Goal: Information Seeking & Learning: Learn about a topic

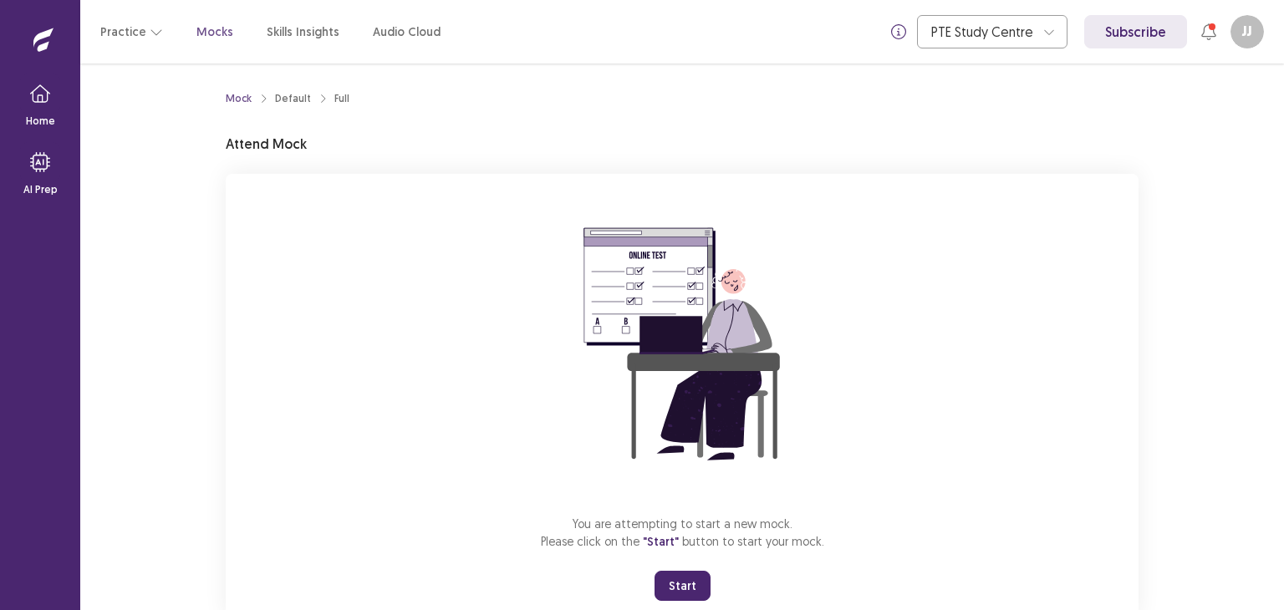
click at [682, 577] on button "Start" at bounding box center [682, 586] width 56 height 30
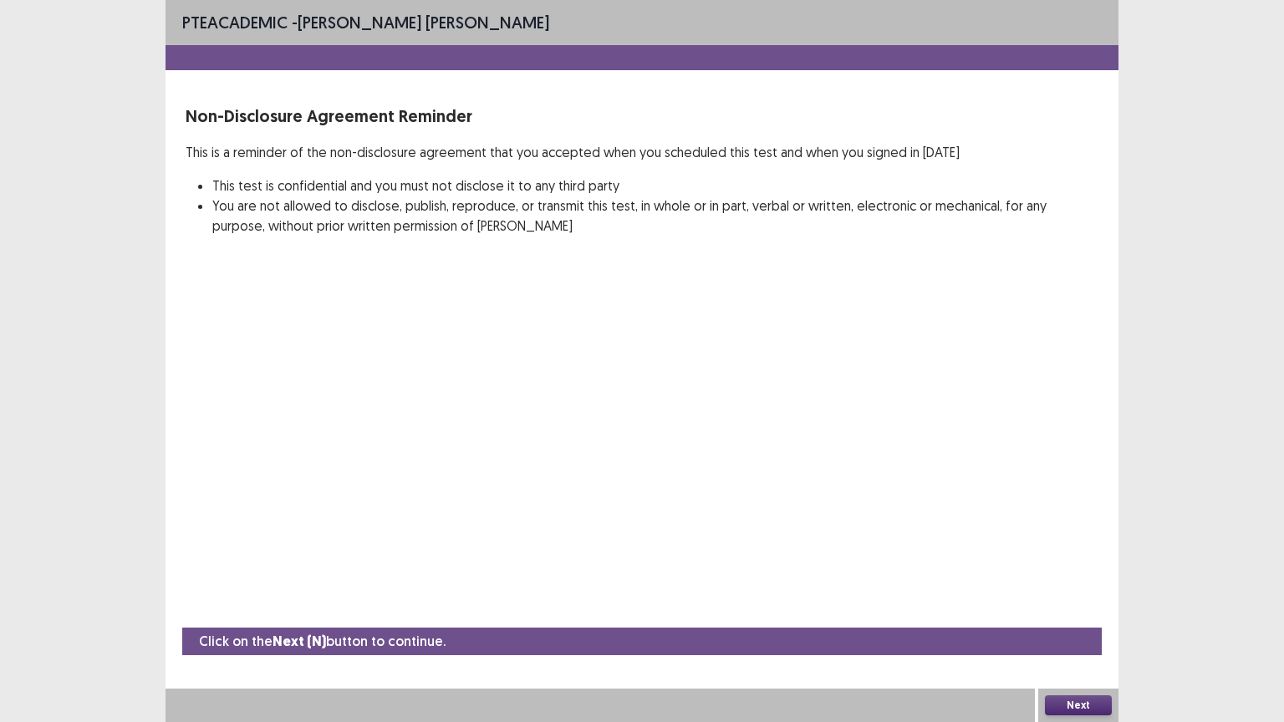
click at [1084, 609] on button "Next" at bounding box center [1078, 705] width 67 height 20
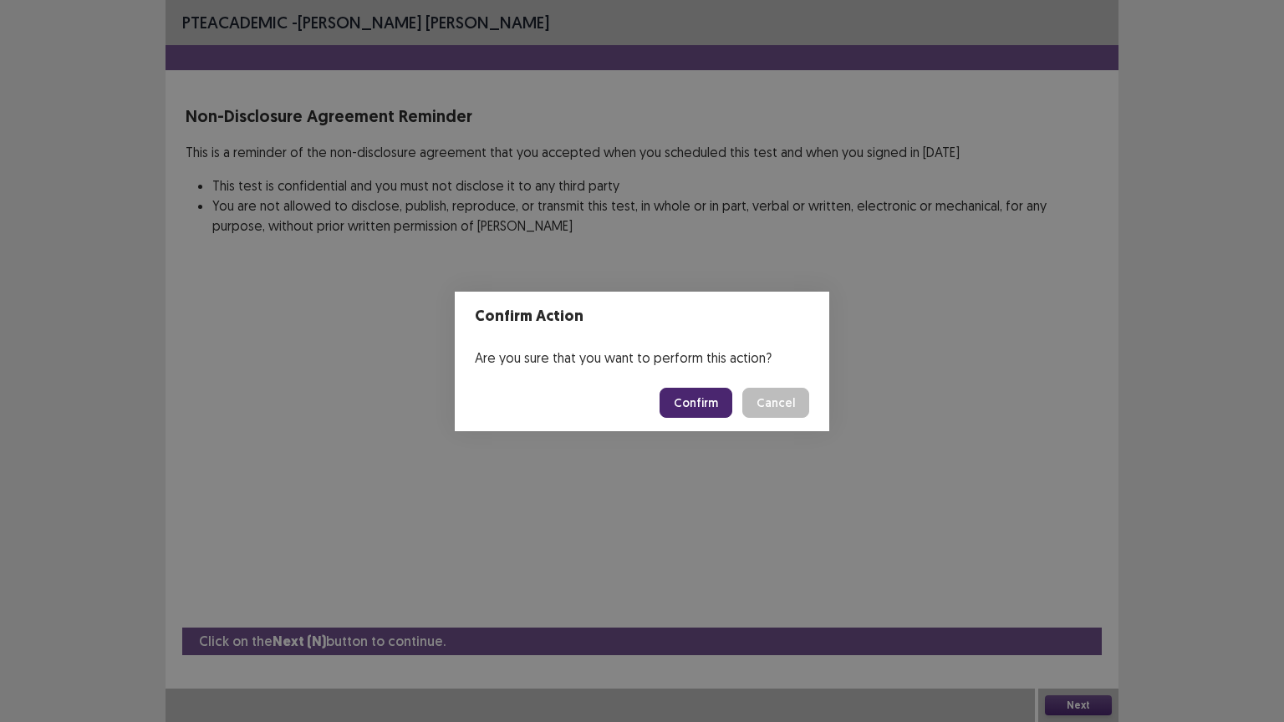
click at [717, 401] on button "Confirm" at bounding box center [695, 403] width 73 height 30
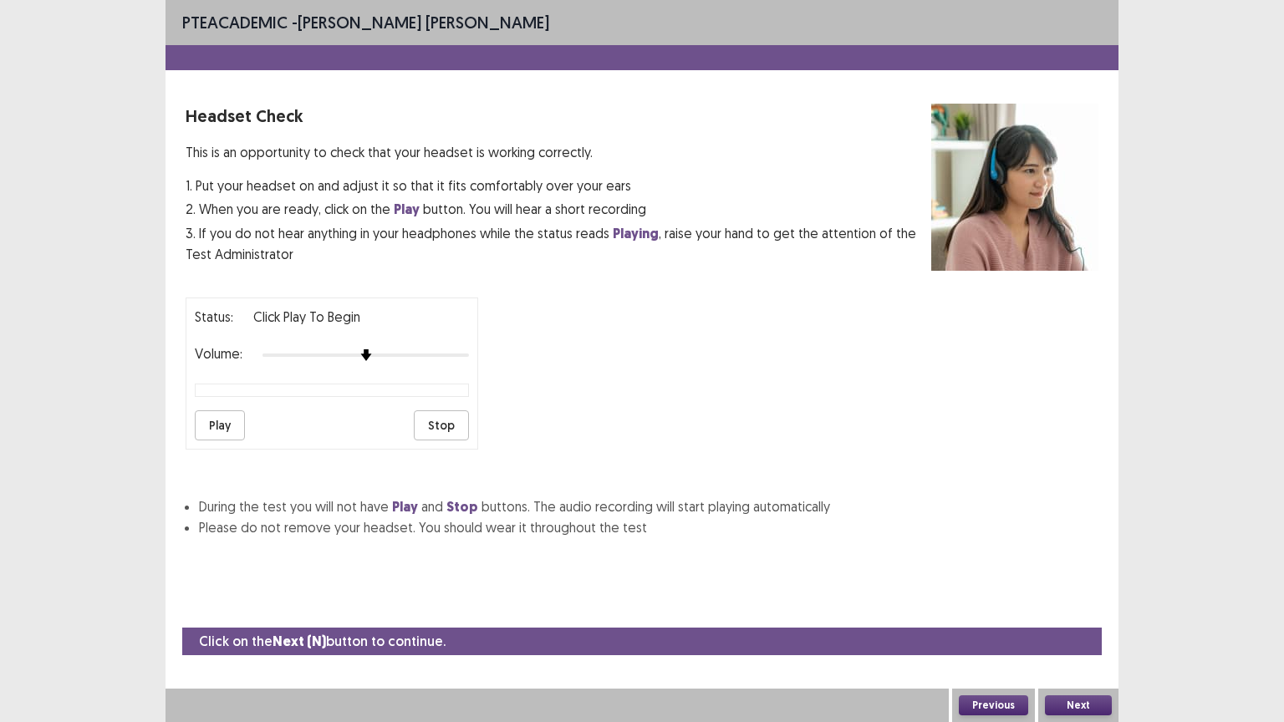
click at [231, 420] on button "Play" at bounding box center [220, 425] width 50 height 30
click at [420, 348] on div at bounding box center [365, 354] width 206 height 13
click at [221, 410] on button "Play" at bounding box center [220, 425] width 50 height 30
click at [1066, 609] on button "Next" at bounding box center [1078, 705] width 67 height 20
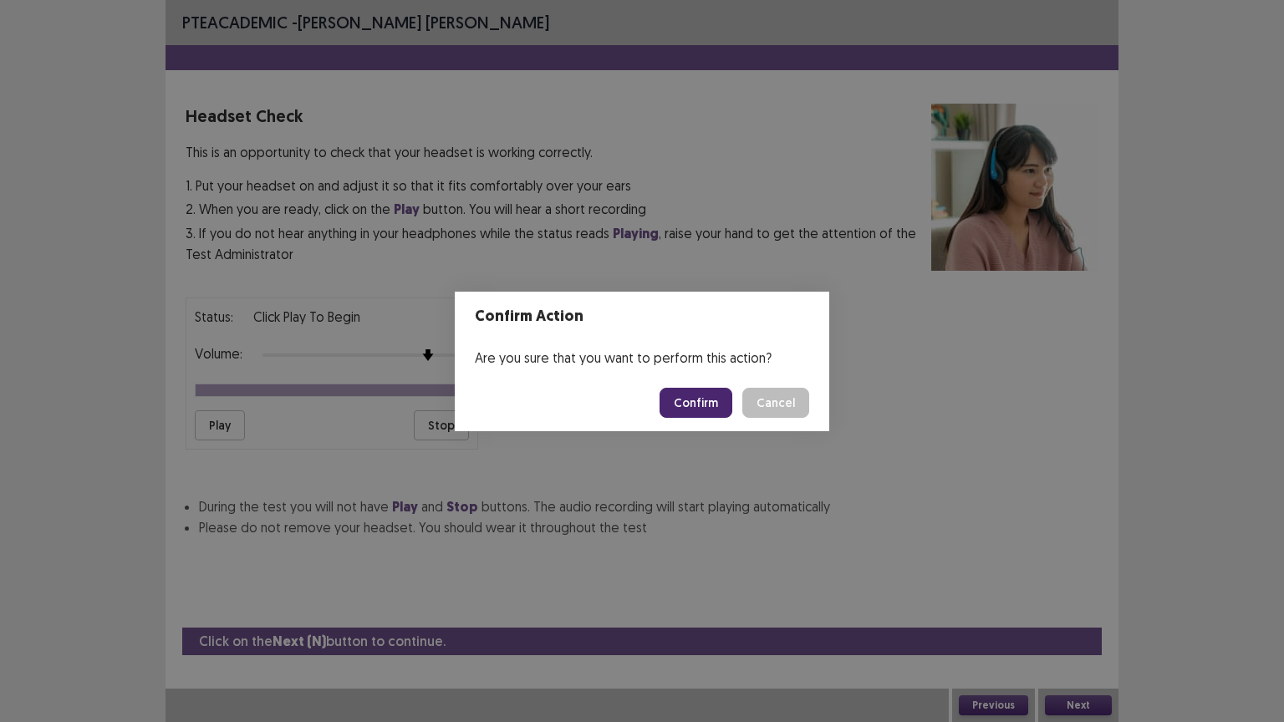
click at [694, 394] on button "Confirm" at bounding box center [695, 403] width 73 height 30
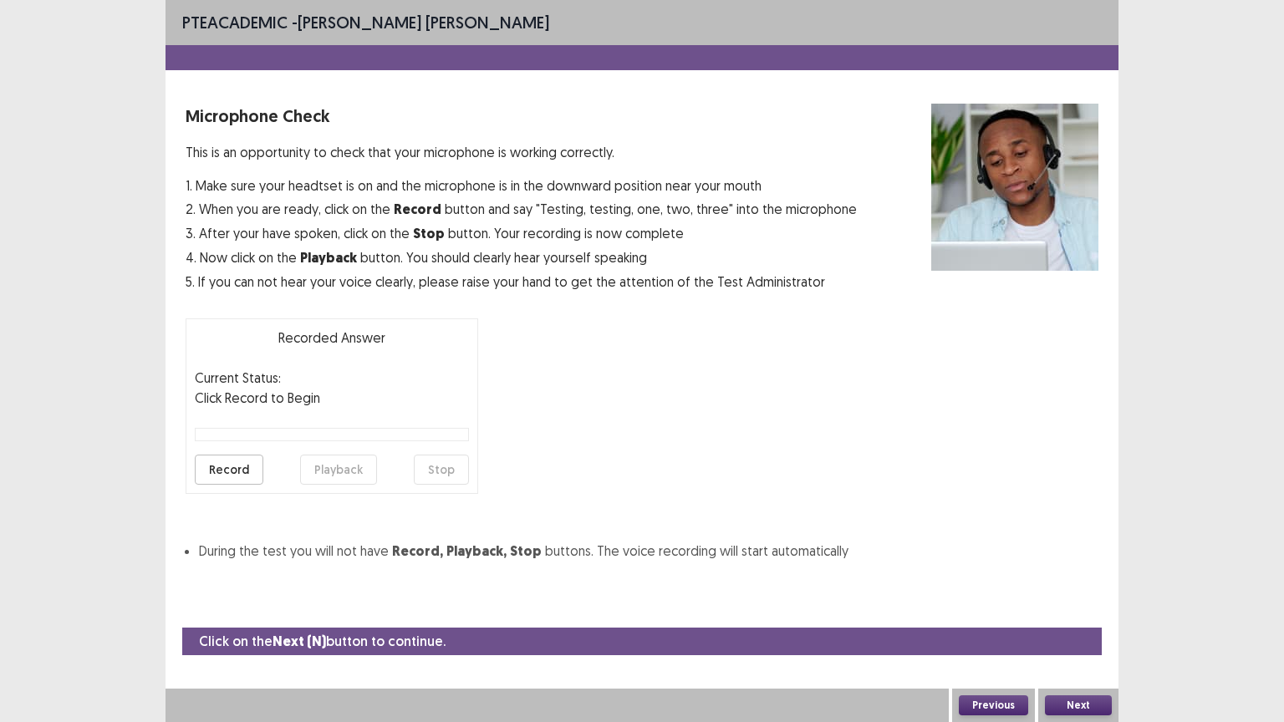
click at [219, 464] on button "Record" at bounding box center [229, 470] width 69 height 30
click at [435, 470] on button "Stop" at bounding box center [441, 470] width 55 height 30
click at [341, 471] on button "Playback" at bounding box center [338, 470] width 77 height 30
click at [1086, 609] on button "Next" at bounding box center [1078, 705] width 67 height 20
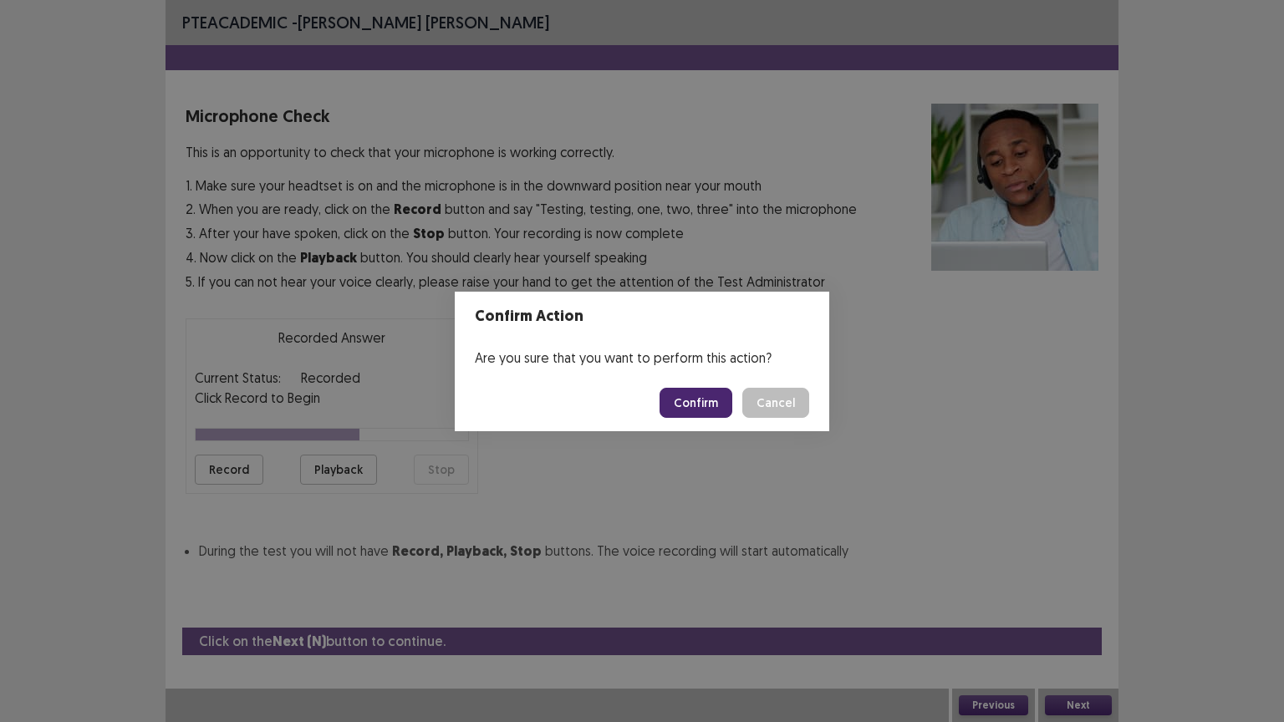
click at [712, 398] on button "Confirm" at bounding box center [695, 403] width 73 height 30
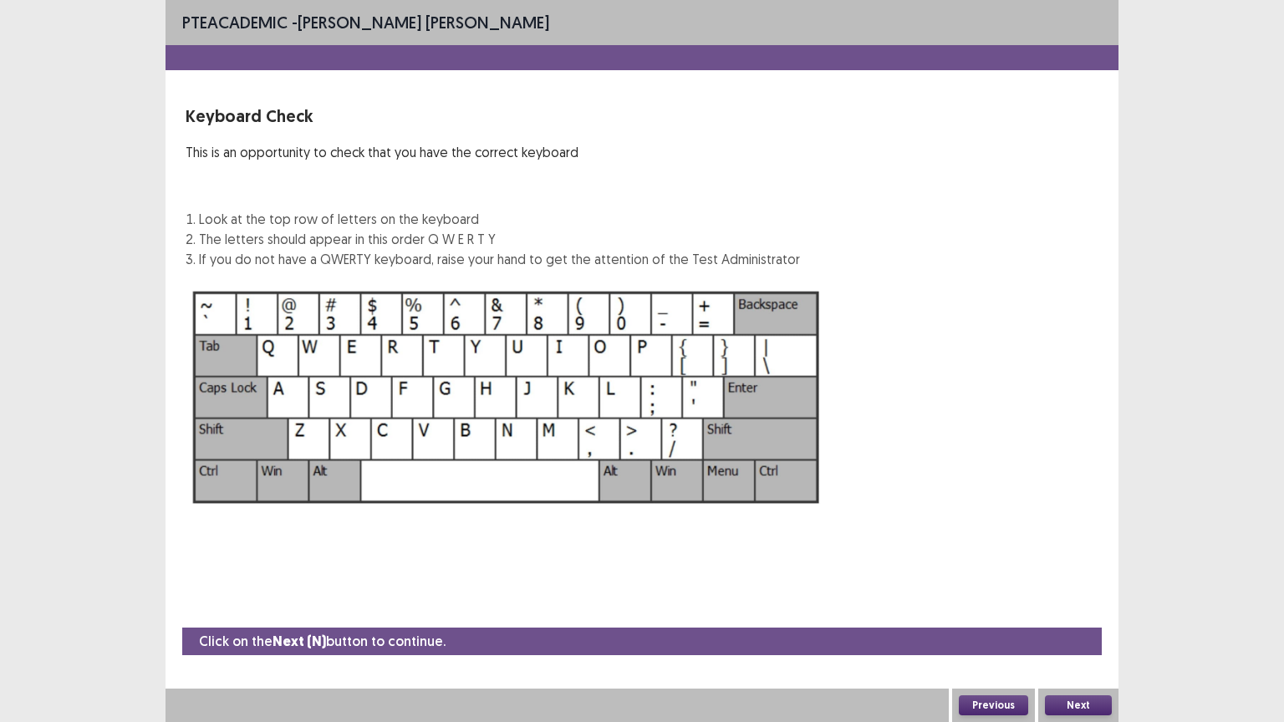
click at [1067, 609] on button "Next" at bounding box center [1078, 705] width 67 height 20
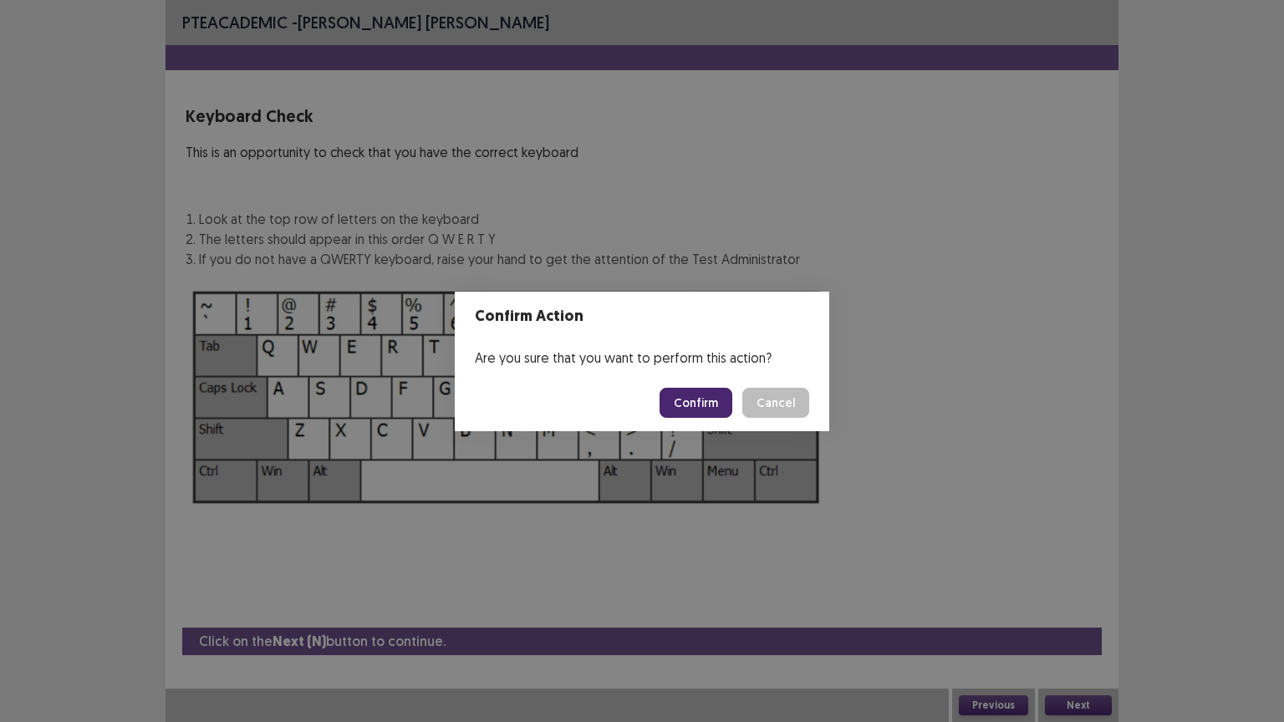
click at [711, 398] on button "Confirm" at bounding box center [695, 403] width 73 height 30
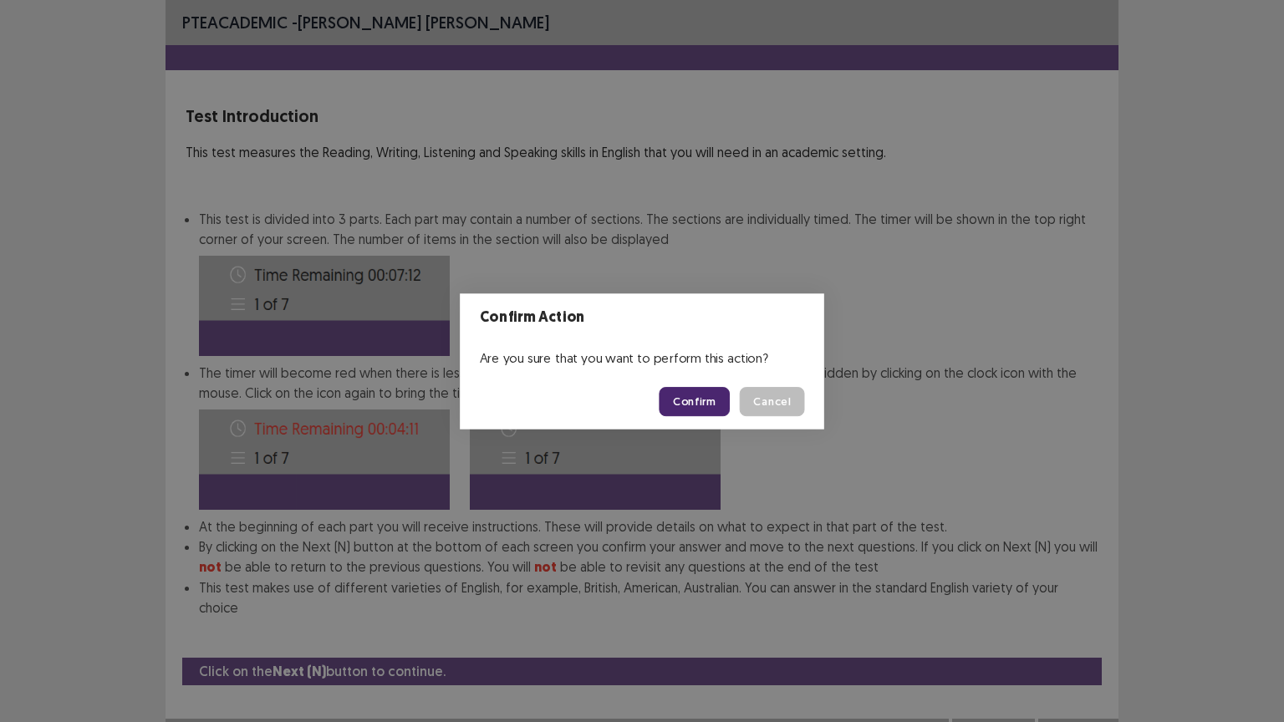
scroll to position [2, 0]
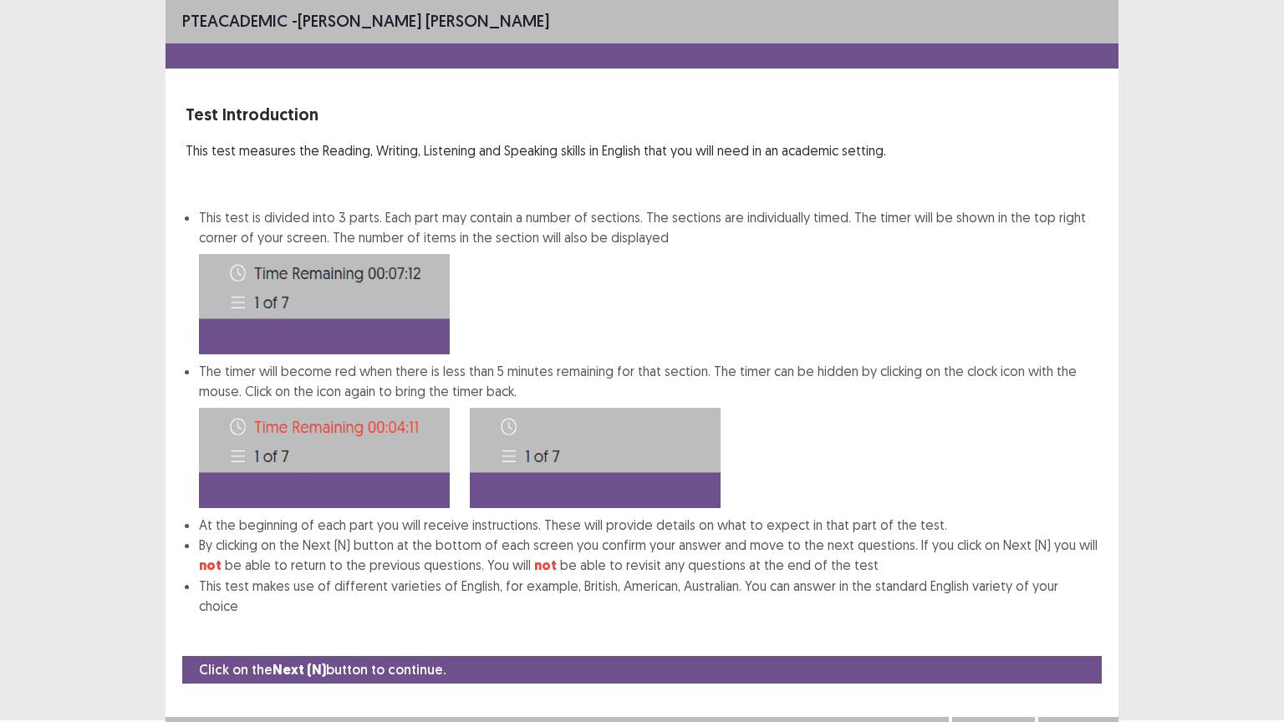
click at [1070, 609] on button "Next" at bounding box center [1078, 734] width 67 height 20
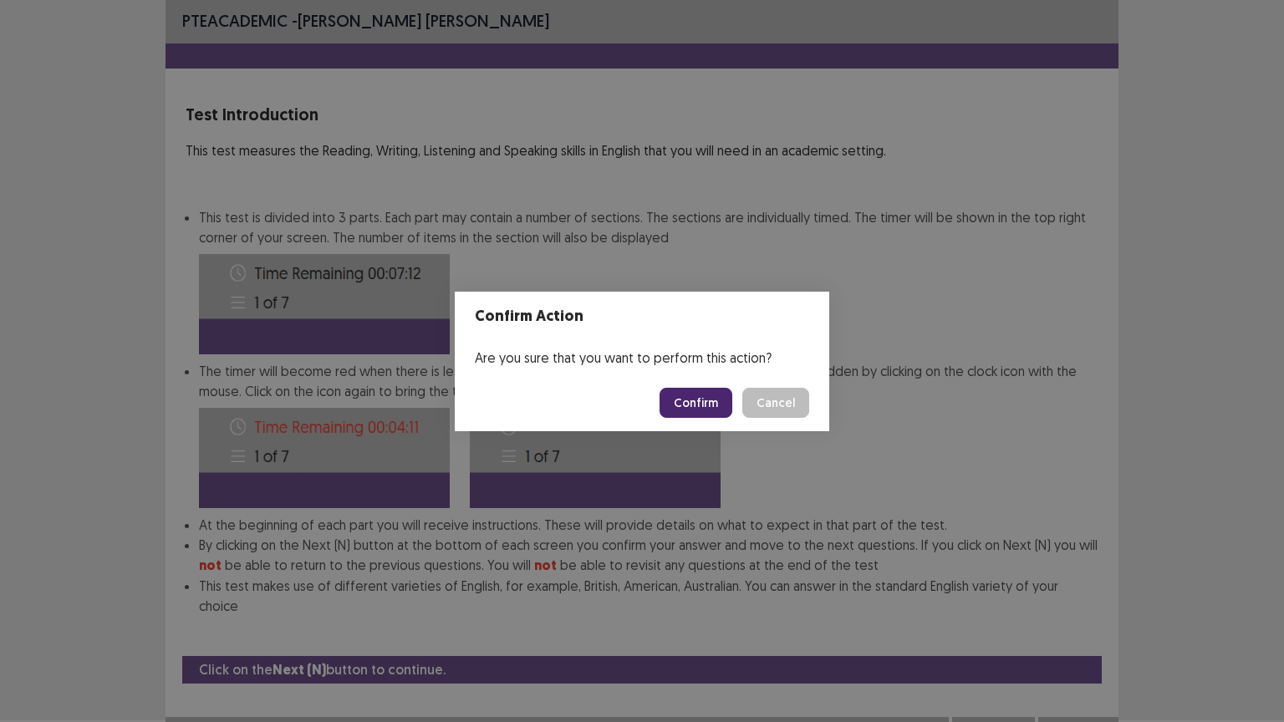
click at [699, 399] on button "Confirm" at bounding box center [695, 403] width 73 height 30
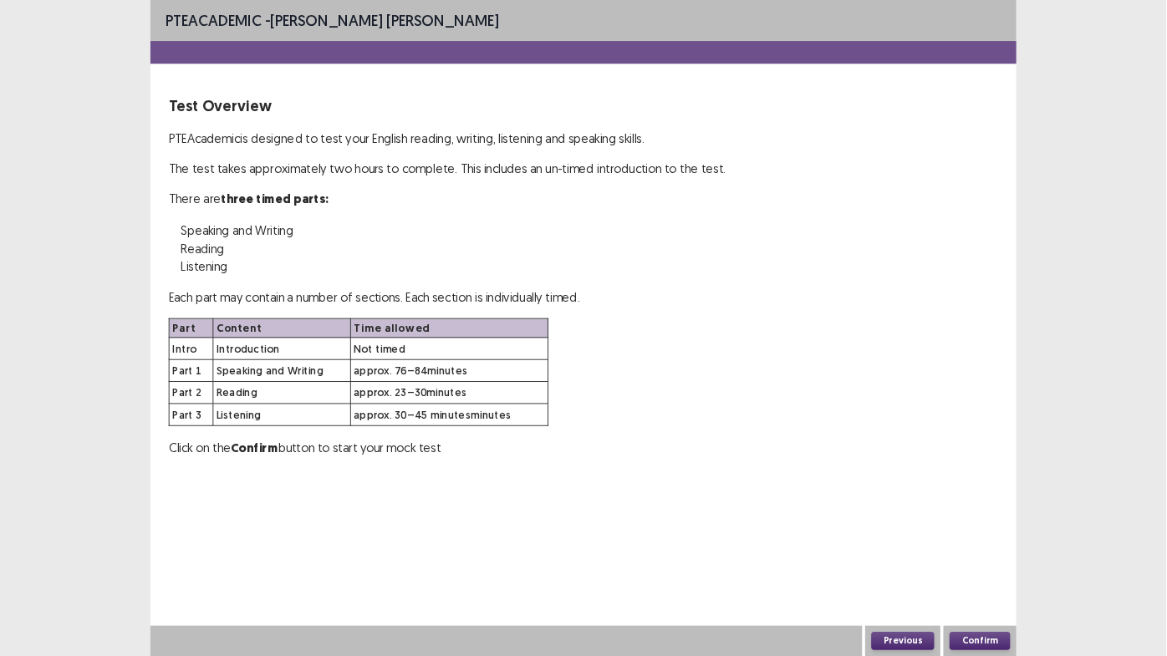
scroll to position [0, 0]
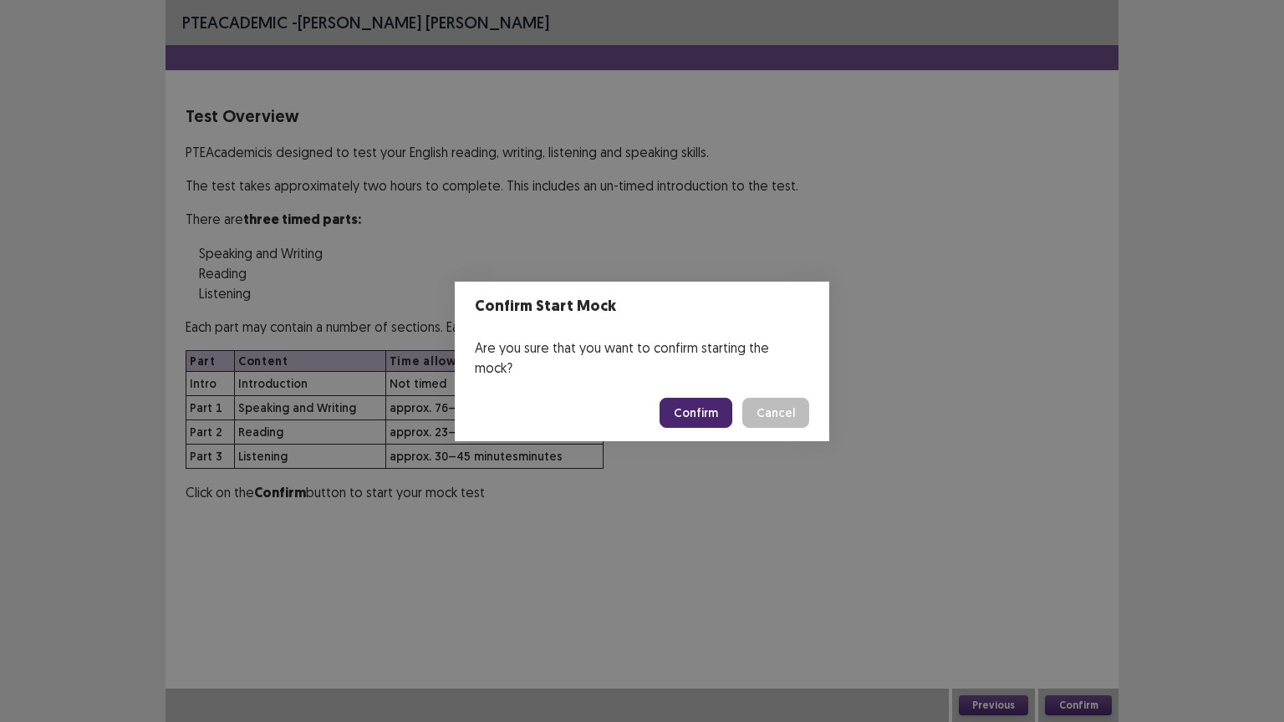
click at [719, 399] on button "Confirm" at bounding box center [695, 413] width 73 height 30
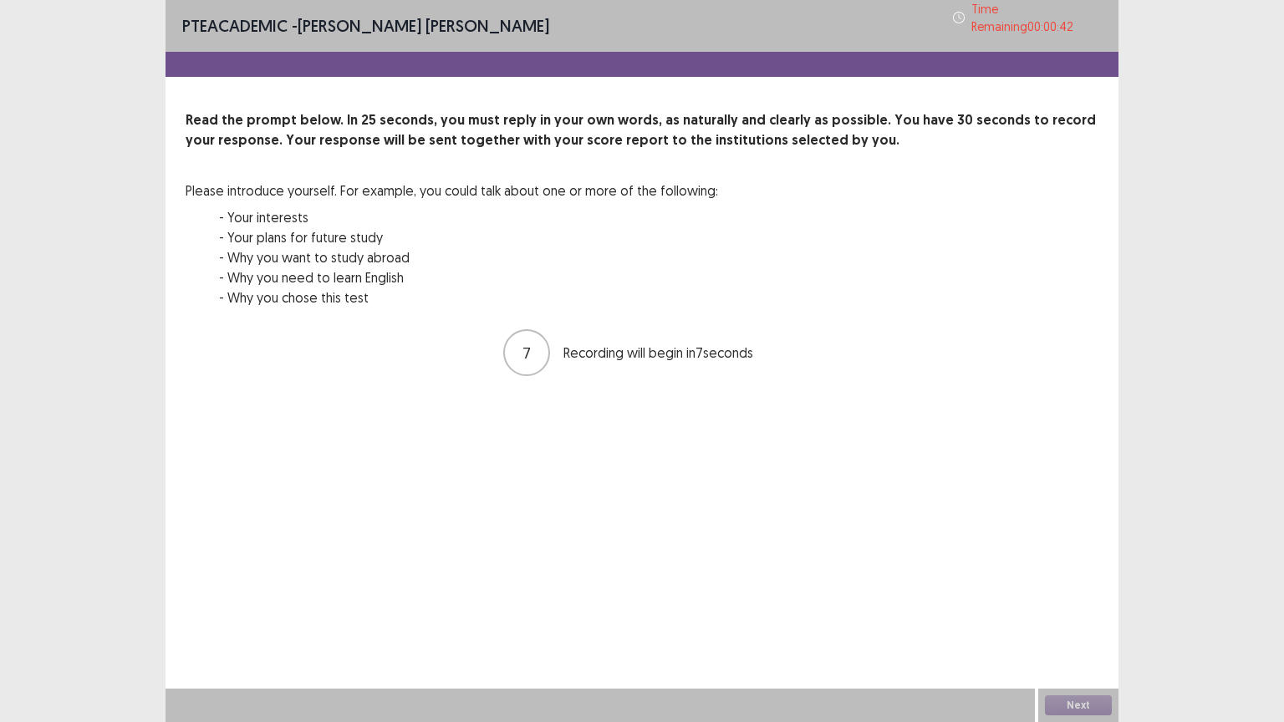
click at [832, 487] on div "PTE academic - [PERSON_NAME] [PERSON_NAME] Time Remaining 00 : 00 : 42 Read the…" at bounding box center [641, 361] width 953 height 722
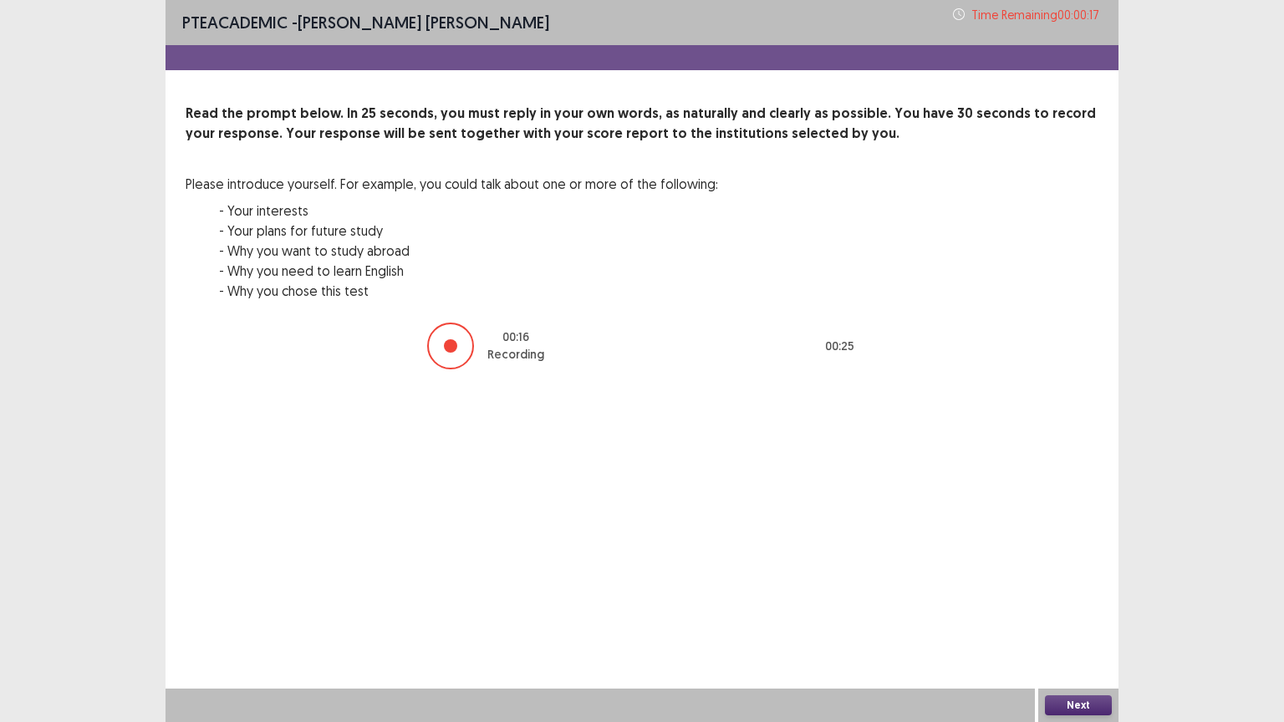
click at [1062, 609] on button "Next" at bounding box center [1078, 705] width 67 height 20
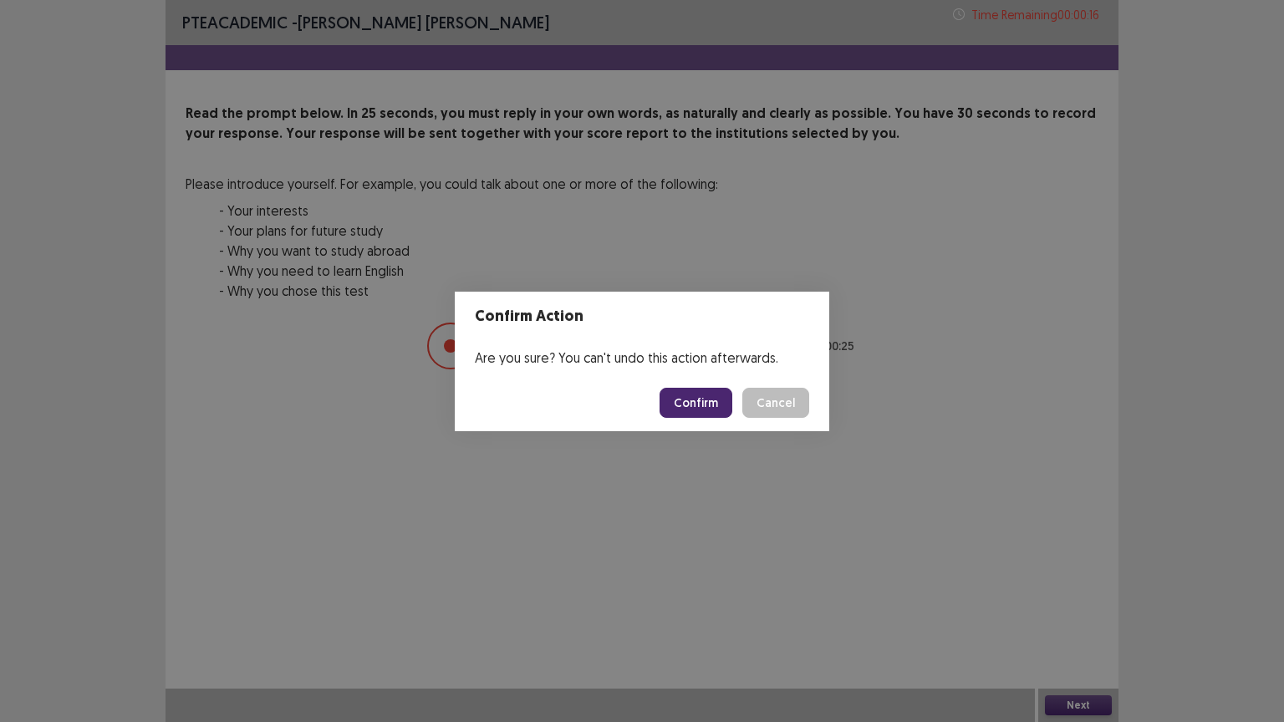
click at [709, 403] on button "Confirm" at bounding box center [695, 403] width 73 height 30
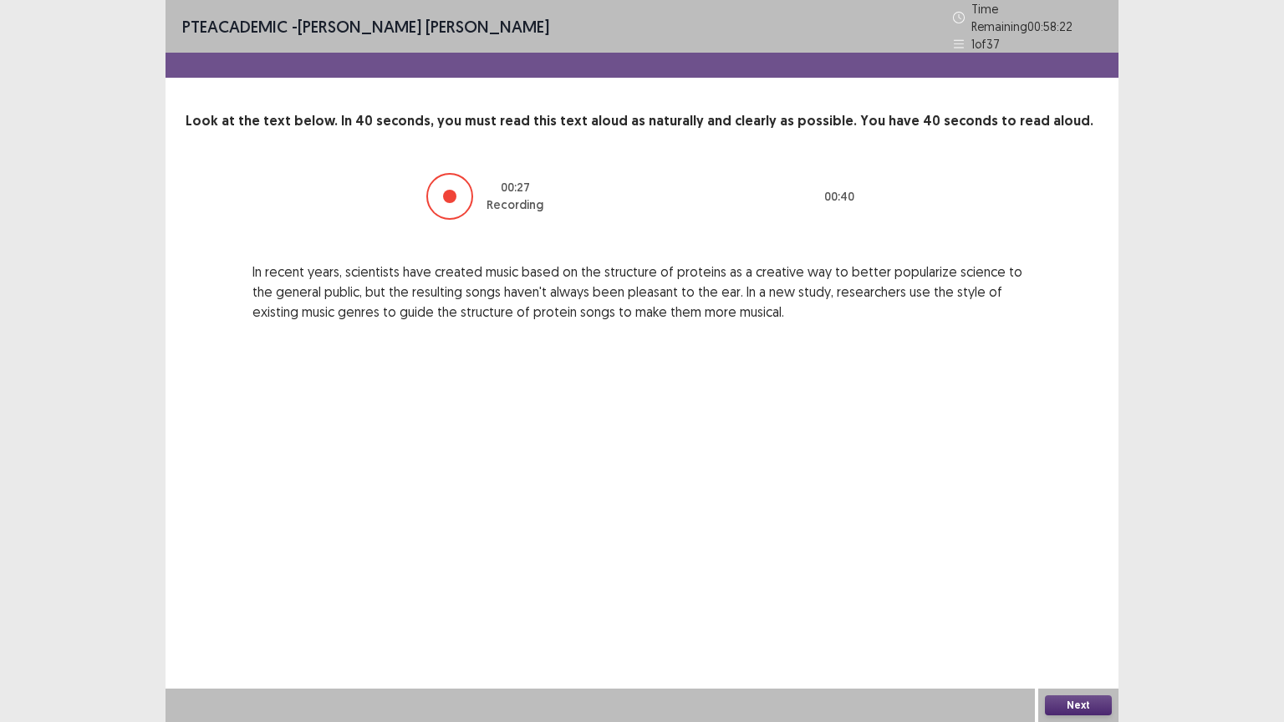
click at [1068, 609] on button "Next" at bounding box center [1078, 705] width 67 height 20
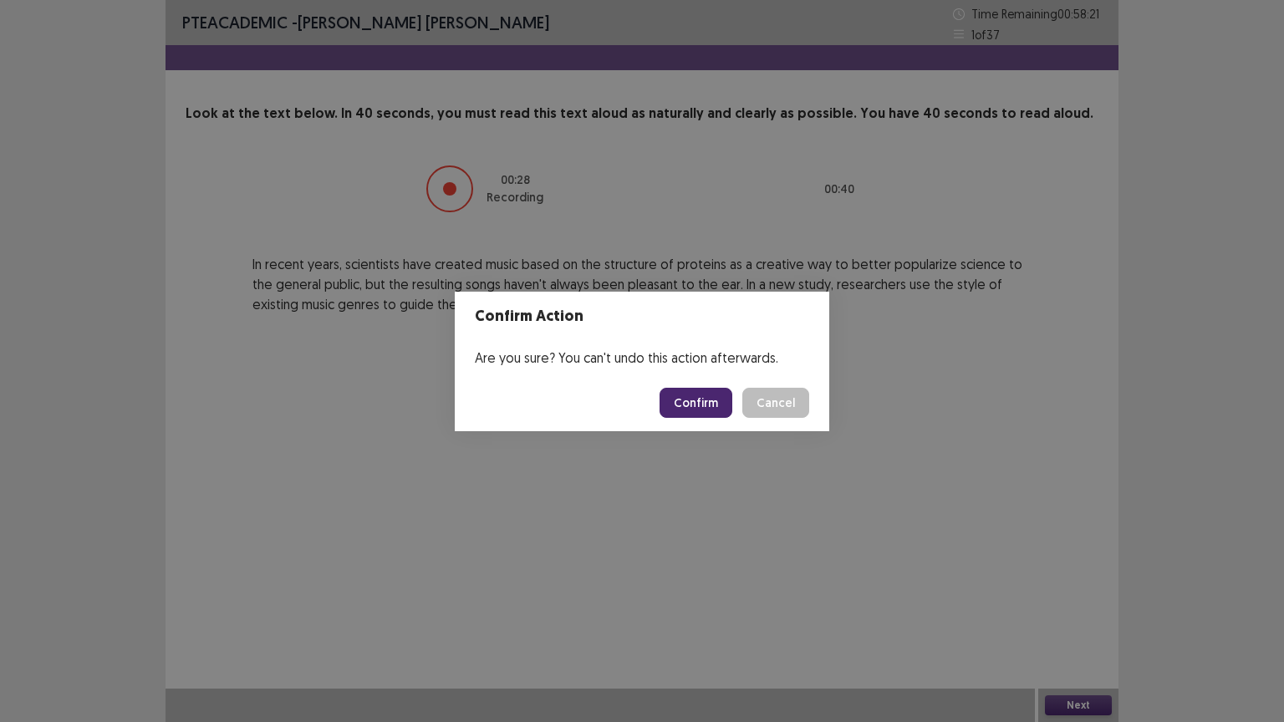
click at [699, 408] on button "Confirm" at bounding box center [695, 403] width 73 height 30
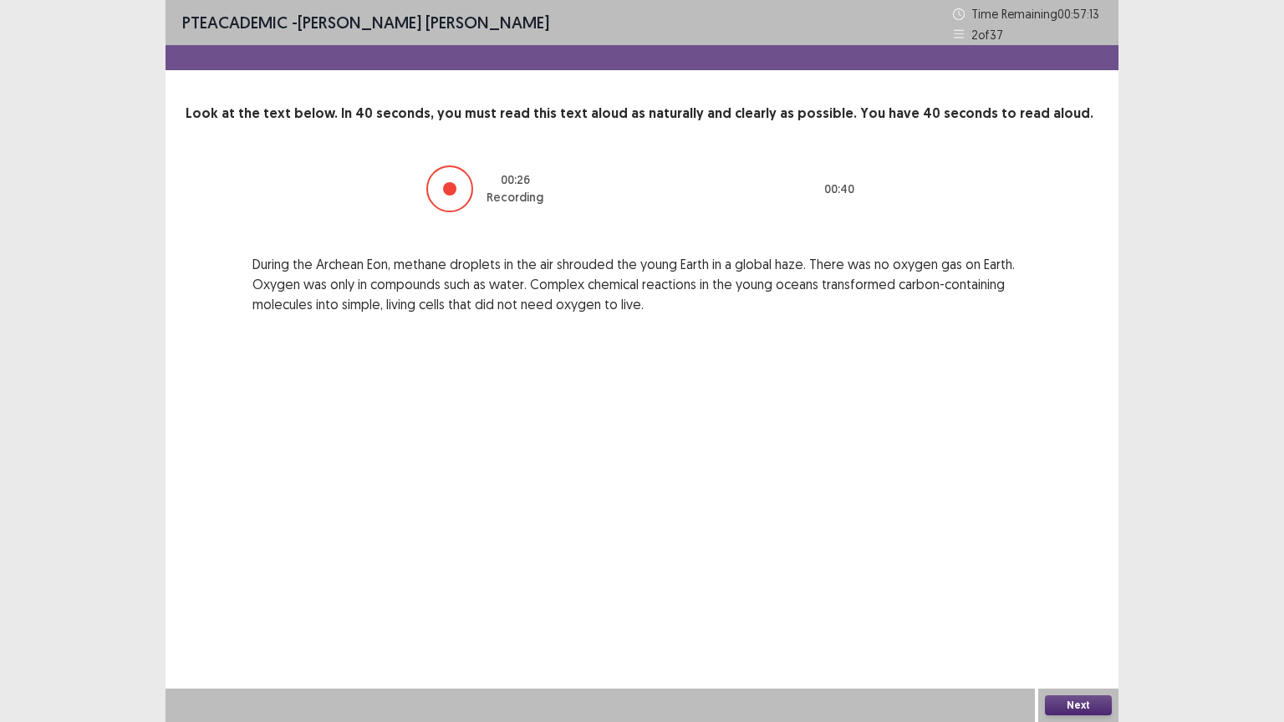
click at [1070, 609] on button "Next" at bounding box center [1078, 705] width 67 height 20
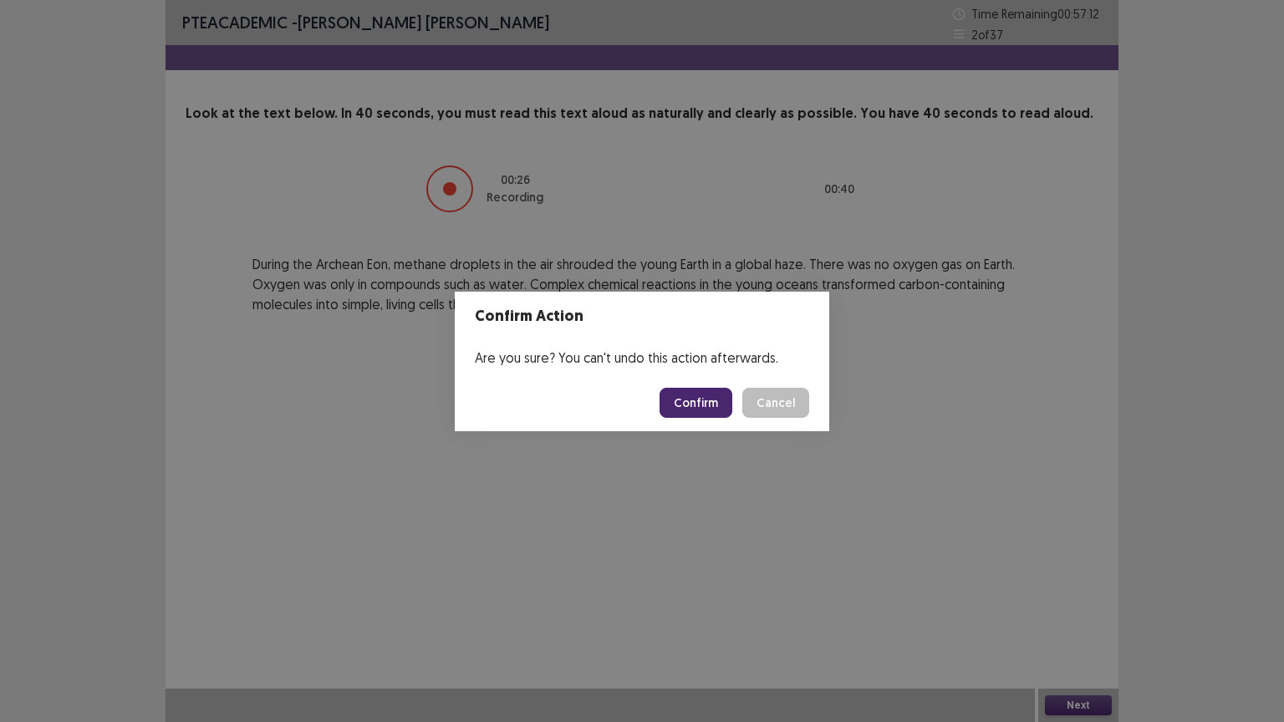
click at [705, 394] on button "Confirm" at bounding box center [695, 403] width 73 height 30
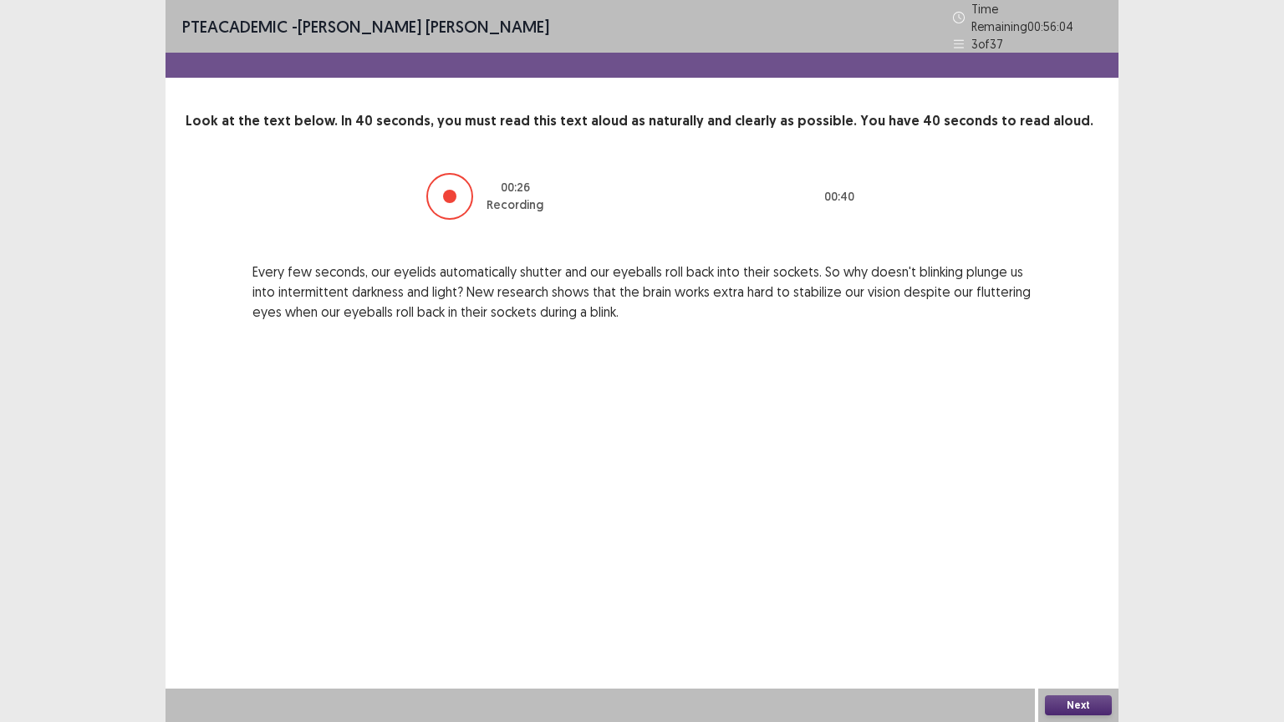
click at [1085, 609] on button "Next" at bounding box center [1078, 705] width 67 height 20
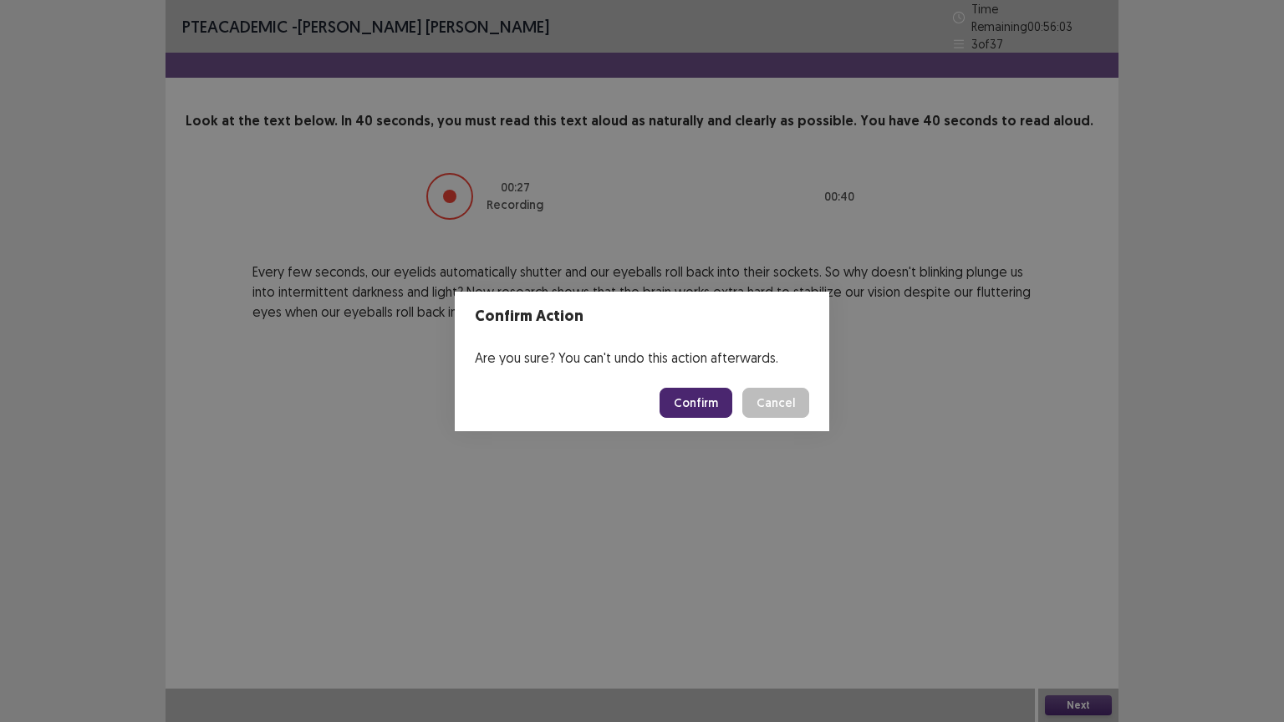
click at [696, 401] on button "Confirm" at bounding box center [695, 403] width 73 height 30
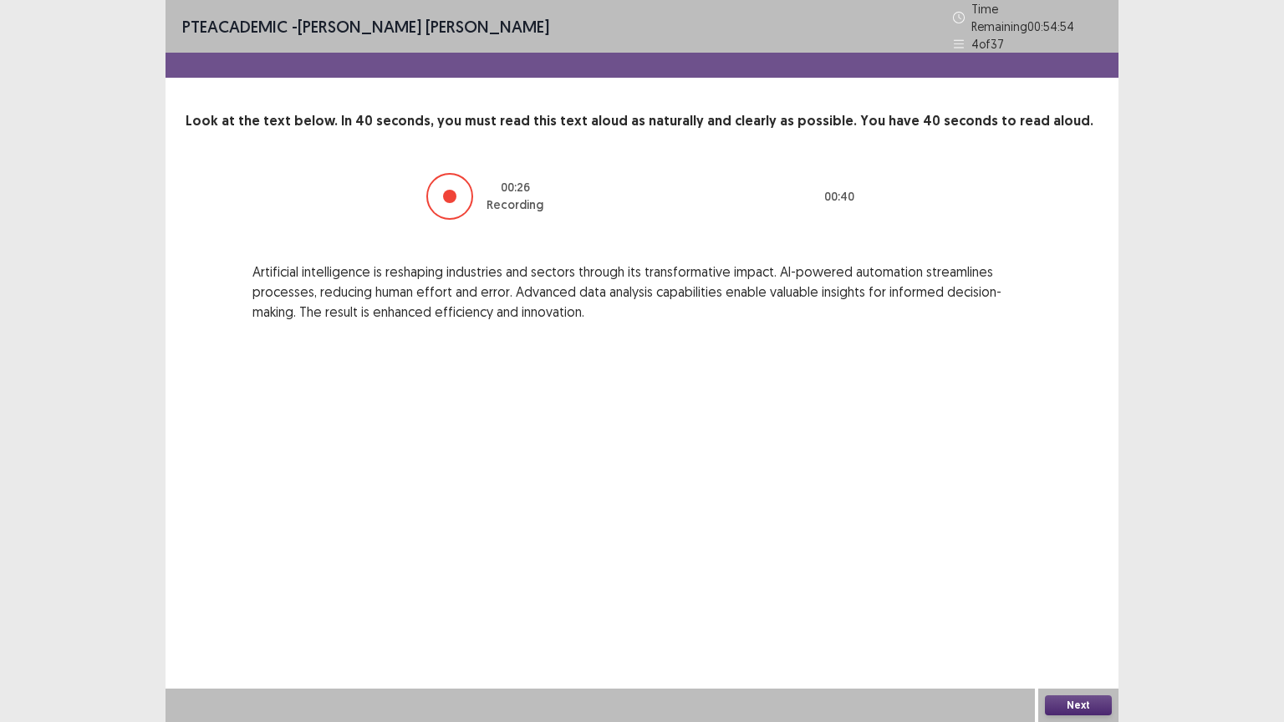
click at [1068, 609] on button "Next" at bounding box center [1078, 705] width 67 height 20
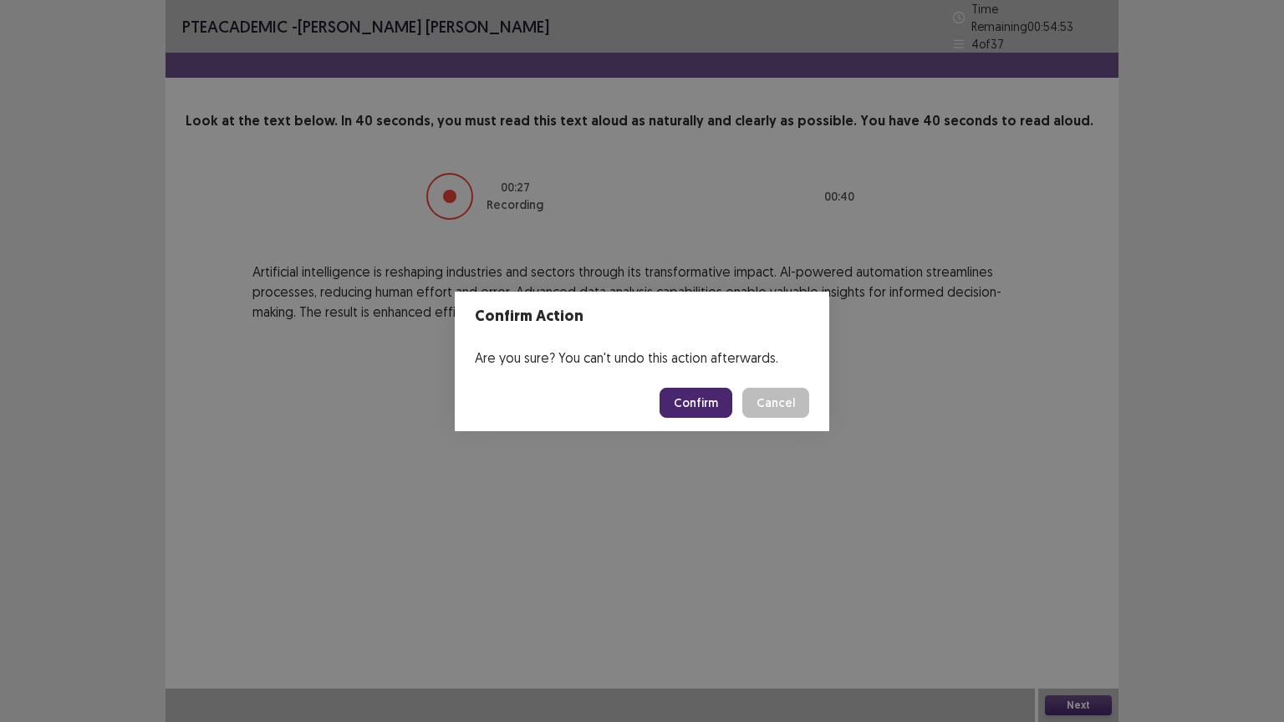
click at [697, 401] on button "Confirm" at bounding box center [695, 403] width 73 height 30
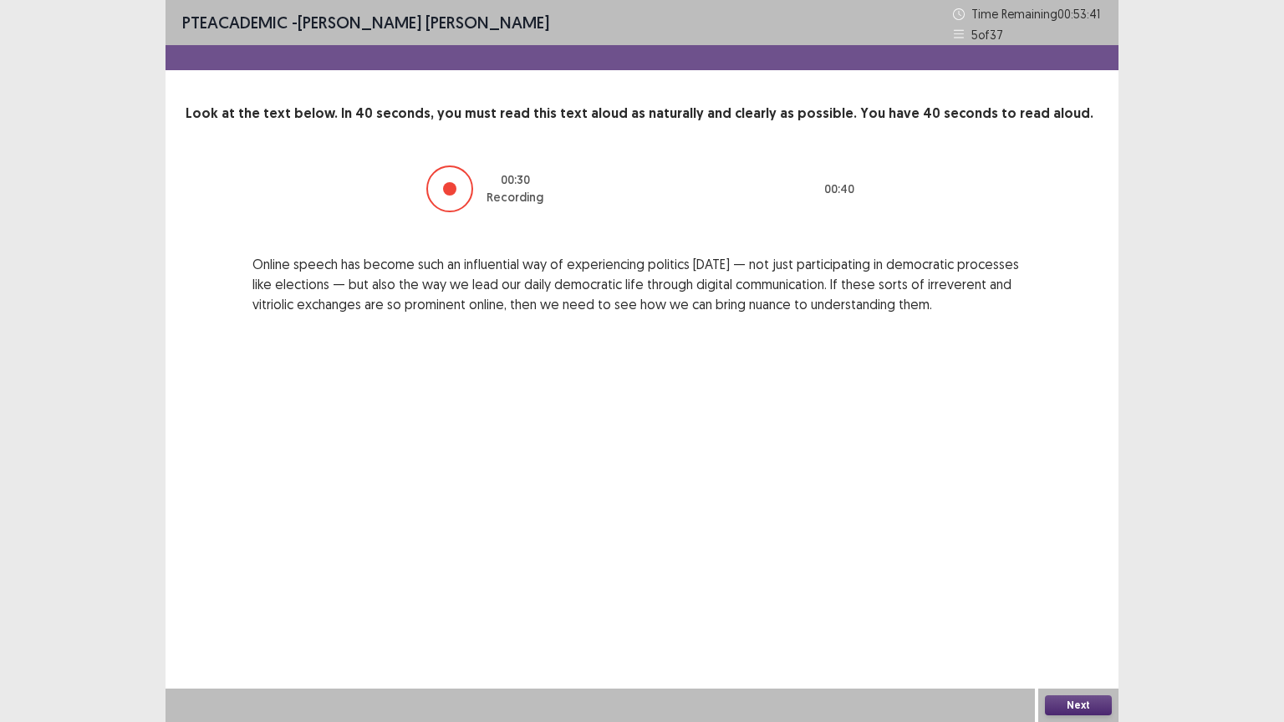
click at [1090, 609] on button "Next" at bounding box center [1078, 705] width 67 height 20
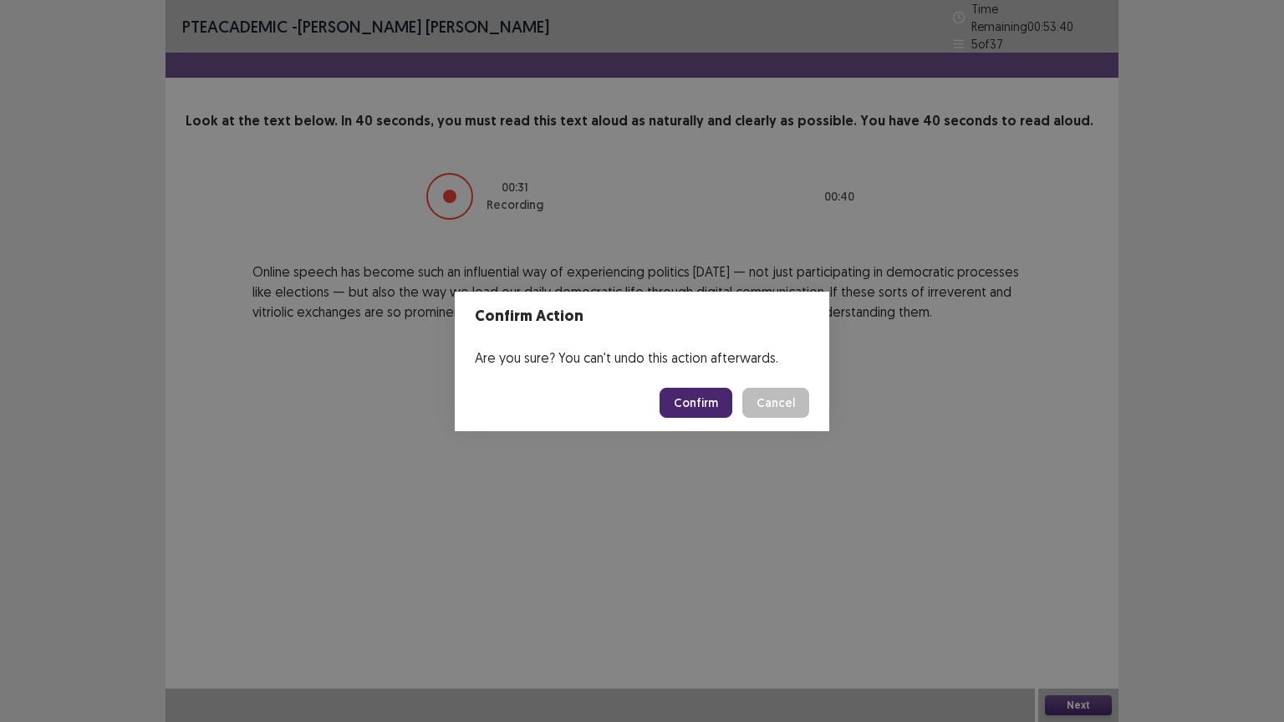
click at [705, 401] on button "Confirm" at bounding box center [695, 403] width 73 height 30
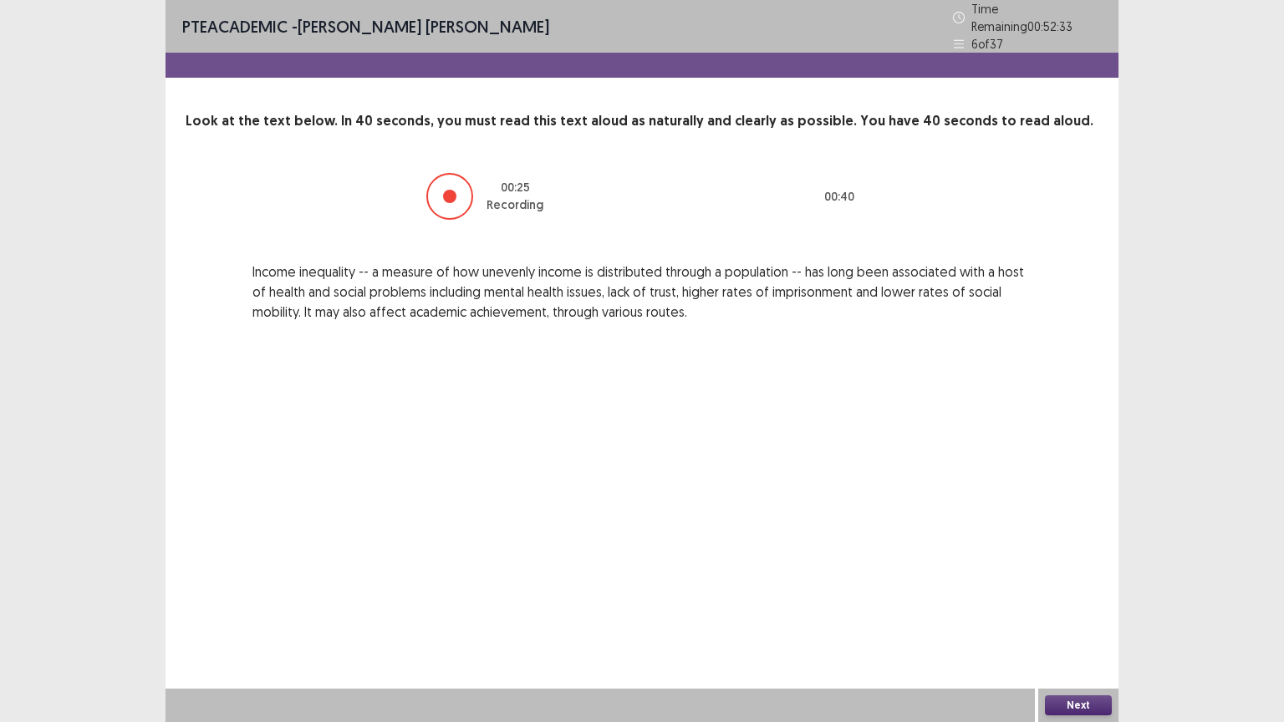
click at [1079, 609] on button "Next" at bounding box center [1078, 705] width 67 height 20
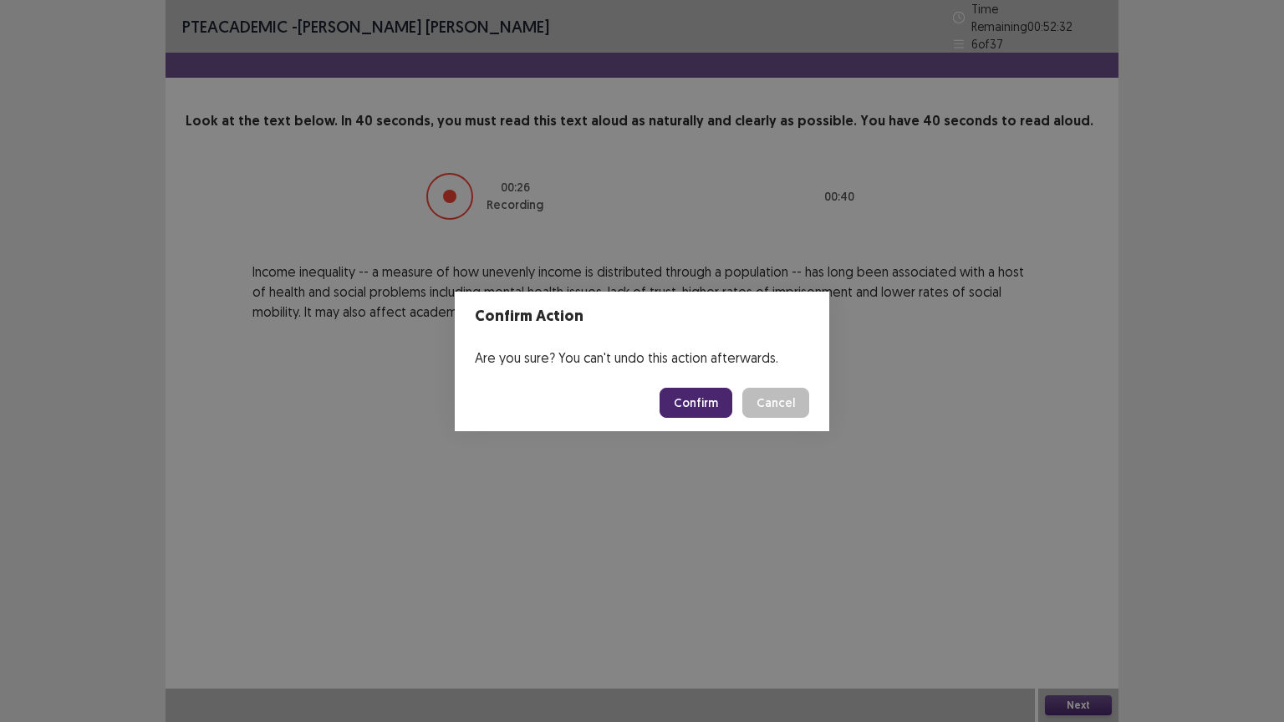
click at [704, 401] on button "Confirm" at bounding box center [695, 403] width 73 height 30
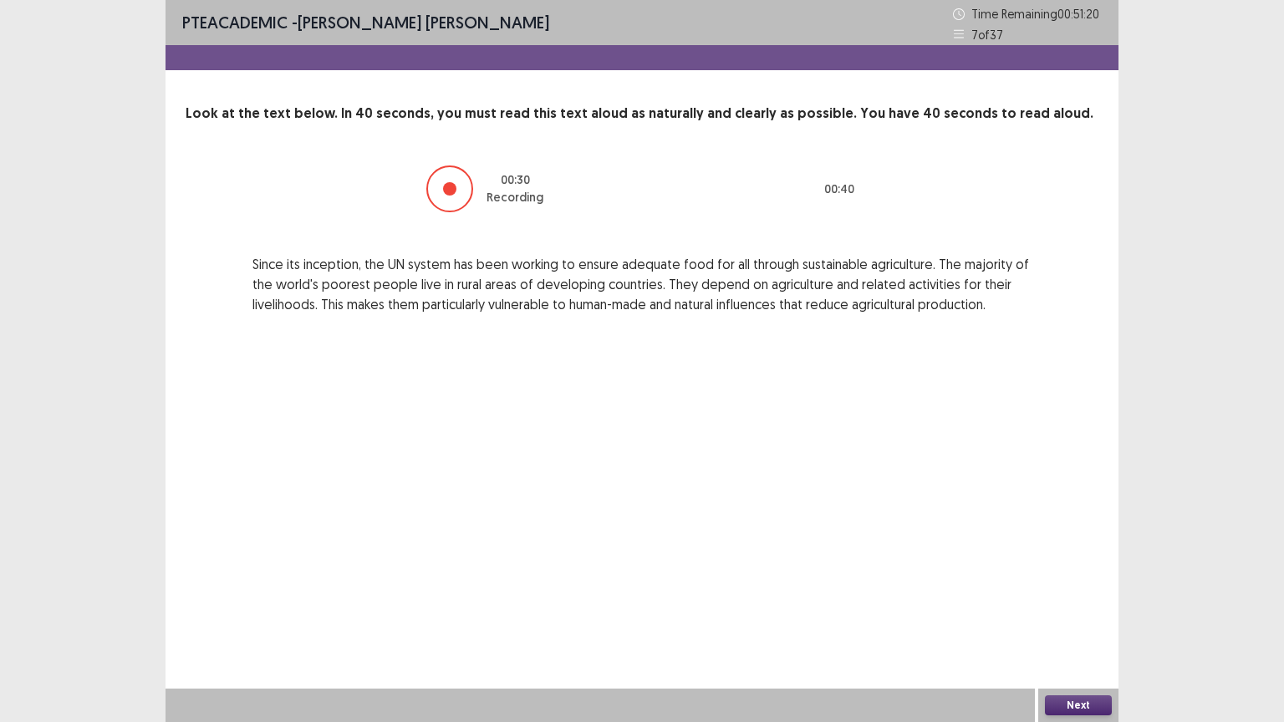
click at [1046, 609] on button "Next" at bounding box center [1078, 705] width 67 height 20
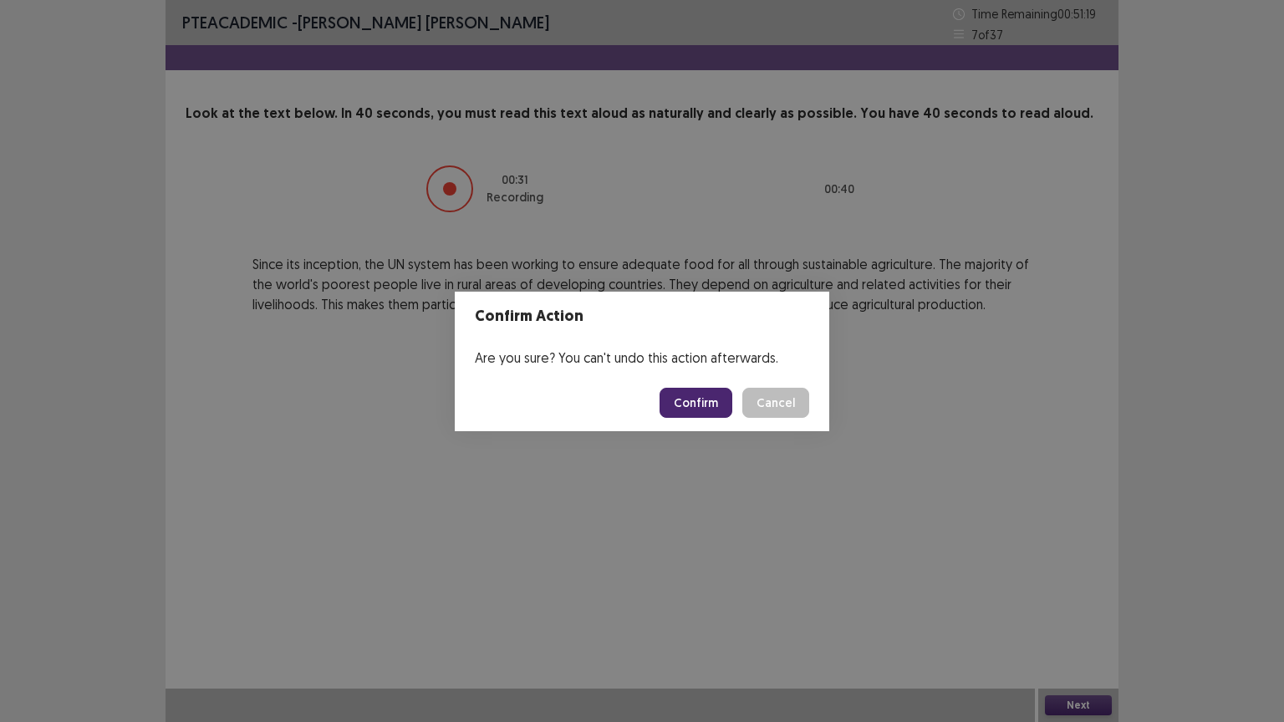
click at [700, 388] on button "Confirm" at bounding box center [695, 403] width 73 height 30
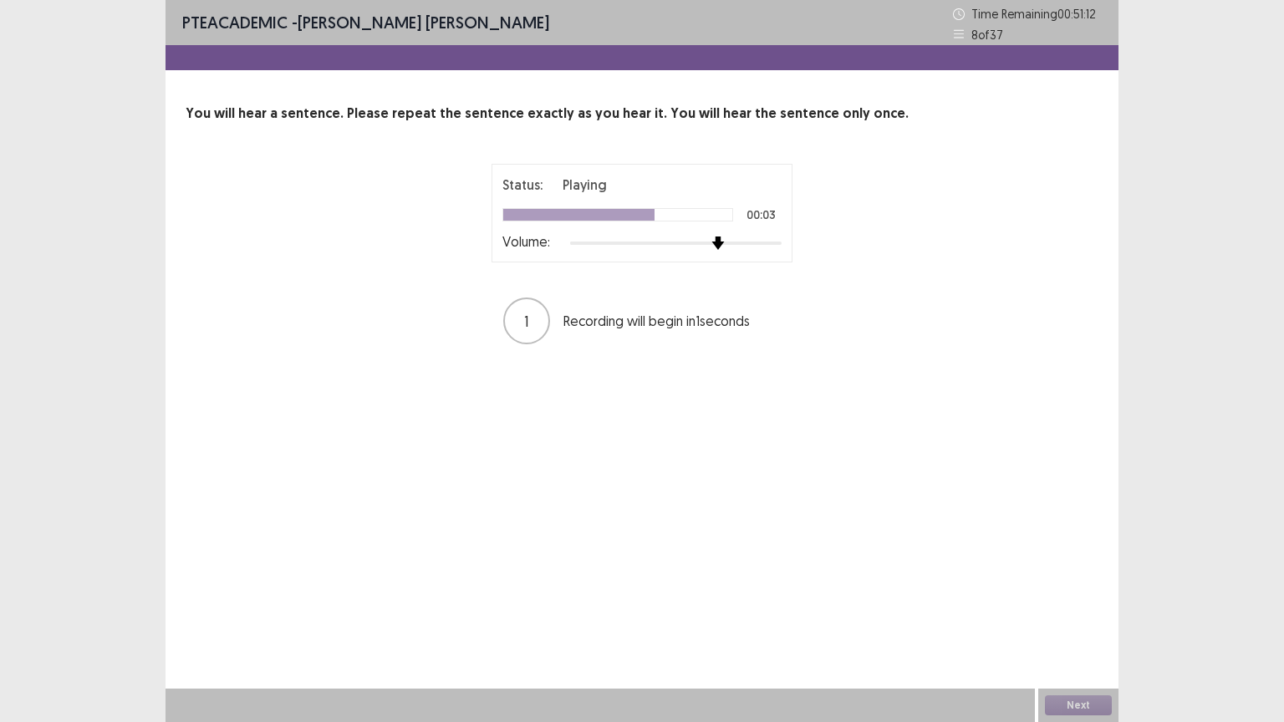
click at [714, 246] on div at bounding box center [675, 242] width 211 height 13
click at [742, 243] on div at bounding box center [675, 242] width 211 height 13
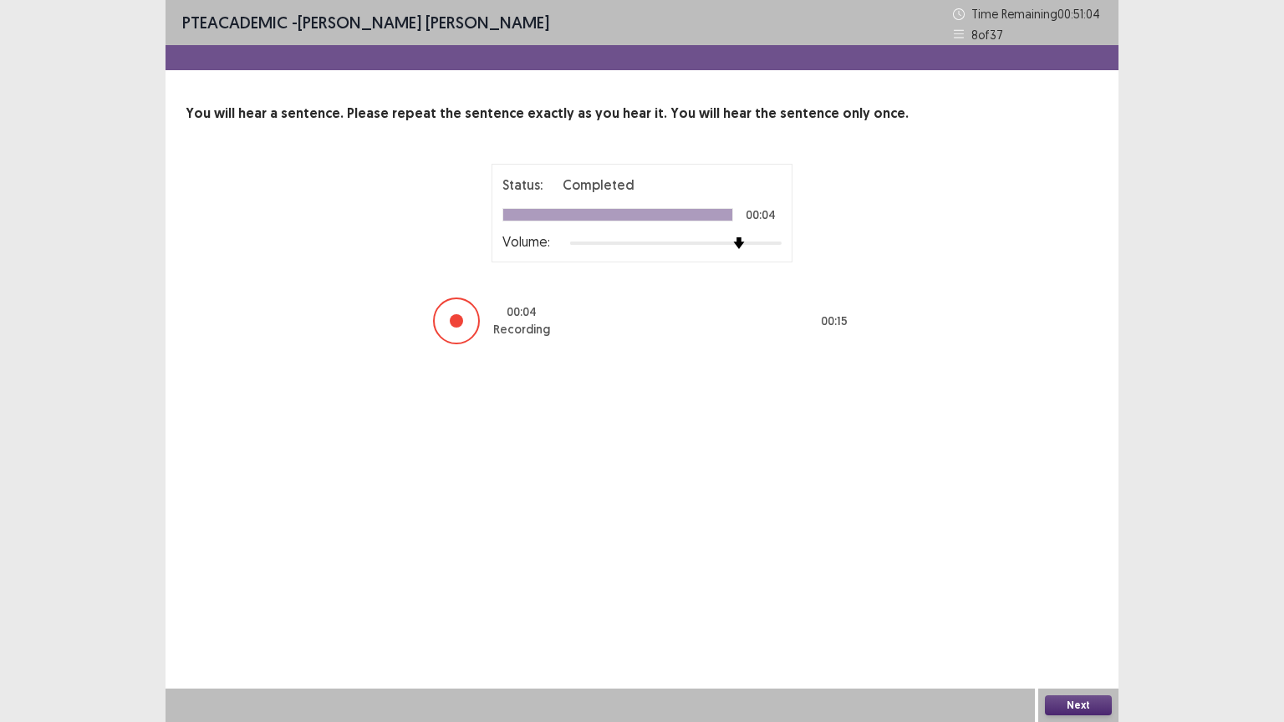
click at [1075, 609] on button "Next" at bounding box center [1078, 705] width 67 height 20
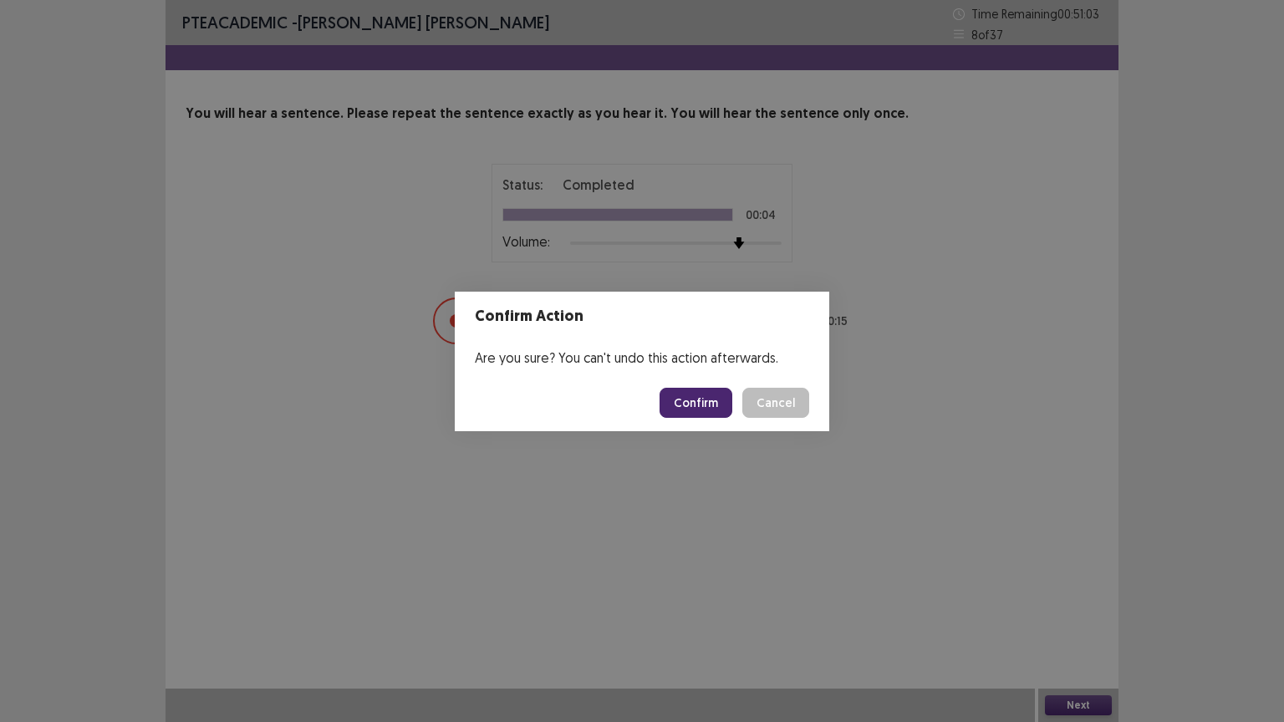
click at [692, 401] on button "Confirm" at bounding box center [695, 403] width 73 height 30
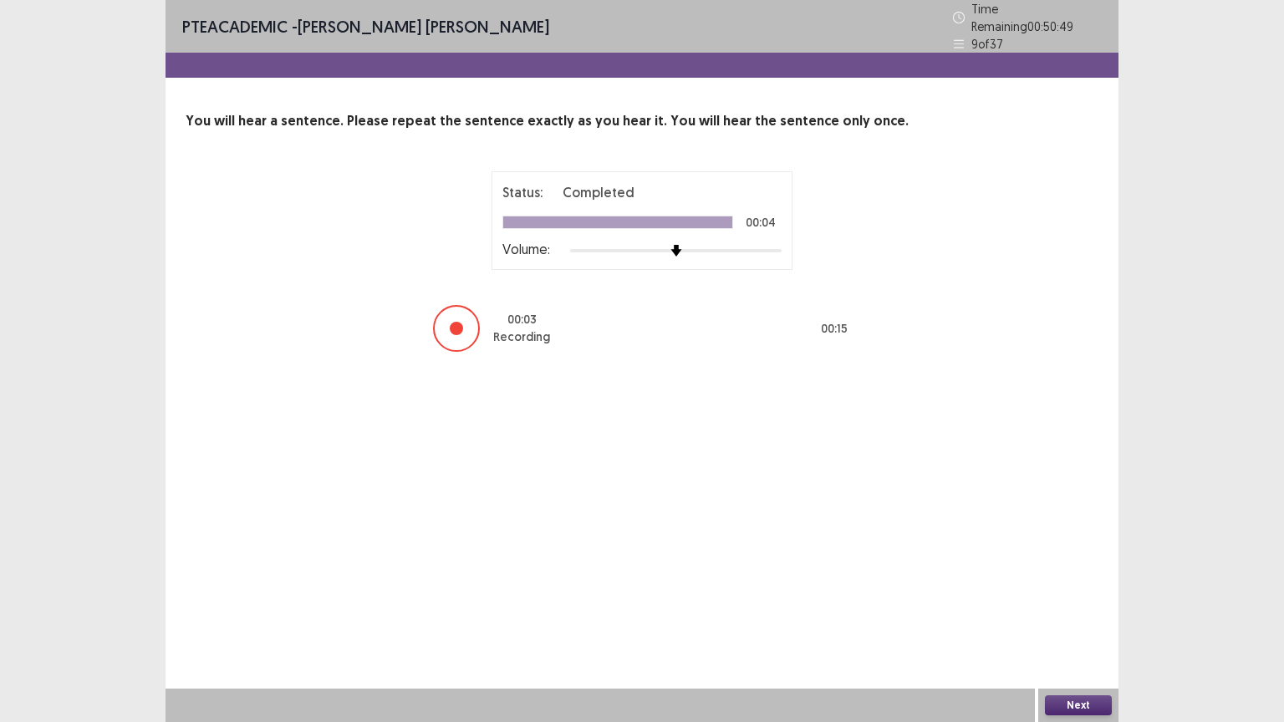
click at [1057, 609] on button "Next" at bounding box center [1078, 705] width 67 height 20
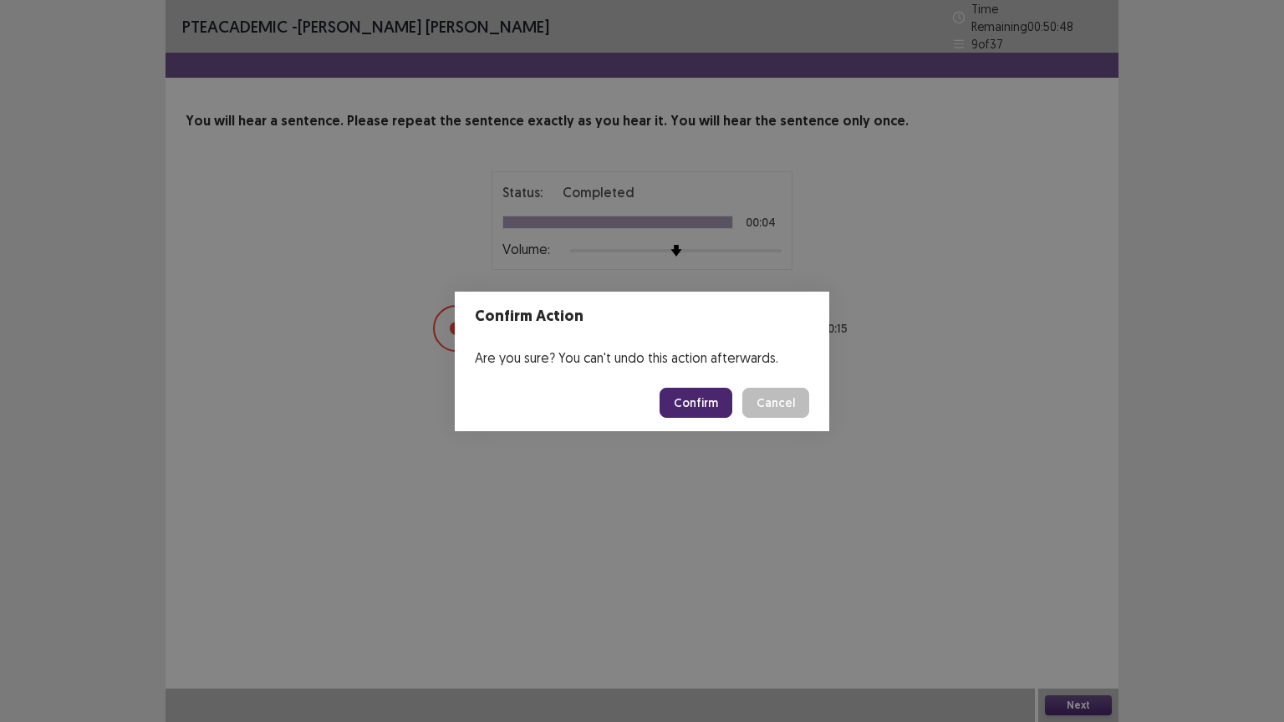
click at [694, 408] on button "Confirm" at bounding box center [695, 403] width 73 height 30
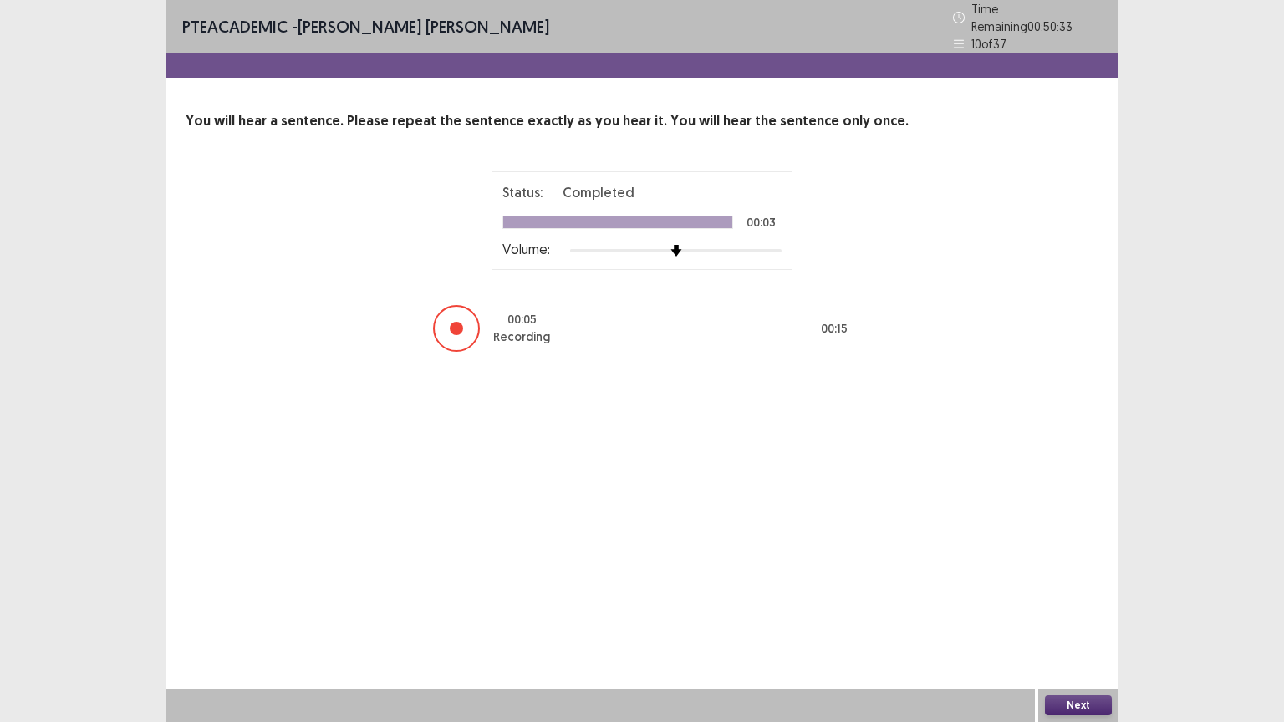
click at [1093, 609] on button "Next" at bounding box center [1078, 705] width 67 height 20
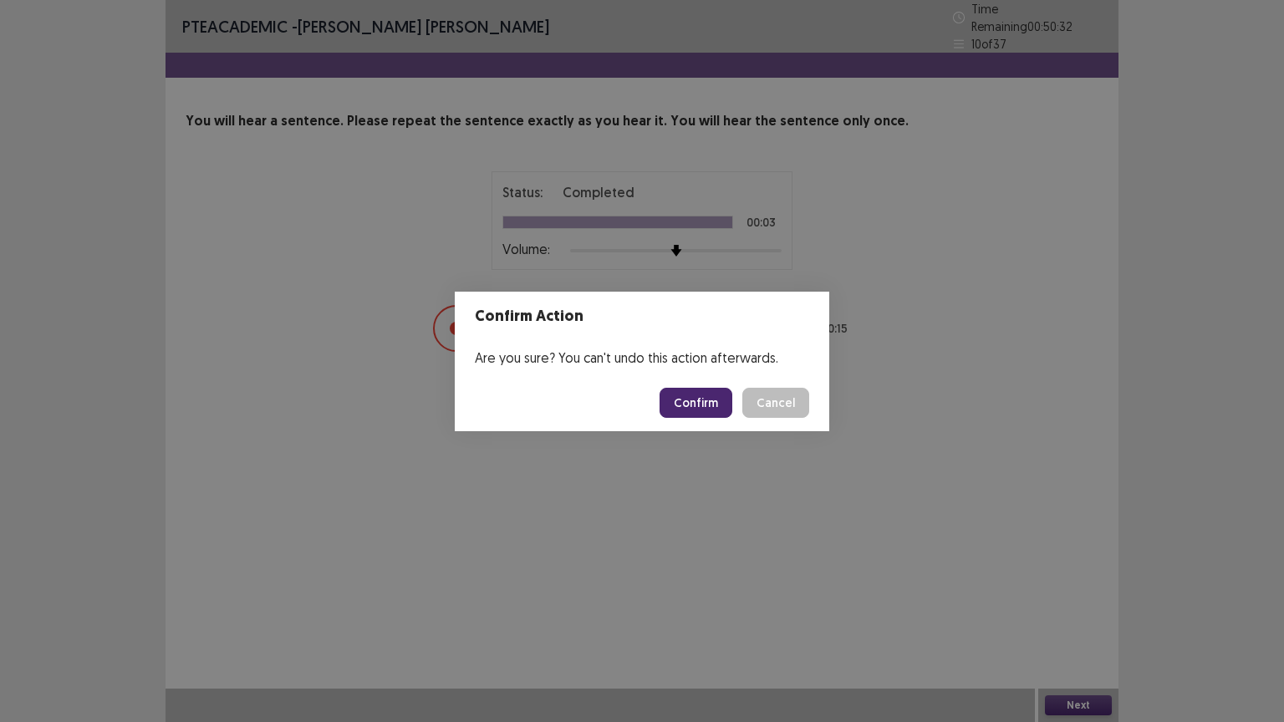
click at [706, 402] on button "Confirm" at bounding box center [695, 403] width 73 height 30
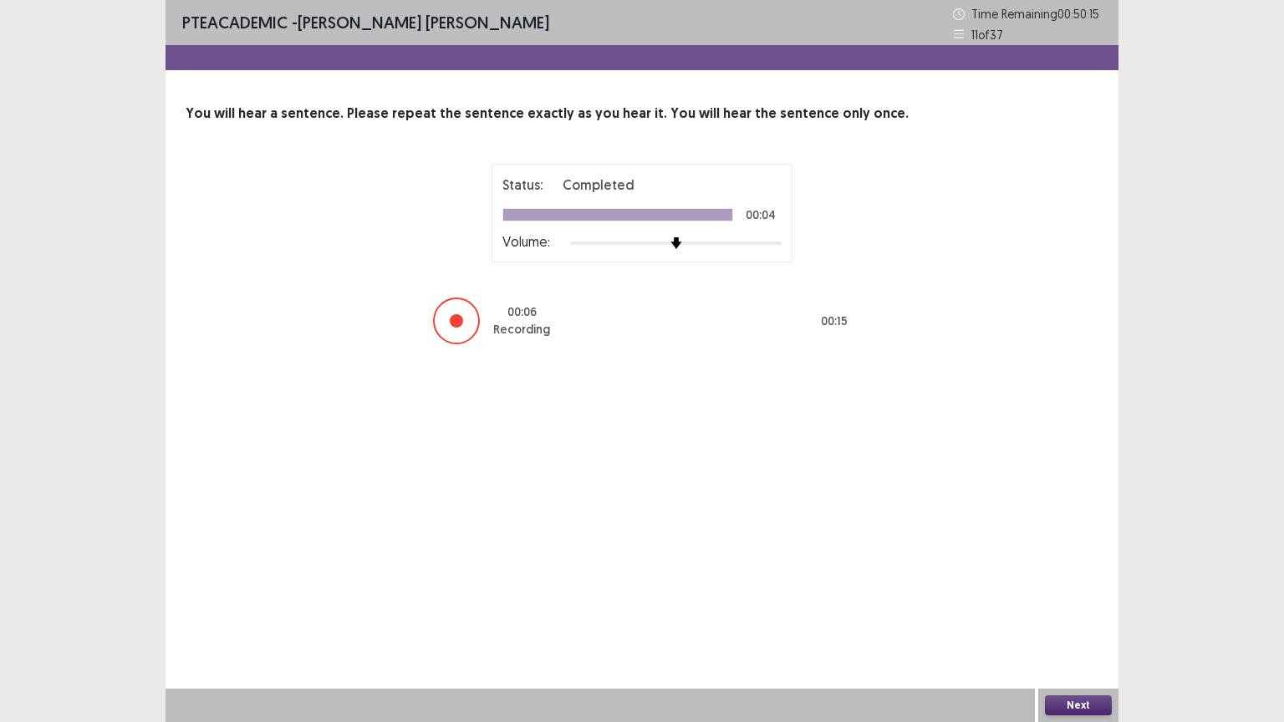
click at [1077, 609] on button "Next" at bounding box center [1078, 705] width 67 height 20
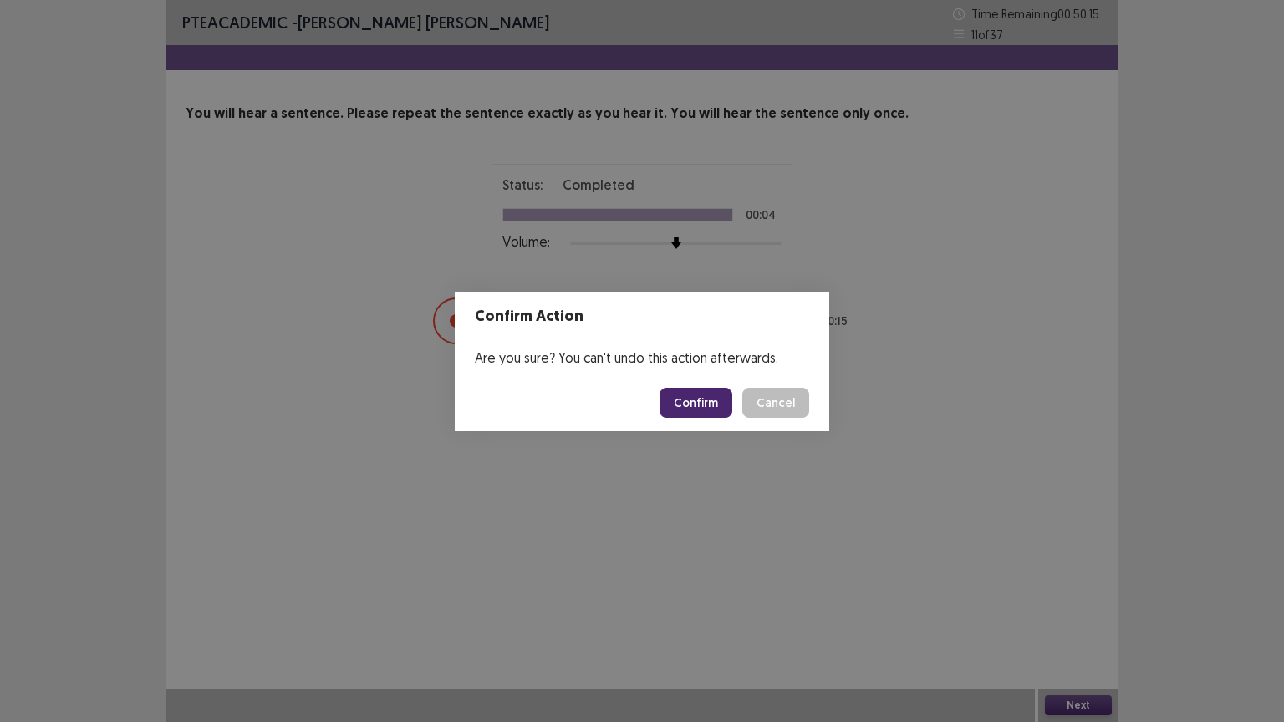
click at [720, 404] on button "Confirm" at bounding box center [695, 403] width 73 height 30
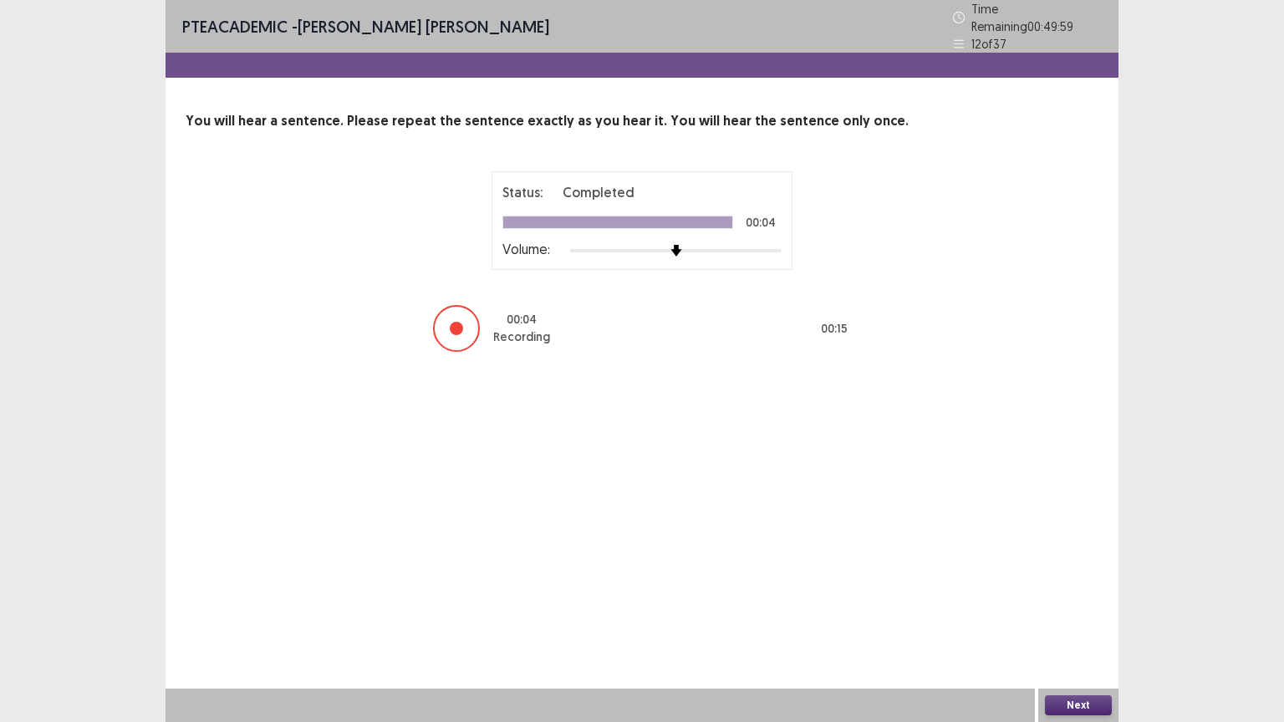
click at [1069, 609] on button "Next" at bounding box center [1078, 705] width 67 height 20
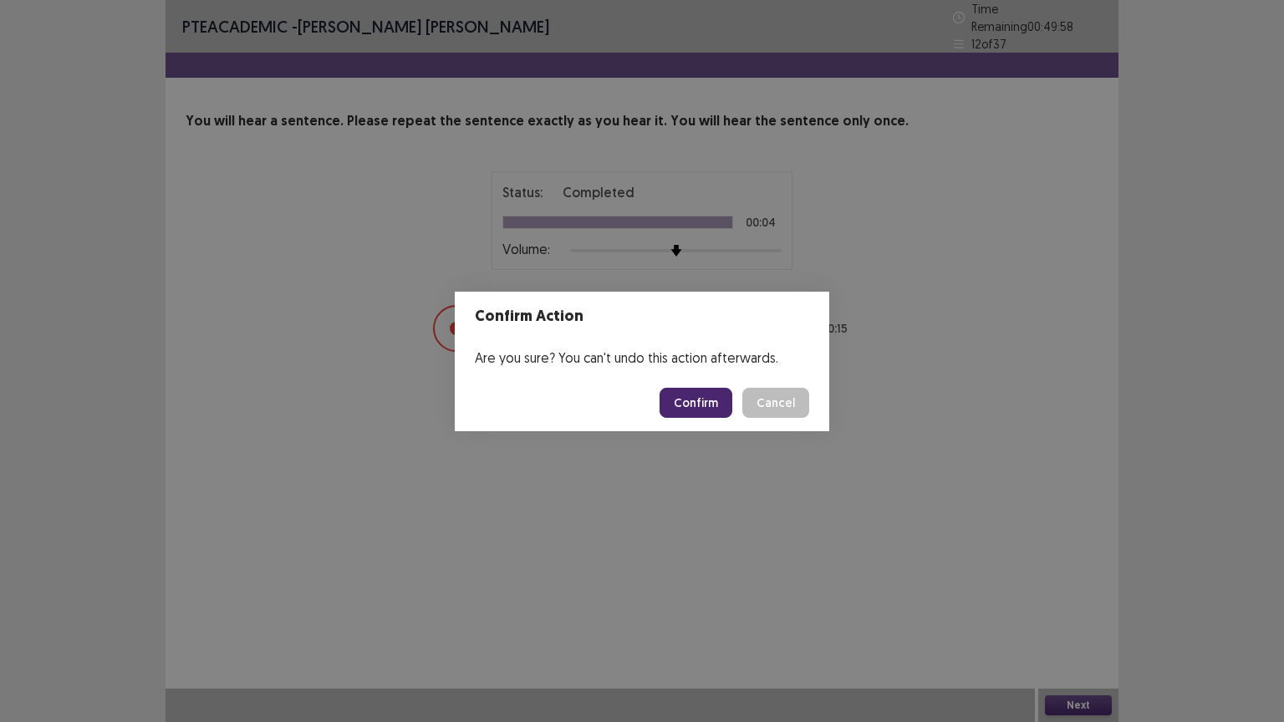
click at [695, 402] on button "Confirm" at bounding box center [695, 403] width 73 height 30
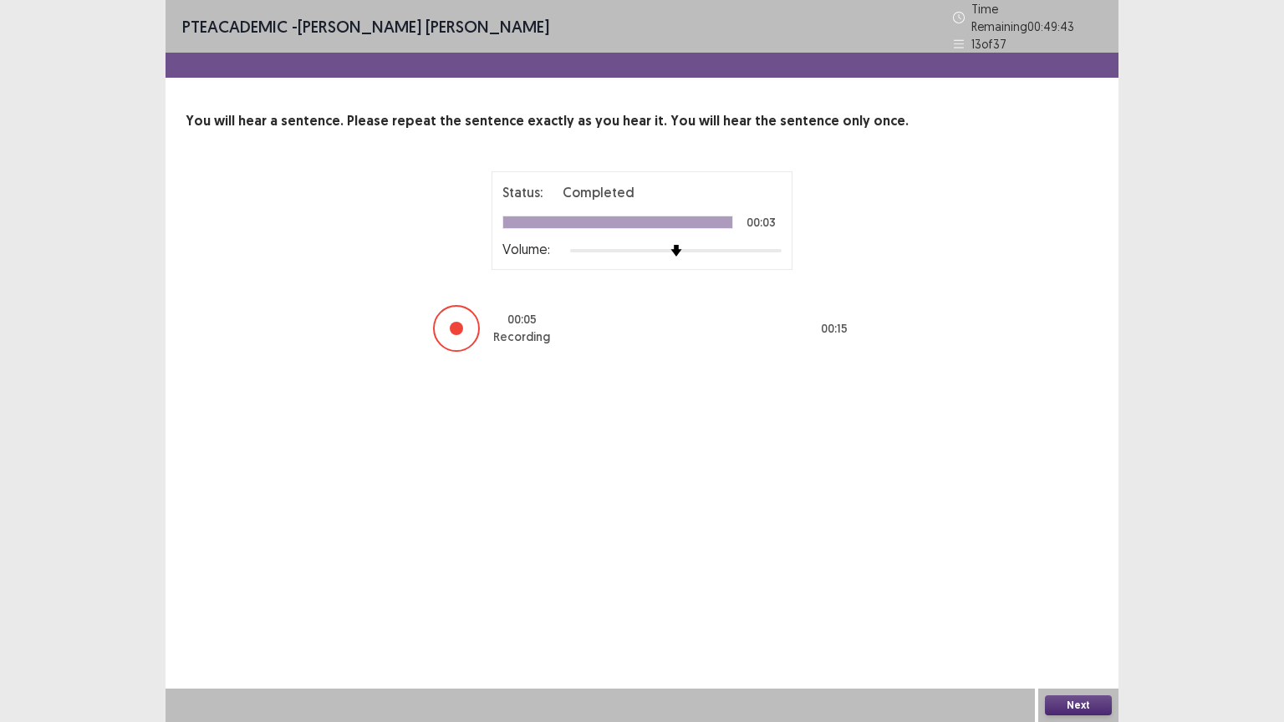
click at [1083, 609] on button "Next" at bounding box center [1078, 705] width 67 height 20
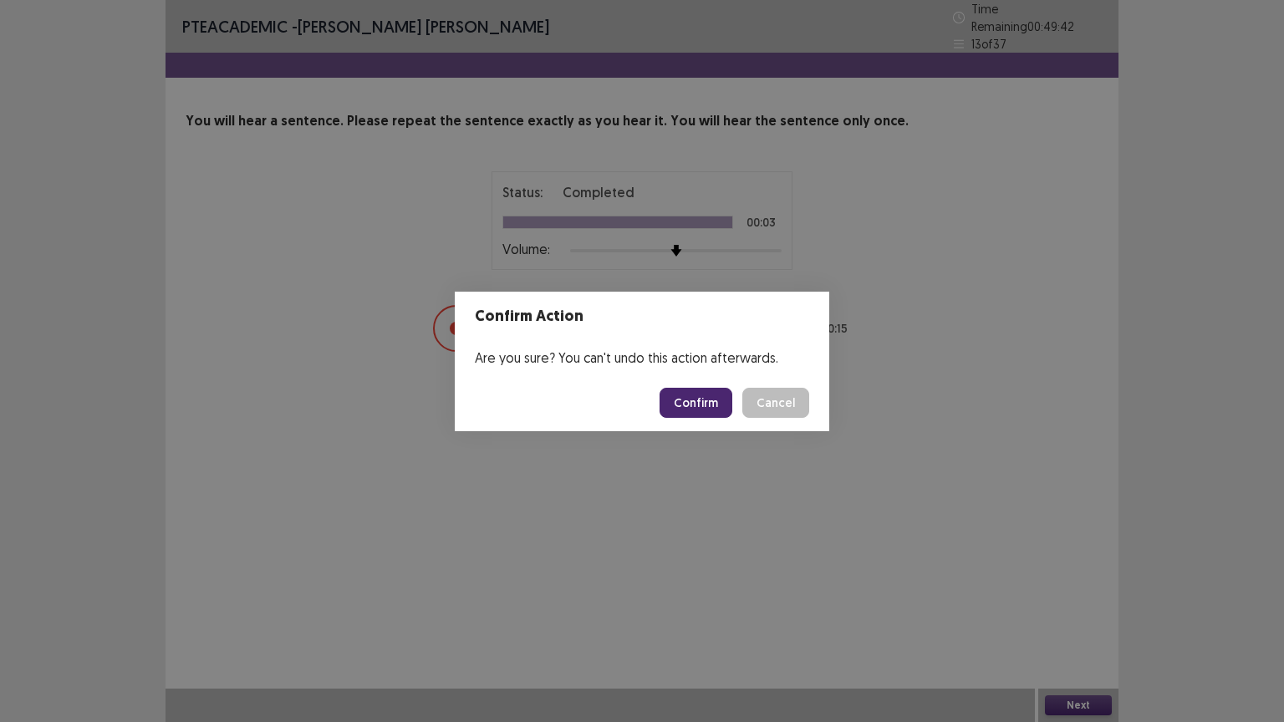
click at [709, 401] on button "Confirm" at bounding box center [695, 403] width 73 height 30
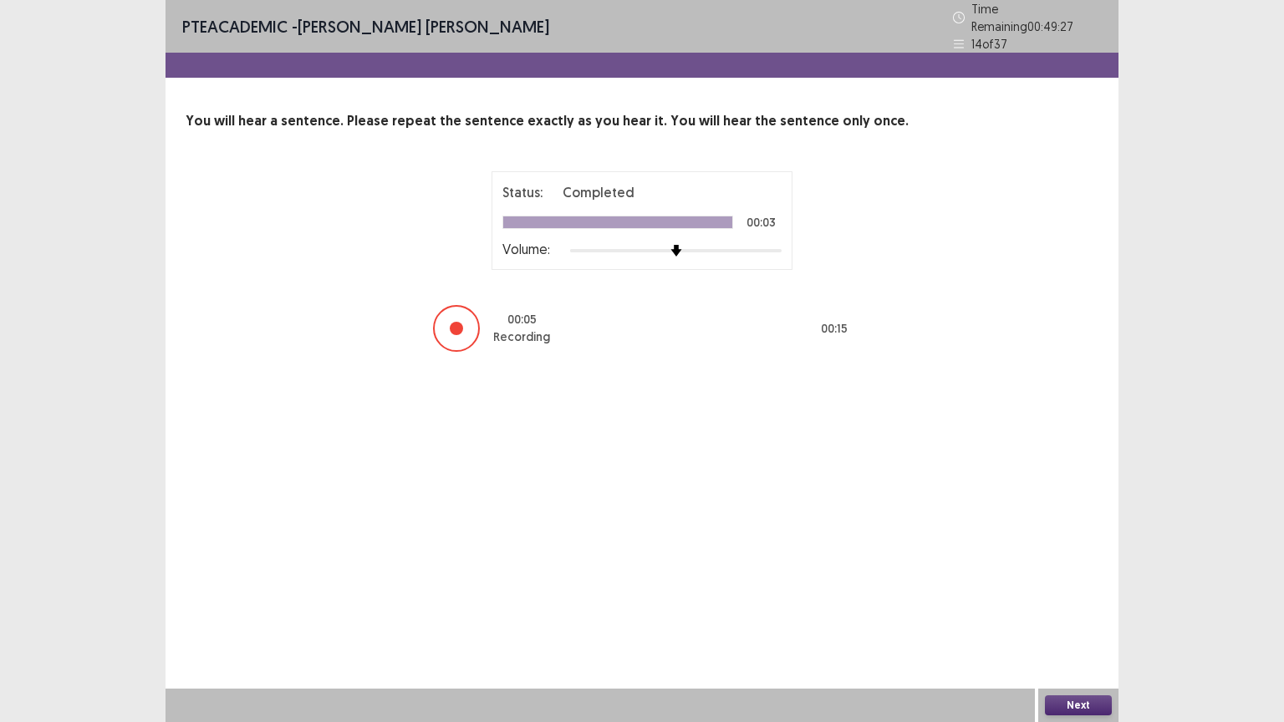
click at [1096, 609] on button "Next" at bounding box center [1078, 705] width 67 height 20
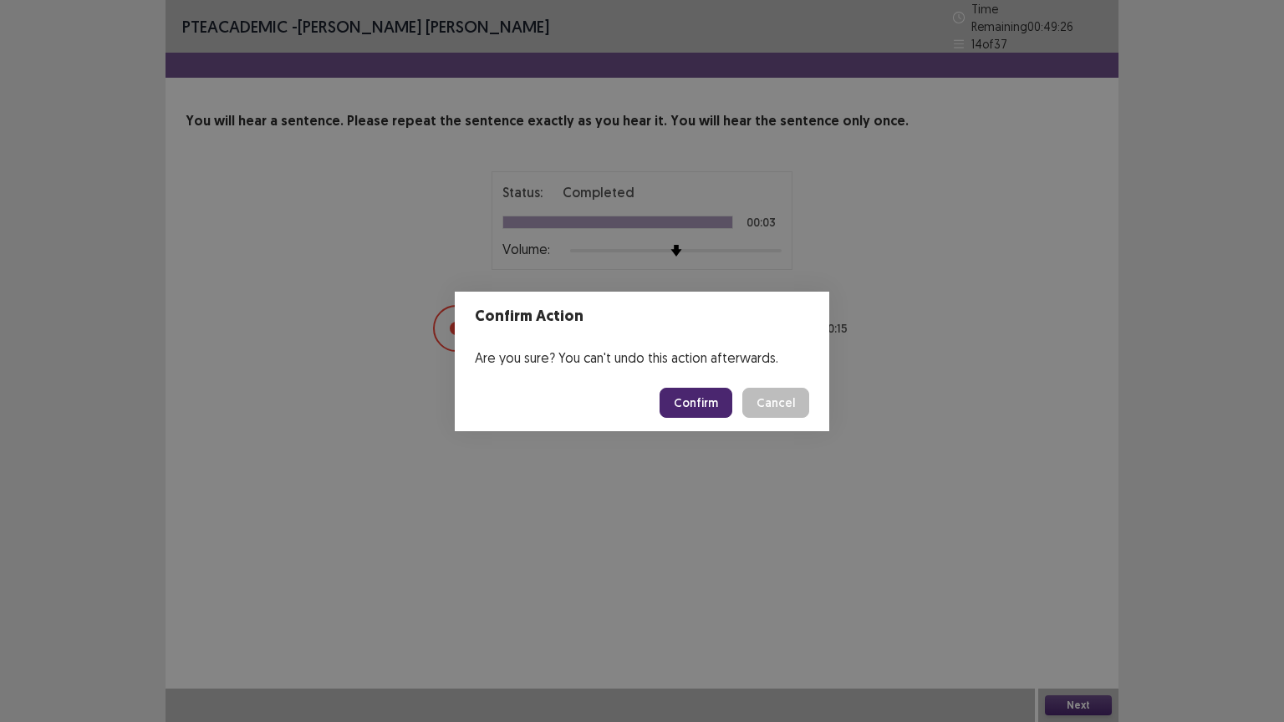
click at [700, 394] on button "Confirm" at bounding box center [695, 403] width 73 height 30
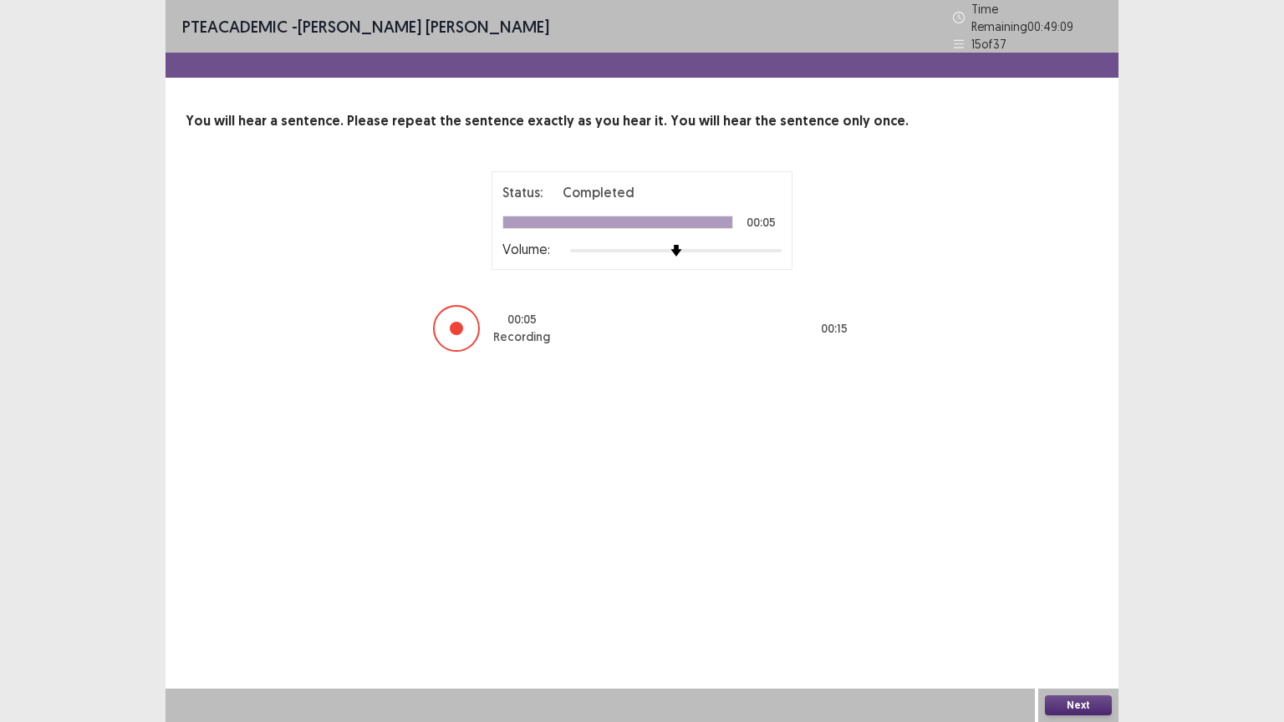
click at [1060, 609] on button "Next" at bounding box center [1078, 705] width 67 height 20
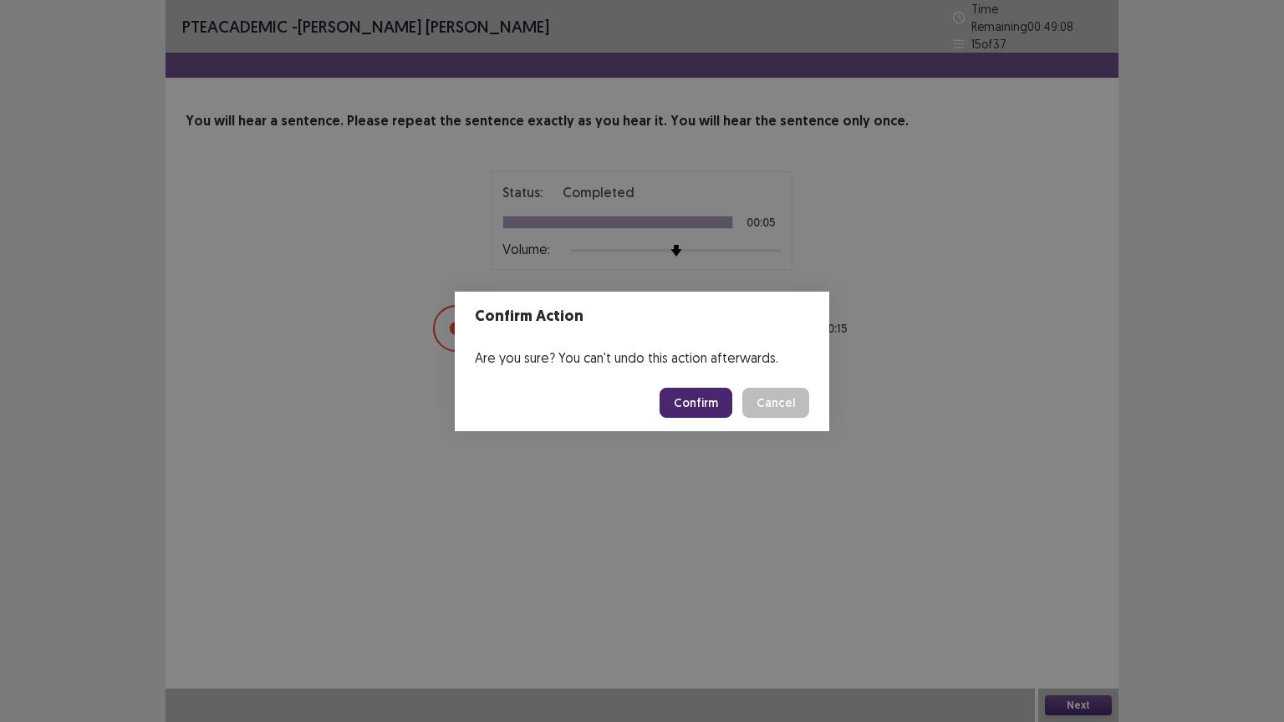
click at [717, 401] on button "Confirm" at bounding box center [695, 403] width 73 height 30
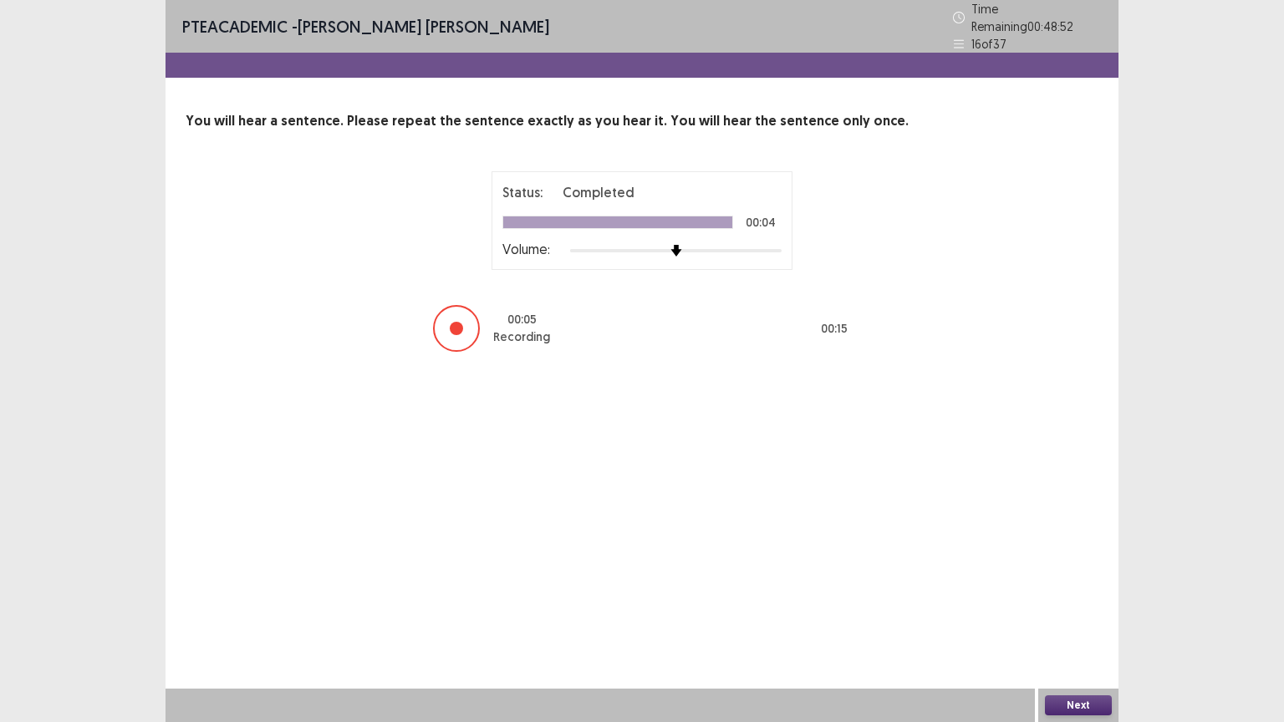
click at [1072, 609] on button "Next" at bounding box center [1078, 705] width 67 height 20
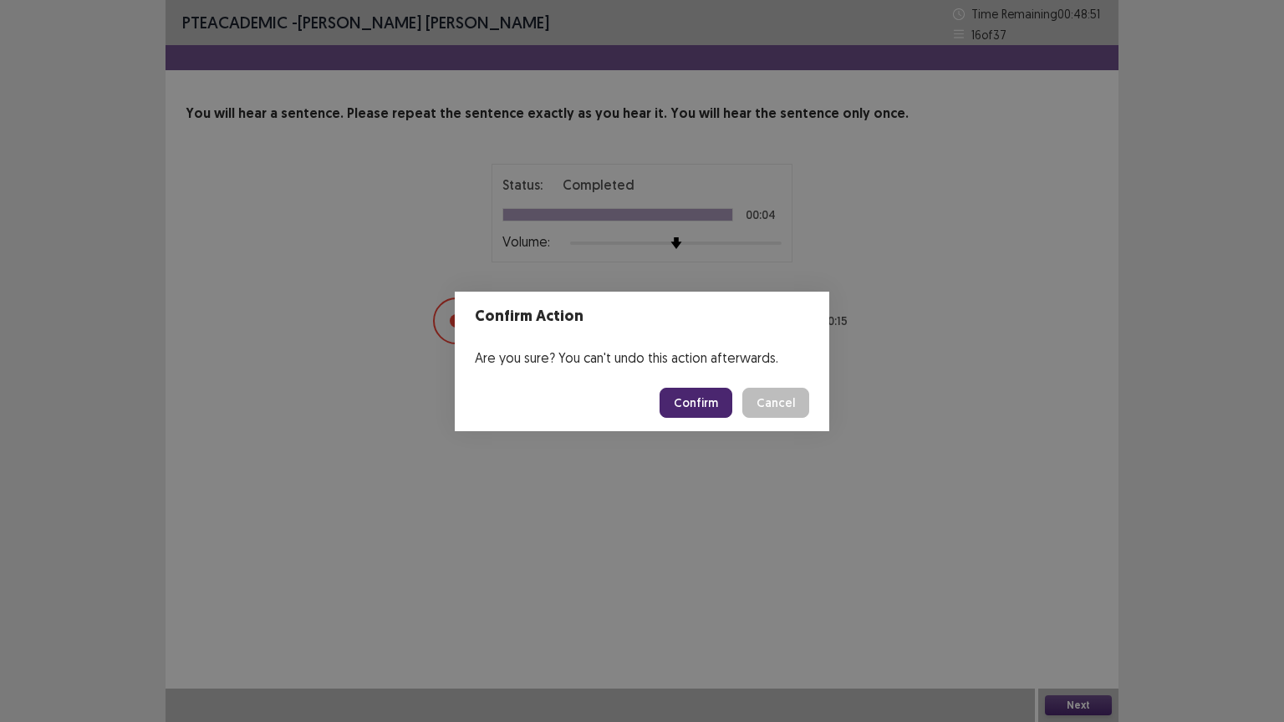
click at [715, 404] on button "Confirm" at bounding box center [695, 403] width 73 height 30
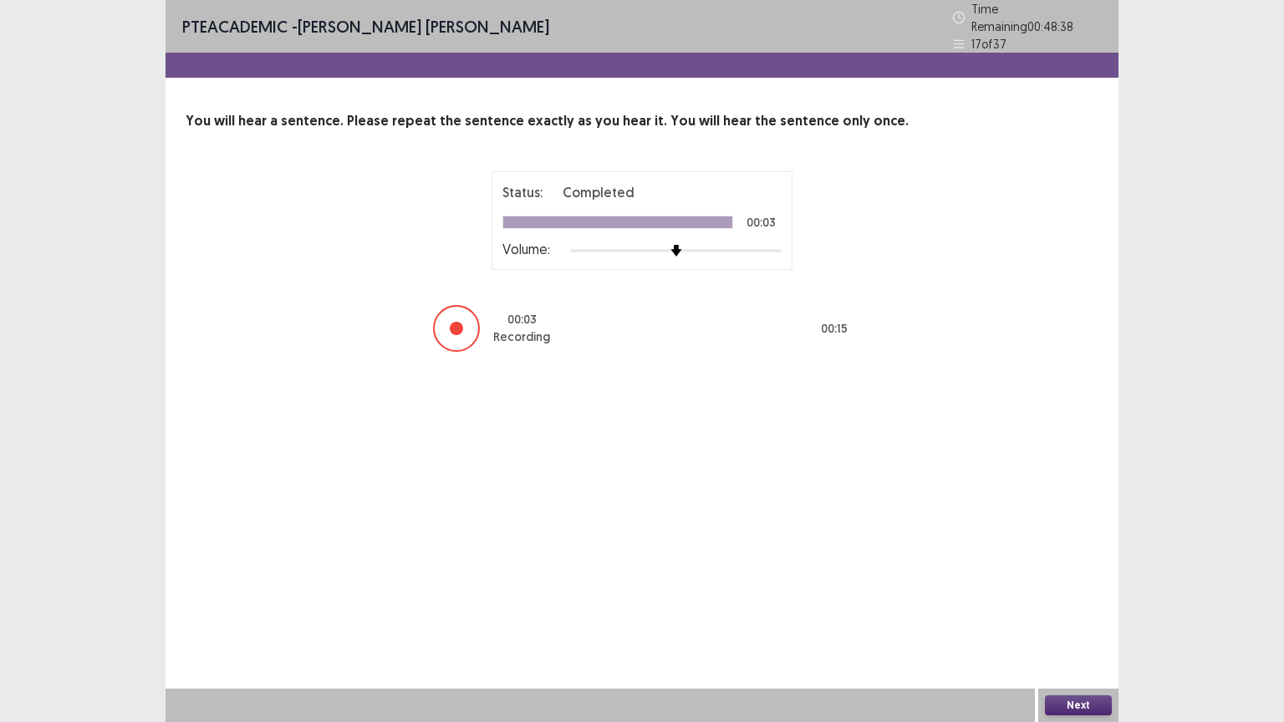
click at [1065, 609] on button "Next" at bounding box center [1078, 705] width 67 height 20
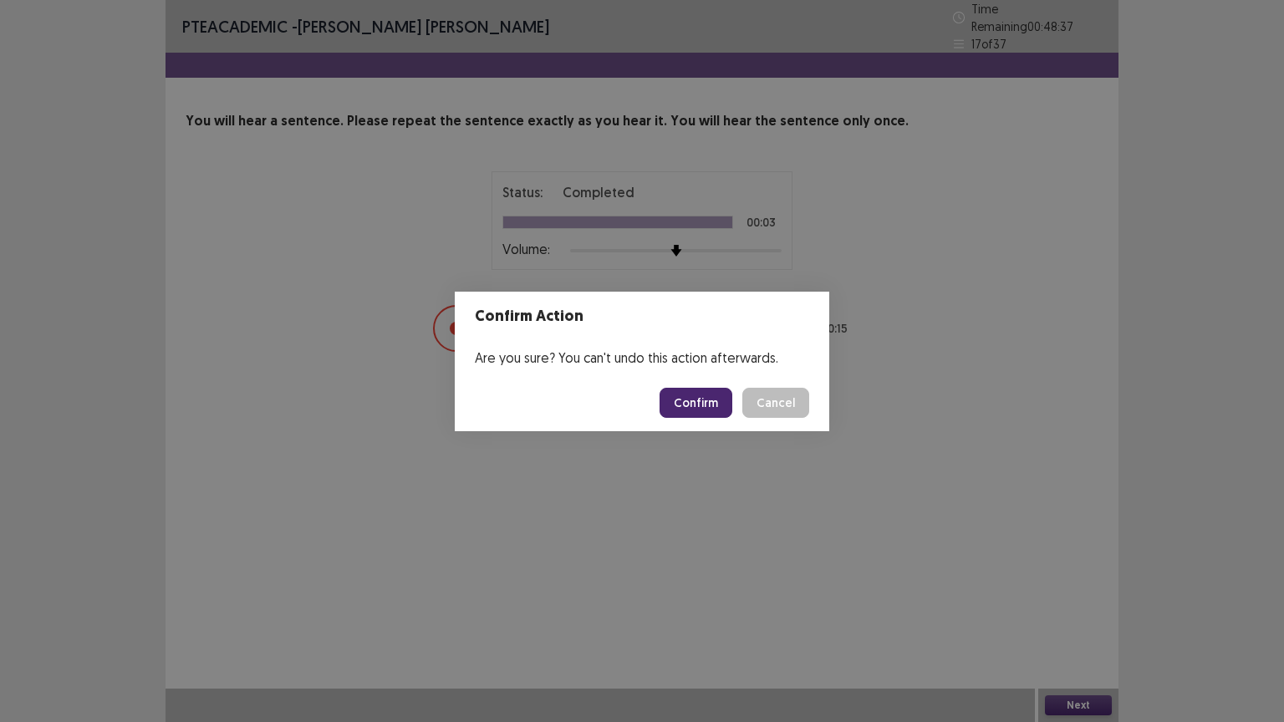
click at [713, 403] on button "Confirm" at bounding box center [695, 403] width 73 height 30
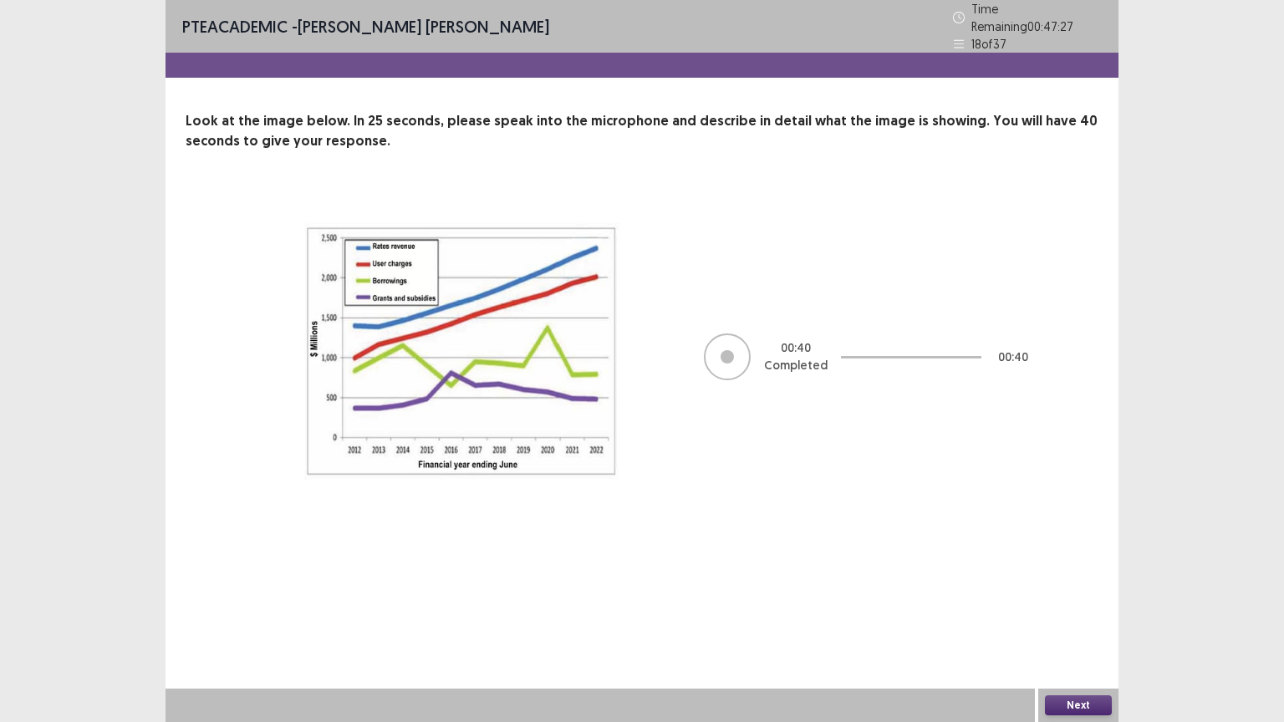
click at [1096, 609] on button "Next" at bounding box center [1078, 705] width 67 height 20
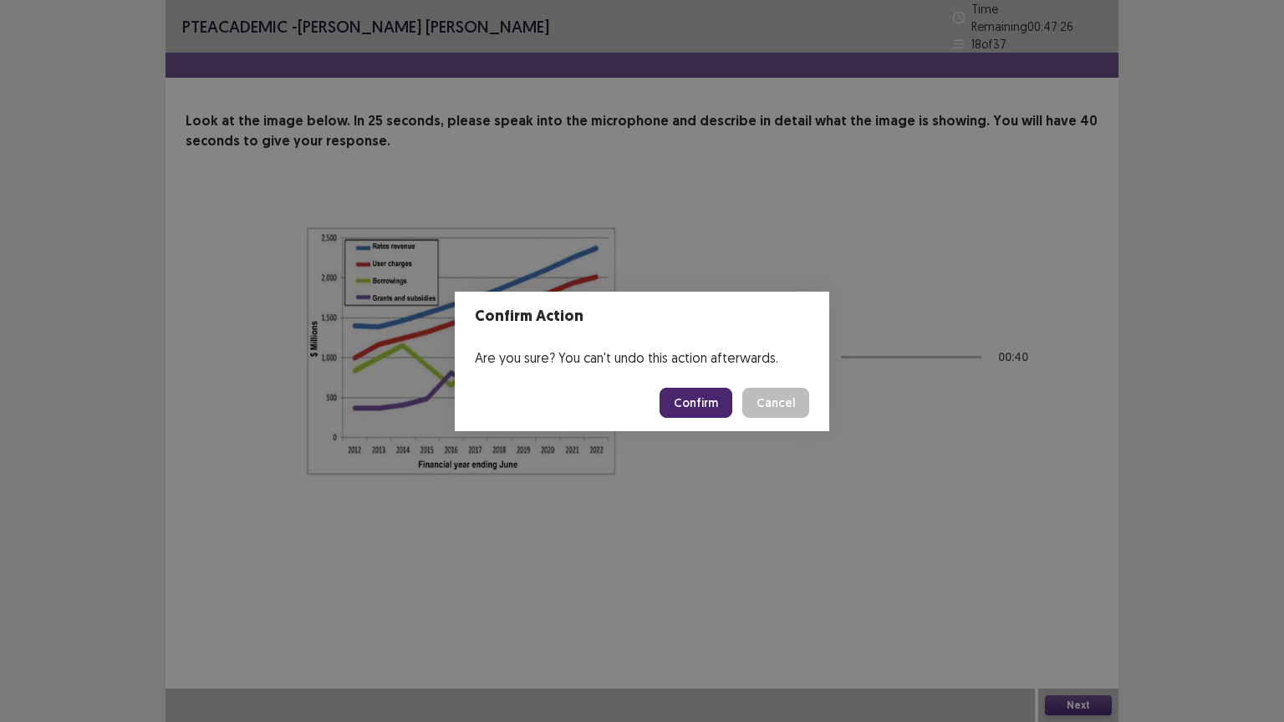
click at [696, 404] on button "Confirm" at bounding box center [695, 403] width 73 height 30
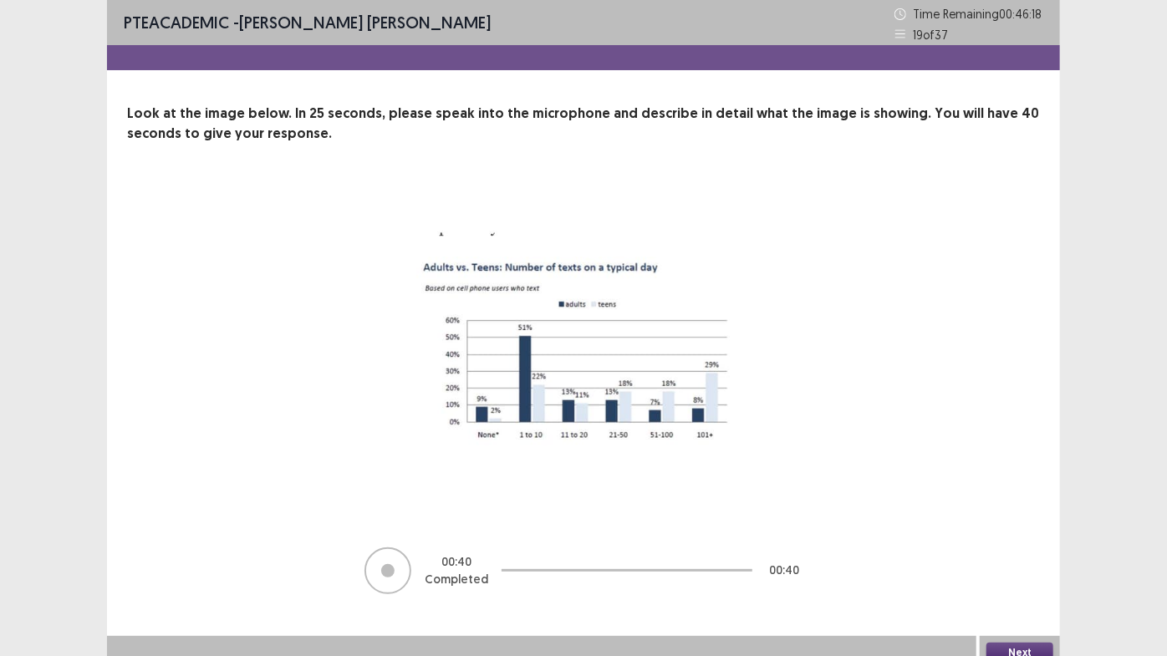
click at [1023, 609] on button "Next" at bounding box center [1019, 653] width 67 height 20
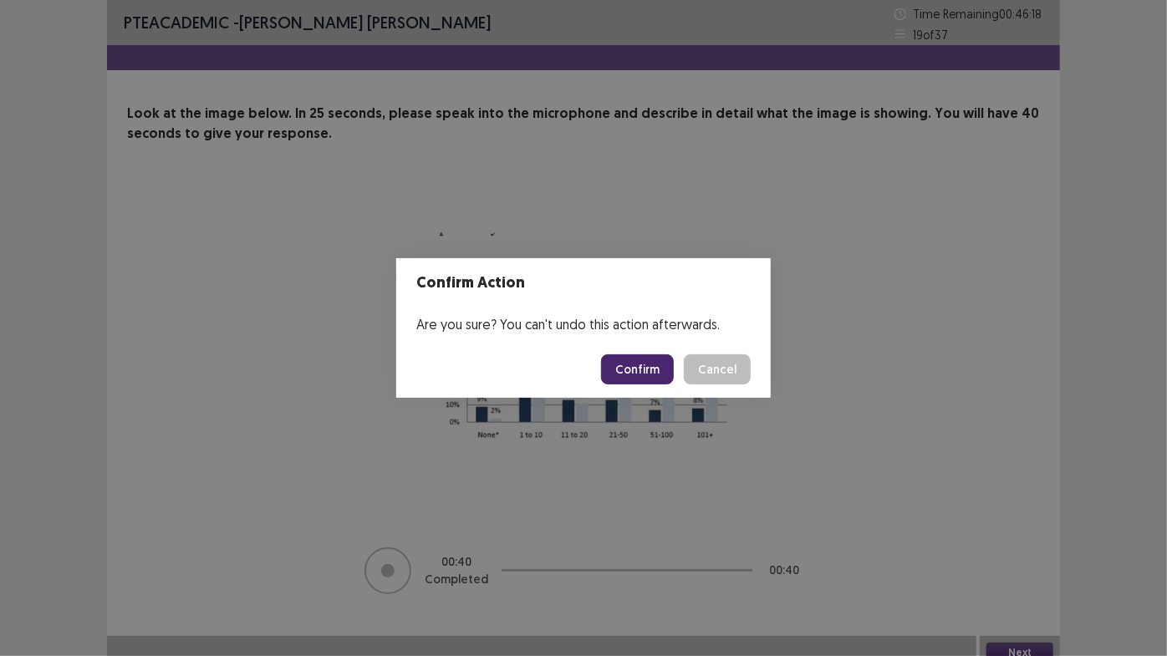
click at [659, 365] on button "Confirm" at bounding box center [637, 369] width 73 height 30
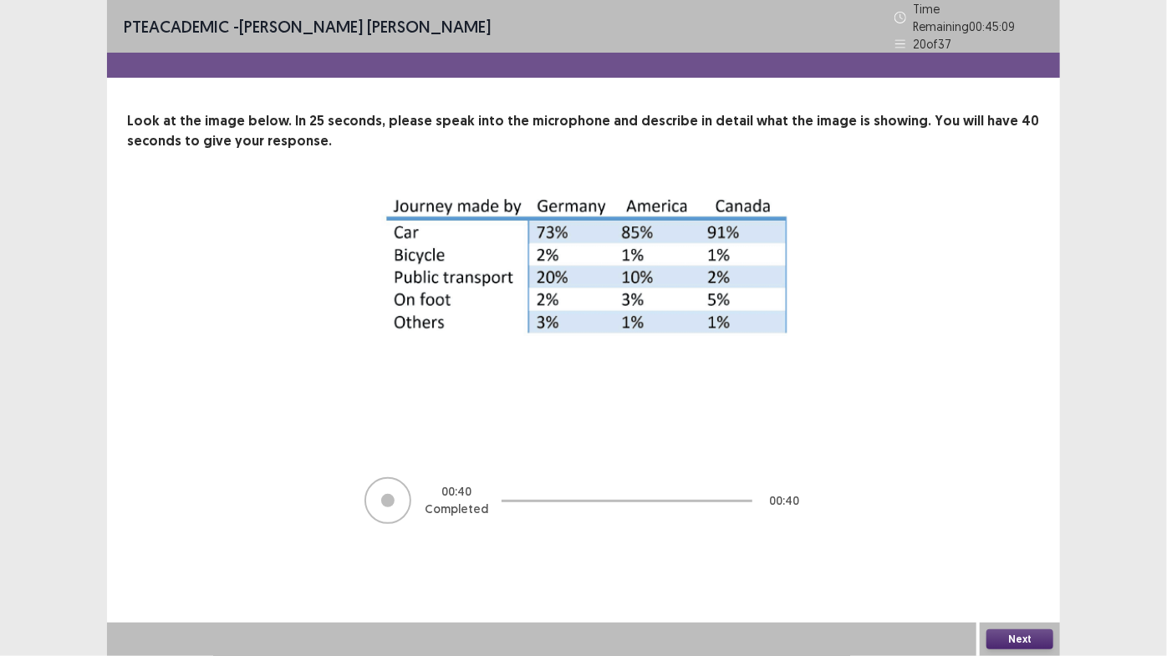
click at [1038, 609] on button "Next" at bounding box center [1019, 639] width 67 height 20
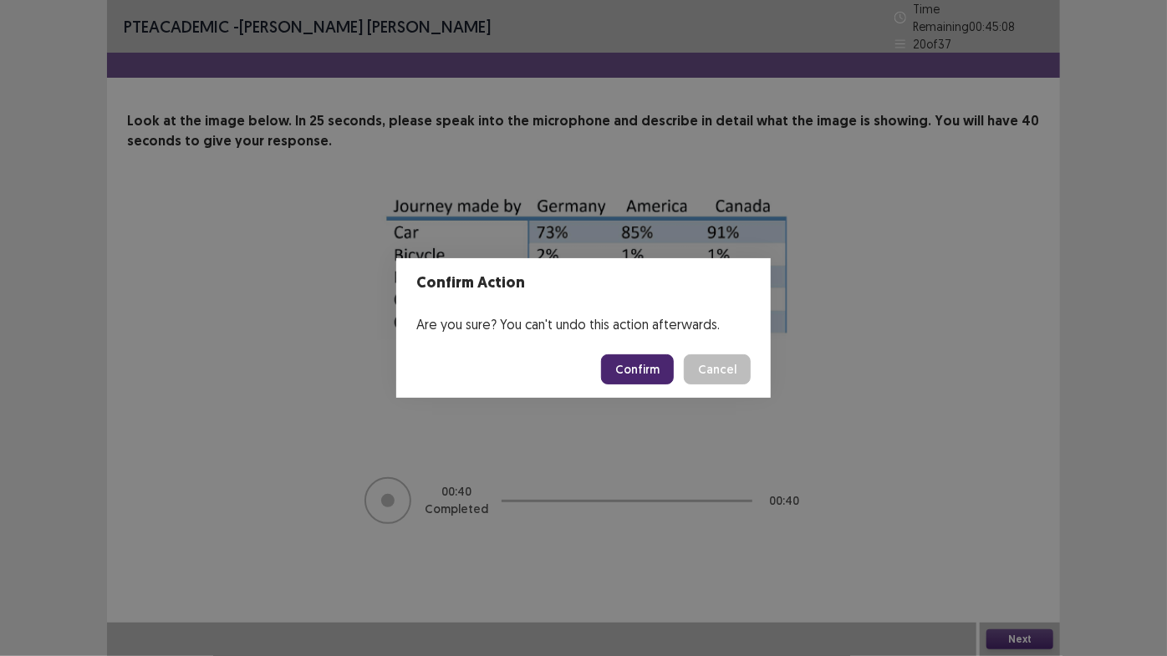
click at [638, 372] on button "Confirm" at bounding box center [637, 369] width 73 height 30
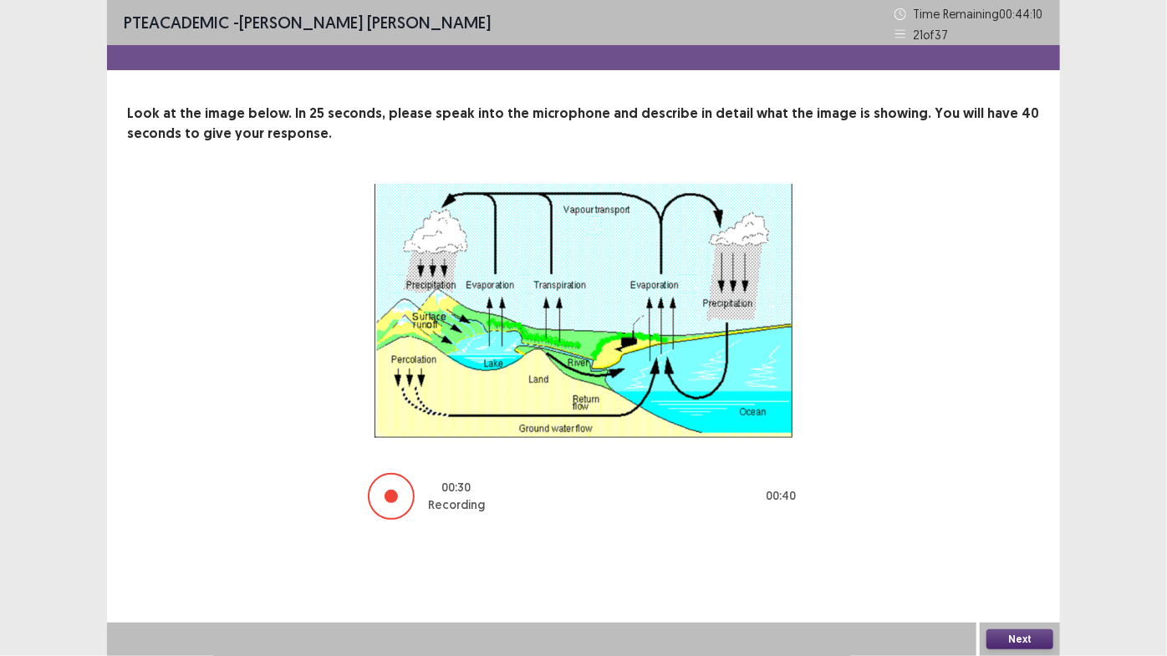
click at [1024, 609] on button "Next" at bounding box center [1019, 639] width 67 height 20
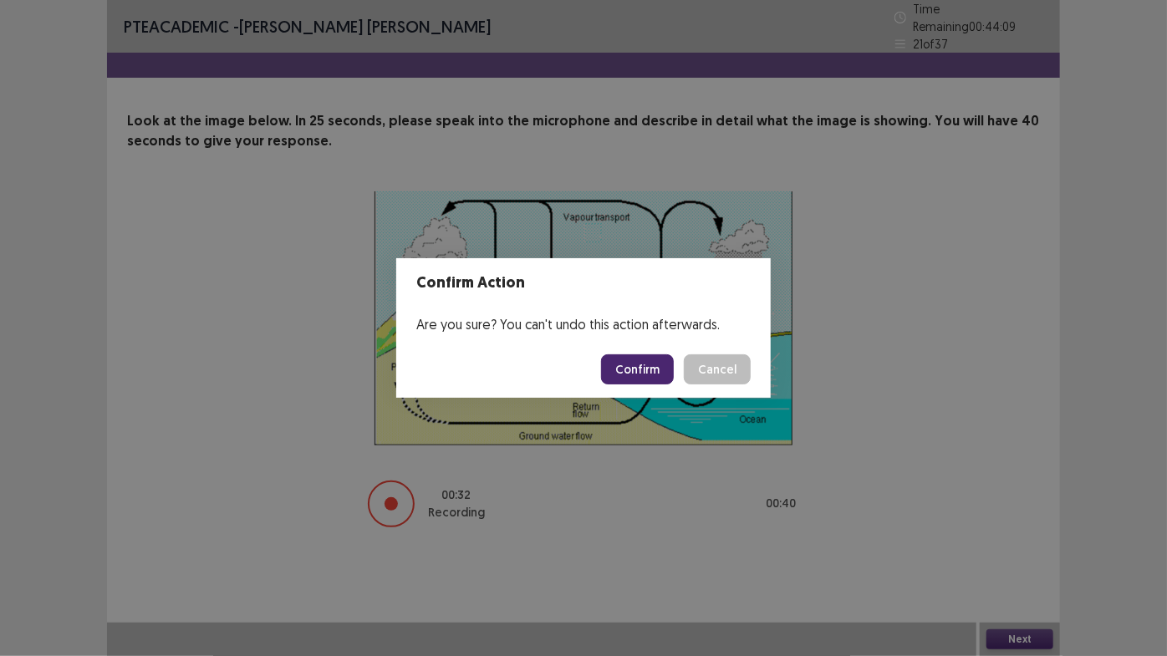
click at [632, 369] on button "Confirm" at bounding box center [637, 369] width 73 height 30
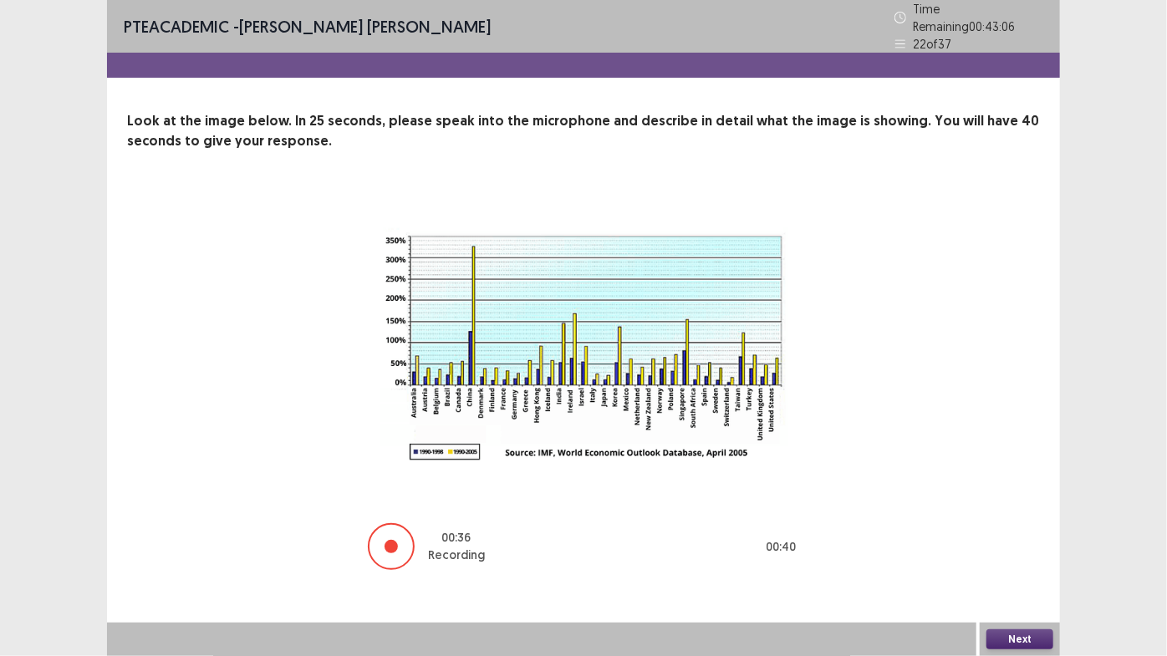
click at [1030, 609] on button "Next" at bounding box center [1019, 639] width 67 height 20
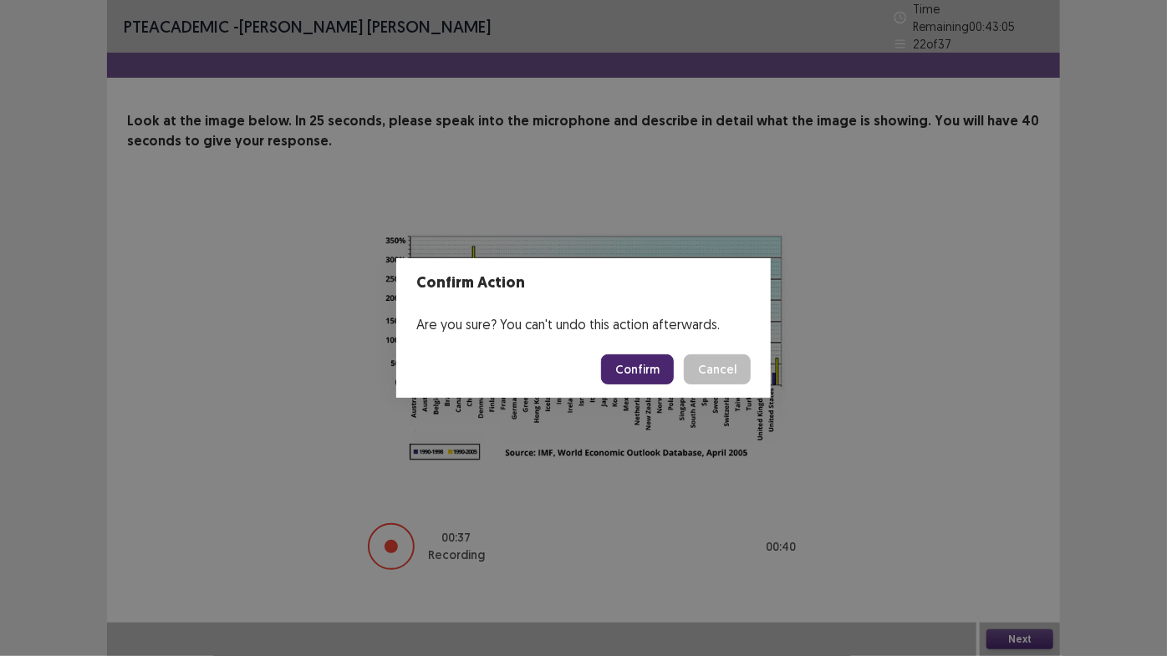
click at [660, 375] on button "Confirm" at bounding box center [637, 369] width 73 height 30
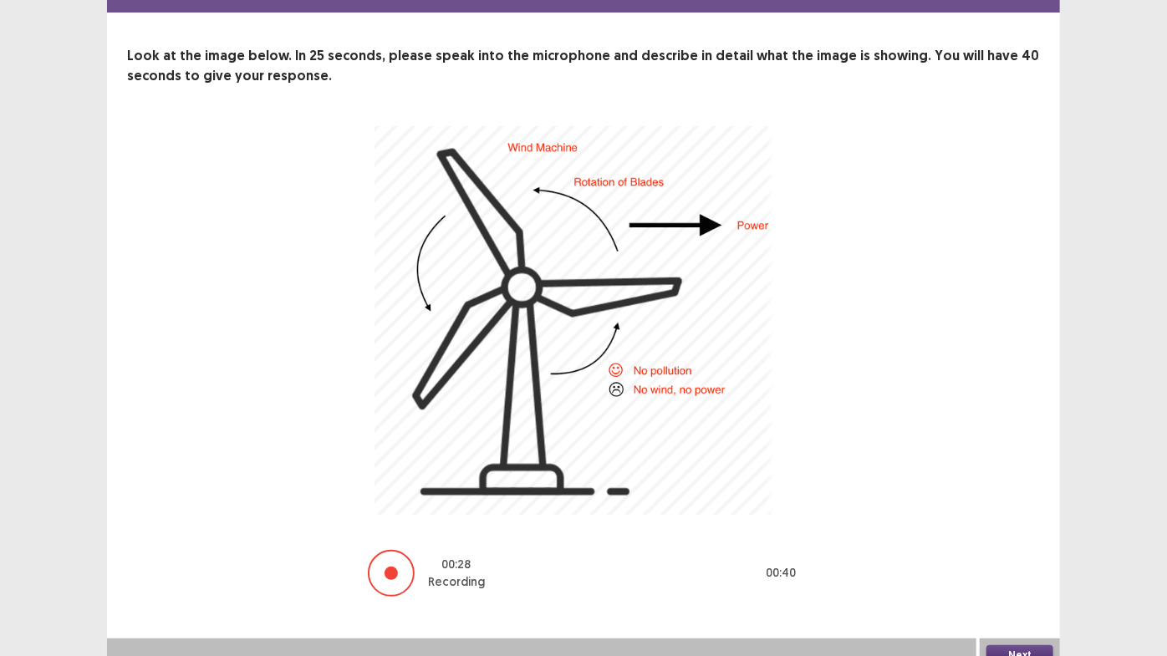
scroll to position [73, 0]
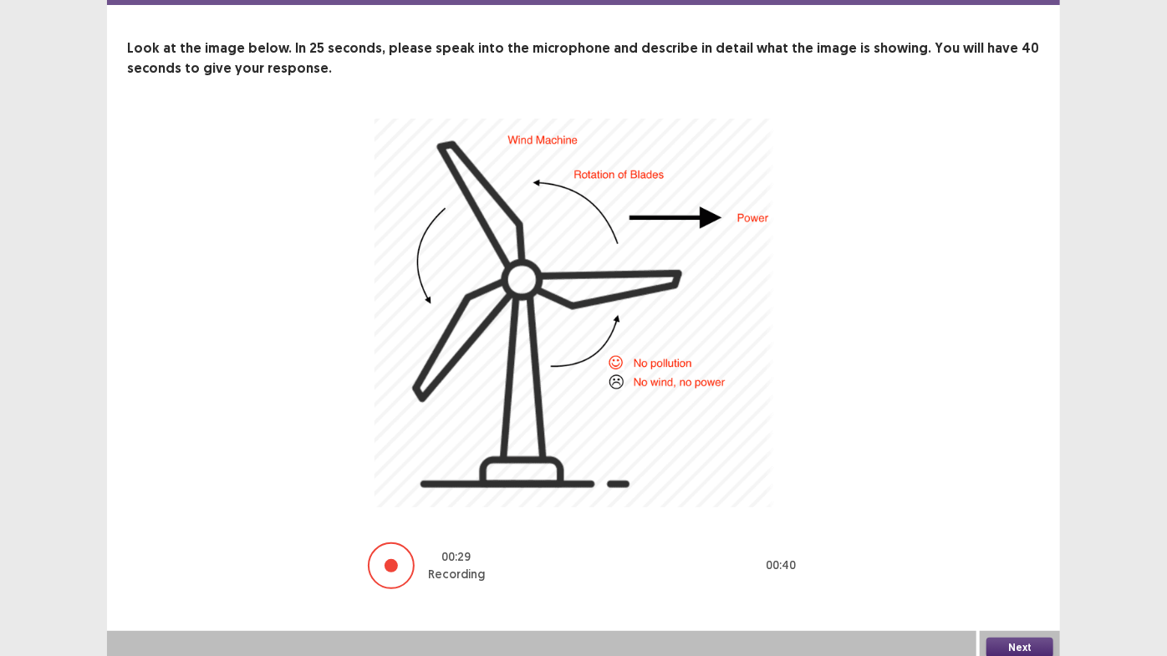
click at [1006, 609] on button "Next" at bounding box center [1019, 648] width 67 height 20
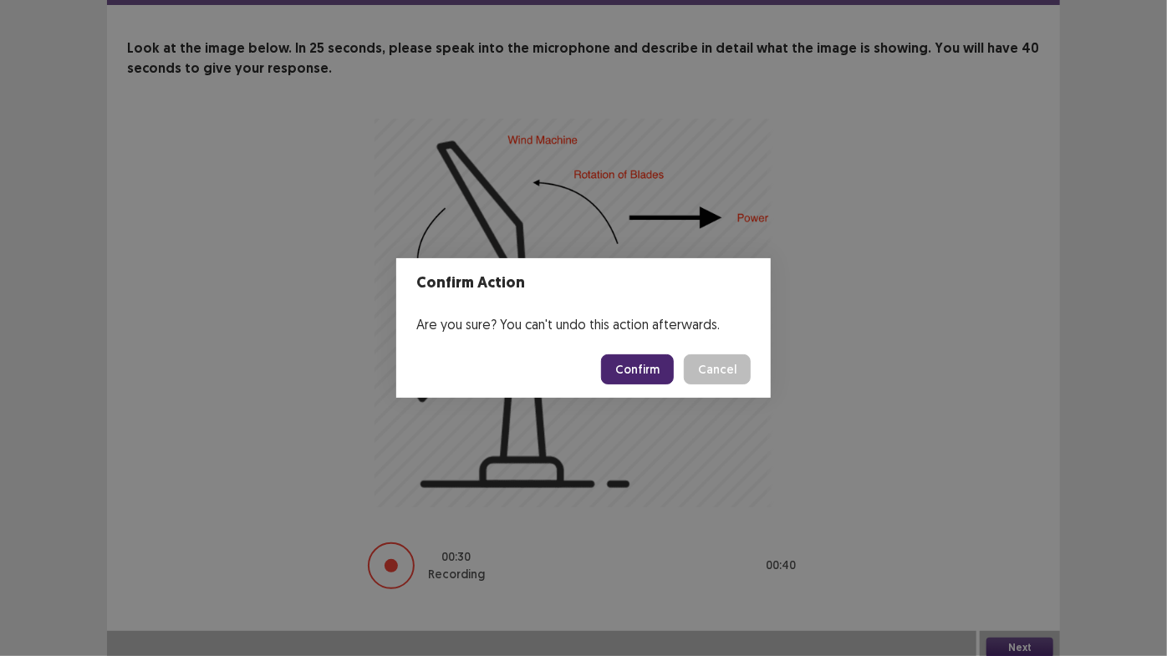
click at [652, 369] on button "Confirm" at bounding box center [637, 369] width 73 height 30
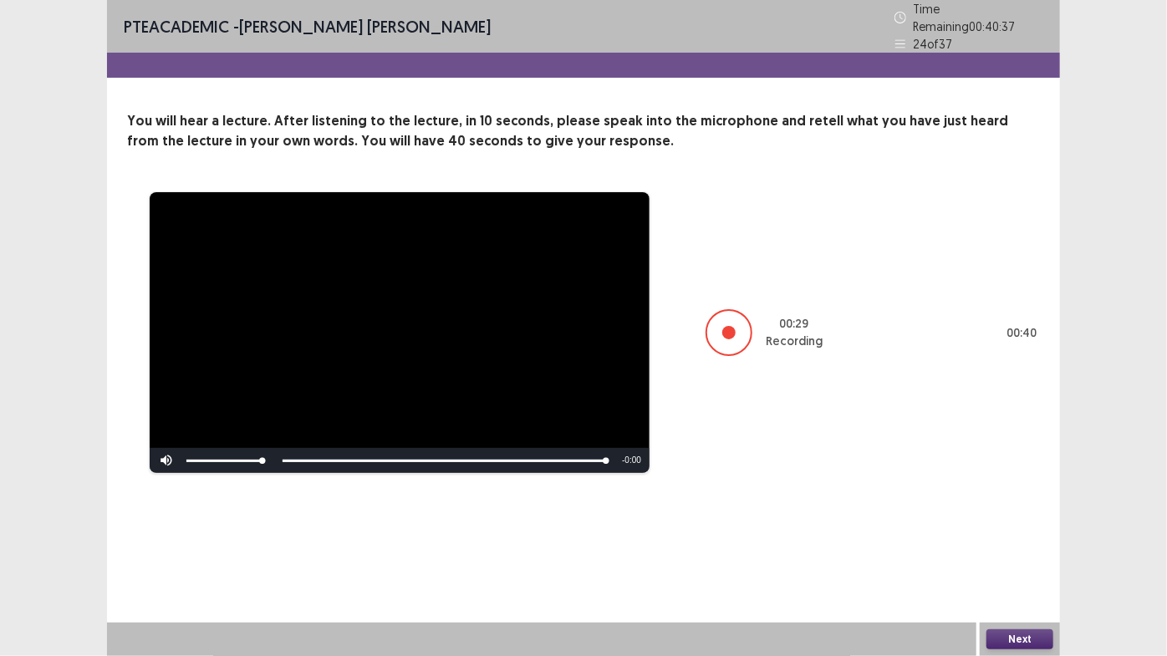
click at [1029, 609] on button "Next" at bounding box center [1019, 639] width 67 height 20
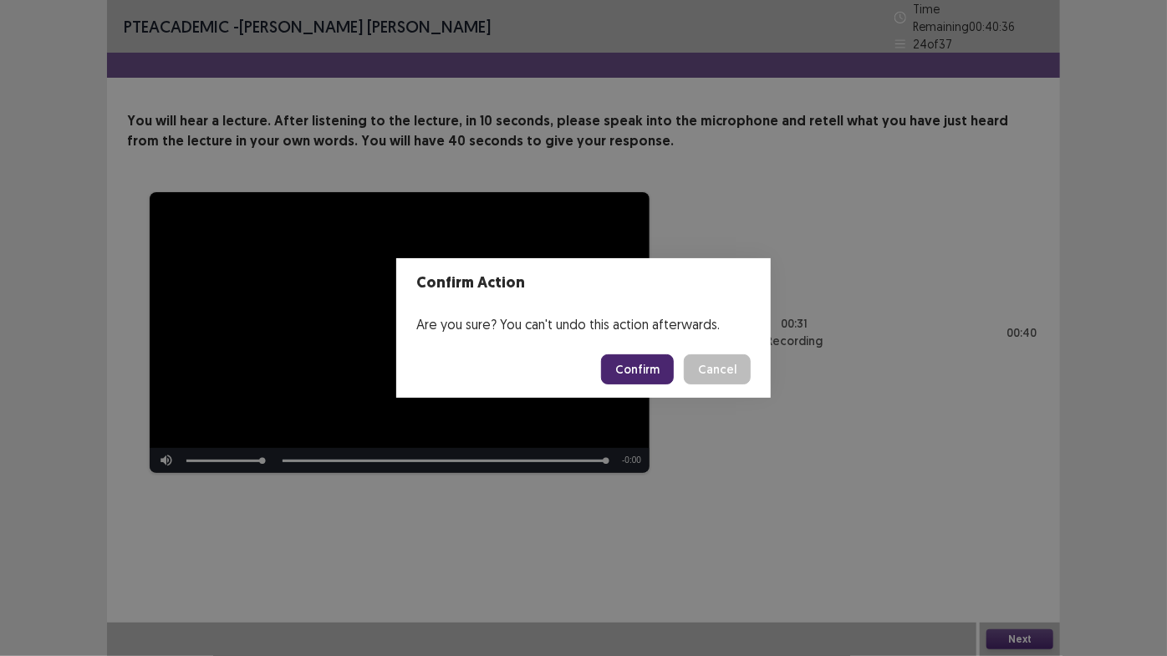
click at [645, 385] on footer "Confirm Cancel" at bounding box center [583, 369] width 374 height 57
click at [652, 376] on button "Confirm" at bounding box center [637, 369] width 73 height 30
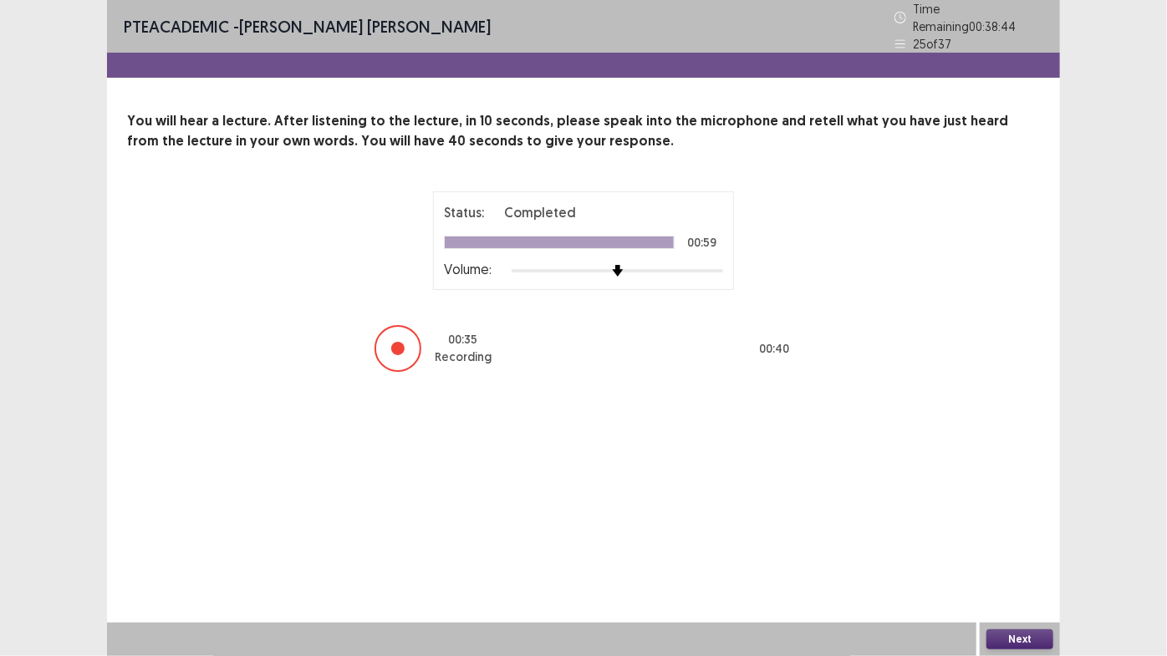
click at [1033, 609] on button "Next" at bounding box center [1019, 639] width 67 height 20
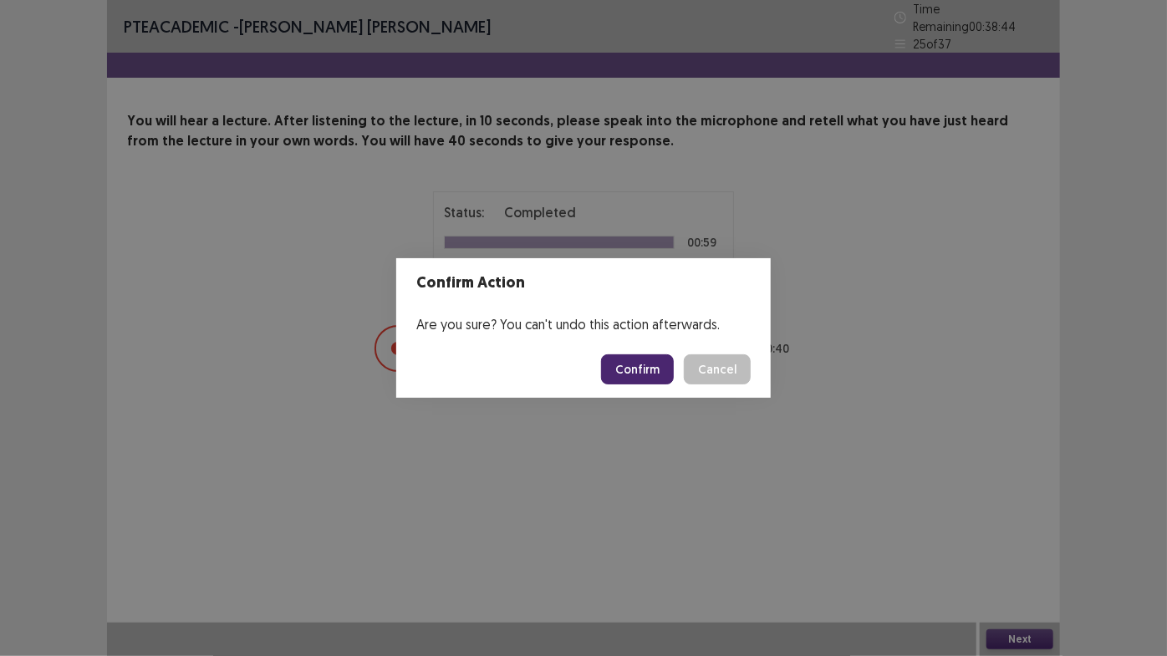
click at [665, 369] on button "Confirm" at bounding box center [637, 369] width 73 height 30
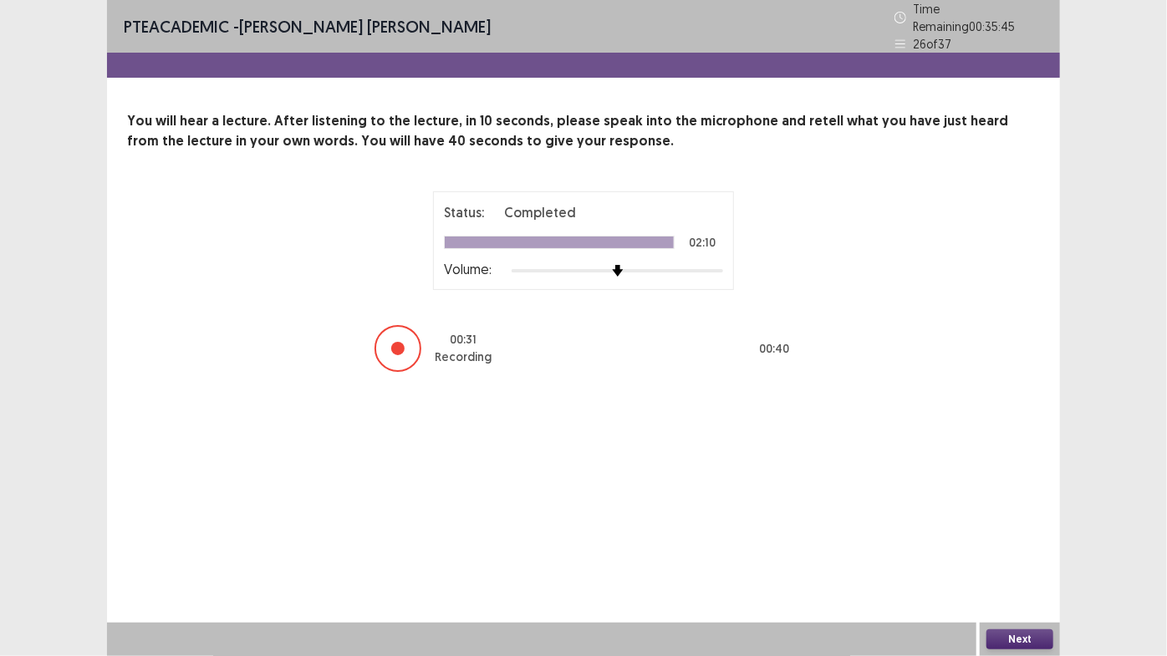
click at [1020, 609] on button "Next" at bounding box center [1019, 639] width 67 height 20
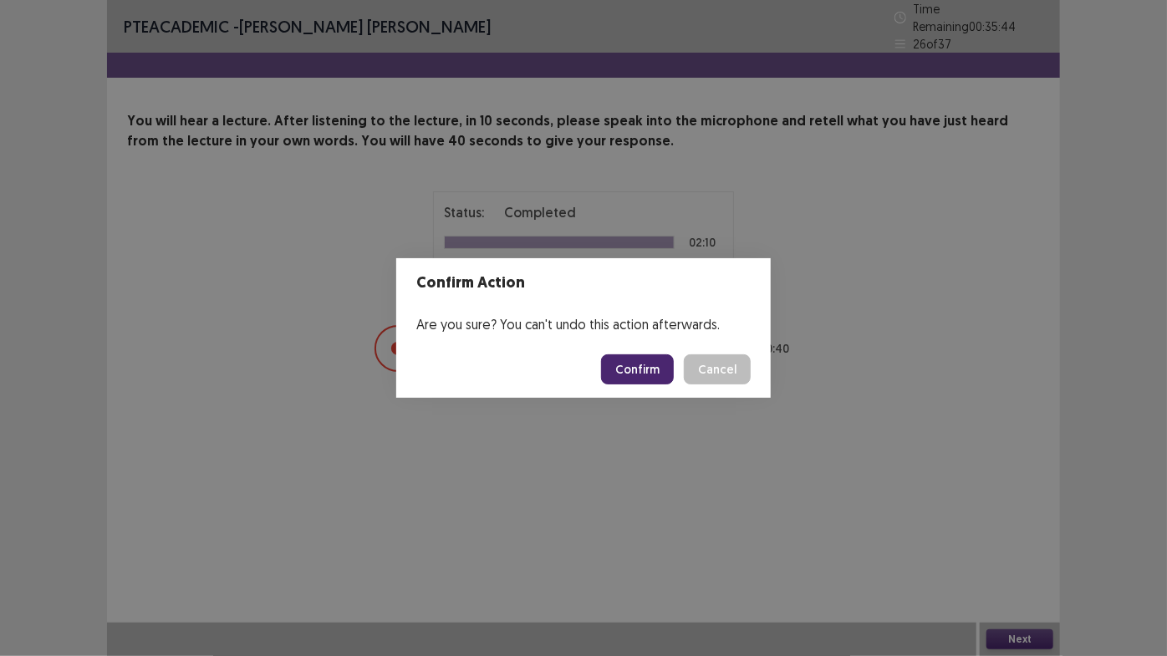
click at [639, 372] on button "Confirm" at bounding box center [637, 369] width 73 height 30
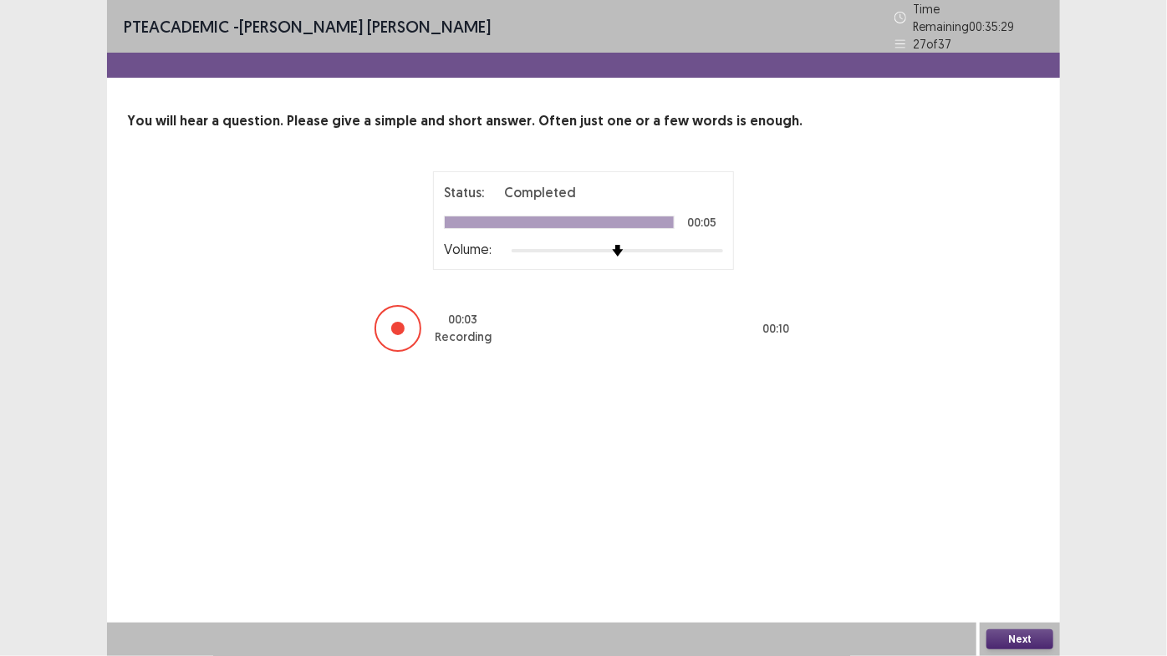
click at [1030, 609] on button "Next" at bounding box center [1019, 639] width 67 height 20
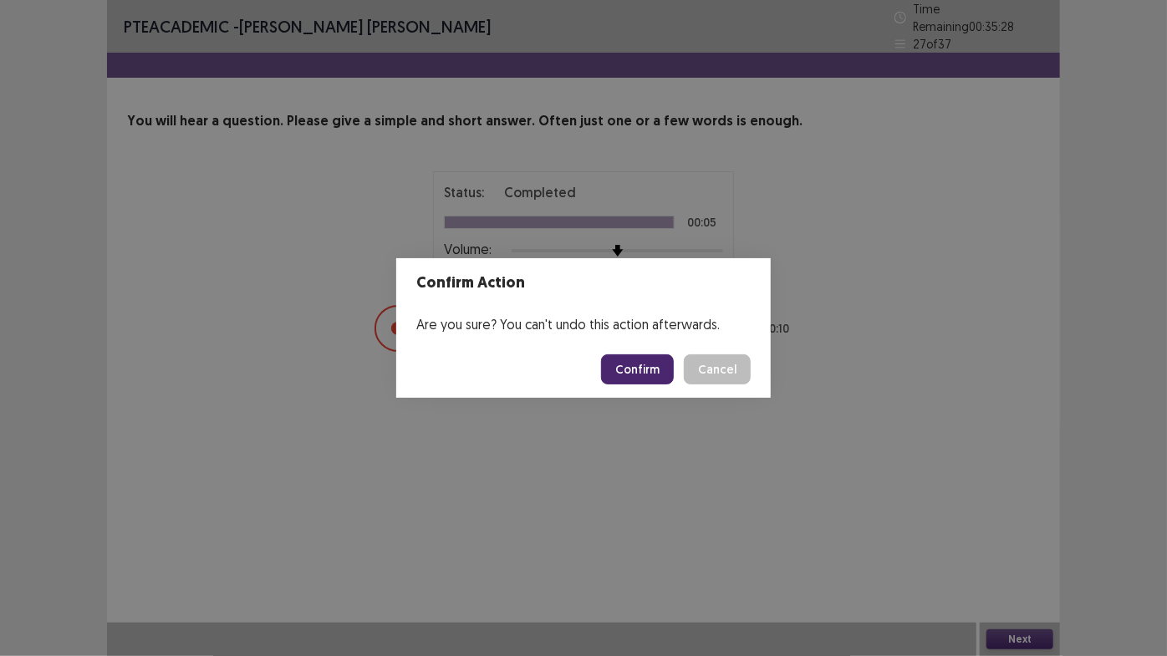
click at [643, 368] on button "Confirm" at bounding box center [637, 369] width 73 height 30
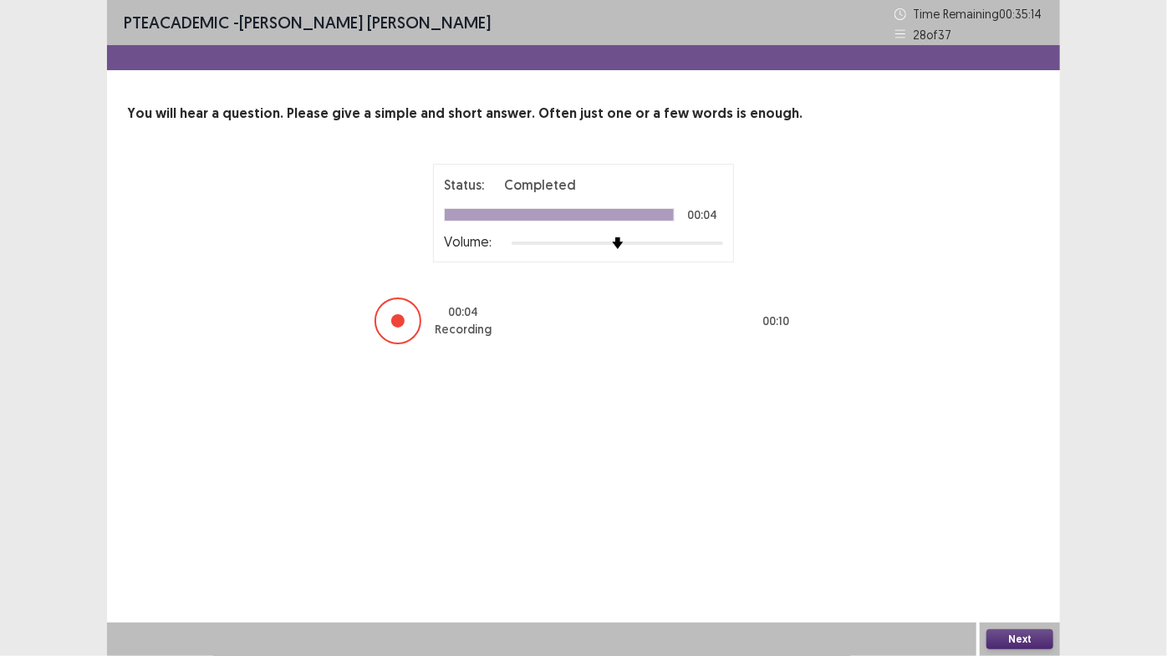
click at [1033, 609] on button "Next" at bounding box center [1019, 639] width 67 height 20
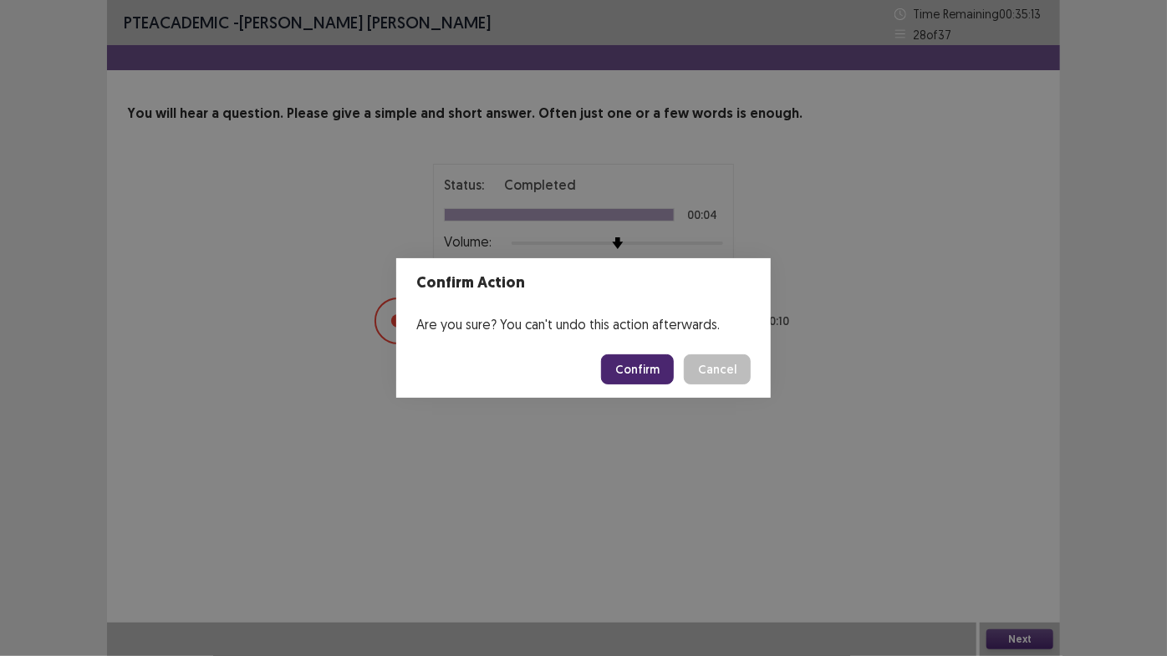
click at [611, 364] on button "Confirm" at bounding box center [637, 369] width 73 height 30
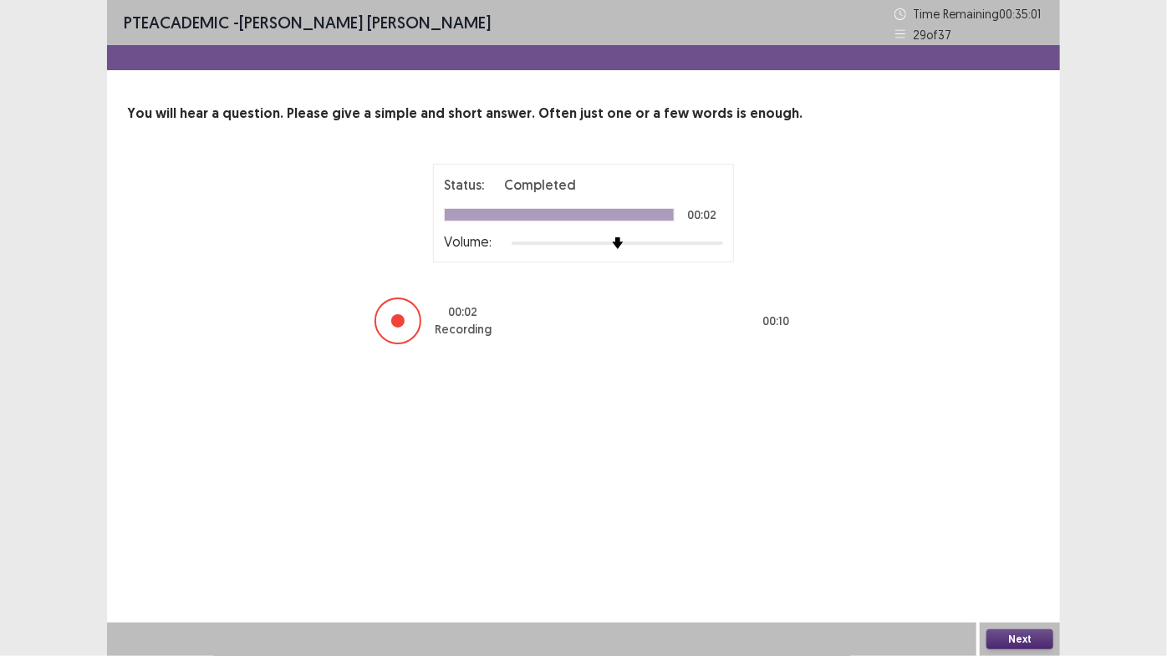
click at [1036, 609] on button "Next" at bounding box center [1019, 639] width 67 height 20
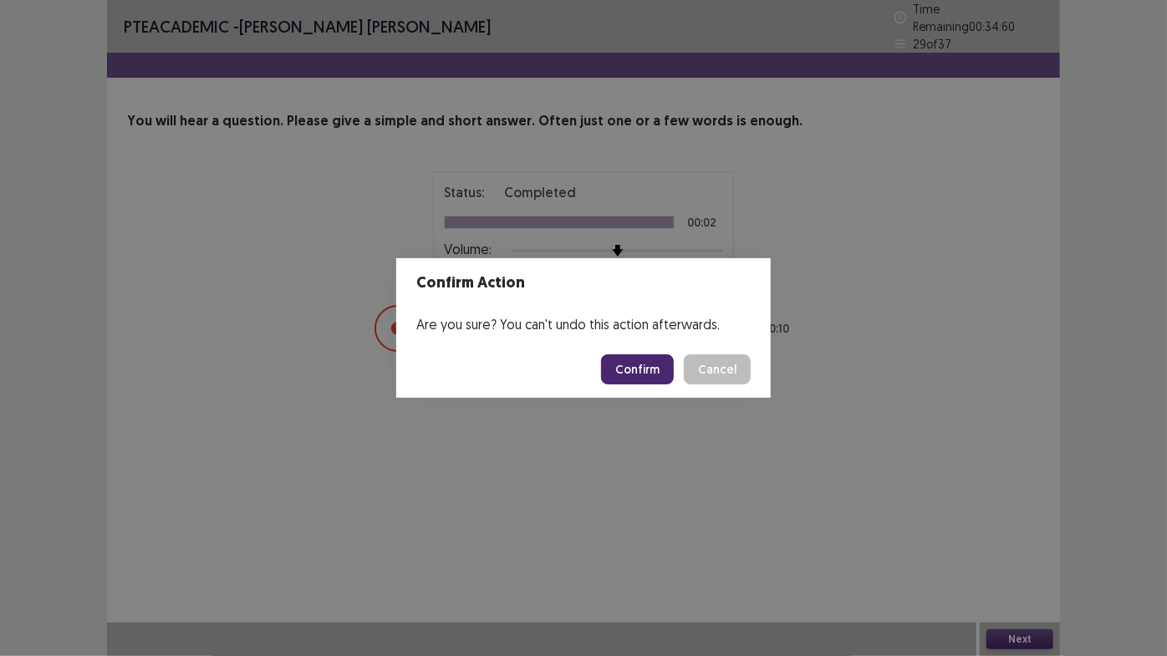
click at [650, 374] on button "Confirm" at bounding box center [637, 369] width 73 height 30
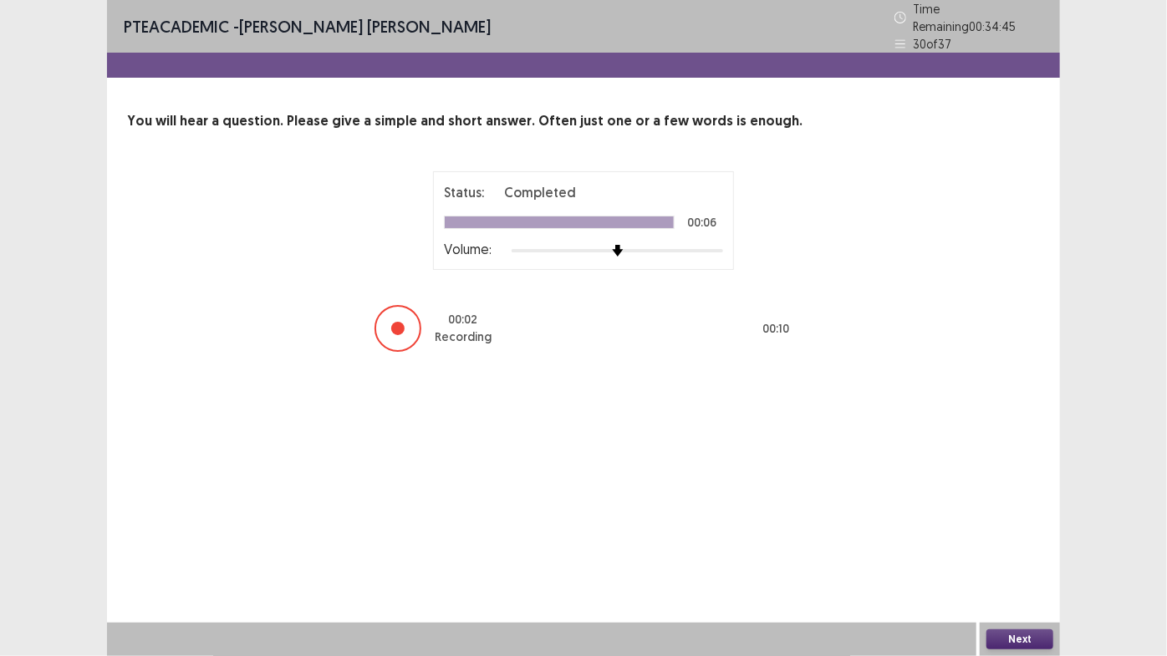
click at [1011, 609] on button "Next" at bounding box center [1019, 639] width 67 height 20
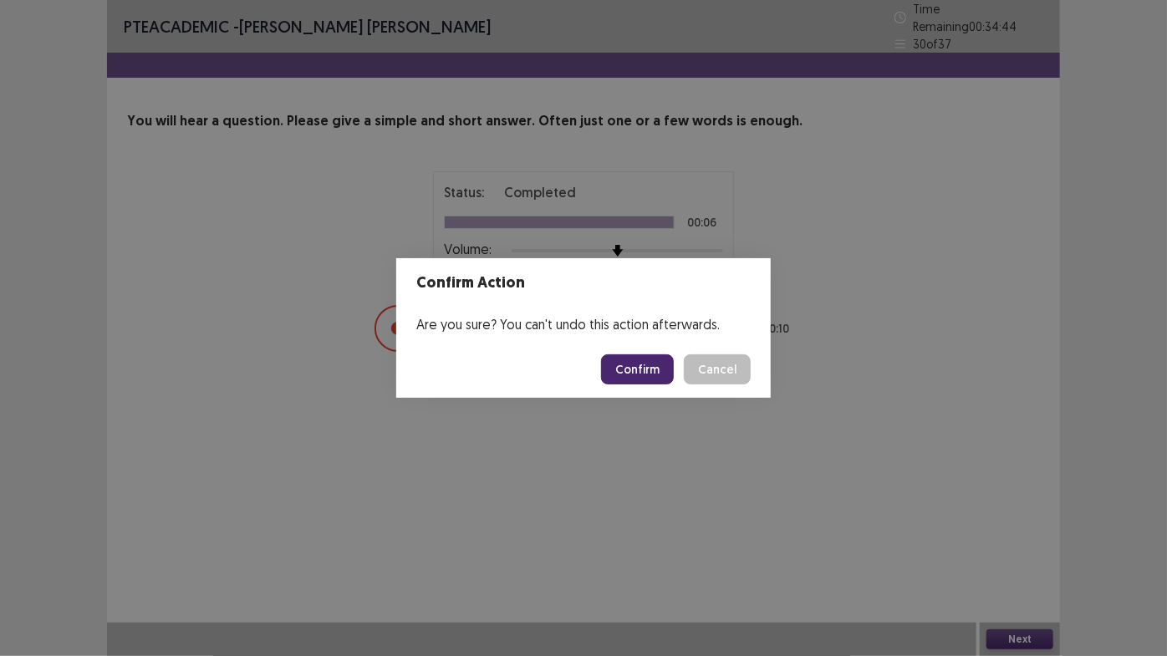
click at [646, 368] on button "Confirm" at bounding box center [637, 369] width 73 height 30
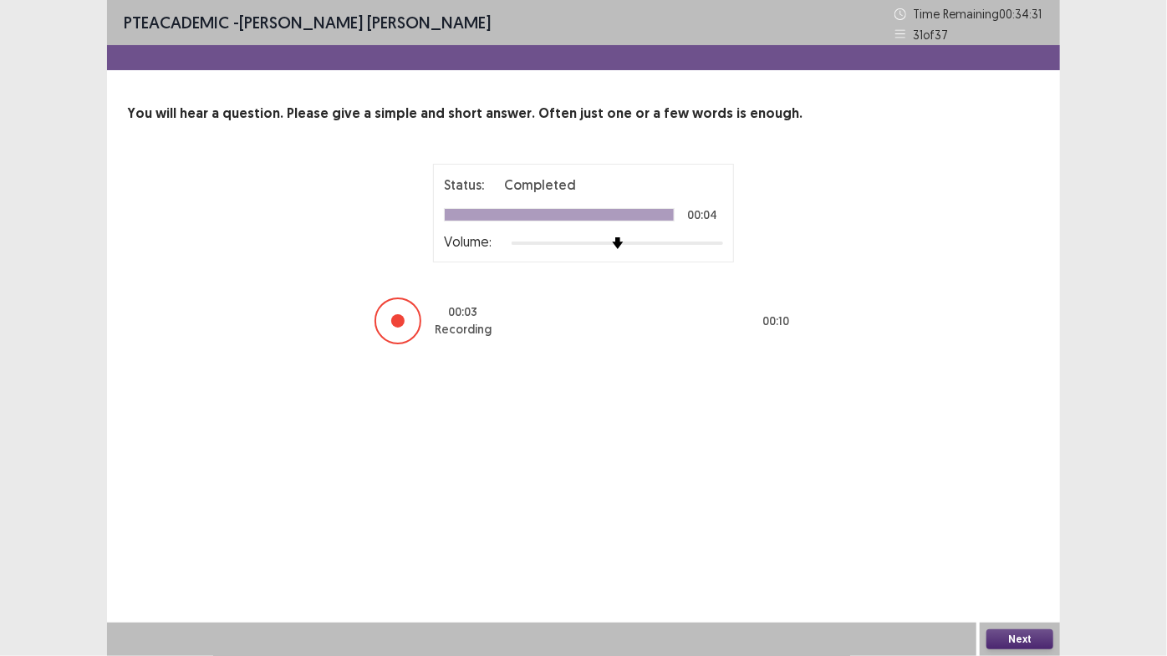
click at [1025, 609] on button "Next" at bounding box center [1019, 639] width 67 height 20
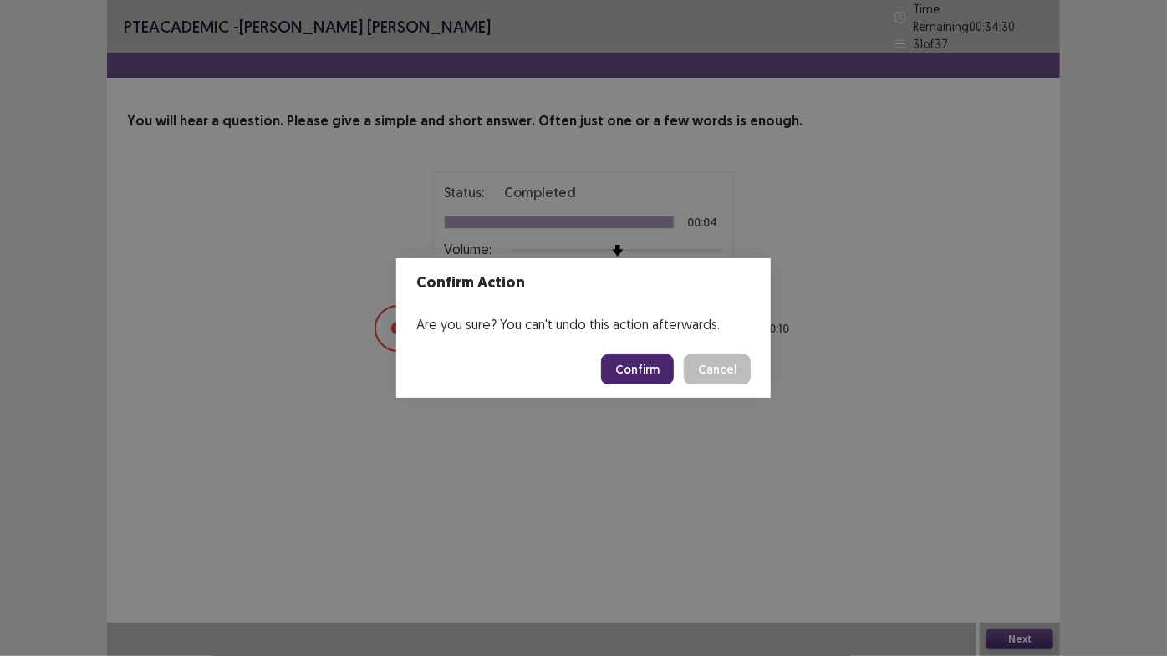
click at [662, 374] on button "Confirm" at bounding box center [637, 369] width 73 height 30
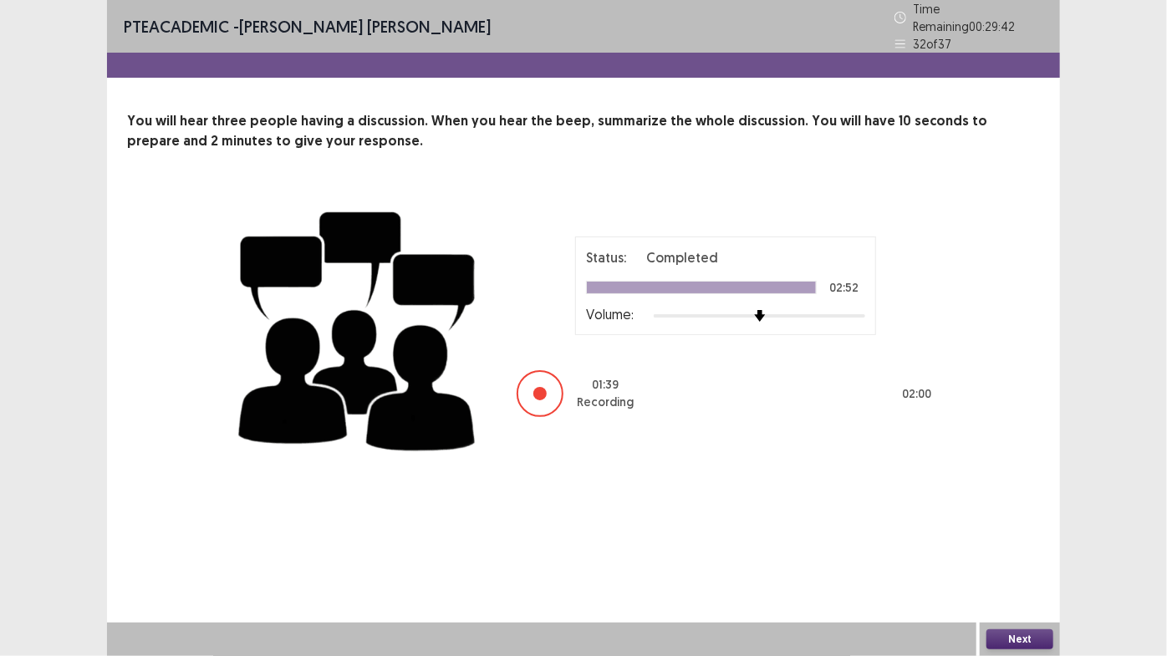
click at [1046, 609] on button "Next" at bounding box center [1019, 639] width 67 height 20
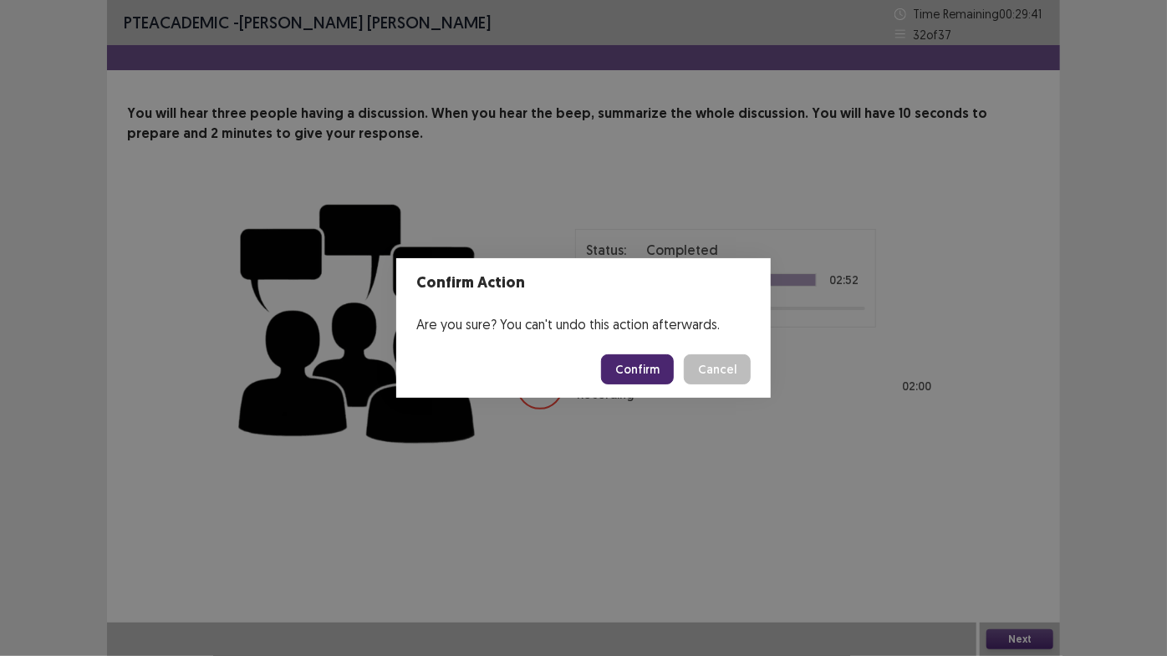
click at [643, 367] on button "Confirm" at bounding box center [637, 369] width 73 height 30
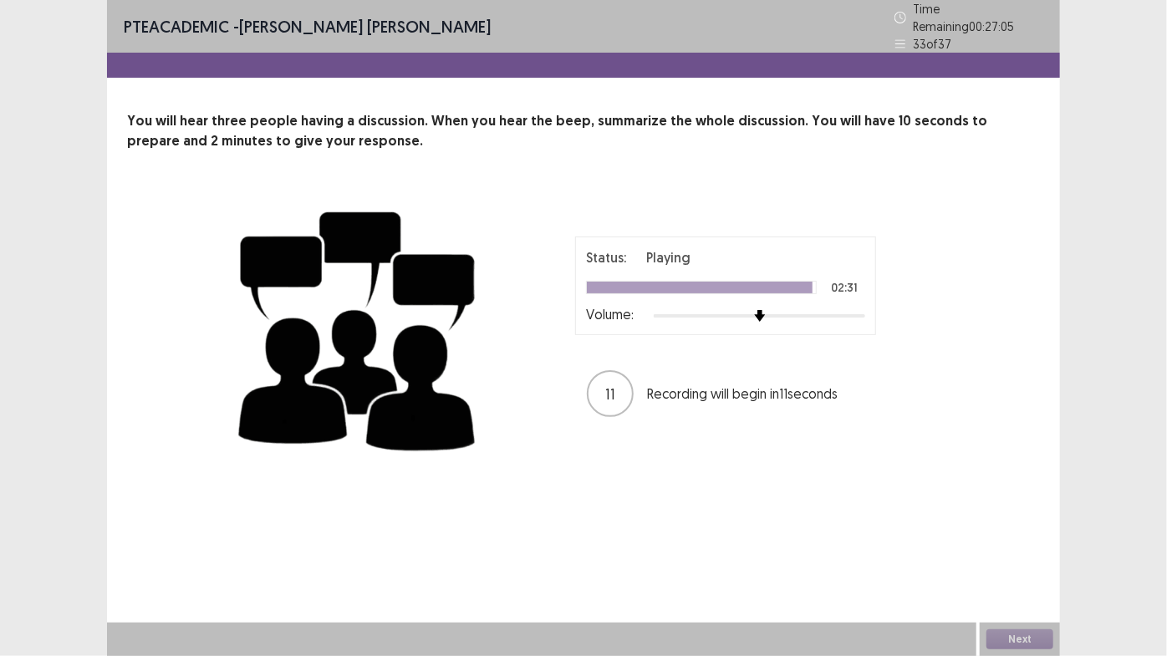
click at [641, 370] on div "11 Recording will begin in 11 seconds" at bounding box center [725, 393] width 277 height 47
click at [1024, 609] on button "Next" at bounding box center [1019, 639] width 67 height 20
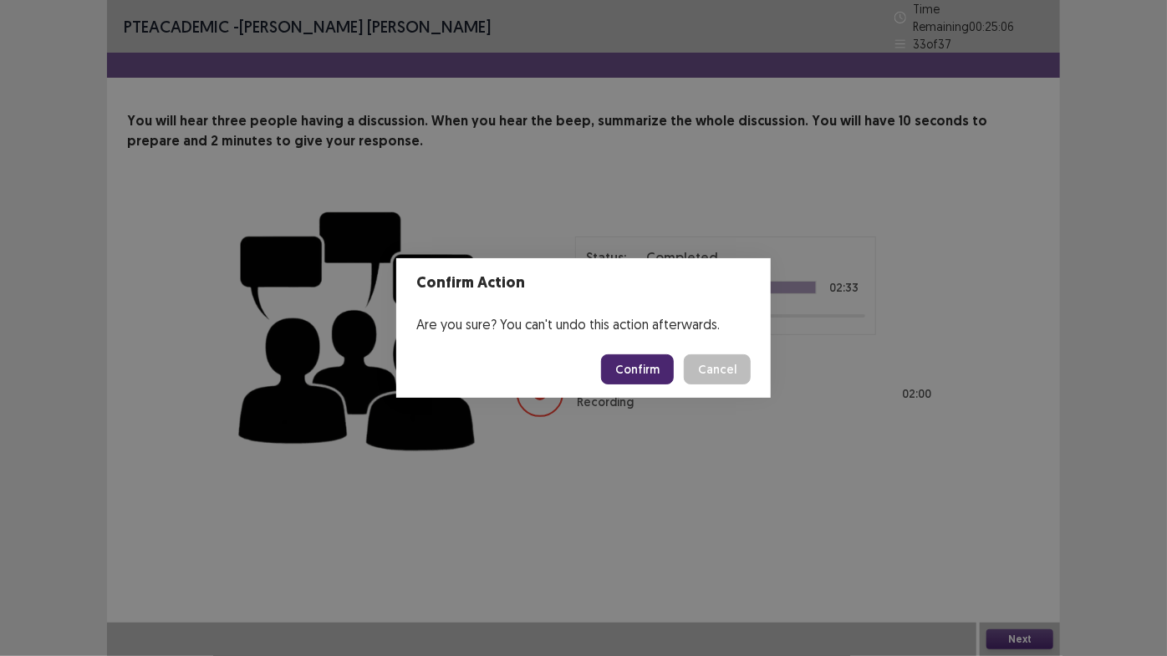
click at [666, 376] on button "Confirm" at bounding box center [637, 369] width 73 height 30
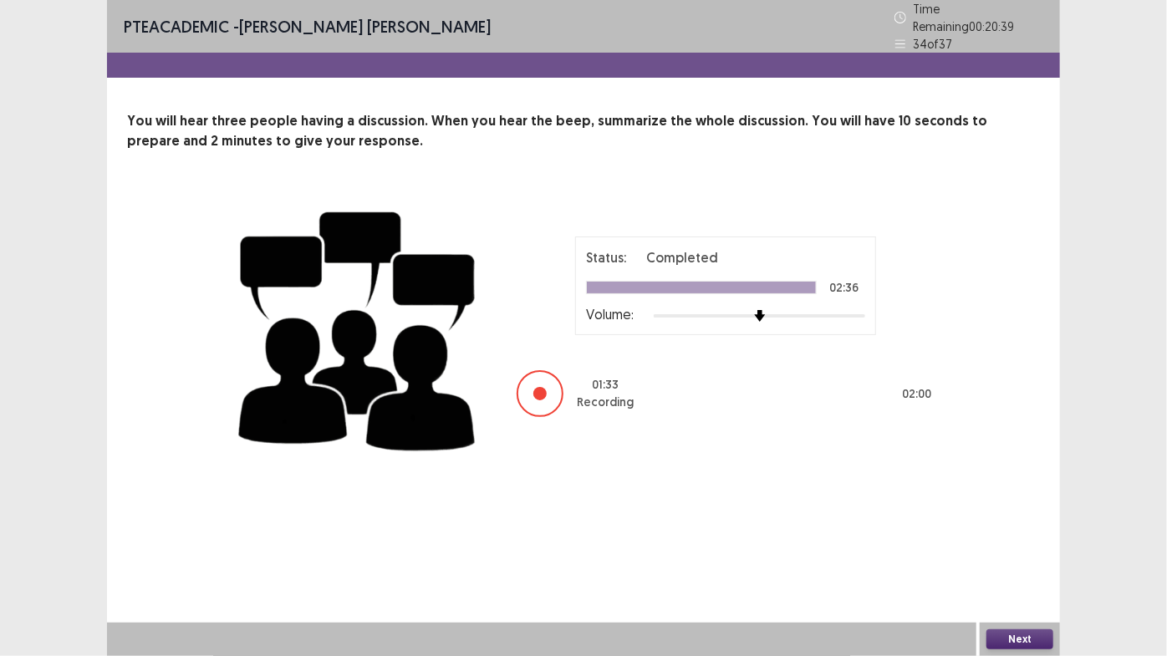
click at [1014, 609] on button "Next" at bounding box center [1019, 639] width 67 height 20
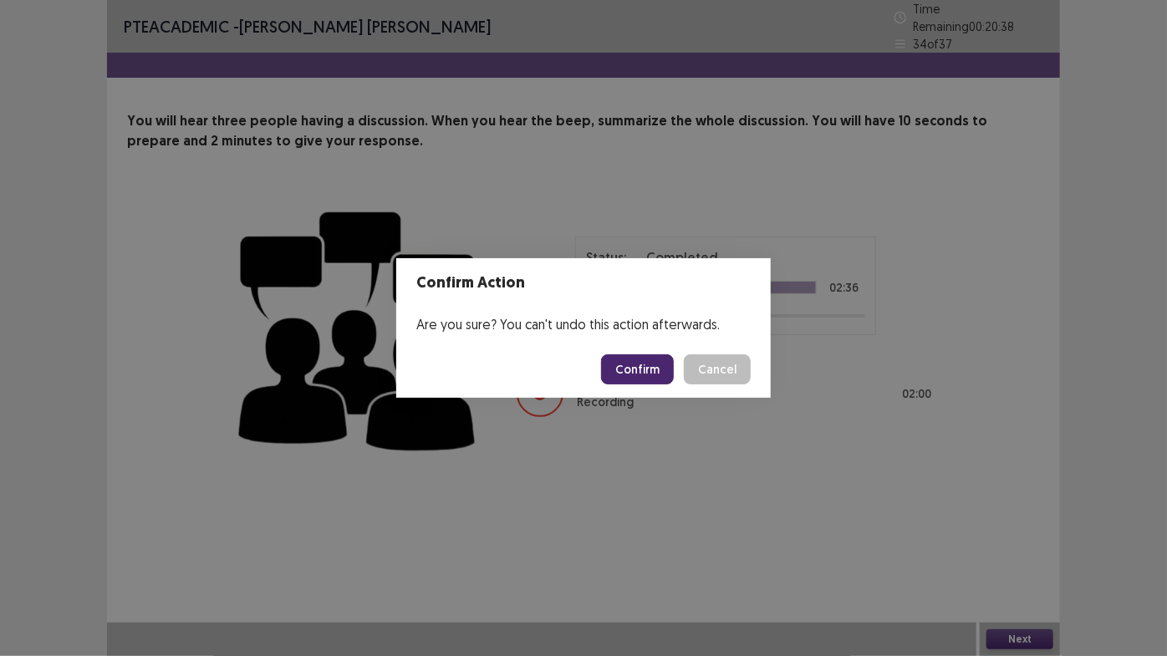
click at [646, 368] on button "Confirm" at bounding box center [637, 369] width 73 height 30
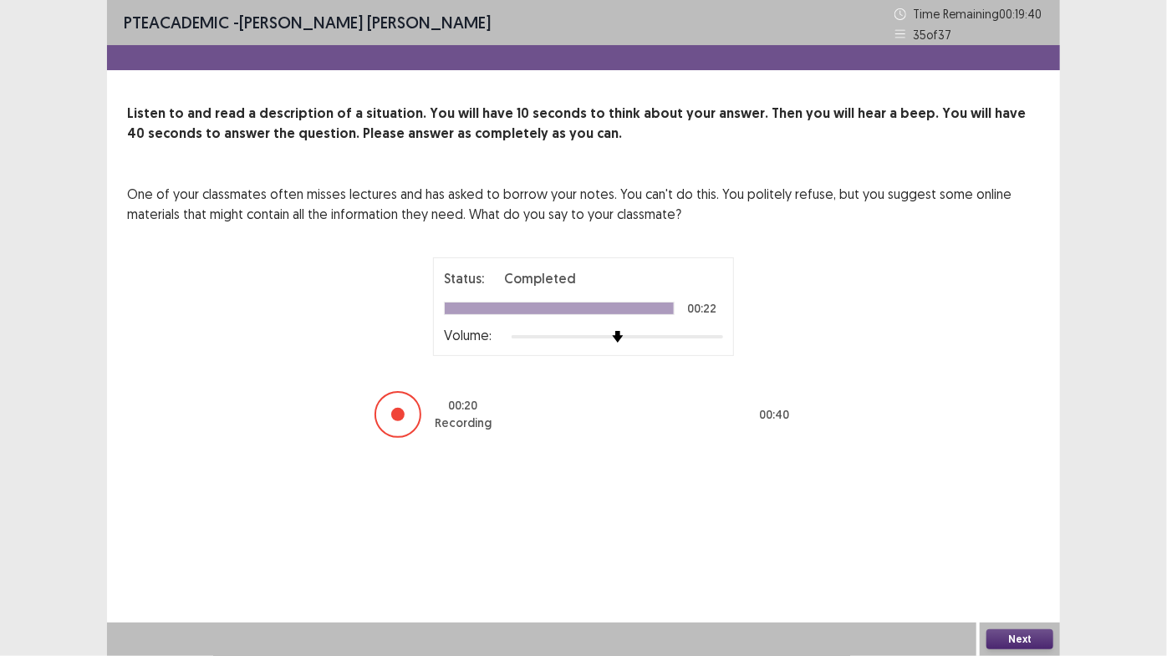
click at [1000, 609] on button "Next" at bounding box center [1019, 639] width 67 height 20
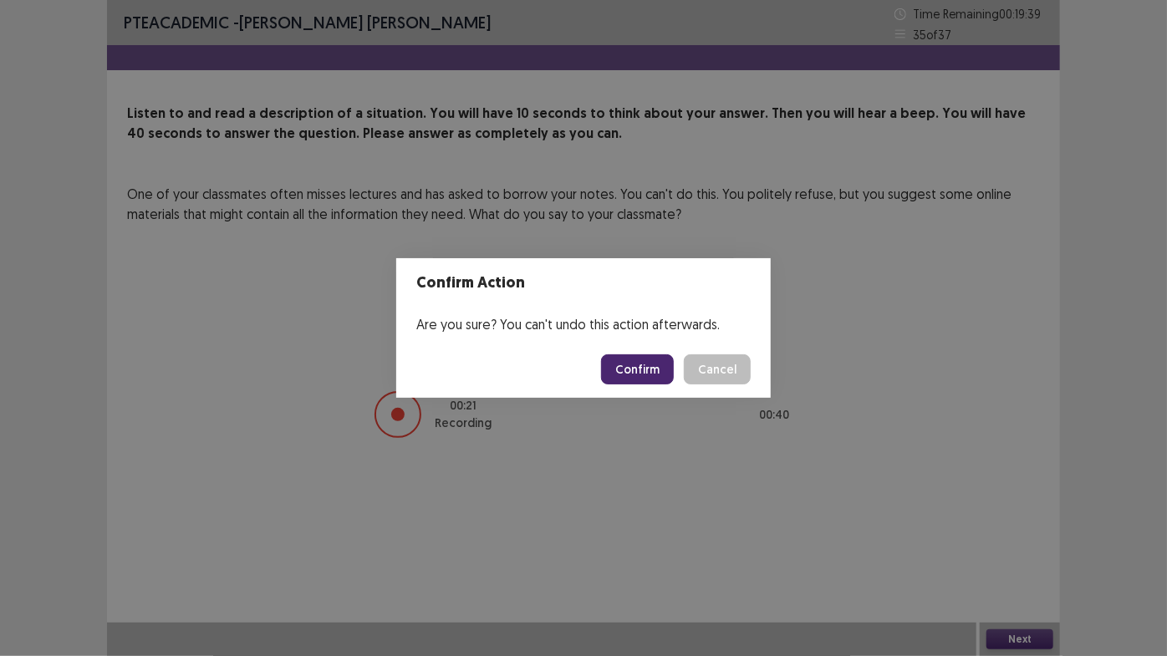
click at [638, 371] on button "Confirm" at bounding box center [637, 369] width 73 height 30
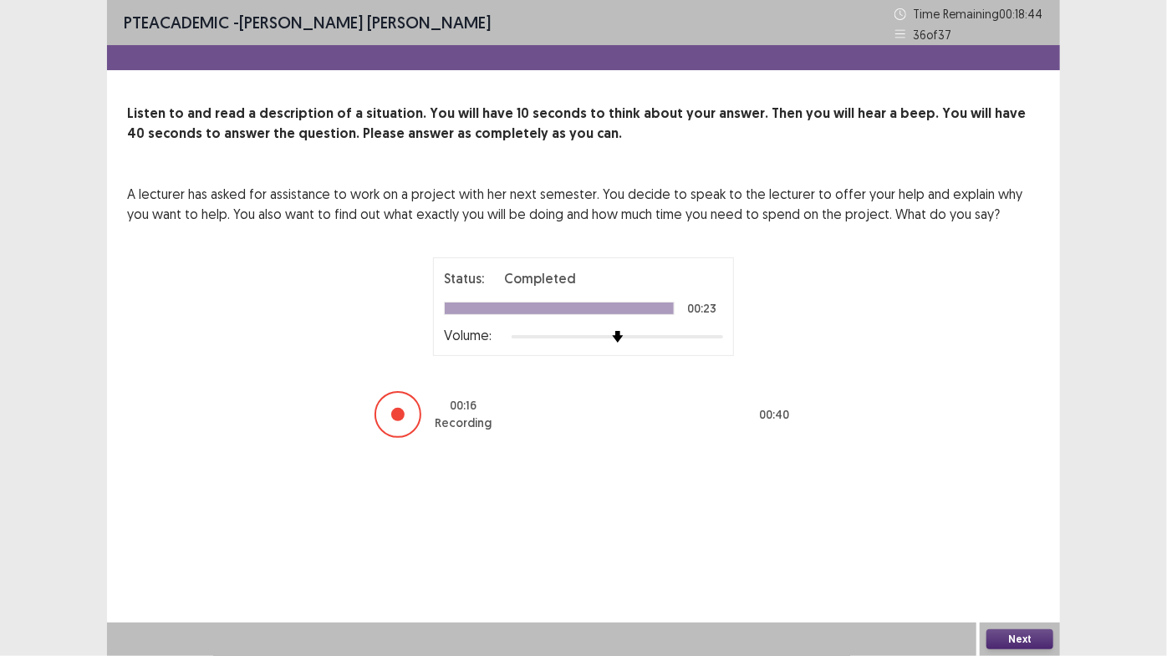
click at [1017, 609] on button "Next" at bounding box center [1019, 639] width 67 height 20
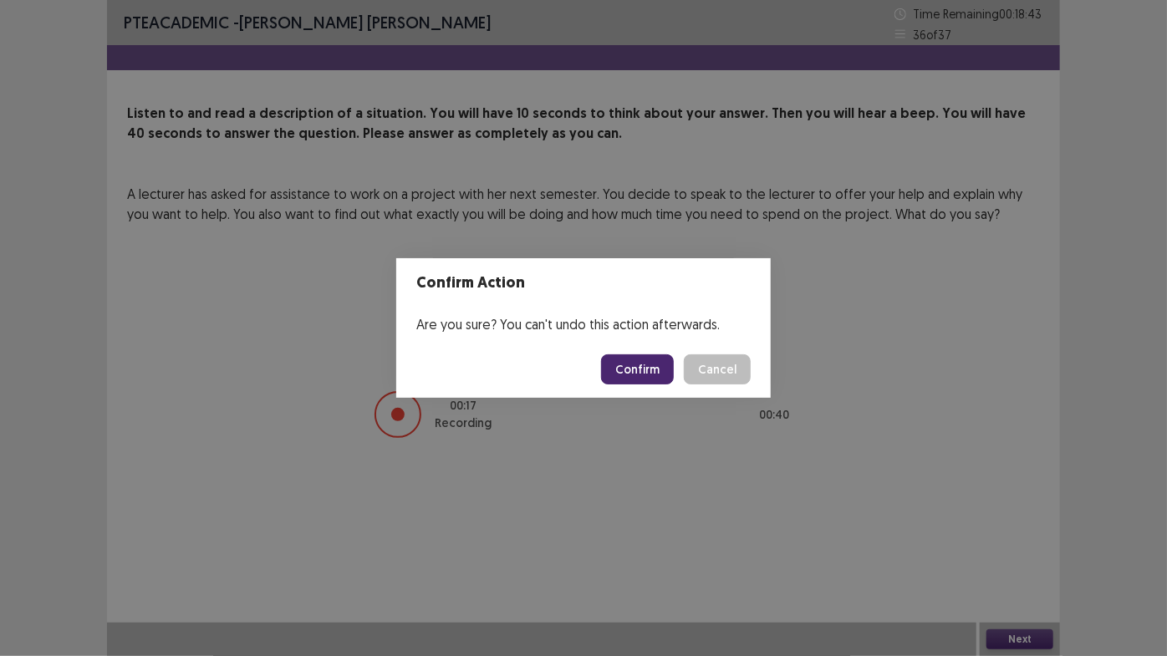
click at [638, 372] on button "Confirm" at bounding box center [637, 369] width 73 height 30
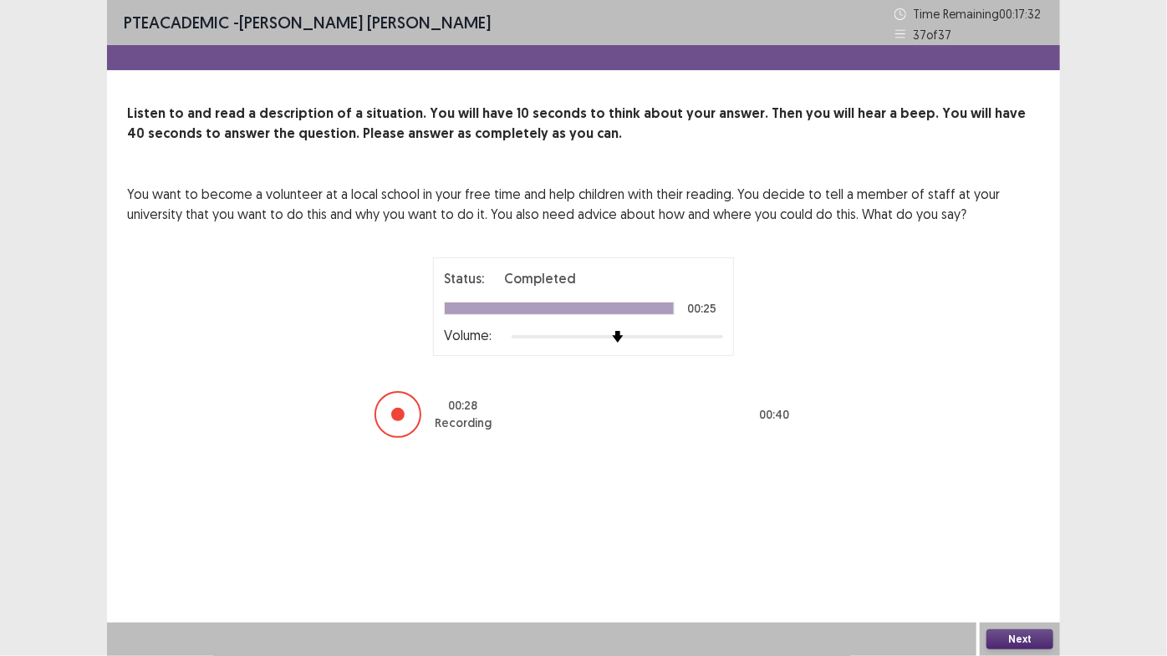
click at [1014, 609] on button "Next" at bounding box center [1019, 639] width 67 height 20
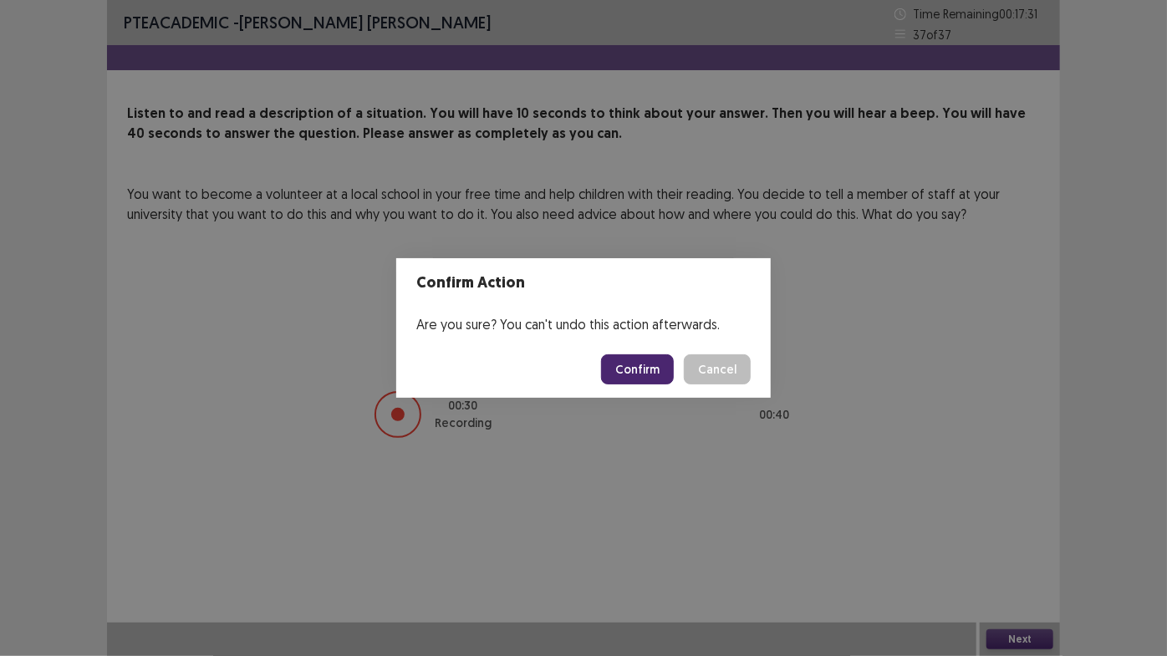
click at [642, 369] on button "Confirm" at bounding box center [637, 369] width 73 height 30
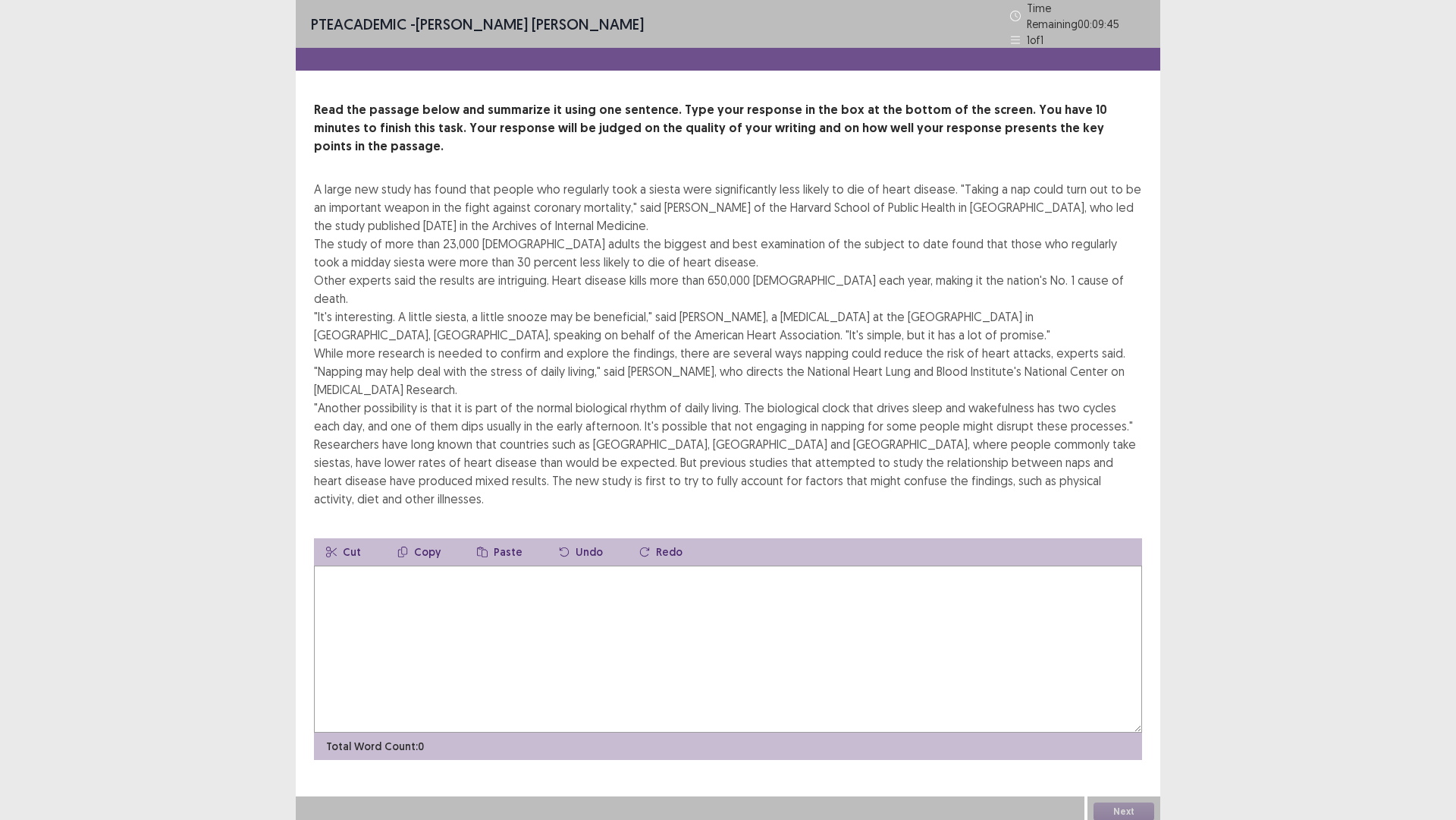
click at [867, 553] on textarea at bounding box center [728, 649] width 829 height 167
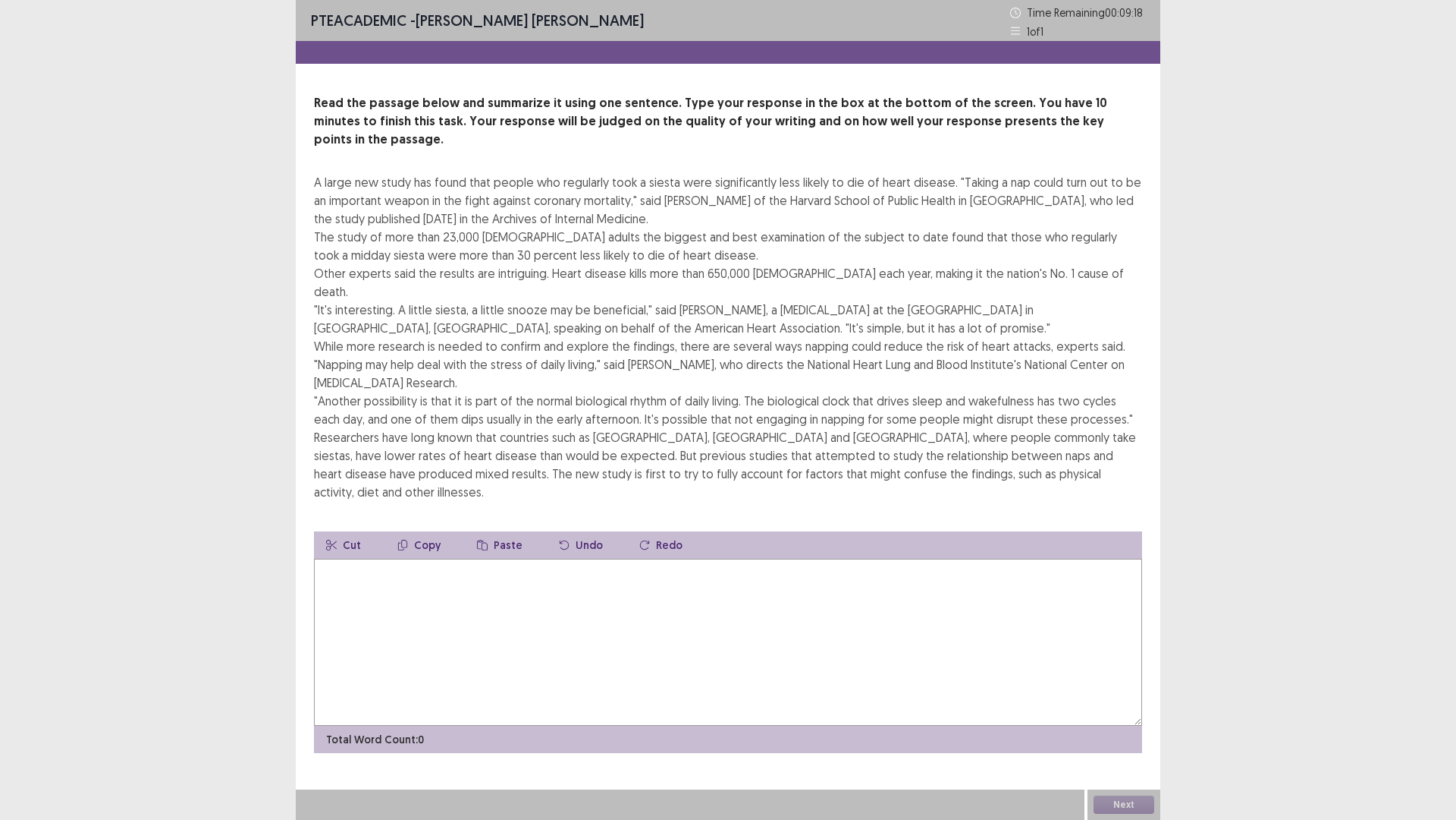
click at [938, 553] on textarea at bounding box center [728, 642] width 829 height 167
type textarea "*"
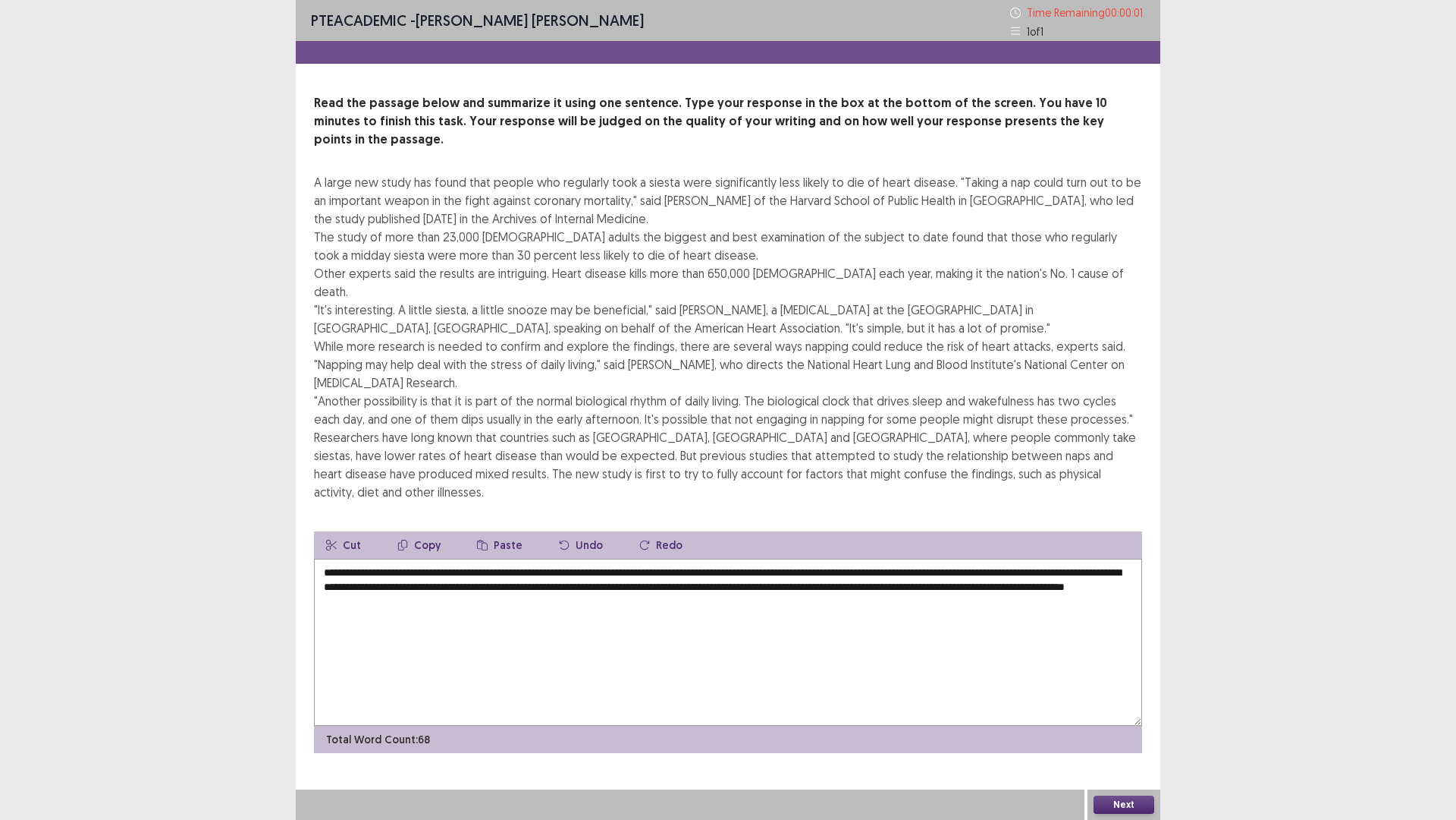
type textarea "**********"
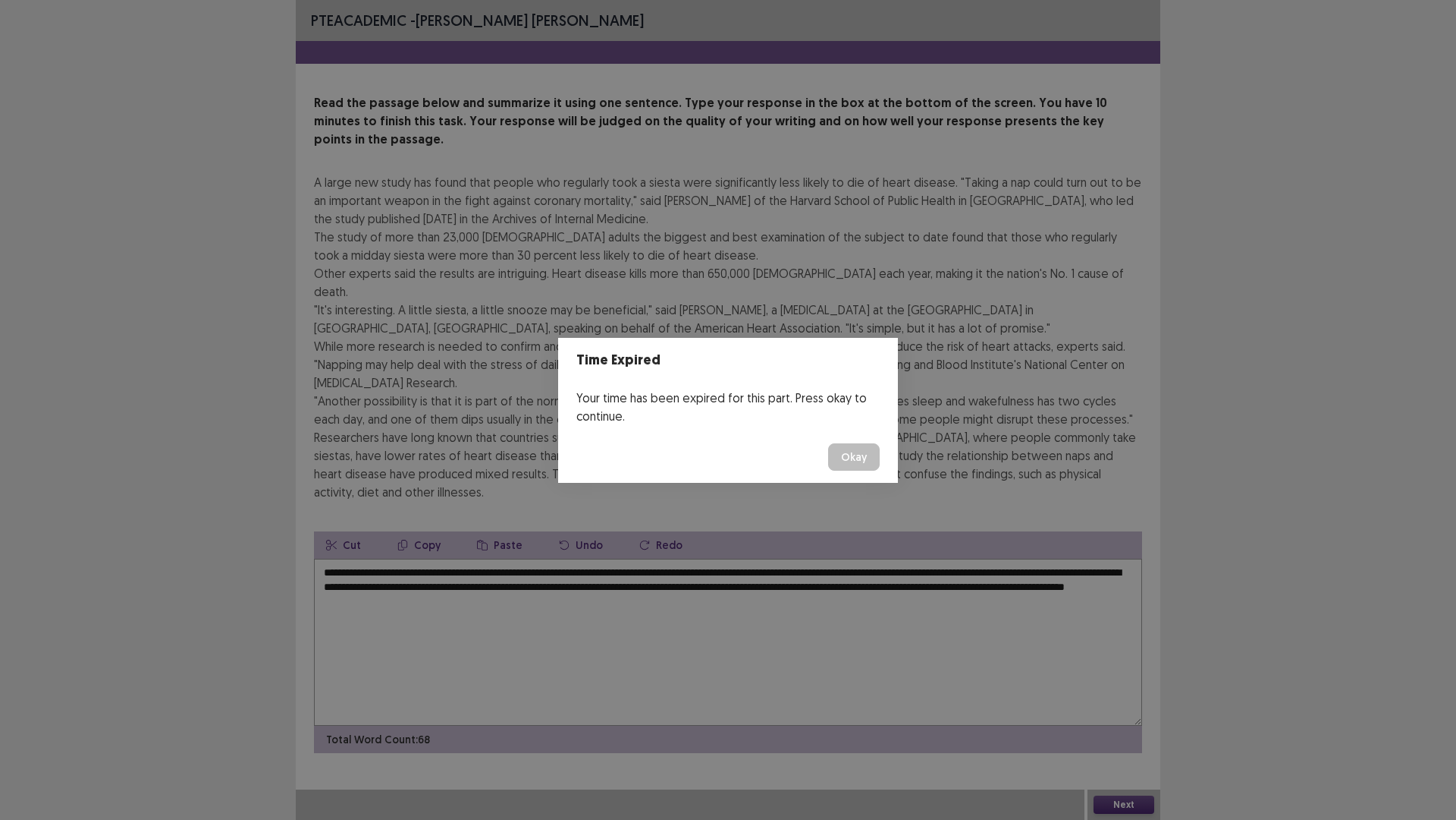
click at [858, 452] on button "Okay" at bounding box center [854, 457] width 52 height 27
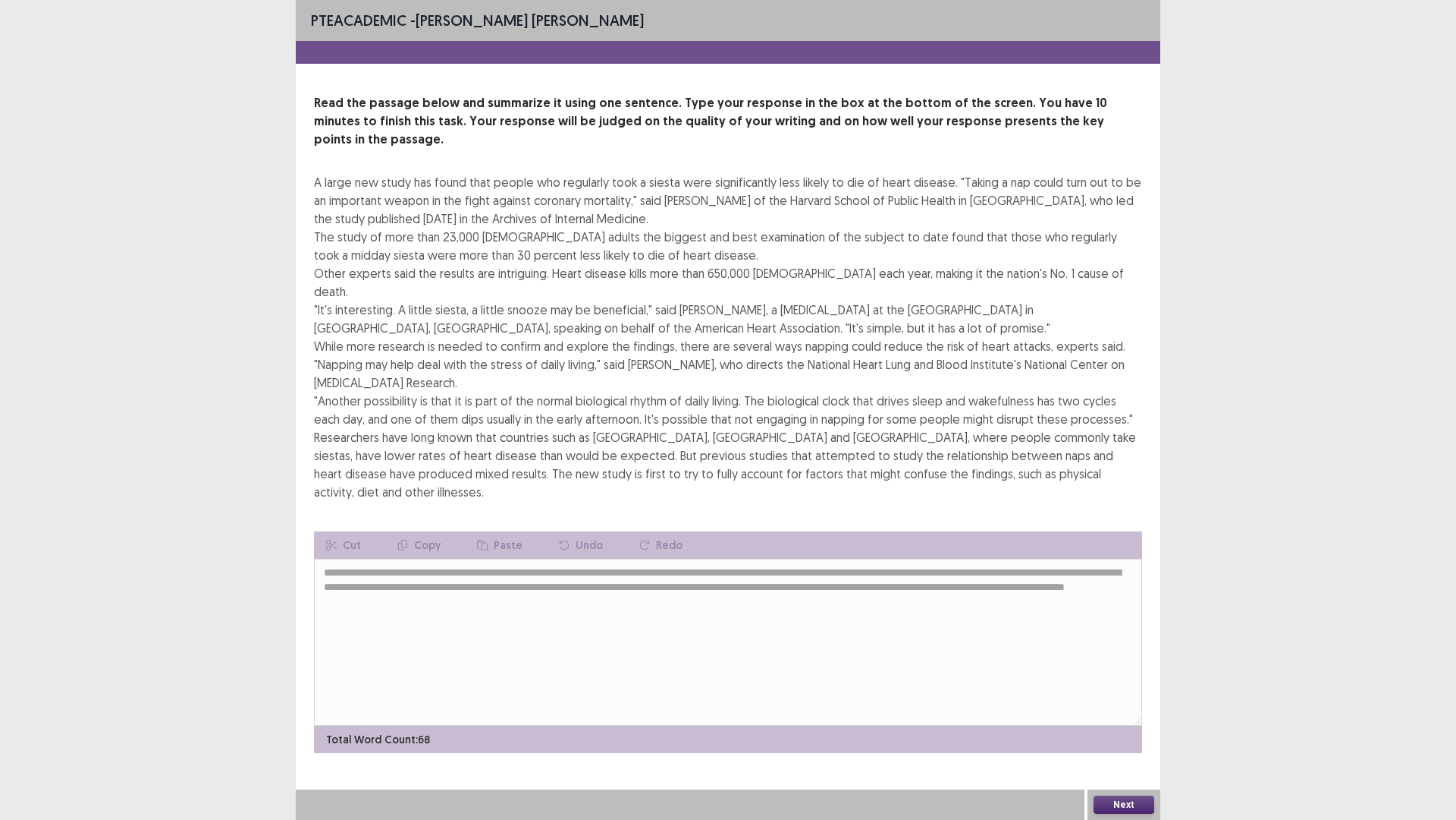
click at [1135, 553] on button "Next" at bounding box center [1124, 805] width 61 height 18
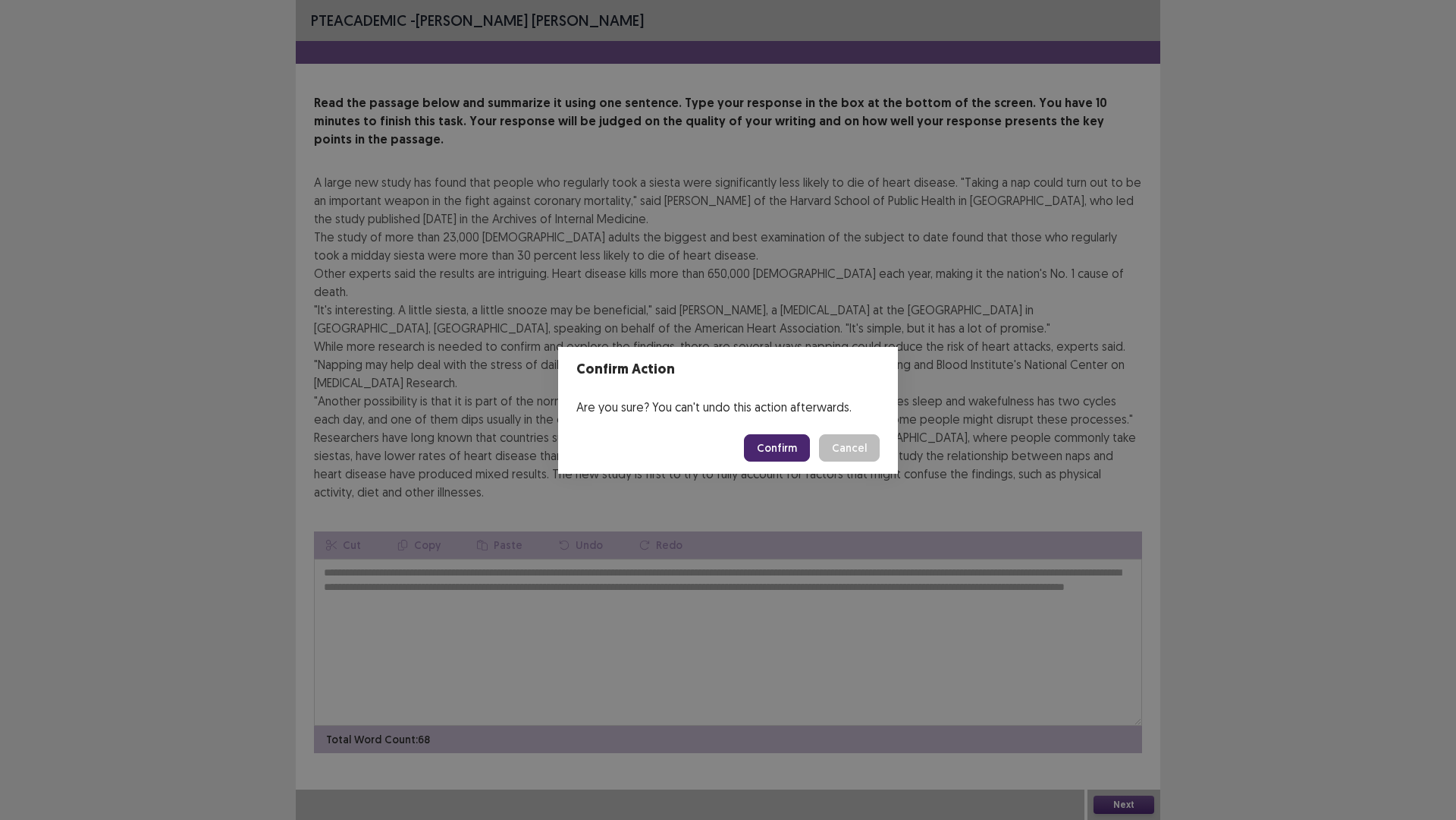
click at [782, 458] on button "Confirm" at bounding box center [777, 448] width 66 height 27
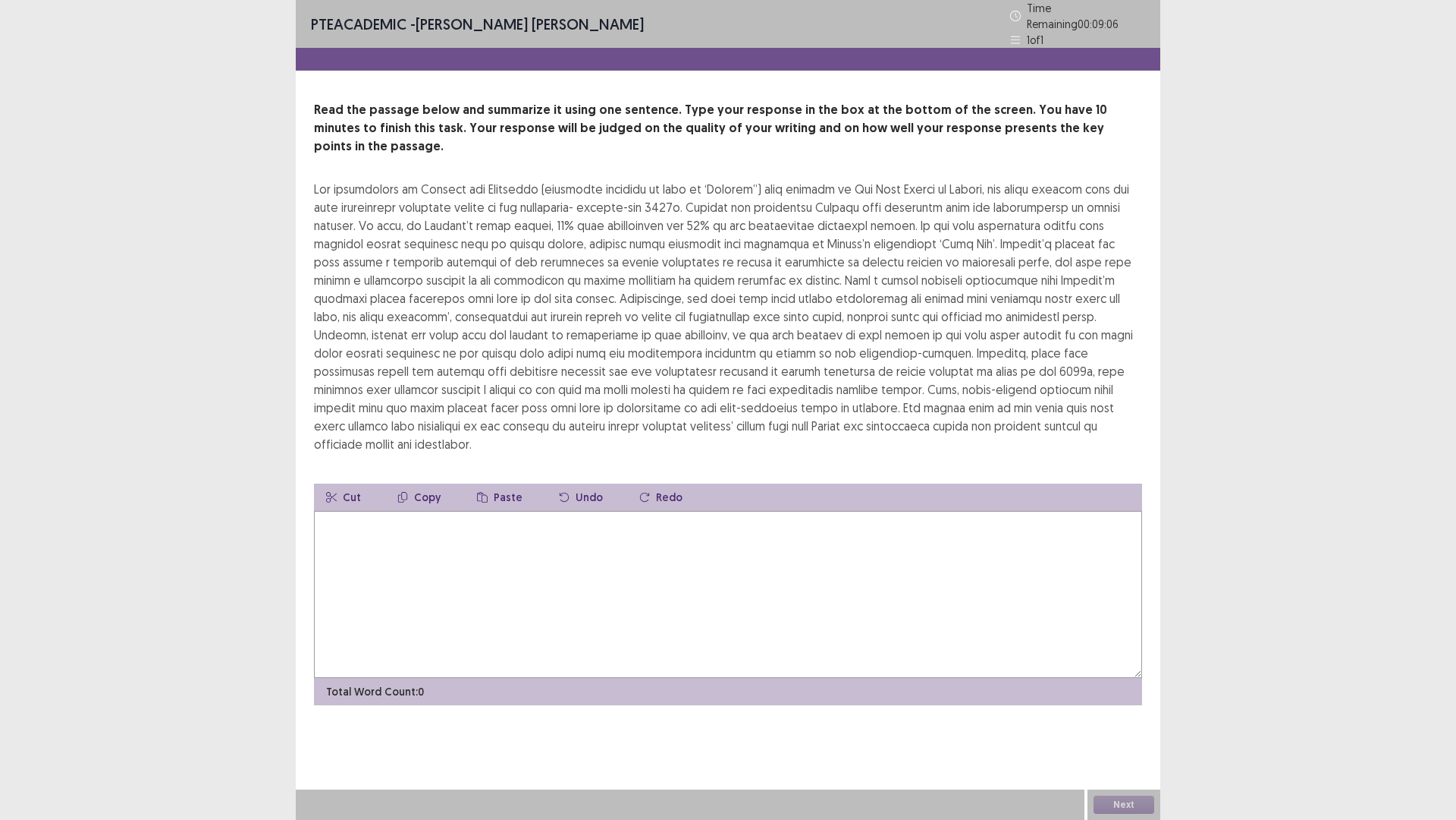
click at [737, 535] on textarea at bounding box center [728, 594] width 829 height 167
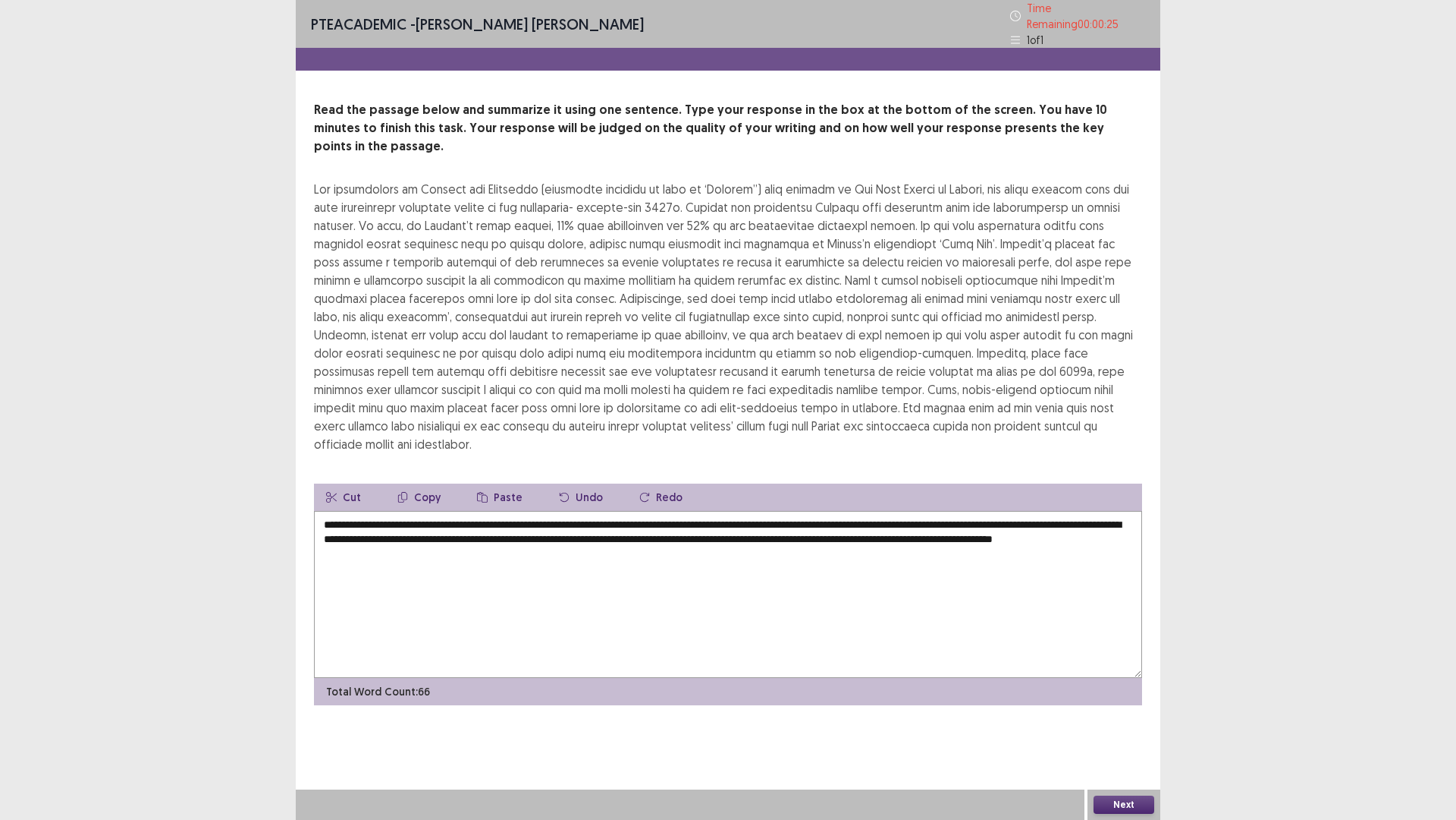
type textarea "**********"
click at [1125, 553] on button "Next" at bounding box center [1124, 805] width 61 height 18
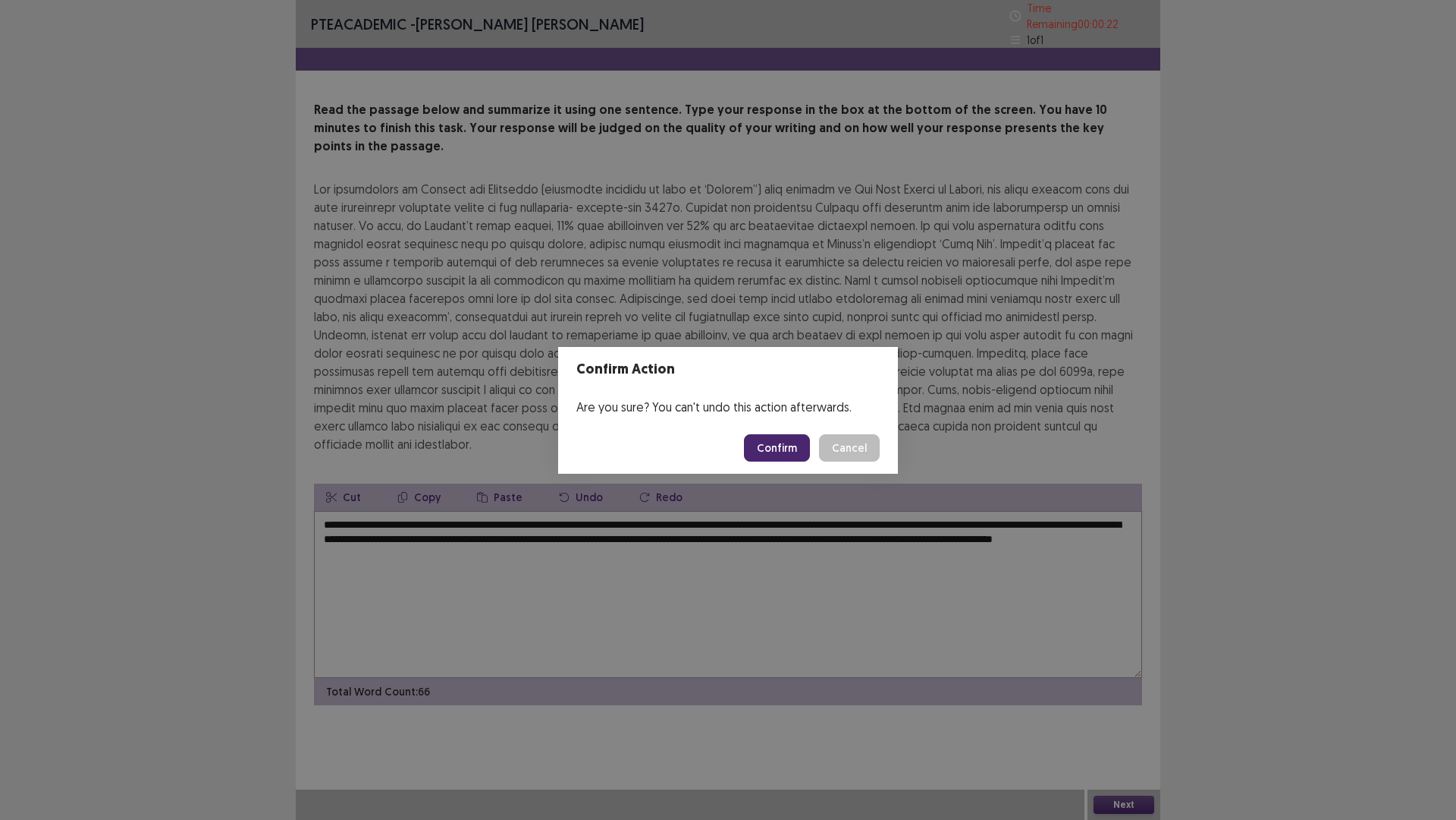
click at [770, 455] on button "Confirm" at bounding box center [777, 448] width 66 height 27
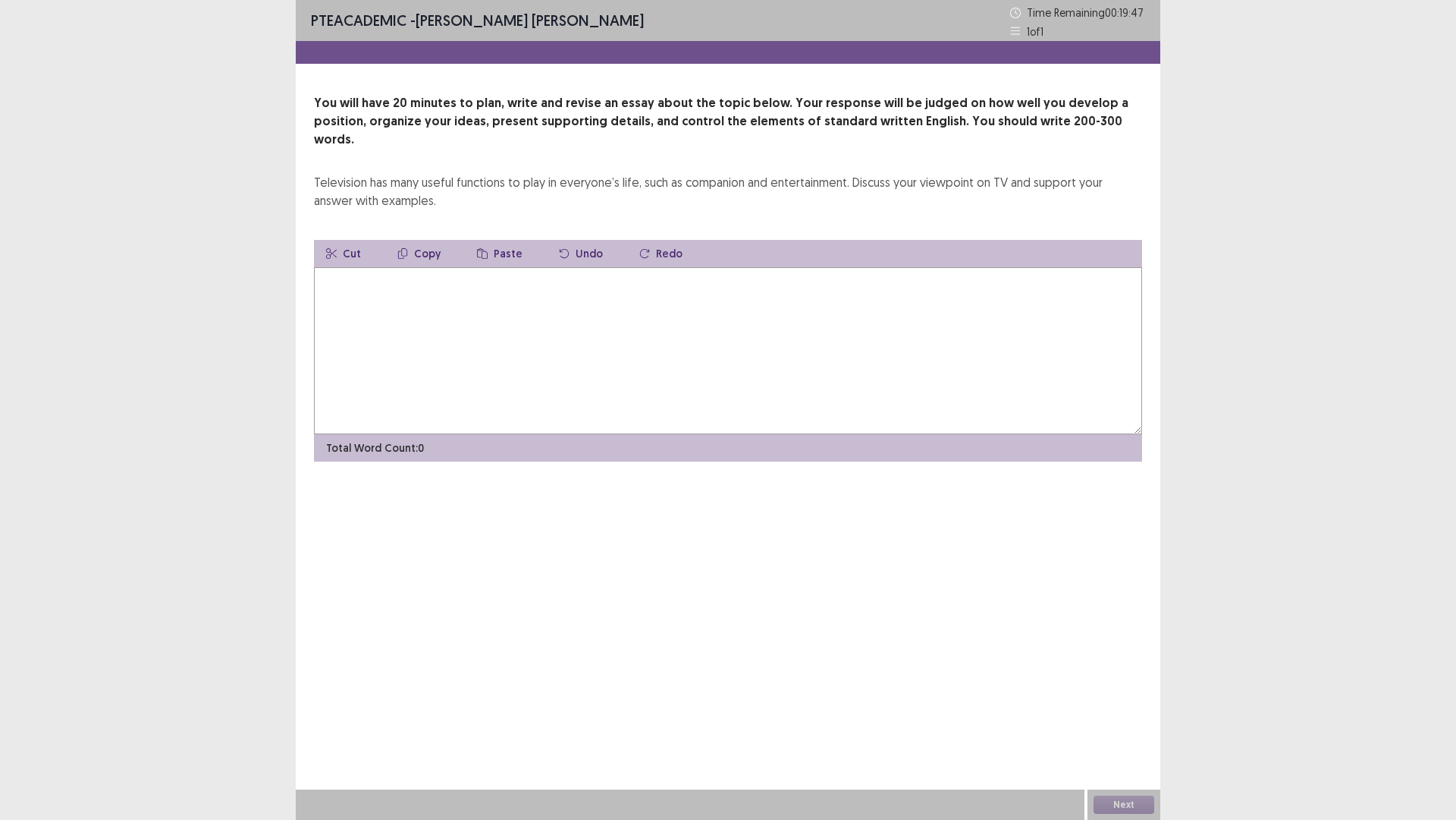
click at [667, 371] on textarea at bounding box center [728, 351] width 829 height 167
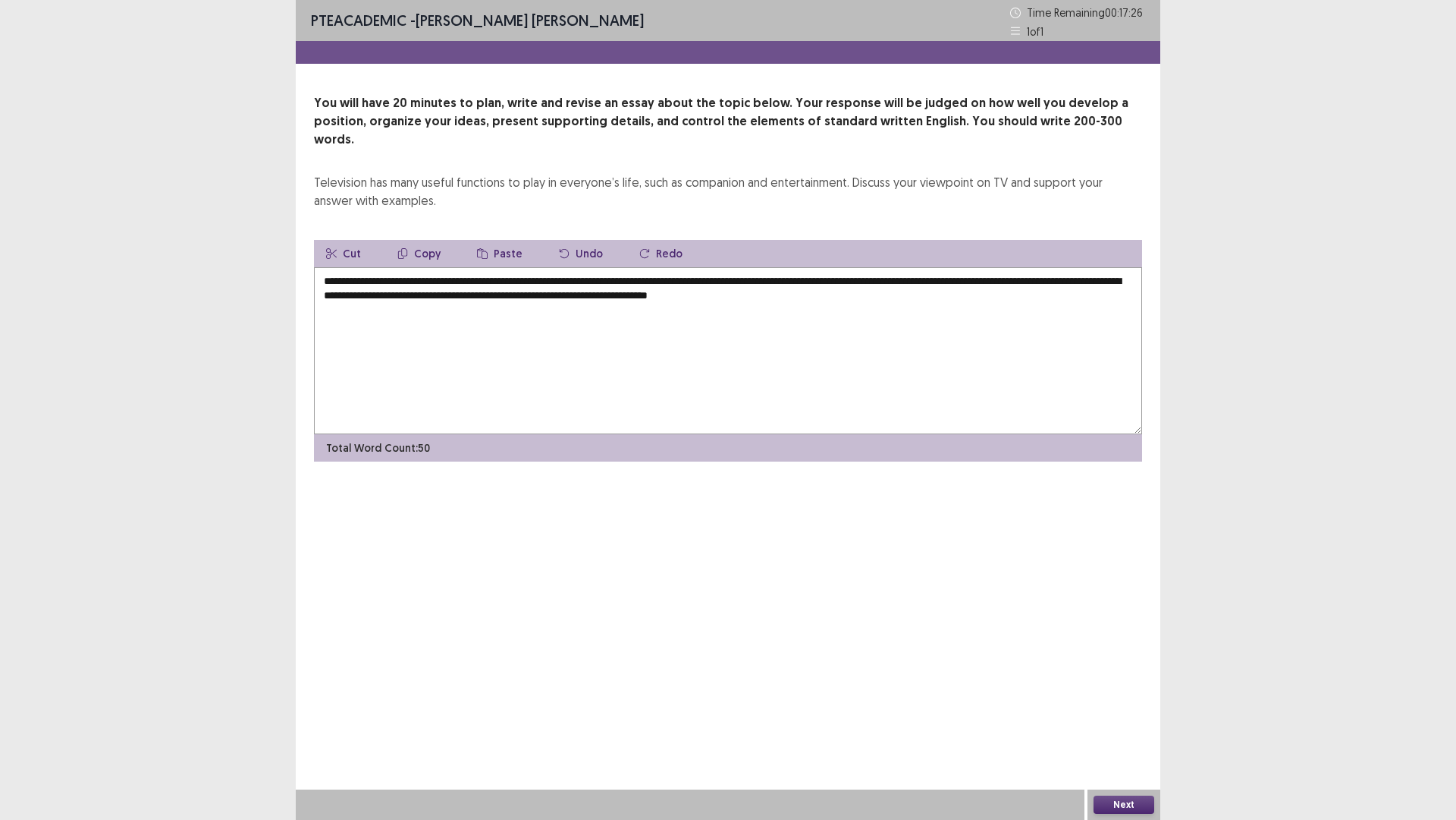
click at [754, 269] on textarea "**********" at bounding box center [728, 351] width 829 height 167
click at [945, 288] on textarea "**********" at bounding box center [728, 351] width 829 height 167
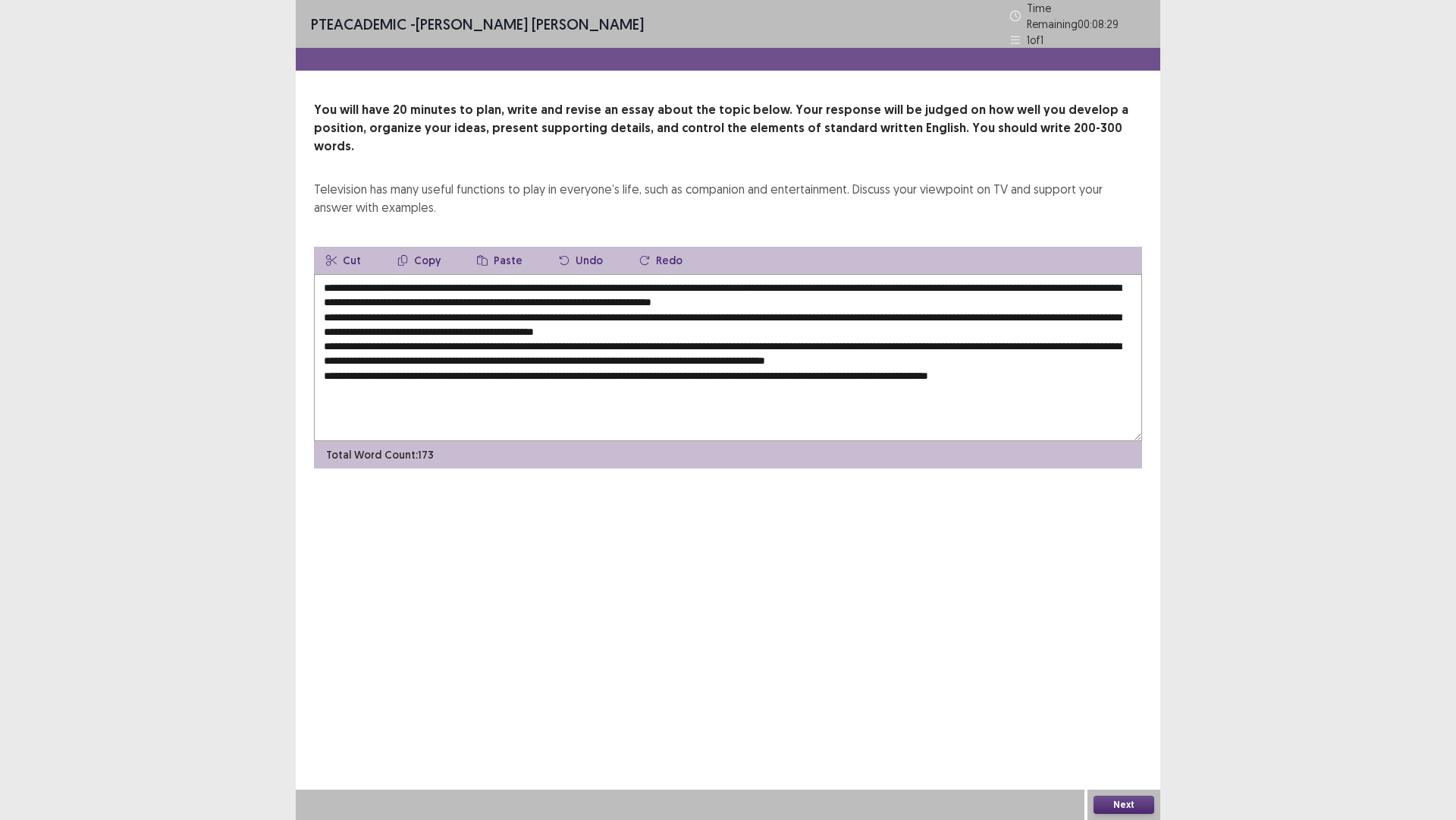
click at [435, 274] on textarea at bounding box center [728, 358] width 829 height 167
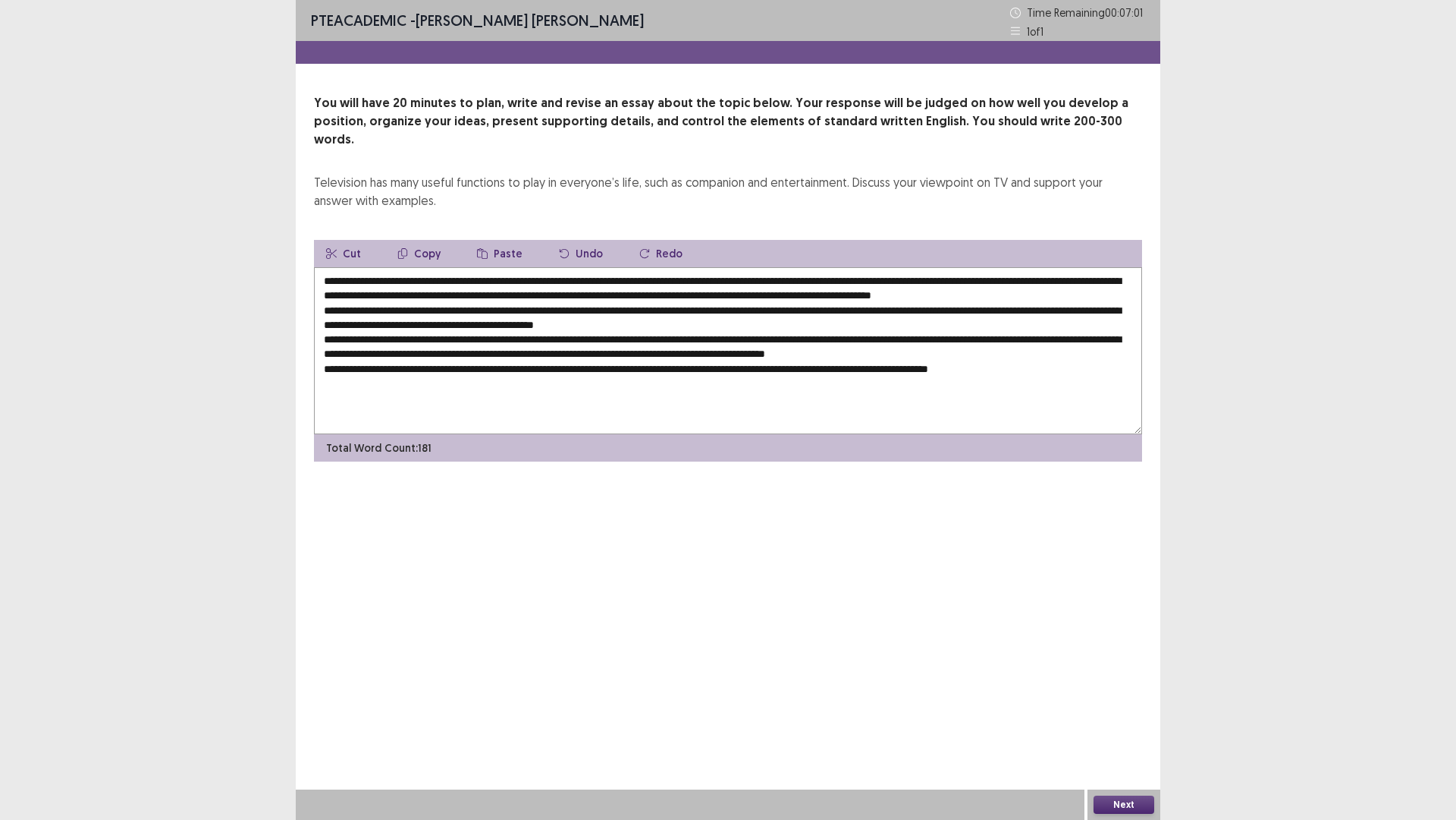
drag, startPoint x: 691, startPoint y: 264, endPoint x: 408, endPoint y: 261, distance: 283.0
click at [408, 267] on textarea at bounding box center [728, 351] width 829 height 167
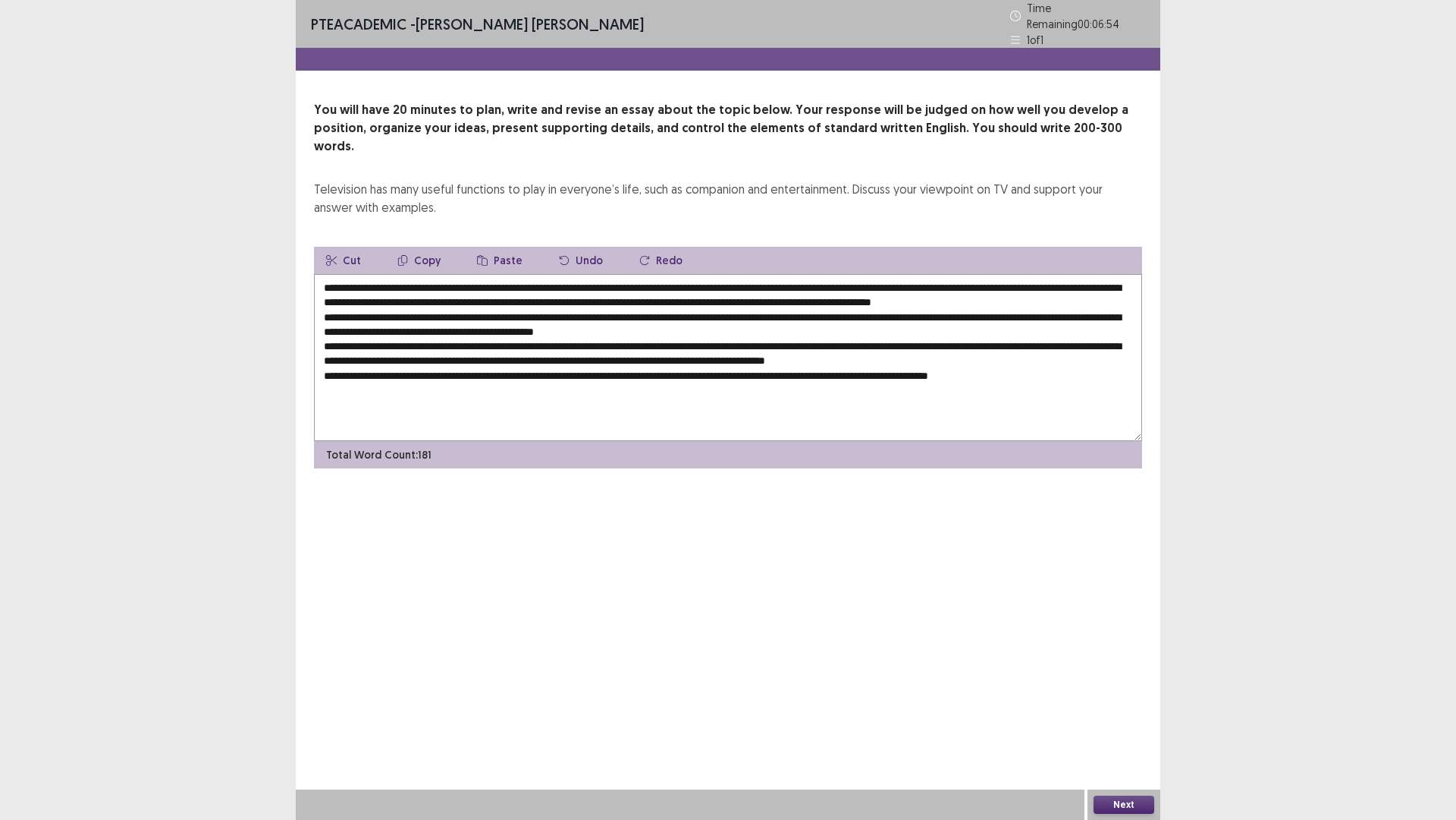
click at [701, 367] on textarea at bounding box center [728, 358] width 829 height 167
paste textarea "**********"
drag, startPoint x: 567, startPoint y: 308, endPoint x: 605, endPoint y: 319, distance: 39.6
click at [569, 310] on textarea at bounding box center [728, 358] width 829 height 167
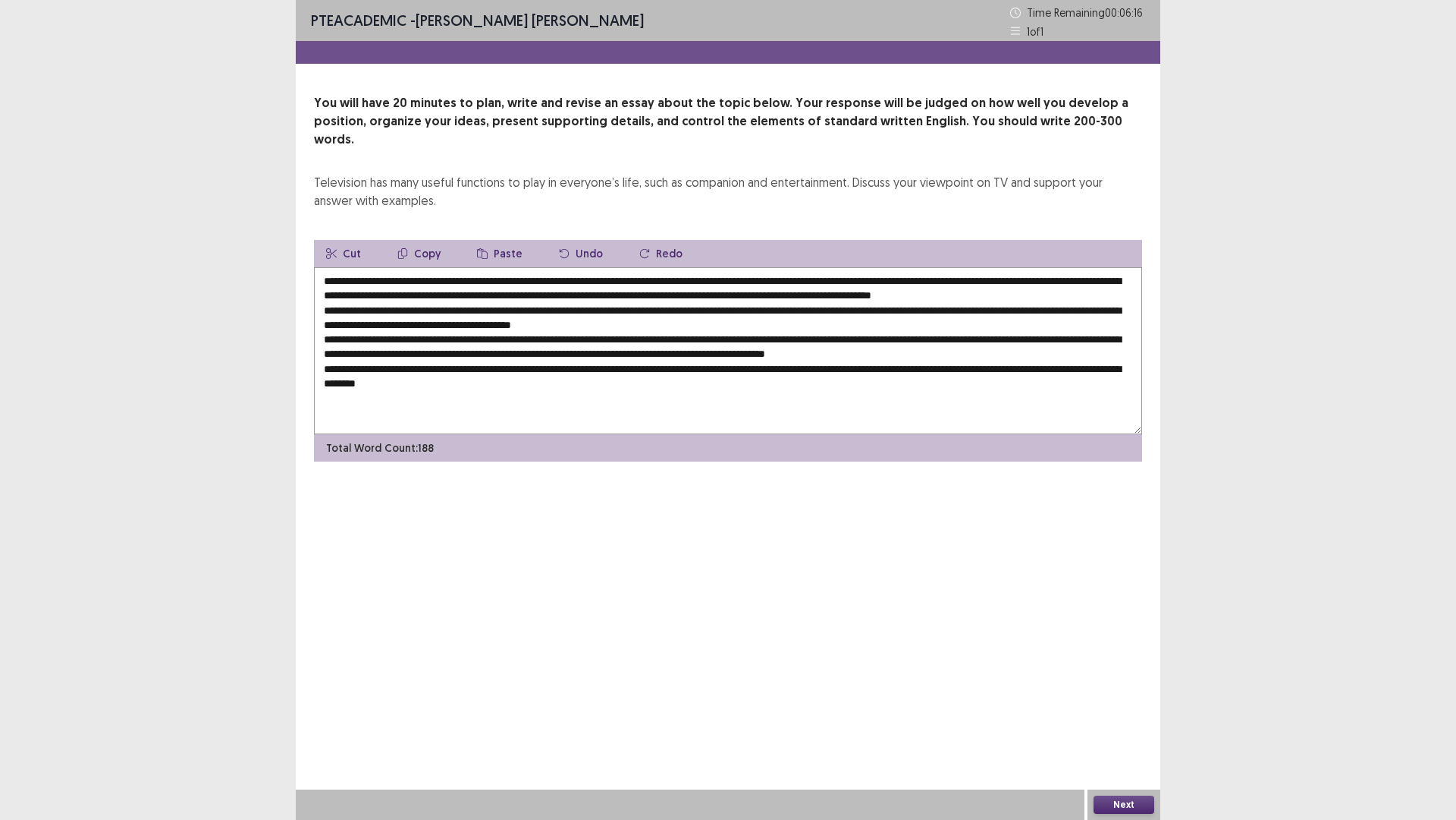
click at [620, 334] on textarea at bounding box center [728, 351] width 829 height 167
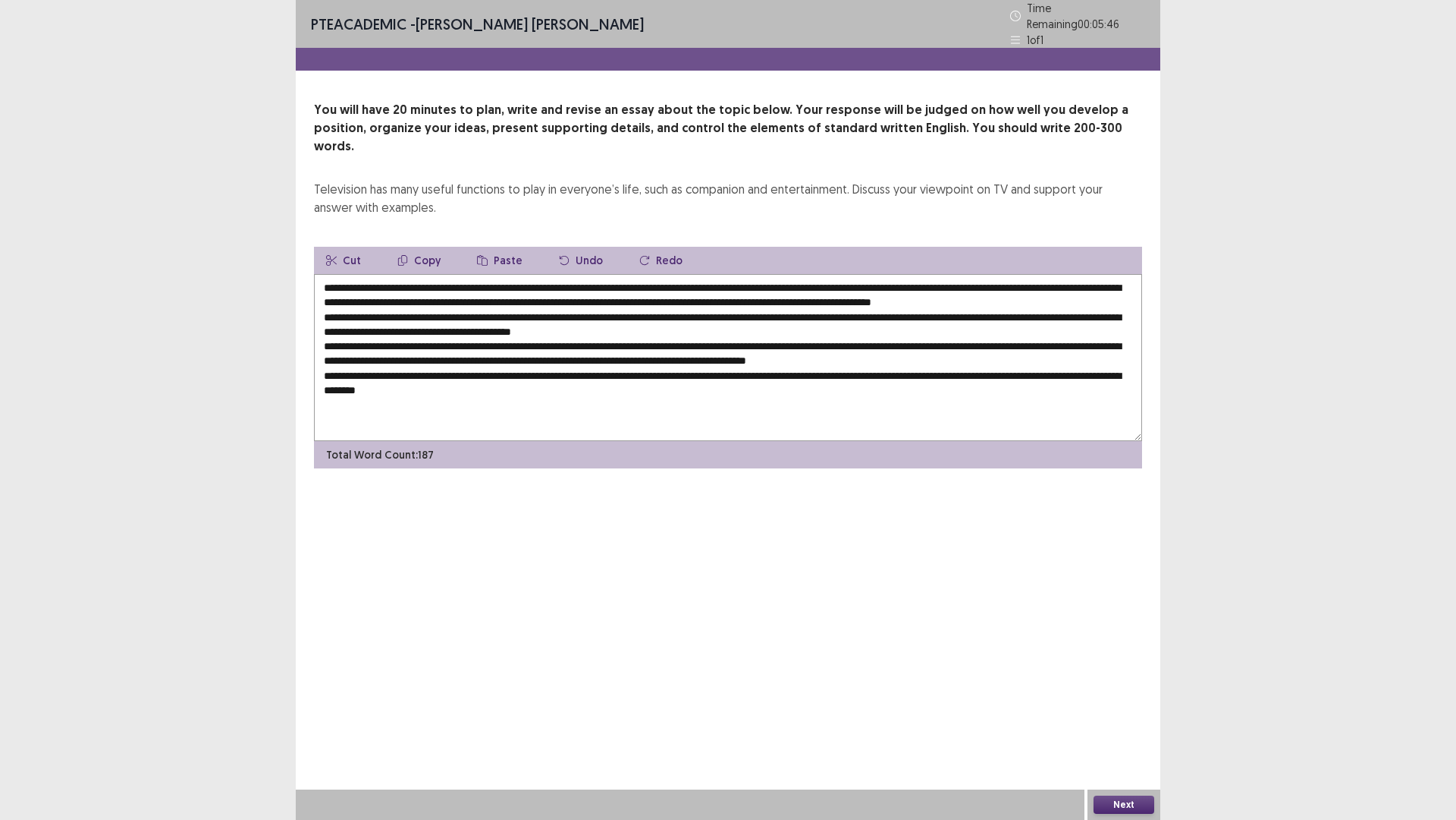
paste textarea "**********"
click at [537, 308] on textarea at bounding box center [728, 358] width 829 height 167
paste textarea "**********"
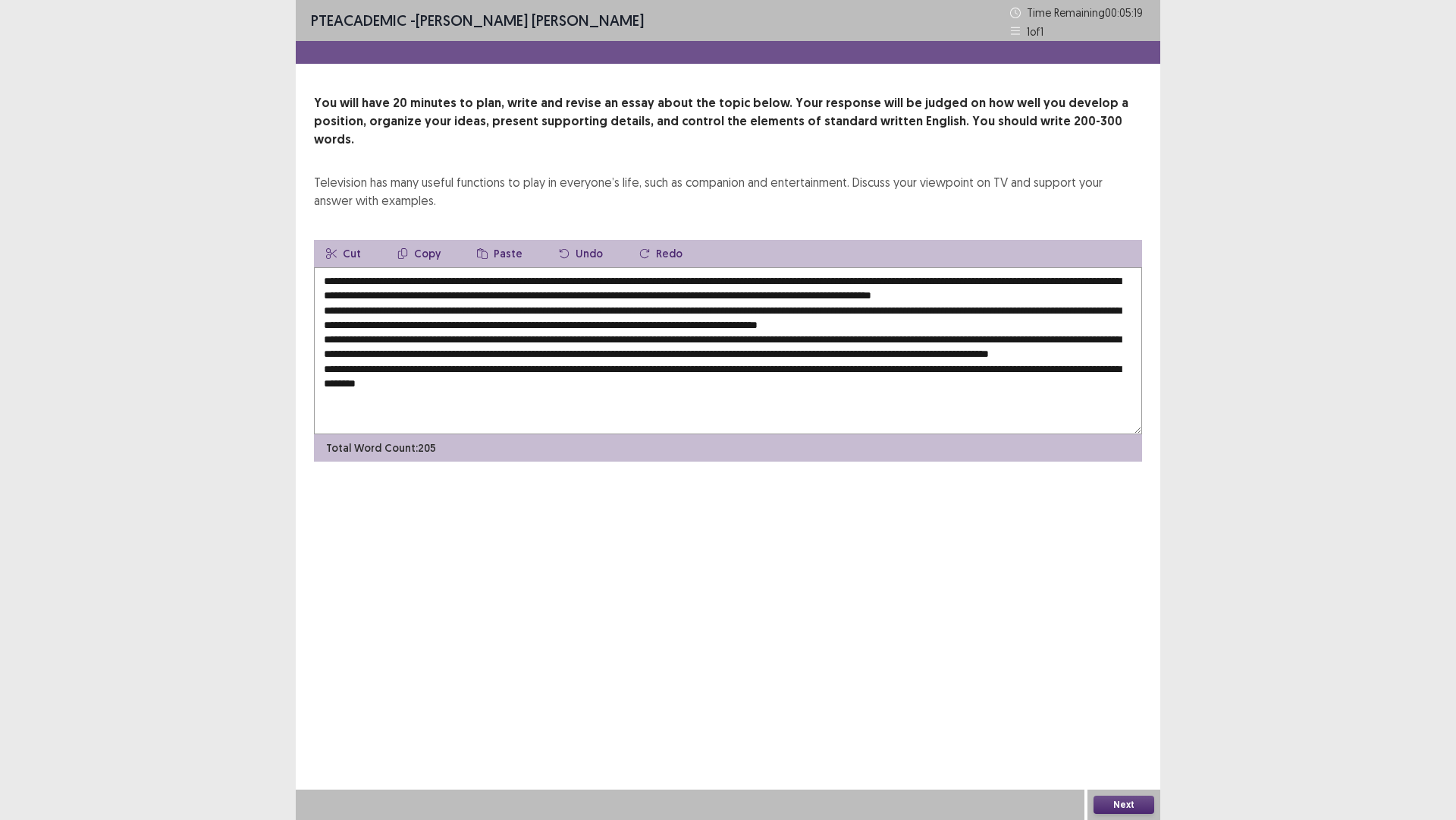
click at [418, 367] on textarea at bounding box center [728, 351] width 829 height 167
paste textarea "**********"
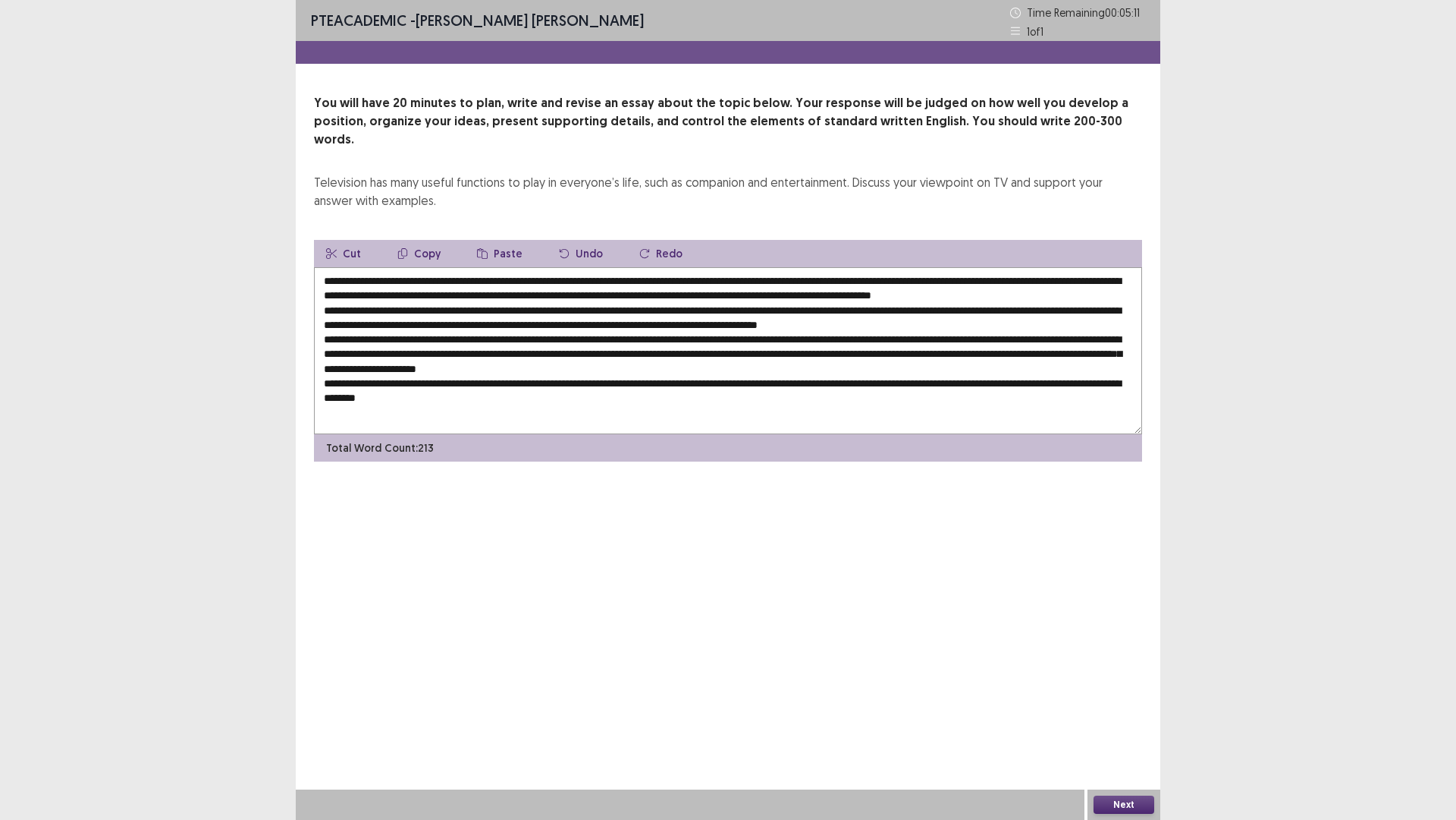
click at [335, 267] on textarea at bounding box center [728, 351] width 829 height 167
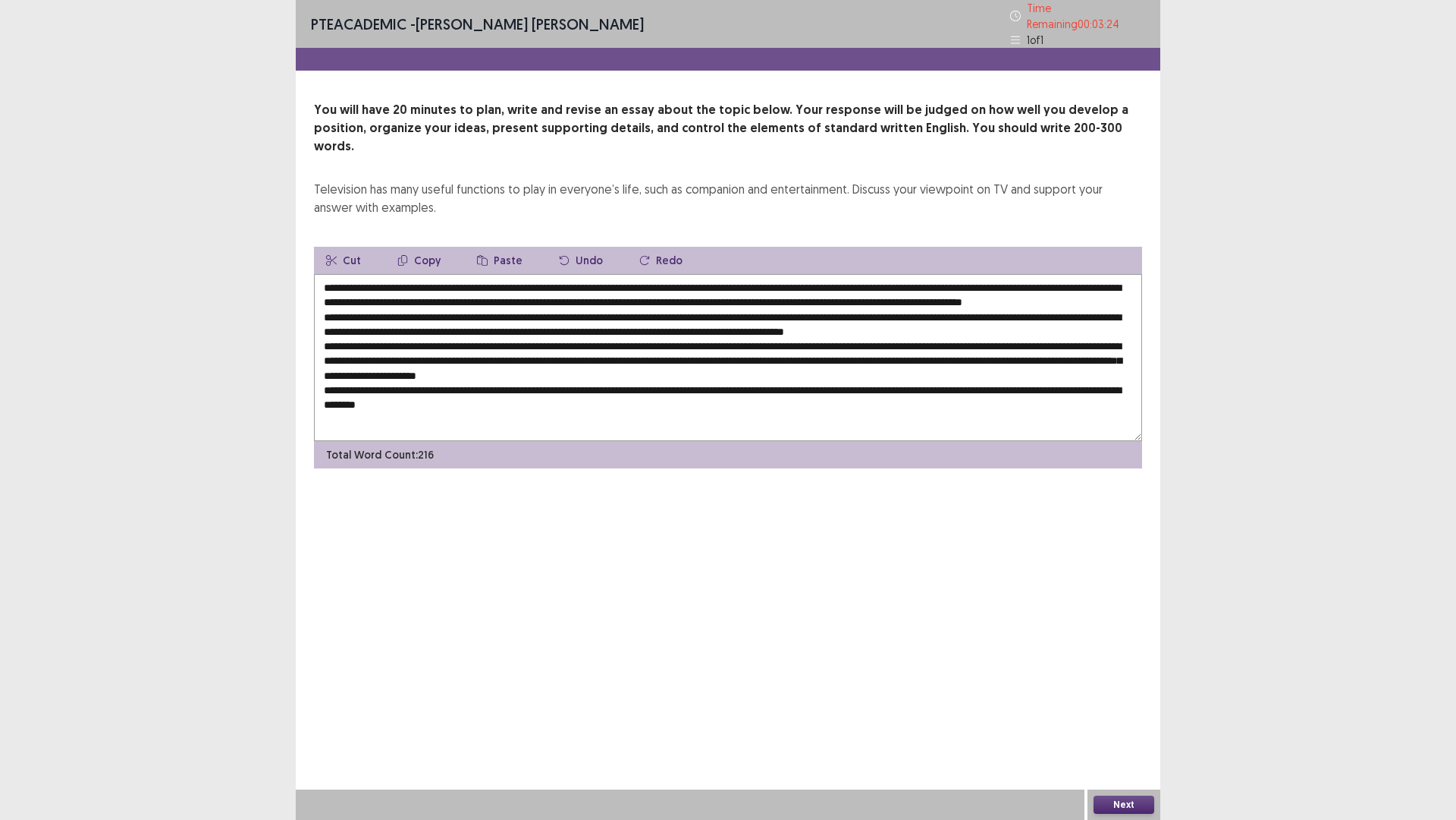
click at [413, 325] on textarea at bounding box center [728, 358] width 829 height 167
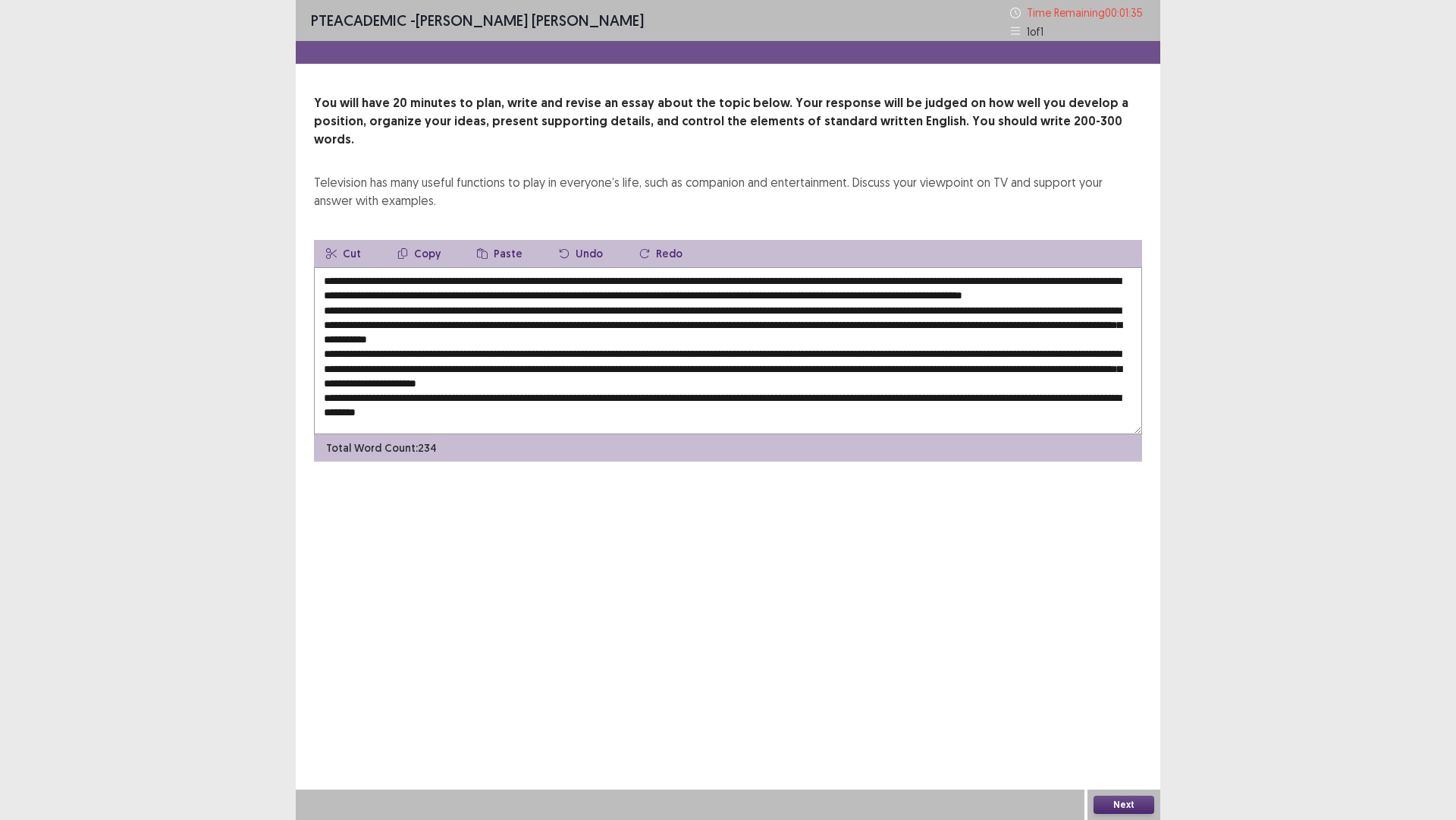
drag, startPoint x: 409, startPoint y: 263, endPoint x: 685, endPoint y: 257, distance: 276.1
click at [691, 267] on textarea at bounding box center [728, 351] width 829 height 167
click at [594, 336] on textarea at bounding box center [728, 351] width 829 height 167
paste textarea "**********"
click at [530, 412] on textarea at bounding box center [728, 351] width 829 height 167
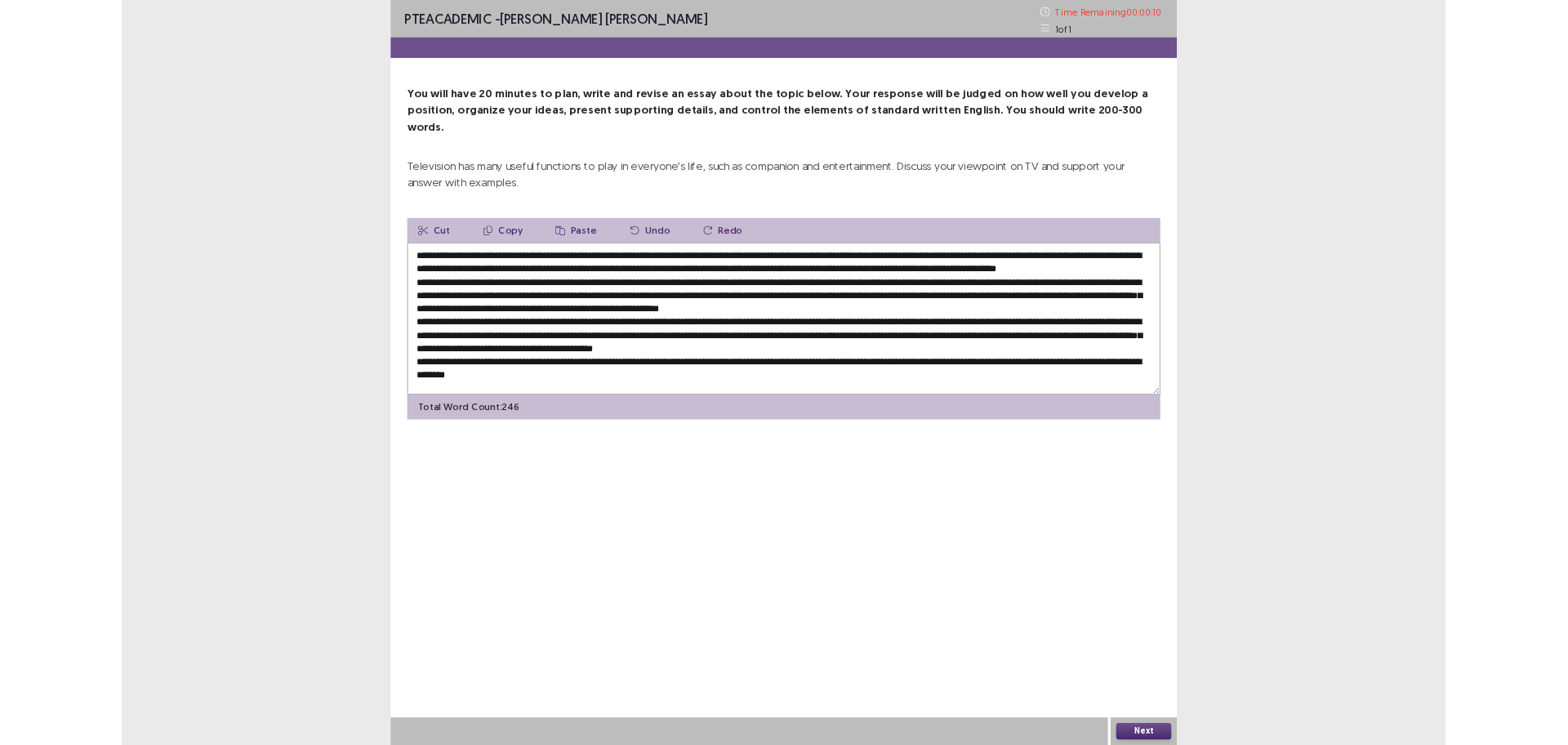
scroll to position [8, 0]
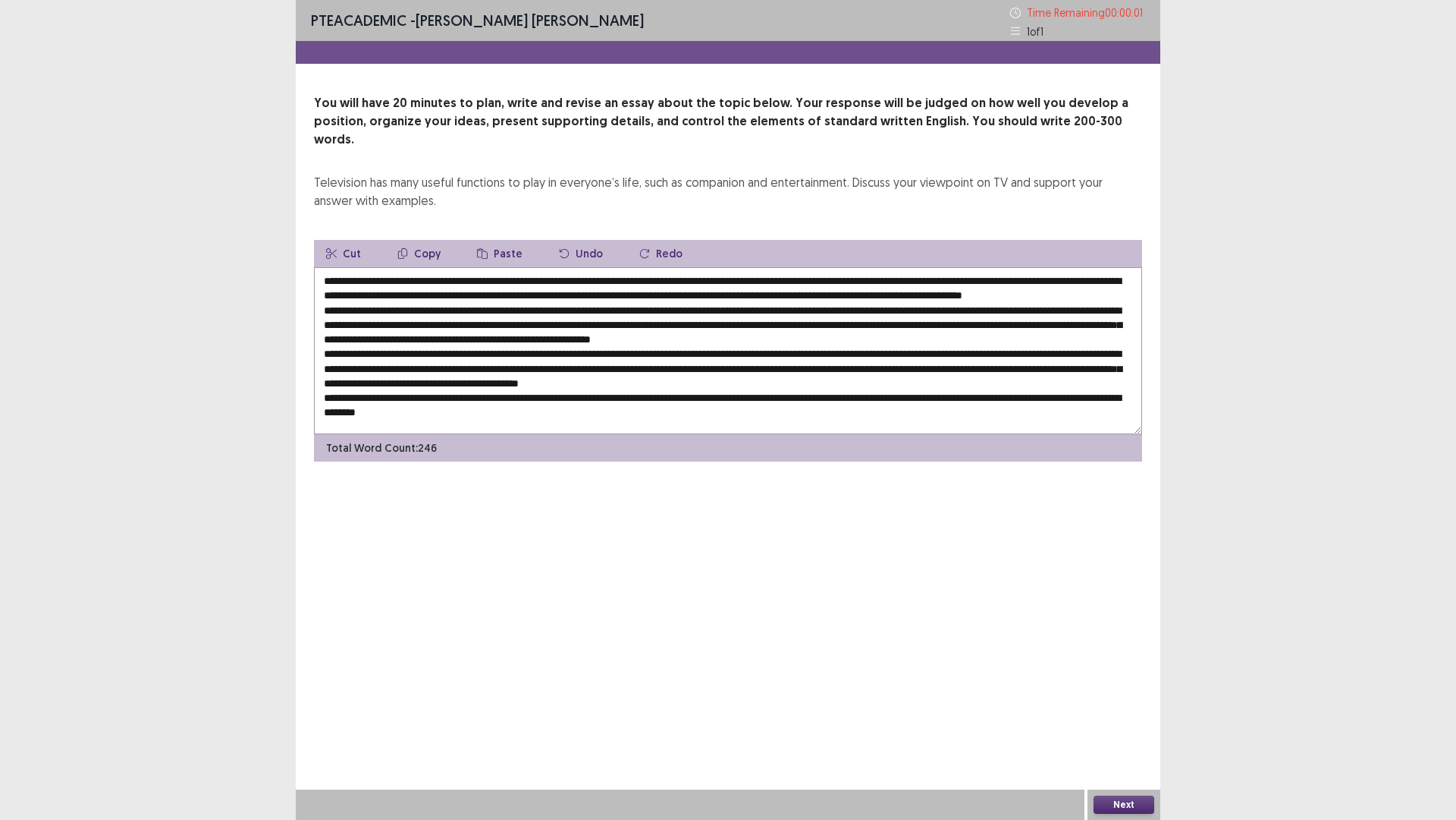
type textarea "**********"
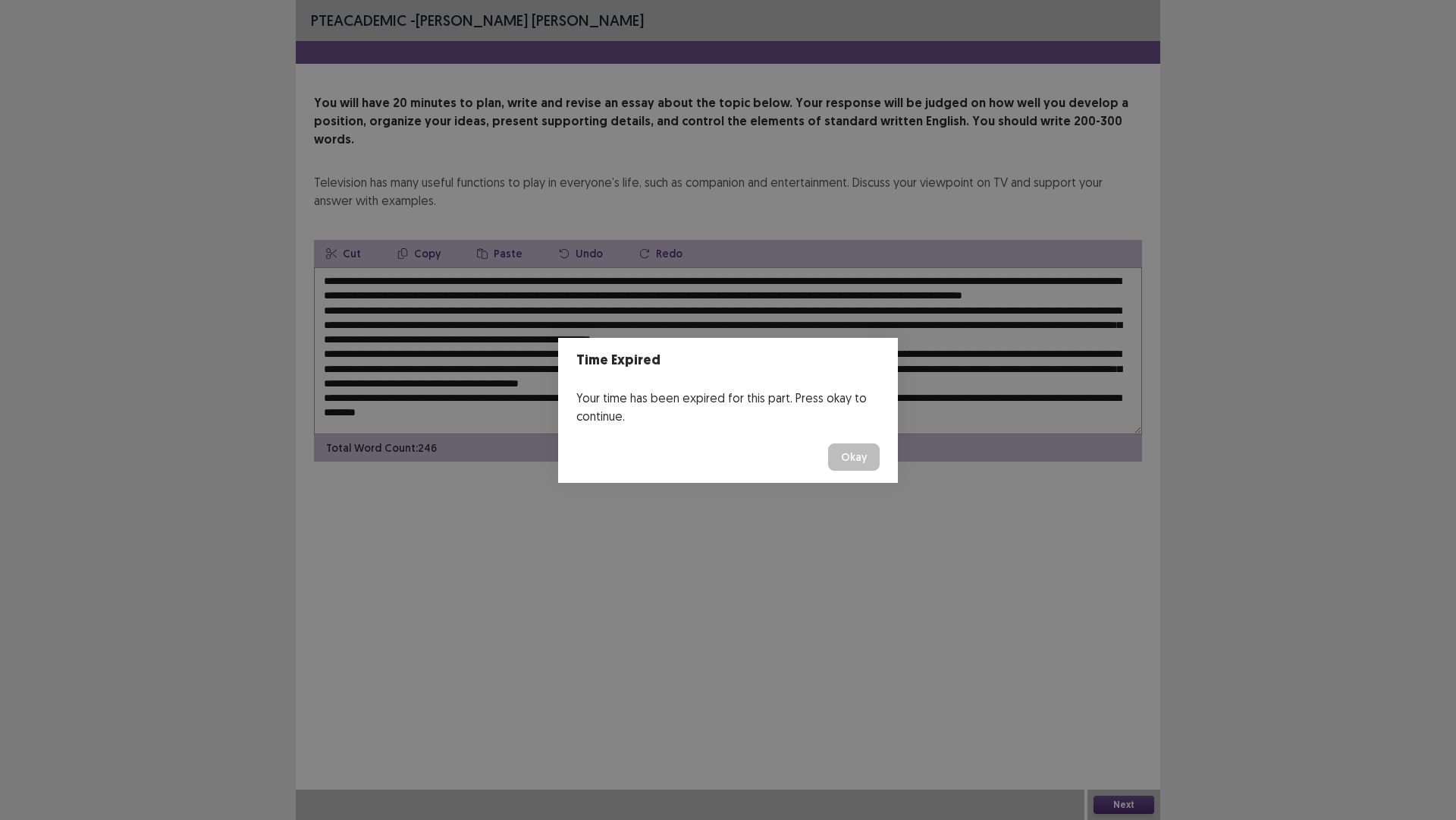
click at [850, 465] on button "Okay" at bounding box center [854, 457] width 52 height 27
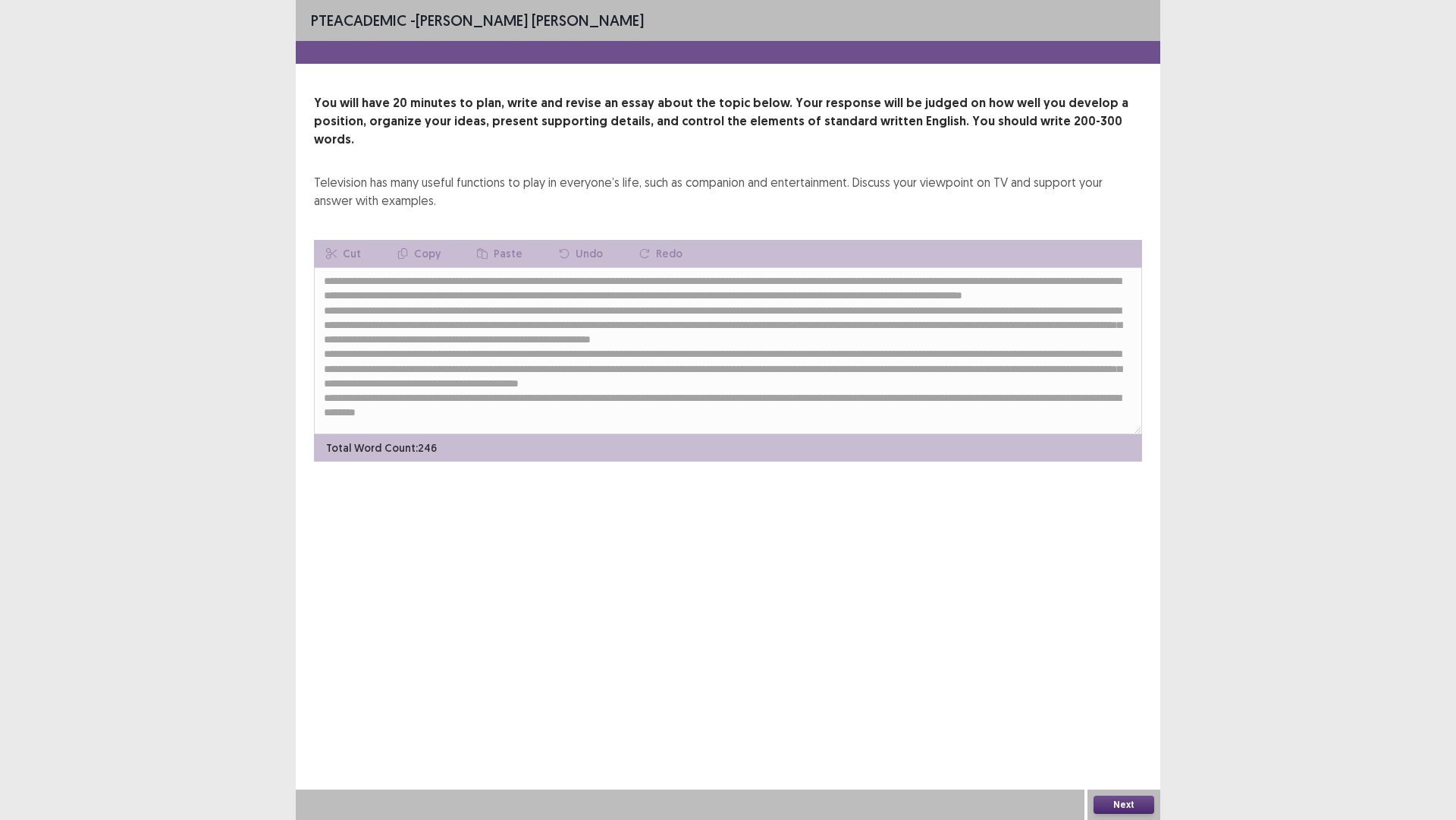
click at [1115, 553] on button "Next" at bounding box center [1124, 805] width 61 height 18
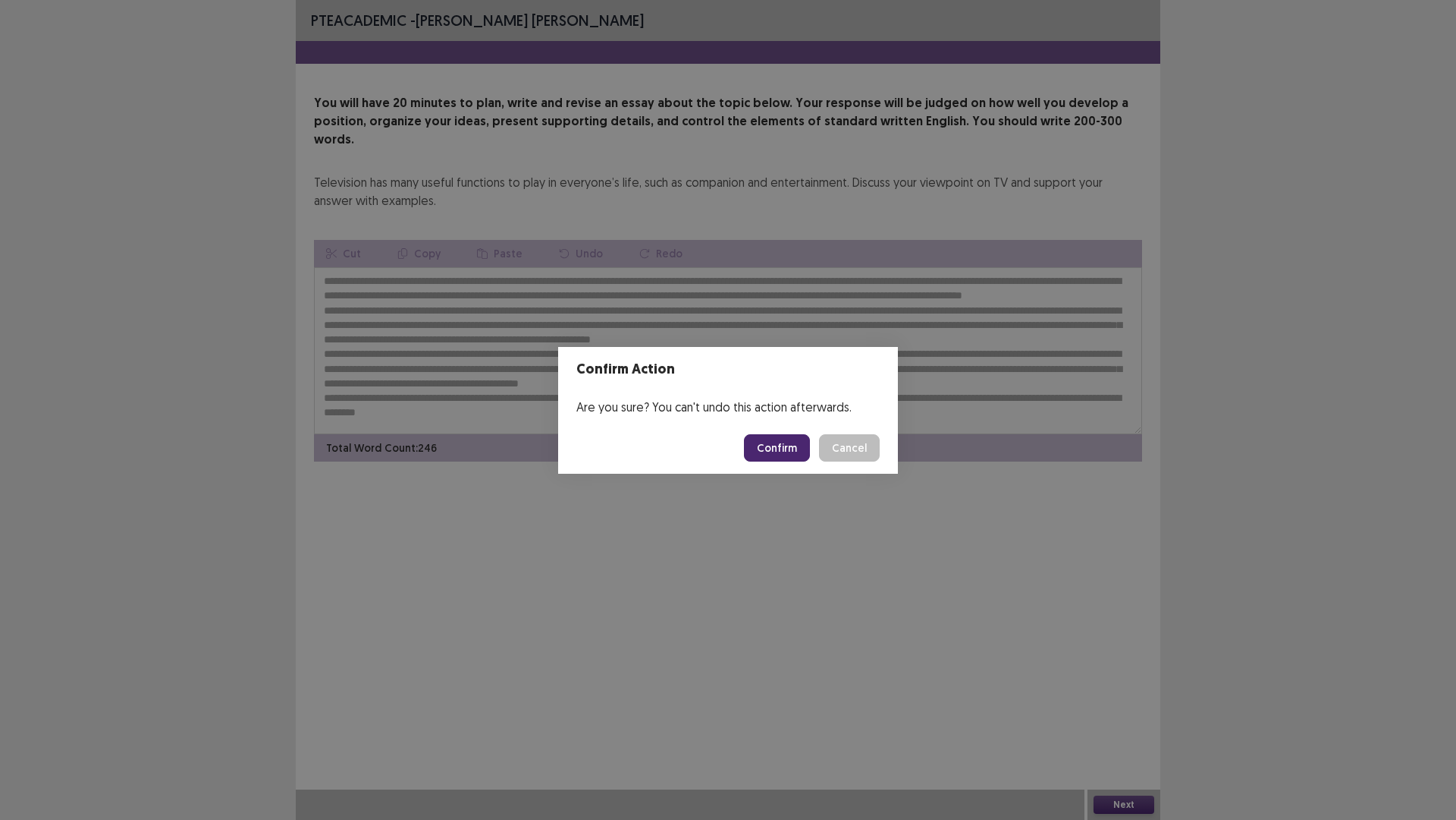
click at [783, 449] on button "Confirm" at bounding box center [777, 448] width 66 height 27
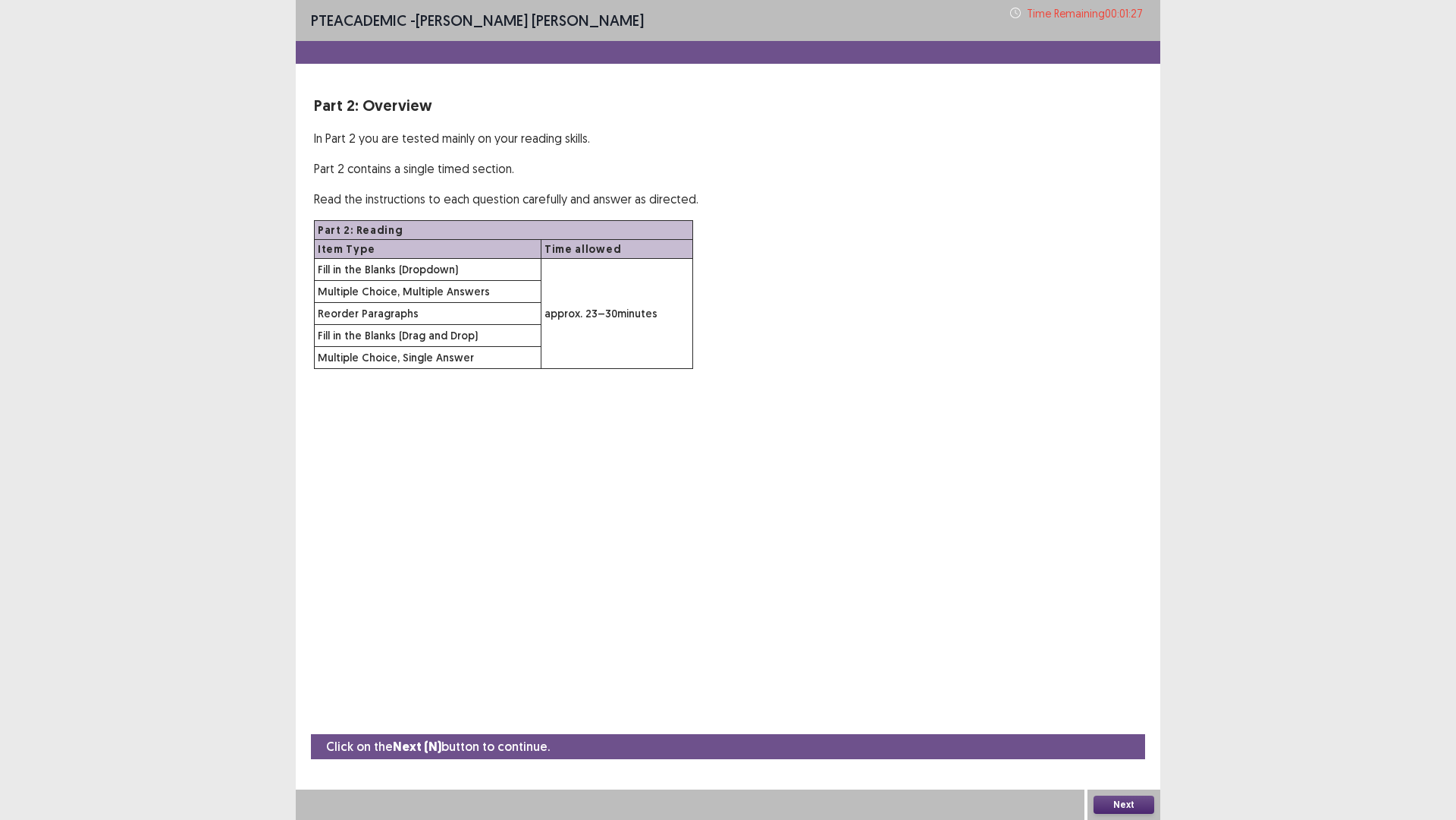
click at [1123, 553] on button "Next" at bounding box center [1124, 805] width 61 height 18
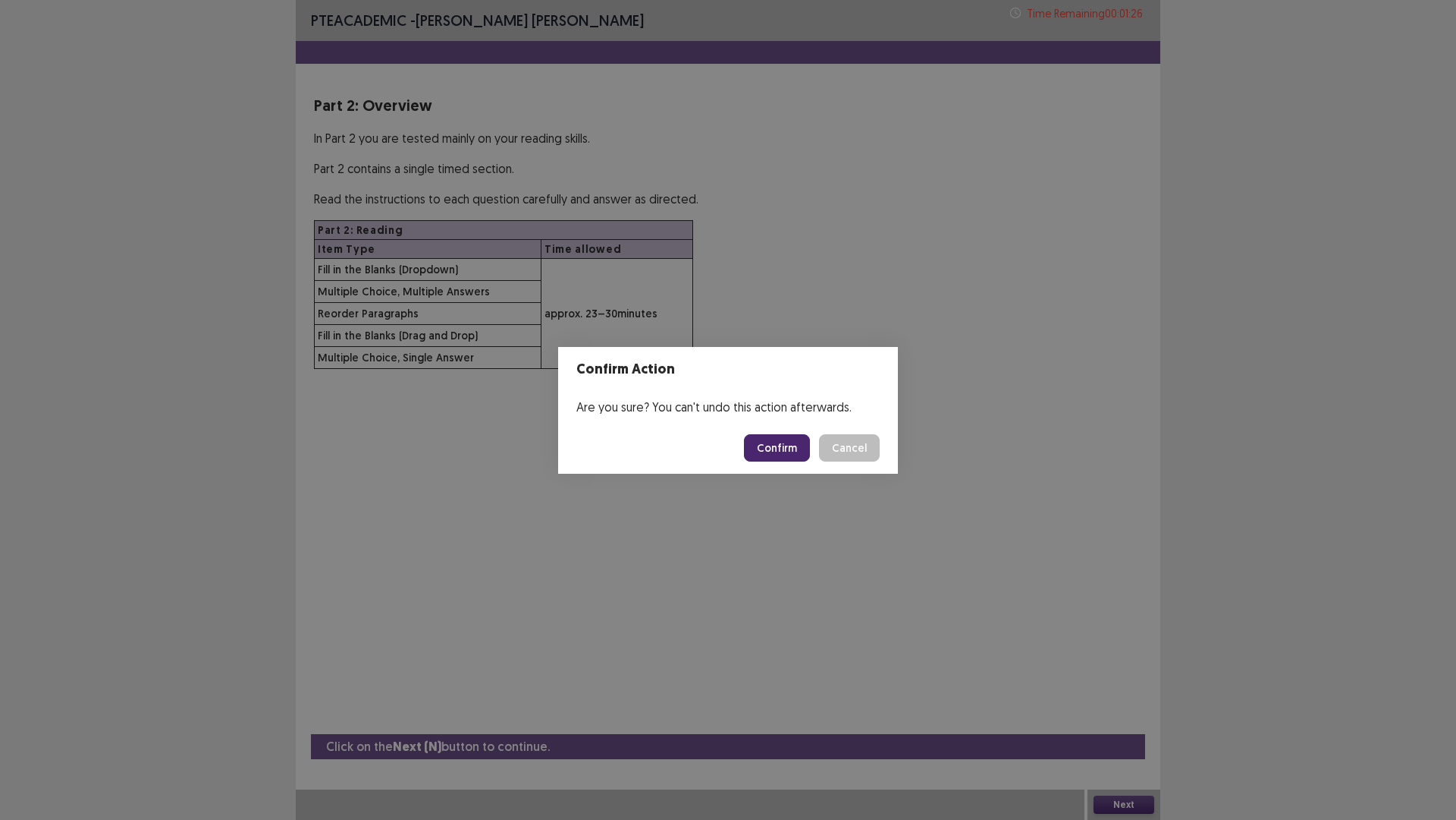
click at [793, 443] on button "Confirm" at bounding box center [777, 448] width 66 height 27
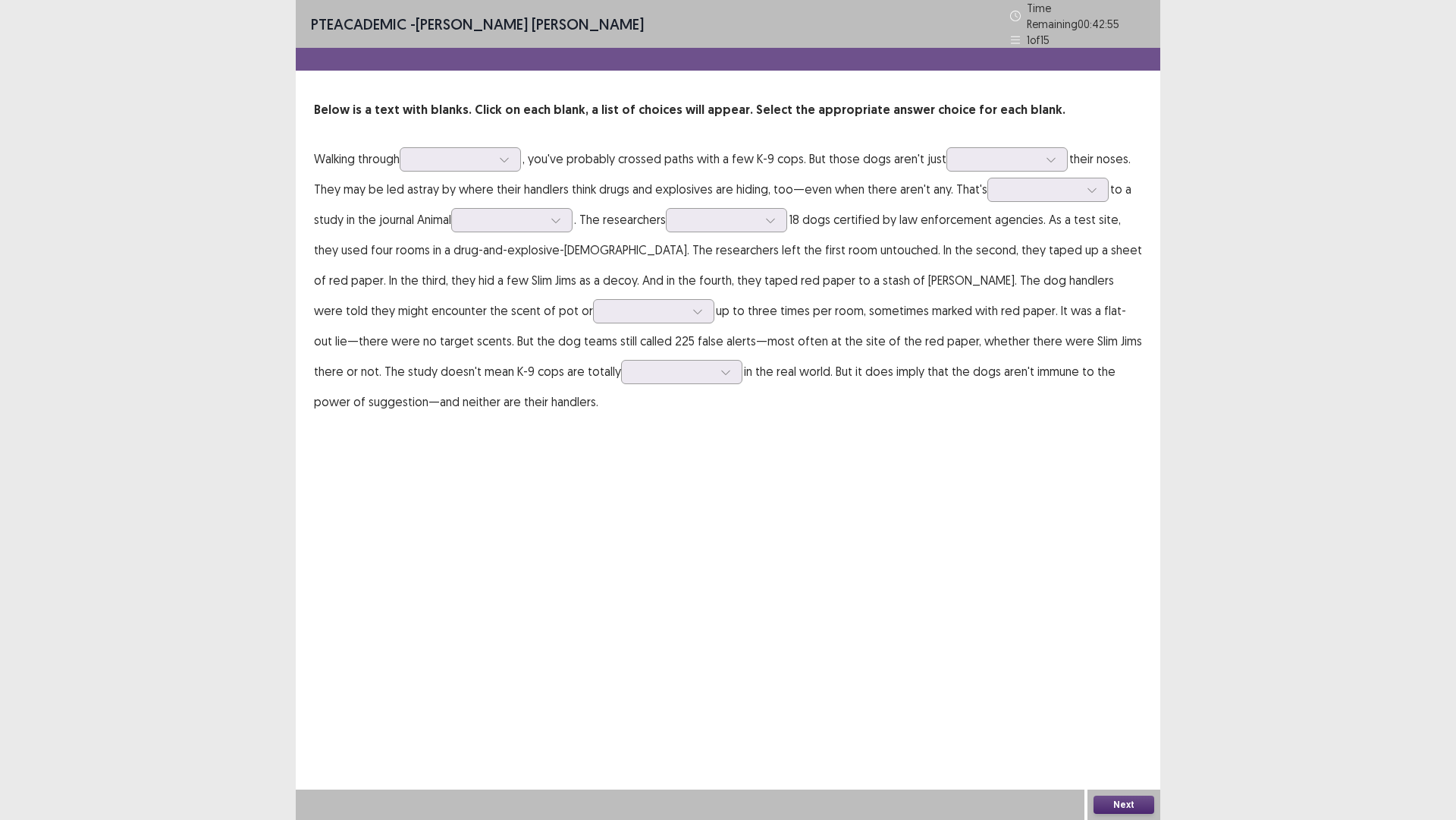
drag, startPoint x: 920, startPoint y: 524, endPoint x: 920, endPoint y: 534, distance: 10.0
drag, startPoint x: 920, startPoint y: 534, endPoint x: 831, endPoint y: 689, distance: 178.7
click at [845, 553] on div "PTE academic - [PERSON_NAME] [PERSON_NAME] Time Remaining 00 : 42 : 54 1 of 15 …" at bounding box center [728, 410] width 865 height 820
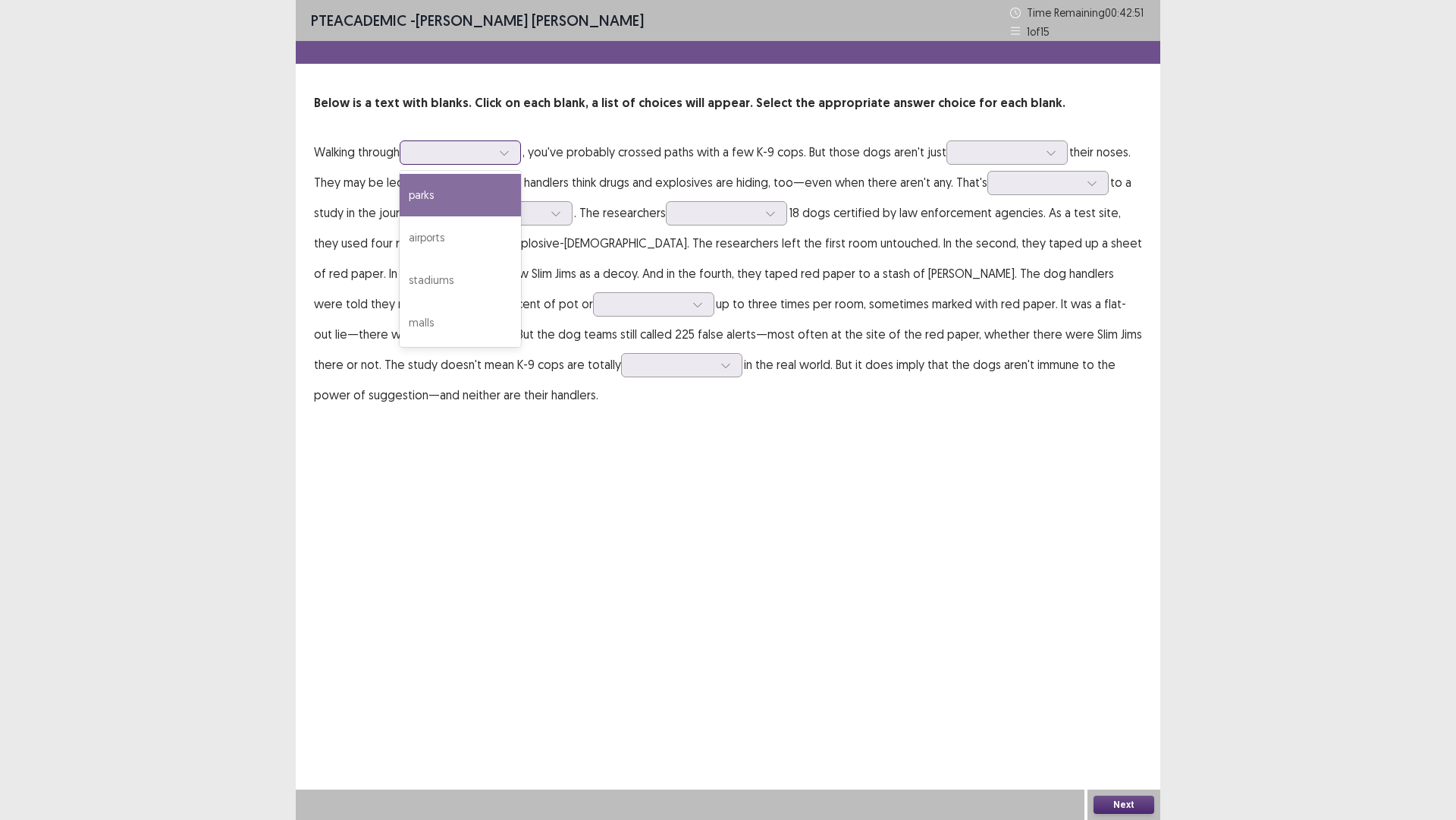
click at [473, 156] on div at bounding box center [452, 153] width 79 height 15
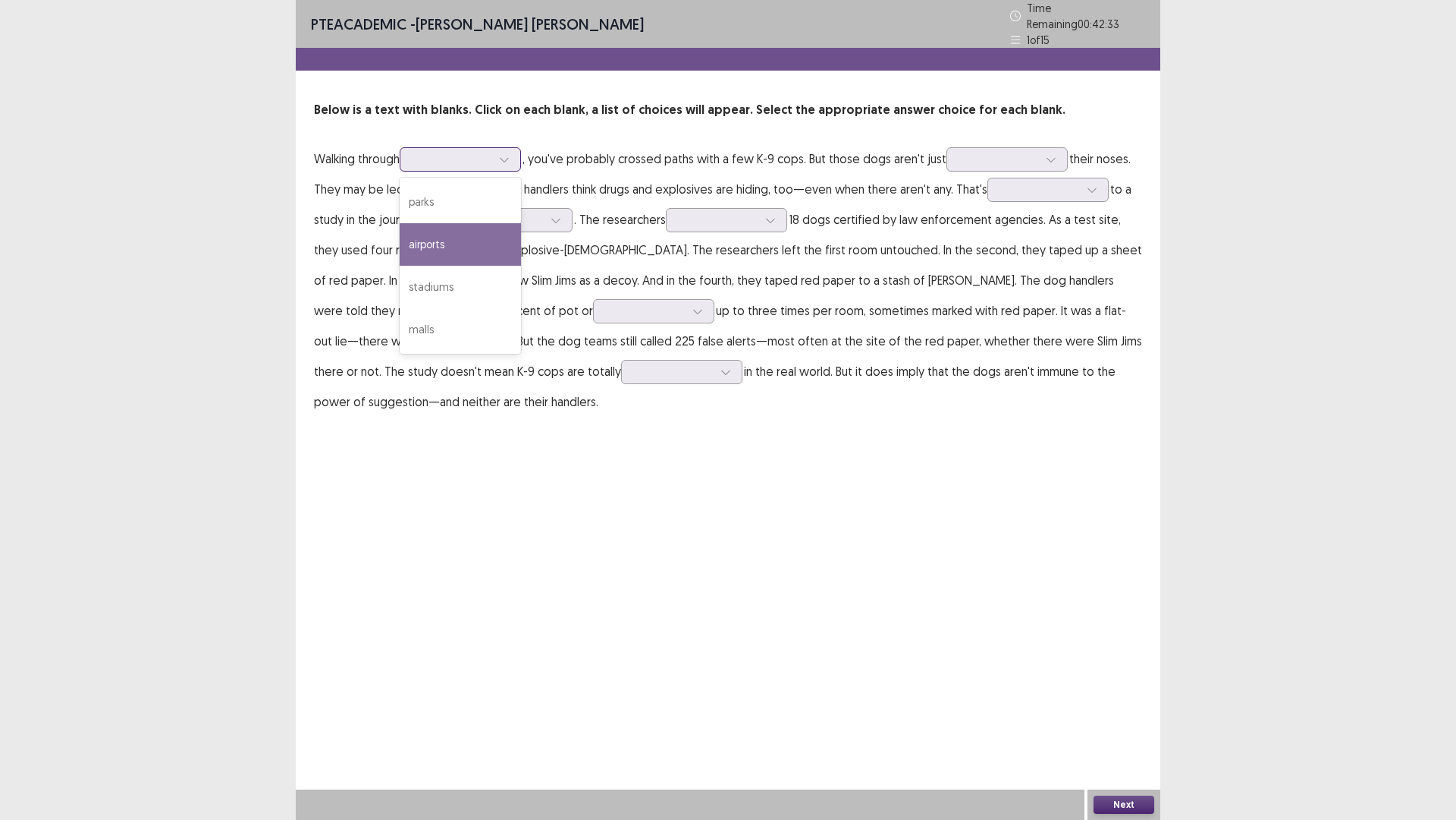
click at [501, 232] on div "airports" at bounding box center [460, 244] width 122 height 43
click at [516, 155] on div at bounding box center [504, 159] width 23 height 23
click at [477, 289] on div "stadiums" at bounding box center [460, 286] width 122 height 43
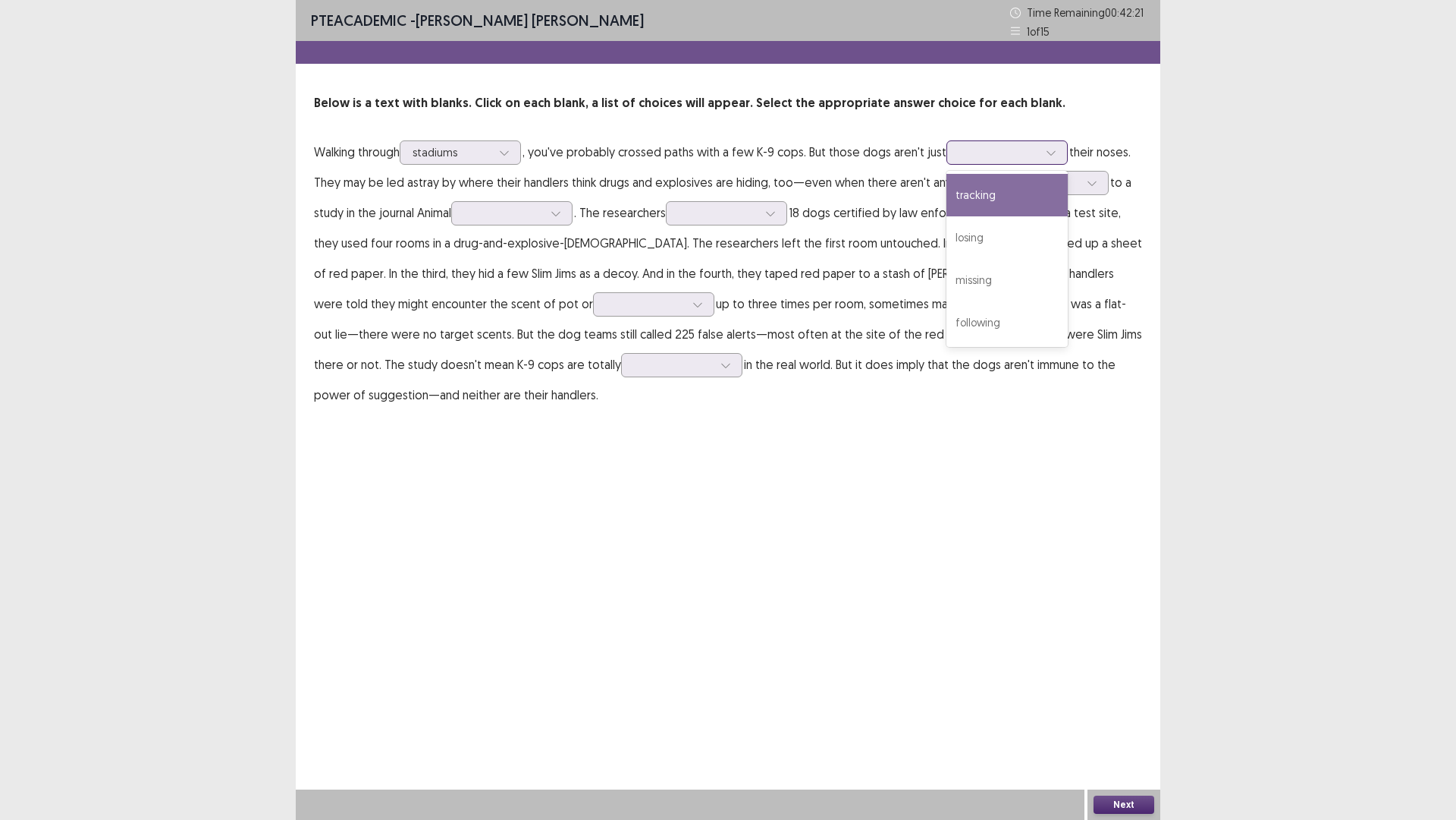
click at [995, 154] on div at bounding box center [999, 153] width 79 height 15
click at [988, 312] on div "following" at bounding box center [1008, 322] width 122 height 43
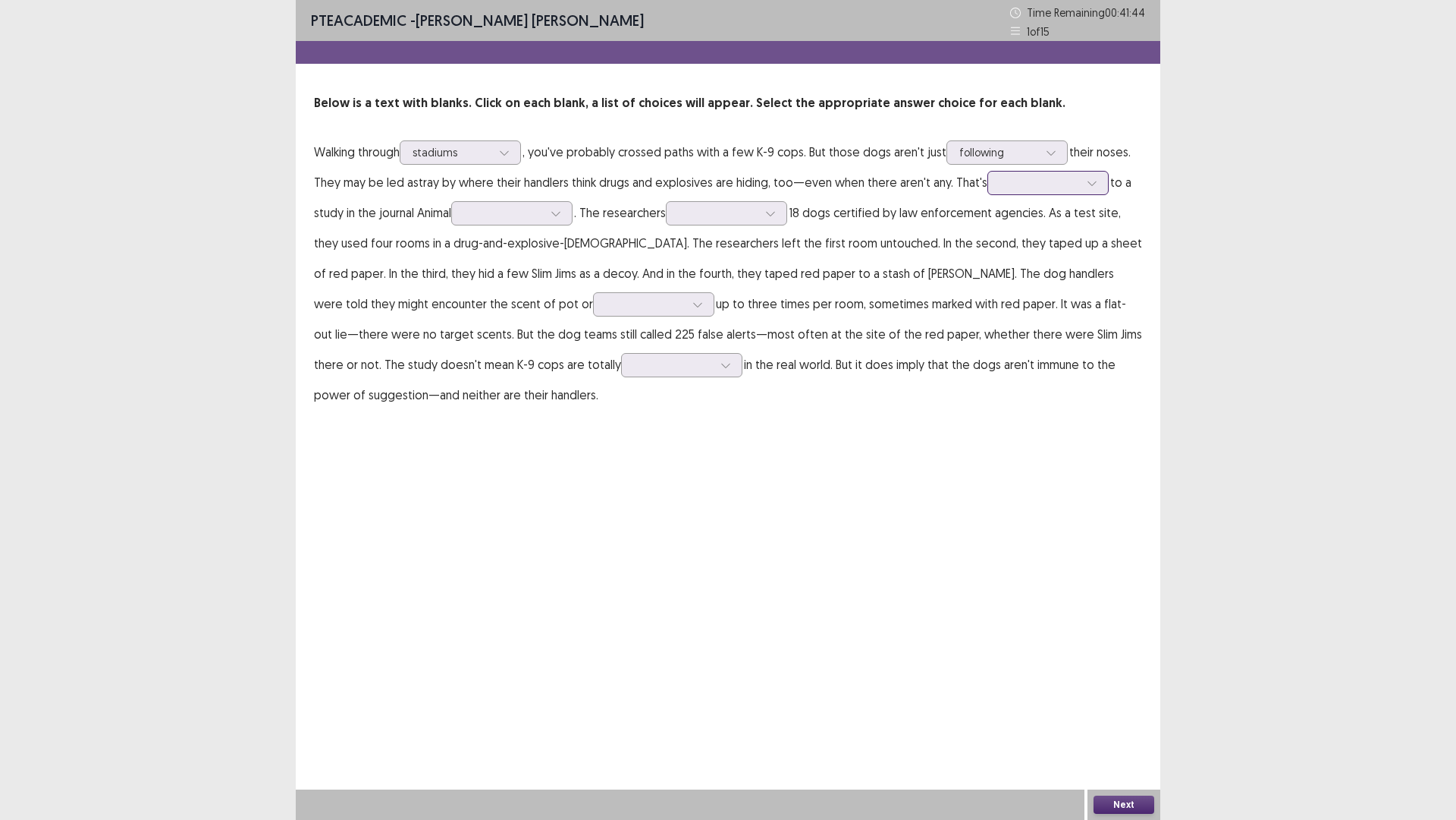
click at [1004, 180] on div at bounding box center [1039, 183] width 79 height 15
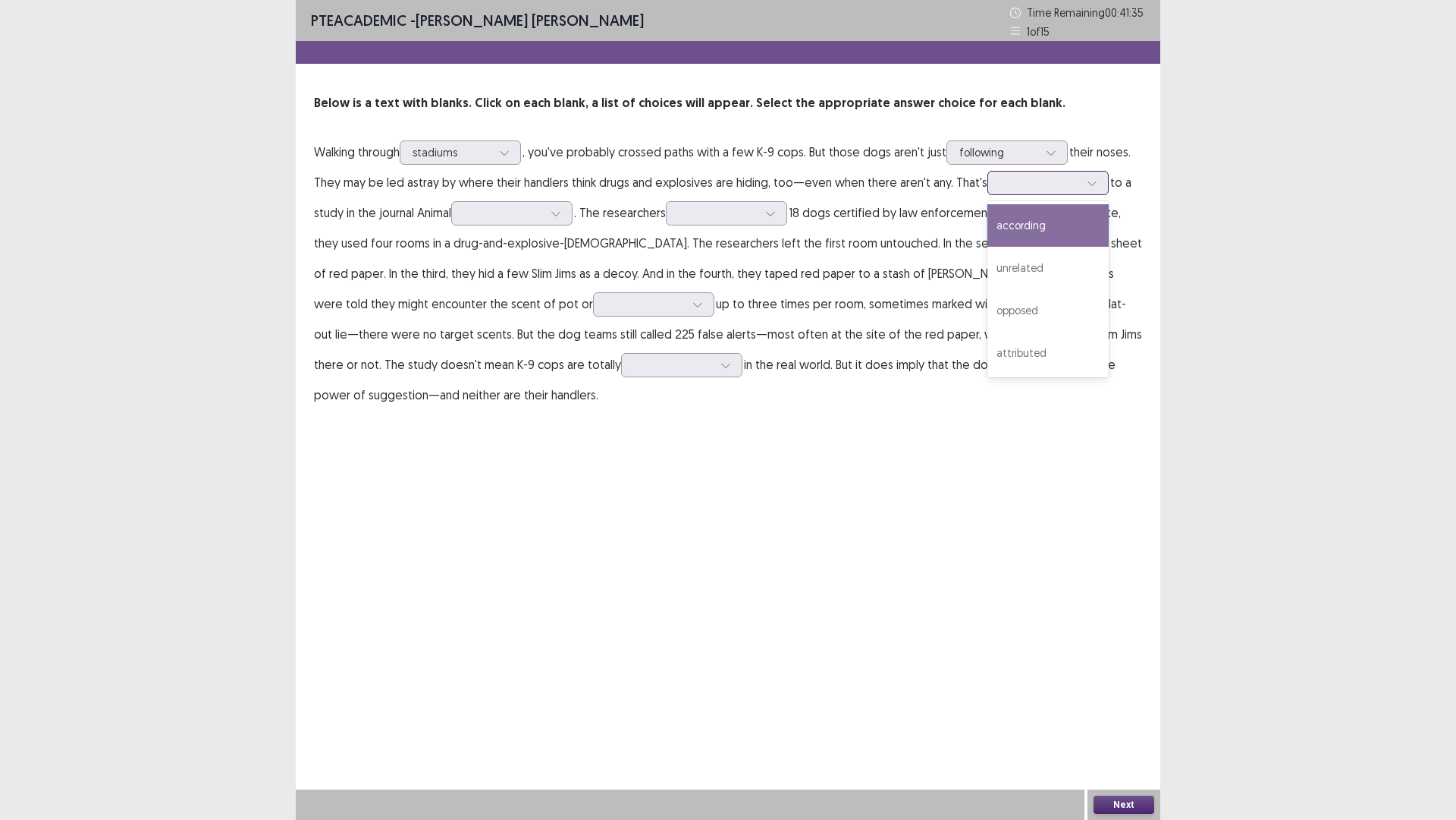
click at [1025, 226] on div "according" at bounding box center [1048, 225] width 122 height 43
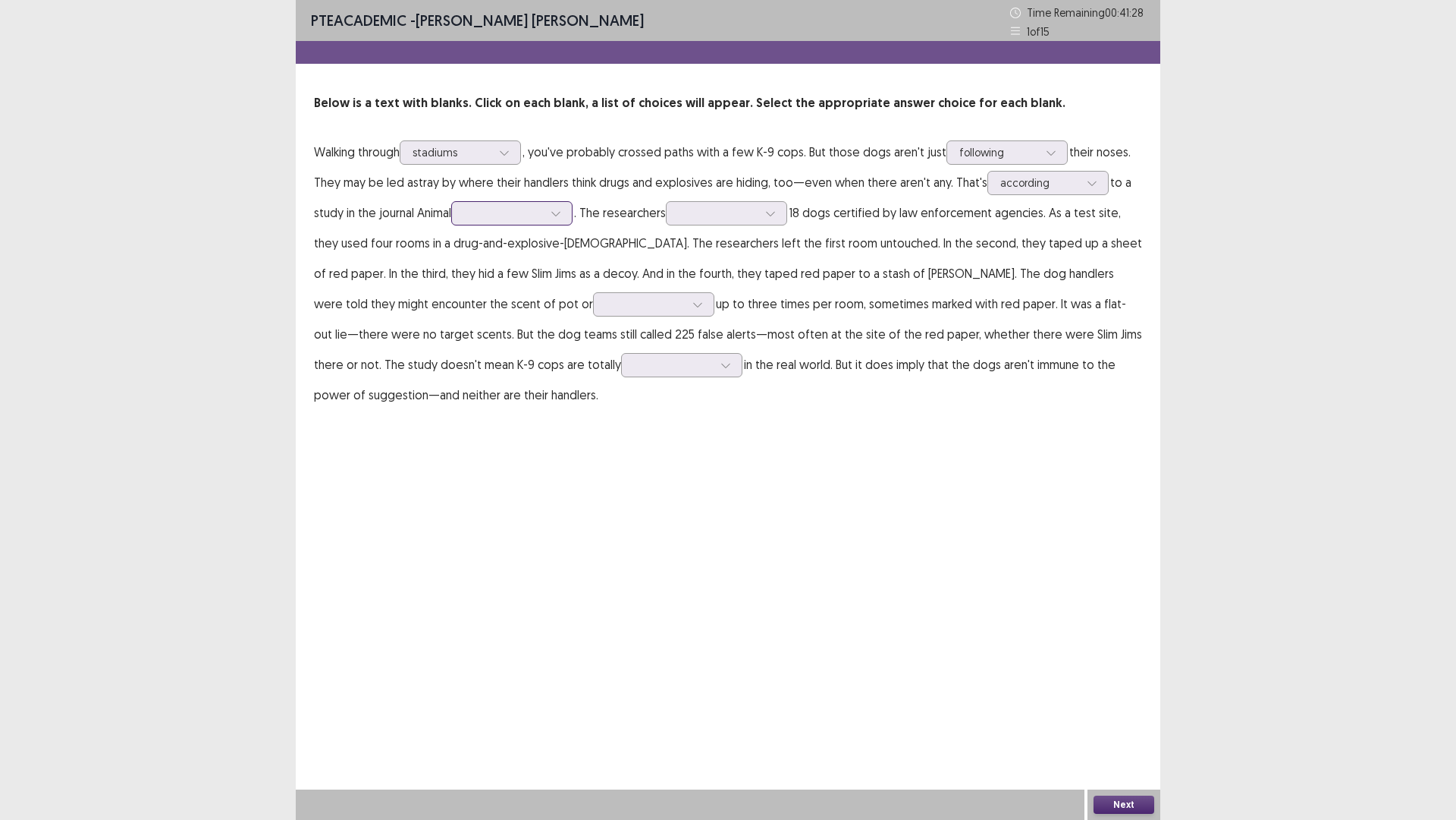
click at [484, 216] on div at bounding box center [503, 212] width 79 height 15
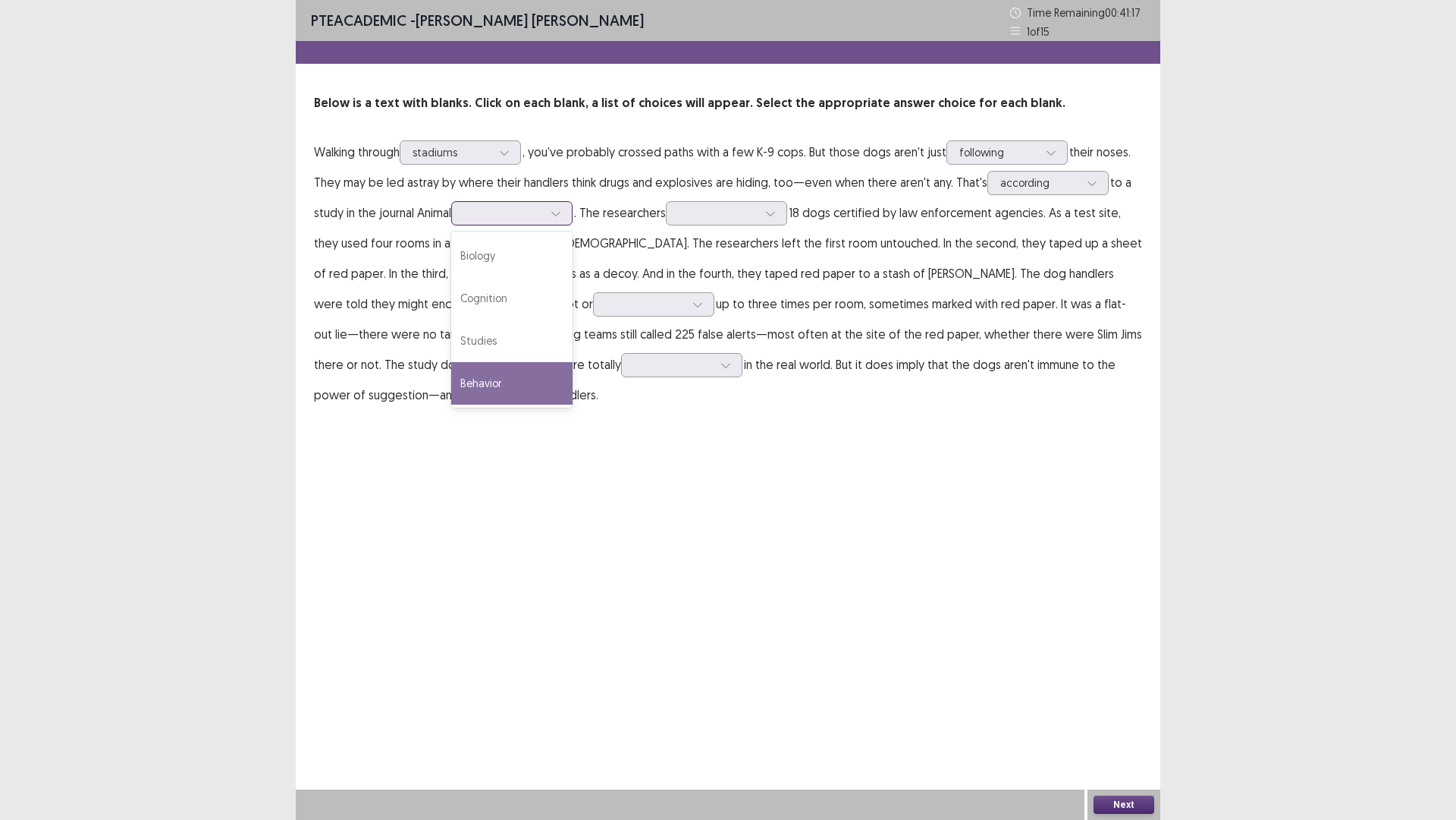
click at [527, 377] on div "Behavior" at bounding box center [512, 383] width 122 height 43
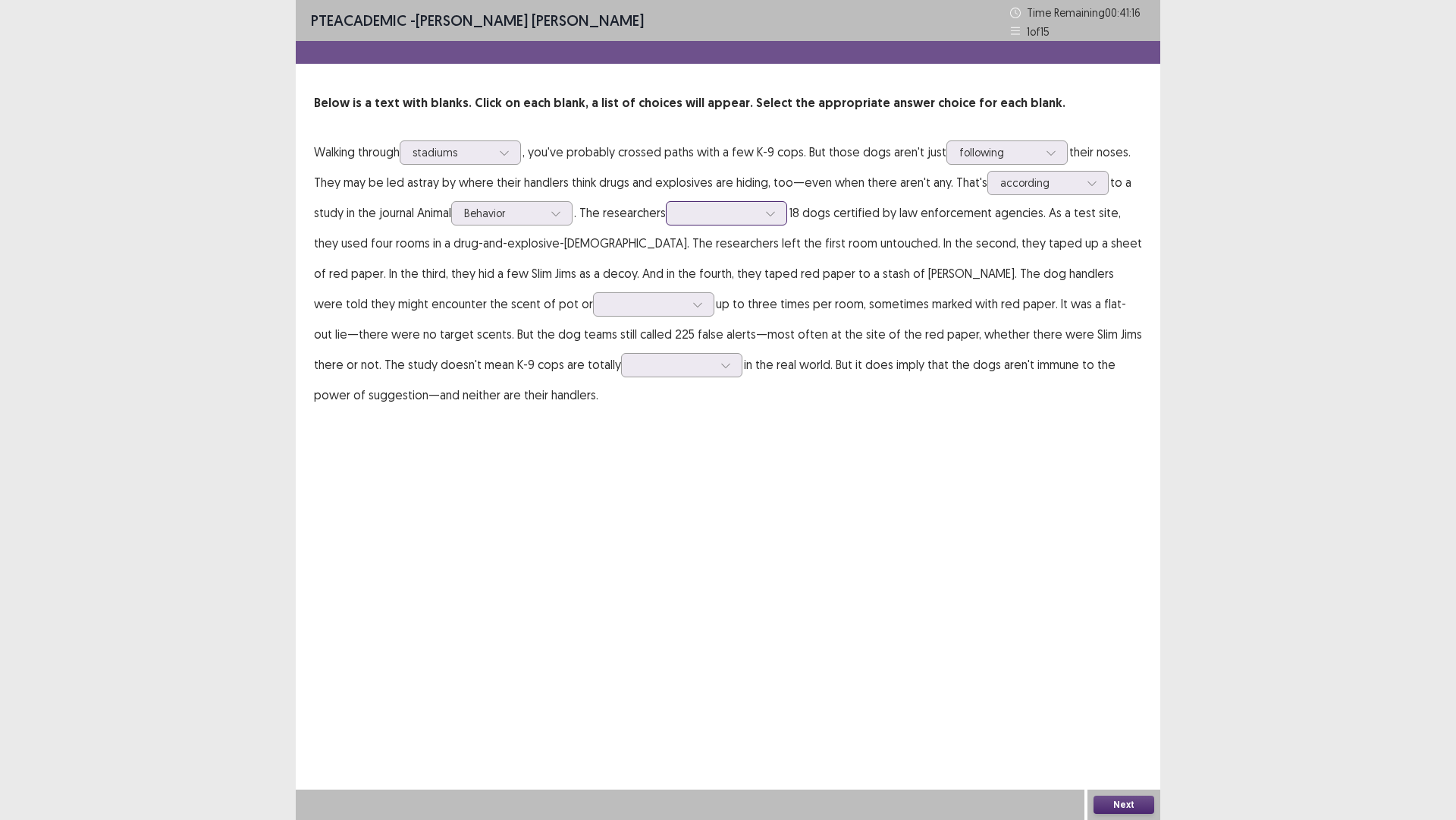
click at [737, 212] on div at bounding box center [718, 212] width 79 height 15
click at [737, 332] on div "trained" at bounding box center [727, 341] width 122 height 43
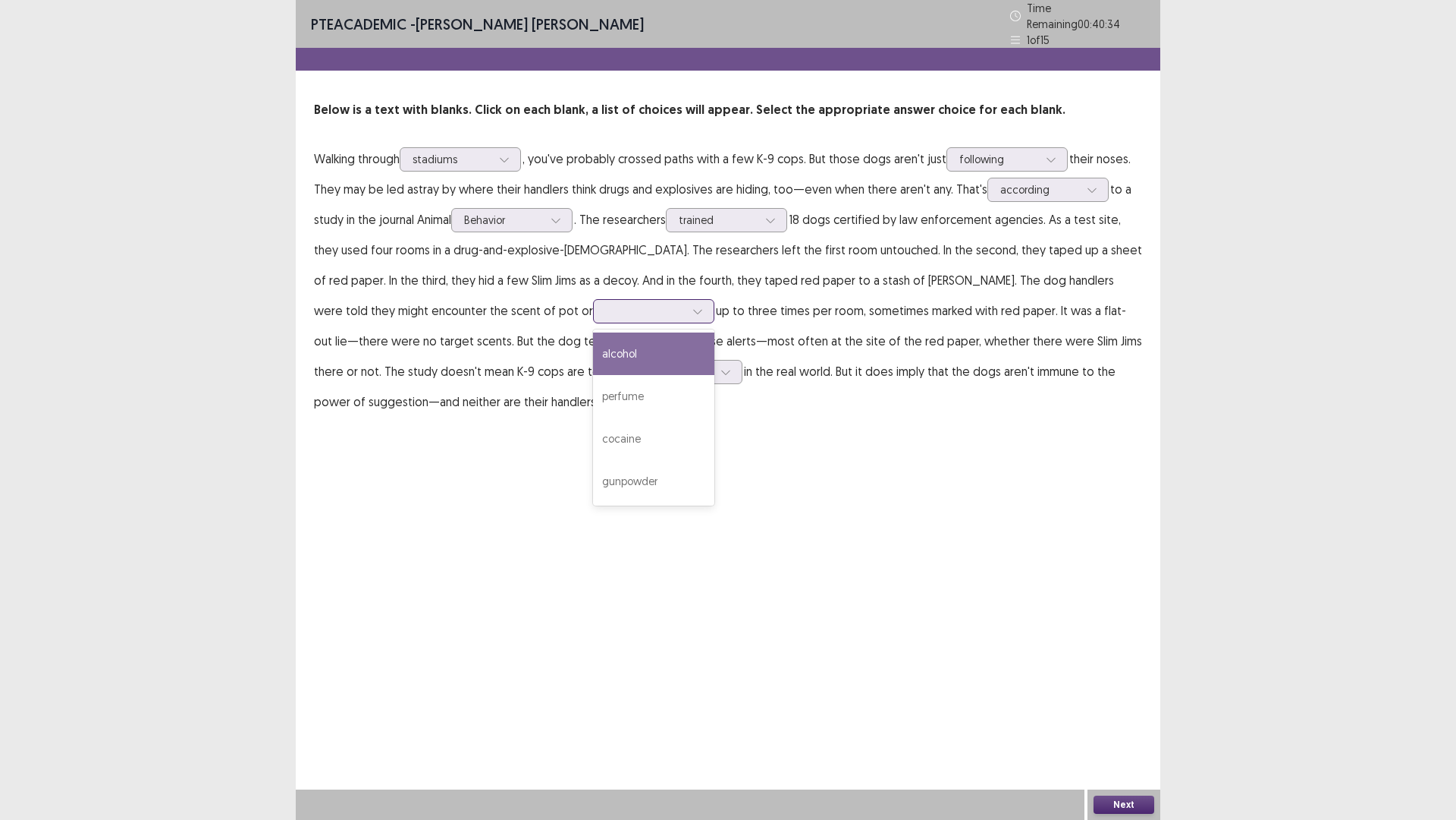
click at [606, 309] on div at bounding box center [645, 311] width 79 height 15
click at [593, 430] on div "cocaine" at bounding box center [654, 439] width 122 height 43
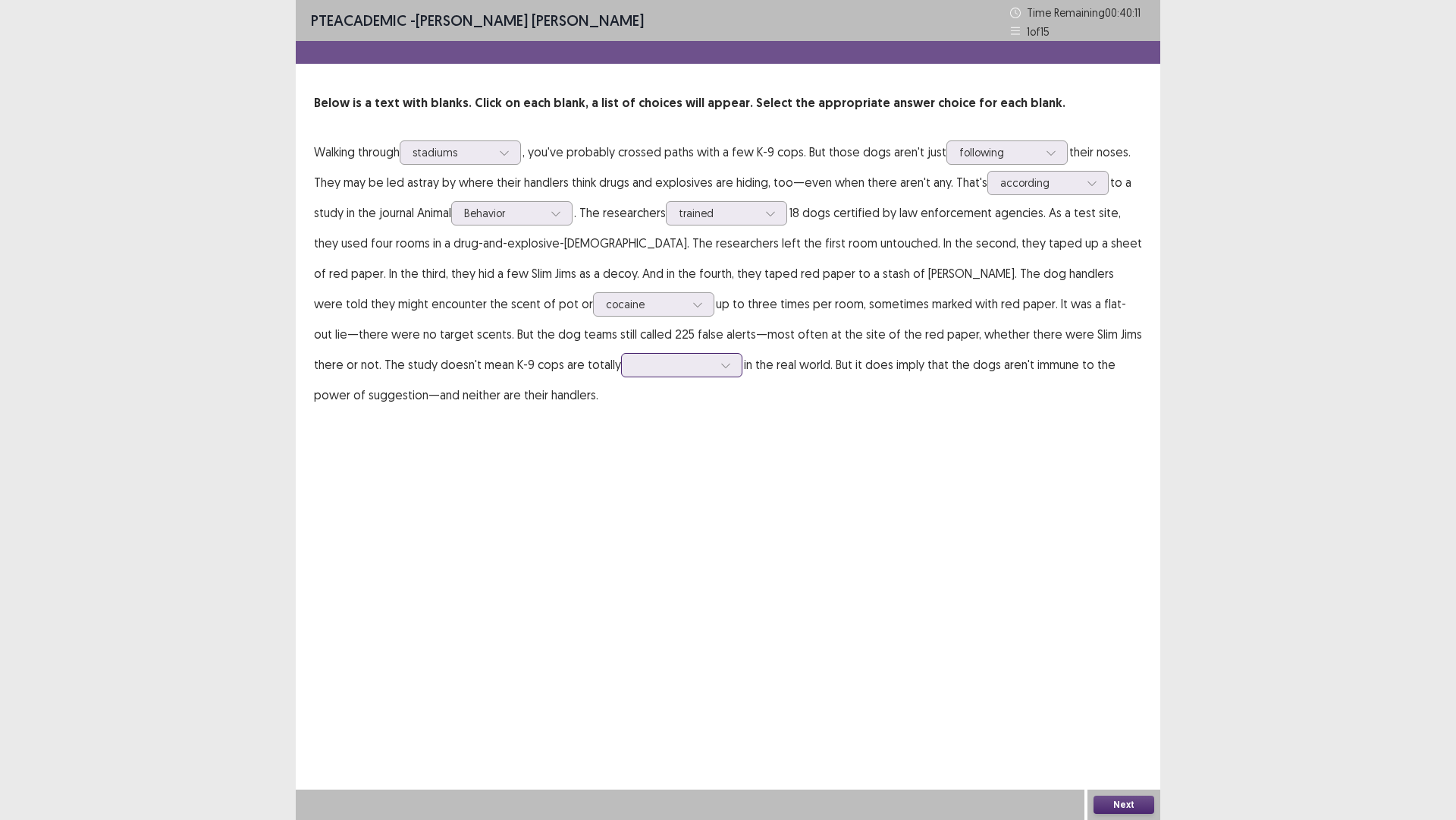
click at [635, 363] on div at bounding box center [674, 365] width 79 height 15
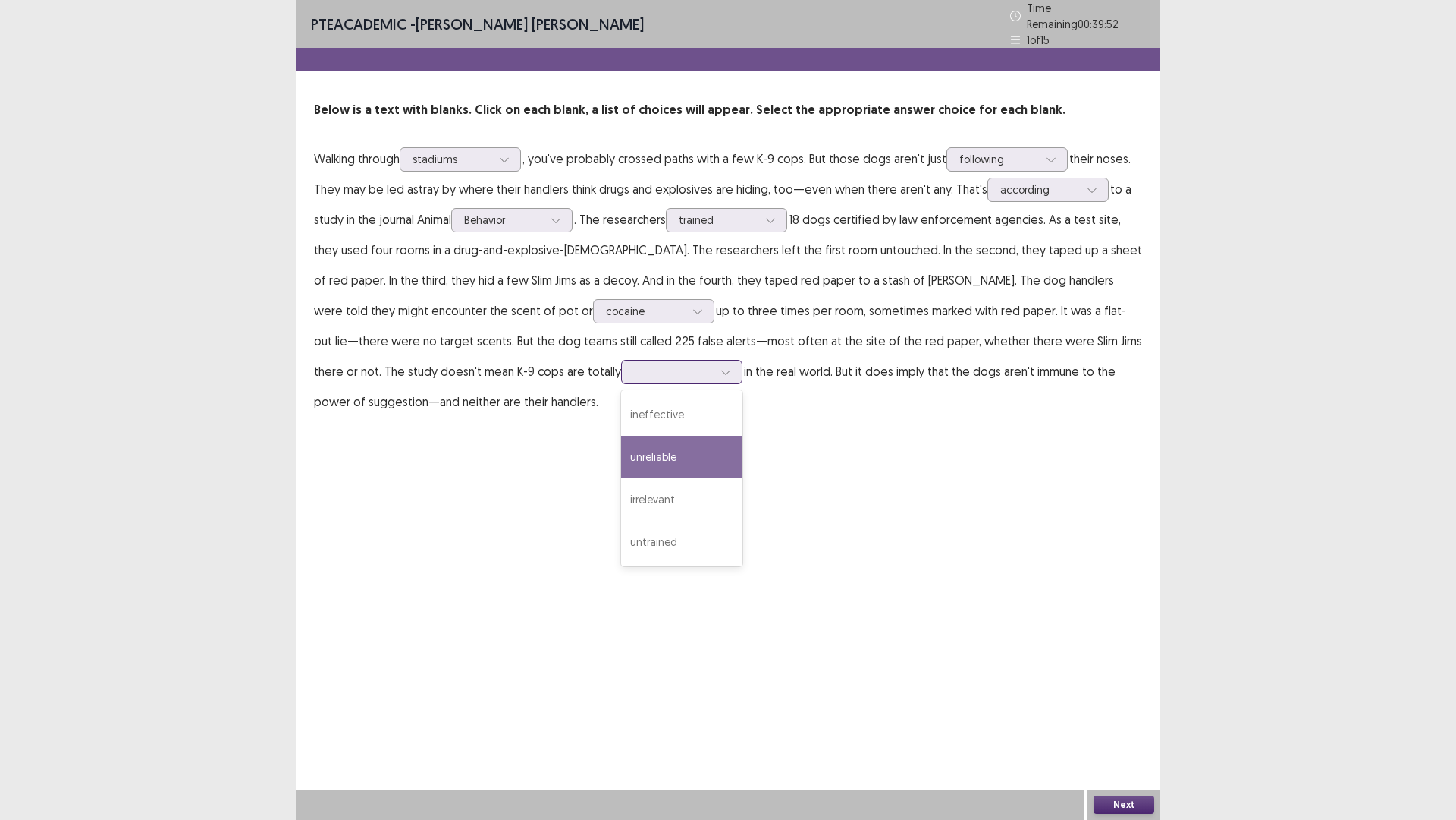
click at [621, 441] on div "unreliable" at bounding box center [682, 457] width 122 height 43
click at [477, 152] on div at bounding box center [452, 159] width 79 height 15
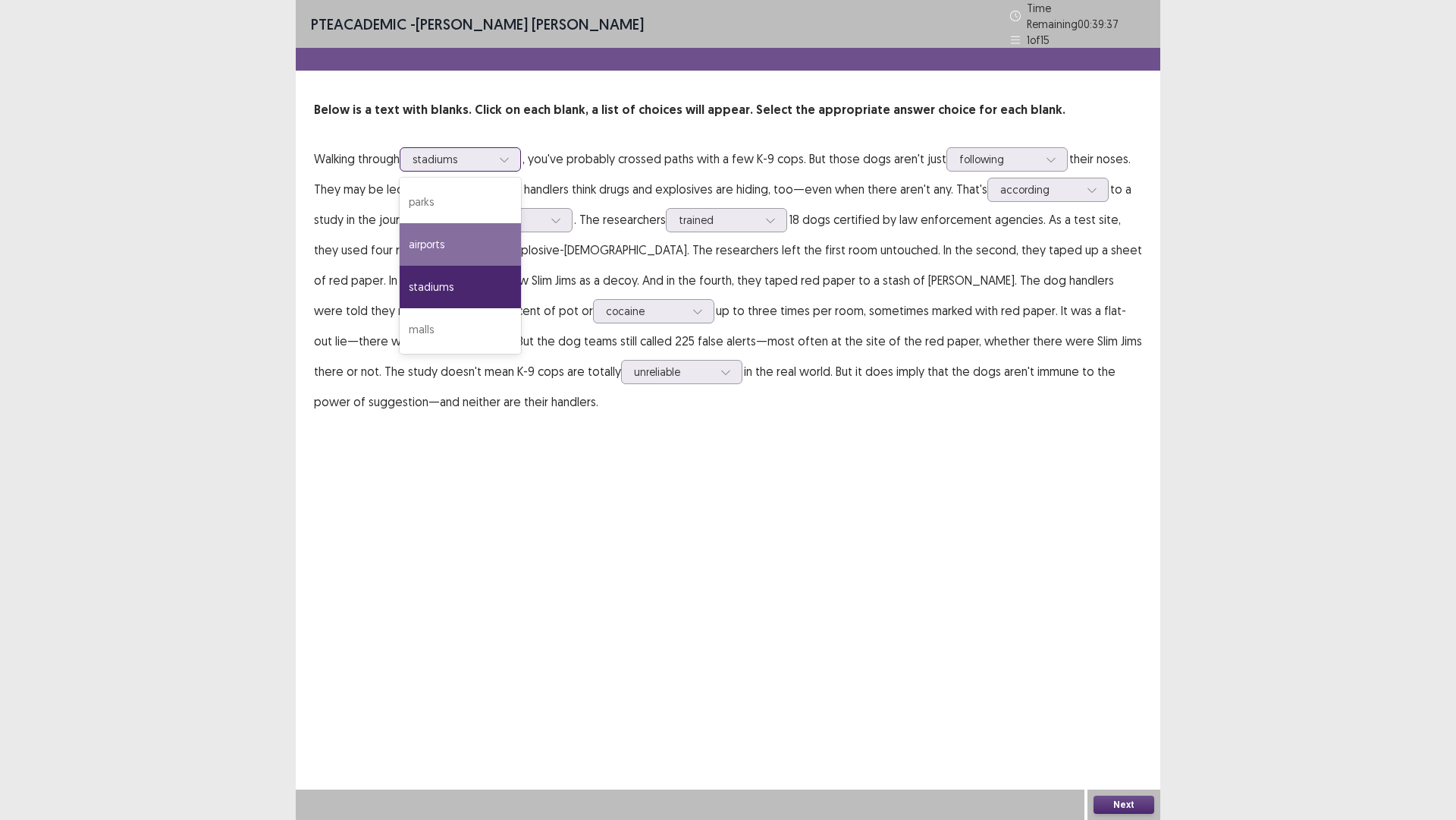
click at [486, 239] on div "airports" at bounding box center [460, 244] width 122 height 43
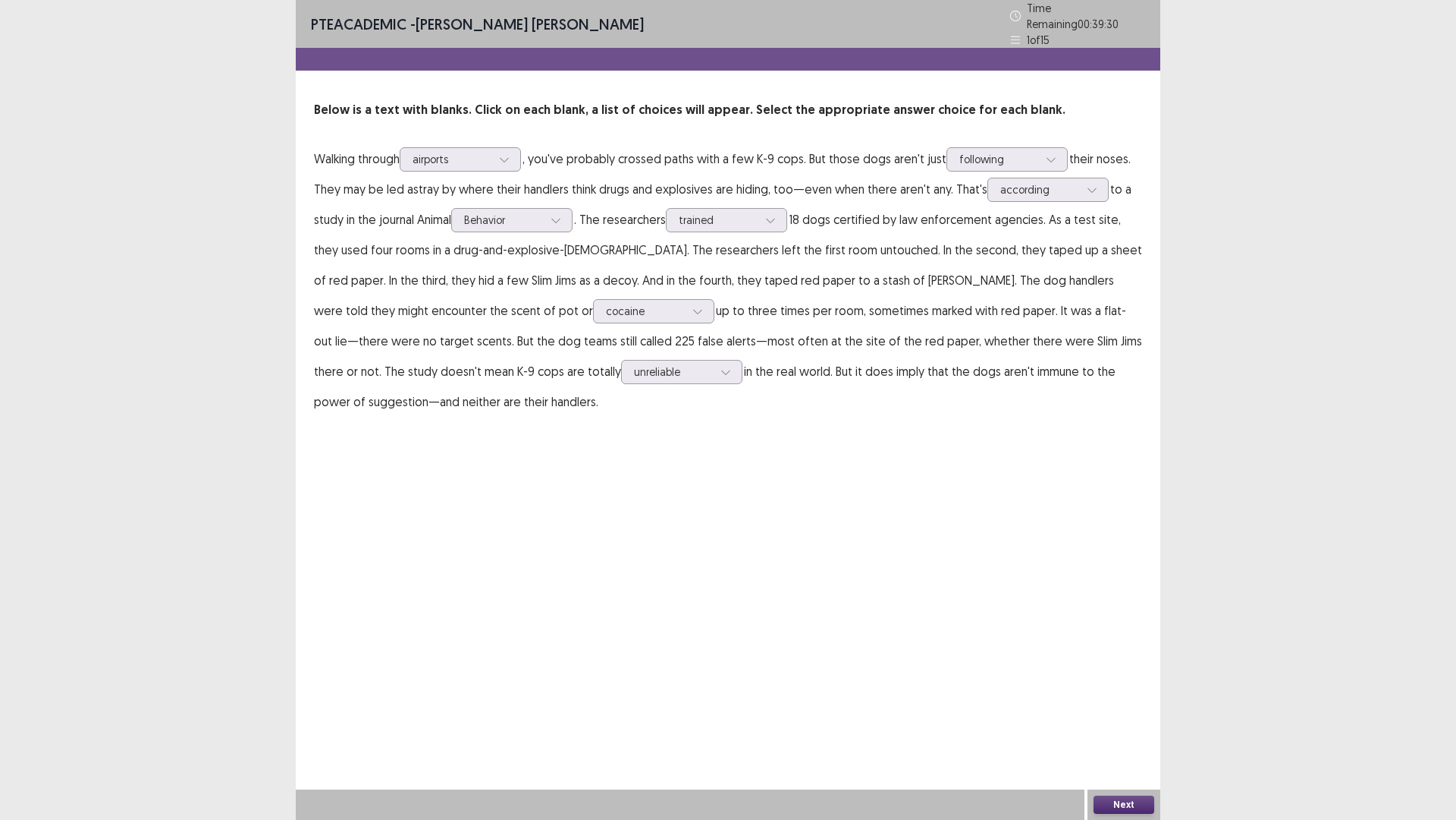
click at [1119, 553] on button "Next" at bounding box center [1124, 805] width 61 height 18
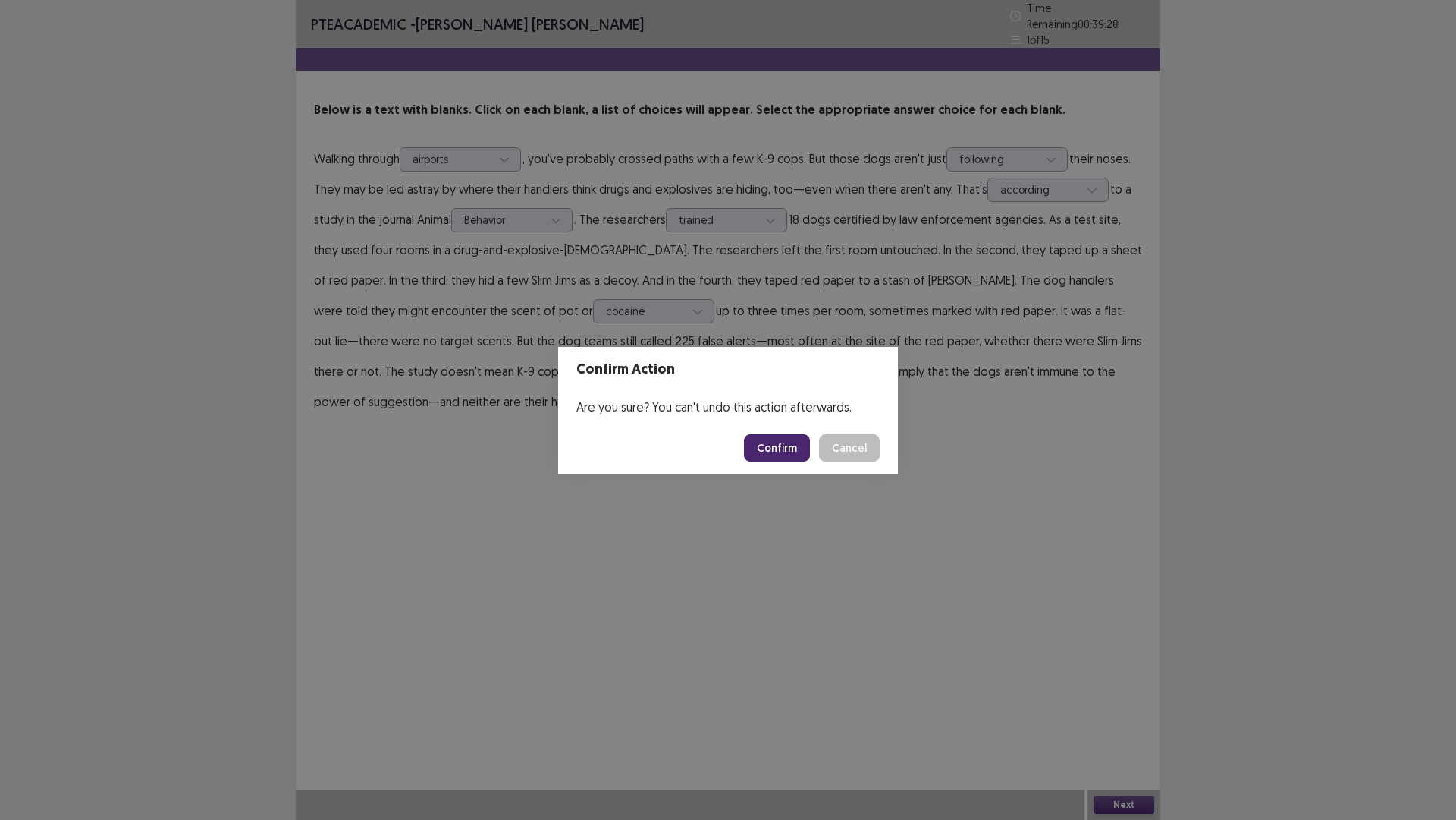
click at [792, 446] on button "Confirm" at bounding box center [777, 448] width 66 height 27
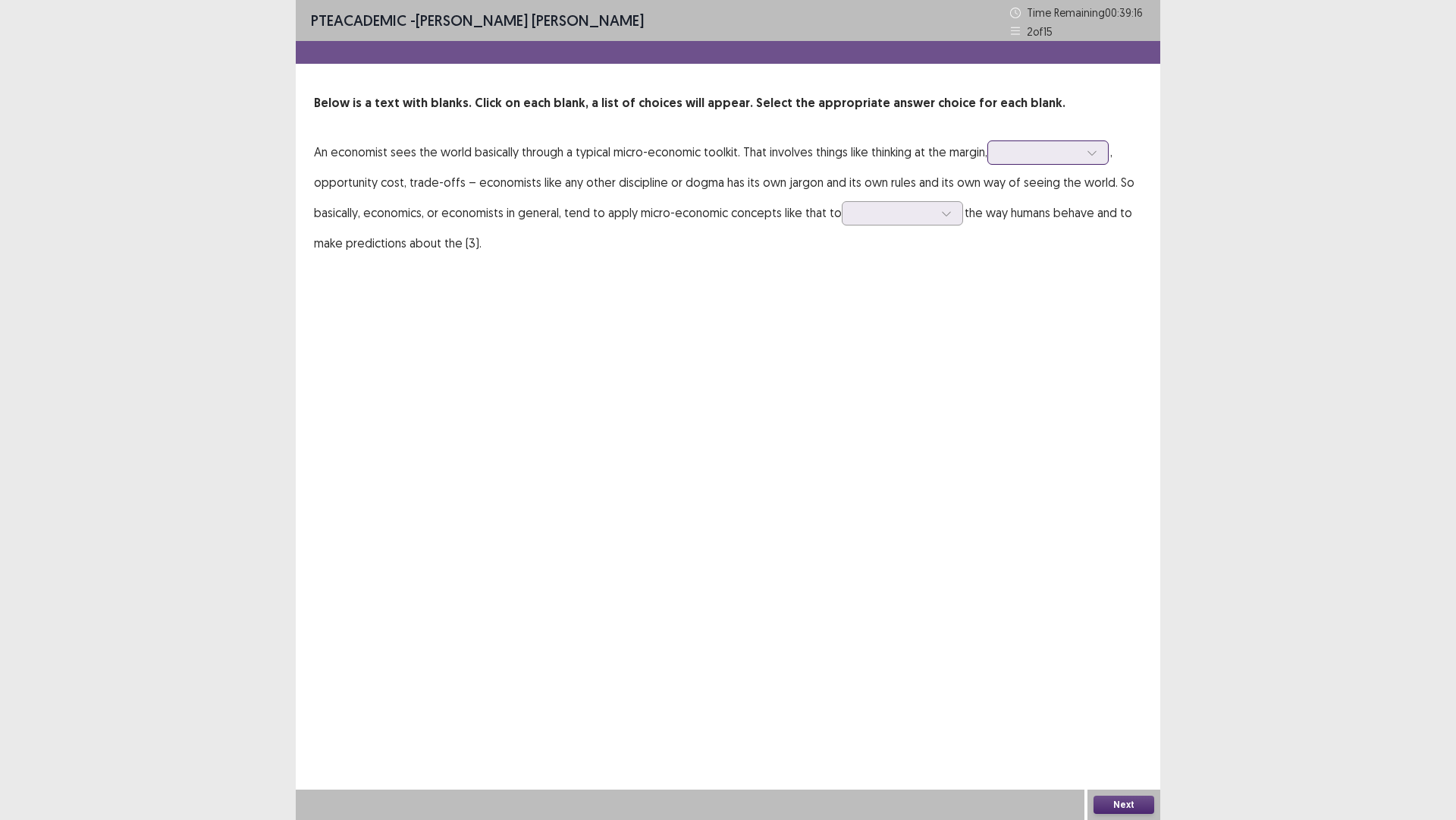
click at [1032, 155] on div at bounding box center [1039, 153] width 79 height 15
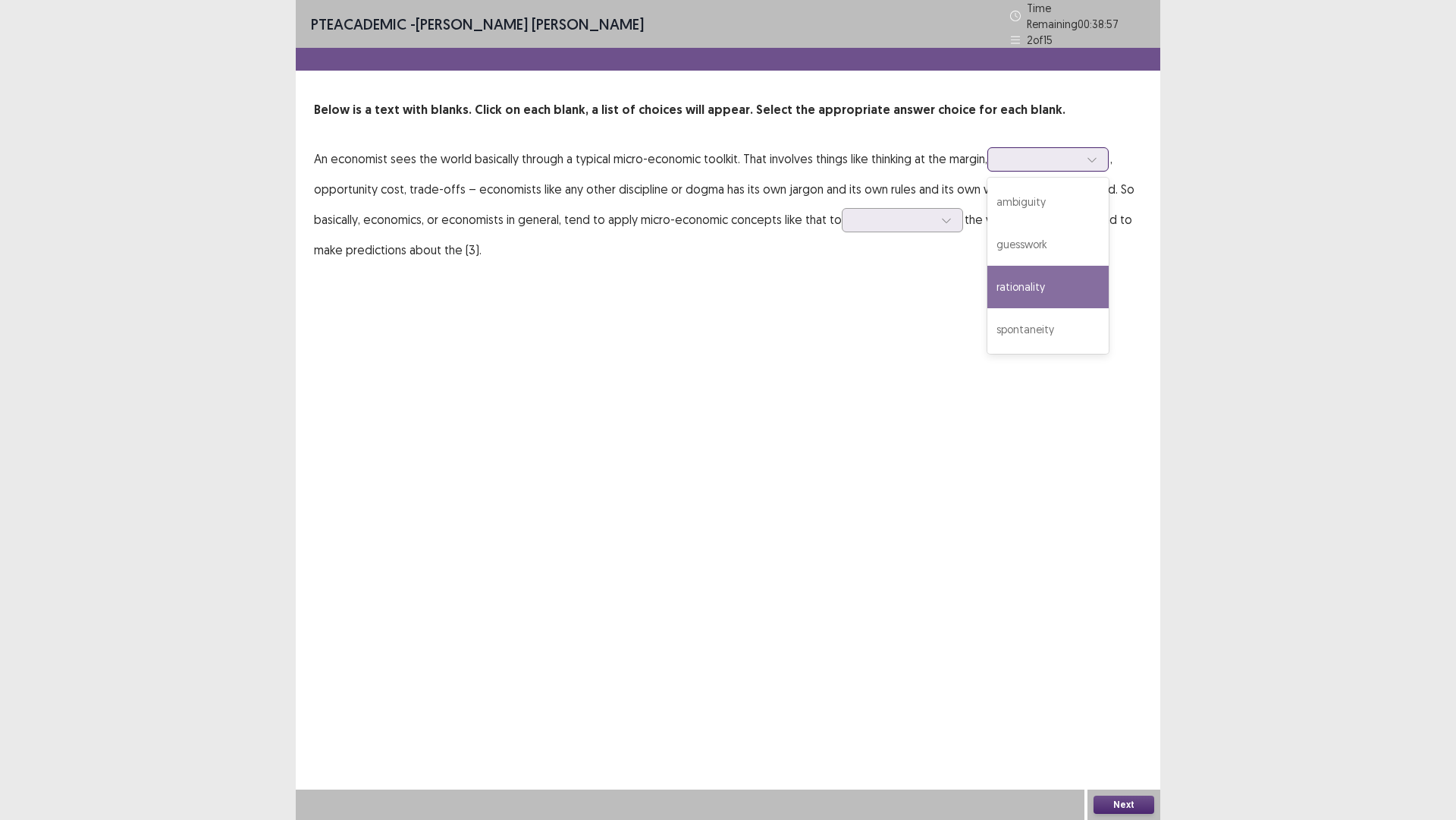
click at [1055, 277] on div "rationality" at bounding box center [1048, 286] width 122 height 43
click at [882, 212] on div at bounding box center [894, 220] width 79 height 15
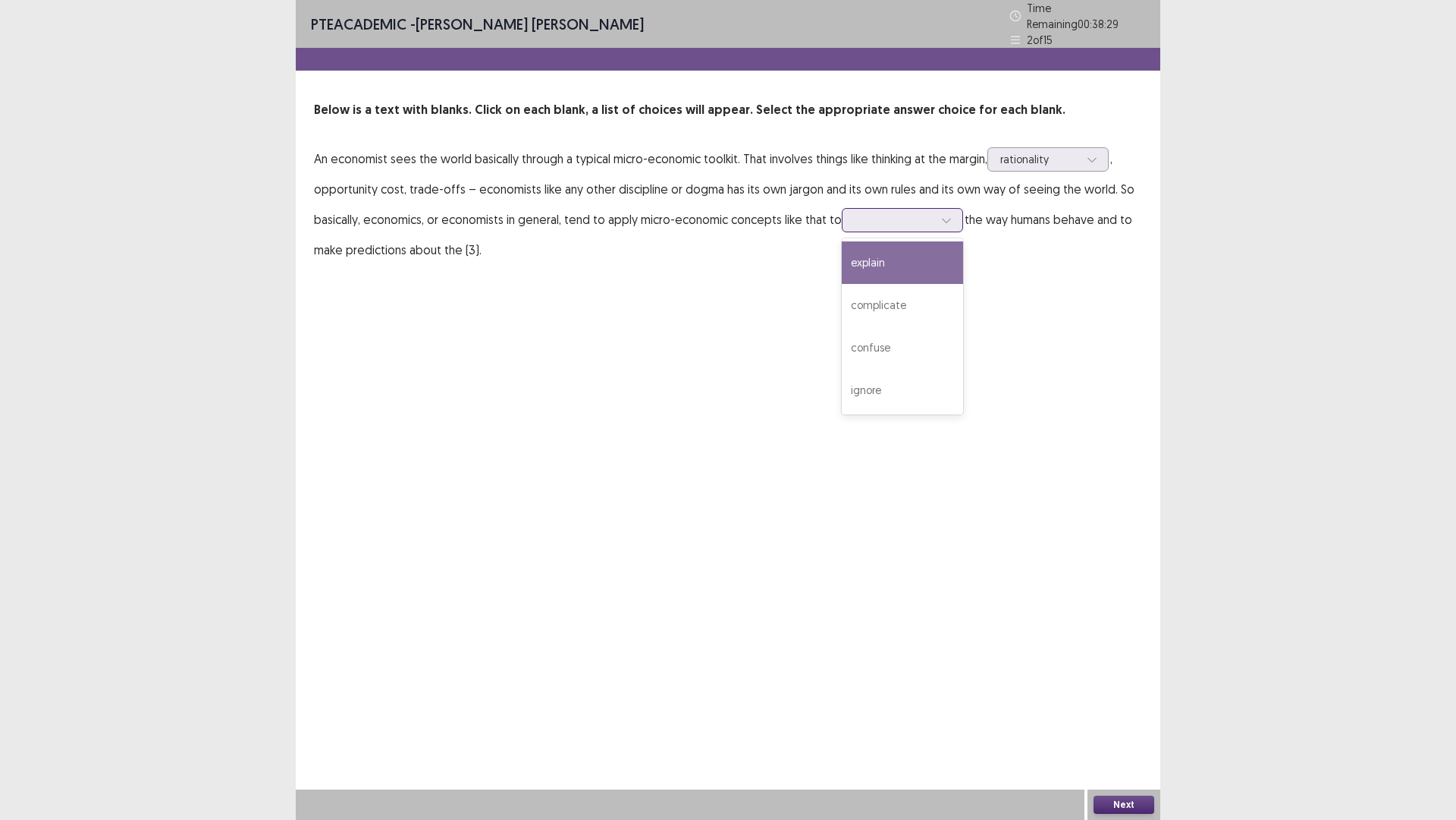
click at [887, 255] on div "explain" at bounding box center [903, 262] width 122 height 43
click at [1122, 553] on button "Next" at bounding box center [1124, 805] width 61 height 18
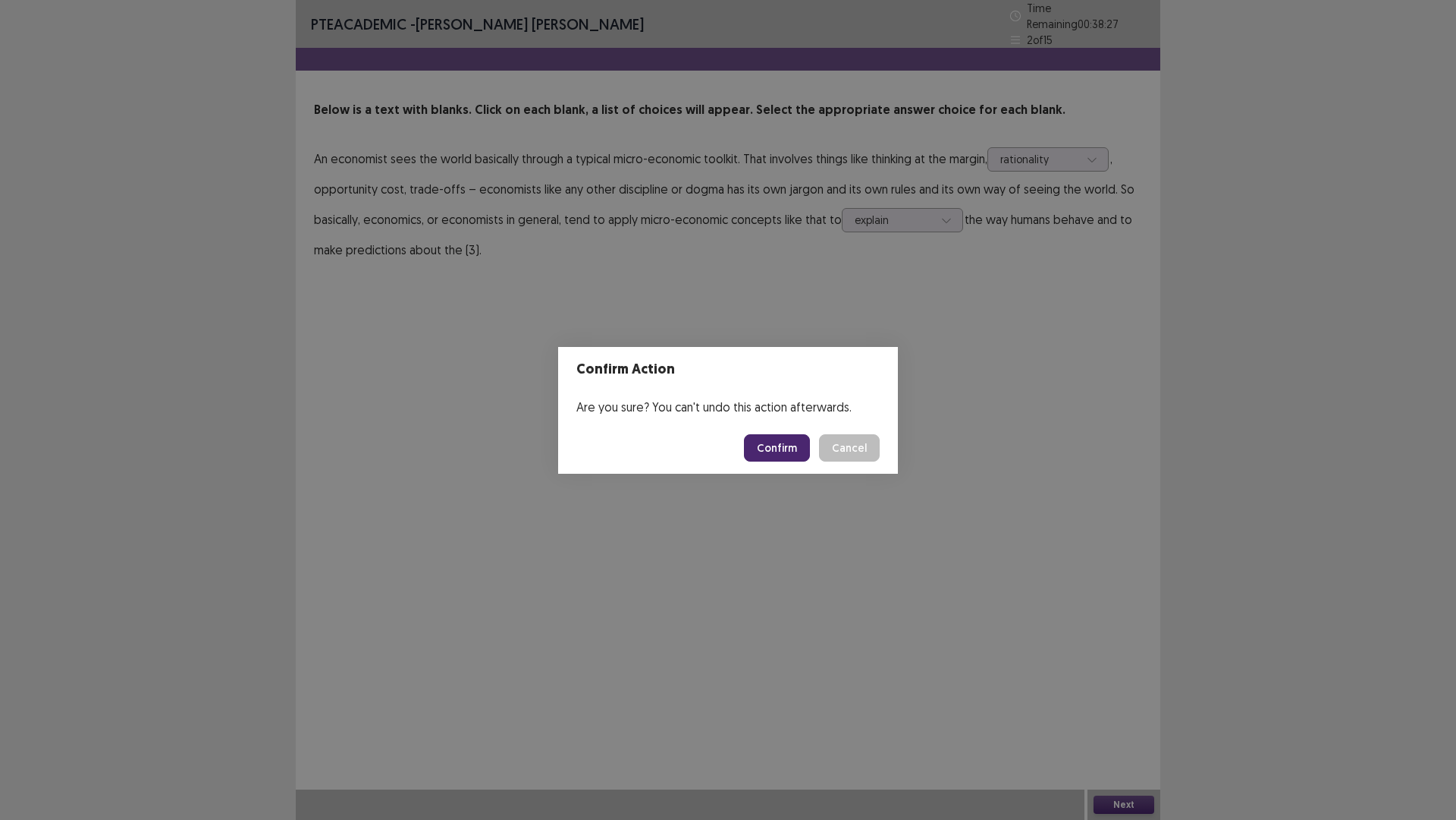
click at [802, 450] on button "Confirm" at bounding box center [777, 448] width 66 height 27
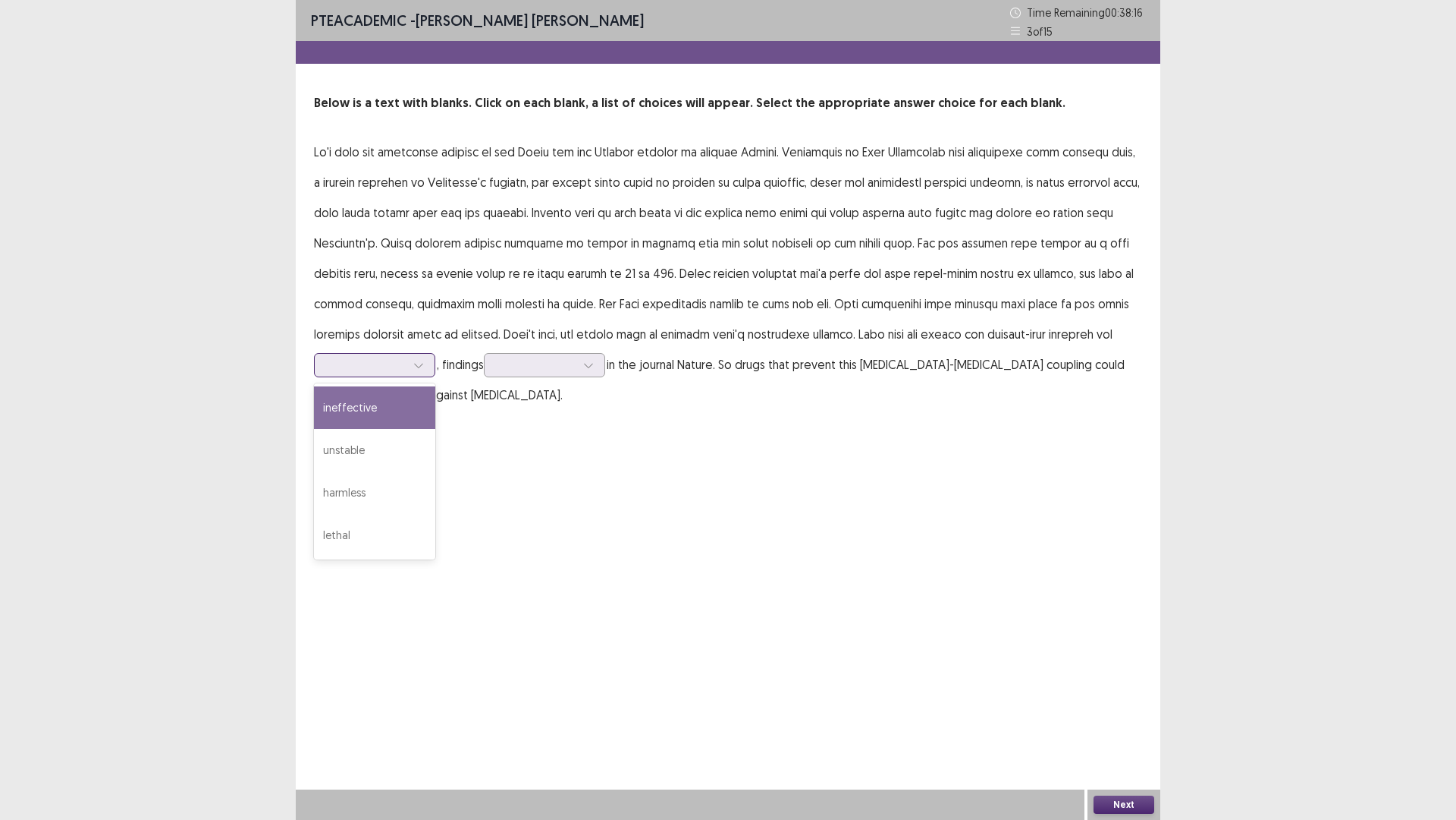
click at [403, 368] on div at bounding box center [366, 365] width 79 height 15
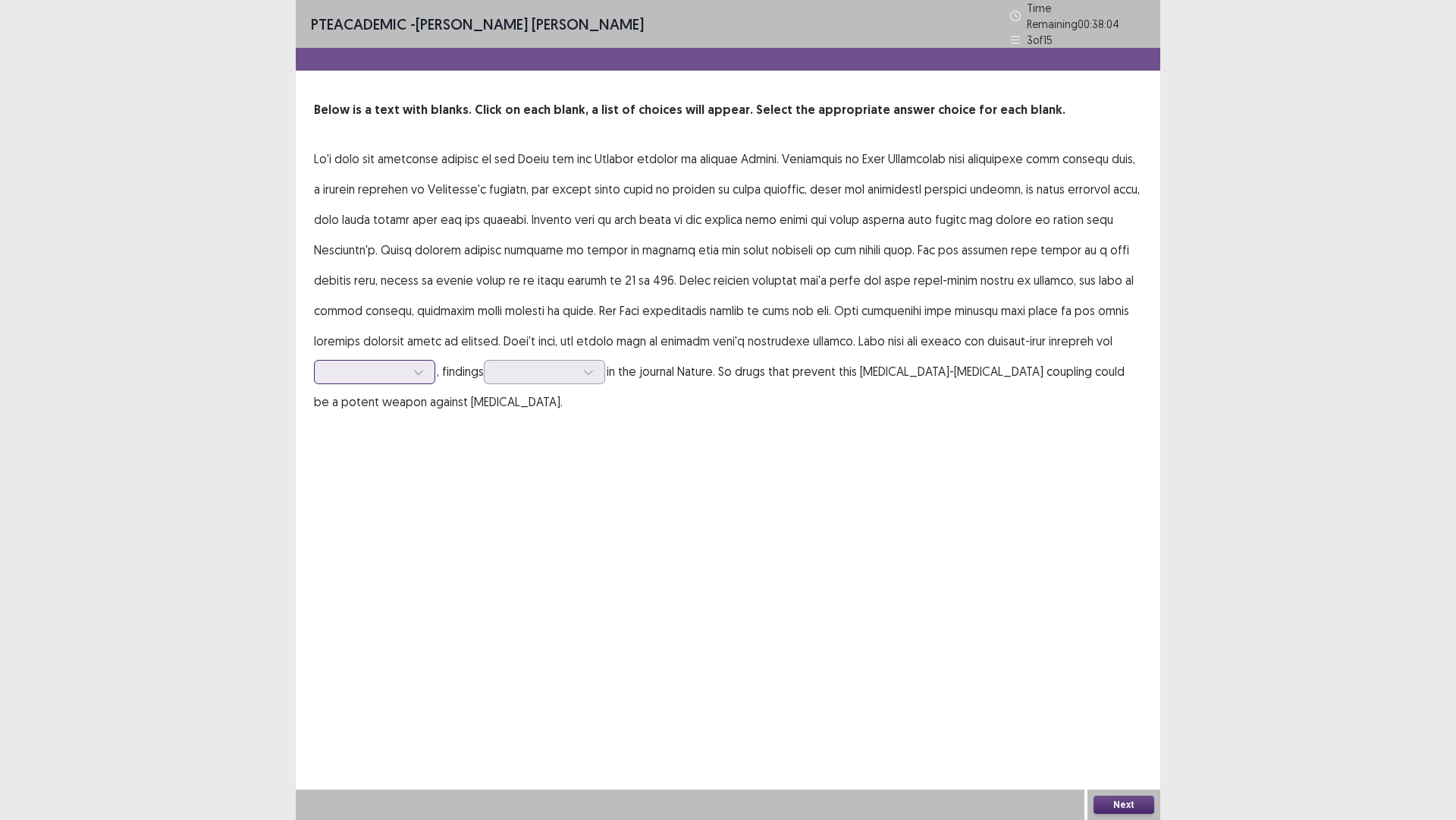
click at [398, 364] on div at bounding box center [366, 371] width 79 height 15
click at [703, 284] on p ", findings in the journal Nature. So drugs that prevent this [MEDICAL_DATA]-[ME…" at bounding box center [728, 280] width 829 height 273
click at [367, 364] on div at bounding box center [366, 371] width 79 height 15
click at [390, 533] on div "lethal" at bounding box center [375, 541] width 122 height 43
click at [404, 364] on div at bounding box center [366, 371] width 79 height 15
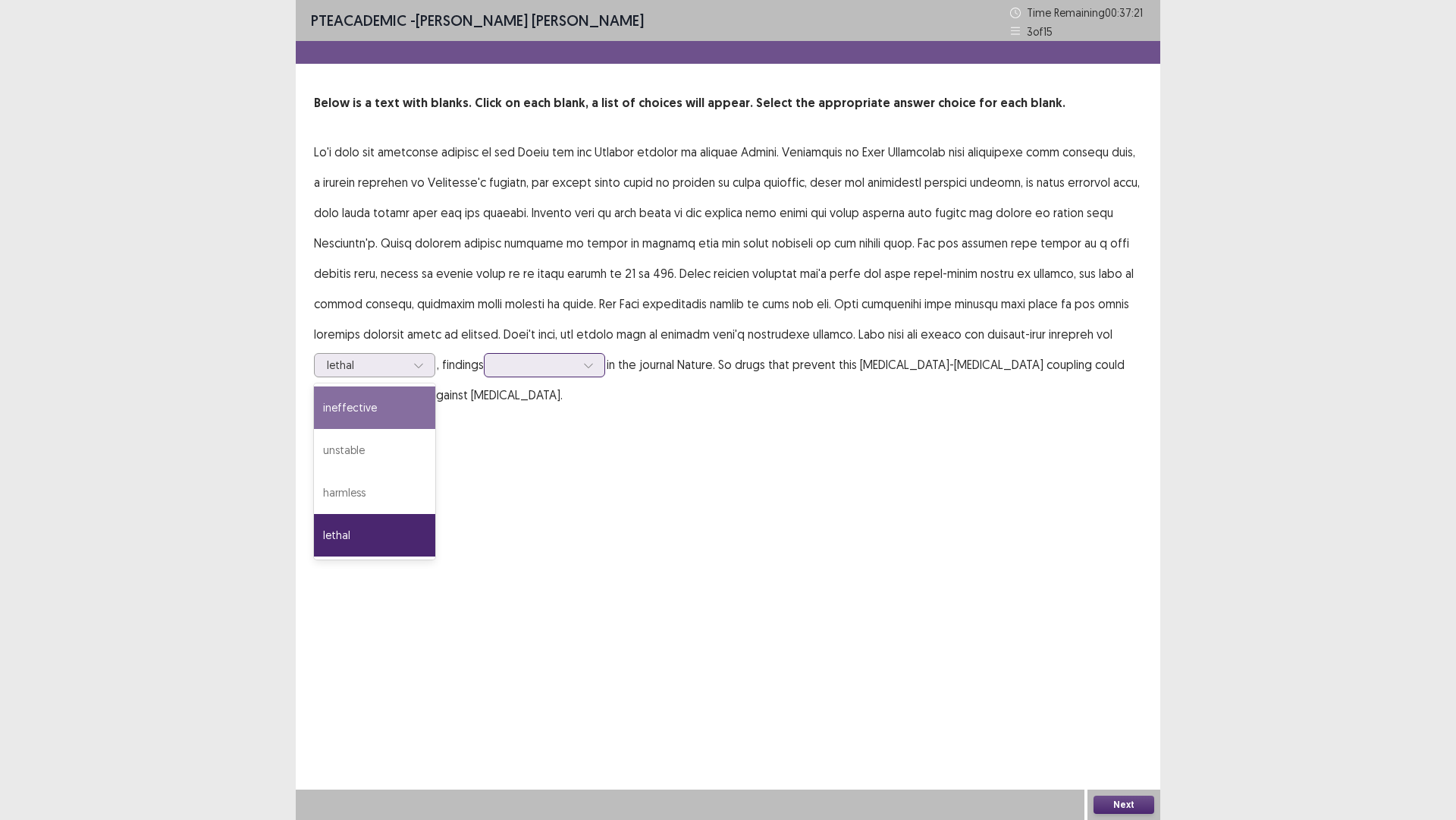
click at [516, 362] on div at bounding box center [536, 365] width 79 height 15
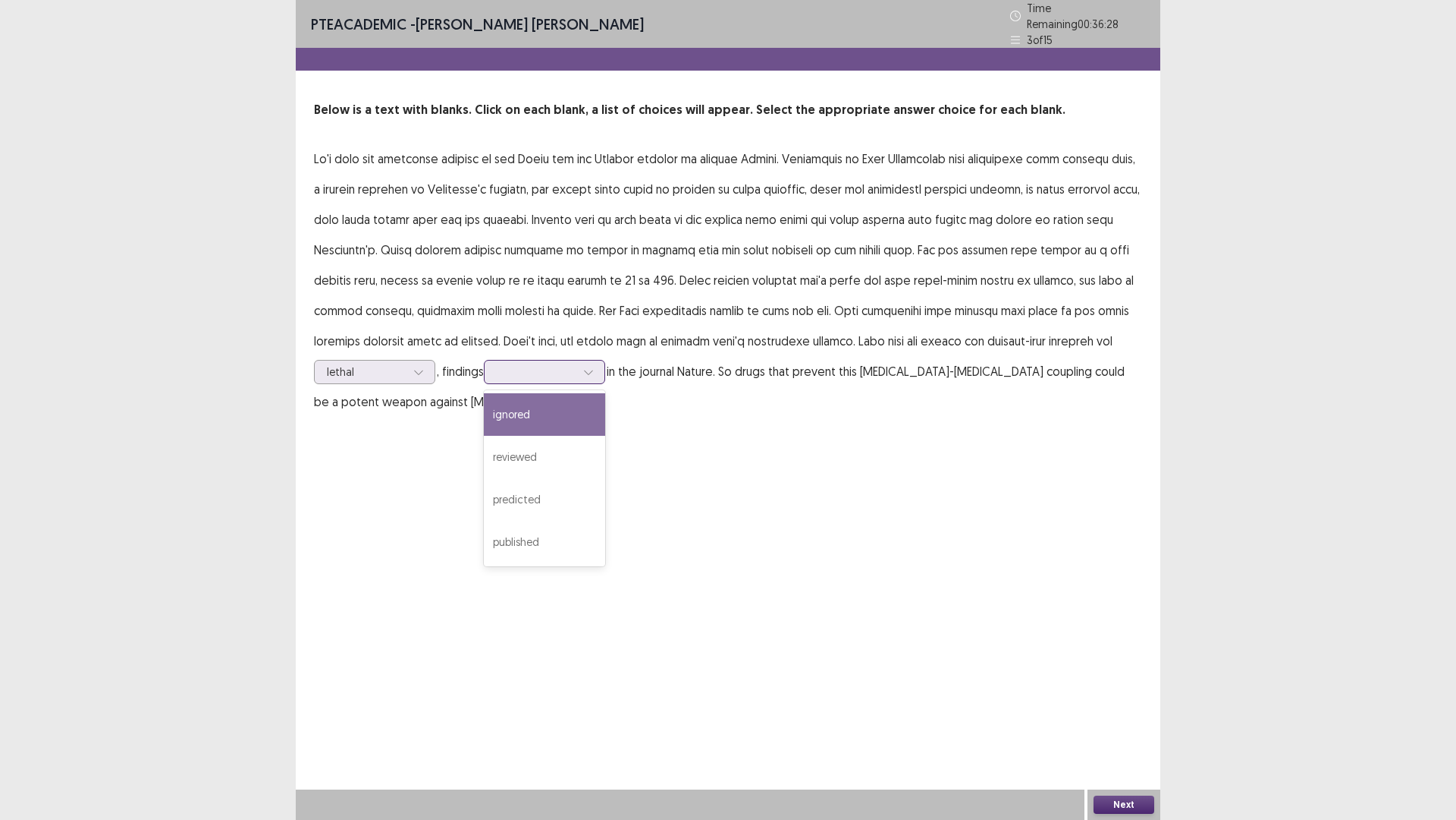
click at [588, 409] on div "ignored" at bounding box center [545, 414] width 122 height 43
click at [1121, 553] on button "Next" at bounding box center [1124, 805] width 61 height 18
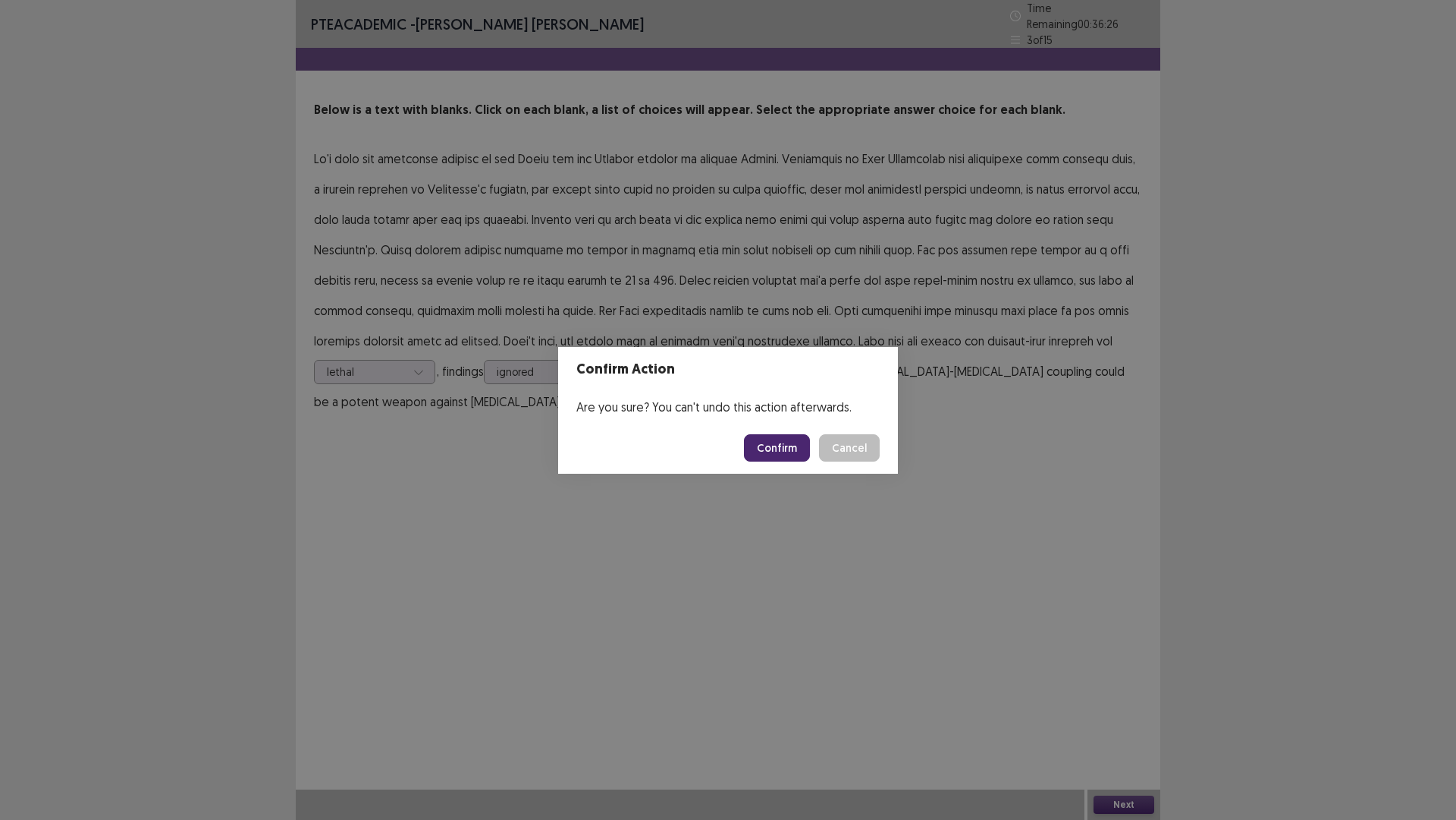
click at [803, 446] on button "Confirm" at bounding box center [777, 448] width 66 height 27
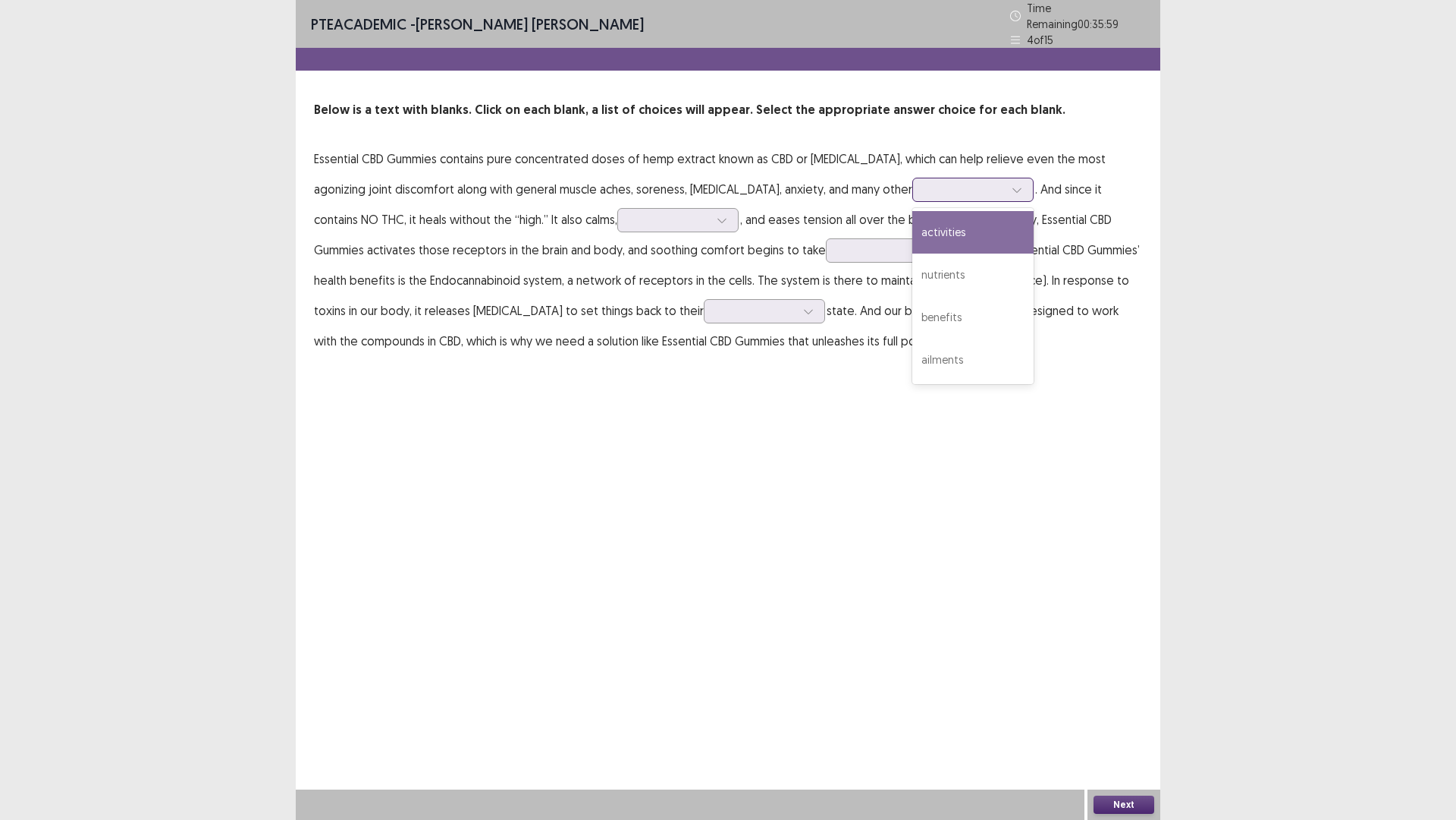
click at [925, 185] on div at bounding box center [964, 190] width 79 height 15
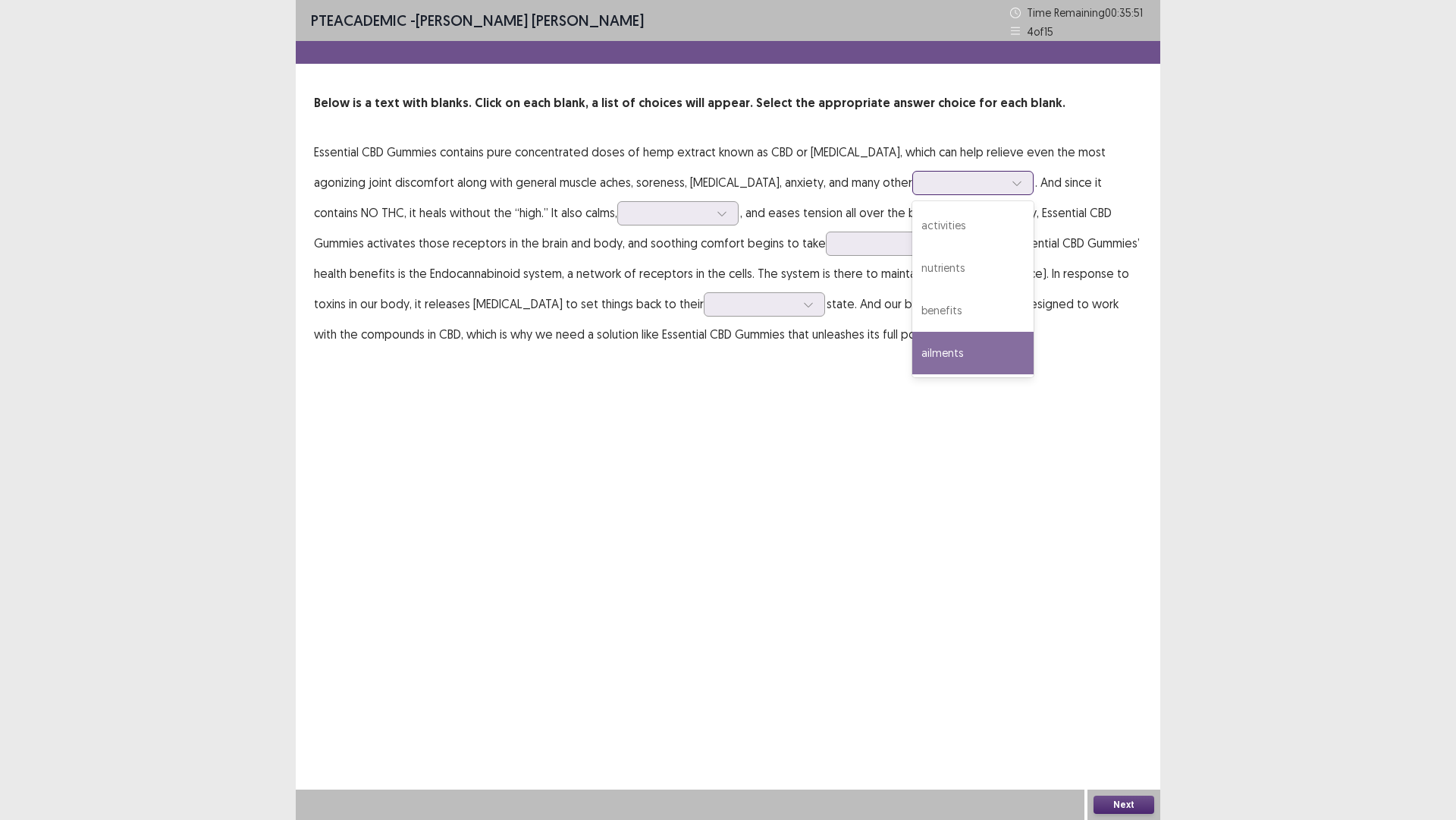
click at [922, 350] on div "ailments" at bounding box center [973, 352] width 122 height 43
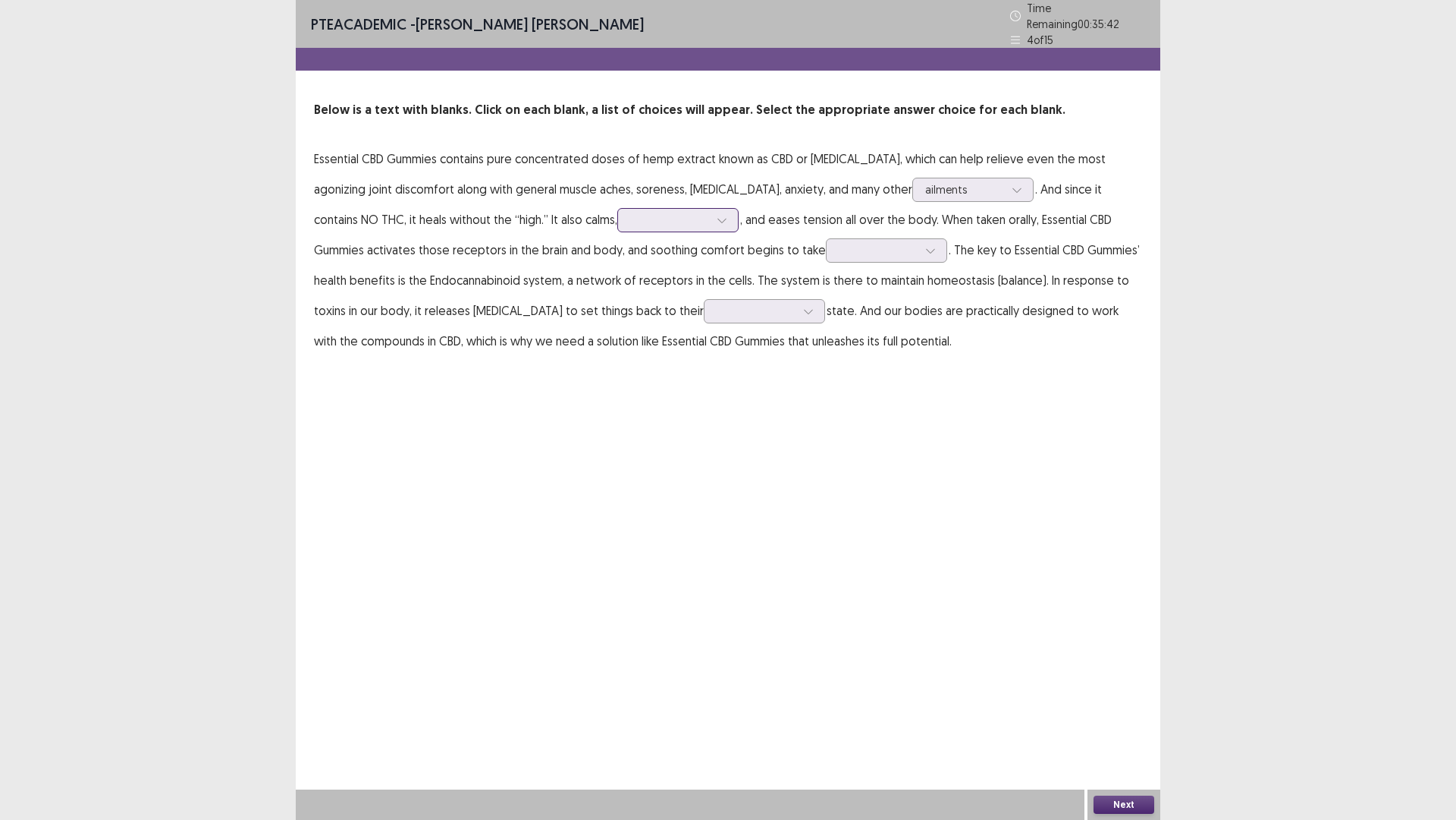
click at [630, 214] on div at bounding box center [669, 220] width 79 height 15
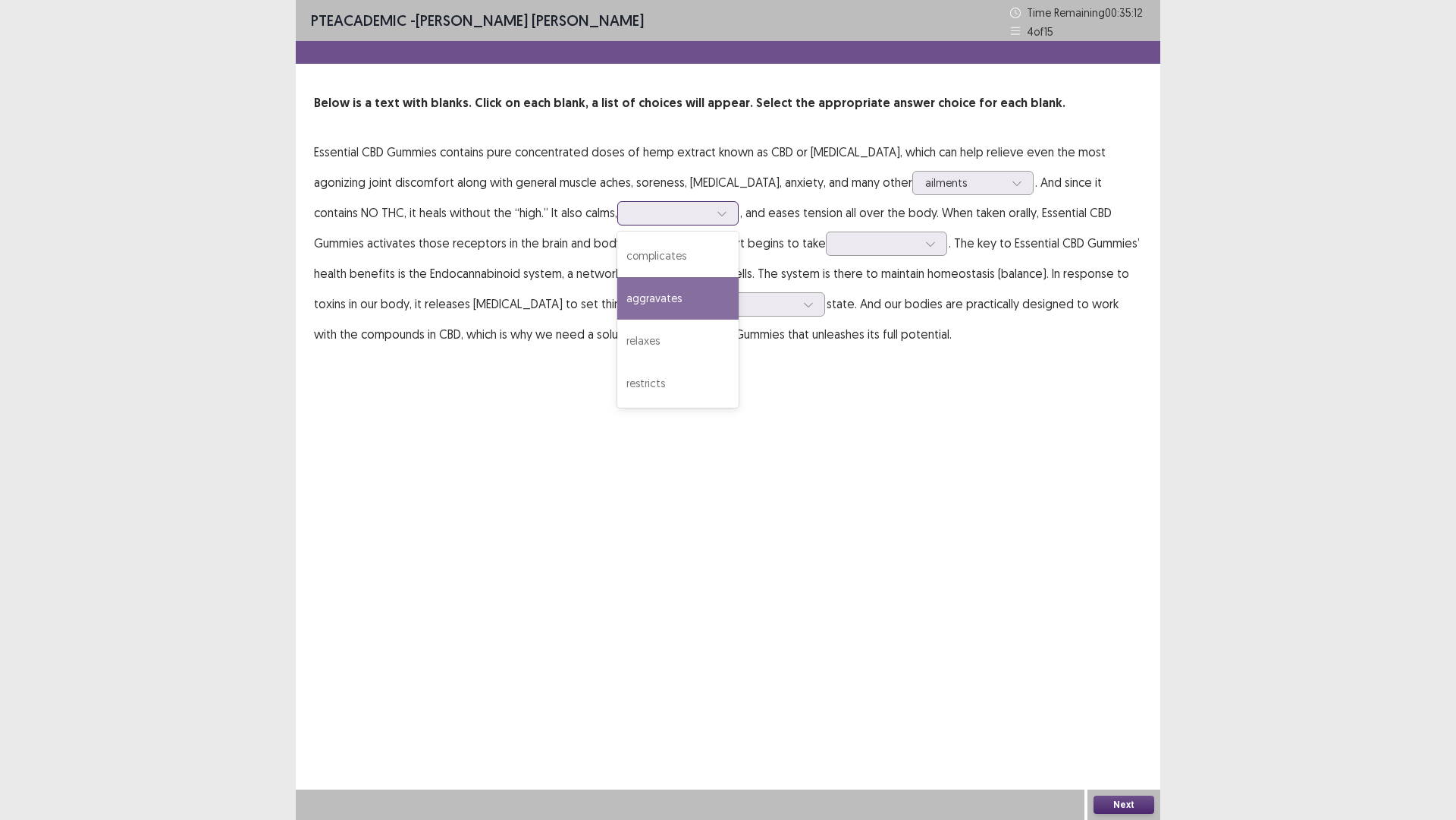
click at [617, 304] on div "aggravates" at bounding box center [678, 298] width 122 height 43
click at [717, 214] on icon at bounding box center [723, 213] width 11 height 11
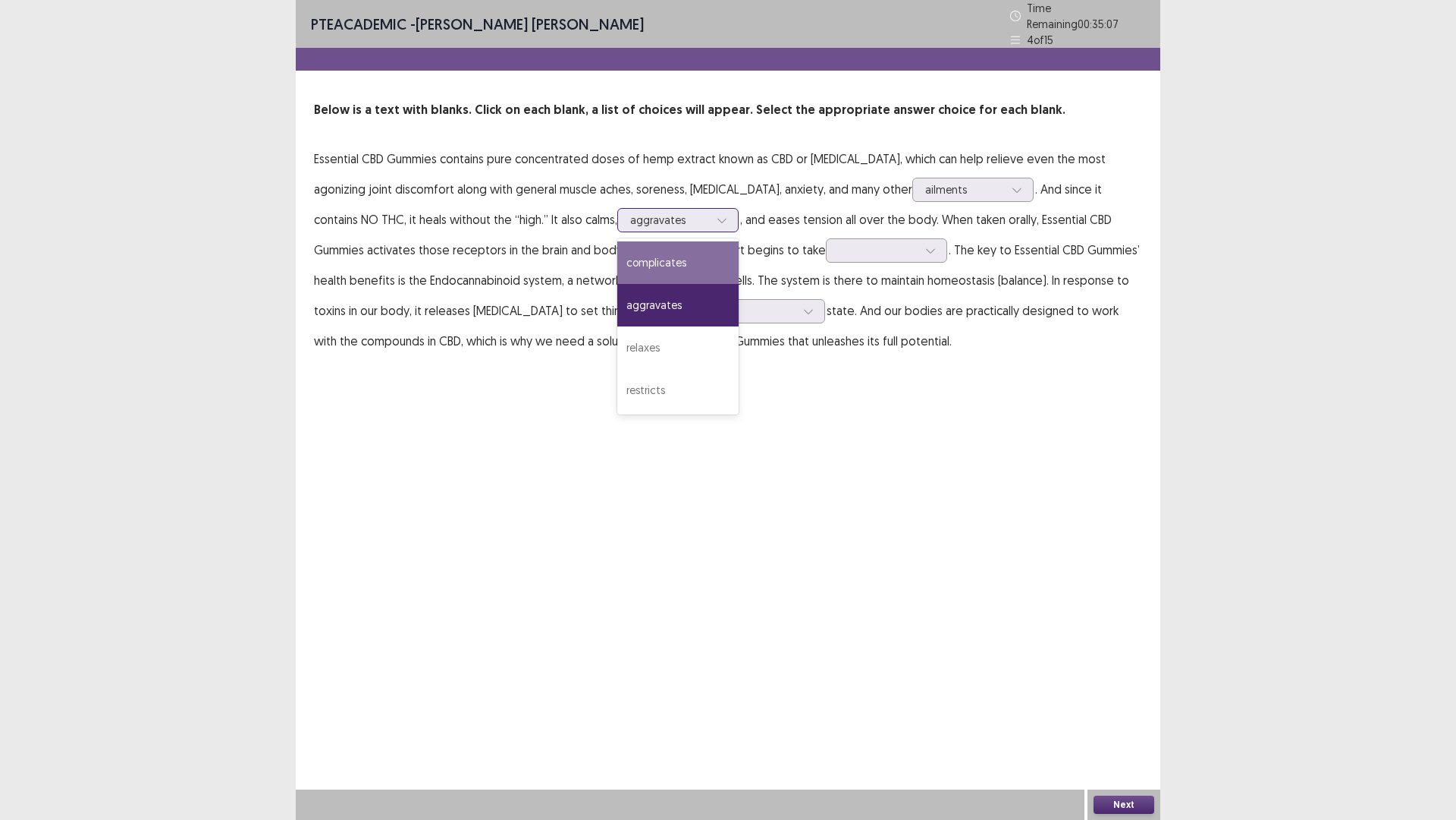
click at [626, 246] on div "complicates" at bounding box center [678, 262] width 122 height 43
click at [630, 212] on div at bounding box center [669, 220] width 79 height 15
click at [617, 284] on div "aggravates" at bounding box center [678, 305] width 122 height 43
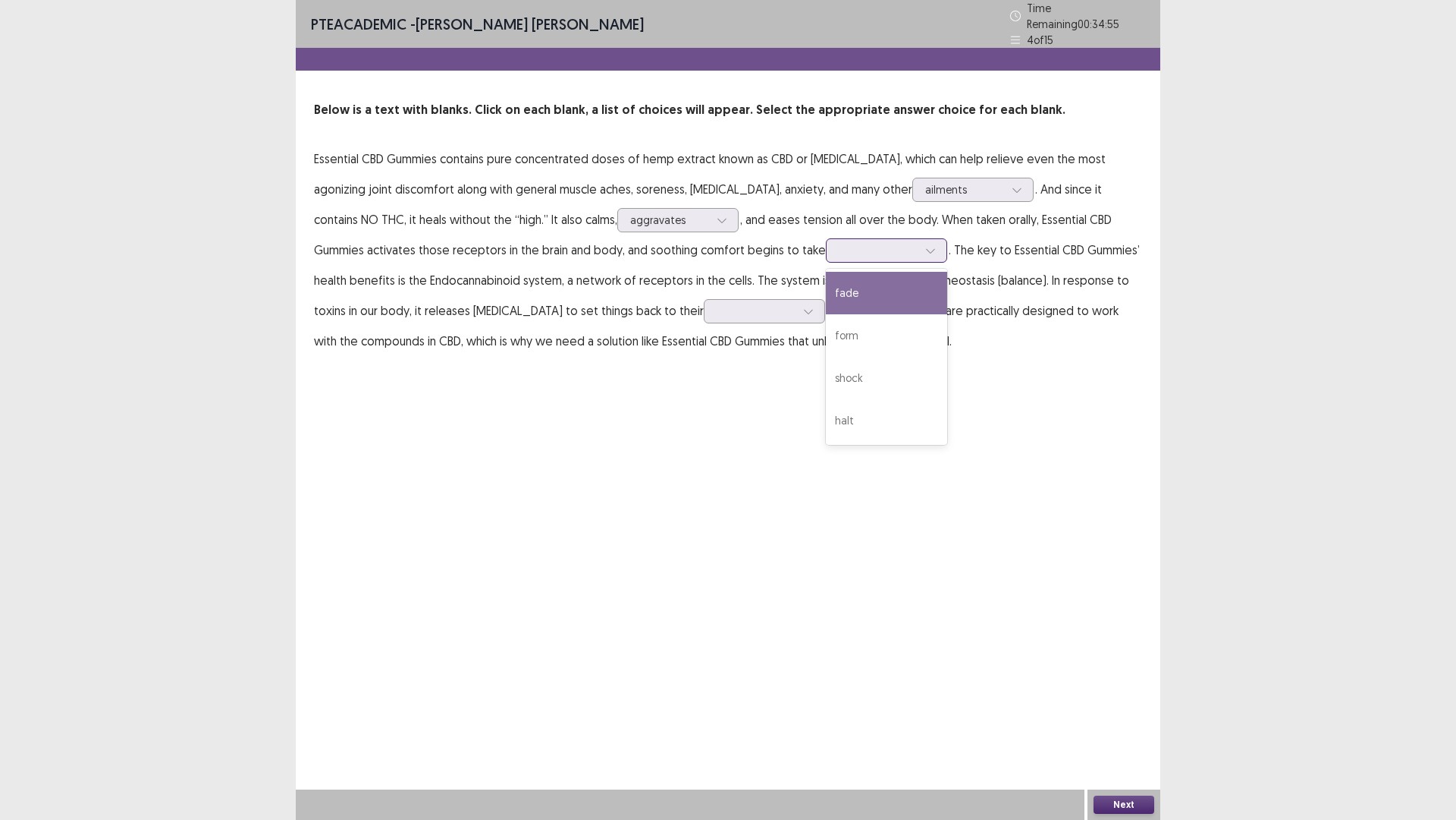
click at [839, 242] on div at bounding box center [878, 250] width 79 height 15
click at [826, 324] on div "form" at bounding box center [887, 335] width 122 height 43
click at [703, 307] on div at bounding box center [764, 311] width 122 height 25
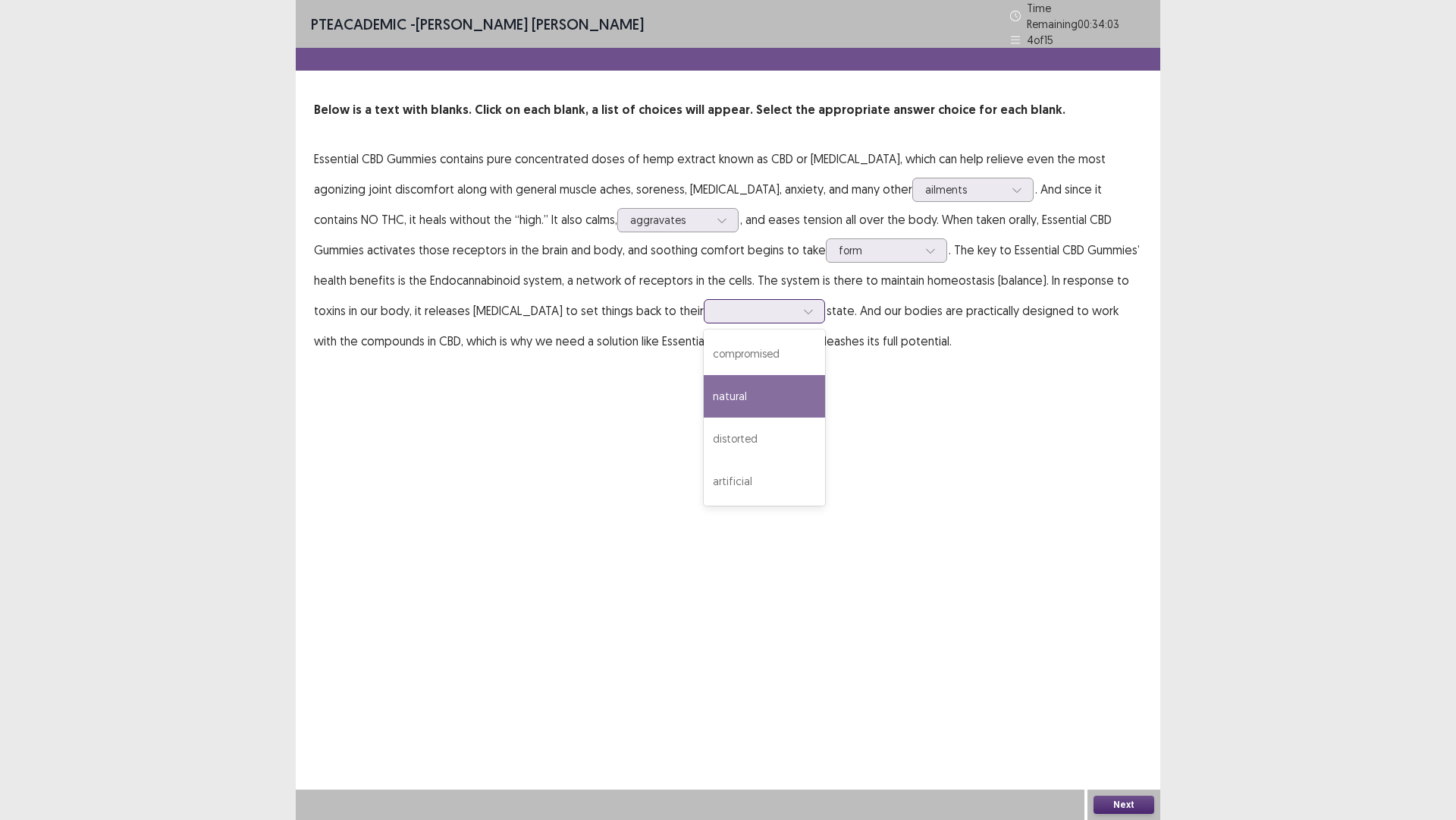
click at [703, 400] on div "natural" at bounding box center [764, 396] width 122 height 43
click at [1132, 553] on button "Next" at bounding box center [1124, 805] width 61 height 18
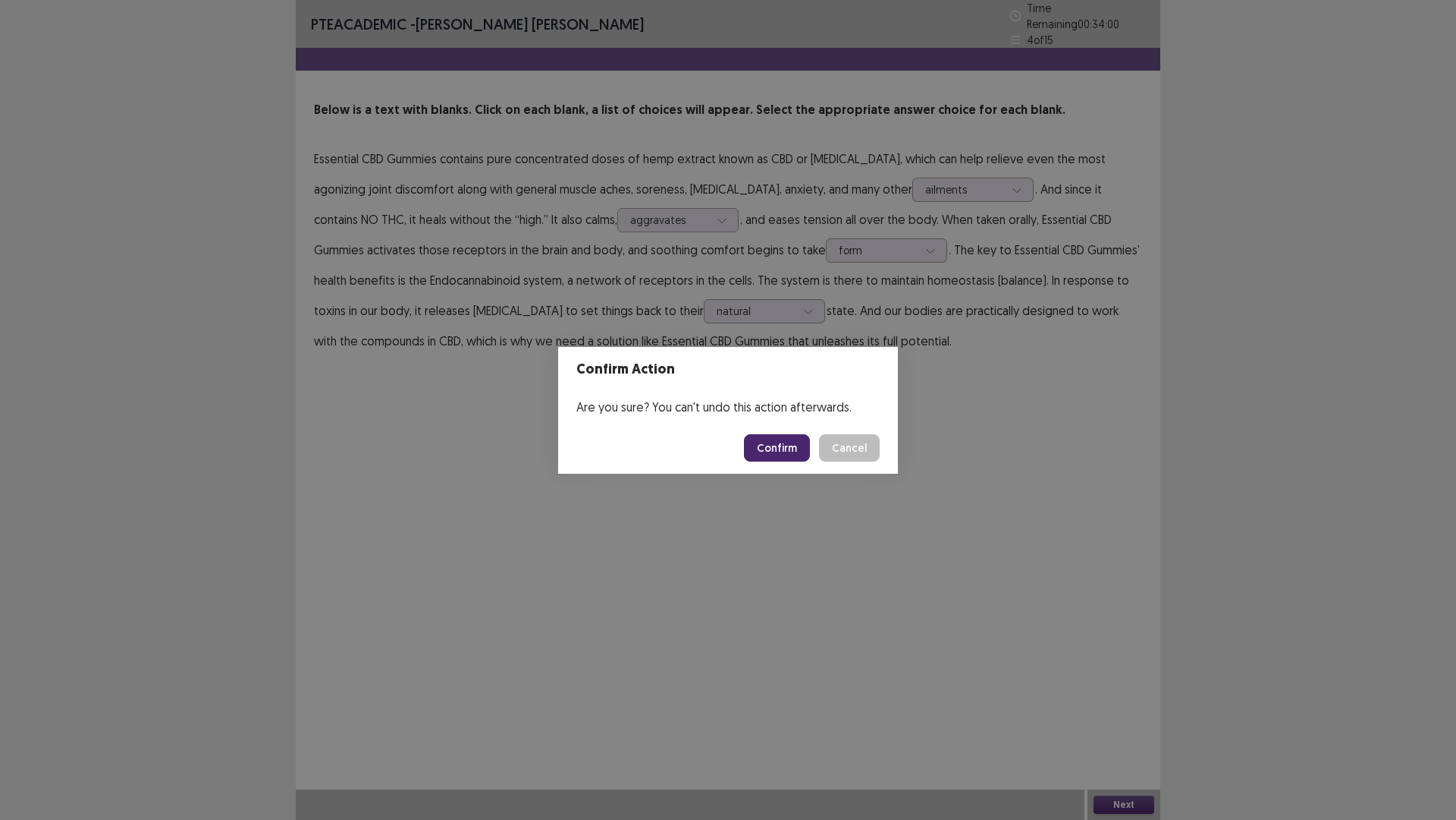
click at [786, 455] on button "Confirm" at bounding box center [777, 448] width 66 height 27
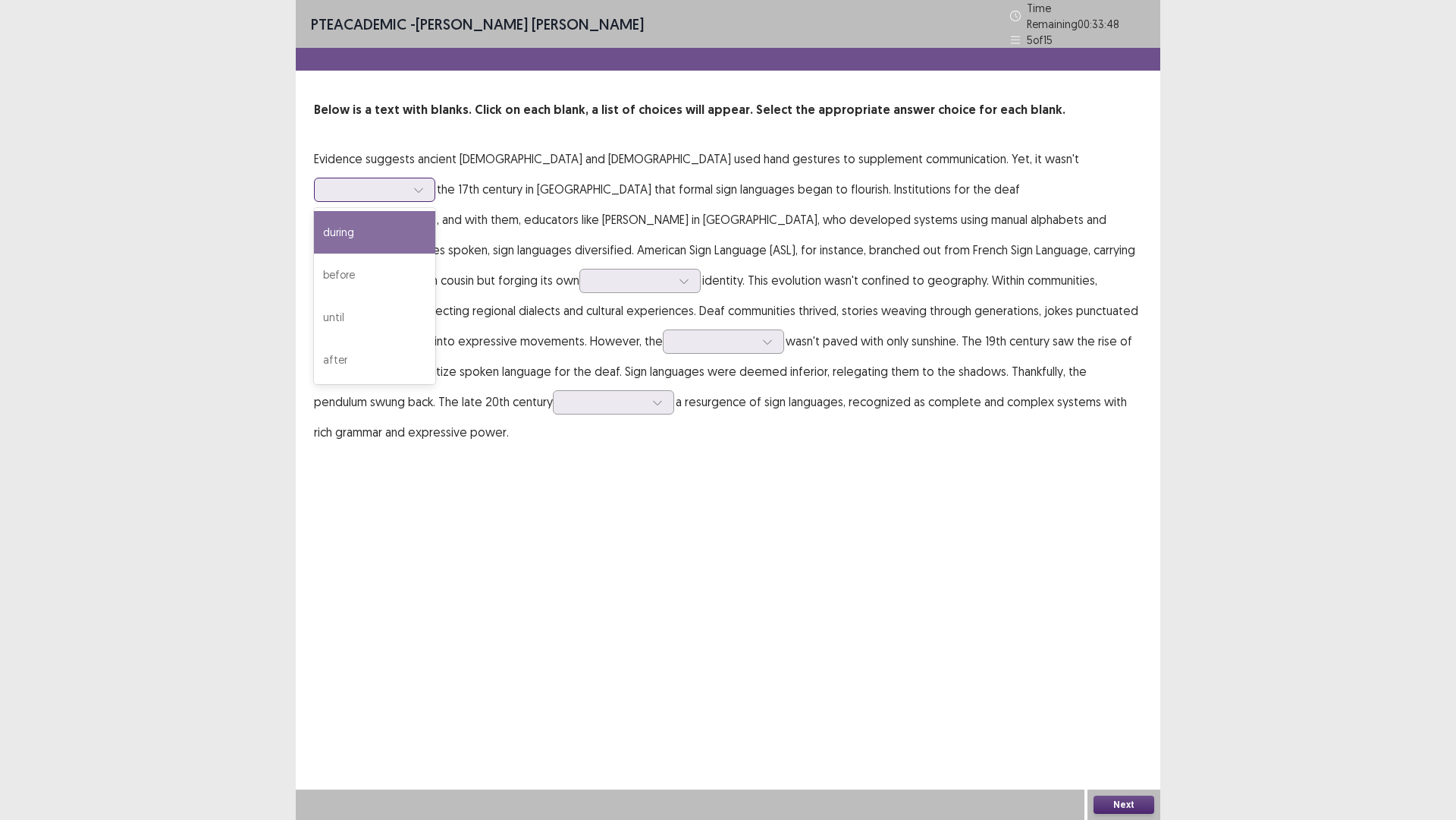
click at [406, 183] on div at bounding box center [366, 190] width 79 height 15
click at [436, 253] on div "before" at bounding box center [375, 274] width 122 height 43
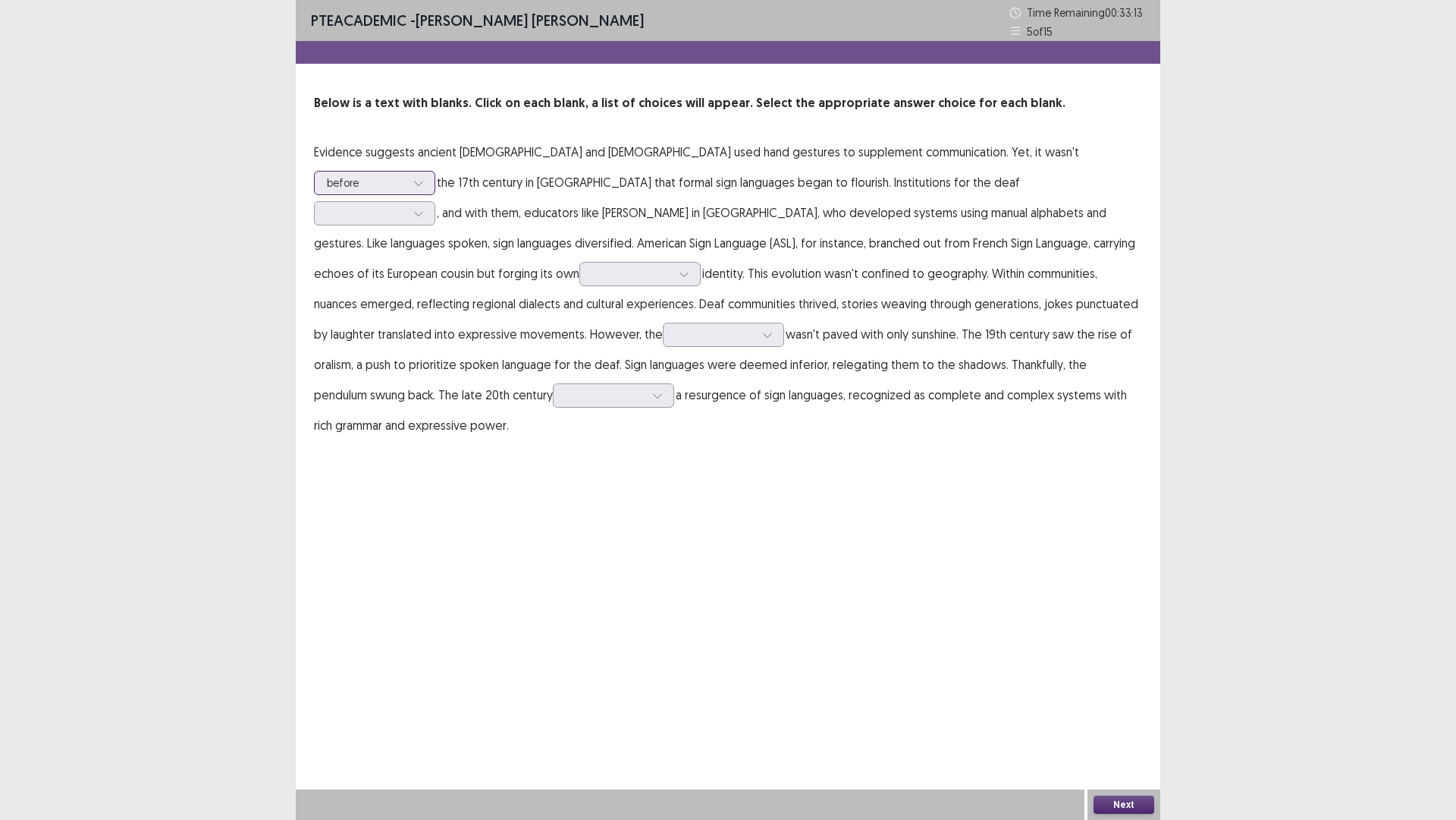
click at [436, 171] on div "before" at bounding box center [375, 183] width 122 height 25
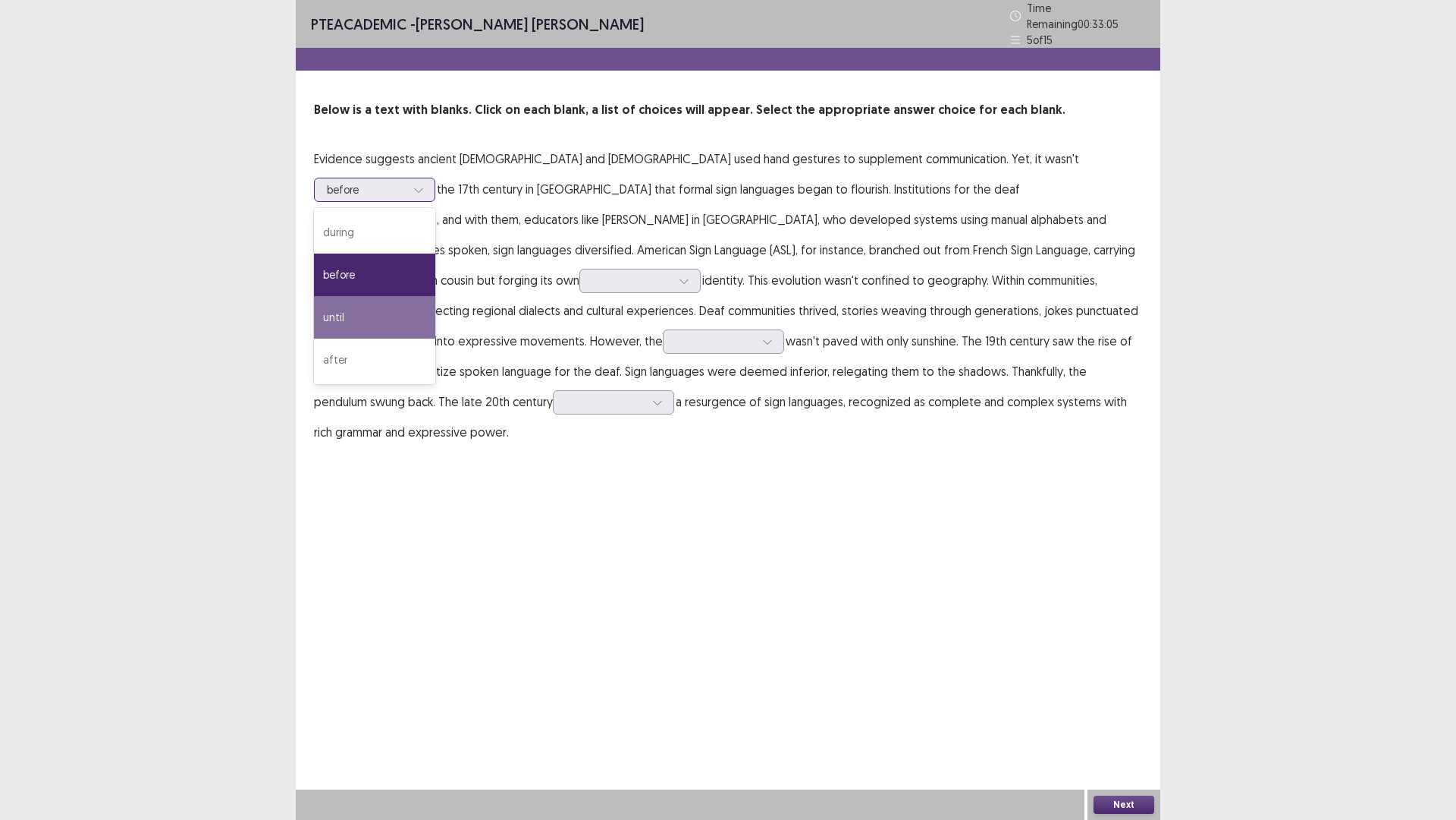
click at [436, 296] on div "until" at bounding box center [375, 317] width 122 height 43
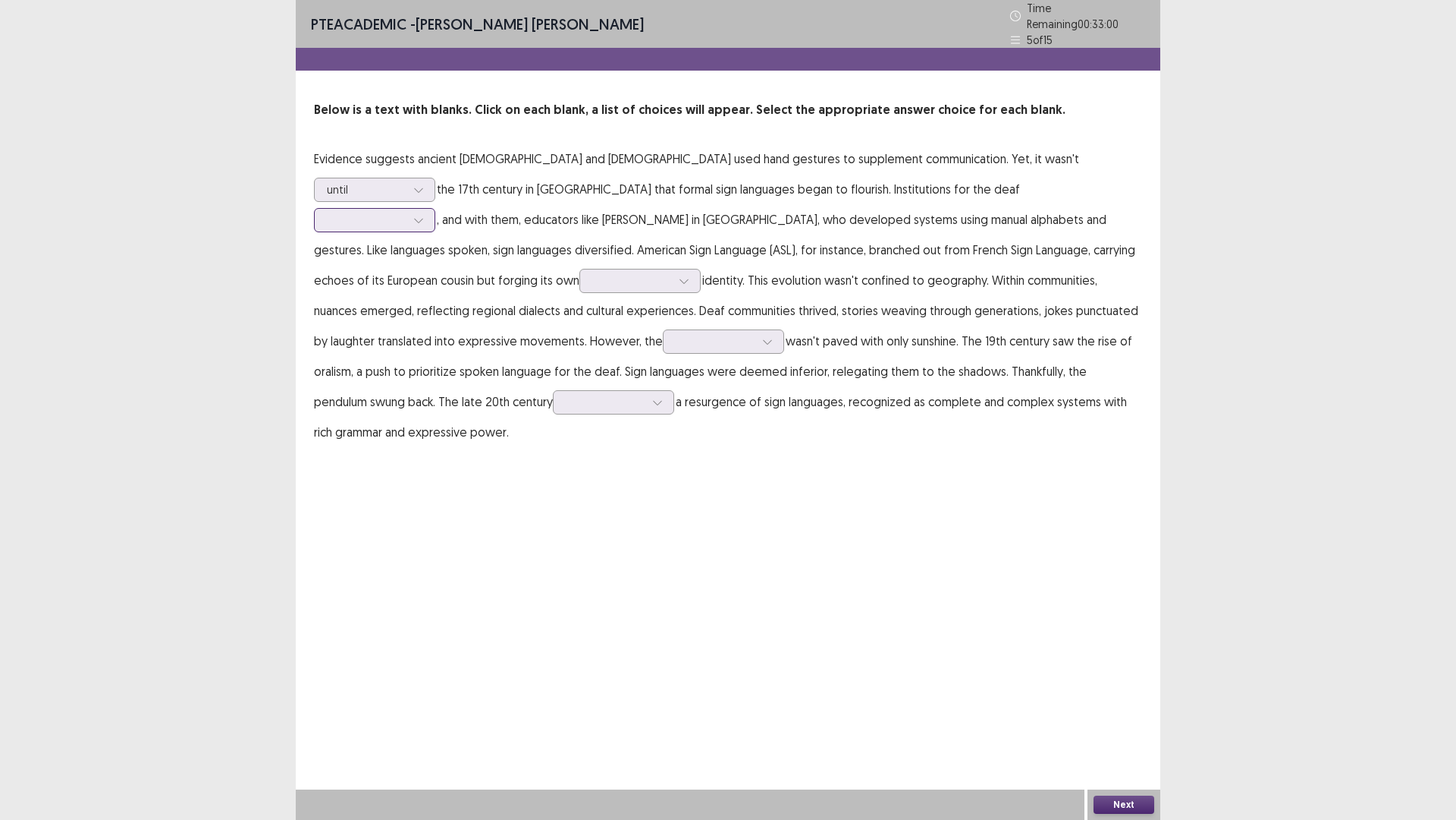
click at [406, 212] on div at bounding box center [366, 220] width 79 height 15
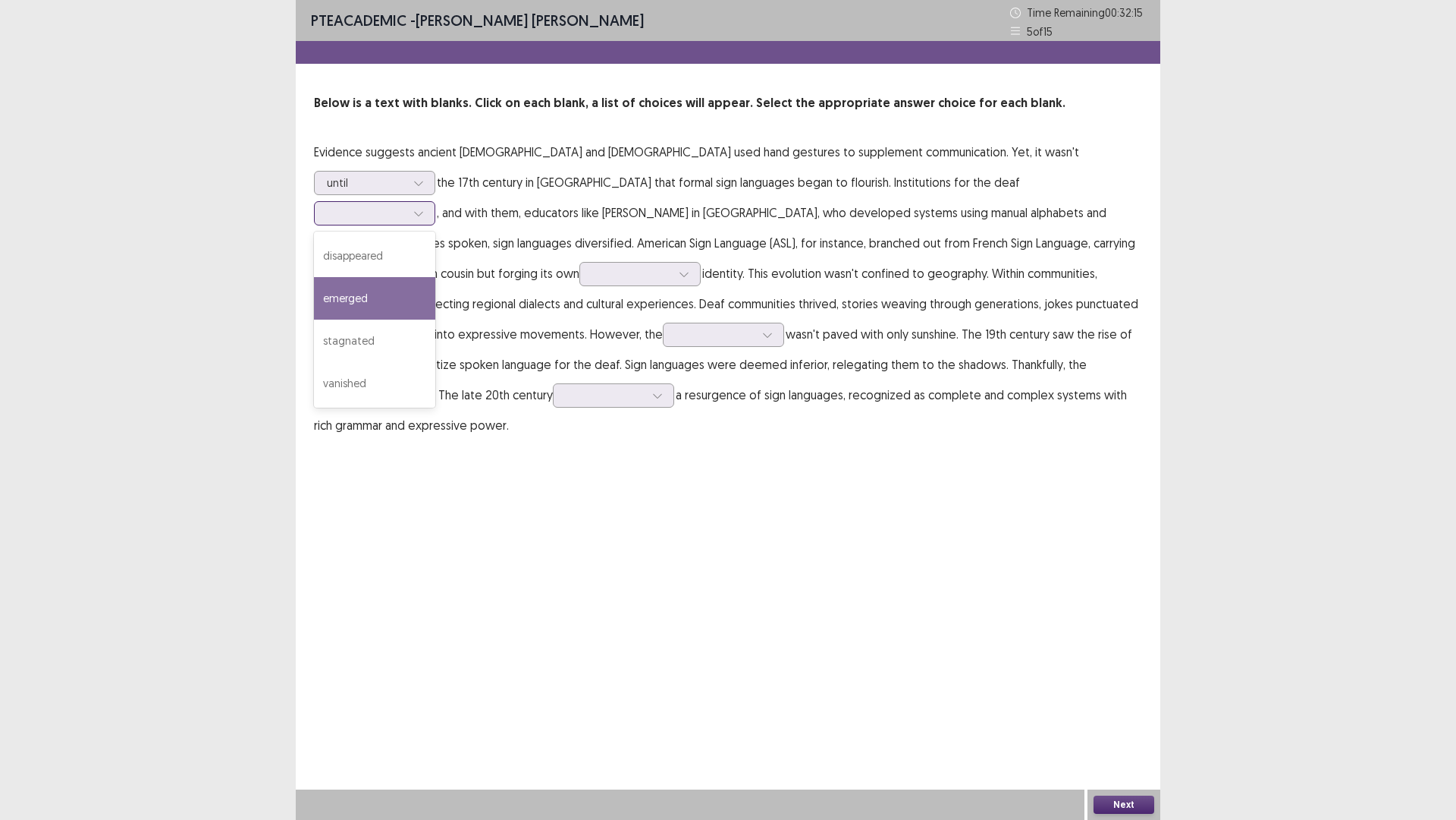
click at [436, 277] on div "emerged" at bounding box center [375, 298] width 122 height 43
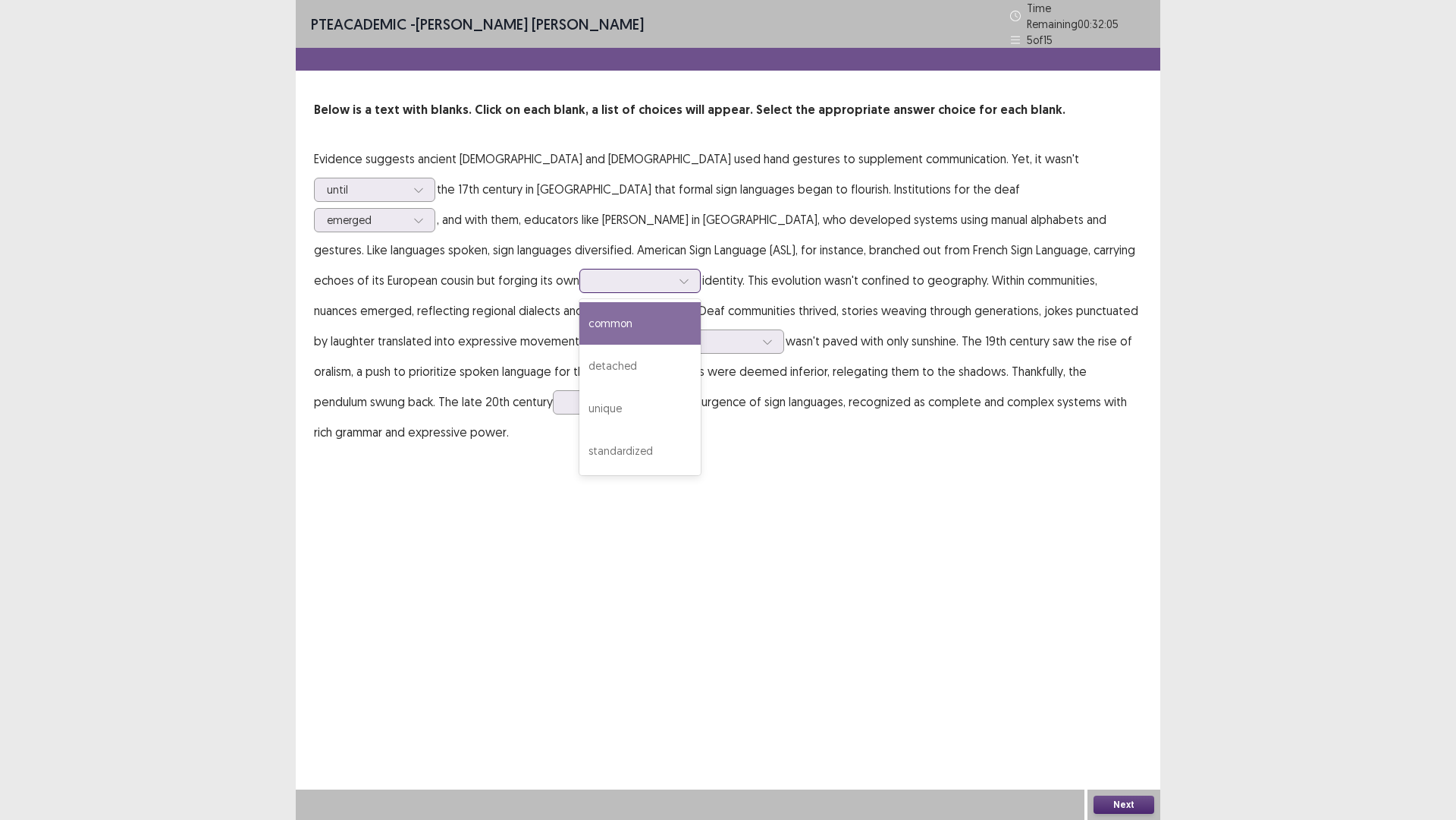
click at [672, 273] on div at bounding box center [632, 281] width 79 height 15
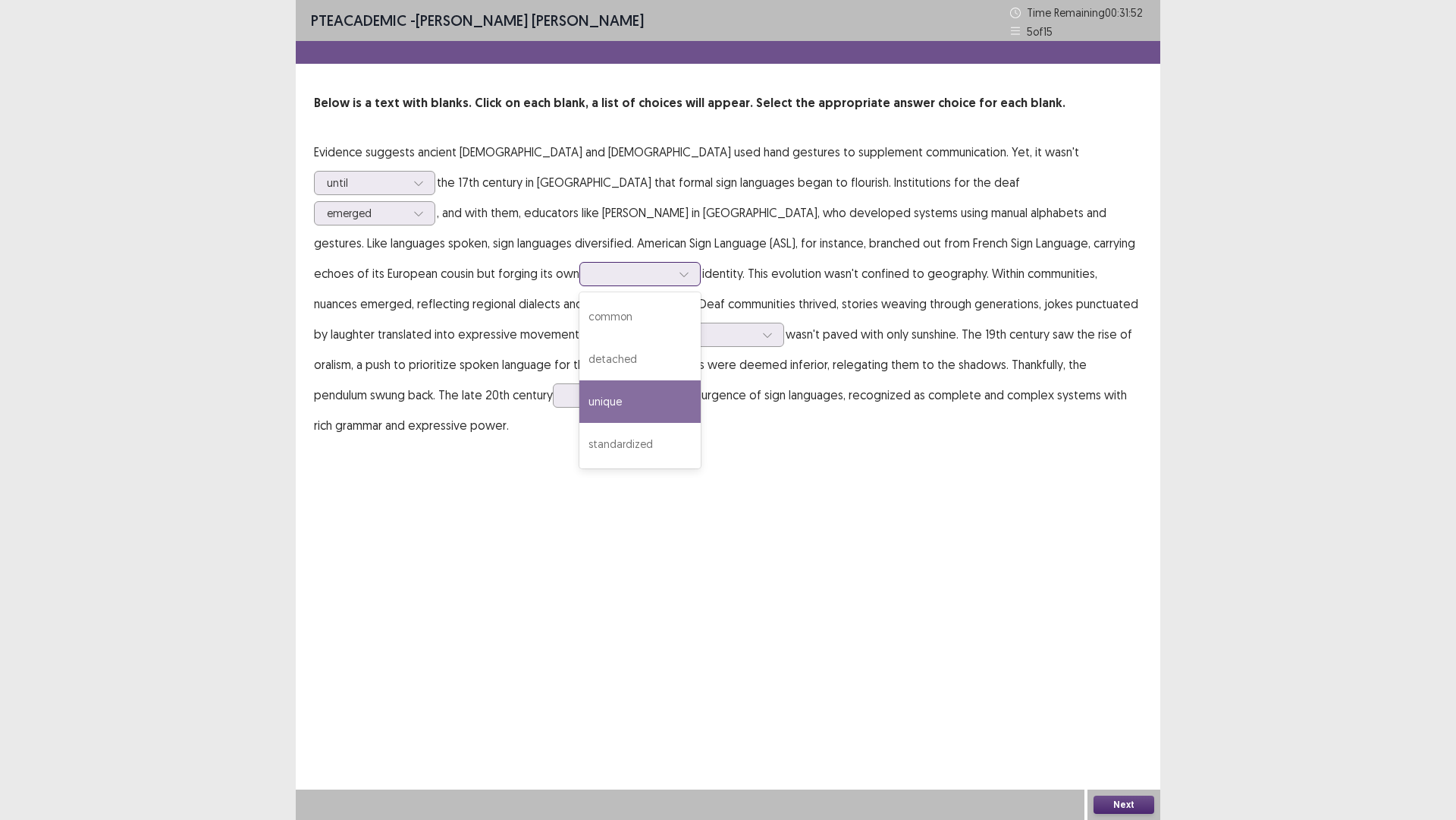
click at [701, 380] on div "unique" at bounding box center [640, 401] width 122 height 43
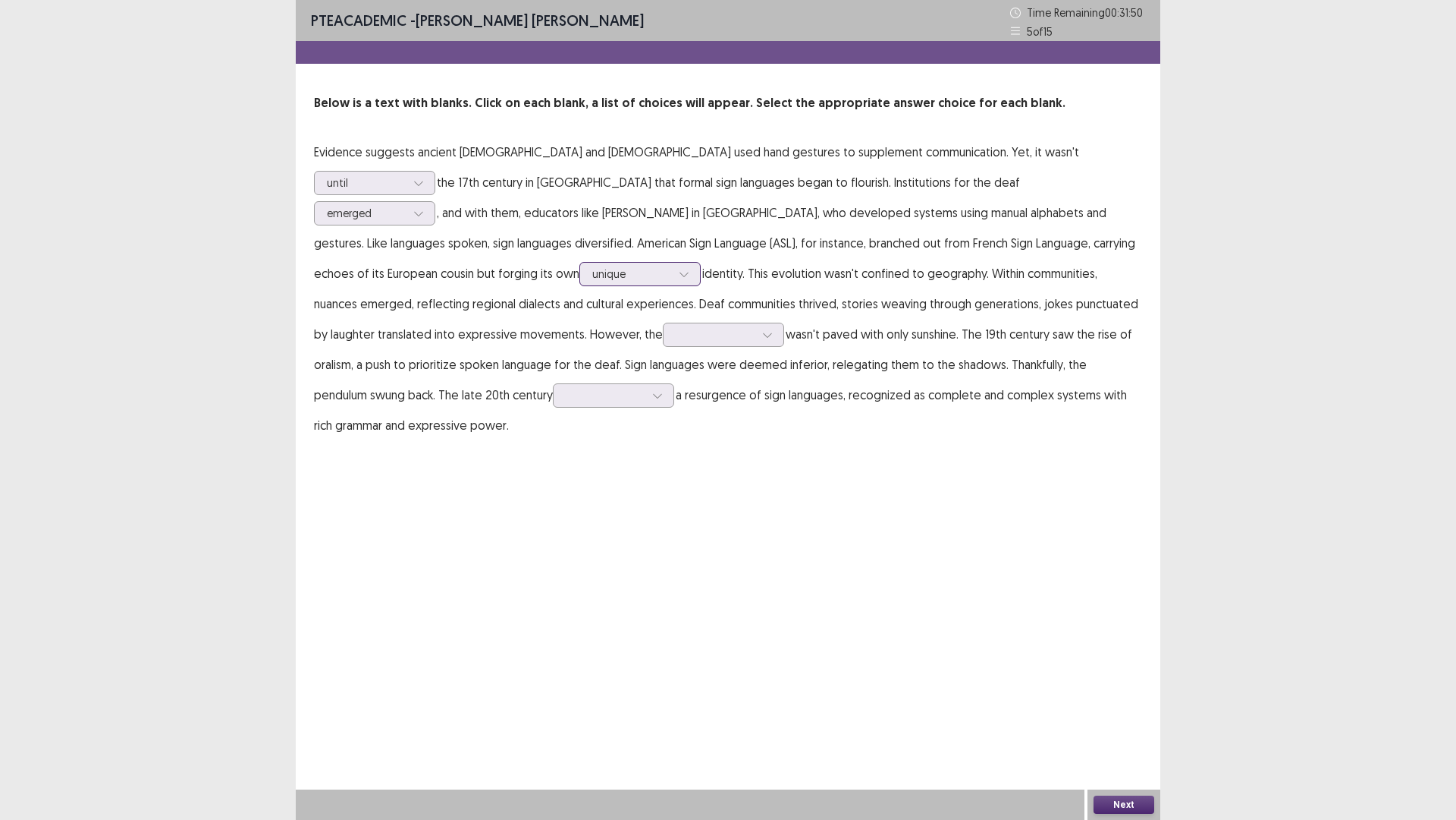
drag, startPoint x: 995, startPoint y: 246, endPoint x: 995, endPoint y: 253, distance: 7.0
click at [673, 262] on div "unique" at bounding box center [632, 273] width 82 height 23
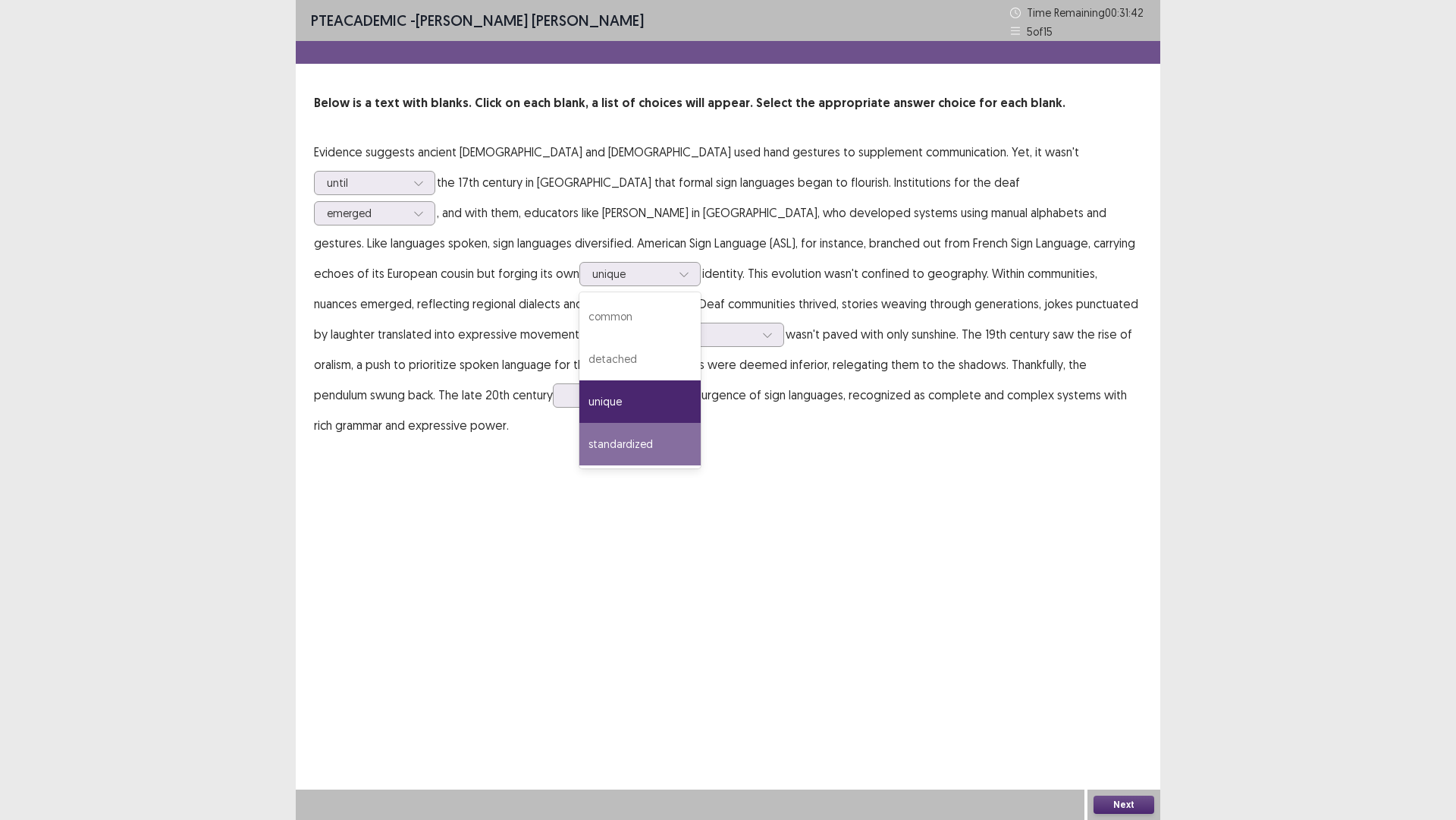
click at [631, 425] on div "PTE academic - [PERSON_NAME] [PERSON_NAME] Time Remaining 00 : 31 : 42 5 of 15 …" at bounding box center [728, 235] width 865 height 470
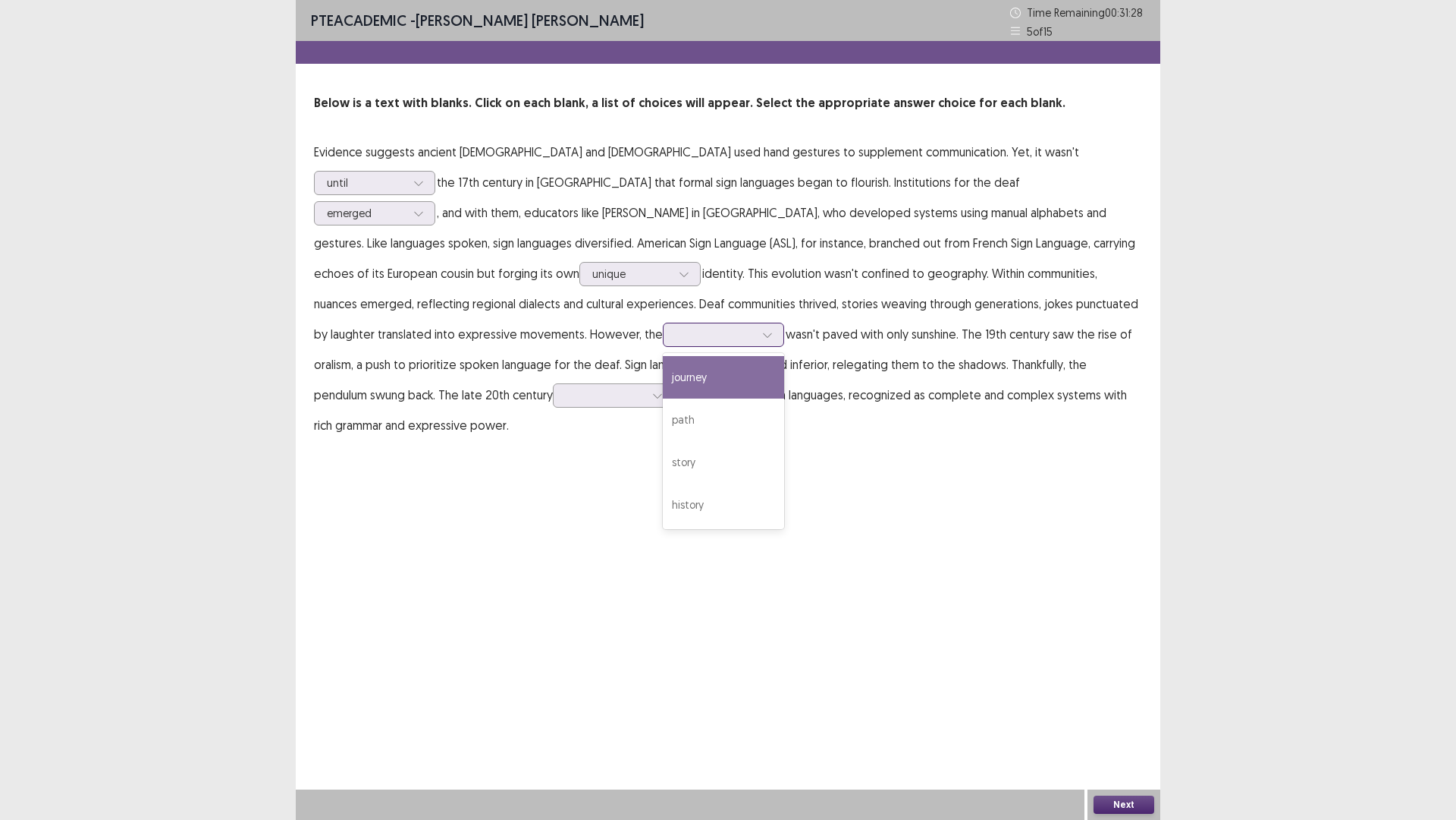
click at [754, 327] on div at bounding box center [715, 334] width 79 height 15
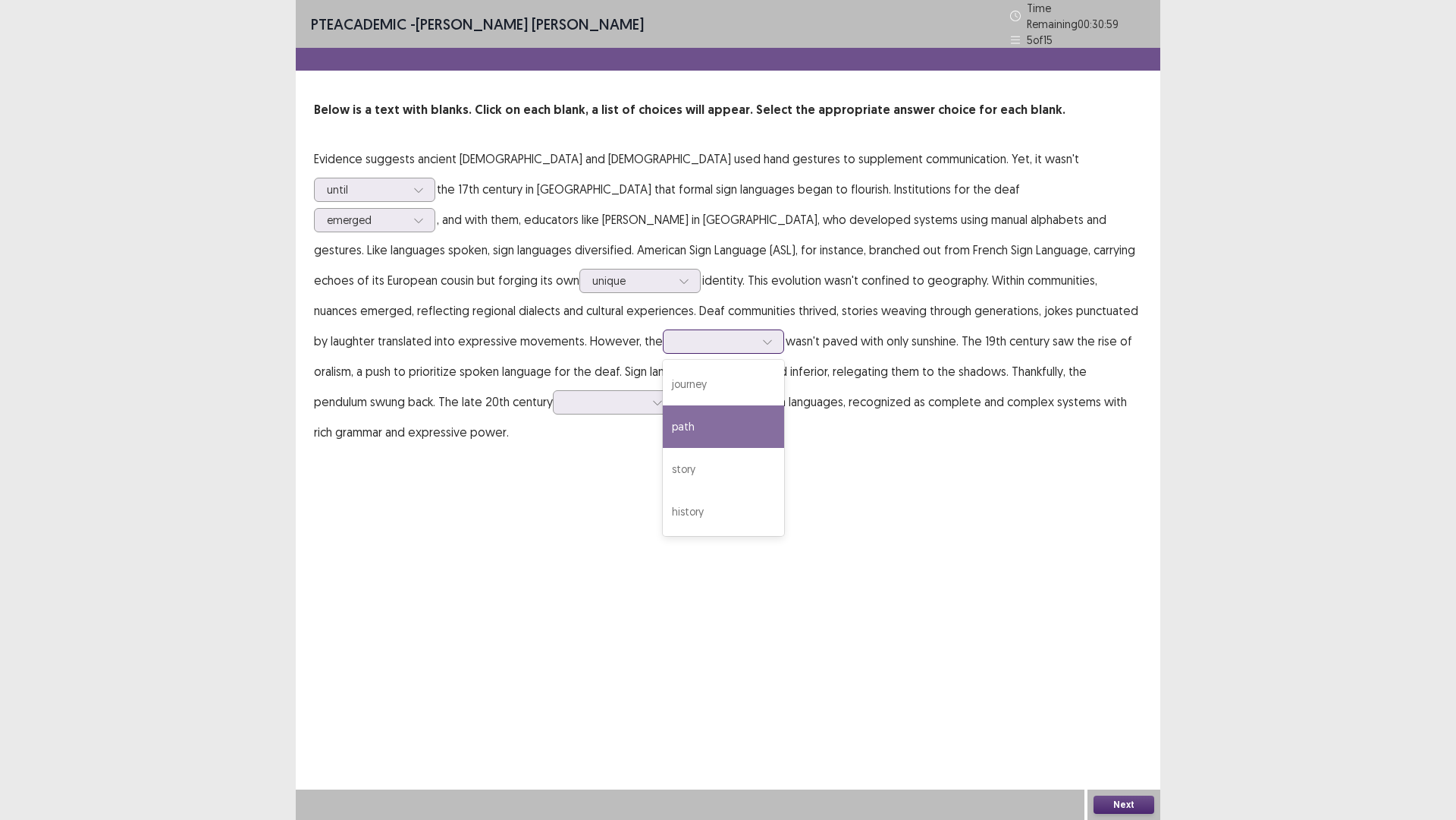
click at [784, 405] on div "path" at bounding box center [723, 426] width 122 height 43
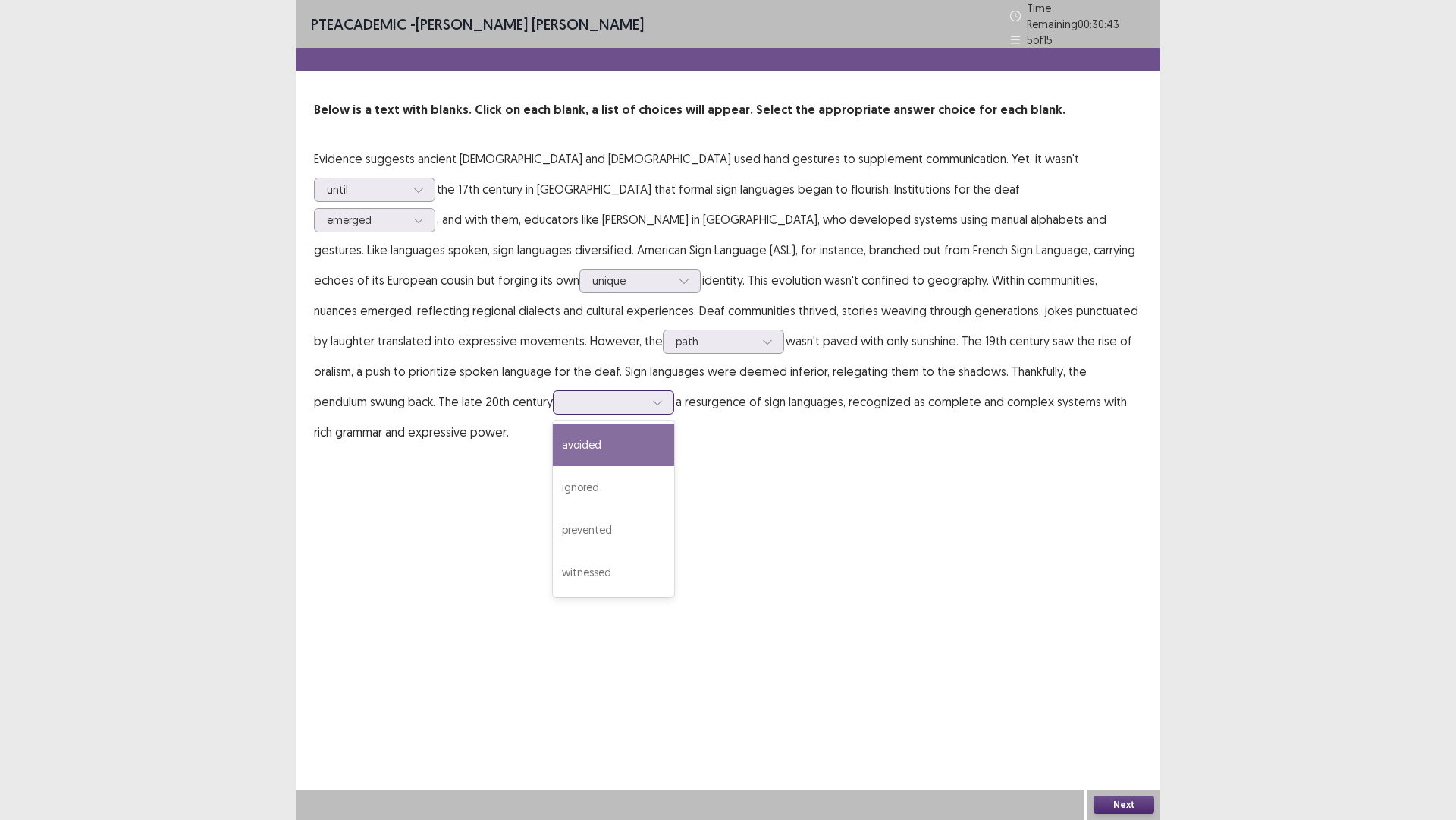
click at [644, 395] on div at bounding box center [605, 402] width 79 height 15
click at [674, 551] on div "witnessed" at bounding box center [614, 572] width 122 height 43
click at [1138, 553] on button "Next" at bounding box center [1124, 805] width 61 height 18
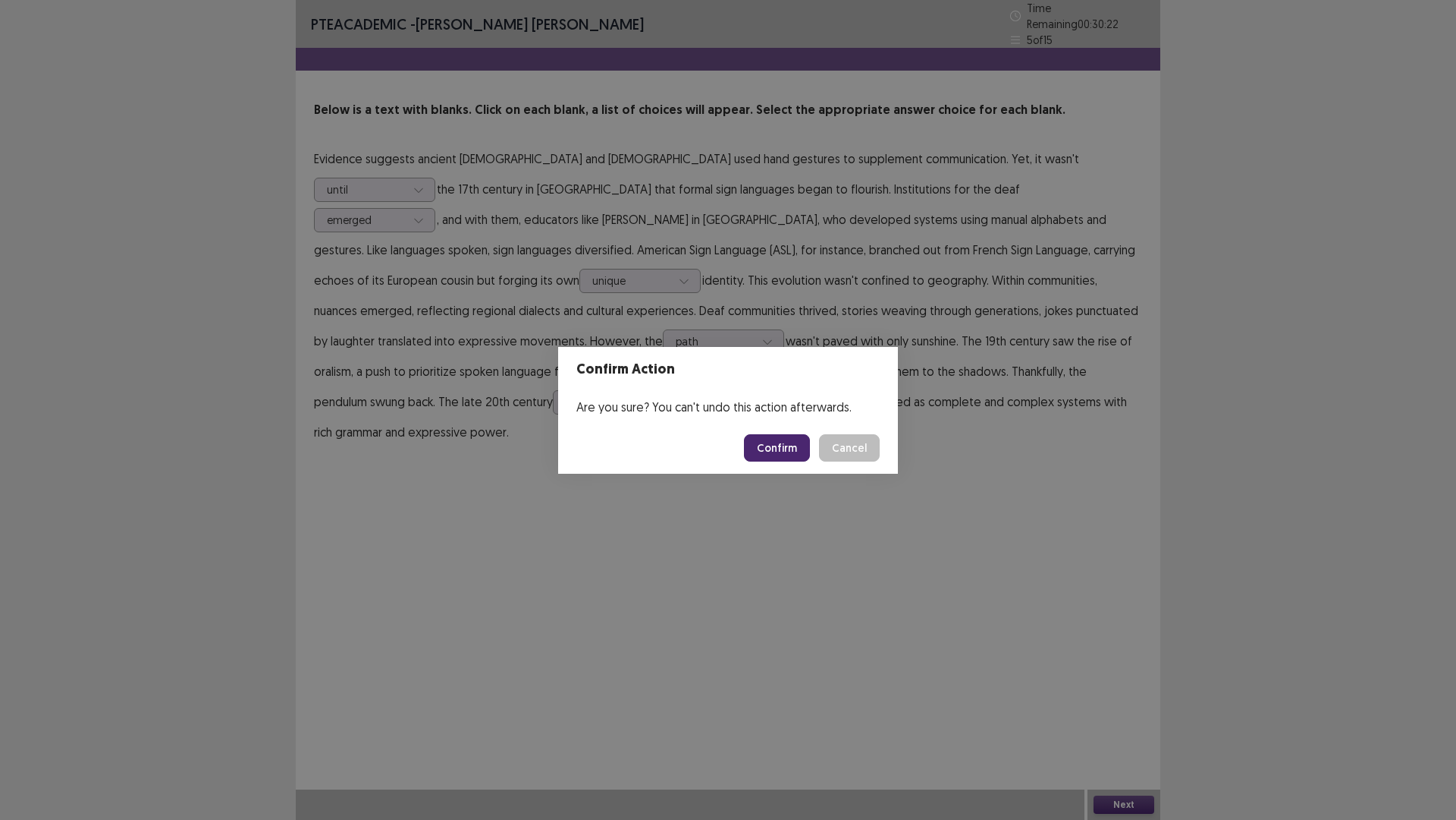
click at [779, 450] on button "Confirm" at bounding box center [777, 448] width 66 height 27
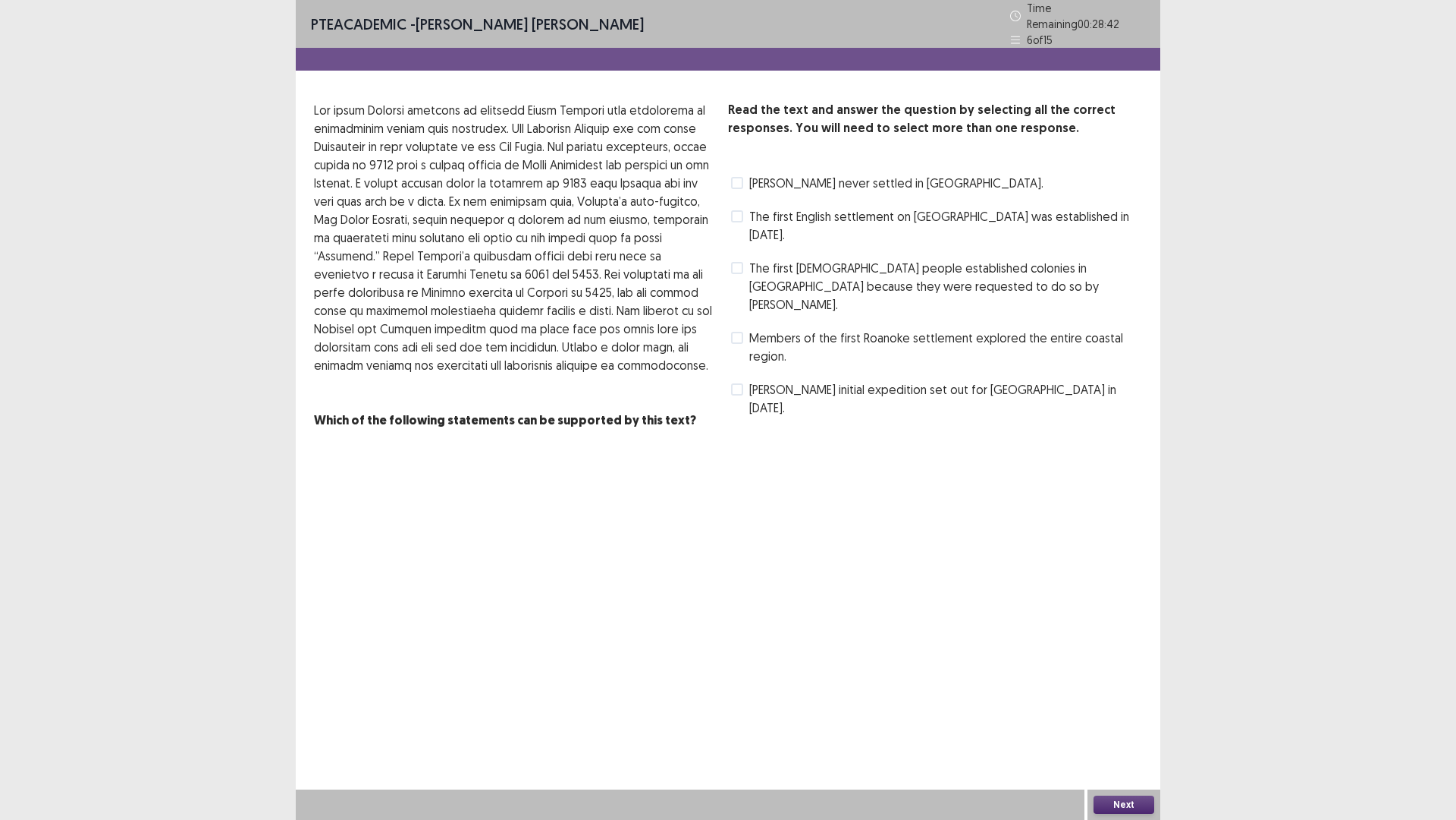
click at [738, 259] on label "The first [DEMOGRAPHIC_DATA] people established colonies in [GEOGRAPHIC_DATA] b…" at bounding box center [937, 286] width 411 height 54
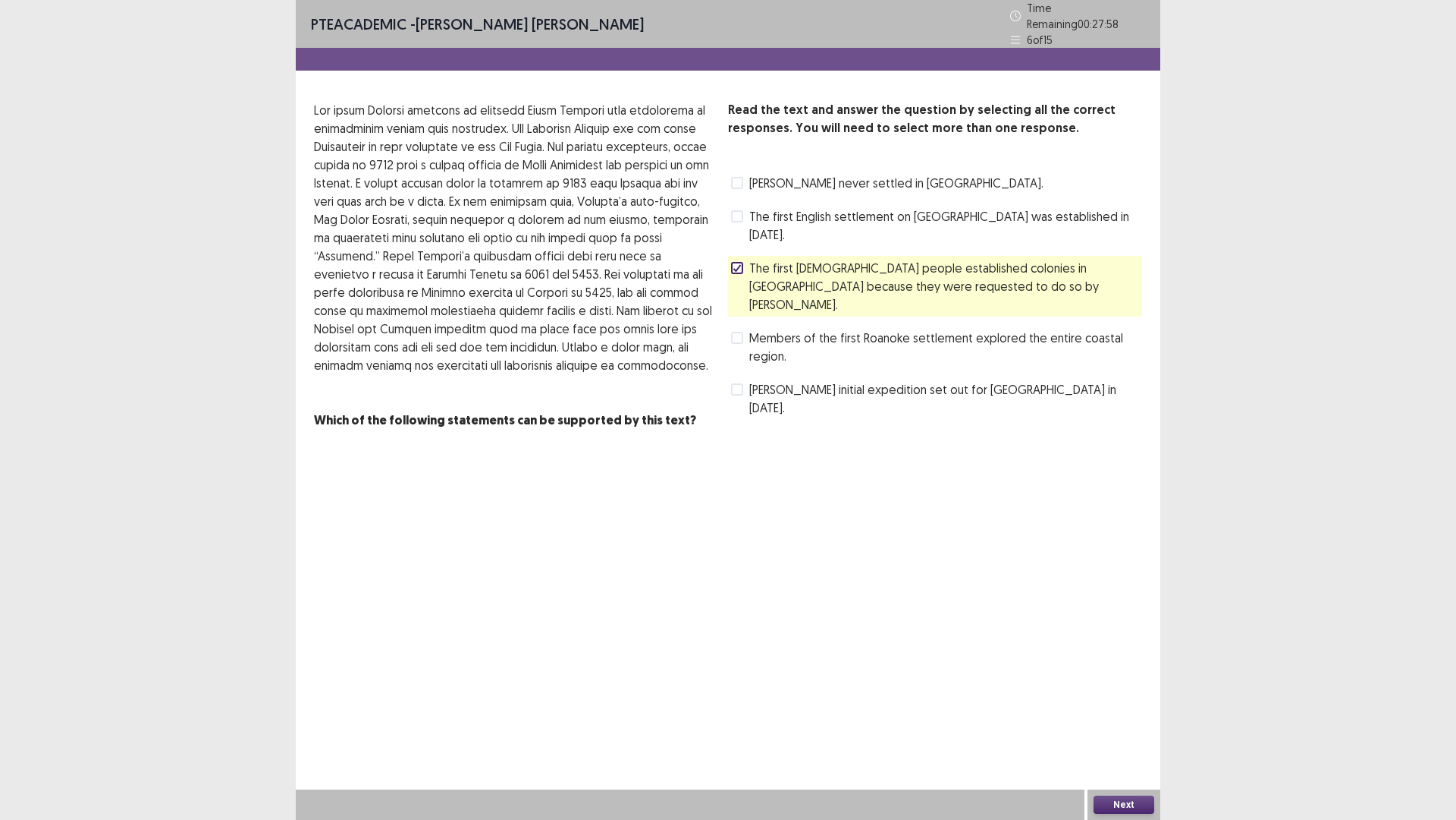
click at [732, 262] on span at bounding box center [737, 267] width 12 height 12
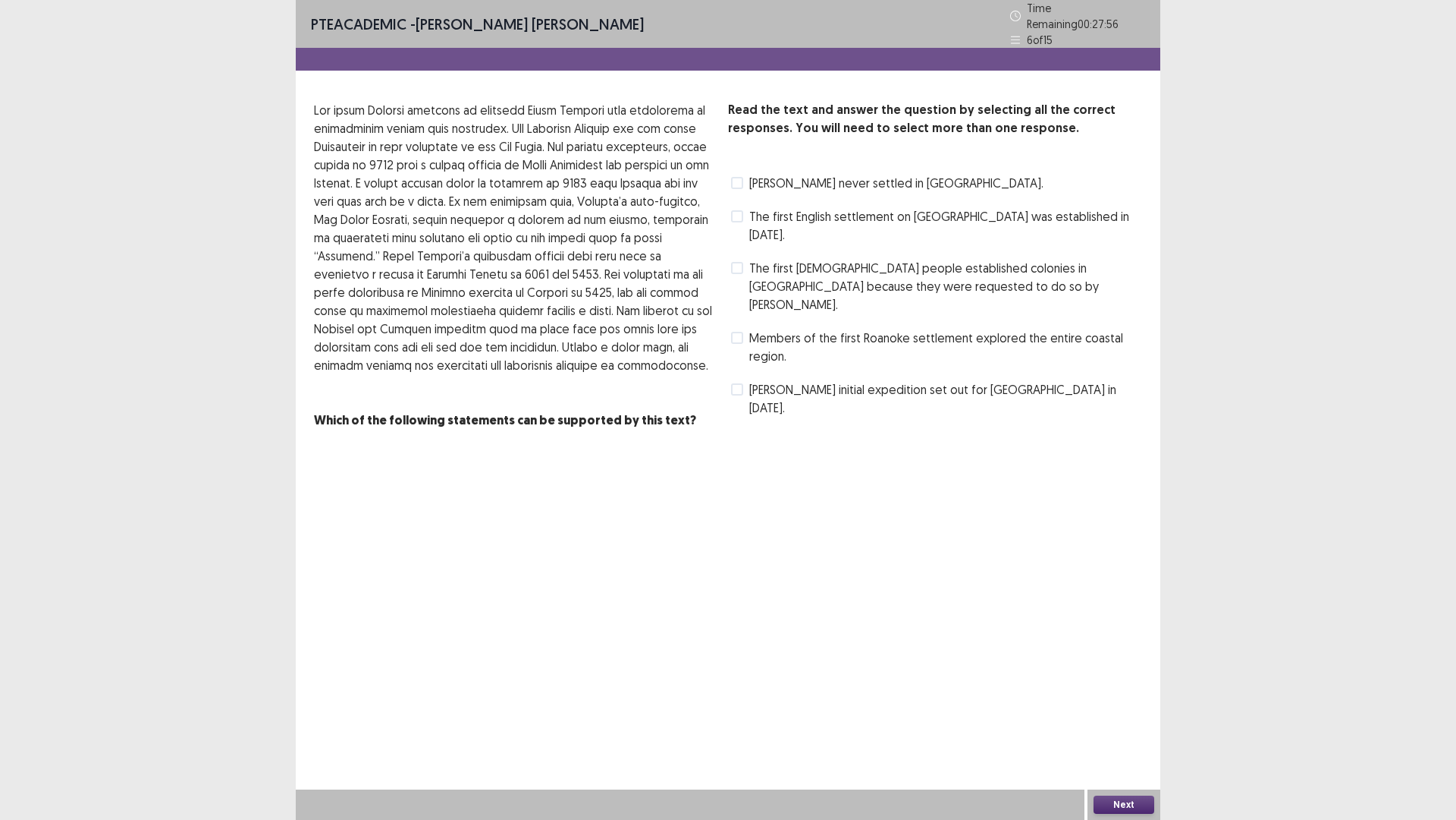
click at [738, 177] on span at bounding box center [737, 183] width 12 height 12
click at [1126, 553] on button "Next" at bounding box center [1124, 805] width 61 height 18
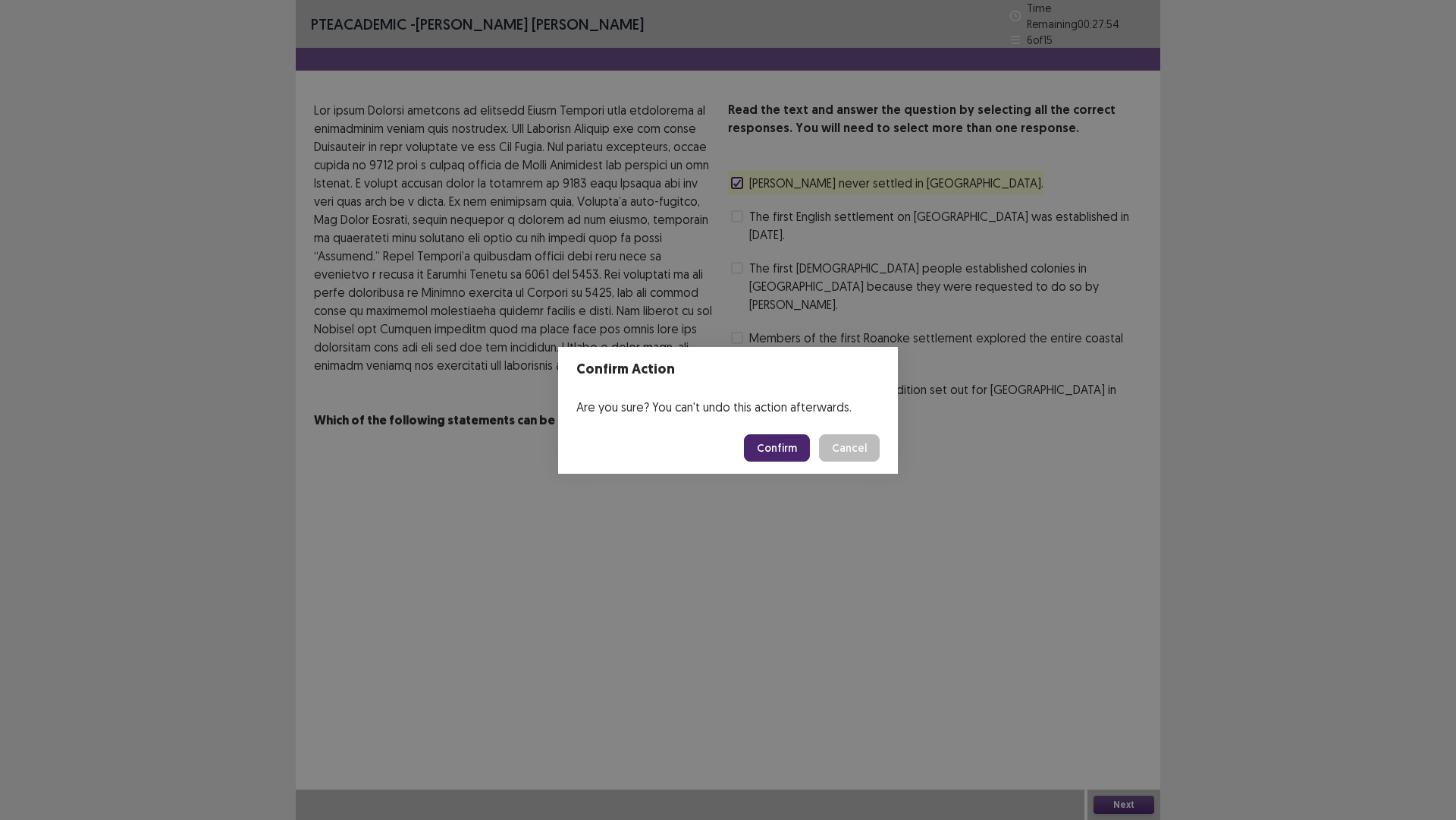
click at [782, 440] on button "Confirm" at bounding box center [777, 448] width 66 height 27
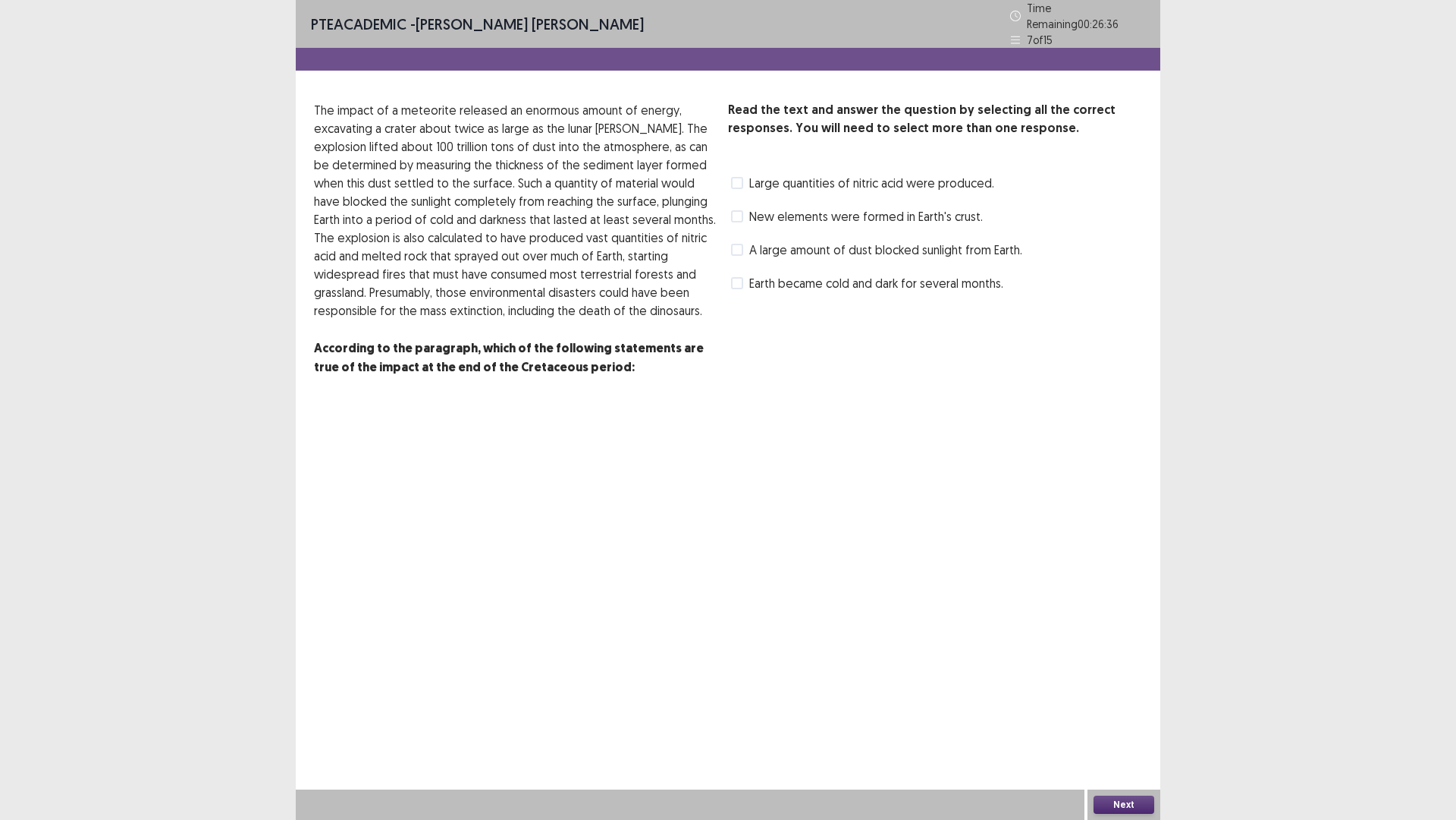
click at [746, 279] on label "Earth became cold and dark for several months." at bounding box center [868, 283] width 272 height 18
click at [1126, 553] on div "Next" at bounding box center [1124, 804] width 73 height 30
click at [1129, 553] on button "Next" at bounding box center [1124, 805] width 61 height 18
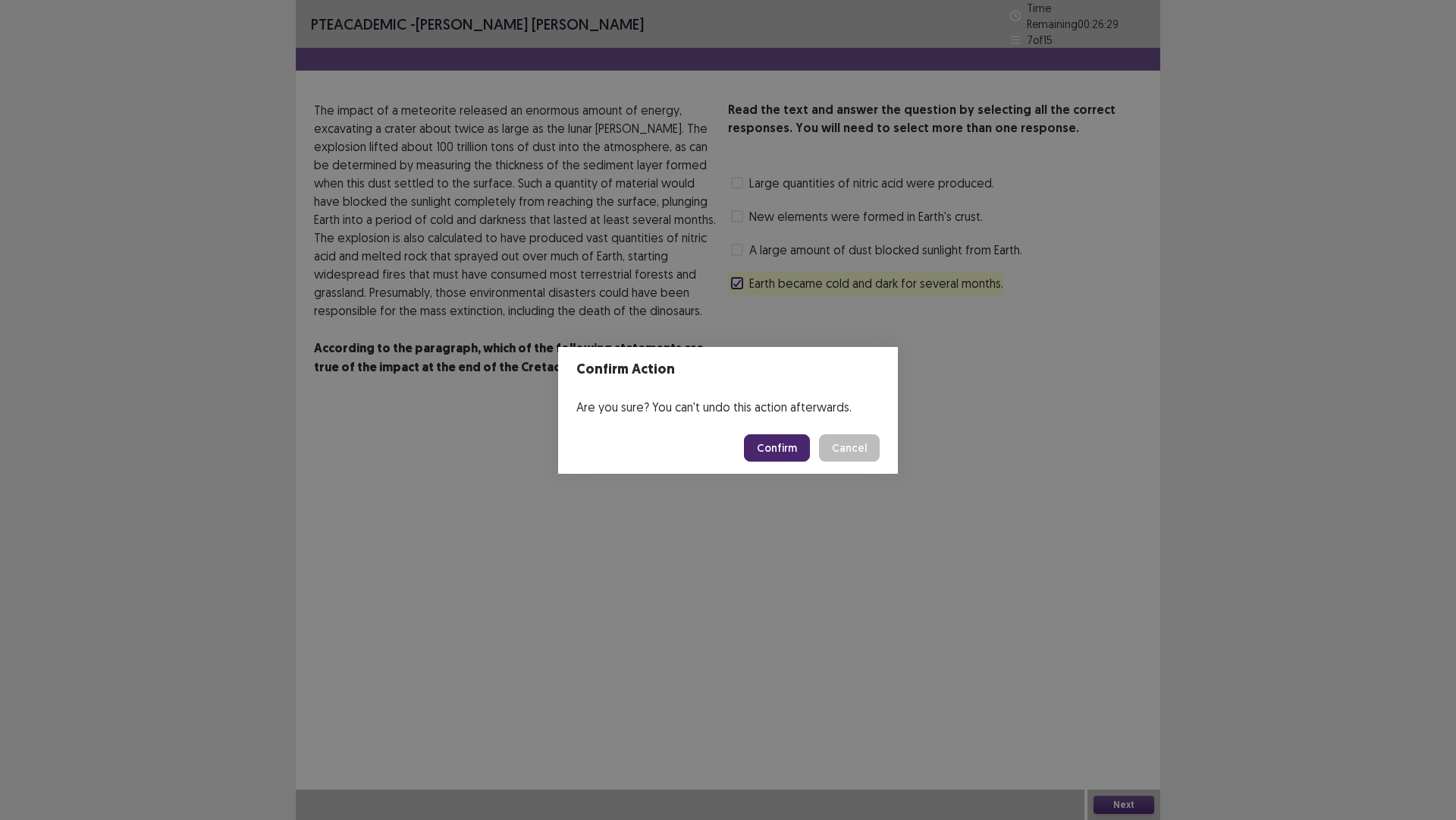
click at [778, 452] on button "Confirm" at bounding box center [777, 448] width 66 height 27
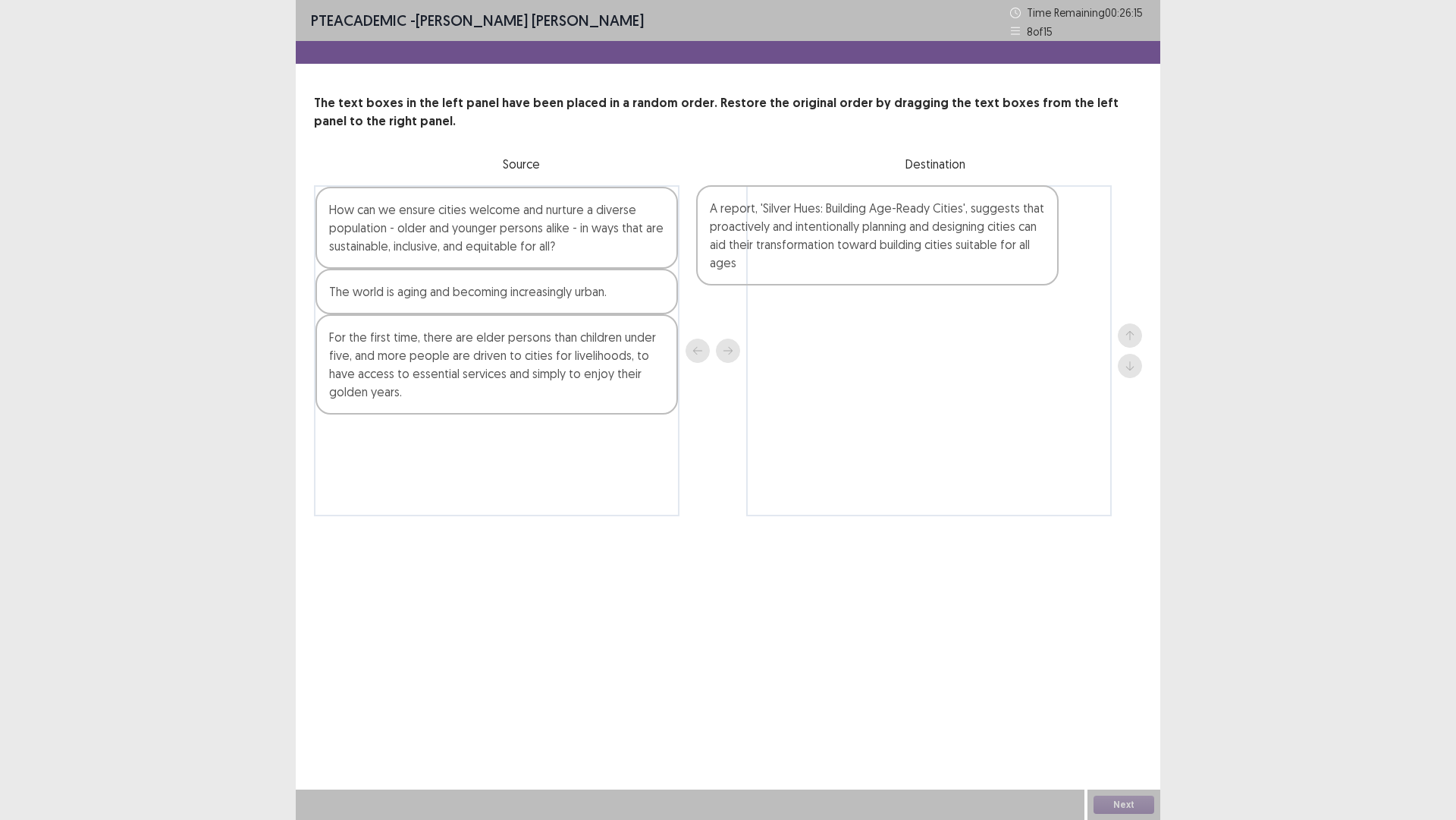
drag, startPoint x: 457, startPoint y: 340, endPoint x: 819, endPoint y: 256, distance: 371.6
click at [819, 256] on div "How can we ensure cities welcome and nurture a diverse population - older and y…" at bounding box center [728, 351] width 829 height 331
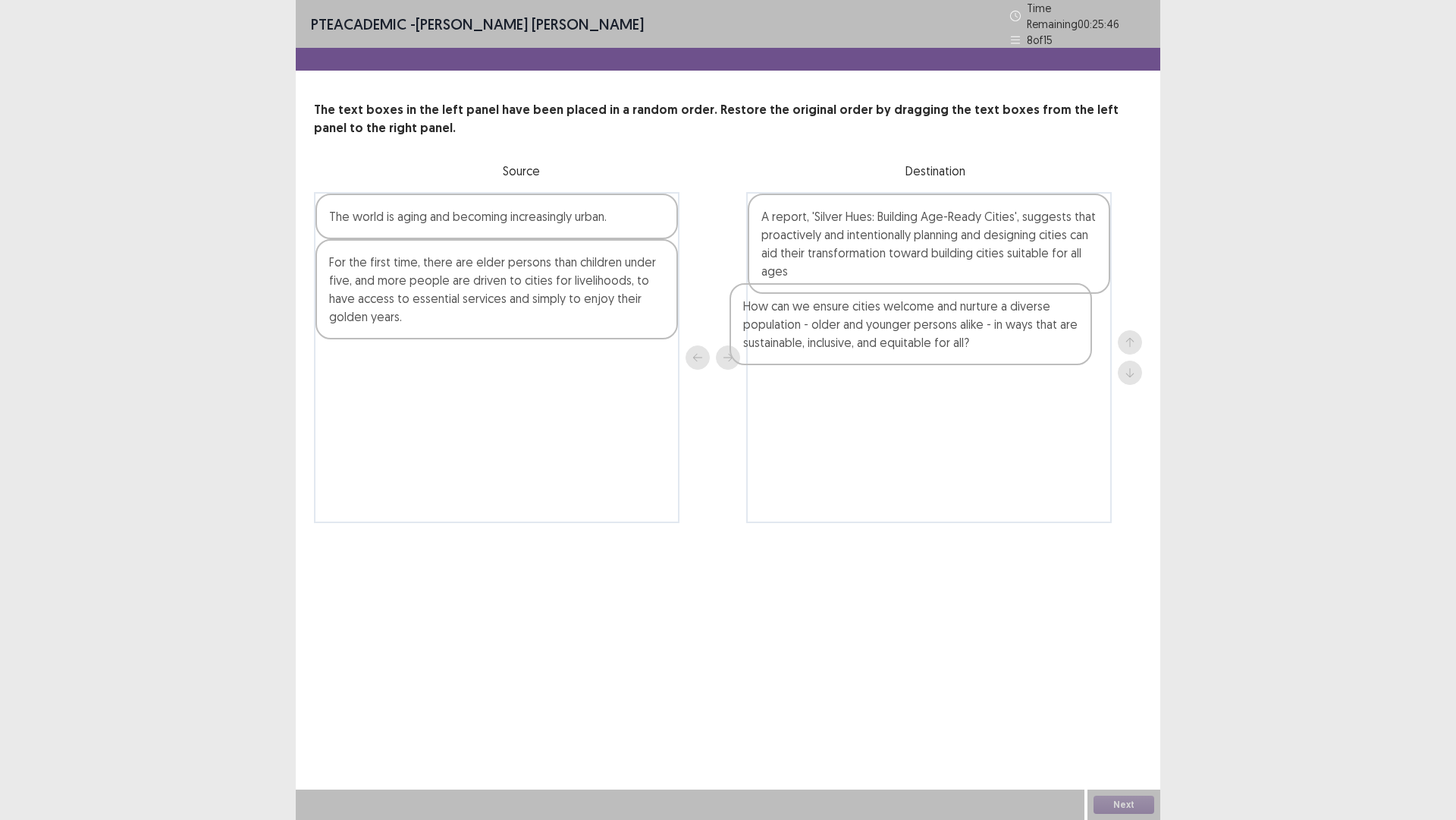
drag, startPoint x: 621, startPoint y: 242, endPoint x: 1045, endPoint y: 346, distance: 436.6
click at [1045, 346] on div "How can we ensure cities welcome and nurture a diverse population - older and y…" at bounding box center [728, 357] width 829 height 331
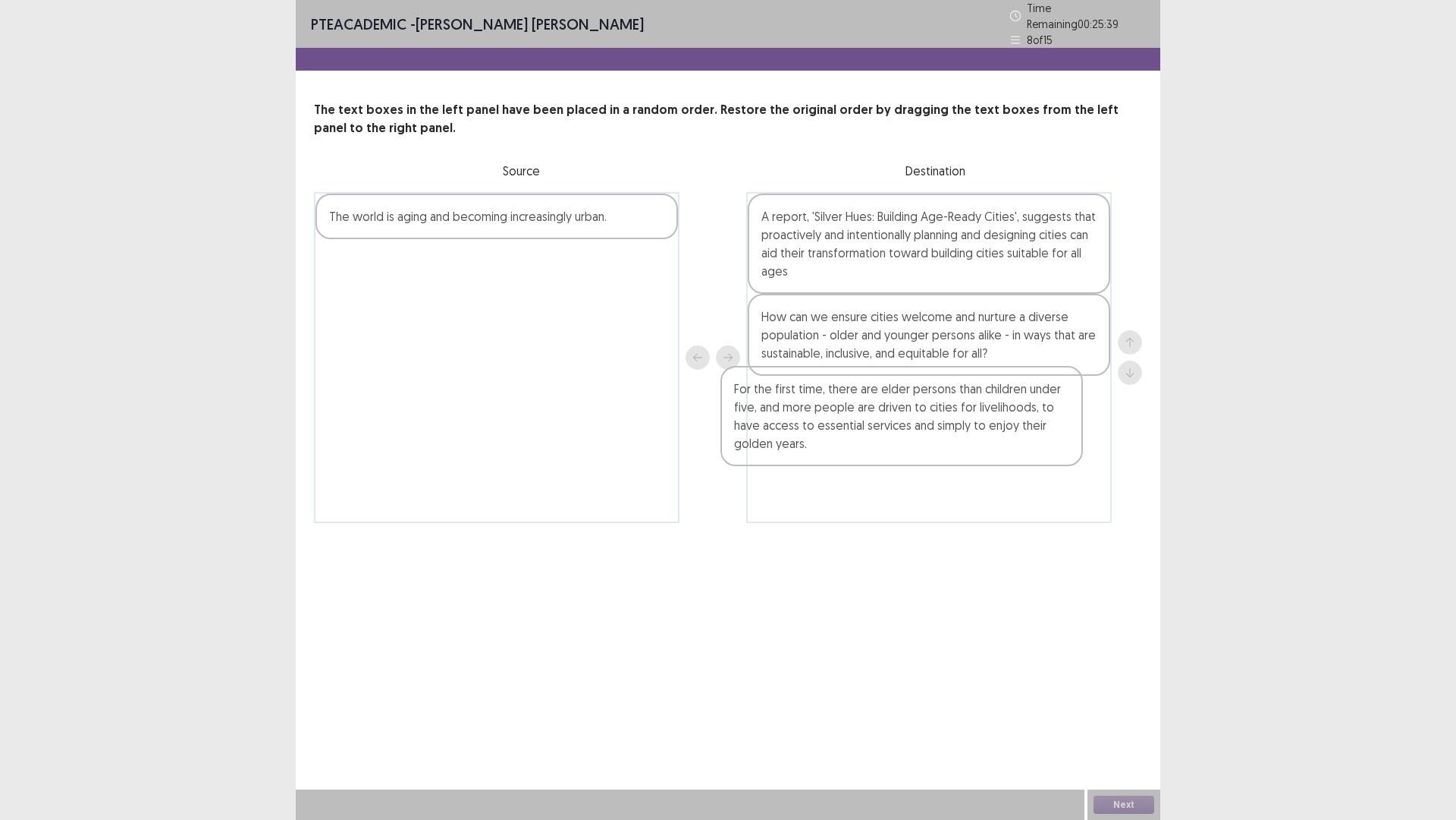
drag, startPoint x: 536, startPoint y: 309, endPoint x: 911, endPoint y: 427, distance: 393.1
click at [911, 427] on div "The world is aging and becoming increasingly urban. For the first time, there a…" at bounding box center [728, 357] width 829 height 331
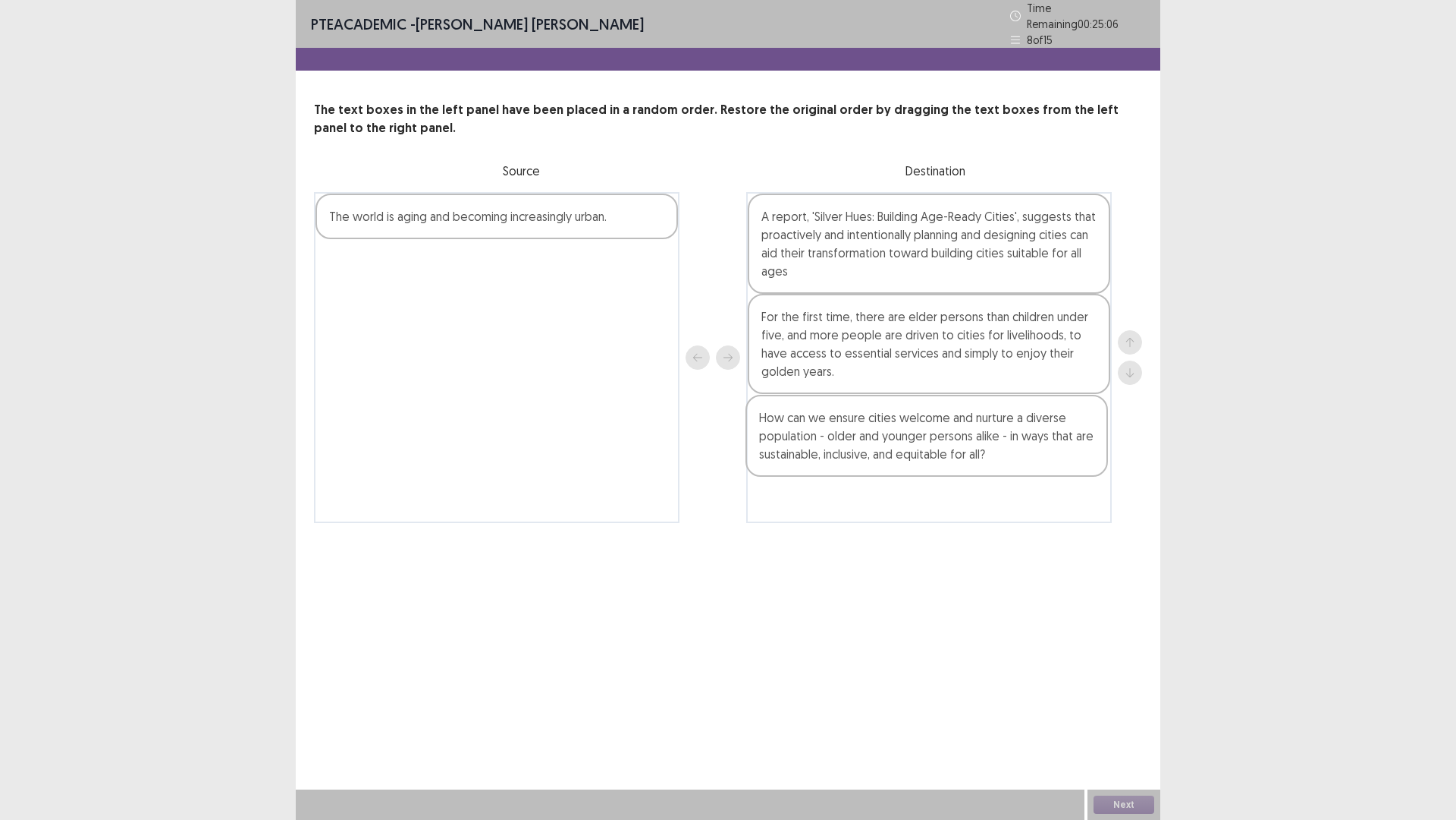
drag, startPoint x: 977, startPoint y: 330, endPoint x: 978, endPoint y: 447, distance: 117.0
click at [978, 447] on div "A report, 'Silver Hues: Building Age-Ready Cities', suggests that proactively a…" at bounding box center [929, 357] width 366 height 331
drag, startPoint x: 624, startPoint y: 239, endPoint x: 1034, endPoint y: 496, distance: 483.9
click at [1031, 501] on div "The world is aging and becoming increasingly urban. A report, 'Silver Hues: Bui…" at bounding box center [728, 357] width 829 height 331
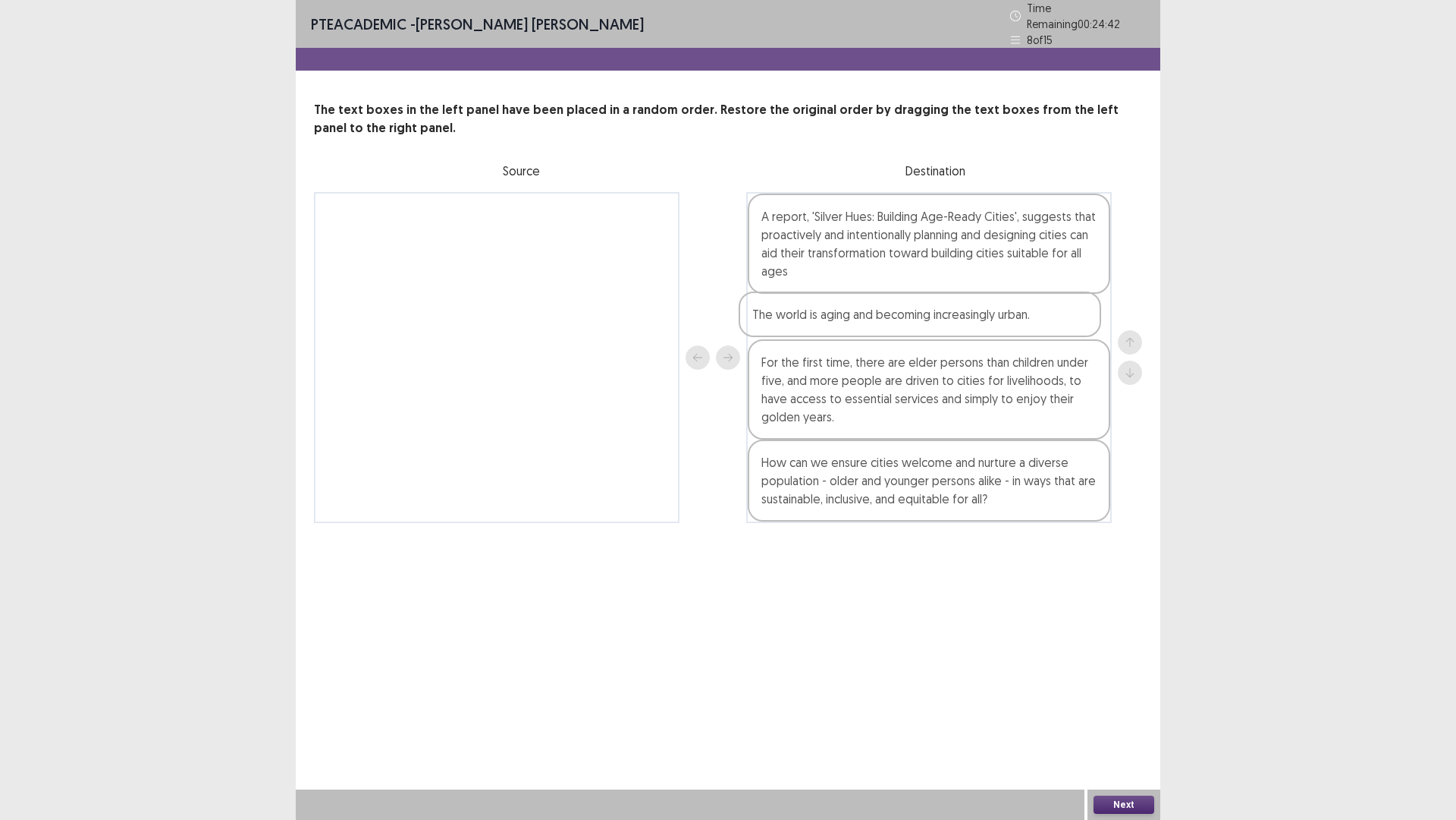
drag, startPoint x: 923, startPoint y: 504, endPoint x: 914, endPoint y: 315, distance: 189.2
click at [914, 315] on div "A report, 'Silver Hues: Building Age-Ready Cities', suggests that proactively a…" at bounding box center [929, 357] width 366 height 331
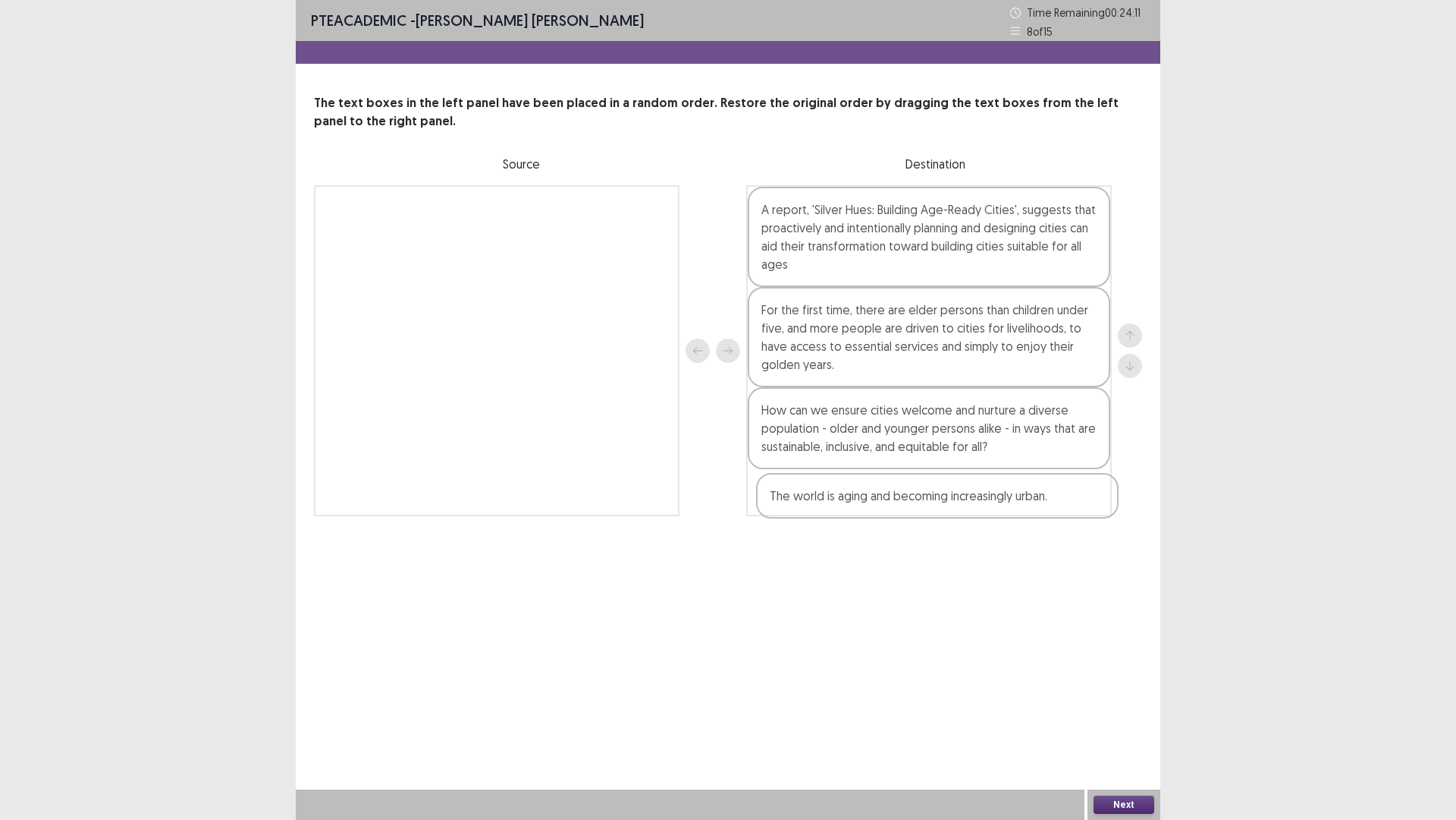
drag, startPoint x: 1031, startPoint y: 313, endPoint x: 1041, endPoint y: 501, distance: 188.3
click at [1039, 497] on div "A report, 'Silver Hues: Building Age-Ready Cities', suggests that proactively a…" at bounding box center [929, 351] width 366 height 331
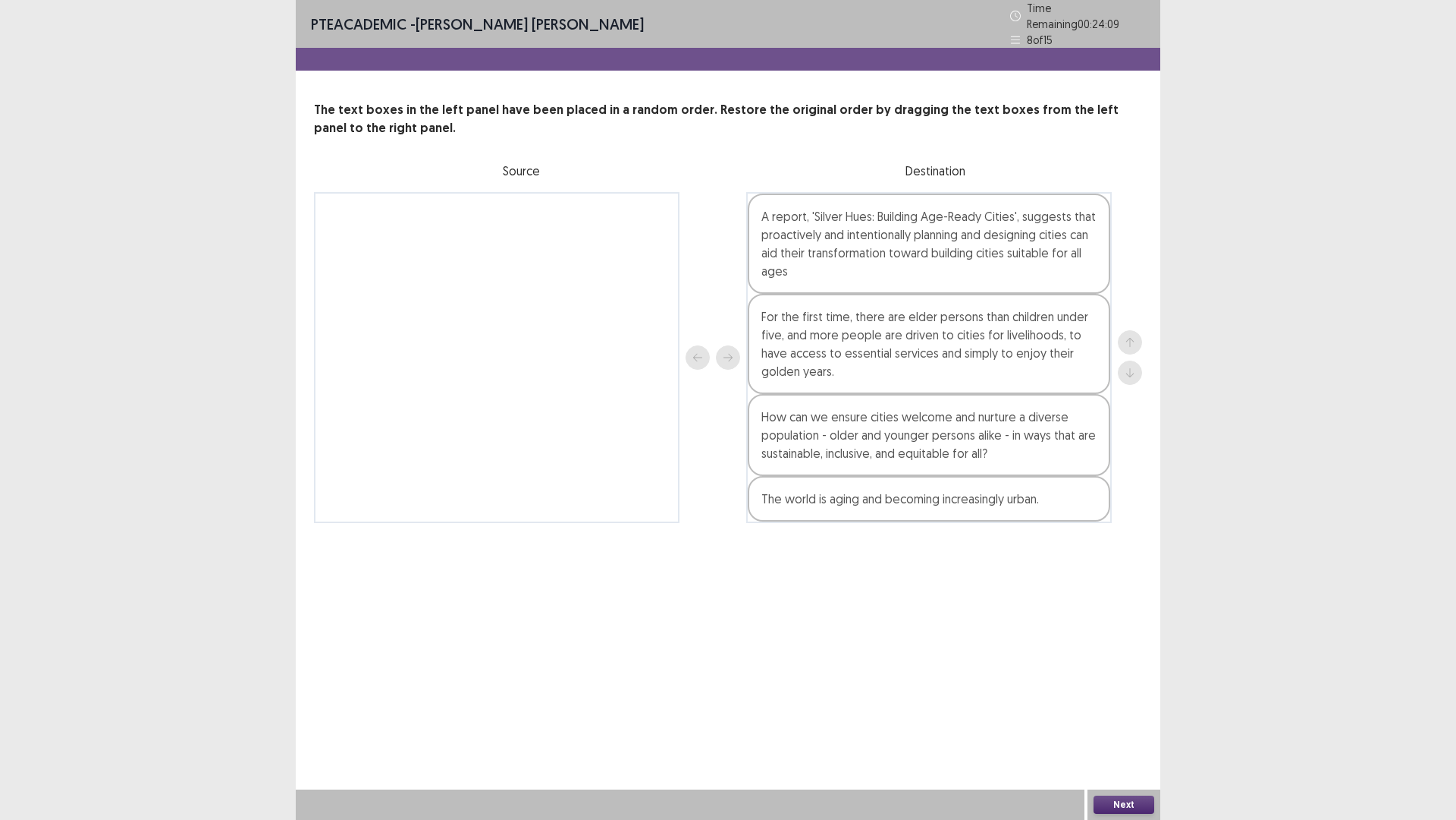
click at [1142, 553] on button "Next" at bounding box center [1124, 805] width 61 height 18
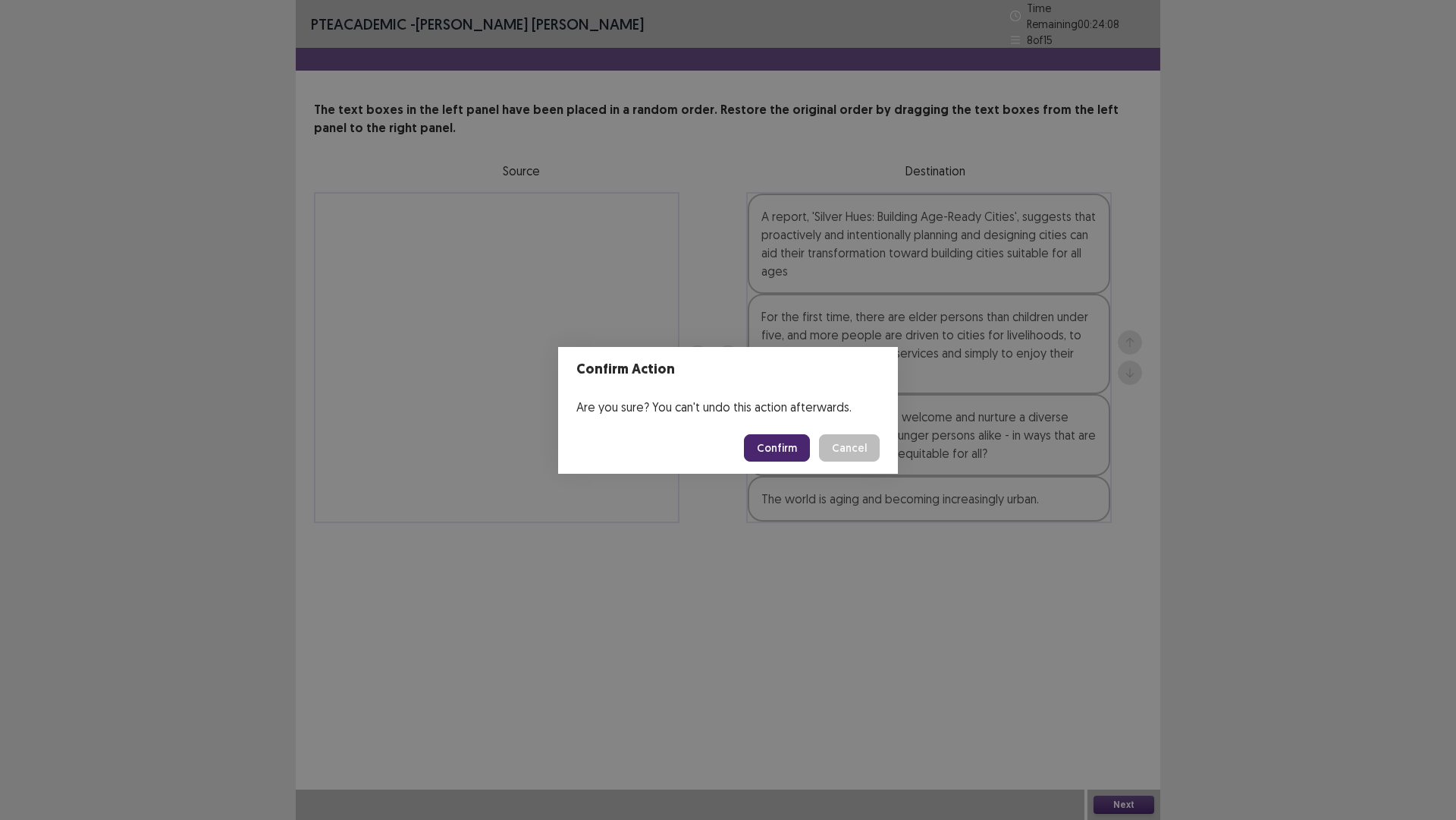
click at [788, 440] on button "Confirm" at bounding box center [777, 448] width 66 height 27
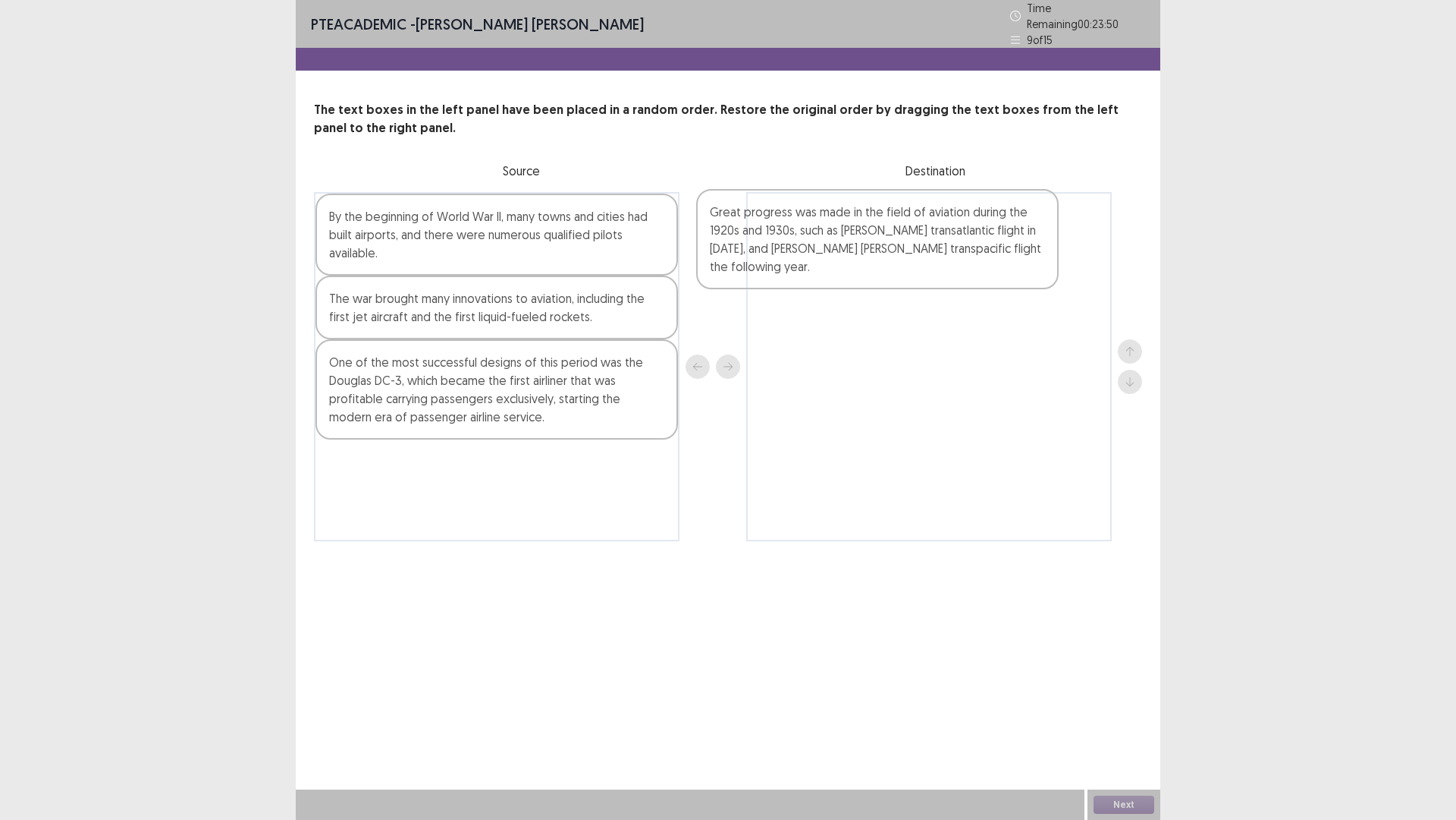
drag, startPoint x: 630, startPoint y: 282, endPoint x: 982, endPoint y: 280, distance: 352.0
click at [1006, 271] on div "Great progress was made in the field of aviation during the 1920s and 1930s, su…" at bounding box center [728, 366] width 829 height 349
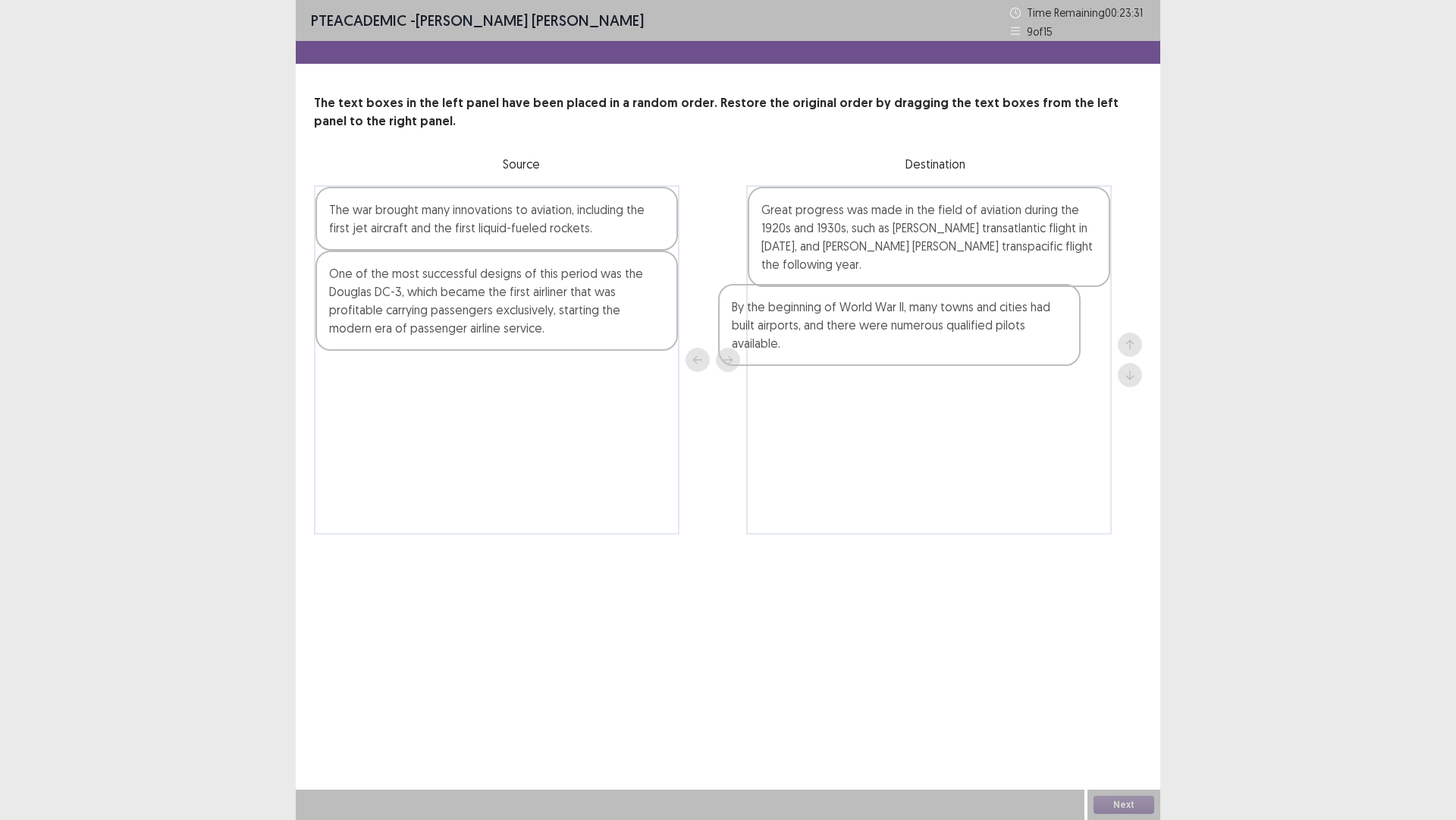
drag, startPoint x: 606, startPoint y: 234, endPoint x: 1011, endPoint y: 332, distance: 416.7
click at [1020, 332] on div "By the beginning of World War II, many towns and cities had built airports, and…" at bounding box center [728, 360] width 829 height 349
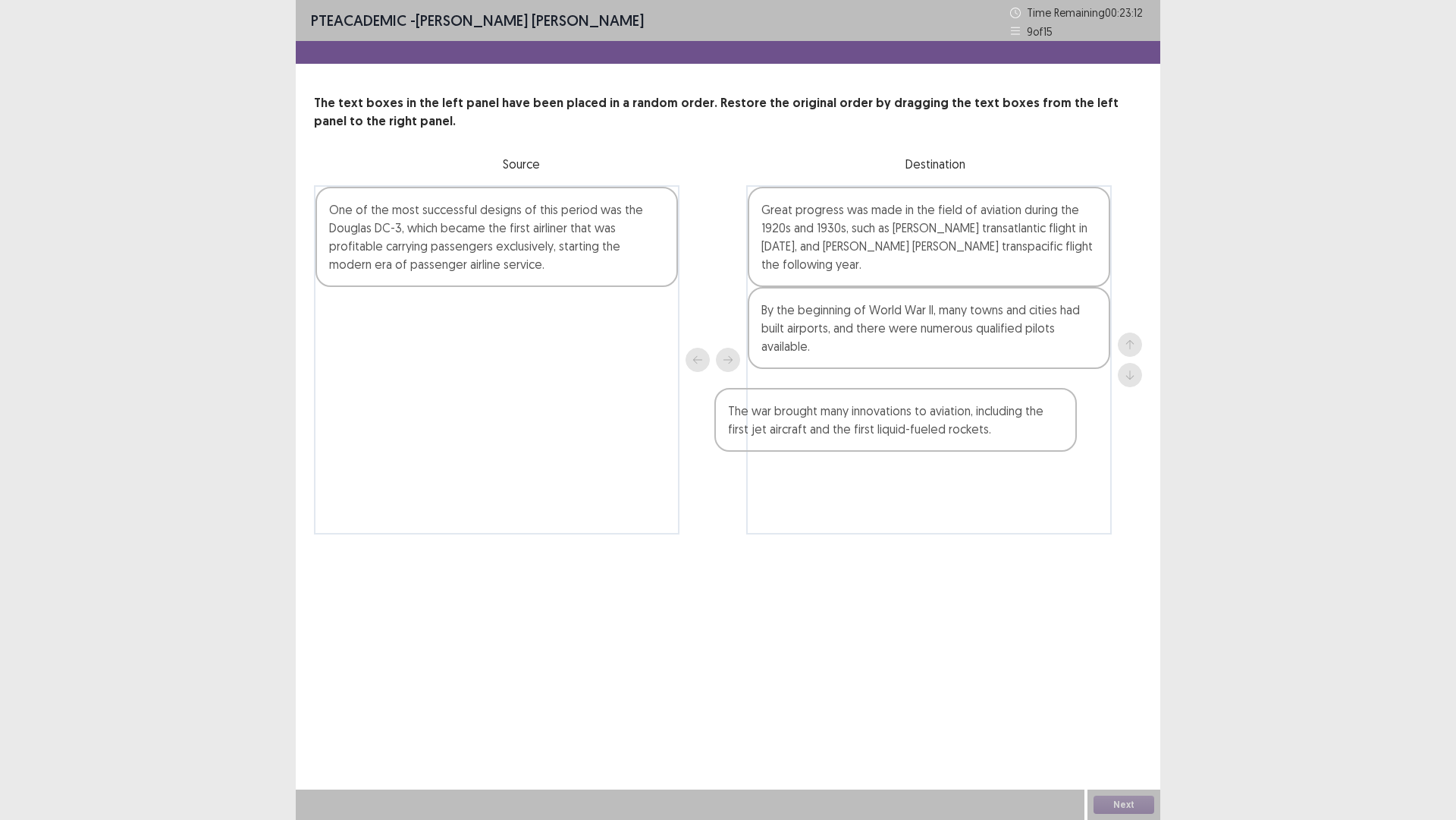
drag, startPoint x: 541, startPoint y: 259, endPoint x: 910, endPoint y: 416, distance: 401.0
click at [910, 416] on div "The war brought many innovations to aviation, including the first jet aircraft …" at bounding box center [728, 360] width 829 height 349
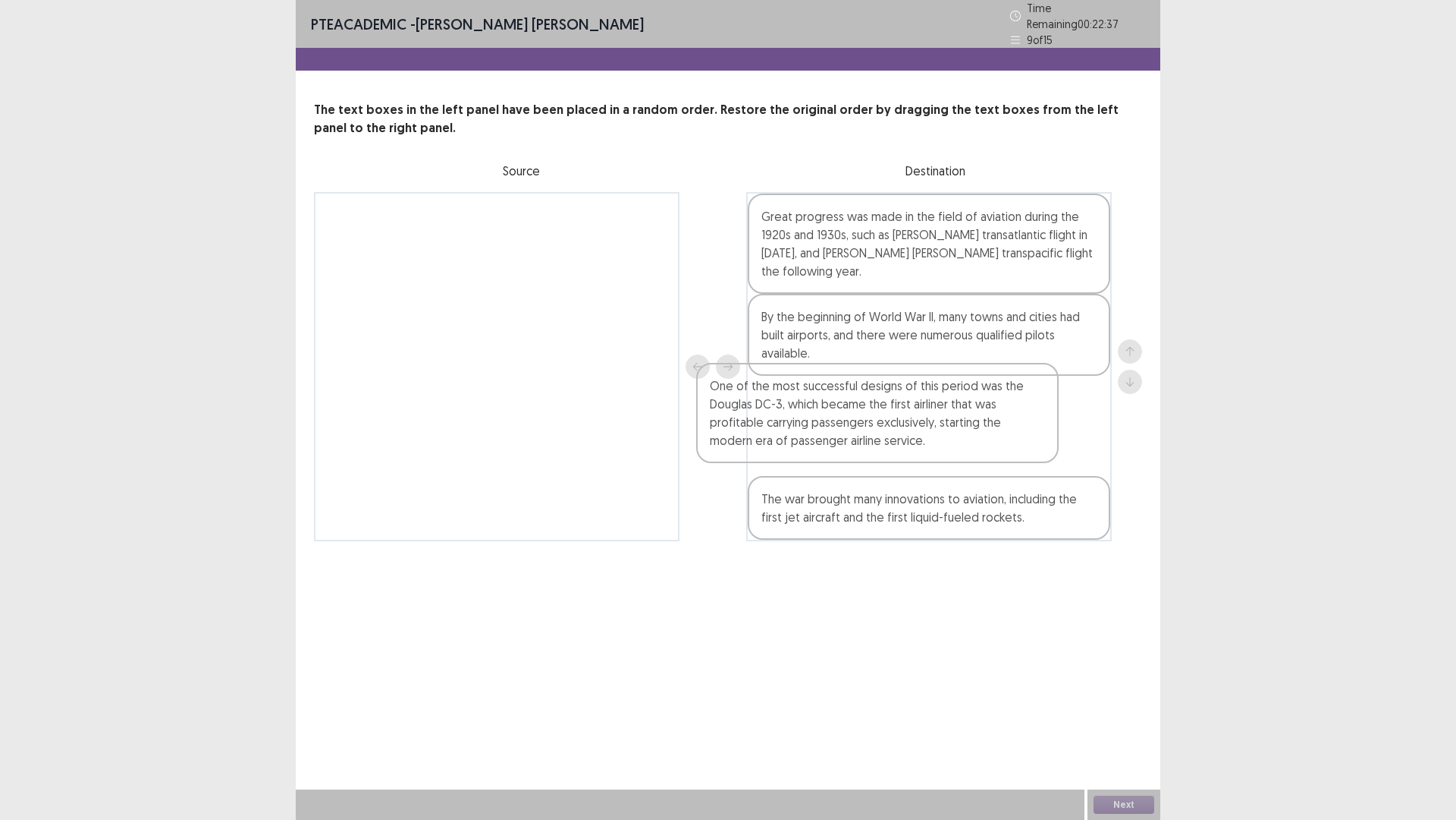
drag, startPoint x: 540, startPoint y: 262, endPoint x: 968, endPoint y: 446, distance: 465.9
click at [968, 446] on div "One of the most successful designs of this period was the Douglas DC-3, which b…" at bounding box center [728, 366] width 829 height 349
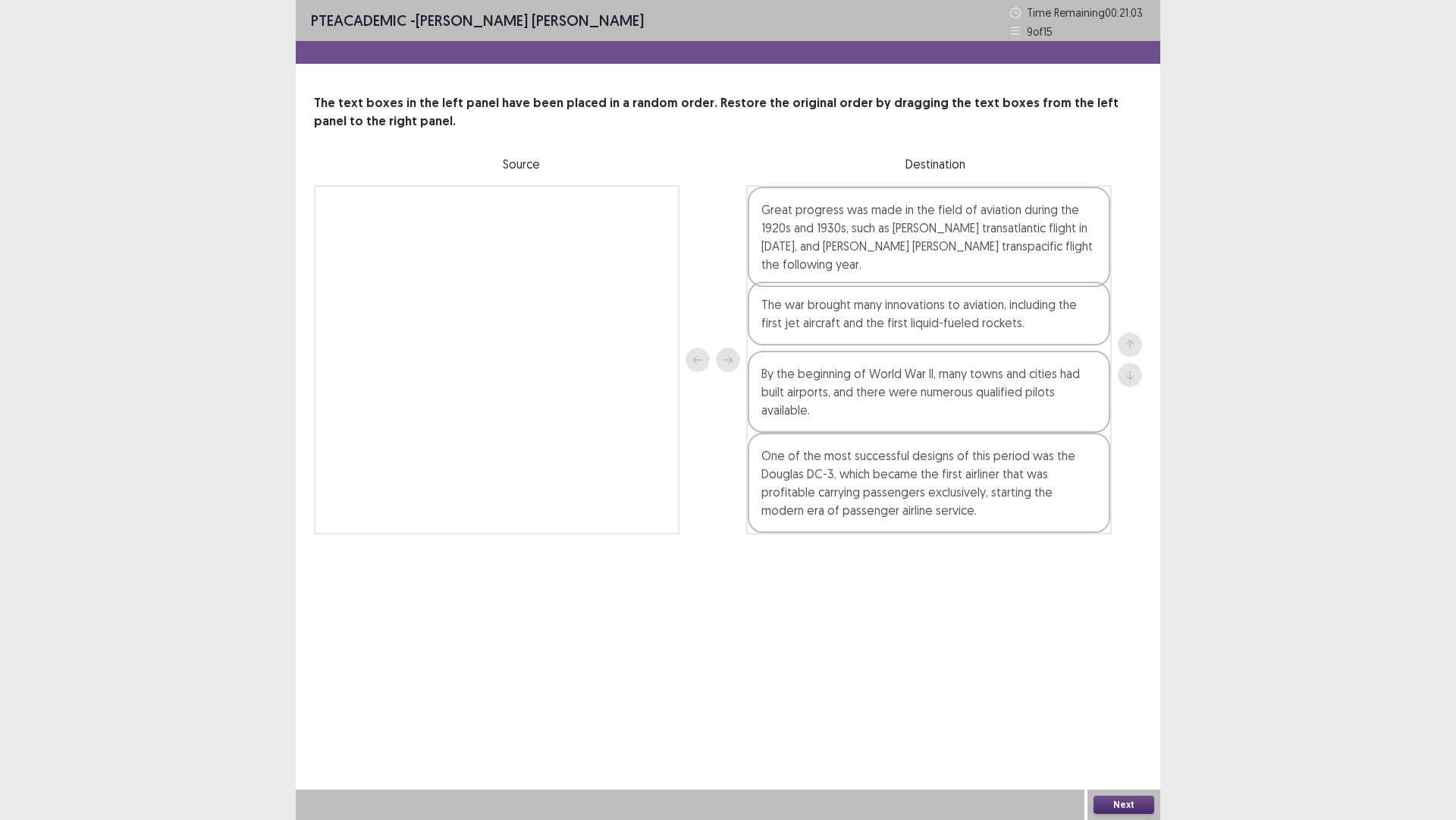
drag, startPoint x: 865, startPoint y: 519, endPoint x: 868, endPoint y: 328, distance: 191.0
click at [868, 328] on div "Great progress was made in the field of aviation during the 1920s and 1930s, su…" at bounding box center [929, 360] width 366 height 349
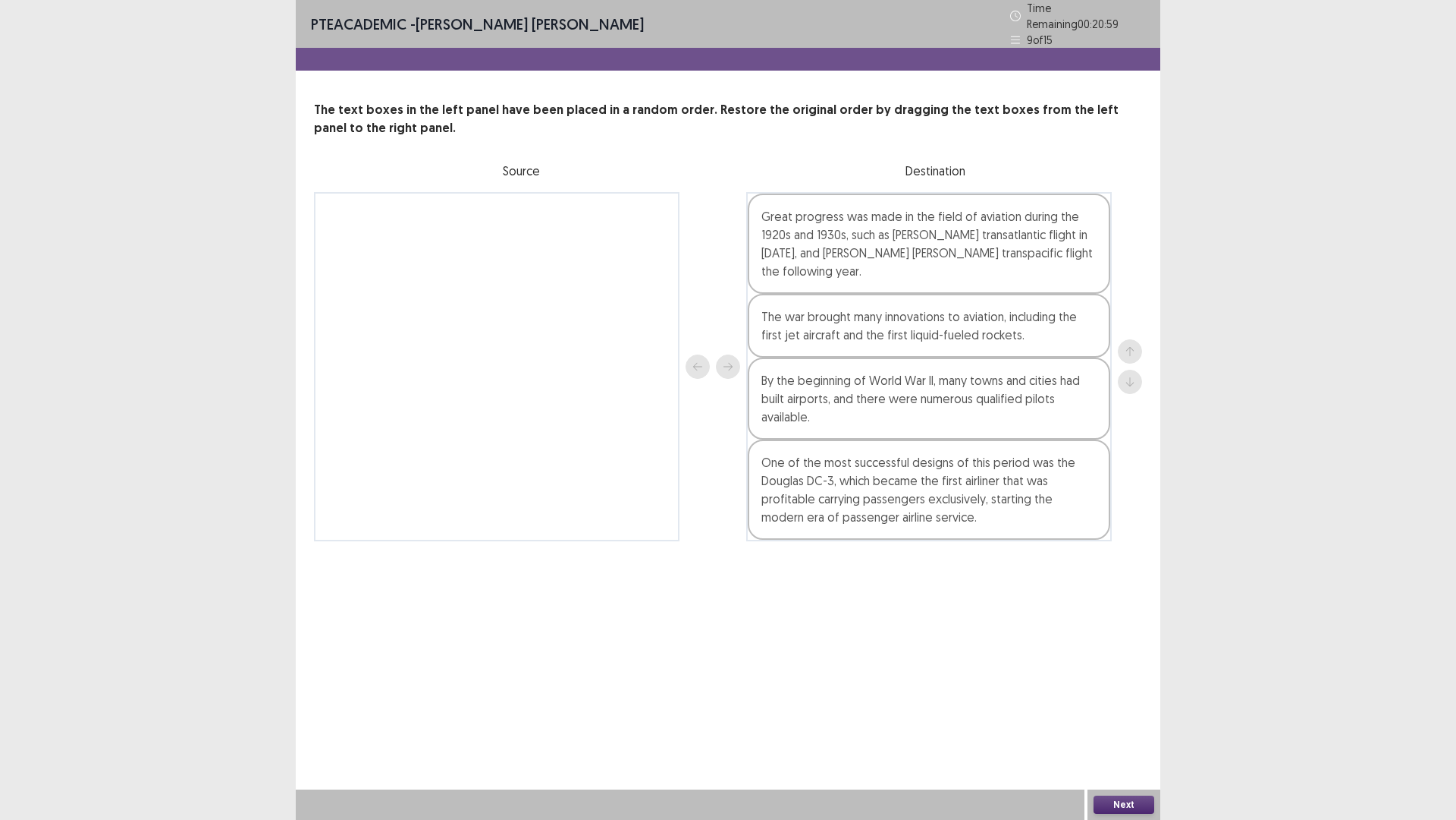
click at [1116, 553] on button "Next" at bounding box center [1124, 805] width 61 height 18
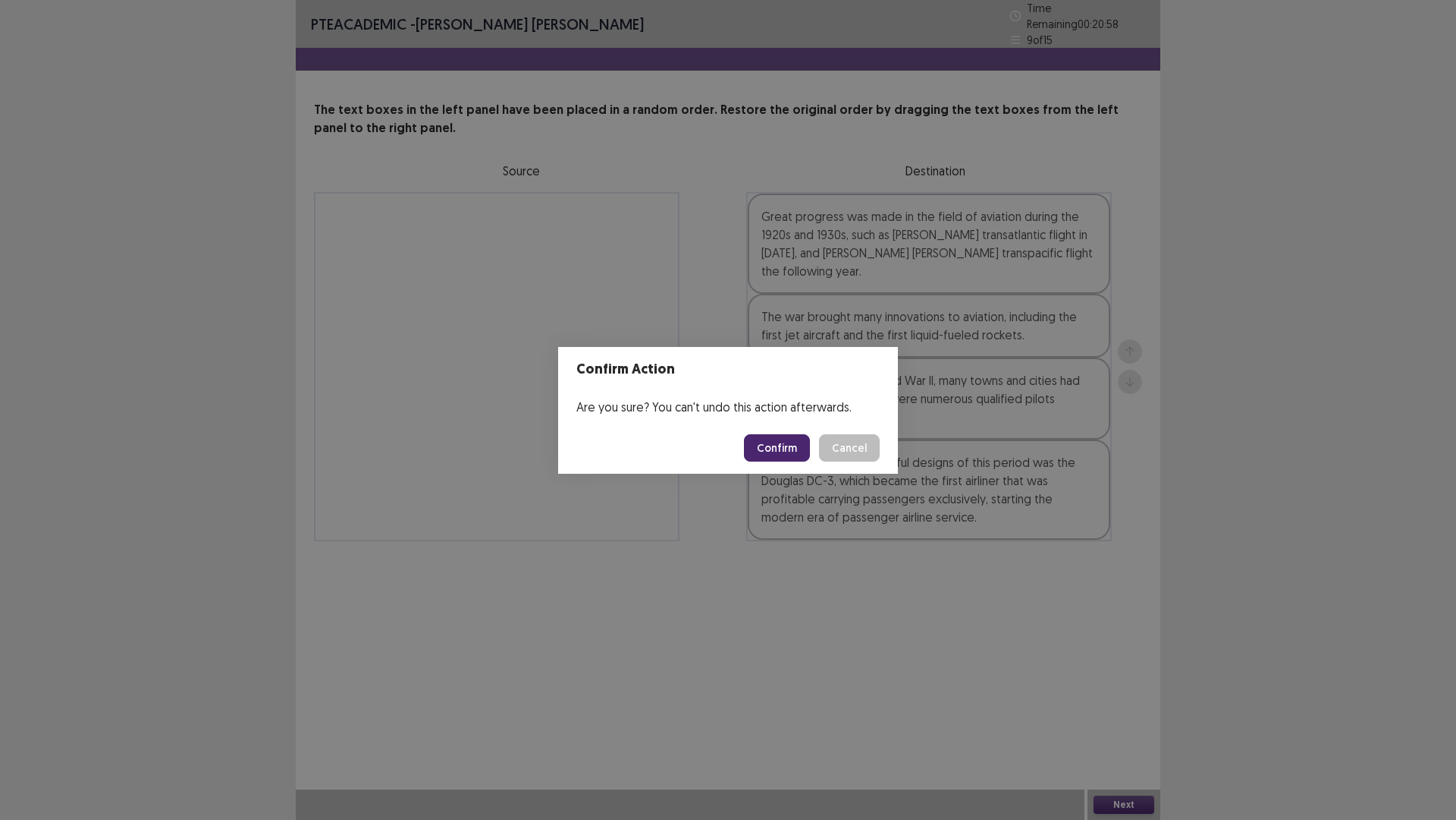
click at [766, 446] on button "Confirm" at bounding box center [777, 448] width 66 height 27
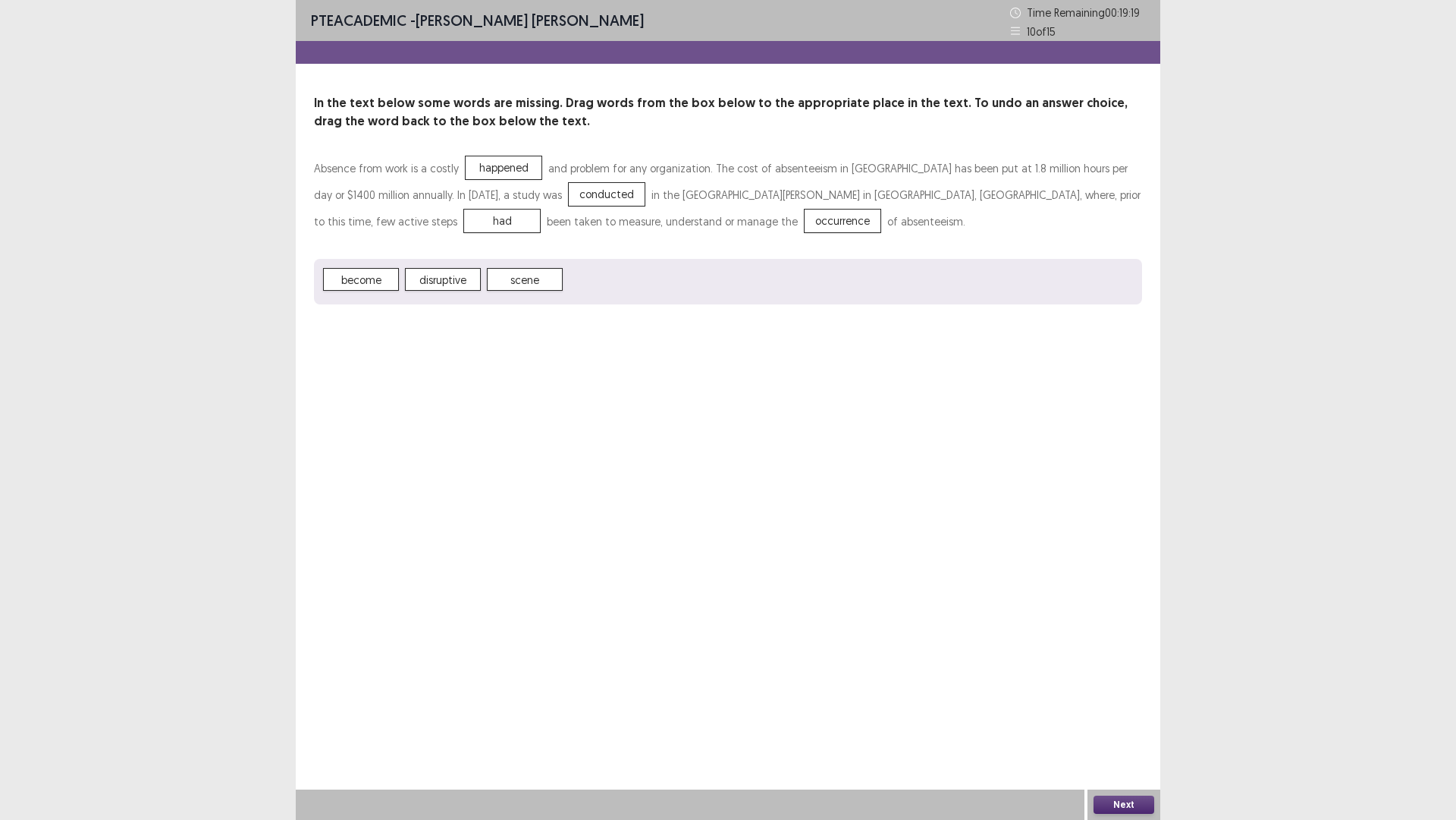
click at [1134, 553] on button "Next" at bounding box center [1124, 805] width 61 height 18
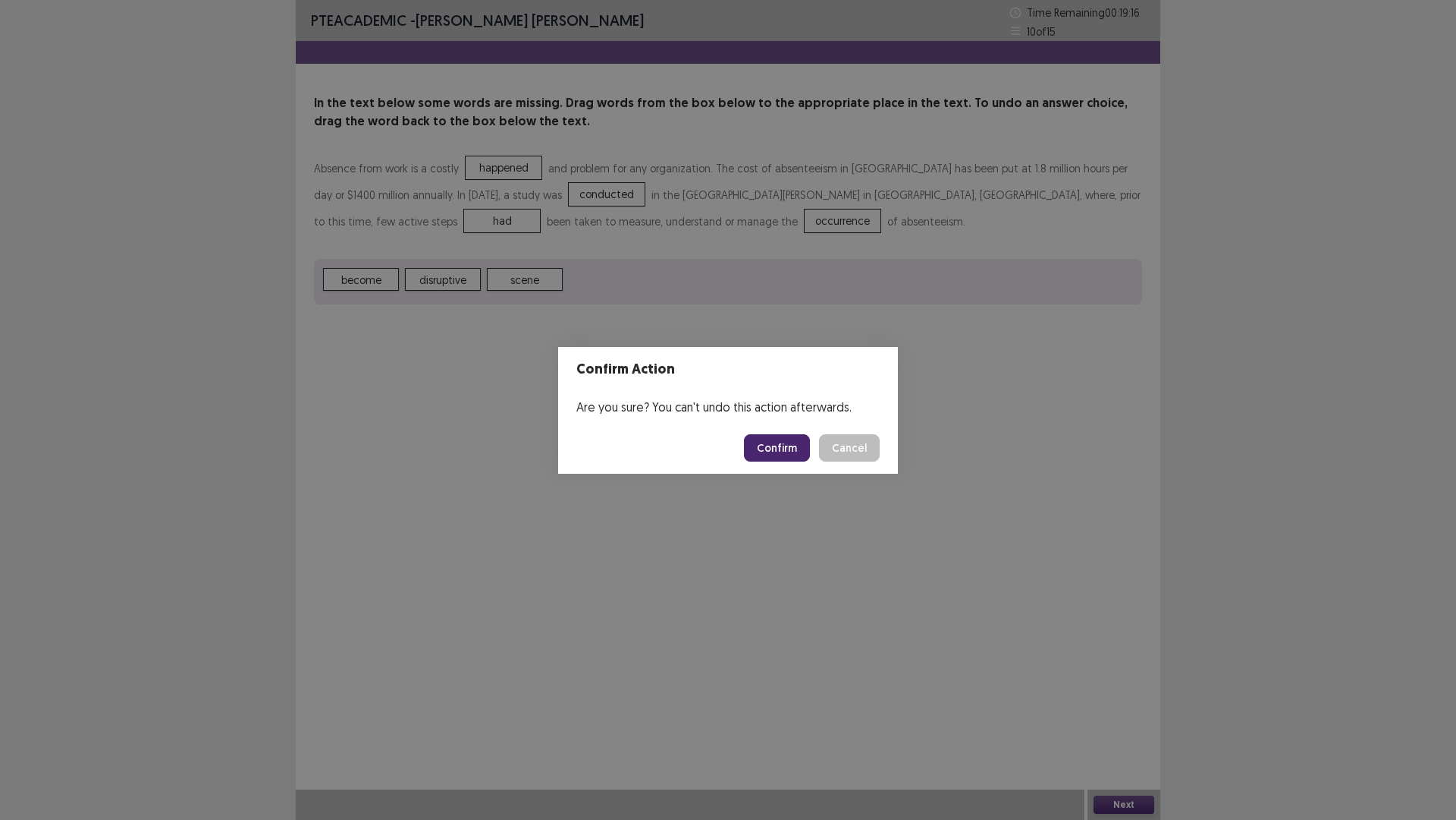
click at [780, 440] on button "Confirm" at bounding box center [777, 448] width 66 height 27
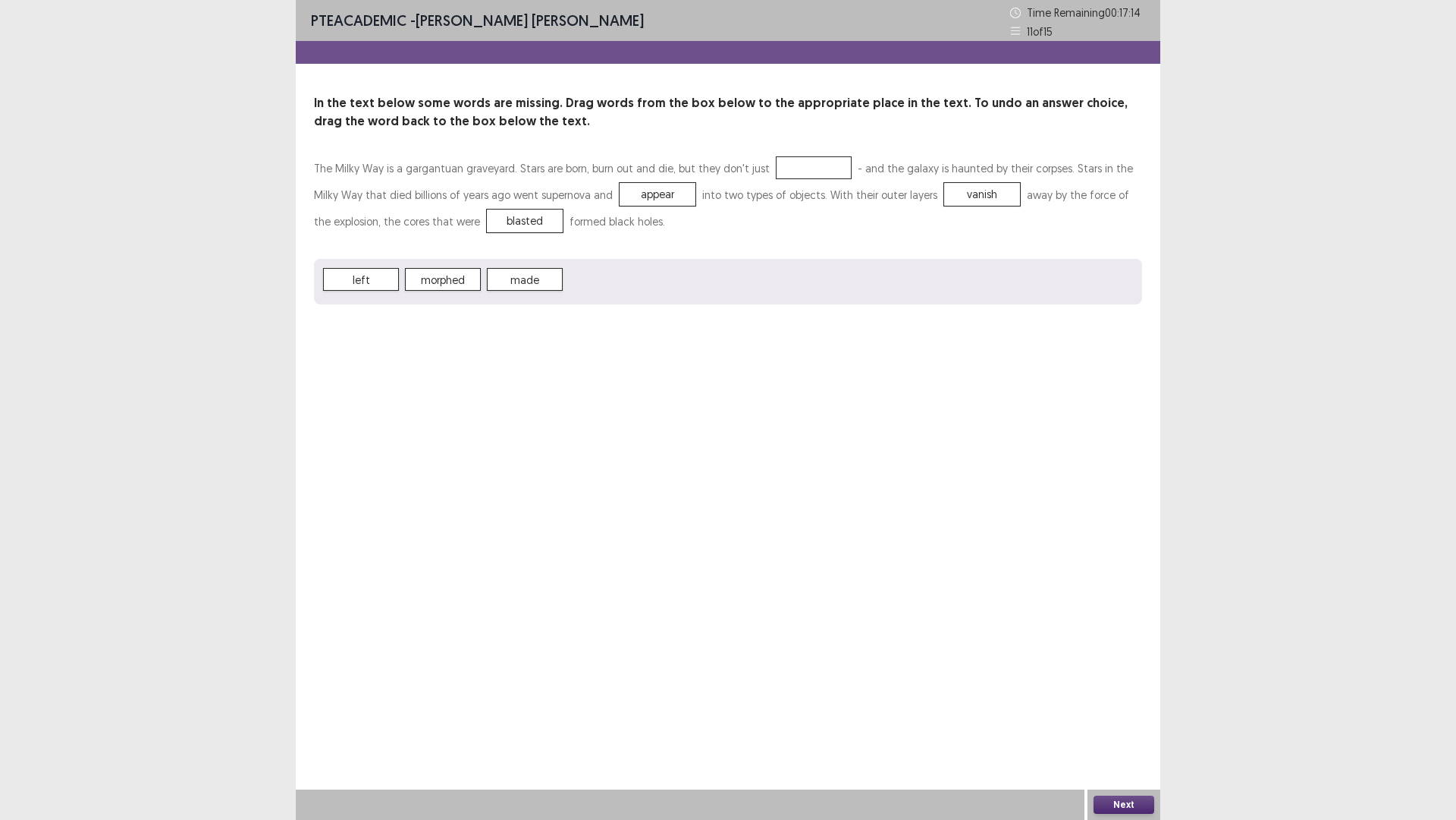
click at [385, 275] on span "left" at bounding box center [361, 279] width 76 height 23
click at [1128, 553] on button "Next" at bounding box center [1124, 805] width 61 height 18
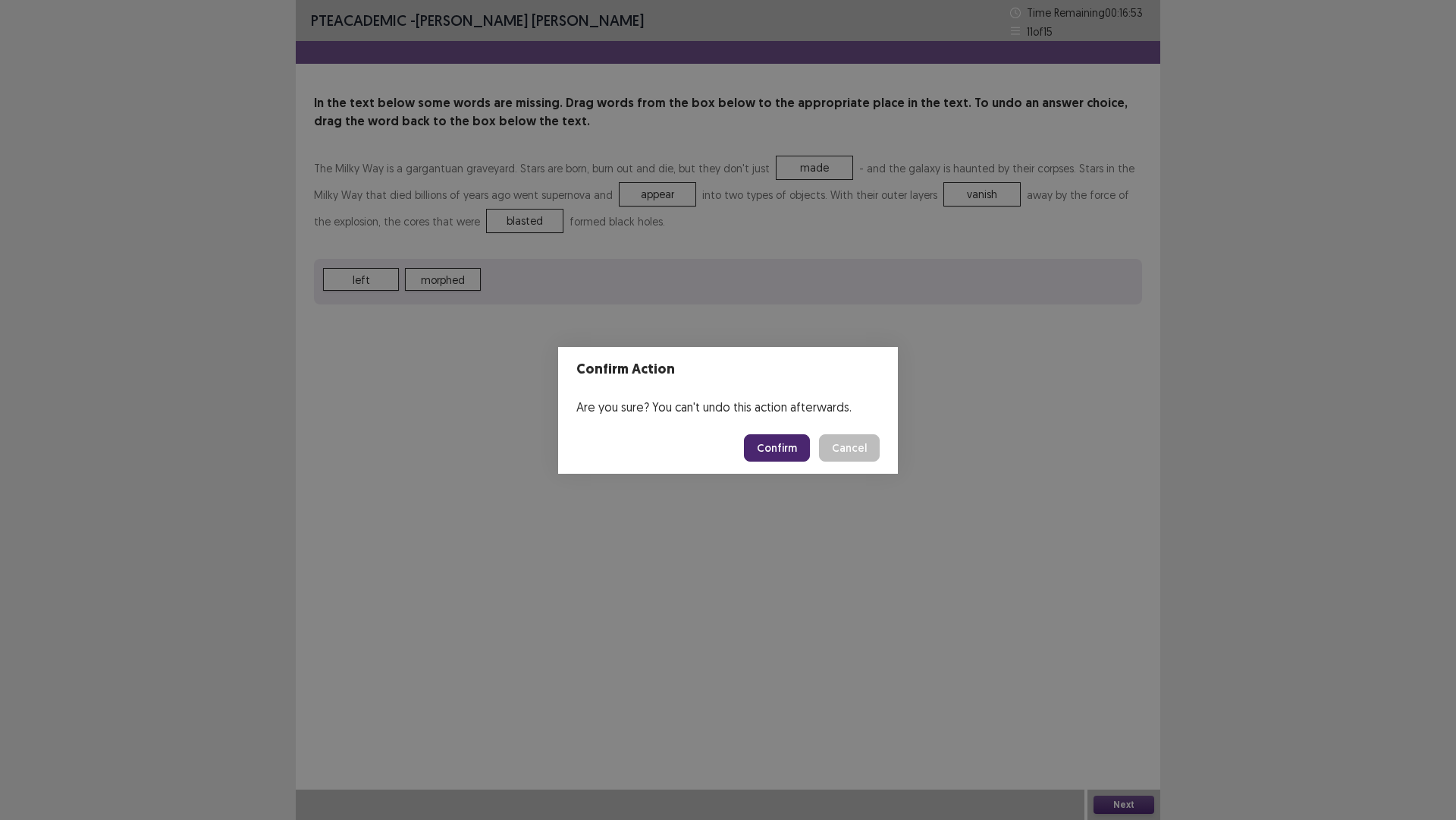
click at [791, 450] on button "Confirm" at bounding box center [777, 448] width 66 height 27
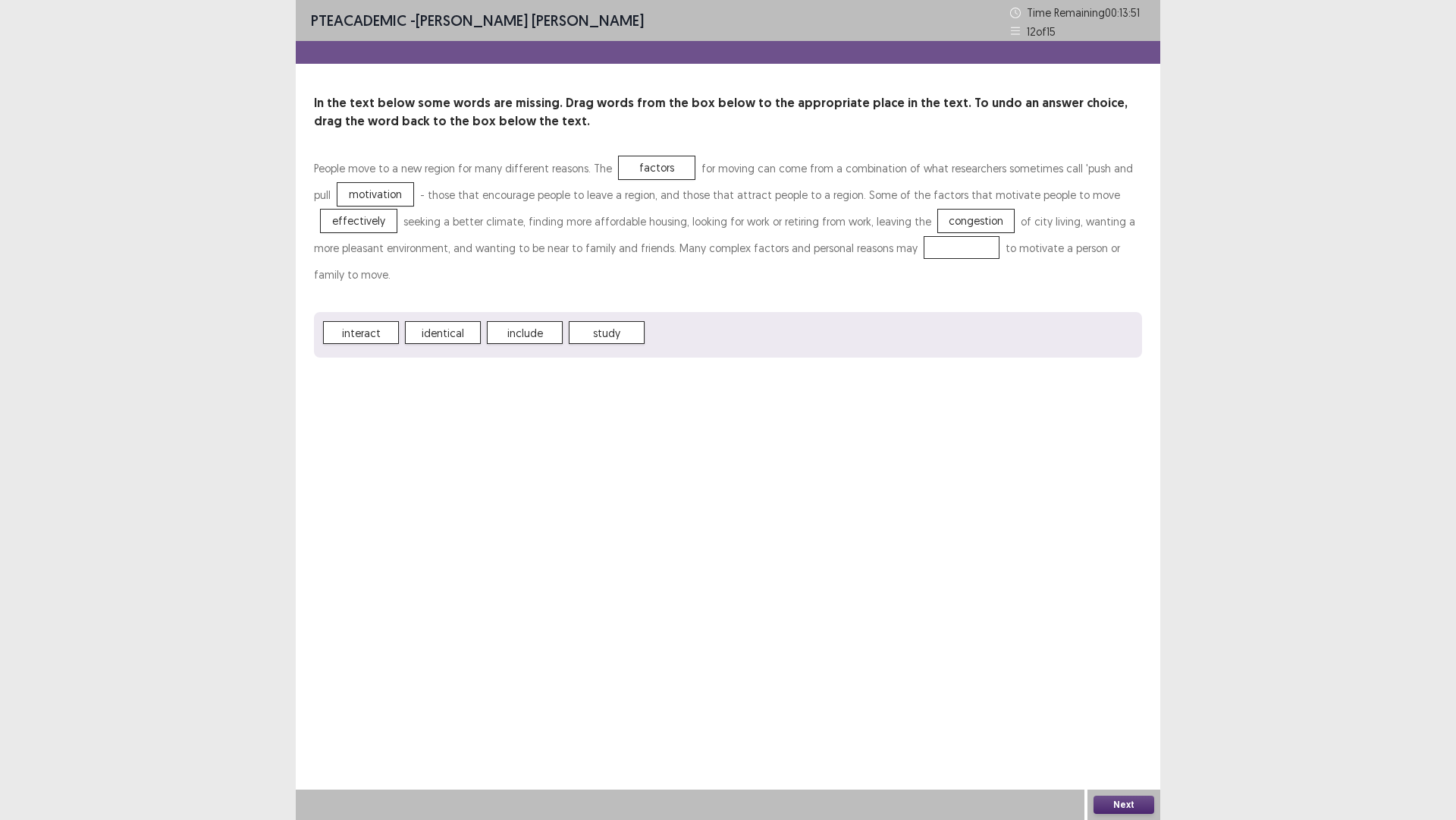
click at [516, 321] on span "include" at bounding box center [525, 331] width 76 height 23
click at [1136, 553] on button "Next" at bounding box center [1124, 805] width 61 height 18
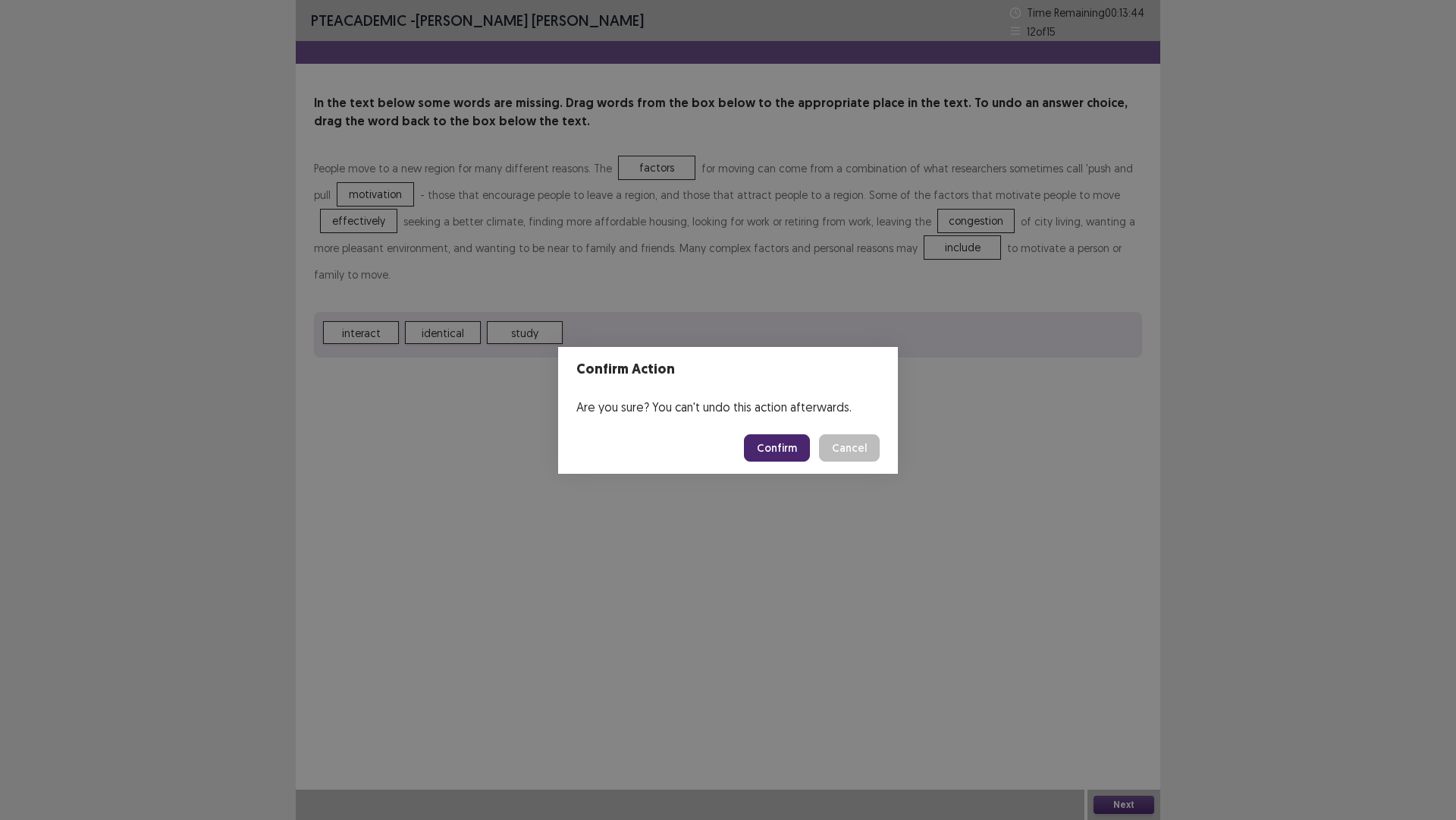
click at [793, 454] on button "Confirm" at bounding box center [777, 448] width 66 height 27
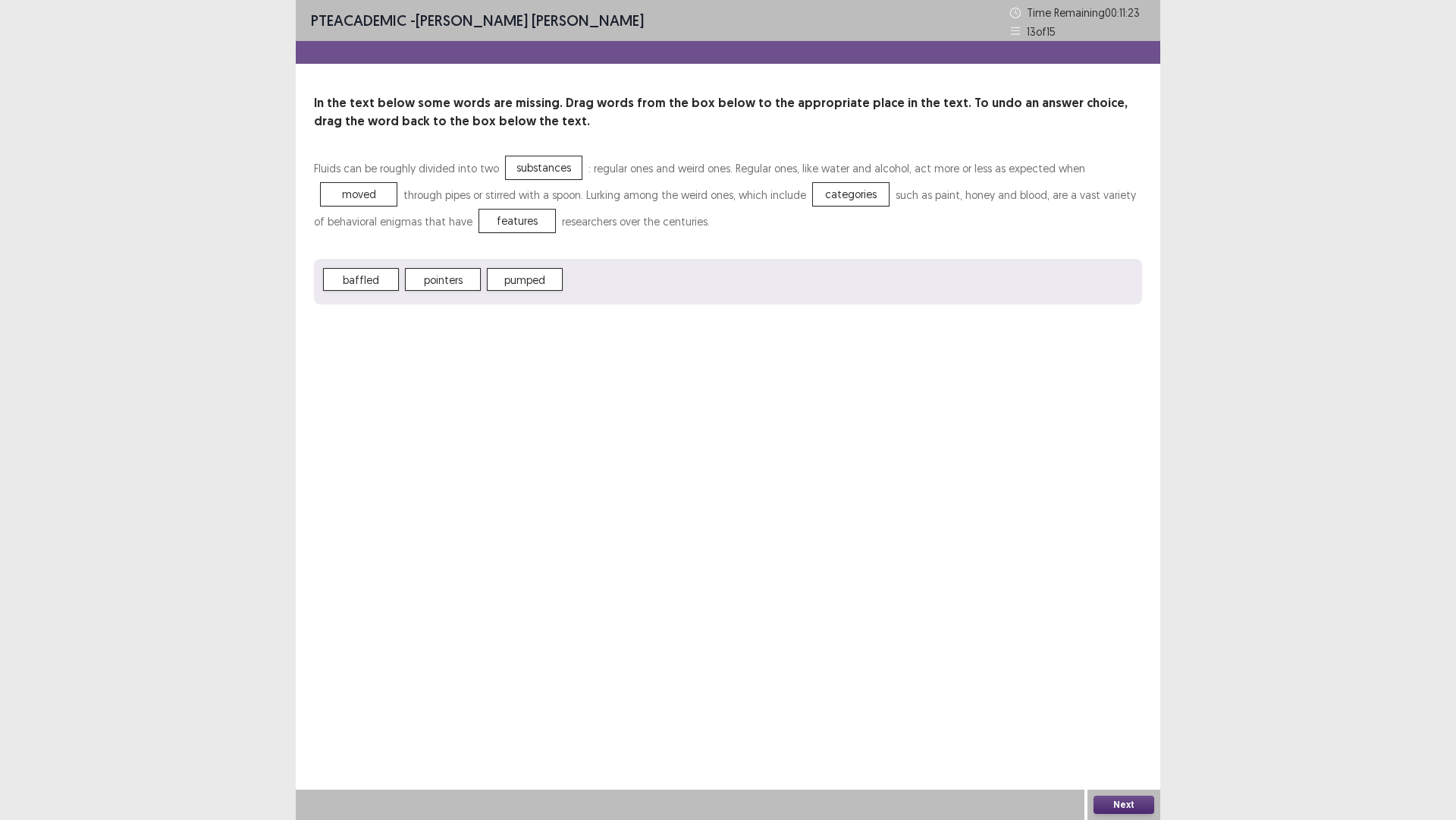
click at [1139, 553] on button "Next" at bounding box center [1124, 805] width 61 height 18
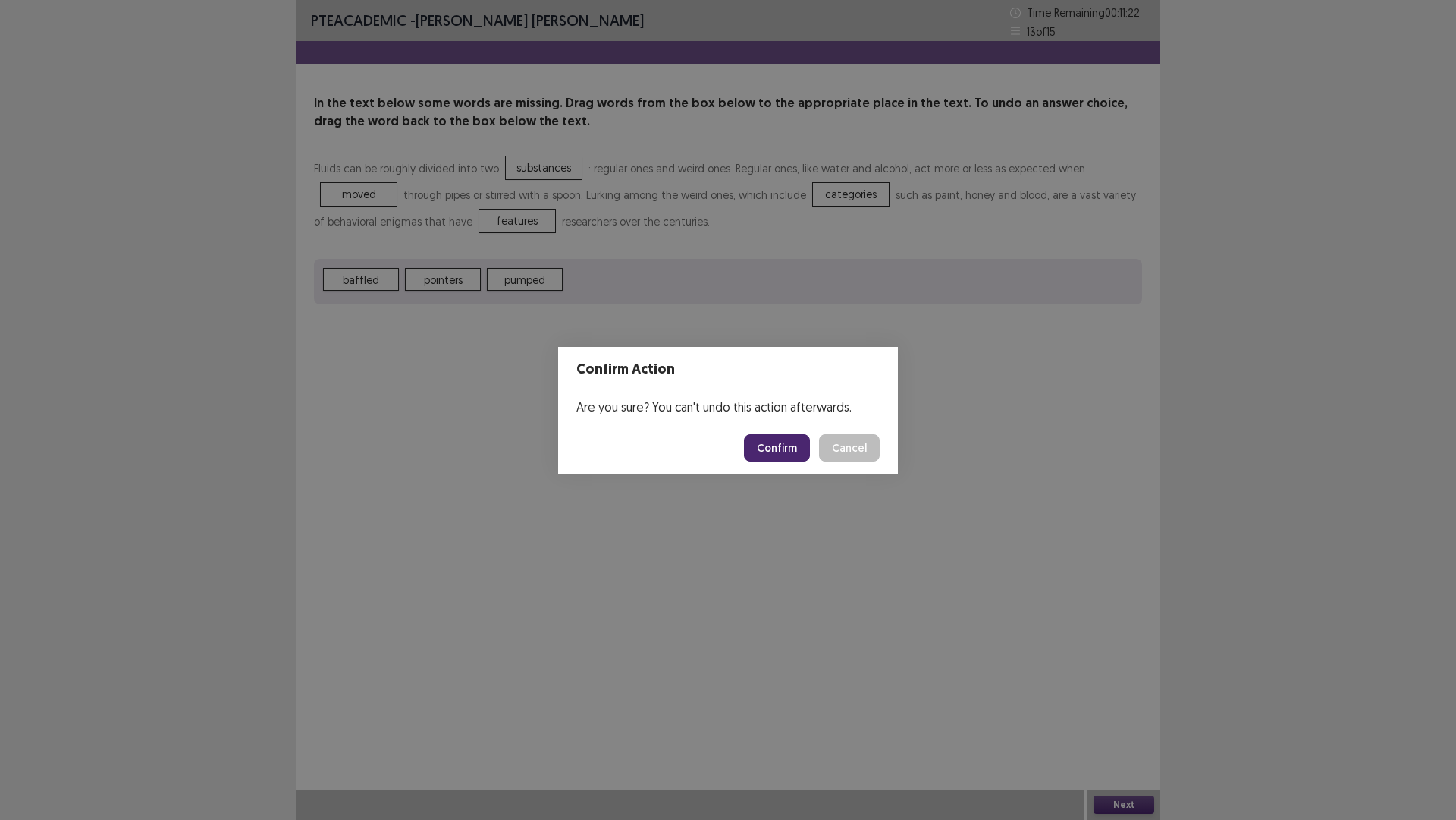
click at [781, 445] on button "Confirm" at bounding box center [777, 448] width 66 height 27
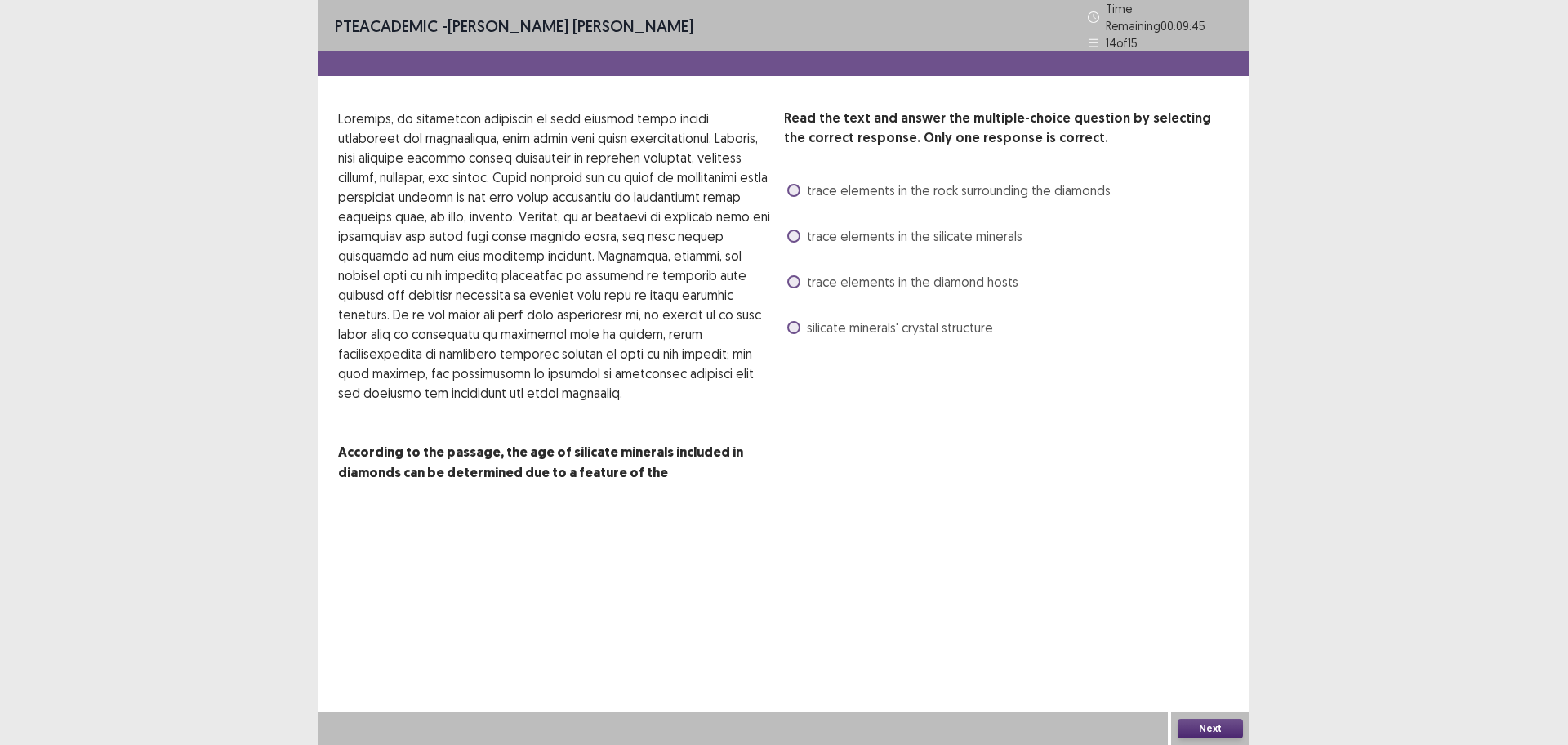
click at [879, 328] on span "silicate minerals' crystal structure" at bounding box center [900, 328] width 187 height 20
click at [1207, 595] on button "Next" at bounding box center [1210, 728] width 65 height 20
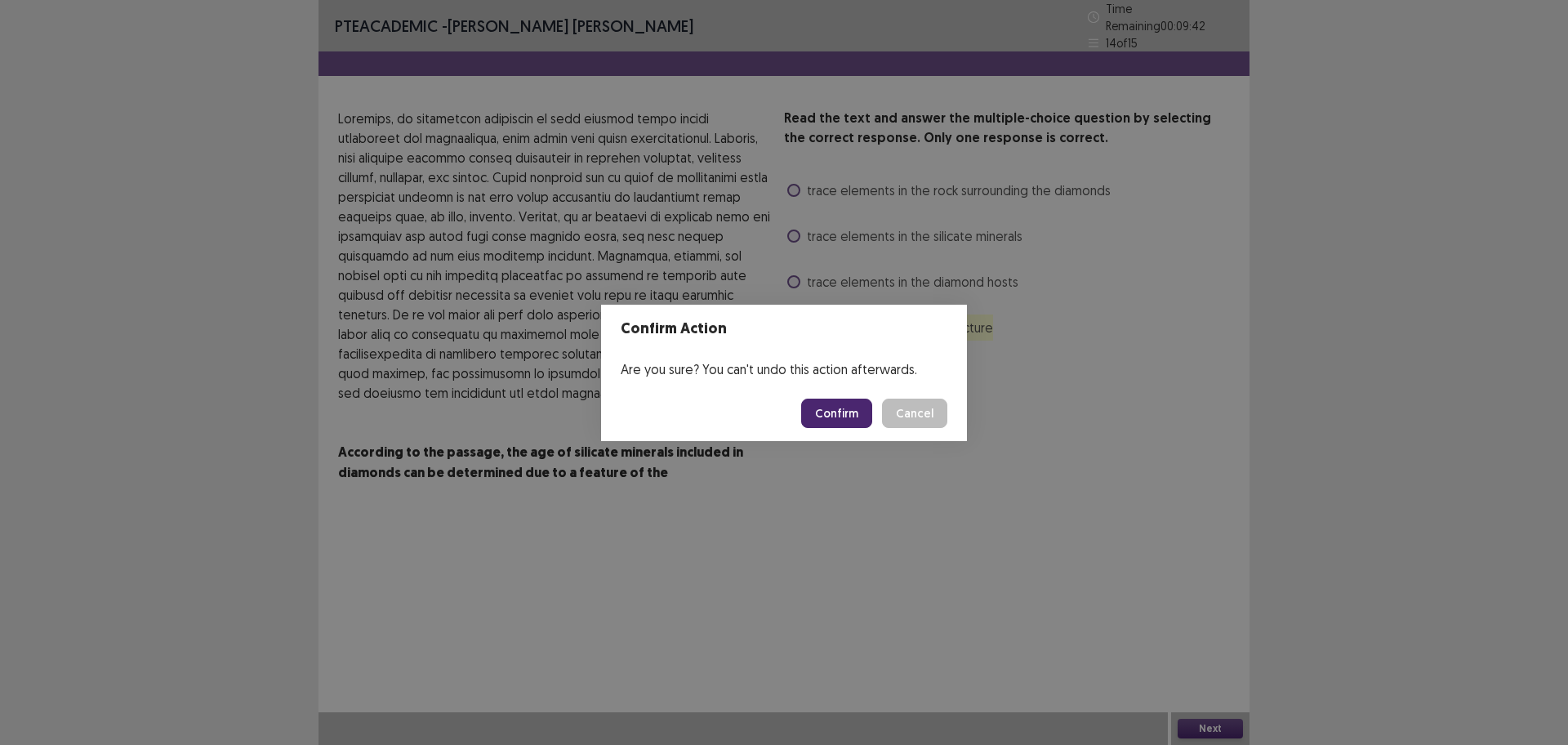
click at [857, 416] on button "Confirm" at bounding box center [837, 414] width 71 height 29
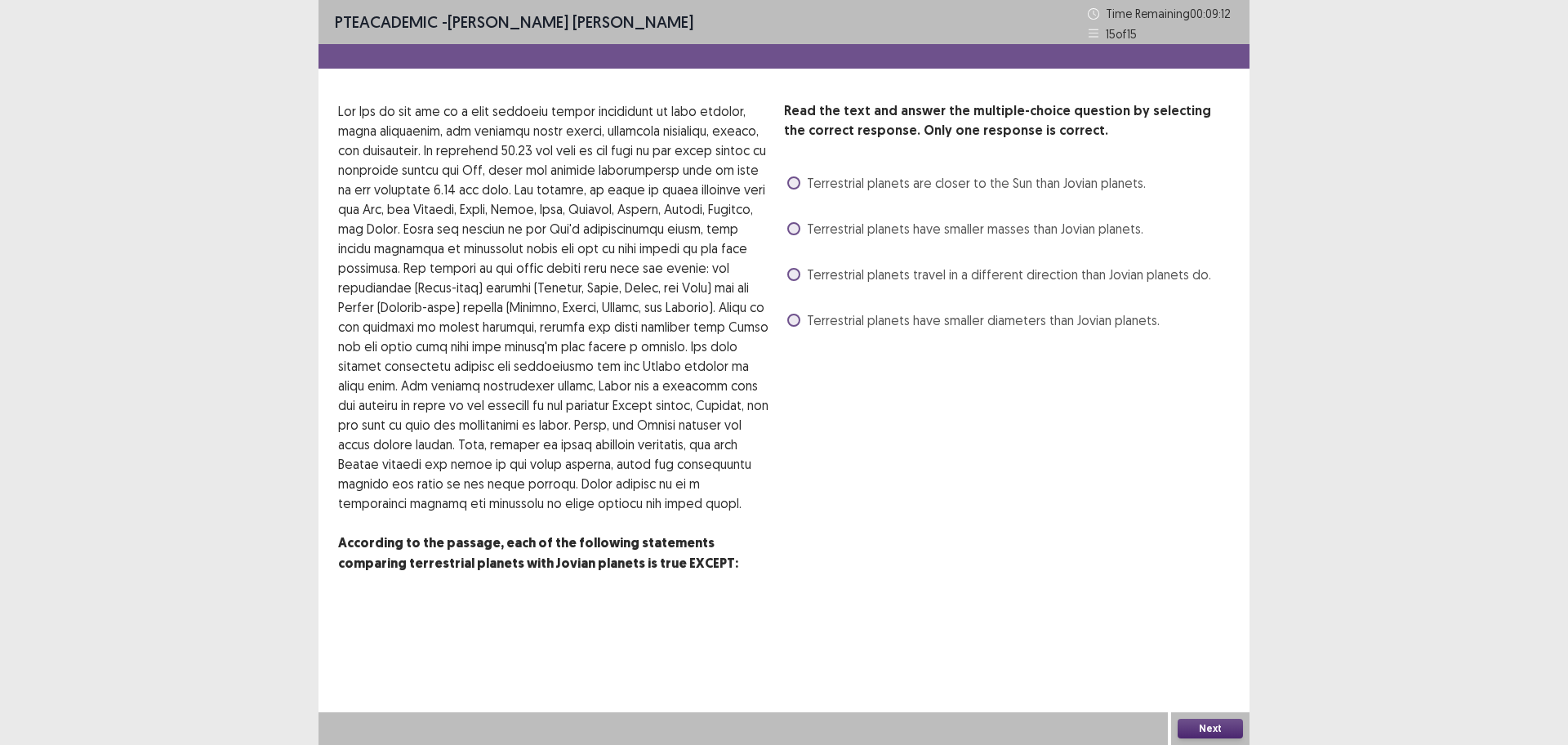
click at [801, 281] on label "Terrestrial planets travel in a different direction than Jovian planets do." at bounding box center [1000, 275] width 424 height 20
click at [1217, 595] on button "Next" at bounding box center [1210, 728] width 65 height 20
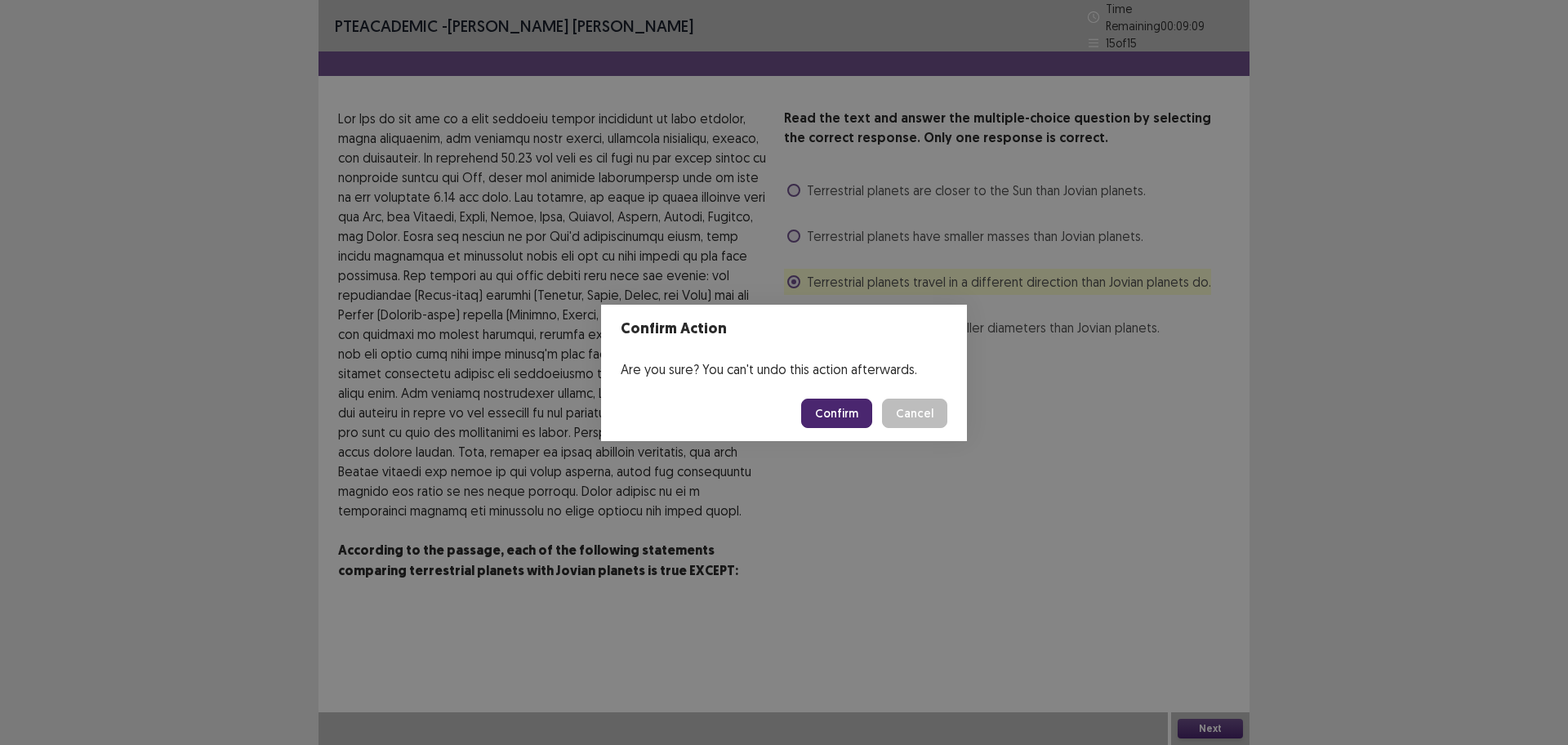
click at [836, 403] on button "Confirm" at bounding box center [837, 414] width 71 height 29
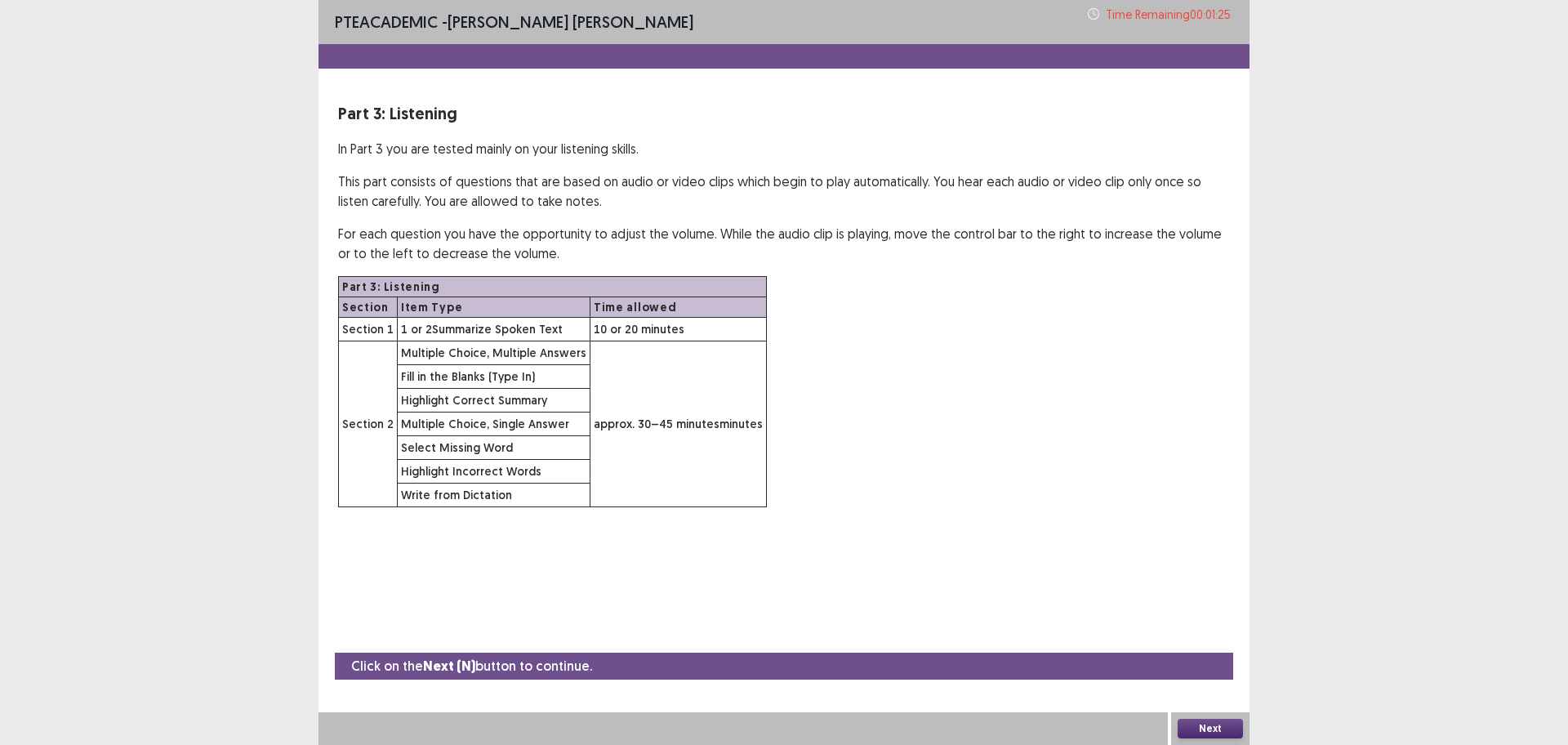
click at [1210, 595] on button "Next" at bounding box center [1210, 728] width 65 height 20
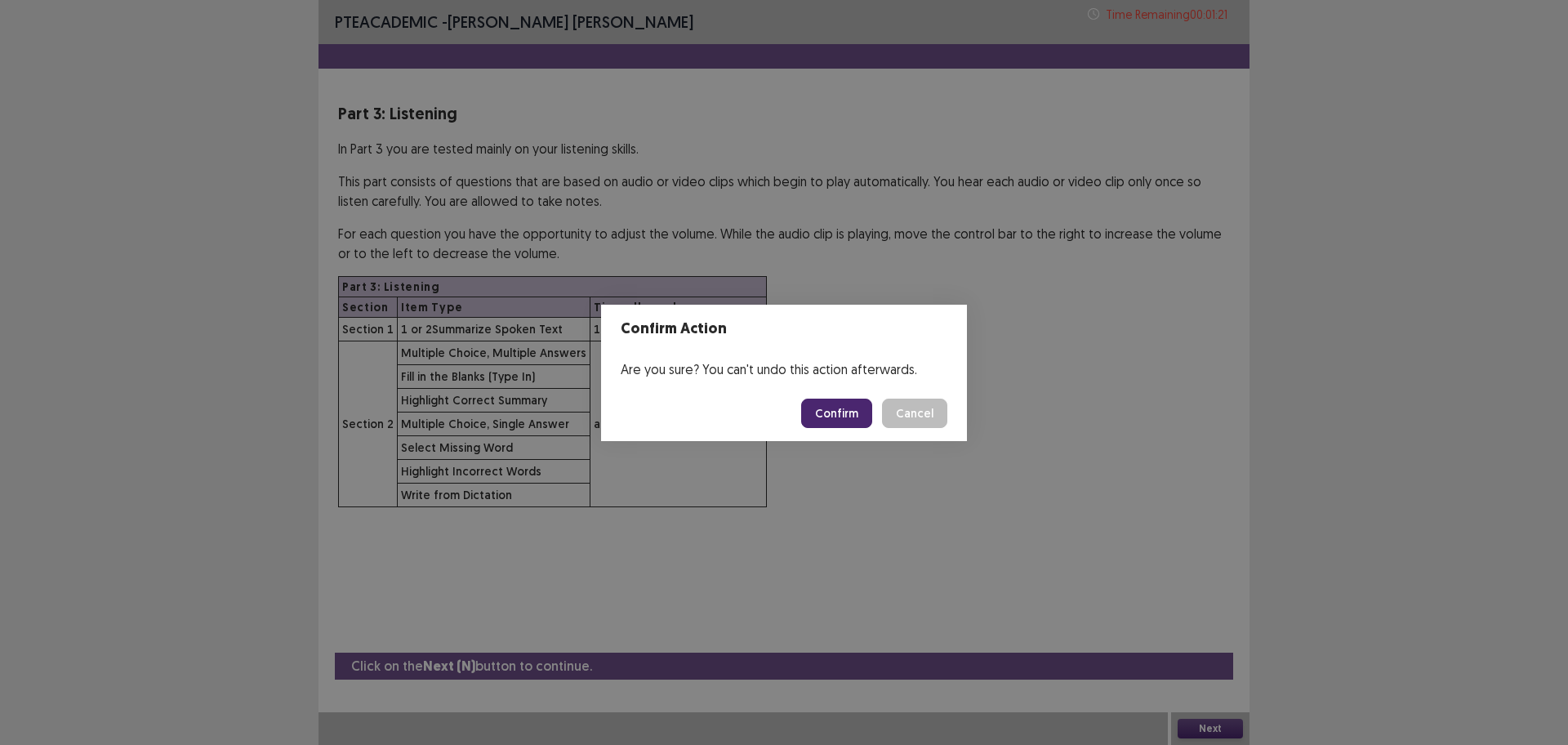
click at [834, 421] on button "Confirm" at bounding box center [837, 414] width 71 height 29
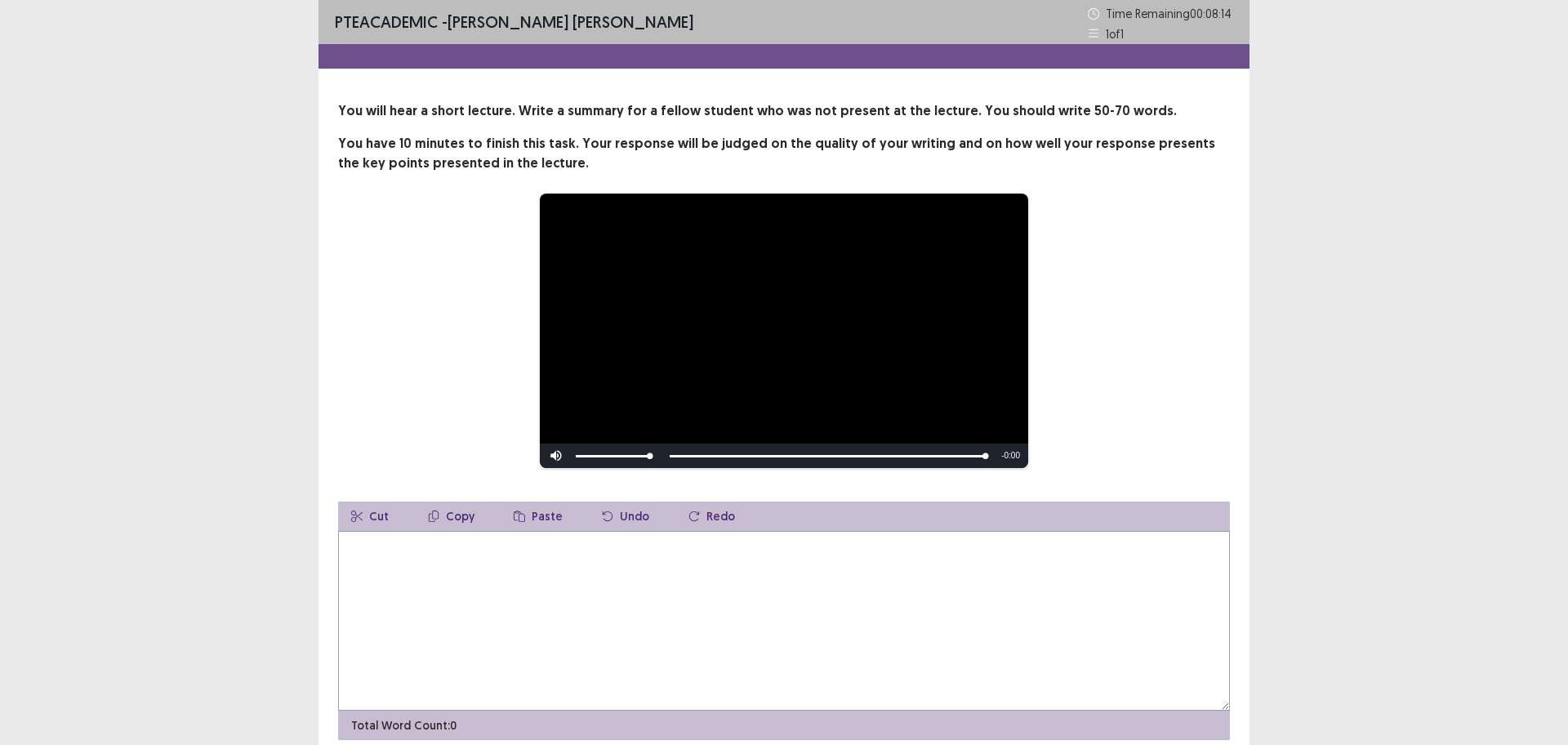
drag, startPoint x: 783, startPoint y: 579, endPoint x: 787, endPoint y: 571, distance: 8.9
click at [785, 575] on textarea at bounding box center [784, 621] width 893 height 180
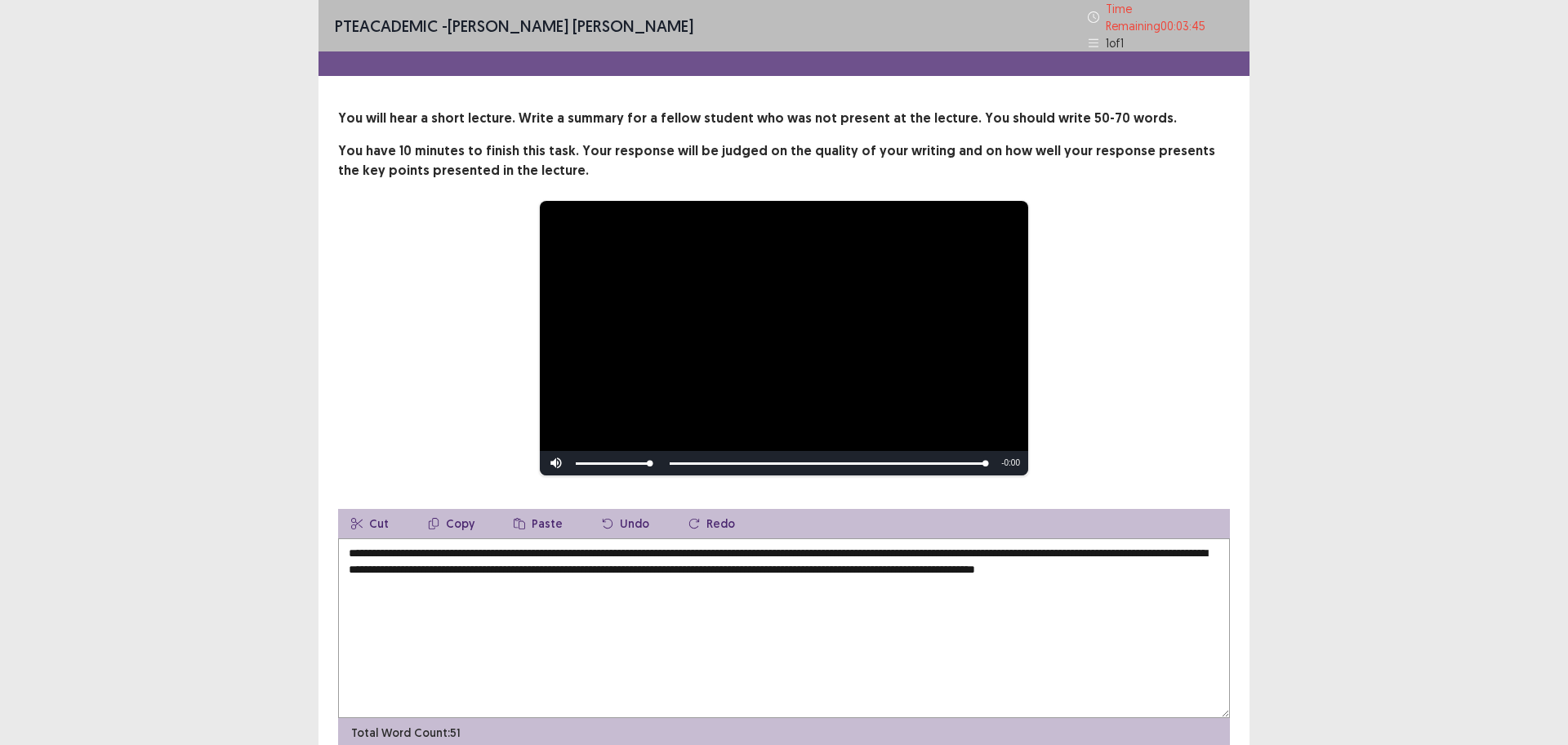
drag, startPoint x: 350, startPoint y: 554, endPoint x: 382, endPoint y: 552, distance: 32.1
click at [359, 552] on textarea "**********" at bounding box center [784, 629] width 893 height 180
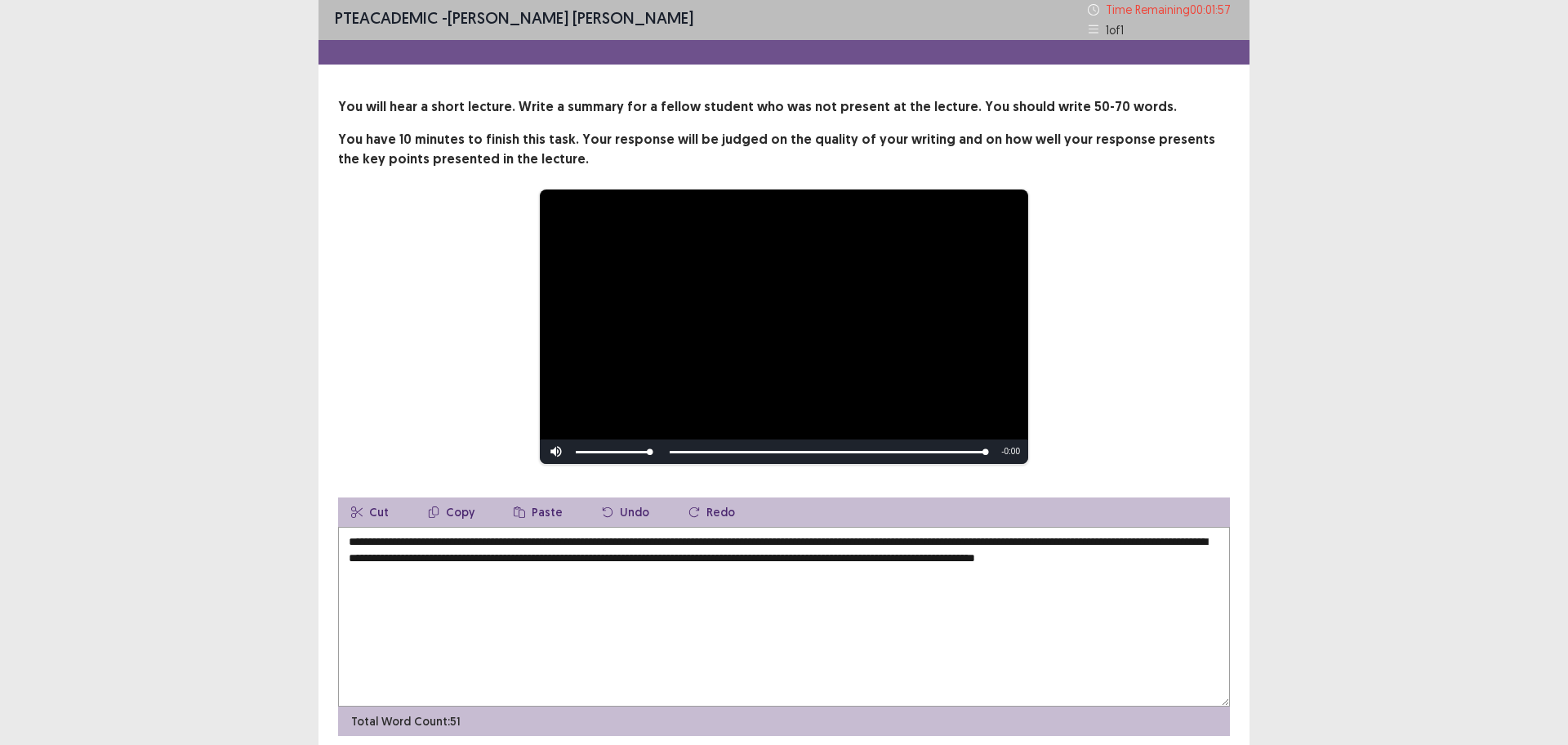
scroll to position [67, 0]
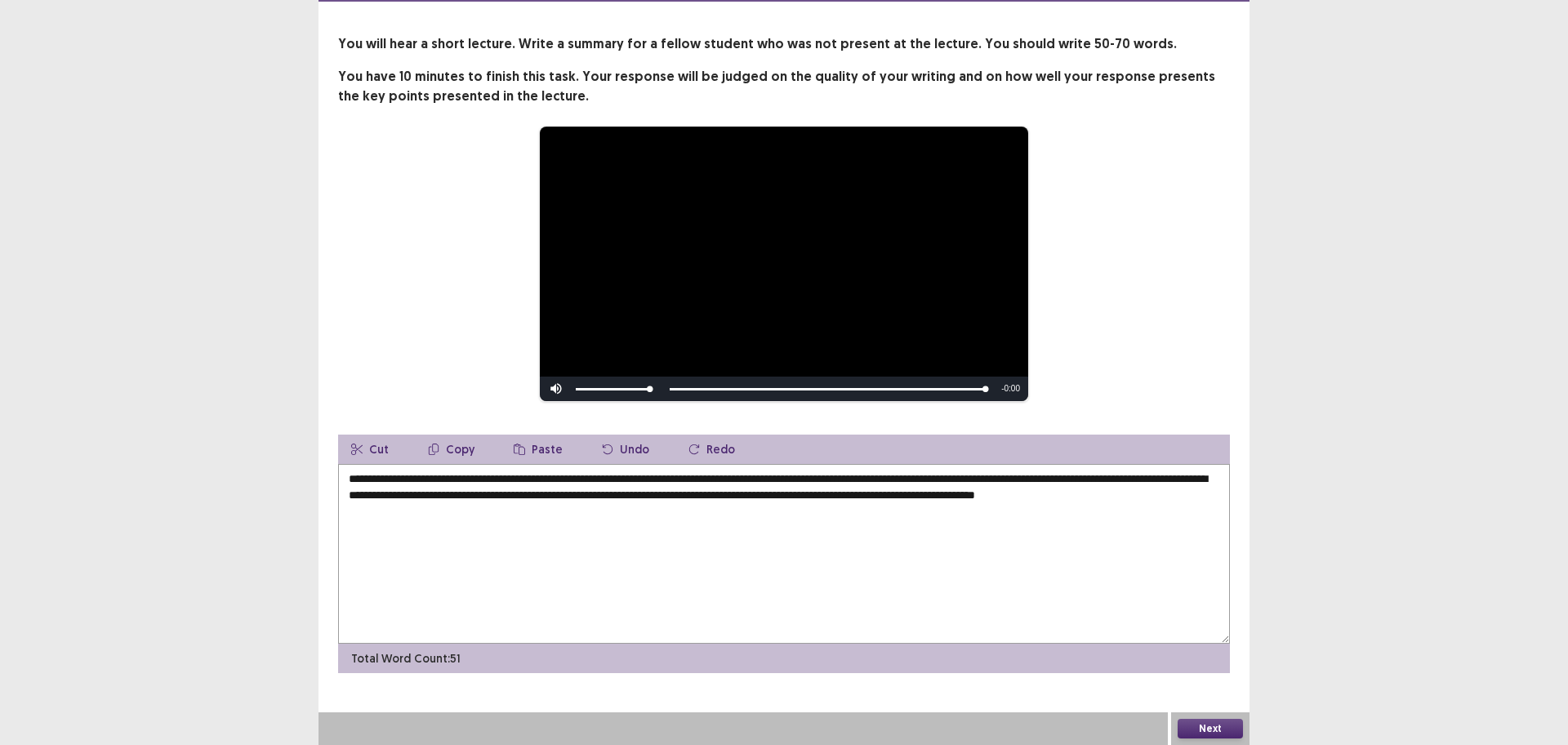
type textarea "**********"
click at [1217, 595] on button "Next" at bounding box center [1210, 728] width 65 height 20
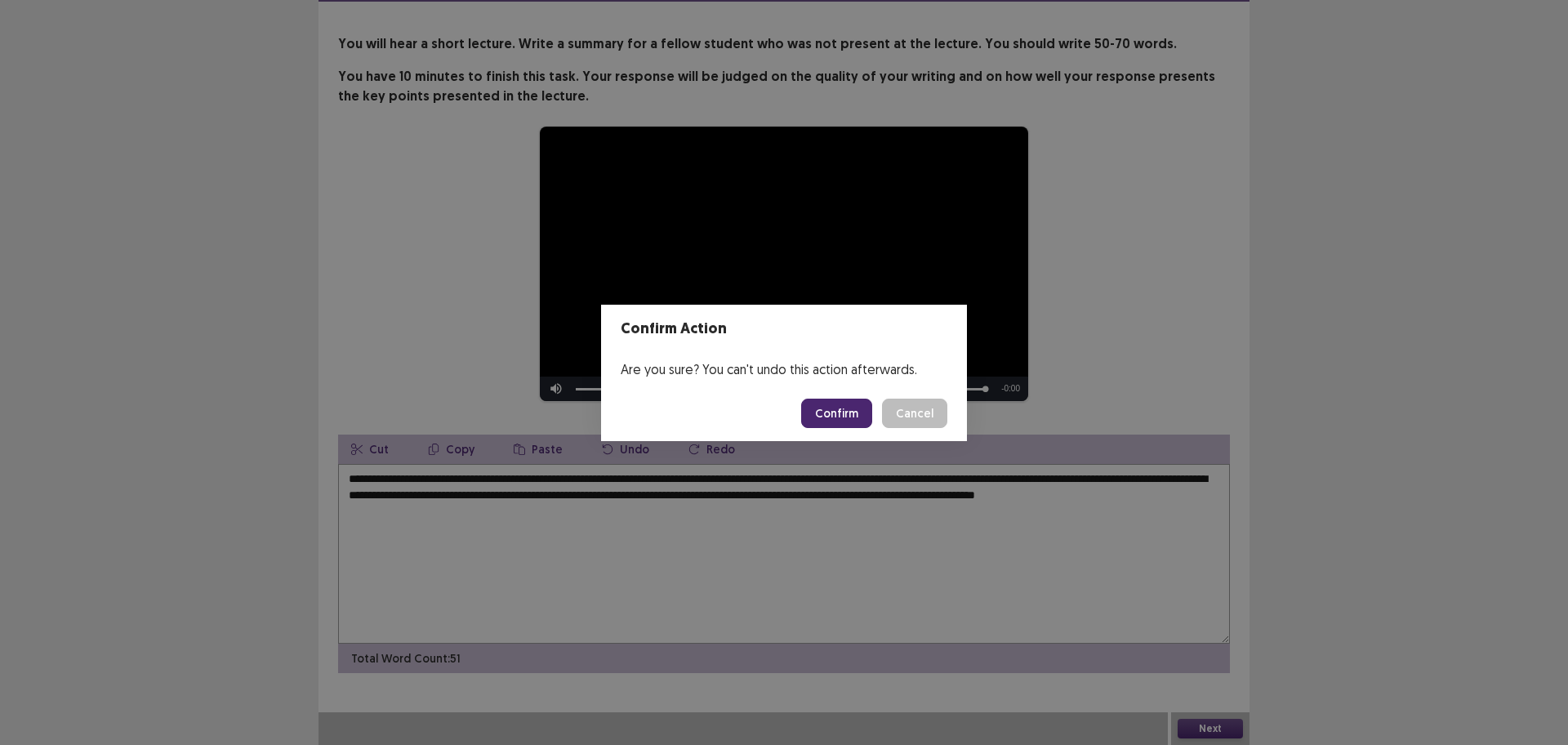
click at [857, 420] on button "Confirm" at bounding box center [837, 414] width 71 height 29
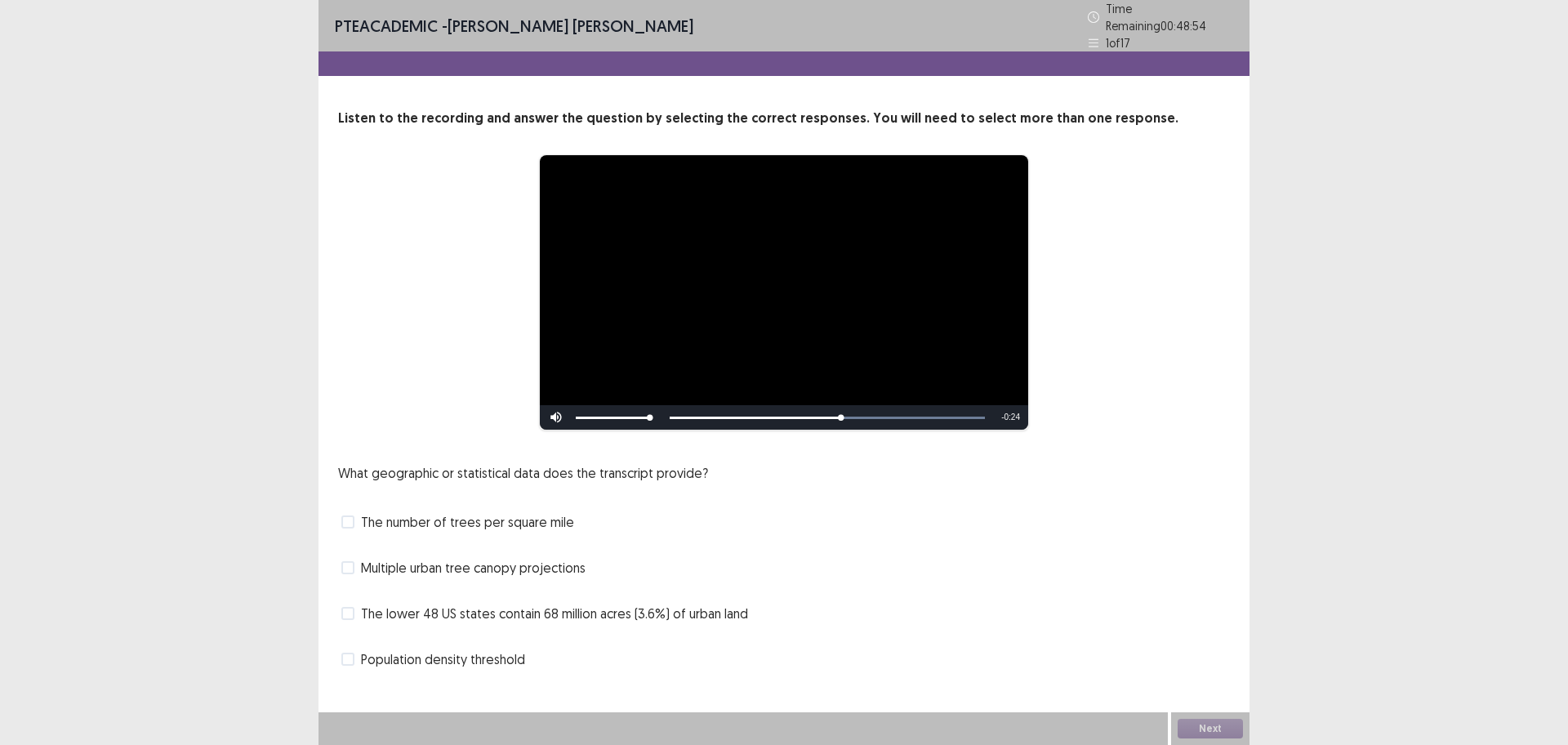
click at [370, 595] on span "The lower 48 US states contain 68 million acres (3.6%) of urban land" at bounding box center [554, 614] width 387 height 20
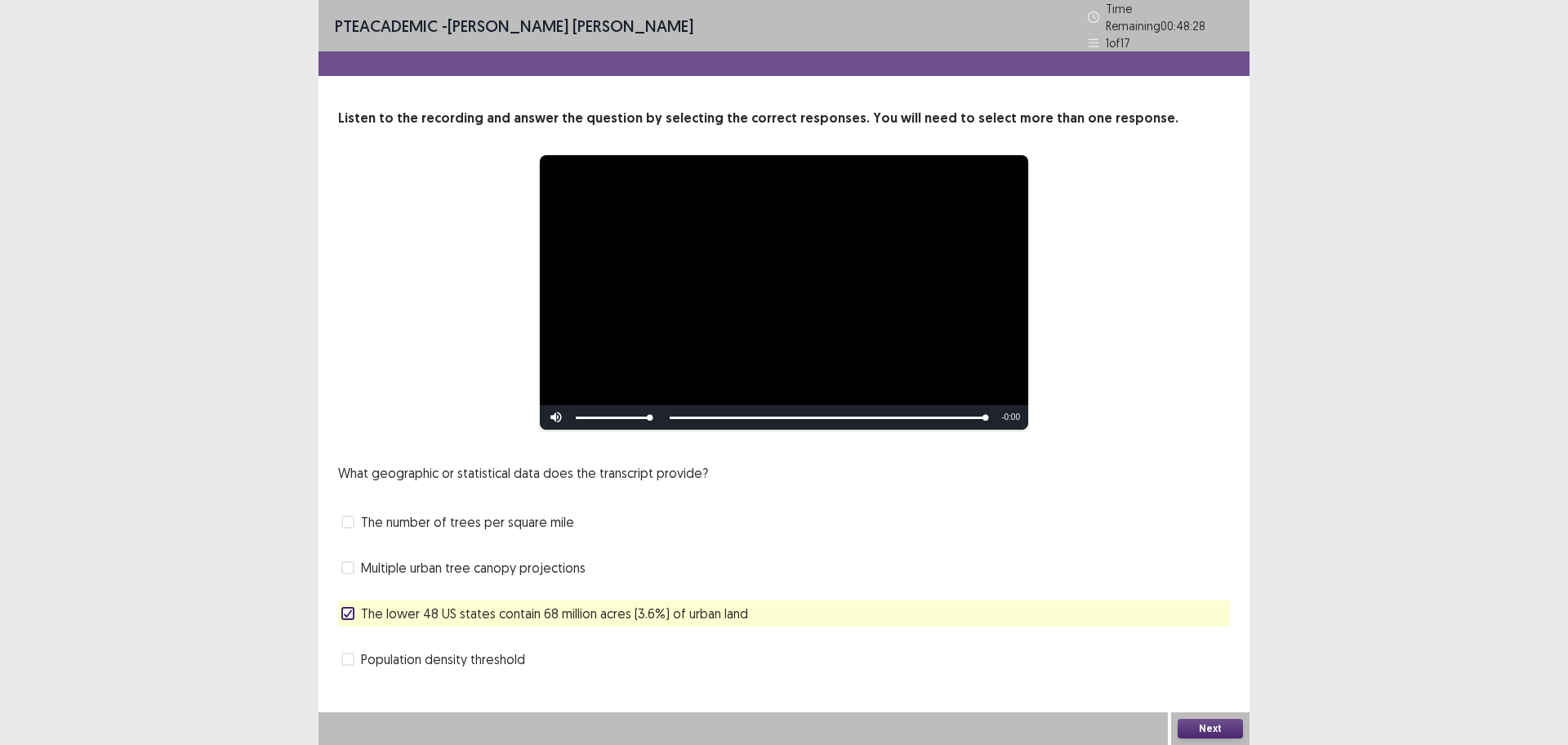
click at [1200, 595] on button "Next" at bounding box center [1210, 728] width 65 height 20
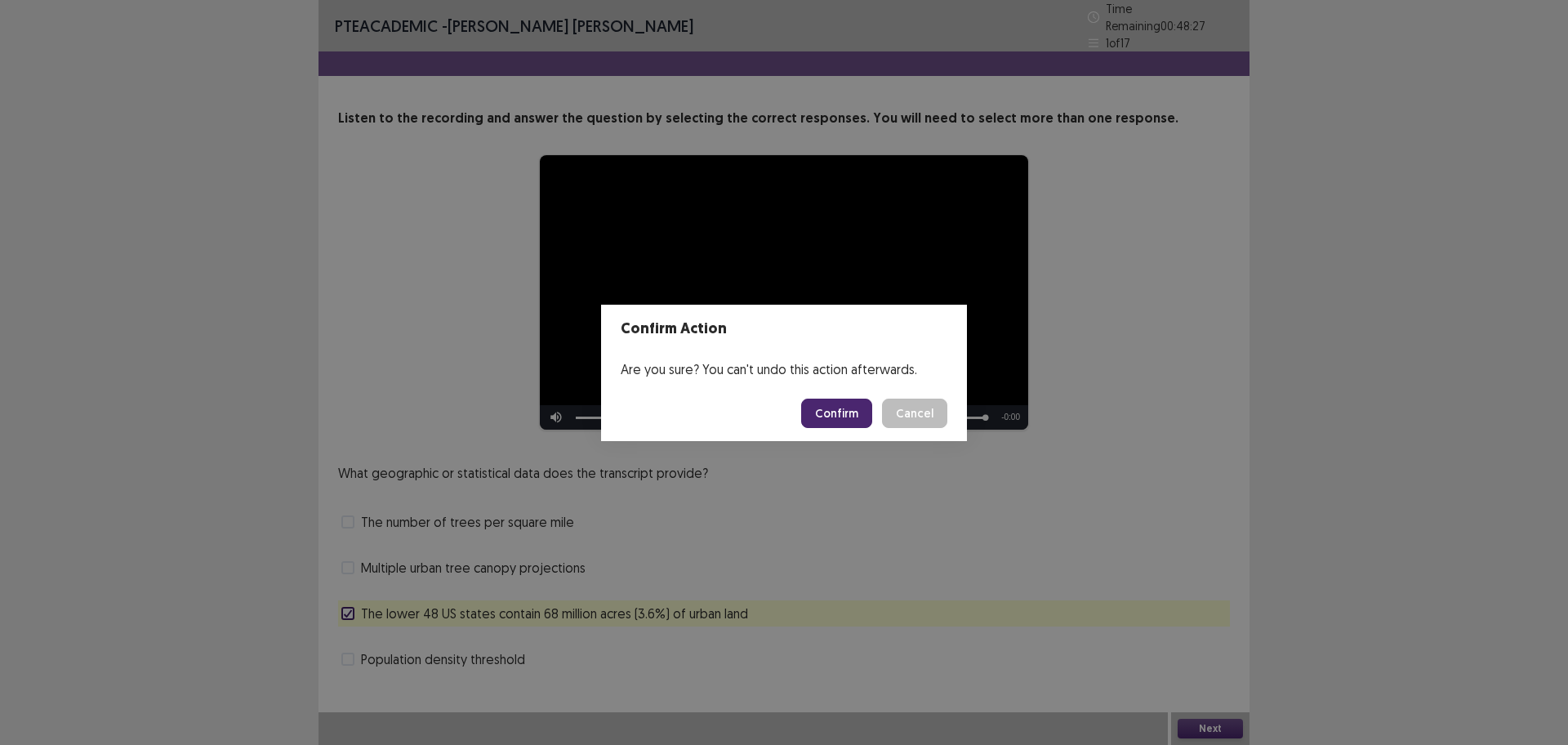
click at [847, 412] on button "Confirm" at bounding box center [837, 414] width 71 height 29
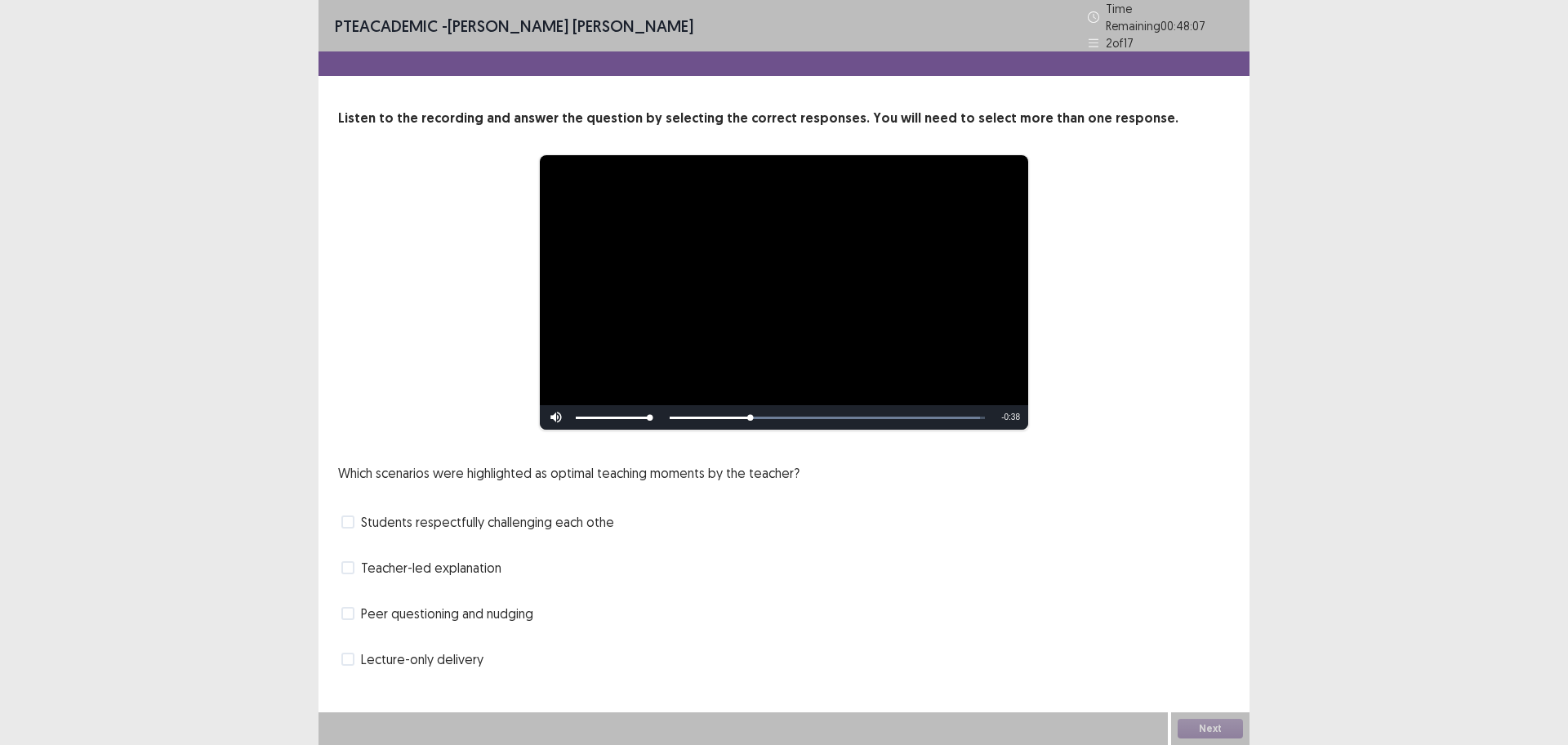
click at [439, 515] on span "Students respectfully challenging each othe" at bounding box center [487, 522] width 253 height 20
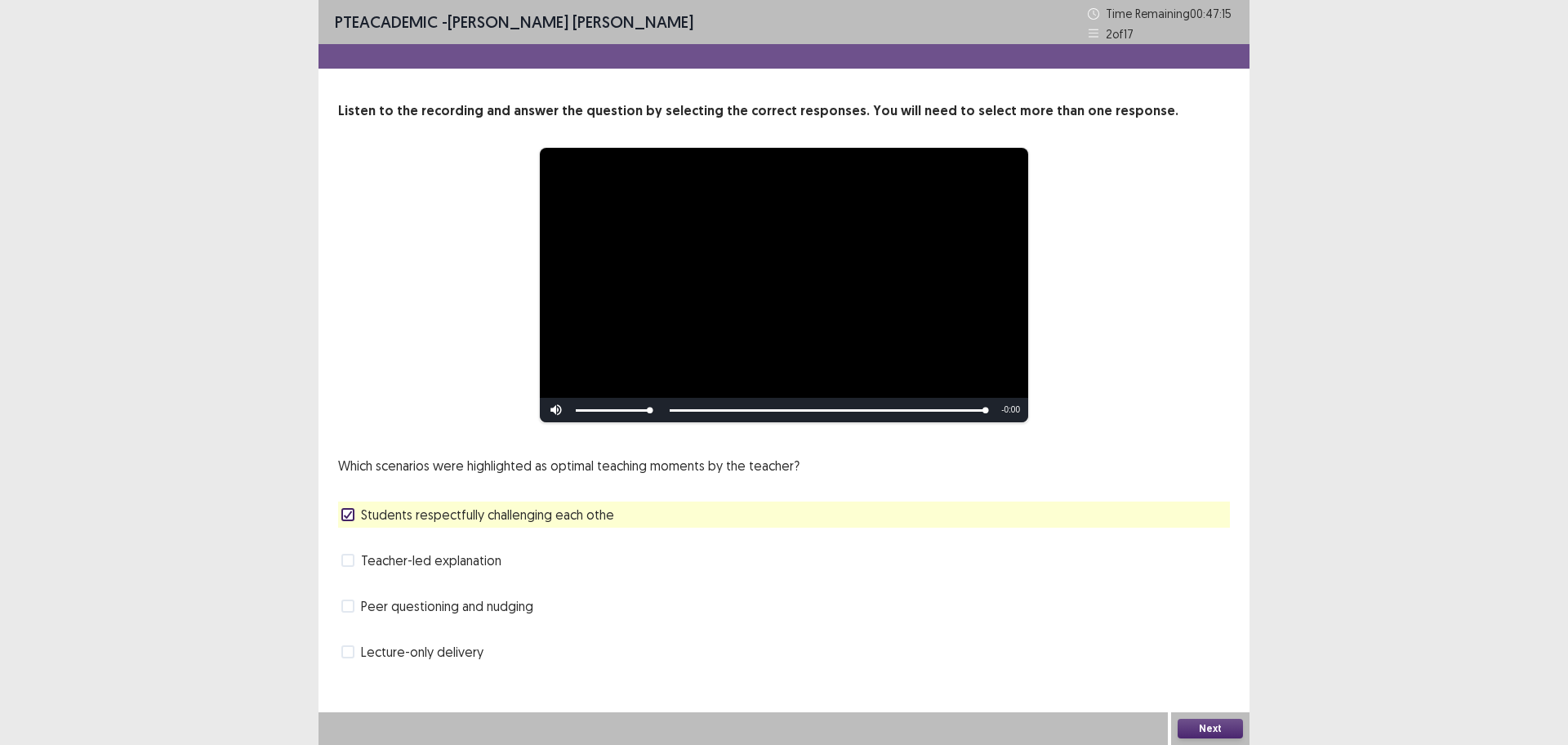
click at [1208, 595] on button "Next" at bounding box center [1210, 728] width 65 height 20
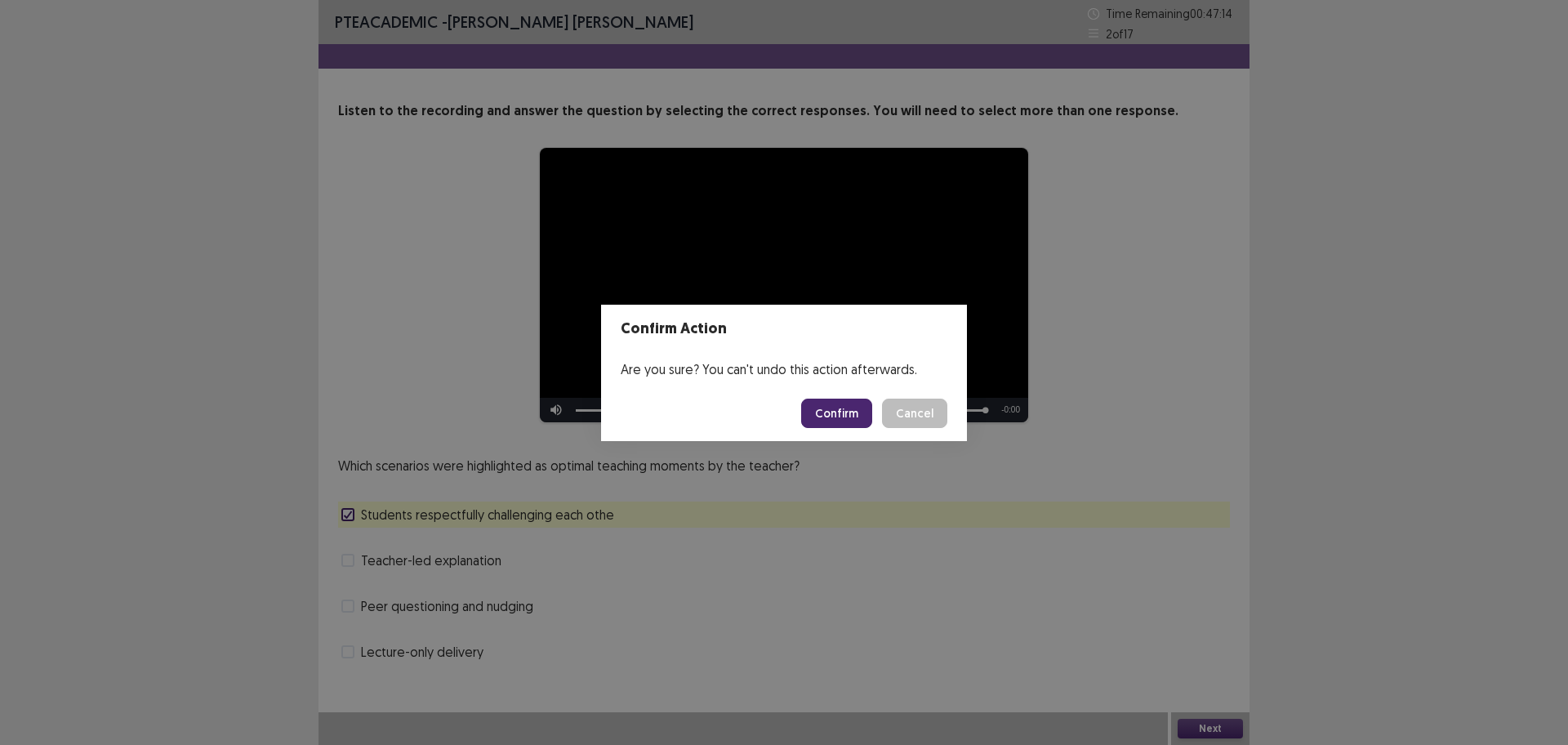
click at [827, 417] on button "Confirm" at bounding box center [837, 414] width 71 height 29
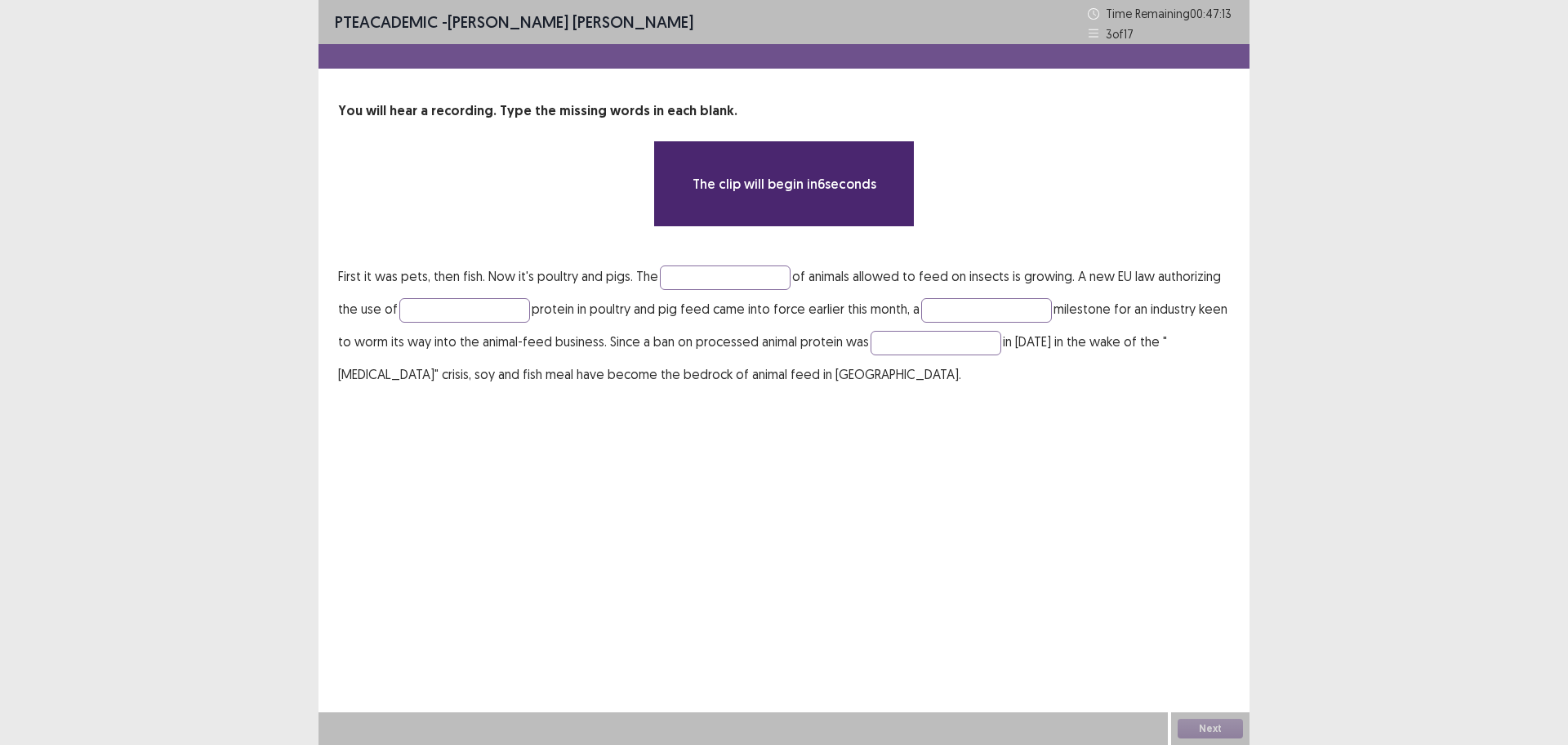
click at [622, 567] on div "PTE academic - [PERSON_NAME] [PERSON_NAME] Time Remaining 00 : 47 : 13 3 of 17 …" at bounding box center [784, 372] width 932 height 745
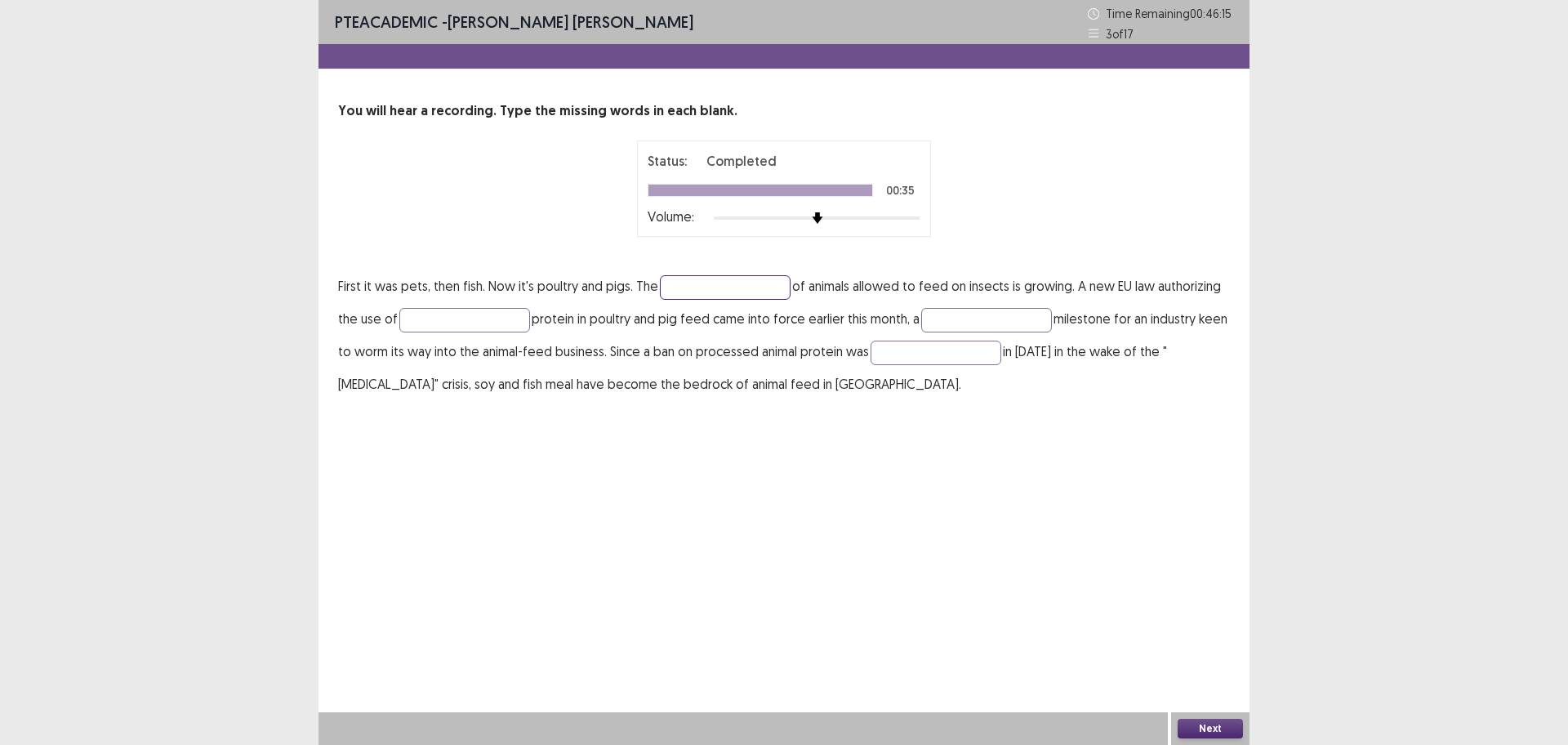
click at [744, 290] on input "text" at bounding box center [725, 287] width 131 height 24
type input "****"
click at [484, 330] on input "text" at bounding box center [465, 320] width 131 height 24
type input "******"
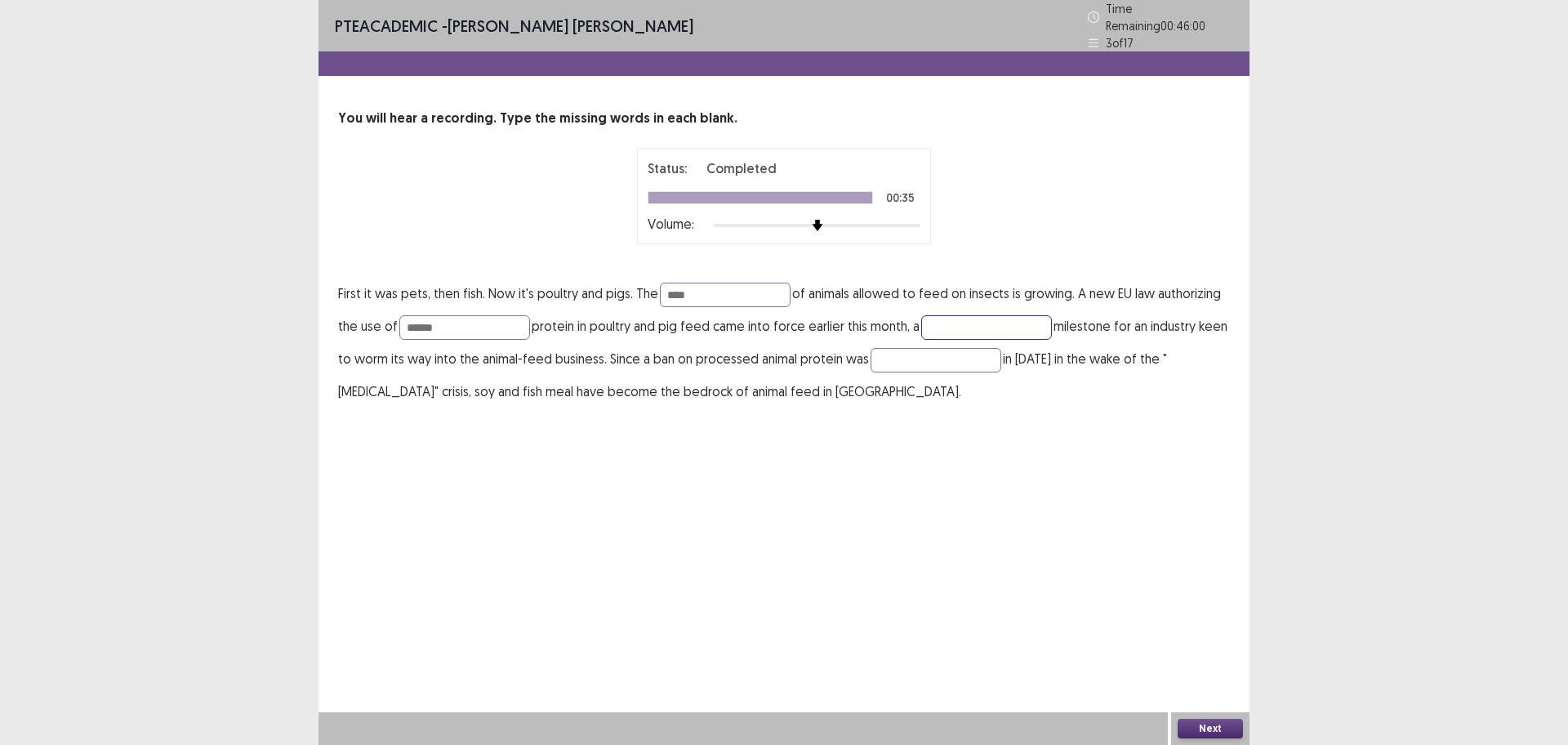
click at [969, 324] on input "text" at bounding box center [987, 328] width 131 height 24
type input "**********"
click at [957, 356] on input "text" at bounding box center [936, 360] width 131 height 24
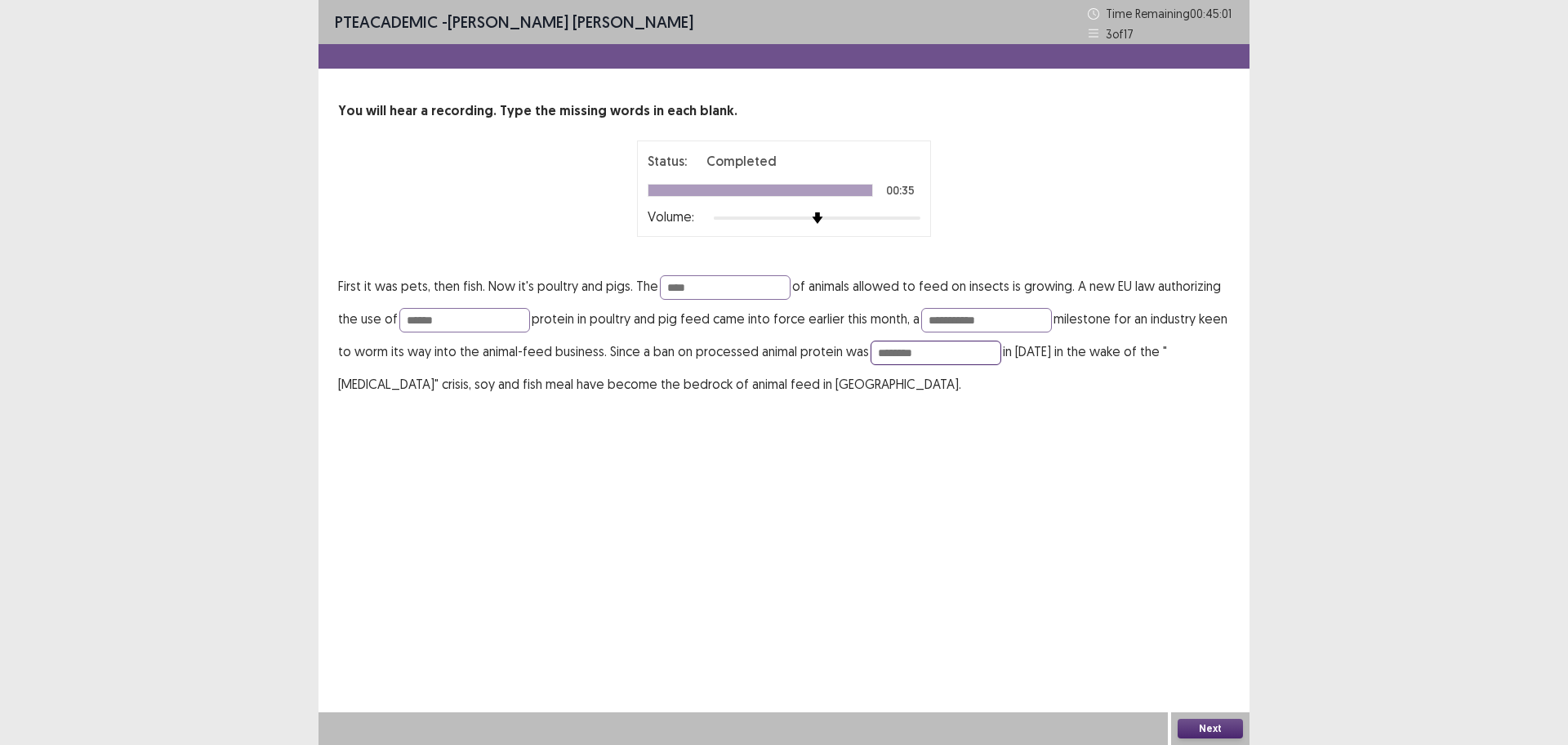
type input "********"
click at [1210, 595] on button "Next" at bounding box center [1210, 728] width 65 height 20
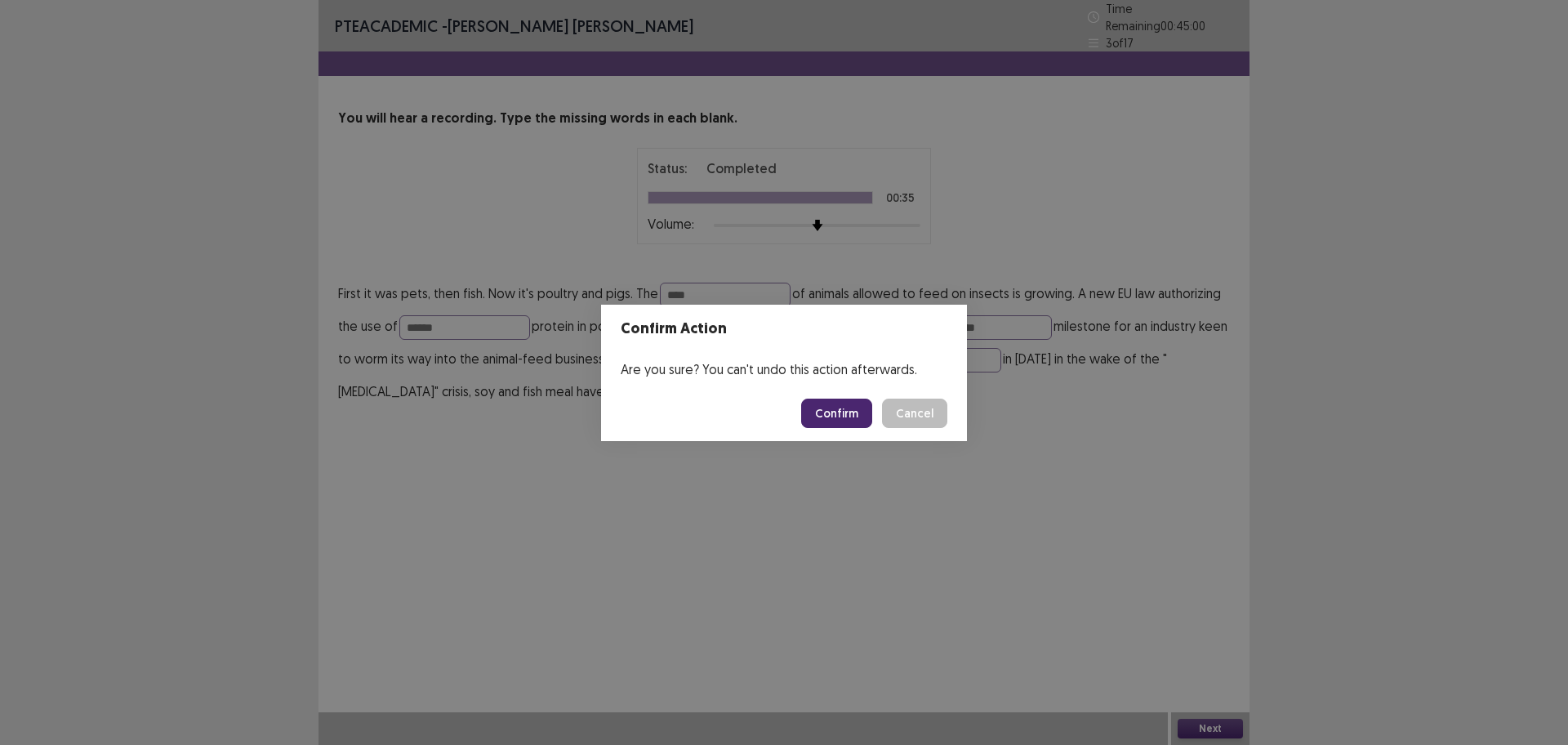
click at [842, 421] on button "Confirm" at bounding box center [837, 414] width 71 height 29
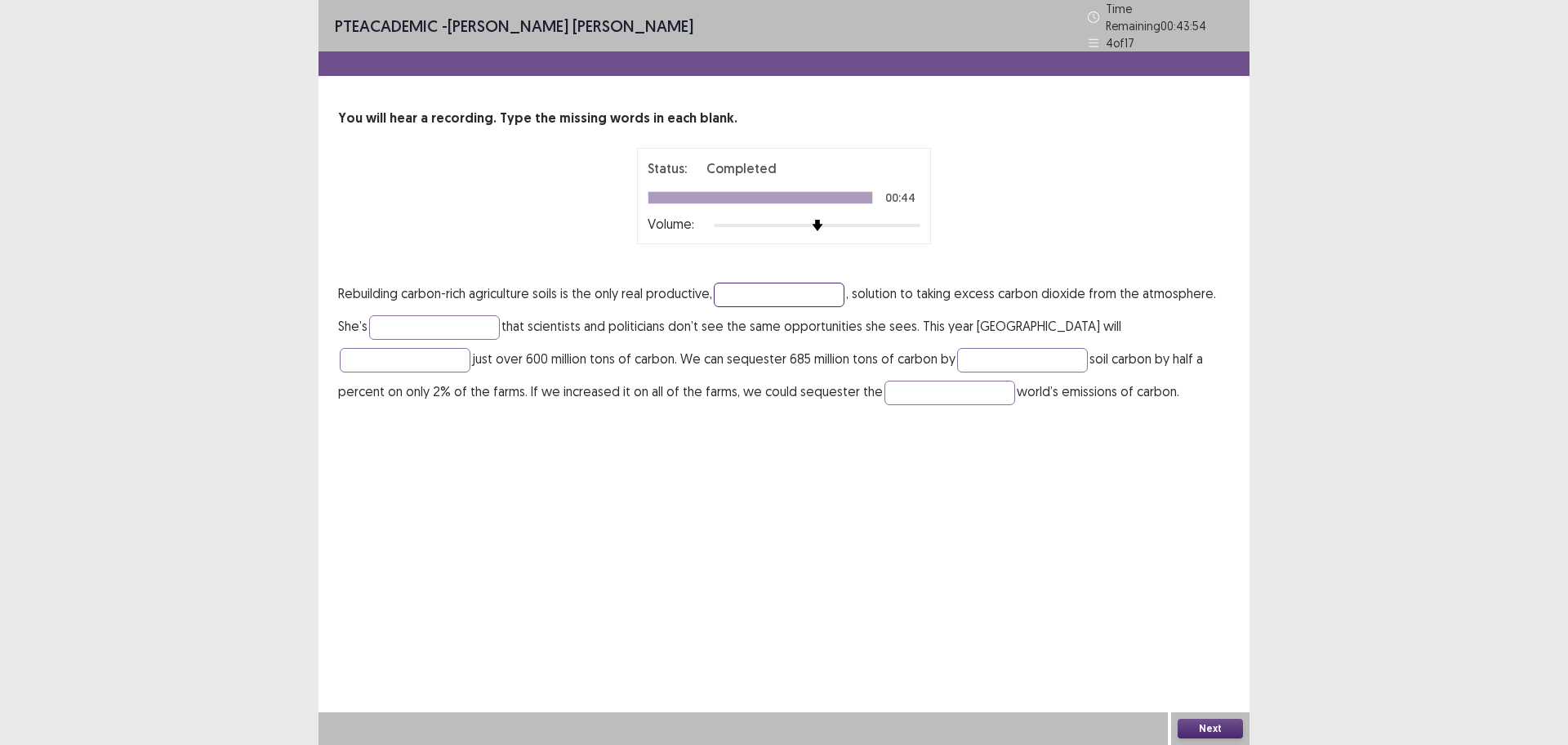
click at [742, 283] on input "text" at bounding box center [779, 294] width 131 height 24
type input "*********"
click at [400, 316] on input "text" at bounding box center [435, 328] width 131 height 24
click at [470, 348] on input "text" at bounding box center [406, 360] width 131 height 24
type input "****"
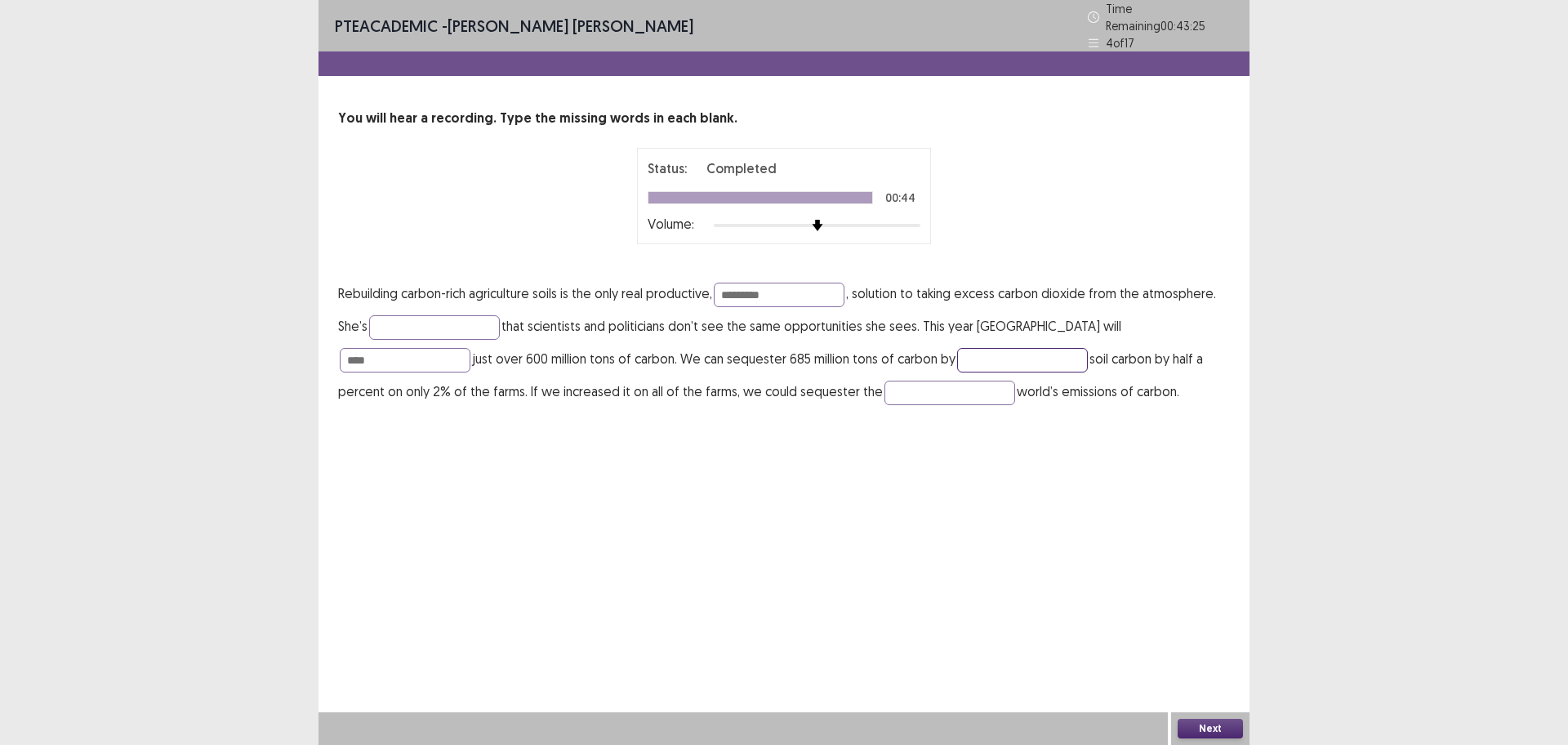
click at [957, 348] on input "text" at bounding box center [1023, 360] width 131 height 24
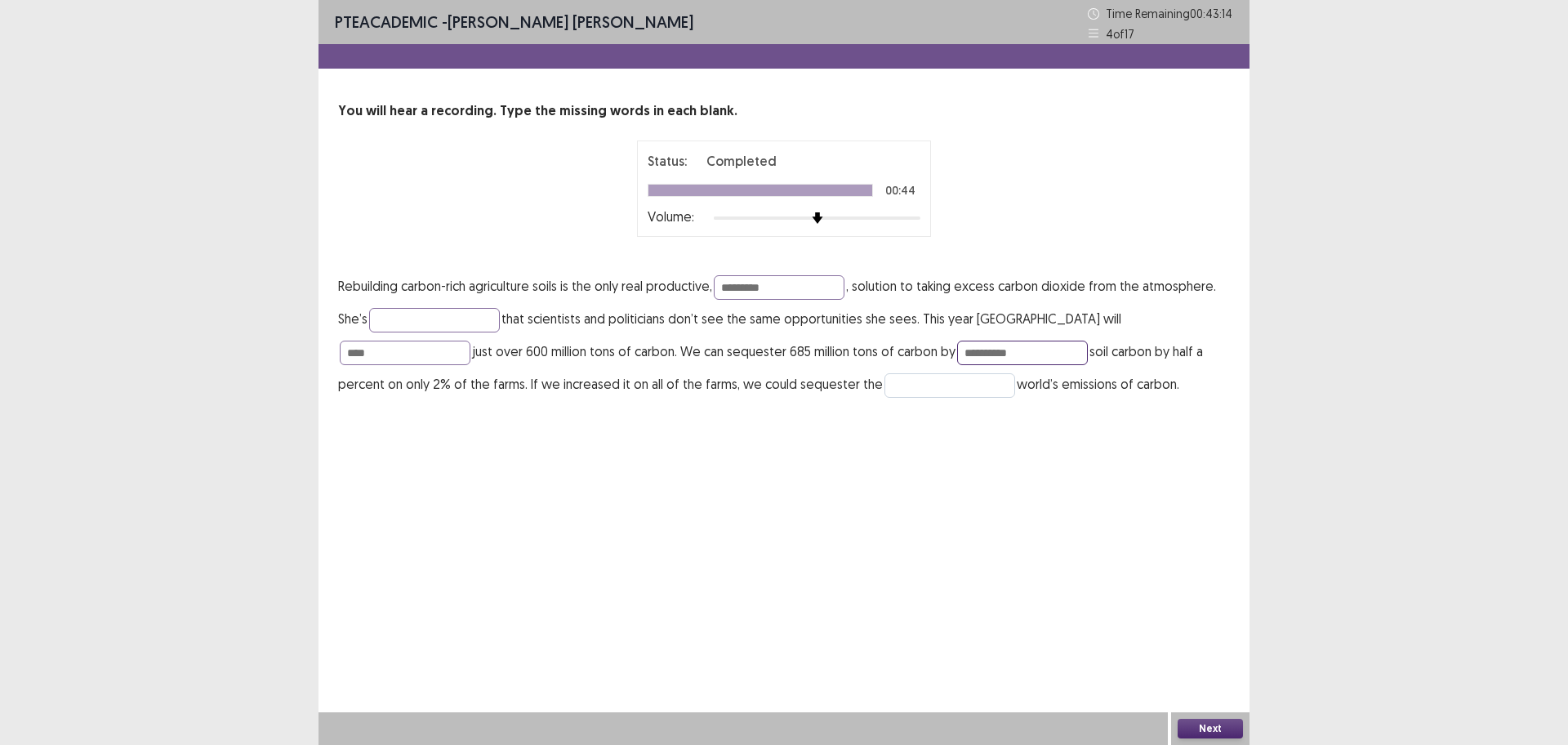
type input "**********"
click at [885, 385] on input "text" at bounding box center [950, 385] width 131 height 24
type input "*****"
drag, startPoint x: 429, startPoint y: 325, endPoint x: 419, endPoint y: 321, distance: 10.8
click at [430, 321] on input "text" at bounding box center [435, 320] width 131 height 24
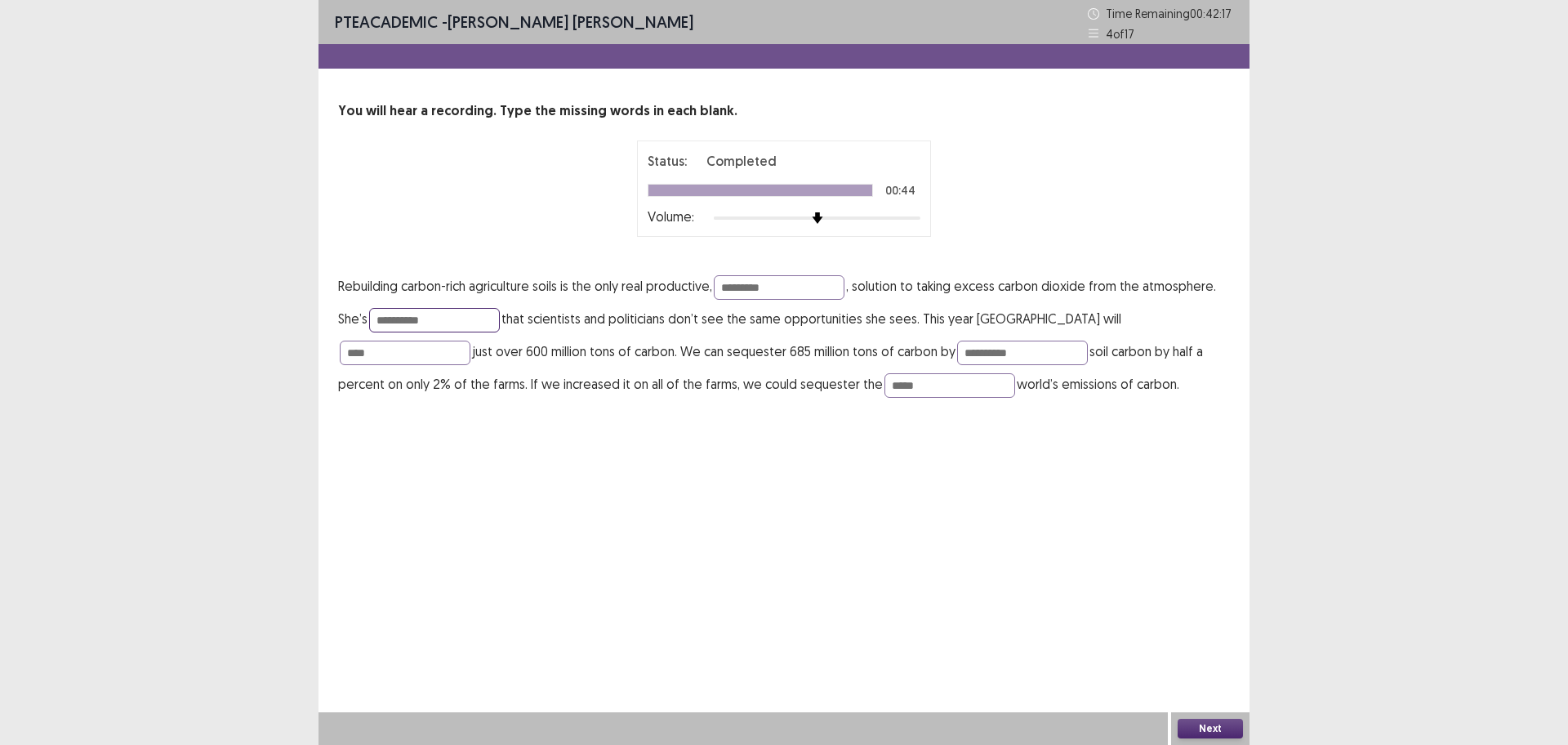
type input "**********"
click at [1211, 595] on button "Next" at bounding box center [1210, 728] width 65 height 20
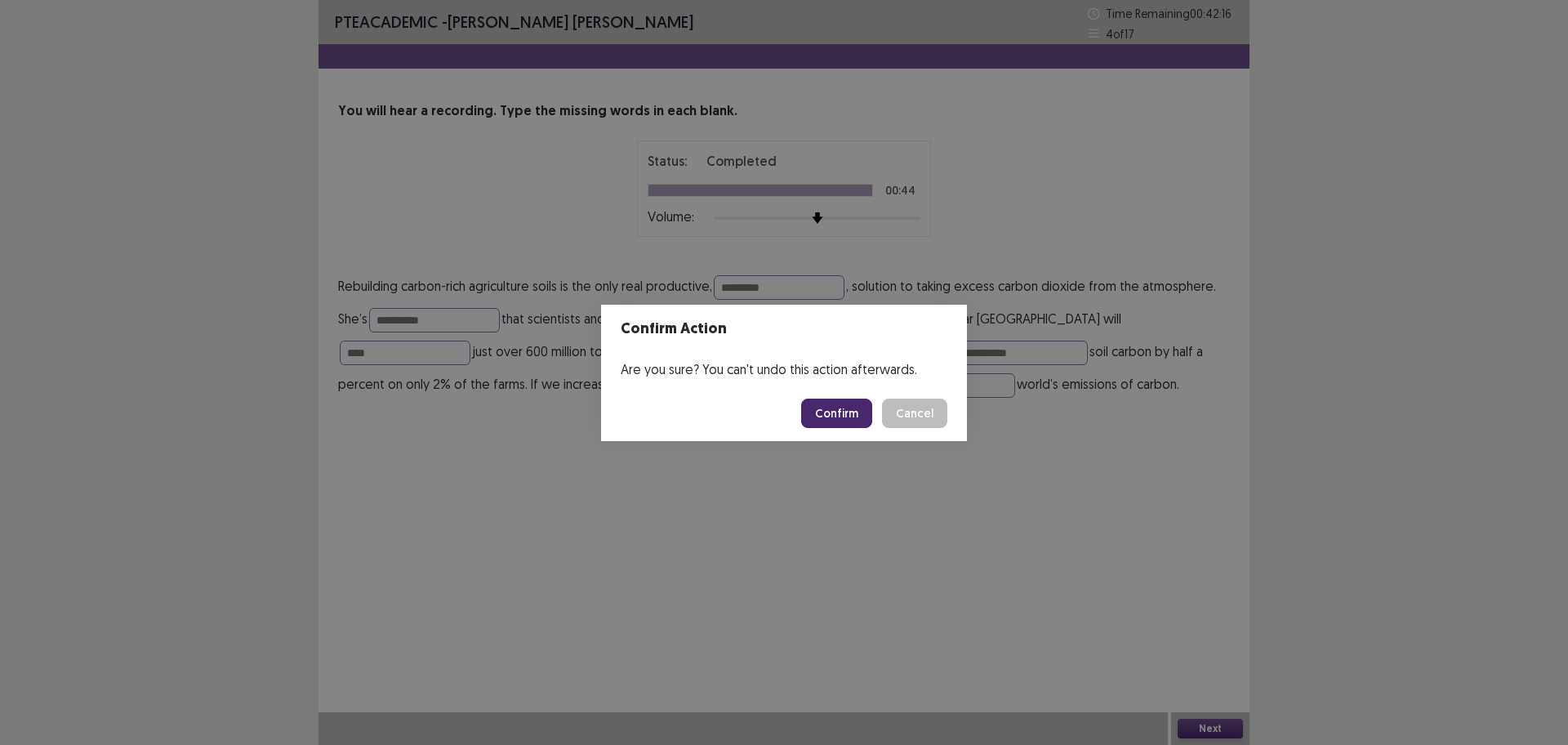
click at [840, 415] on button "Confirm" at bounding box center [837, 414] width 71 height 29
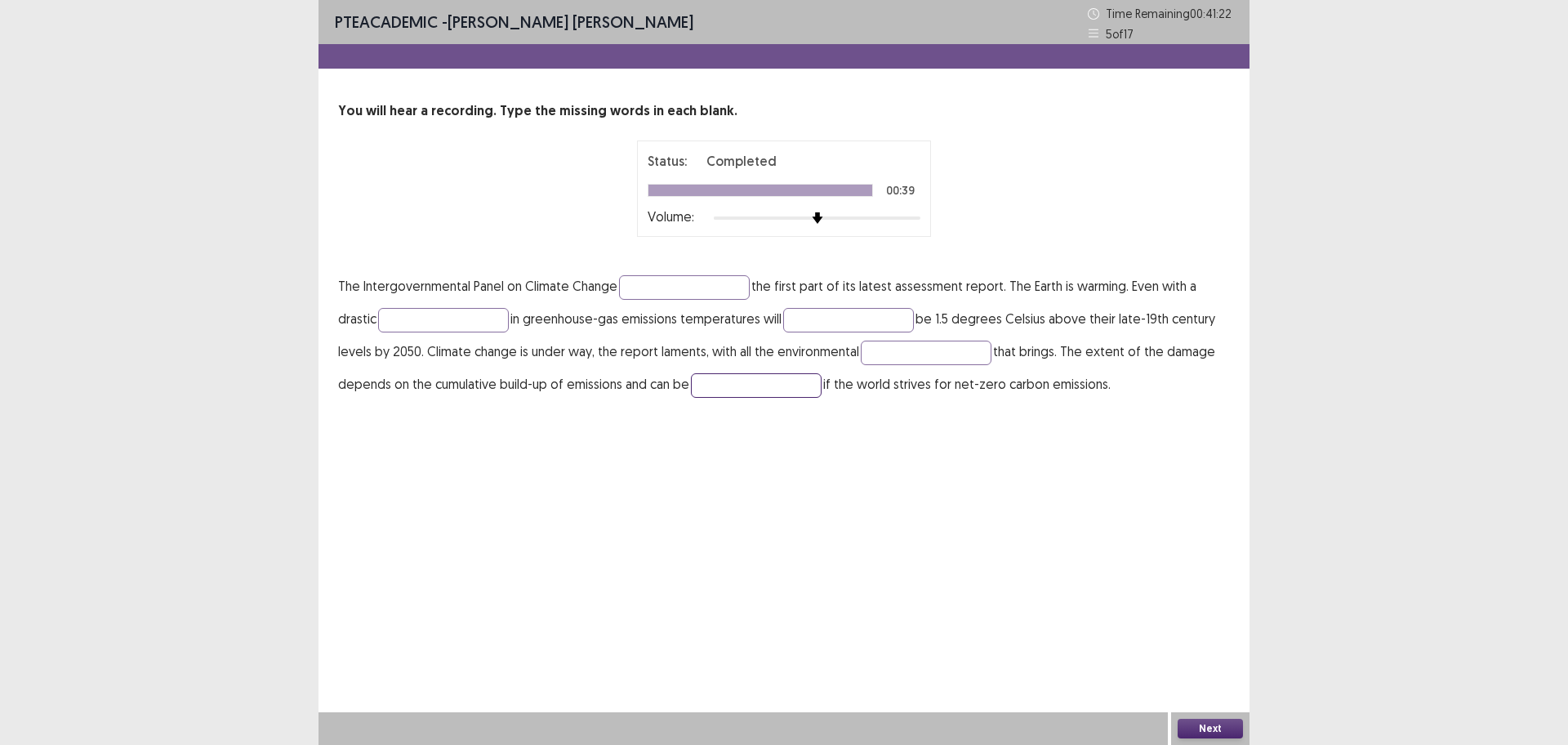
click at [753, 381] on input "text" at bounding box center [757, 385] width 131 height 24
type input "*******"
click at [920, 349] on input "text" at bounding box center [927, 352] width 131 height 24
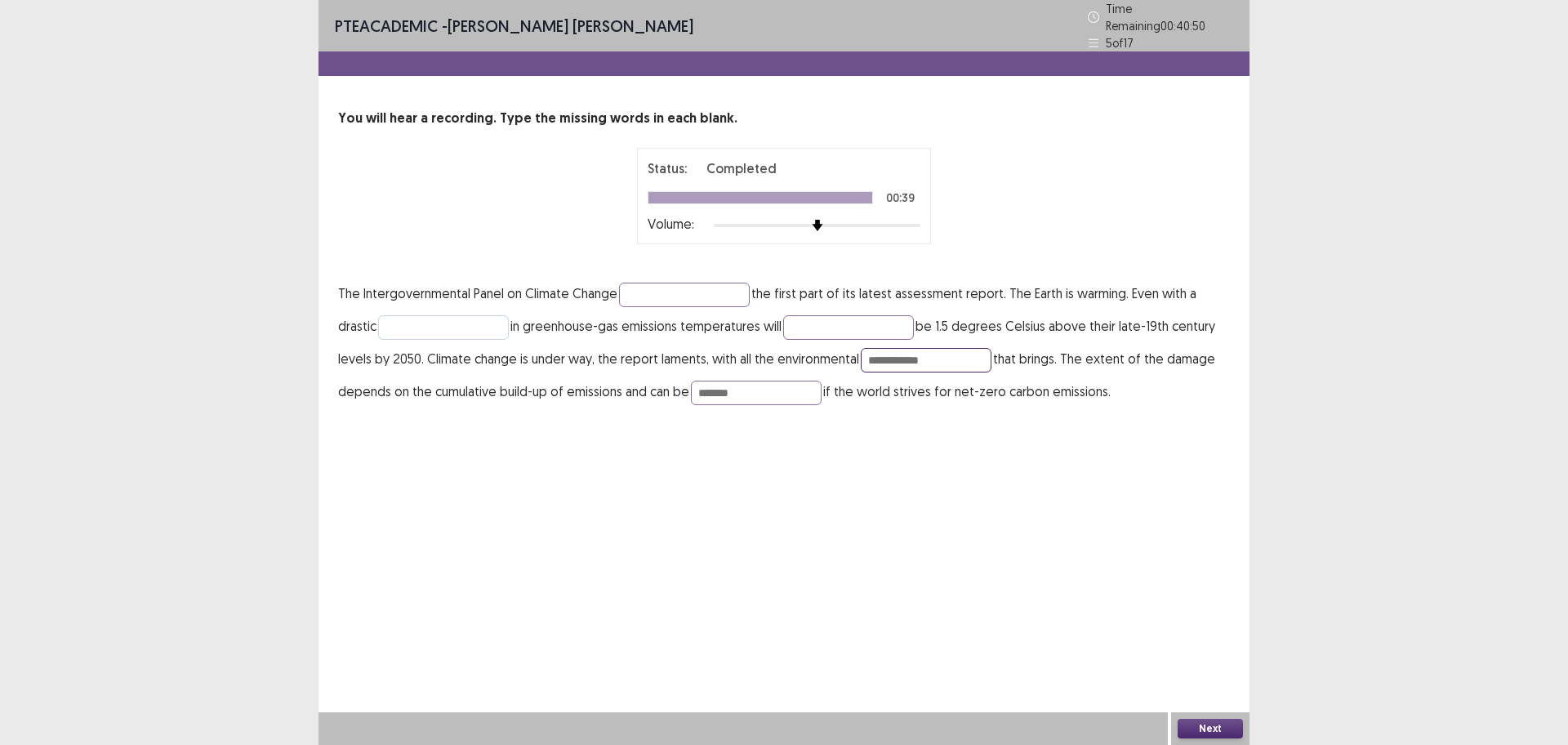
type input "**********"
click at [492, 325] on input "text" at bounding box center [444, 328] width 131 height 24
drag, startPoint x: 683, startPoint y: 290, endPoint x: 682, endPoint y: 259, distance: 31.0
click at [683, 289] on input "text" at bounding box center [684, 294] width 131 height 24
type input "*******"
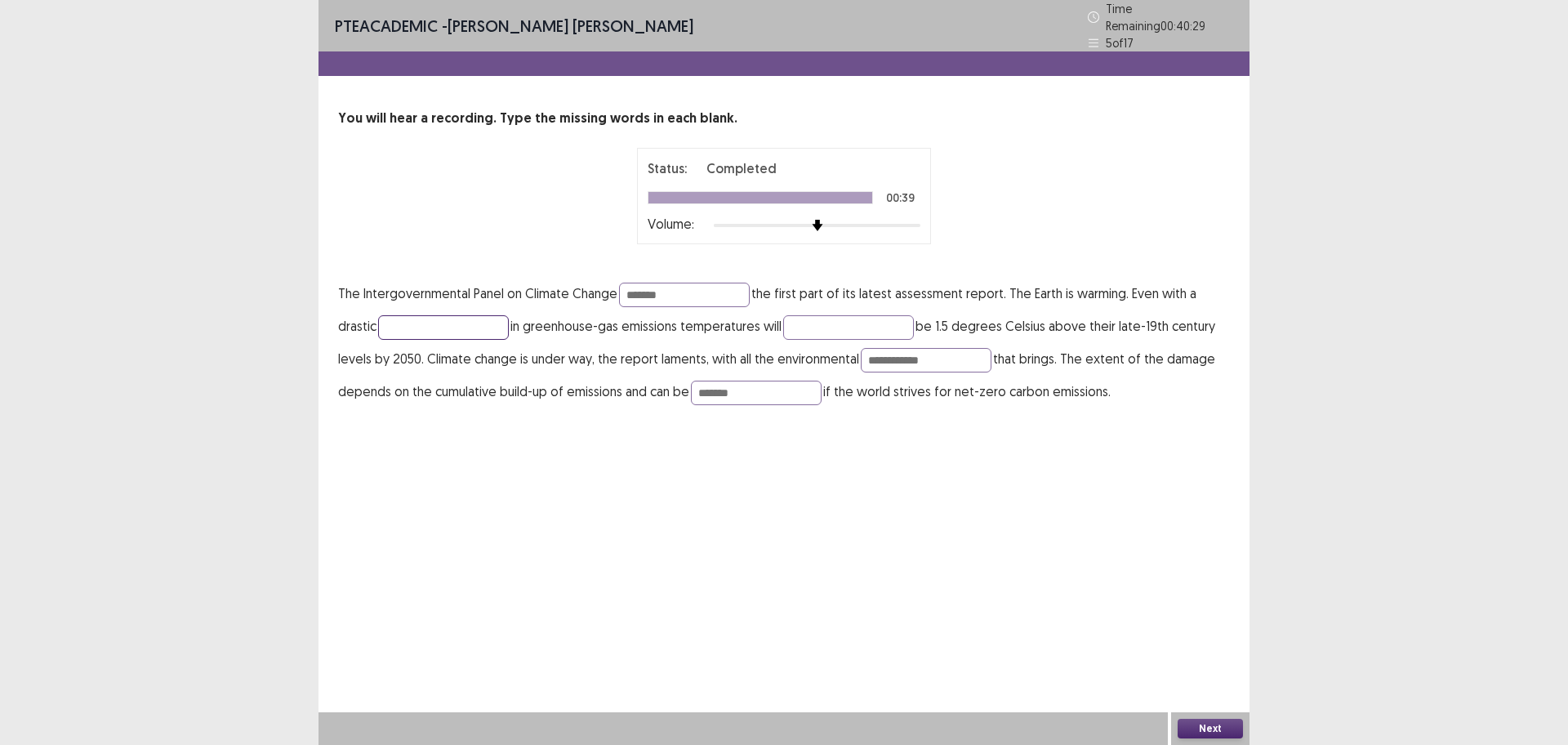
click at [481, 316] on input "text" at bounding box center [444, 328] width 131 height 24
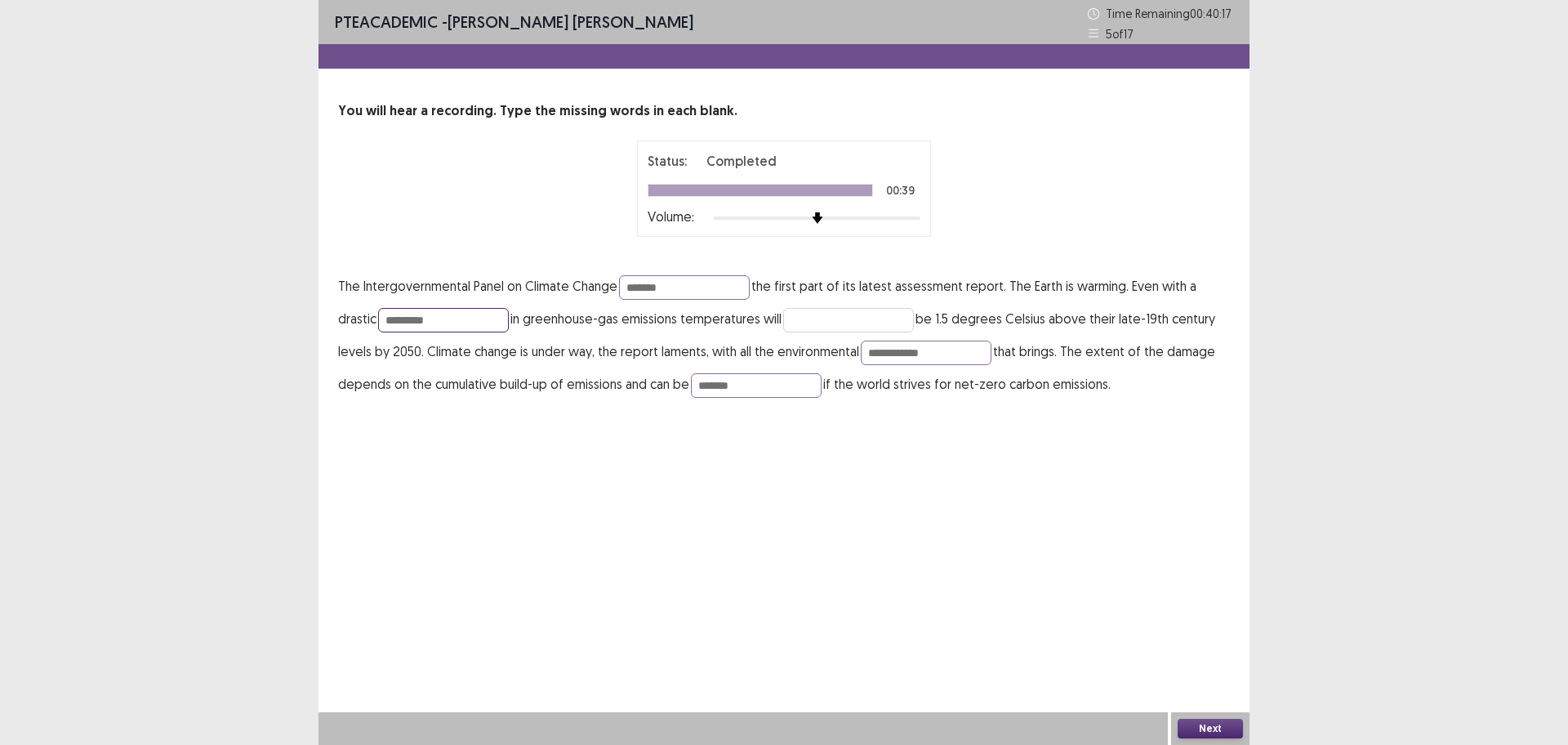
type input "*********"
click at [902, 323] on input "text" at bounding box center [849, 320] width 131 height 24
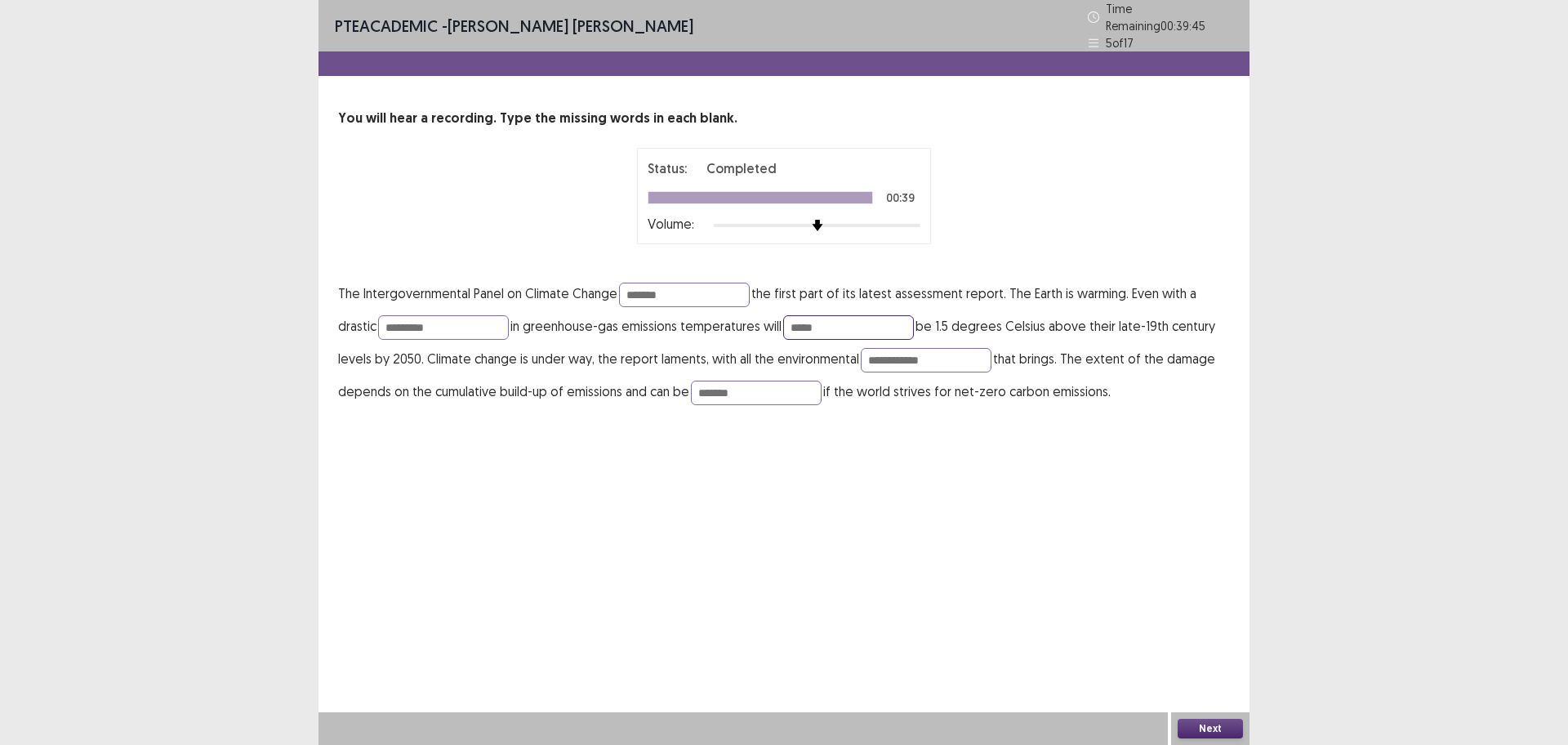
type input "*****"
click at [1051, 524] on div "**********" at bounding box center [784, 372] width 932 height 745
click at [1233, 595] on button "Next" at bounding box center [1210, 728] width 65 height 20
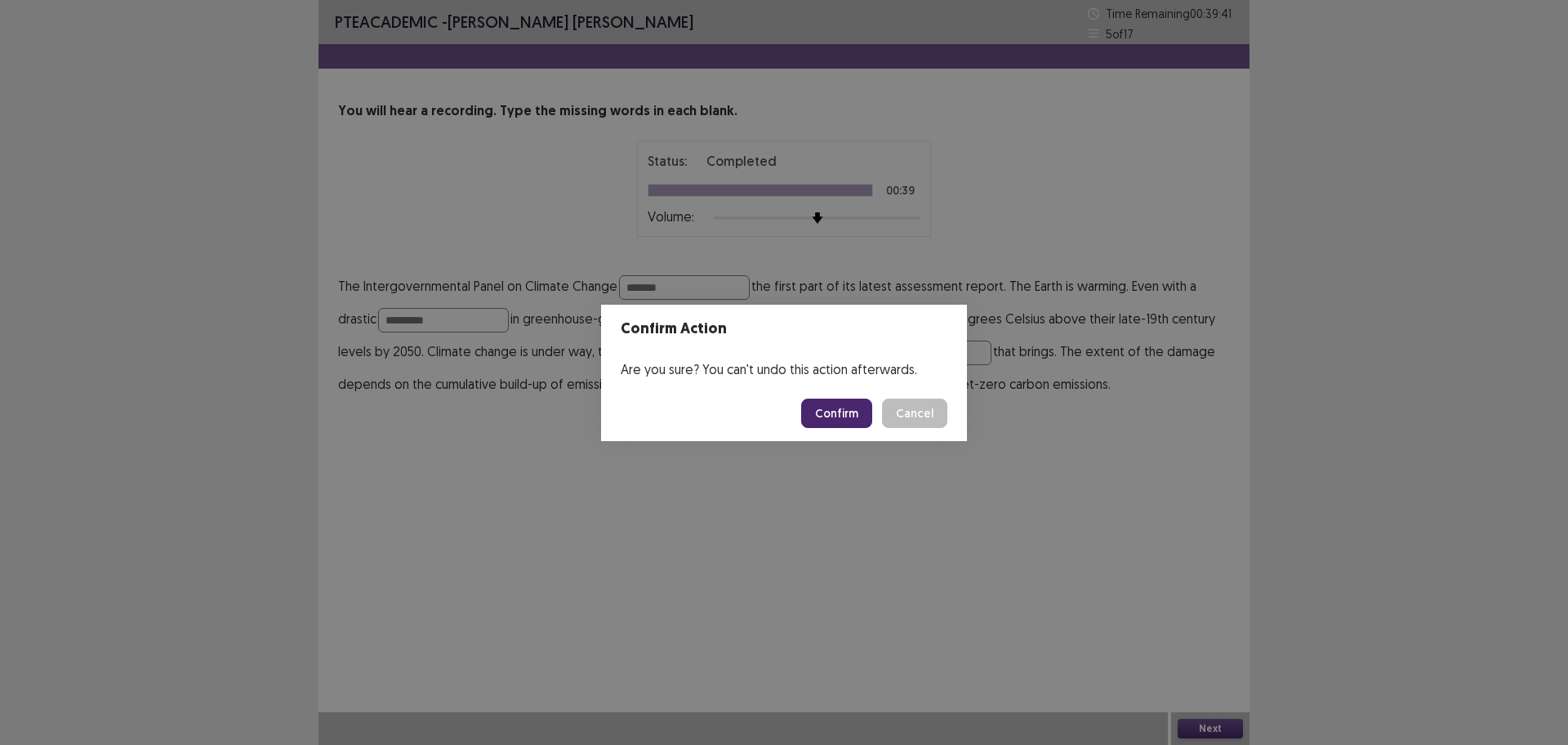
click at [852, 416] on button "Confirm" at bounding box center [837, 414] width 71 height 29
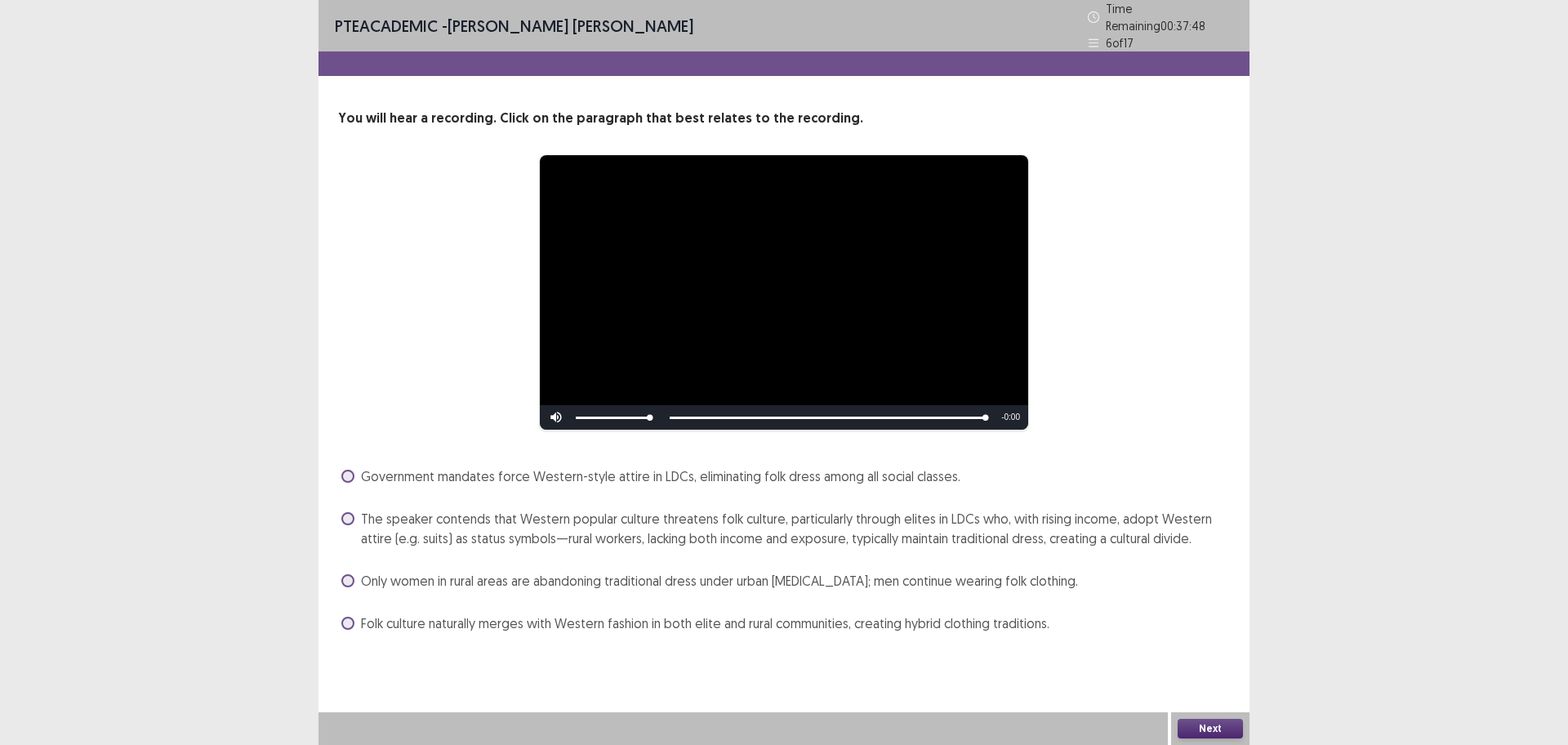
click at [527, 530] on span "The speaker contends that Western popular culture threatens folk culture, parti…" at bounding box center [795, 529] width 869 height 39
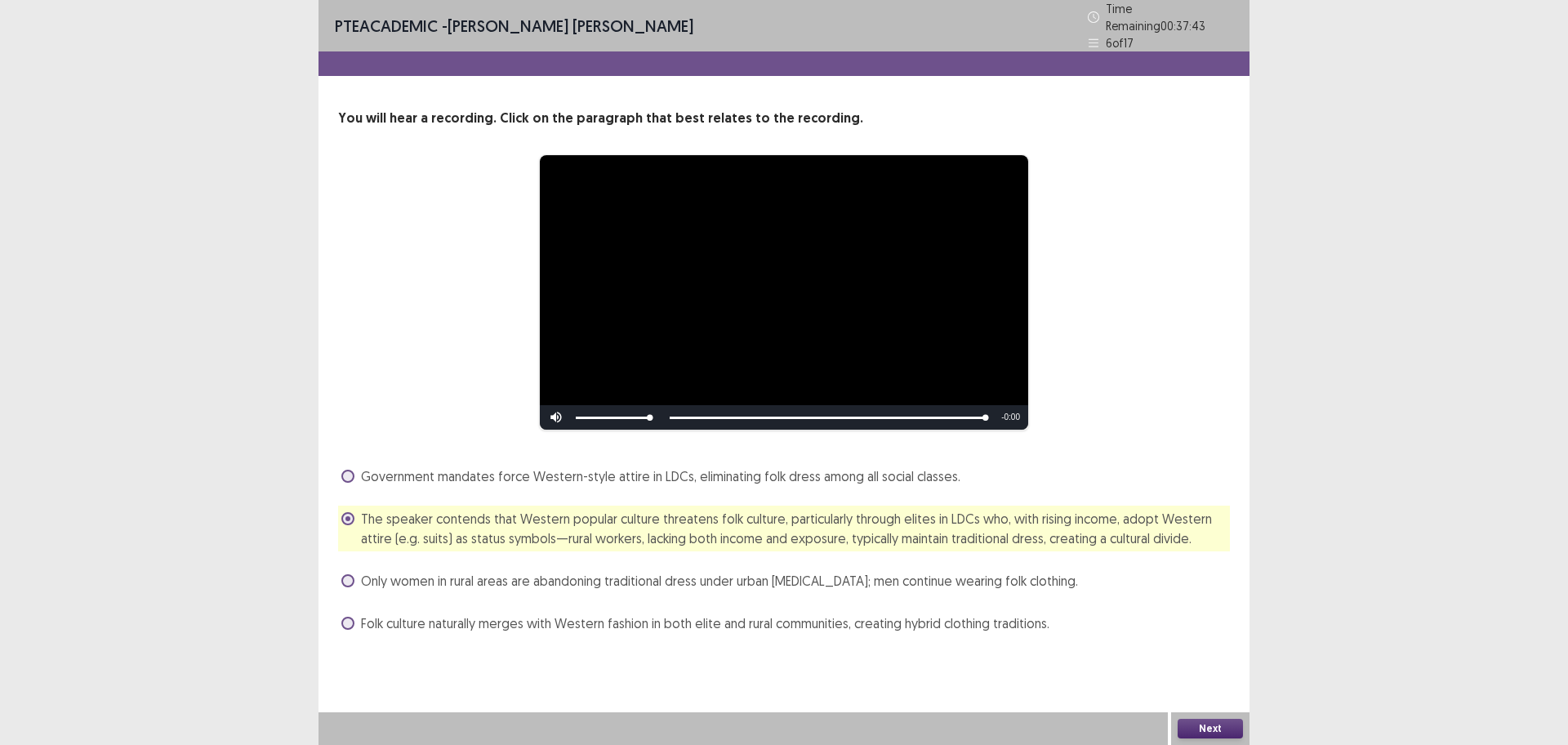
click at [1217, 595] on button "Next" at bounding box center [1210, 728] width 65 height 20
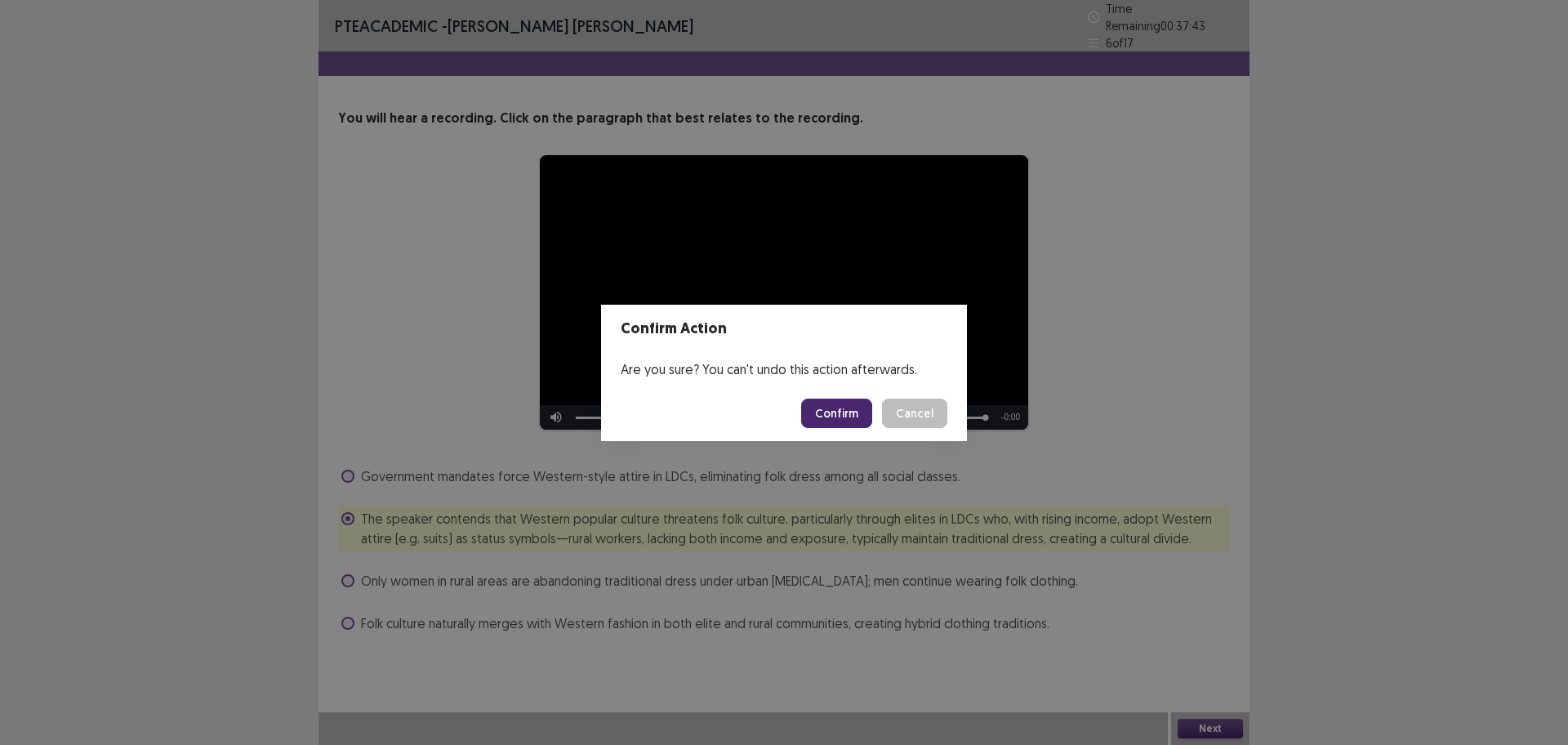
click at [843, 414] on button "Confirm" at bounding box center [837, 414] width 71 height 29
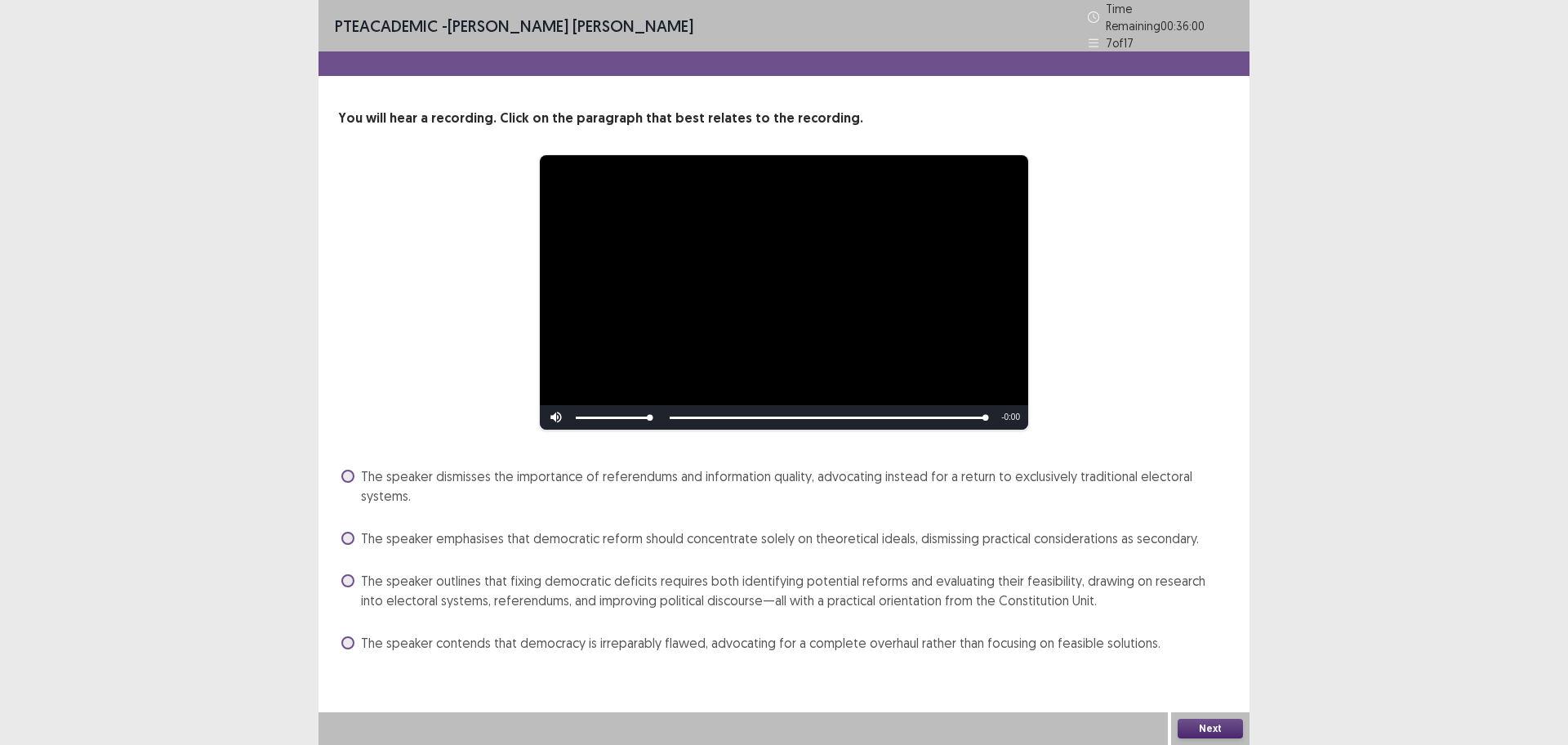
click at [738, 574] on span "The speaker outlines that fixing democratic deficits requires both identifying …" at bounding box center [795, 591] width 869 height 39
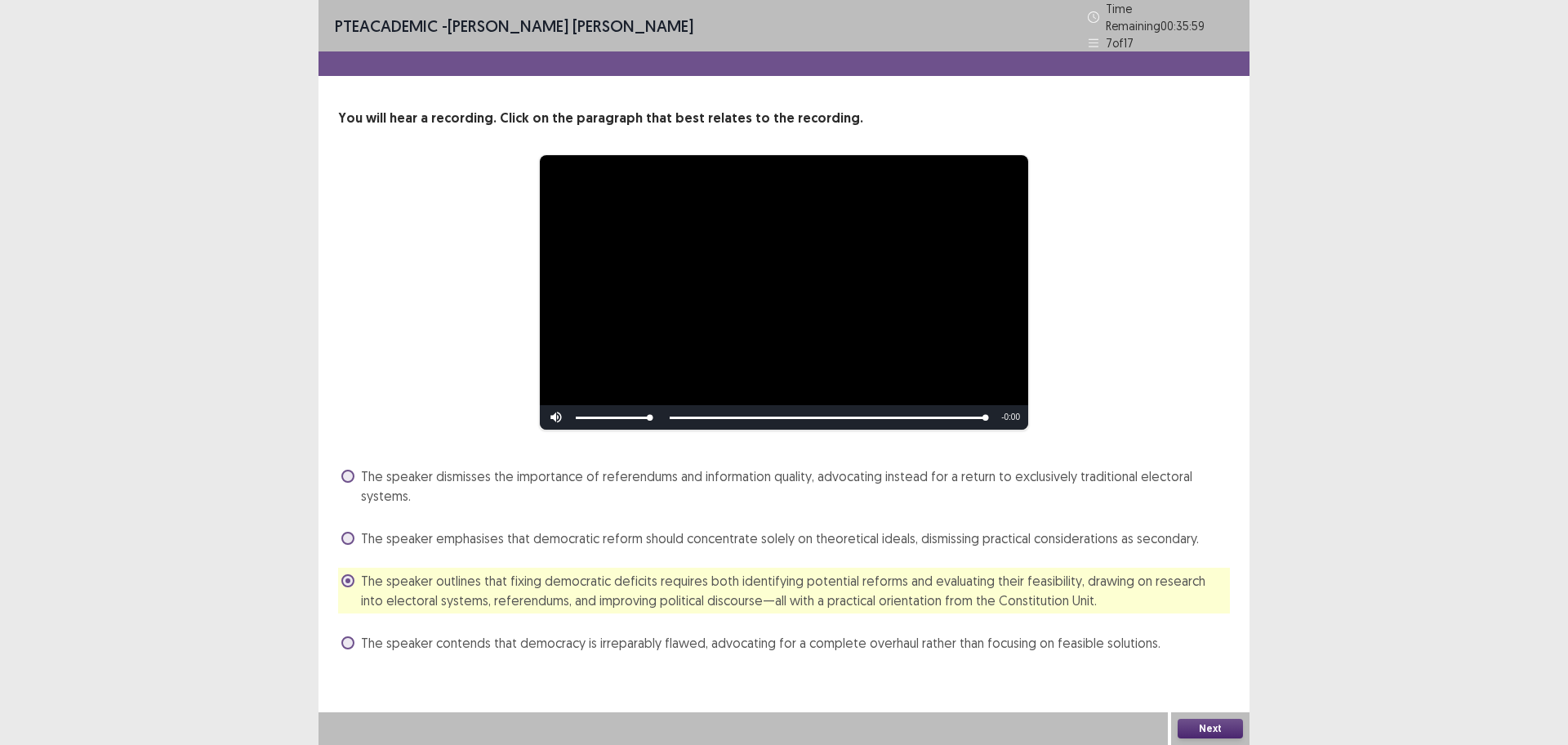
click at [1235, 595] on button "Next" at bounding box center [1210, 728] width 65 height 20
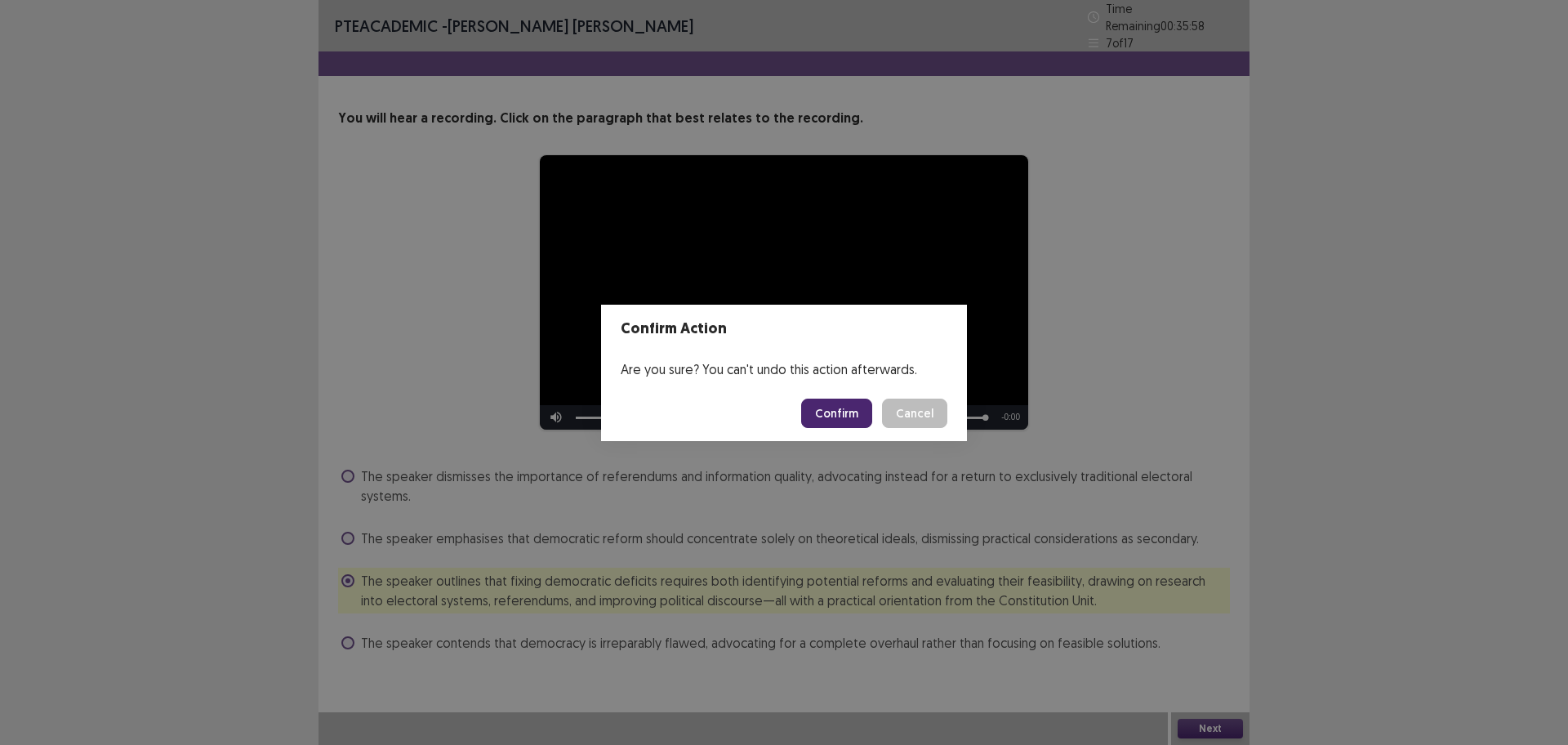
click at [851, 416] on button "Confirm" at bounding box center [837, 414] width 71 height 29
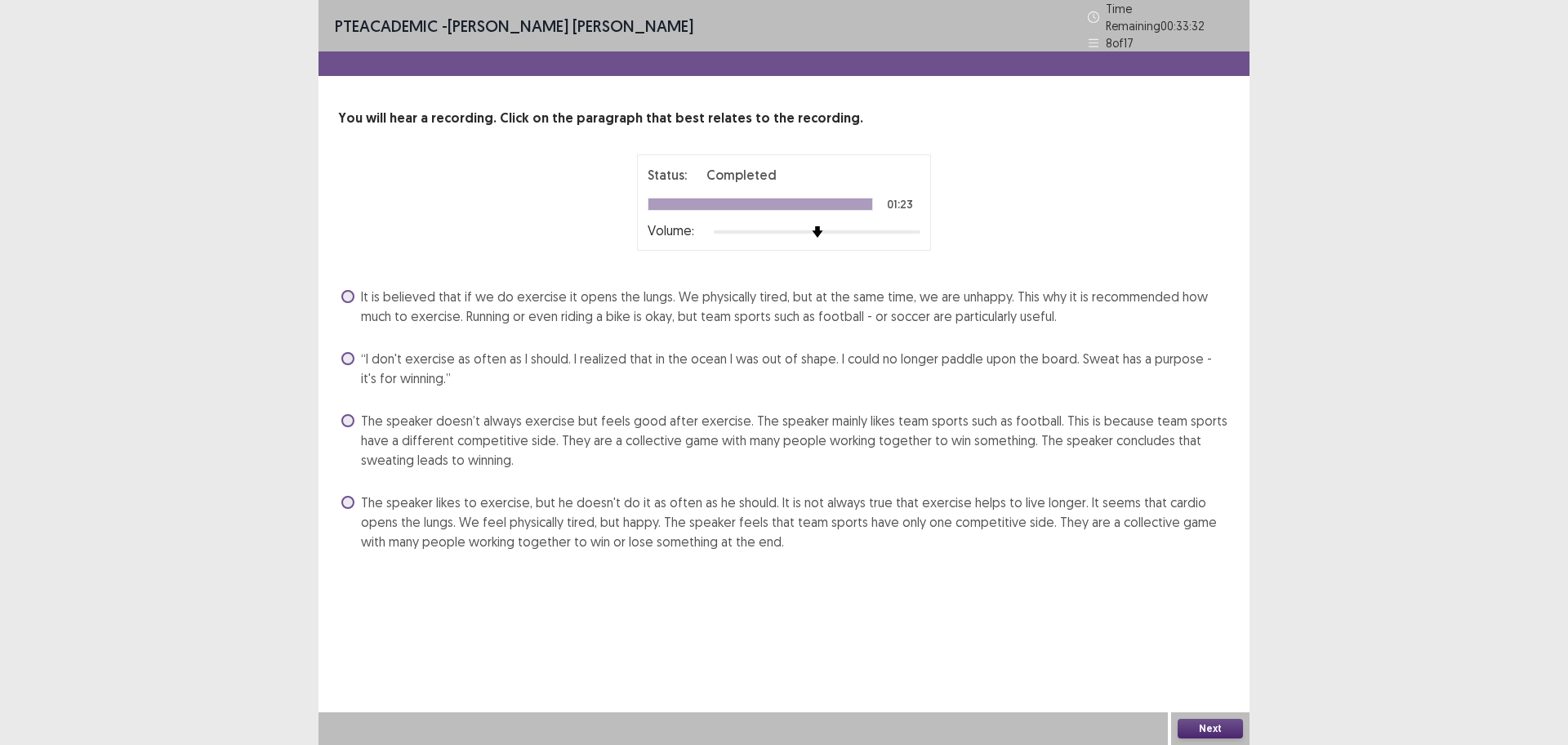
click at [862, 519] on span "The speaker likes to exercise, but he doesn't do it as often as he should. It i…" at bounding box center [795, 522] width 869 height 59
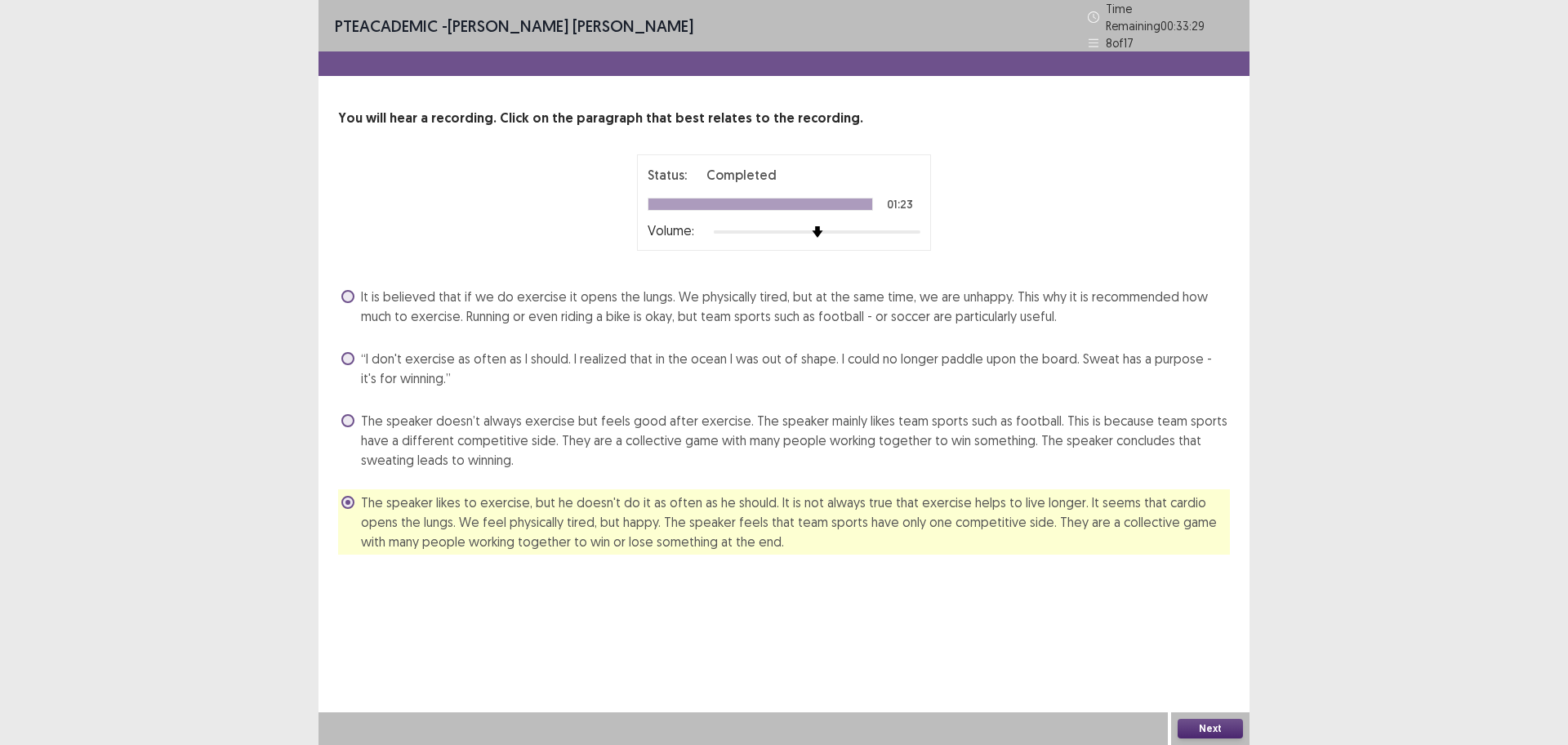
click at [1214, 595] on button "Next" at bounding box center [1210, 728] width 65 height 20
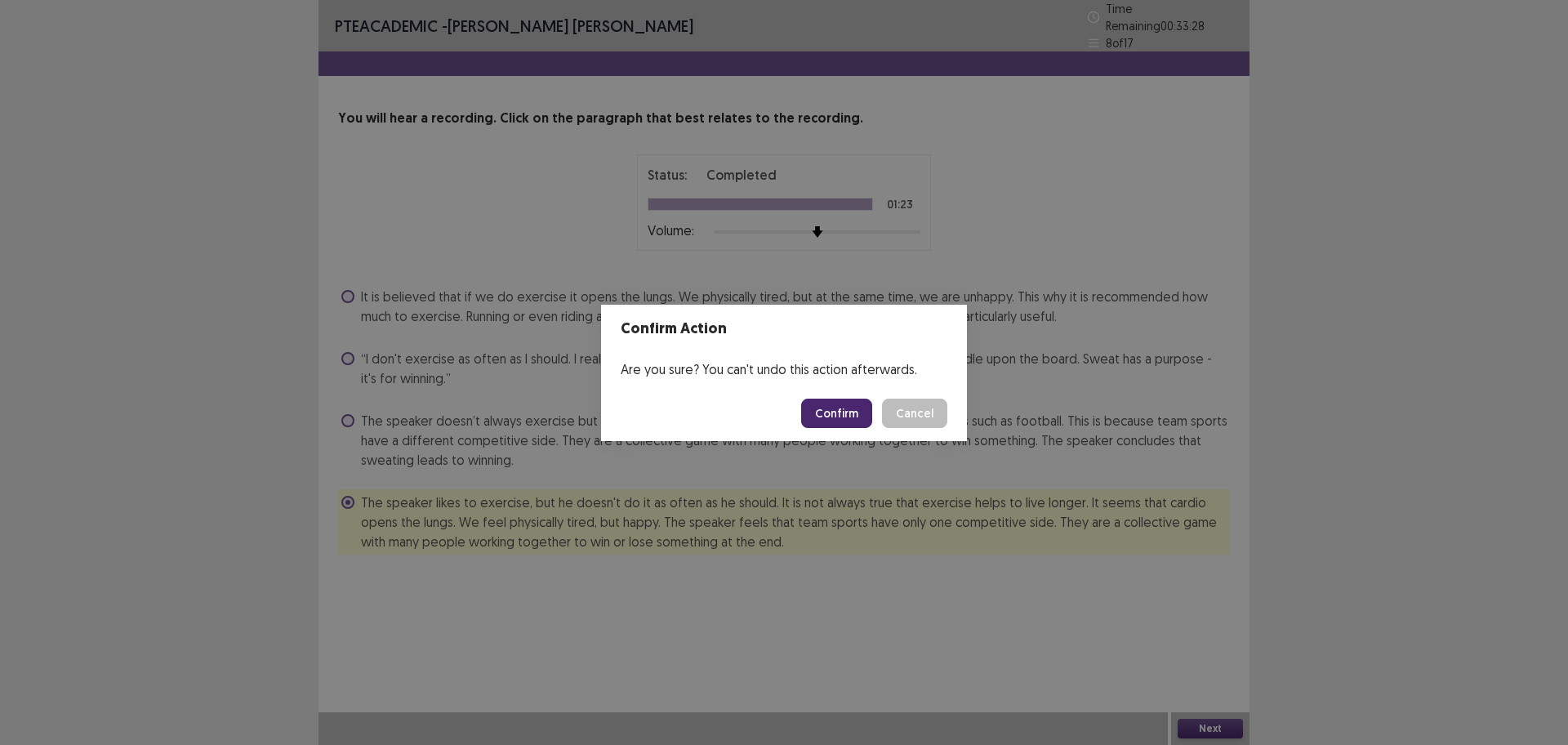
click at [834, 416] on button "Confirm" at bounding box center [837, 414] width 71 height 29
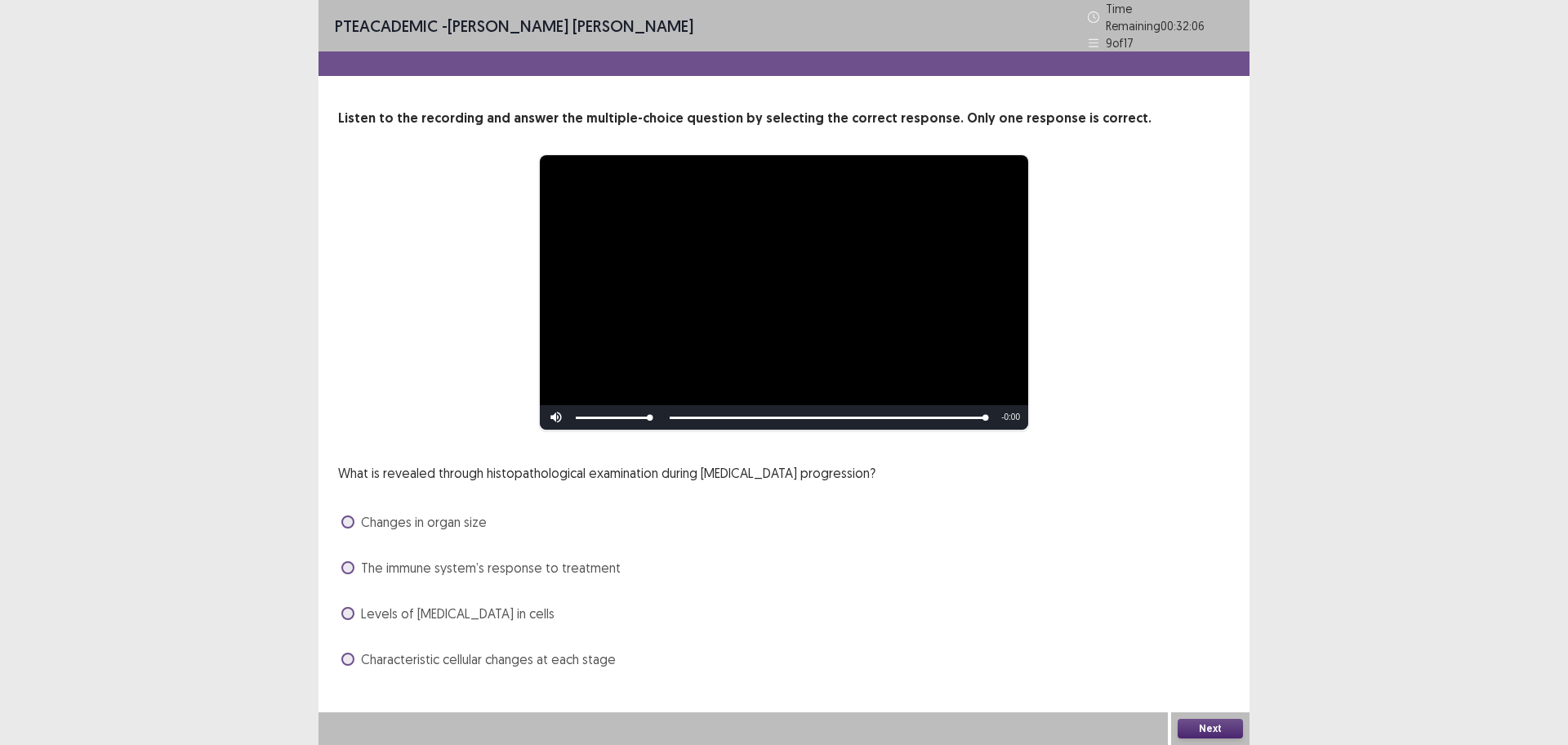
drag, startPoint x: 450, startPoint y: 657, endPoint x: 457, endPoint y: 649, distance: 10.6
click at [457, 595] on span "Characteristic cellular changes at each stage" at bounding box center [488, 659] width 255 height 20
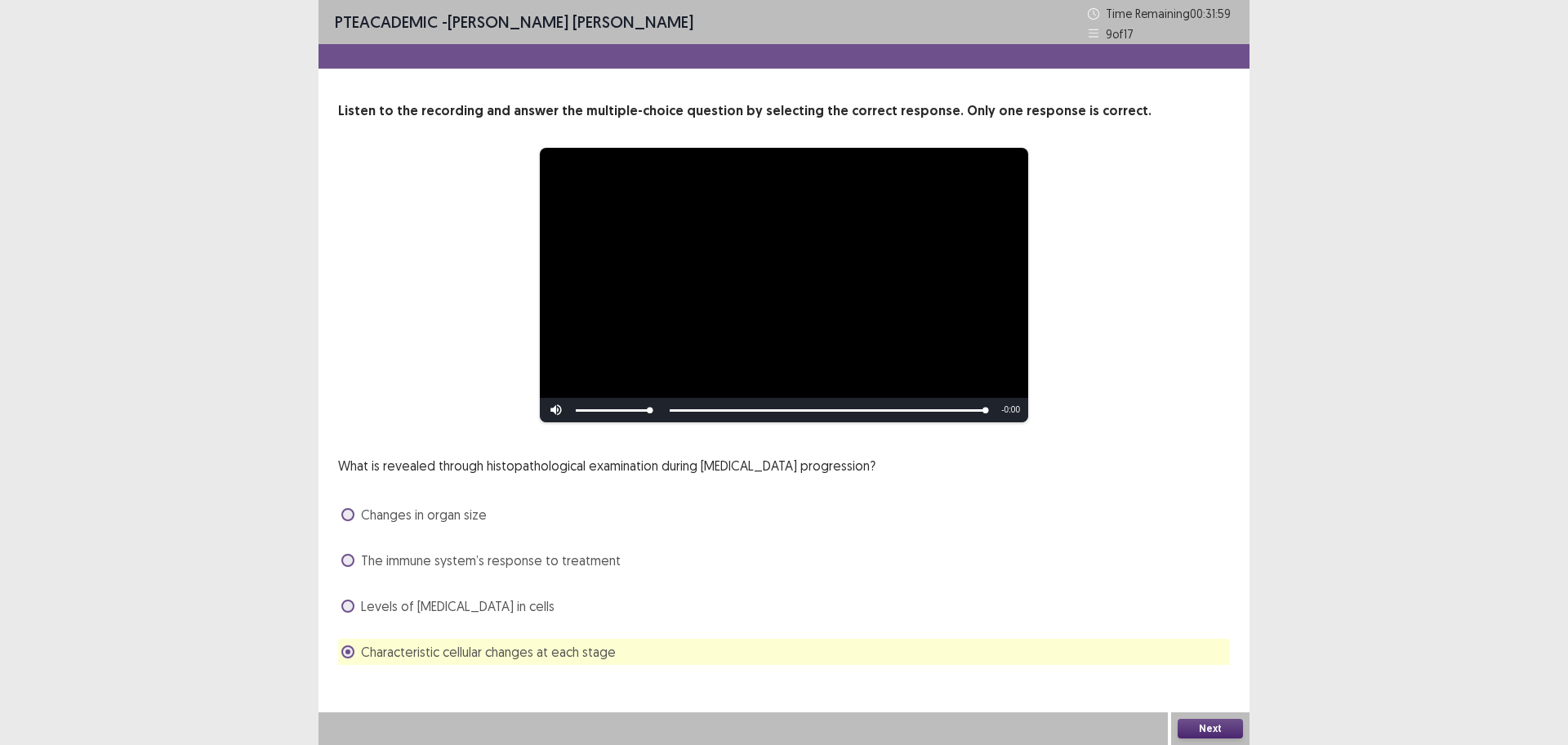
click at [1219, 595] on button "Next" at bounding box center [1210, 728] width 65 height 20
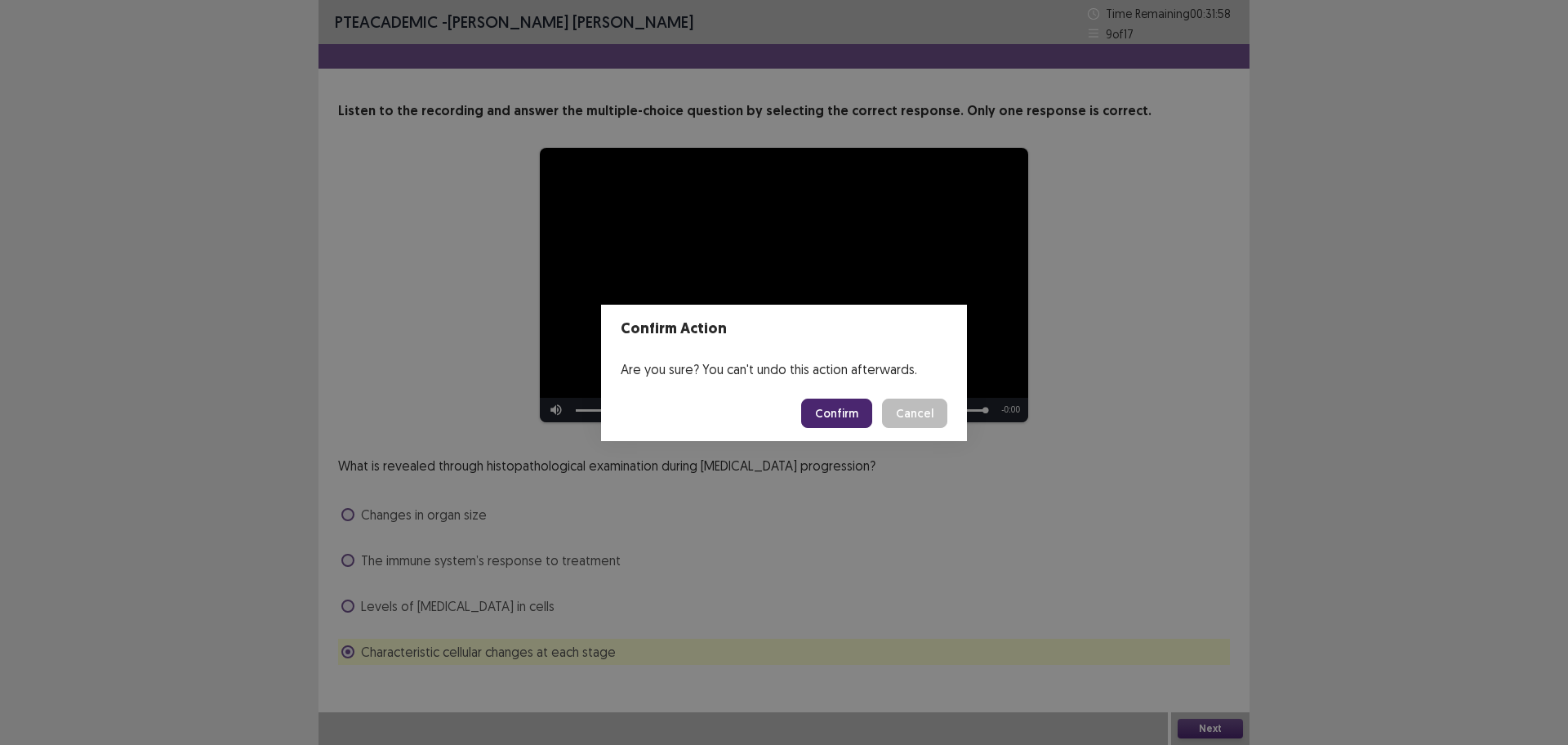
click at [852, 418] on button "Confirm" at bounding box center [837, 414] width 71 height 29
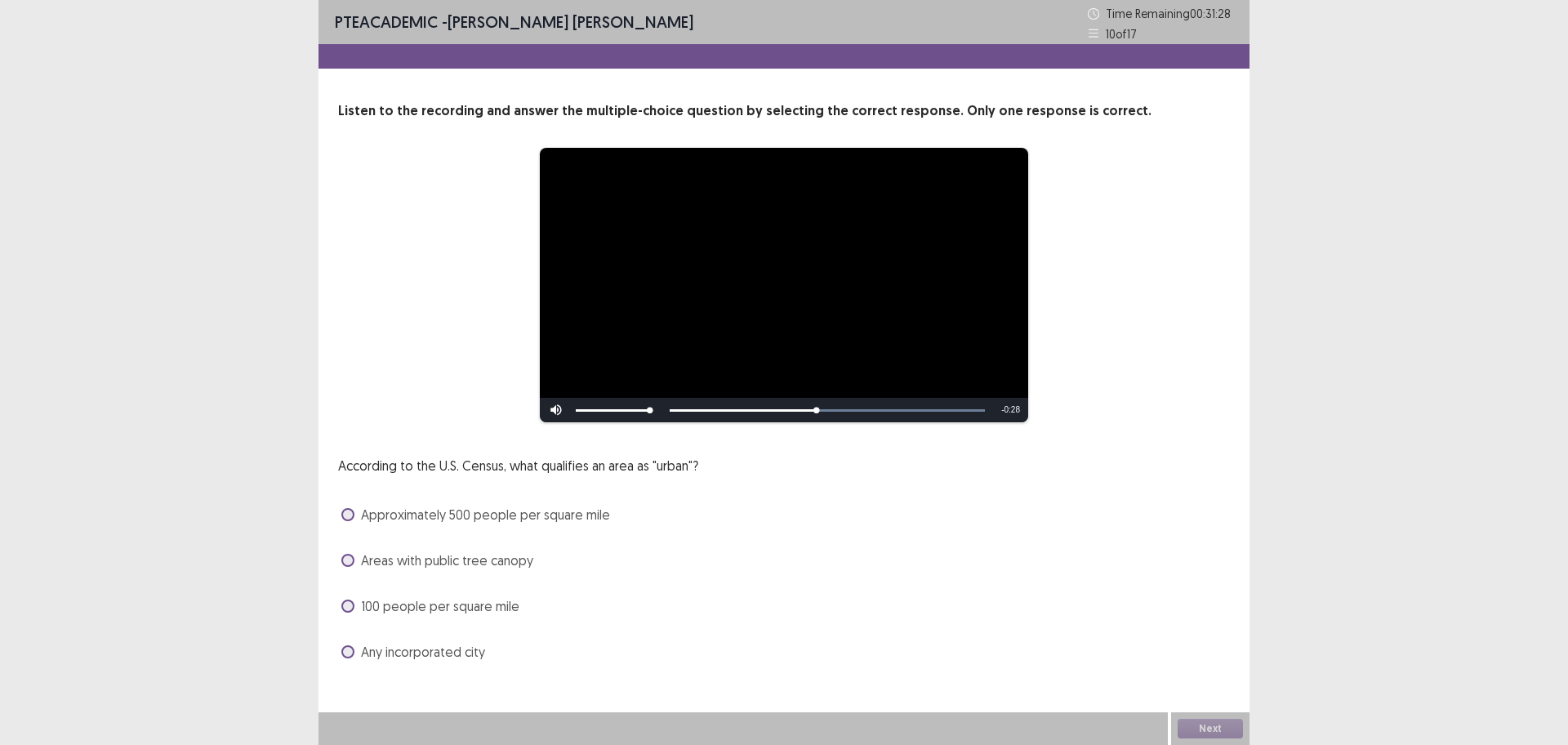
click at [559, 515] on span "Approximately 500 people per square mile" at bounding box center [485, 514] width 249 height 20
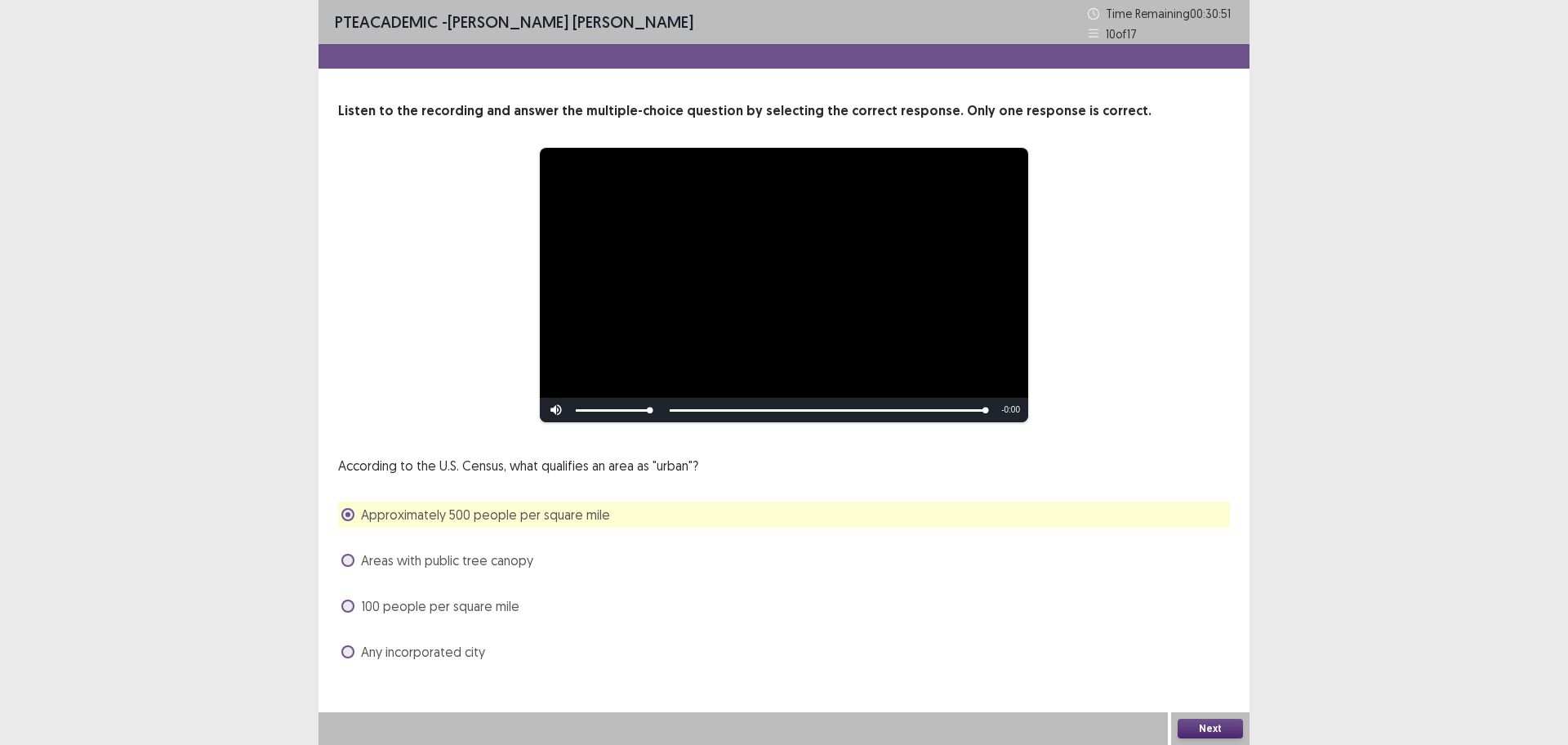
click at [1230, 595] on button "Next" at bounding box center [1210, 728] width 65 height 20
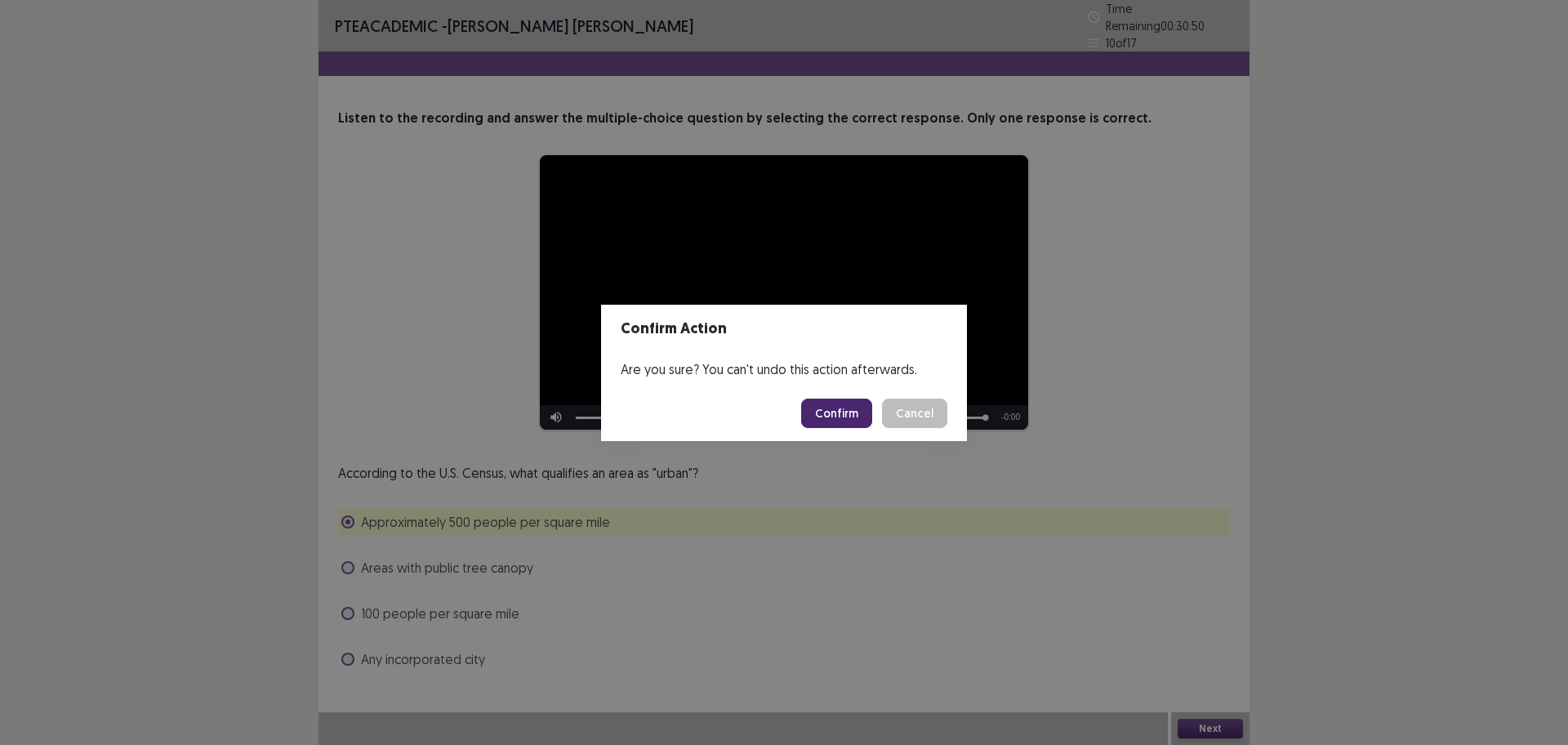
click at [813, 412] on button "Confirm" at bounding box center [837, 414] width 71 height 29
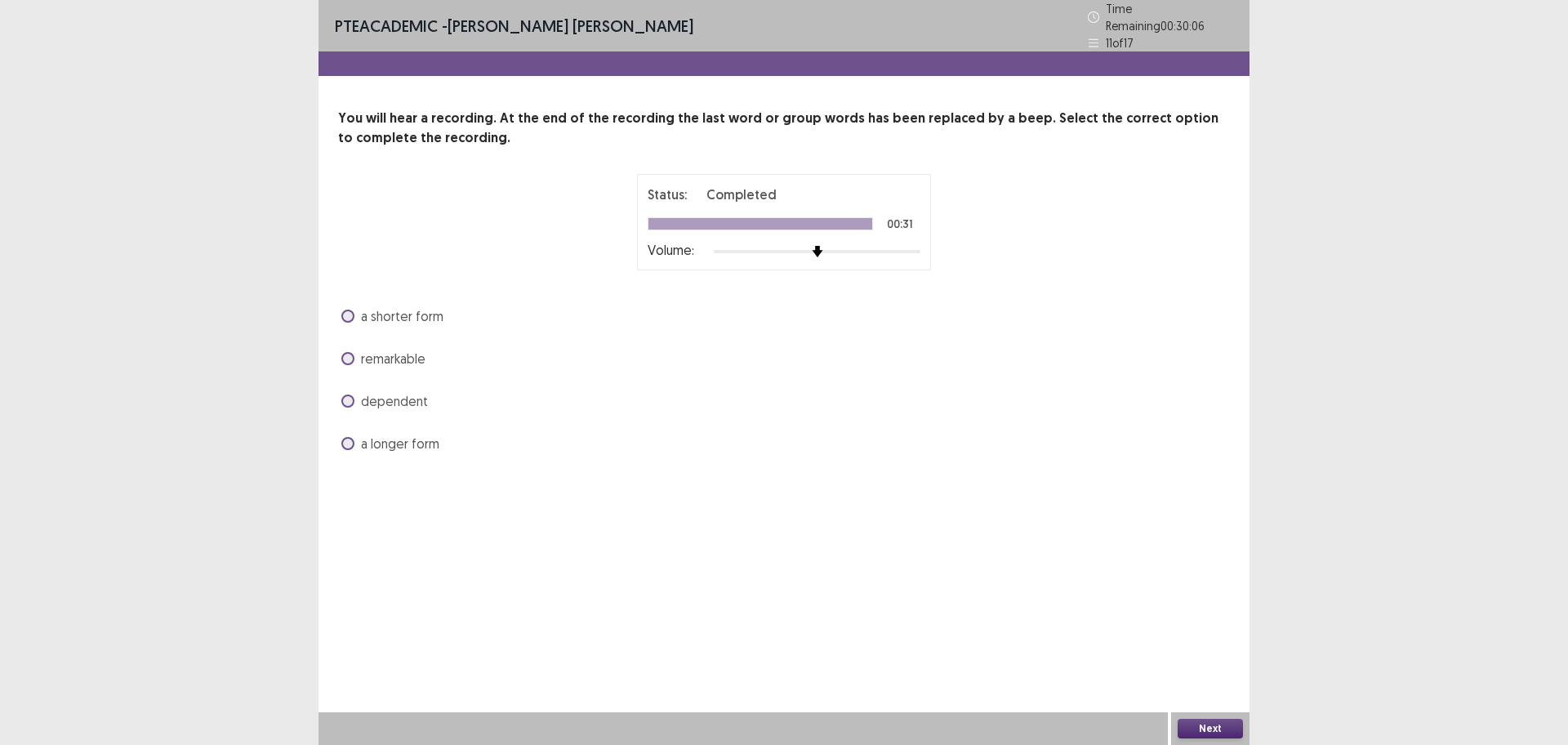
click at [409, 314] on span "a shorter form" at bounding box center [402, 316] width 82 height 20
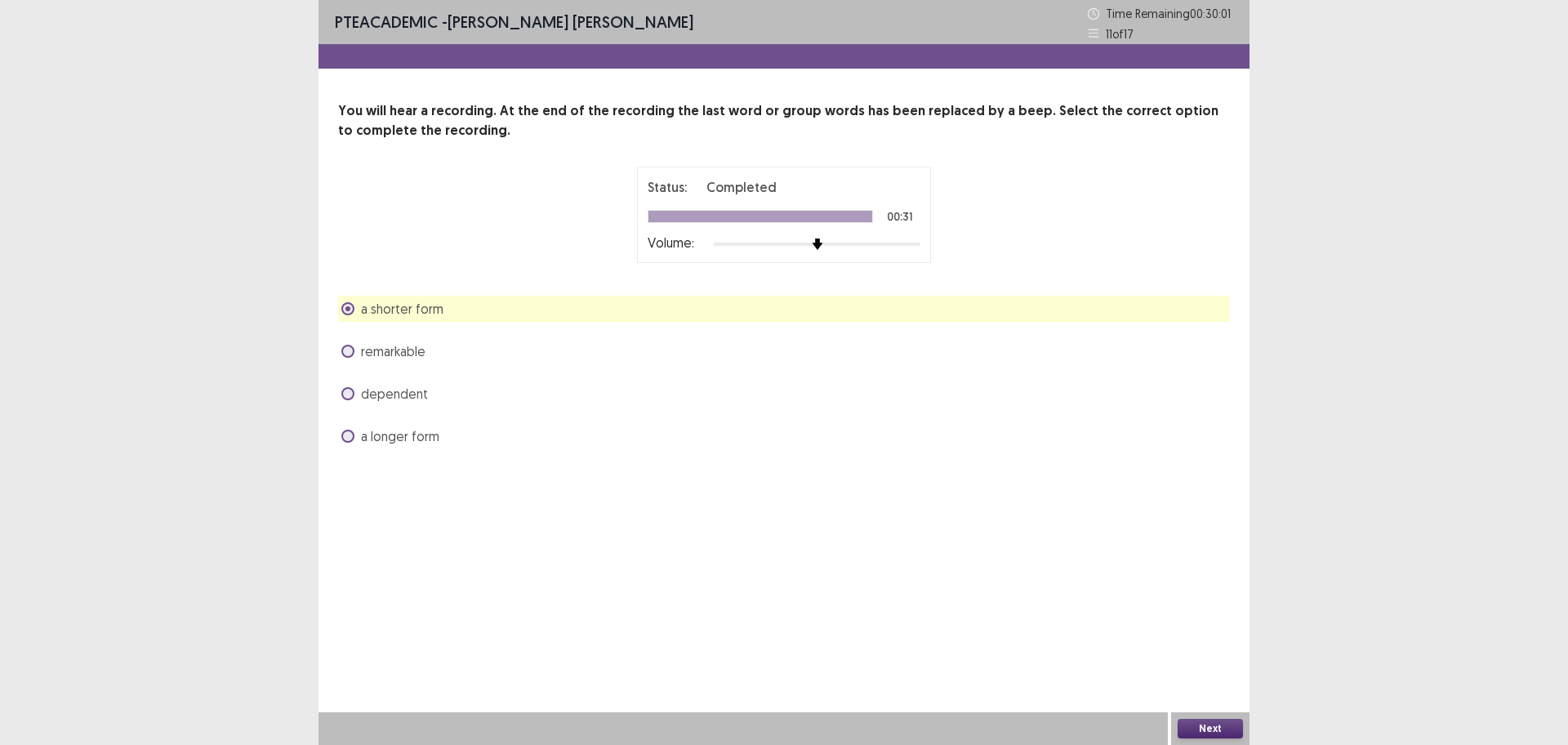
click at [418, 358] on span "remarkable" at bounding box center [393, 351] width 65 height 20
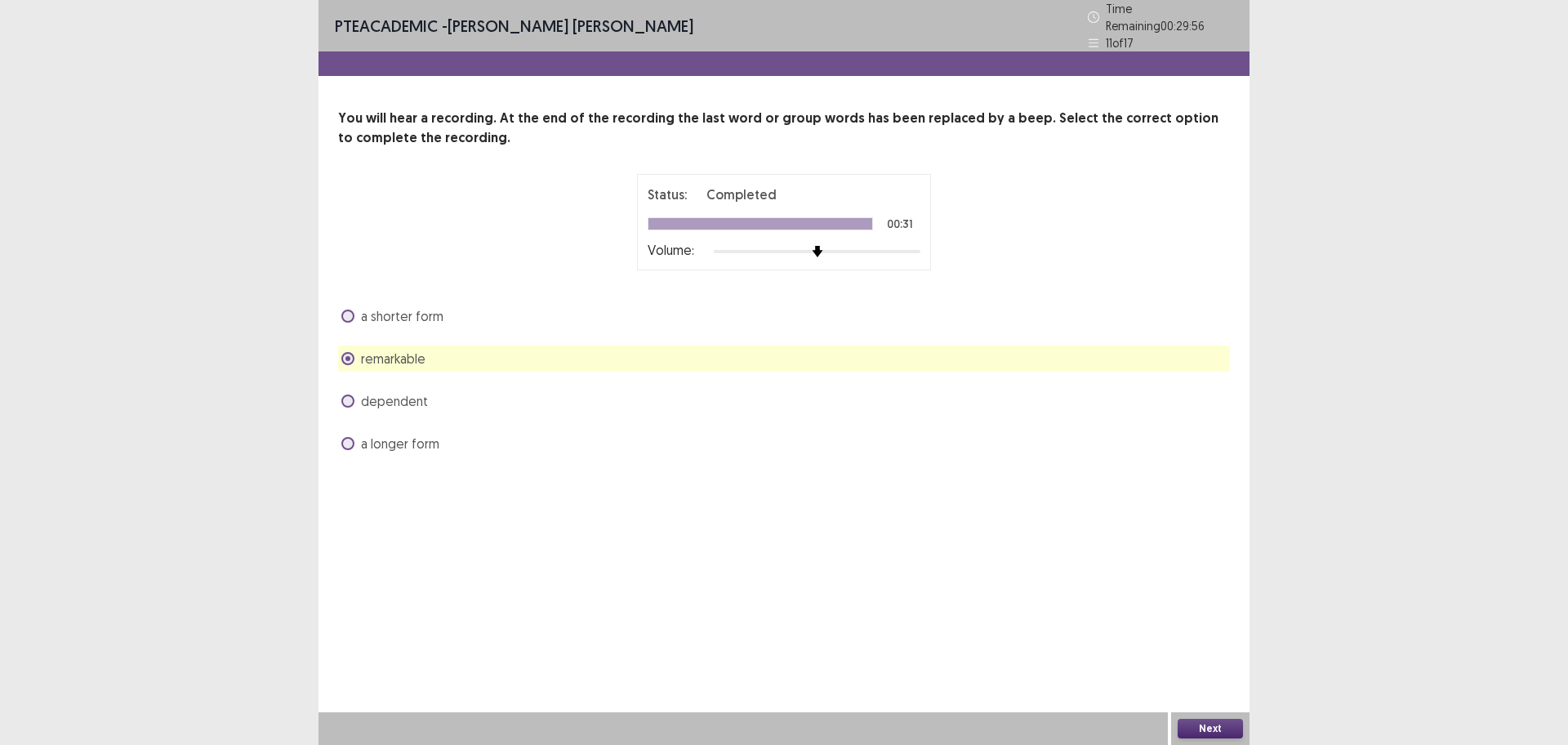
click at [1209, 595] on button "Next" at bounding box center [1210, 728] width 65 height 20
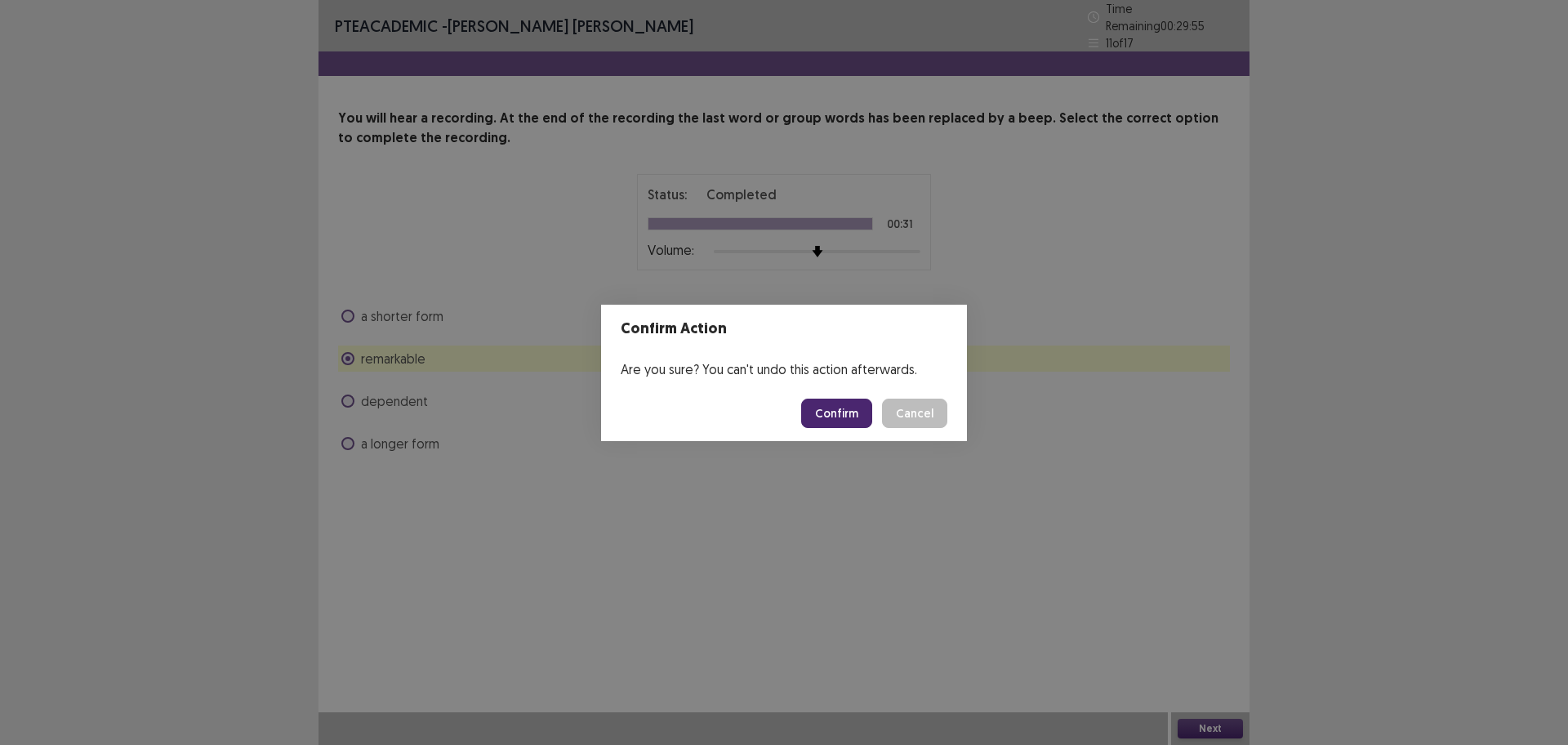
click at [865, 424] on button "Confirm" at bounding box center [837, 414] width 71 height 29
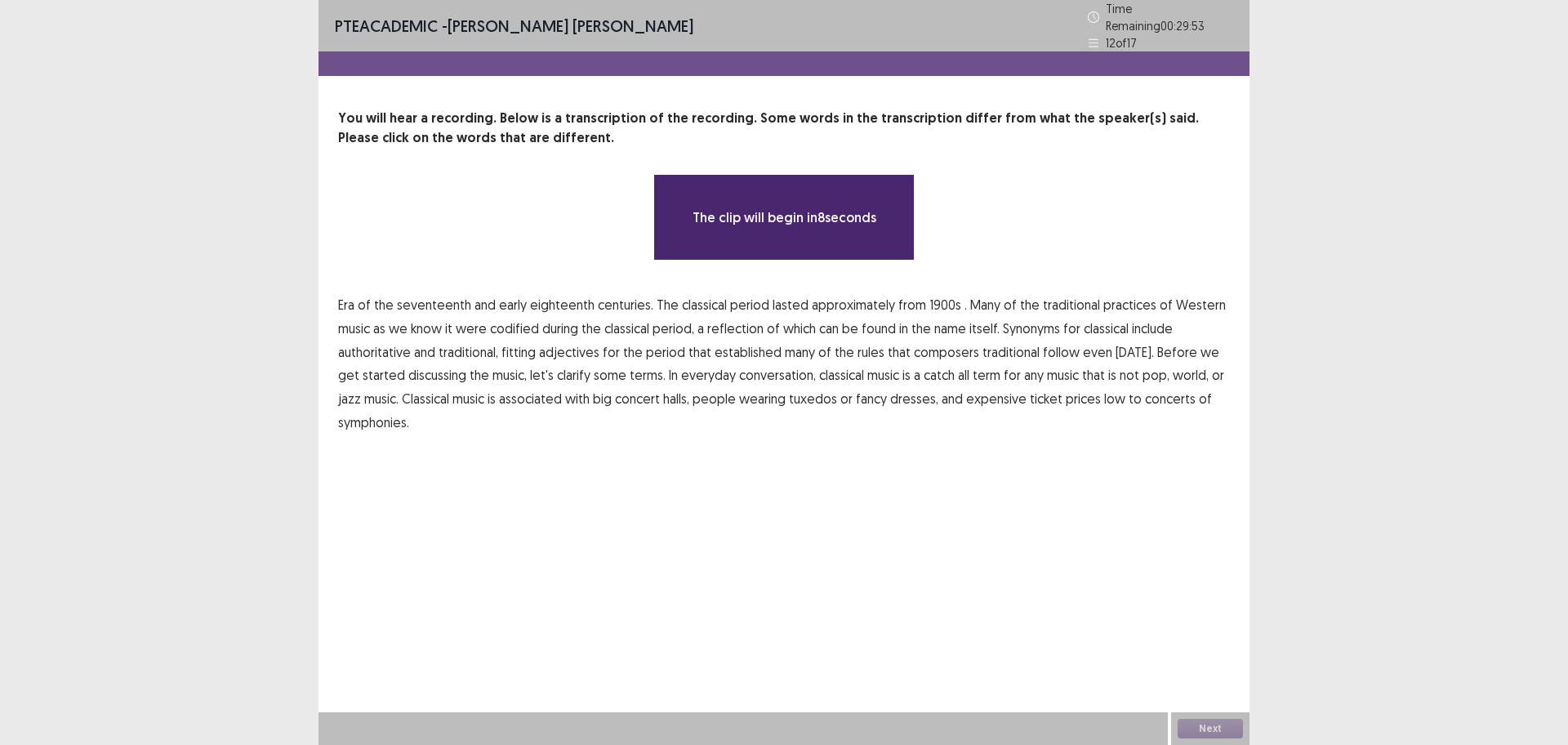
click at [624, 564] on div "**********" at bounding box center [784, 372] width 932 height 745
click at [592, 532] on div "**********" at bounding box center [784, 372] width 932 height 745
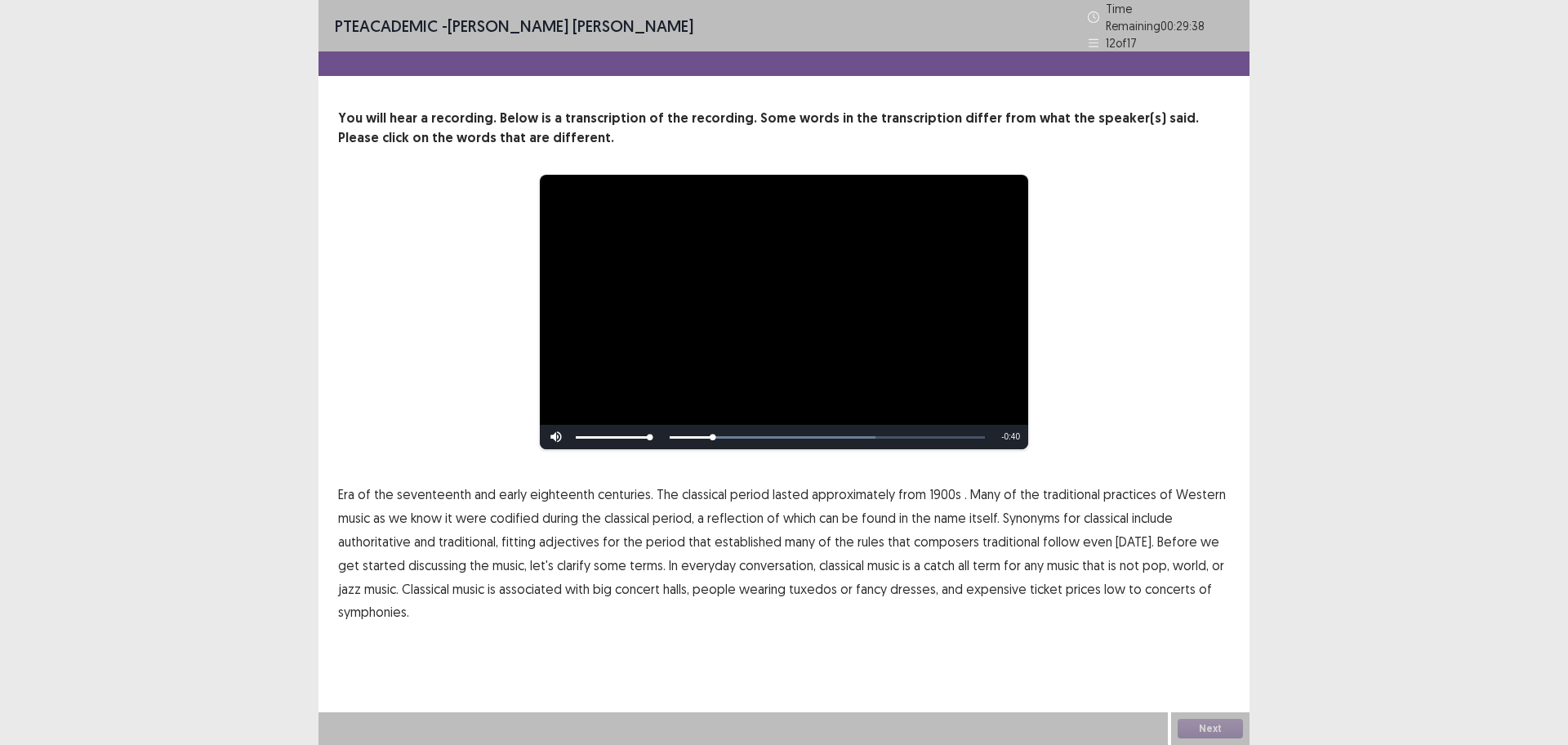
click at [937, 495] on span "1900s" at bounding box center [945, 495] width 32 height 20
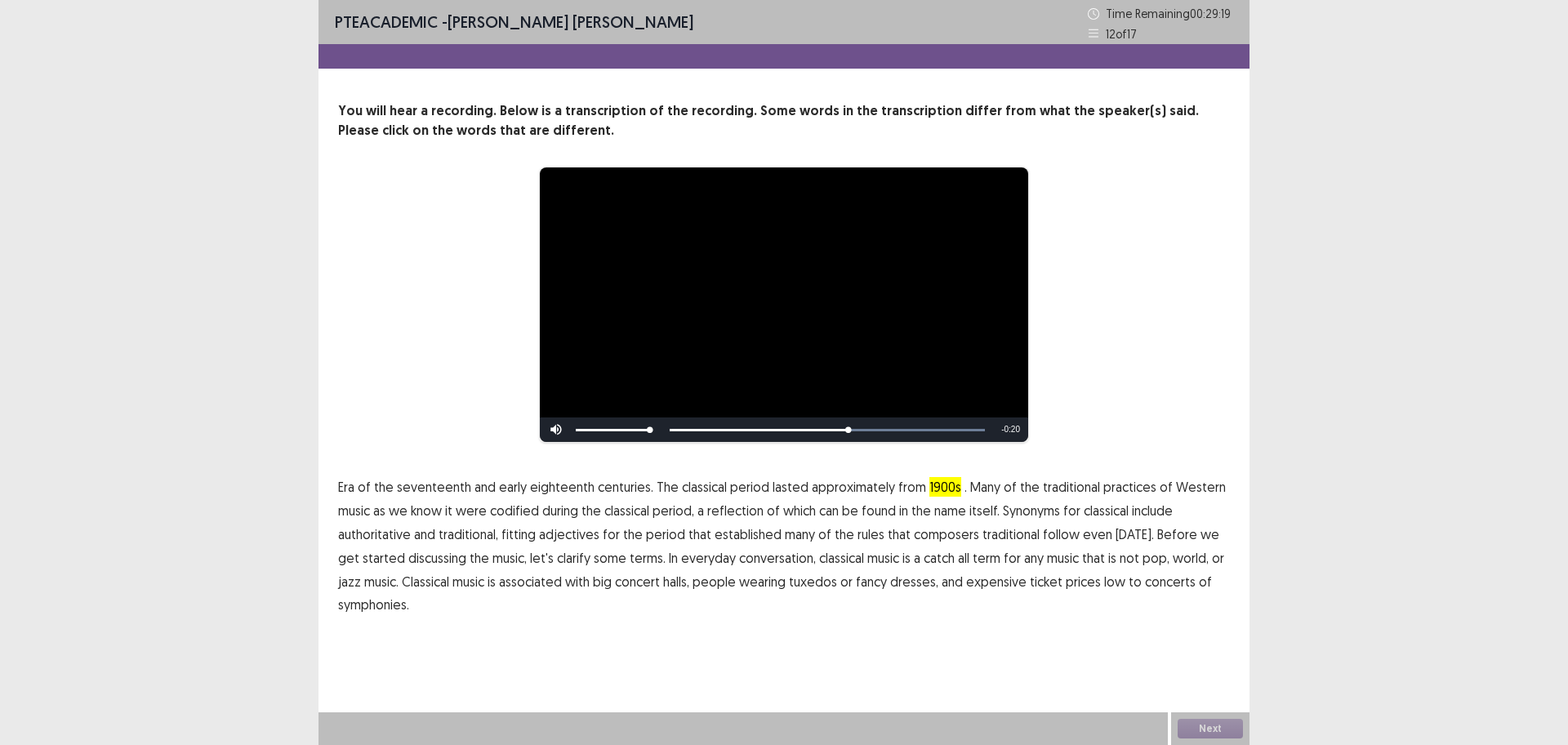
click at [1007, 540] on span "traditional" at bounding box center [1011, 534] width 57 height 20
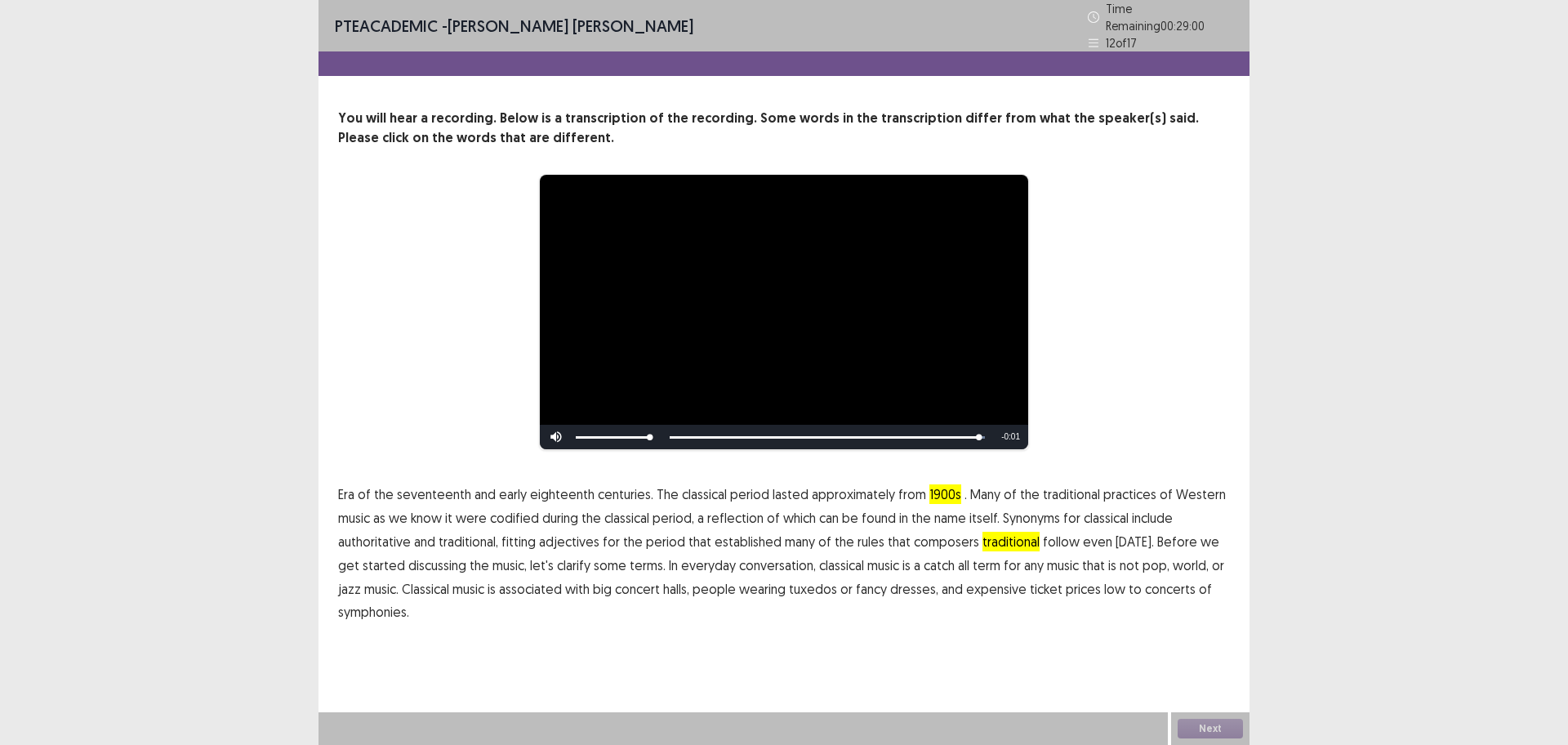
click at [1105, 588] on span "low" at bounding box center [1115, 589] width 22 height 20
click at [1200, 595] on button "Next" at bounding box center [1210, 728] width 65 height 20
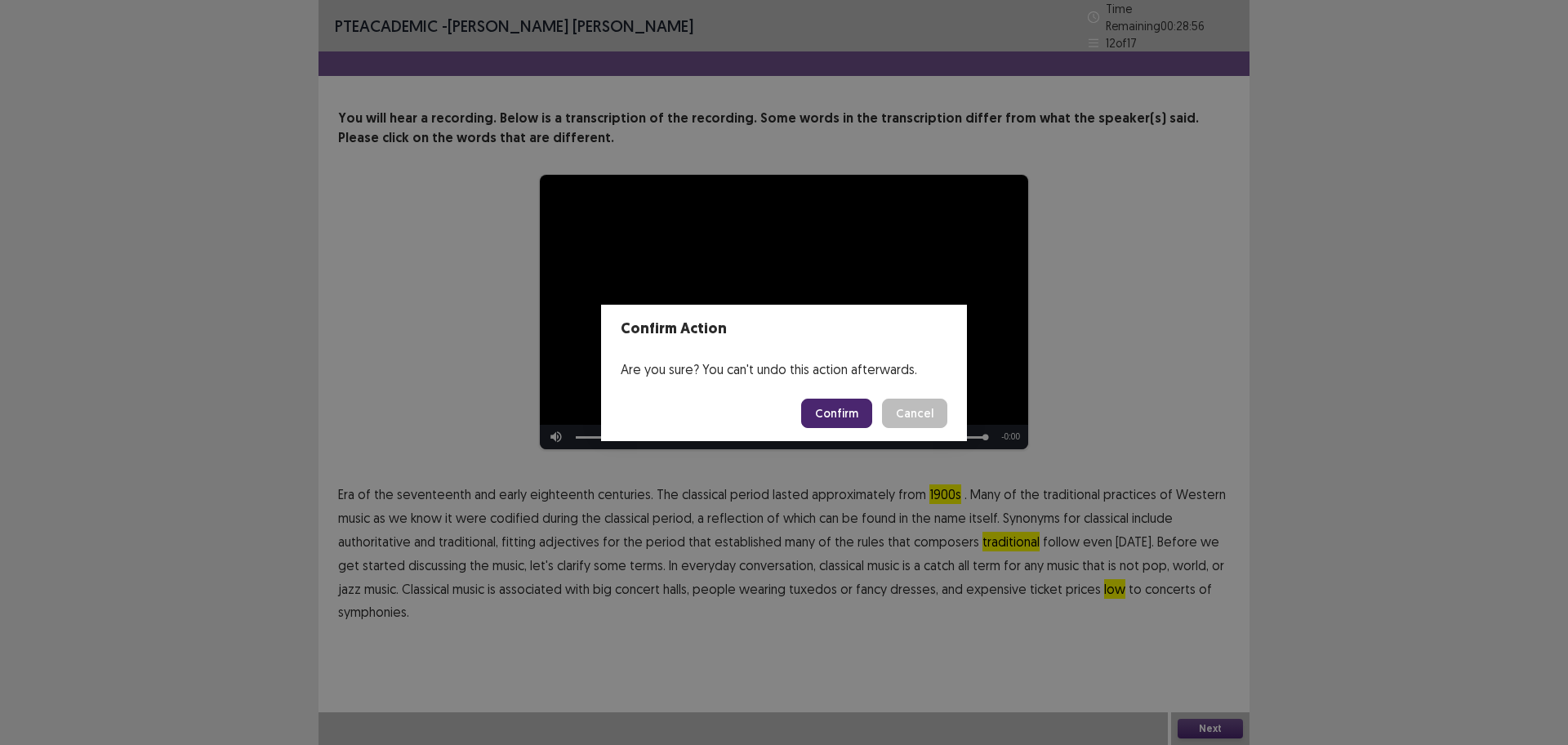
click at [849, 414] on button "Confirm" at bounding box center [837, 414] width 71 height 29
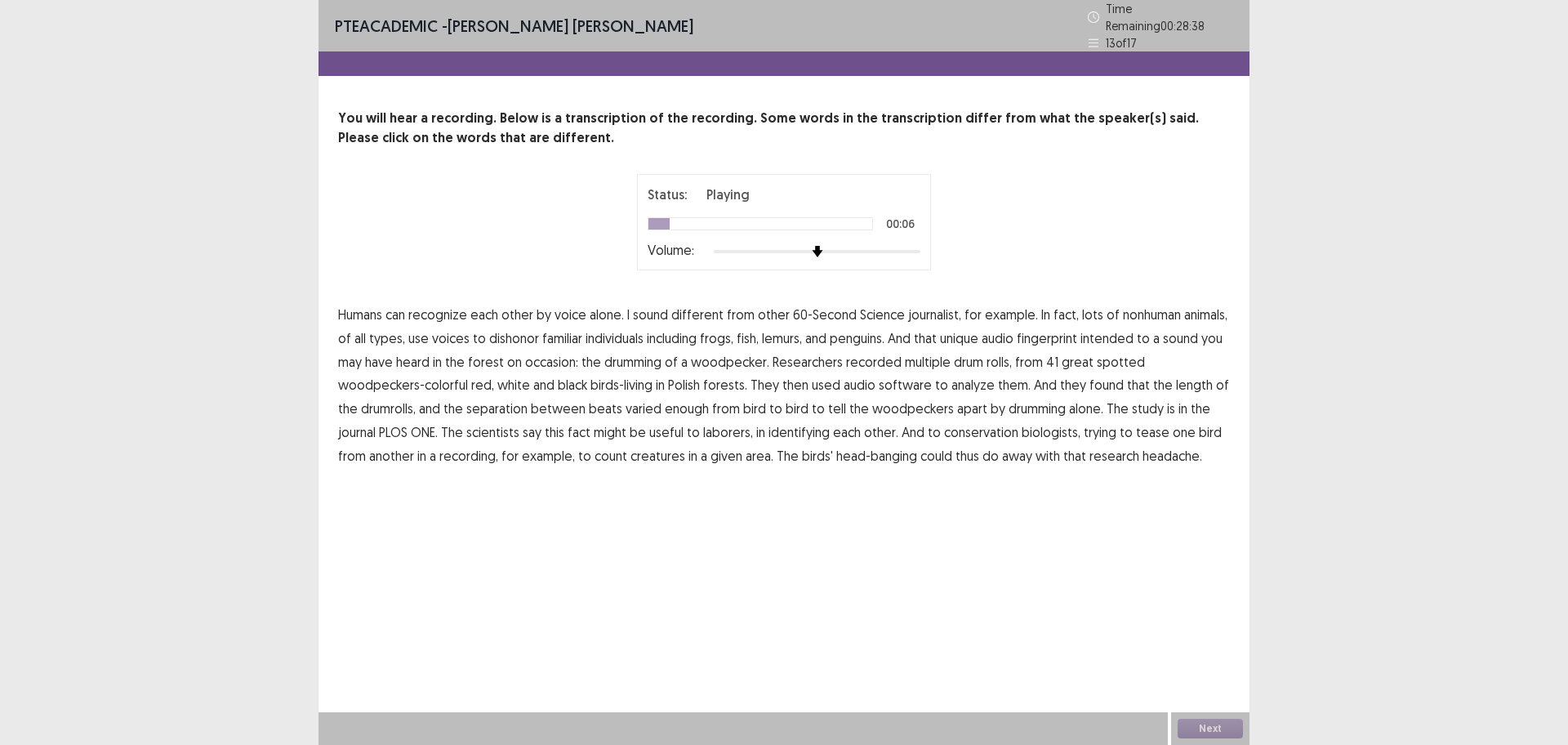
drag, startPoint x: 911, startPoint y: 314, endPoint x: 931, endPoint y: 314, distance: 20.0
click at [912, 314] on span "journalist," at bounding box center [935, 315] width 53 height 20
click at [504, 331] on span "dishonor" at bounding box center [514, 338] width 50 height 20
click at [1098, 337] on span "intended" at bounding box center [1108, 338] width 53 height 20
click at [494, 405] on span "separation" at bounding box center [497, 409] width 62 height 20
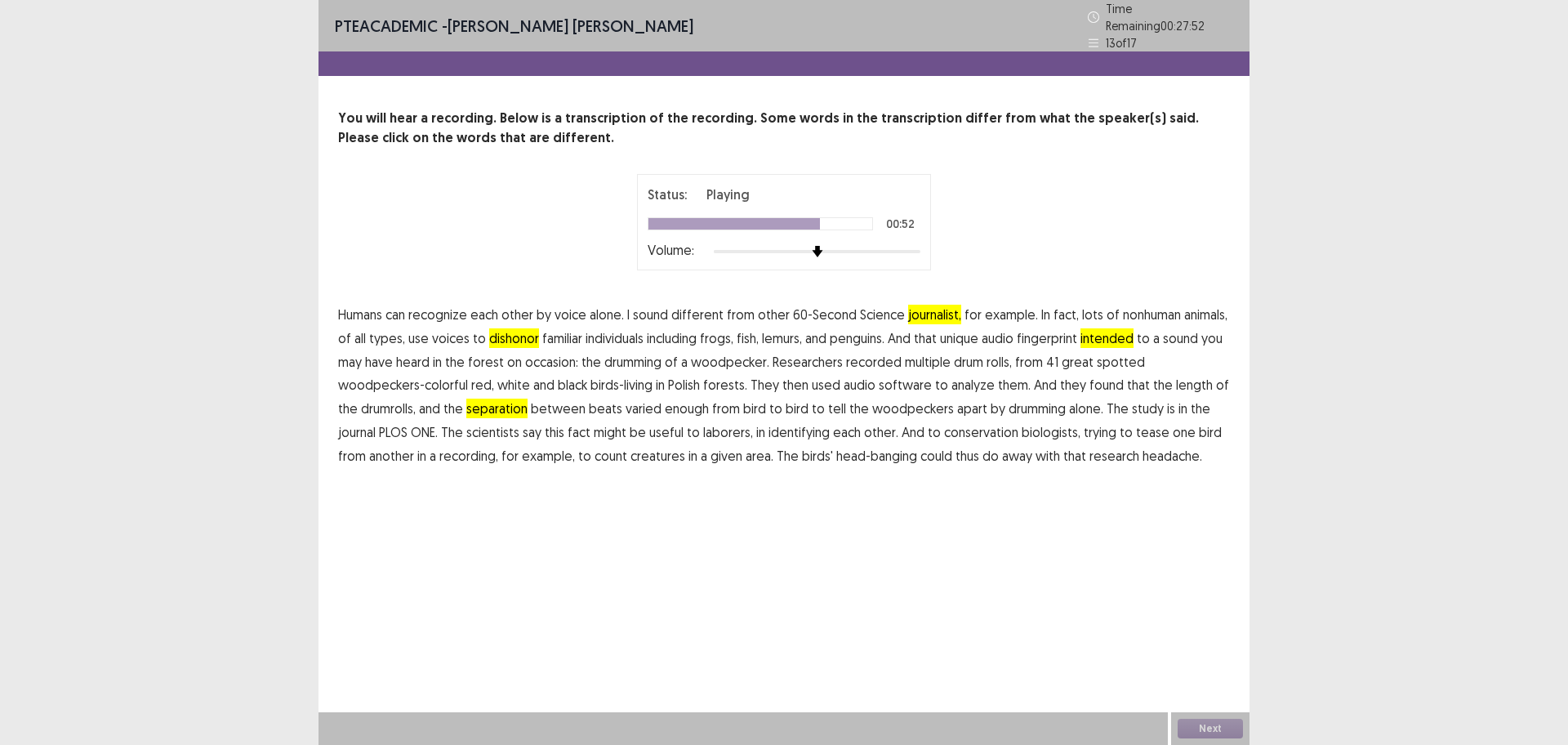
click at [380, 422] on span "PLOS" at bounding box center [393, 432] width 28 height 20
click at [663, 450] on span "creatures" at bounding box center [658, 456] width 55 height 20
click at [1219, 595] on button "Next" at bounding box center [1210, 728] width 65 height 20
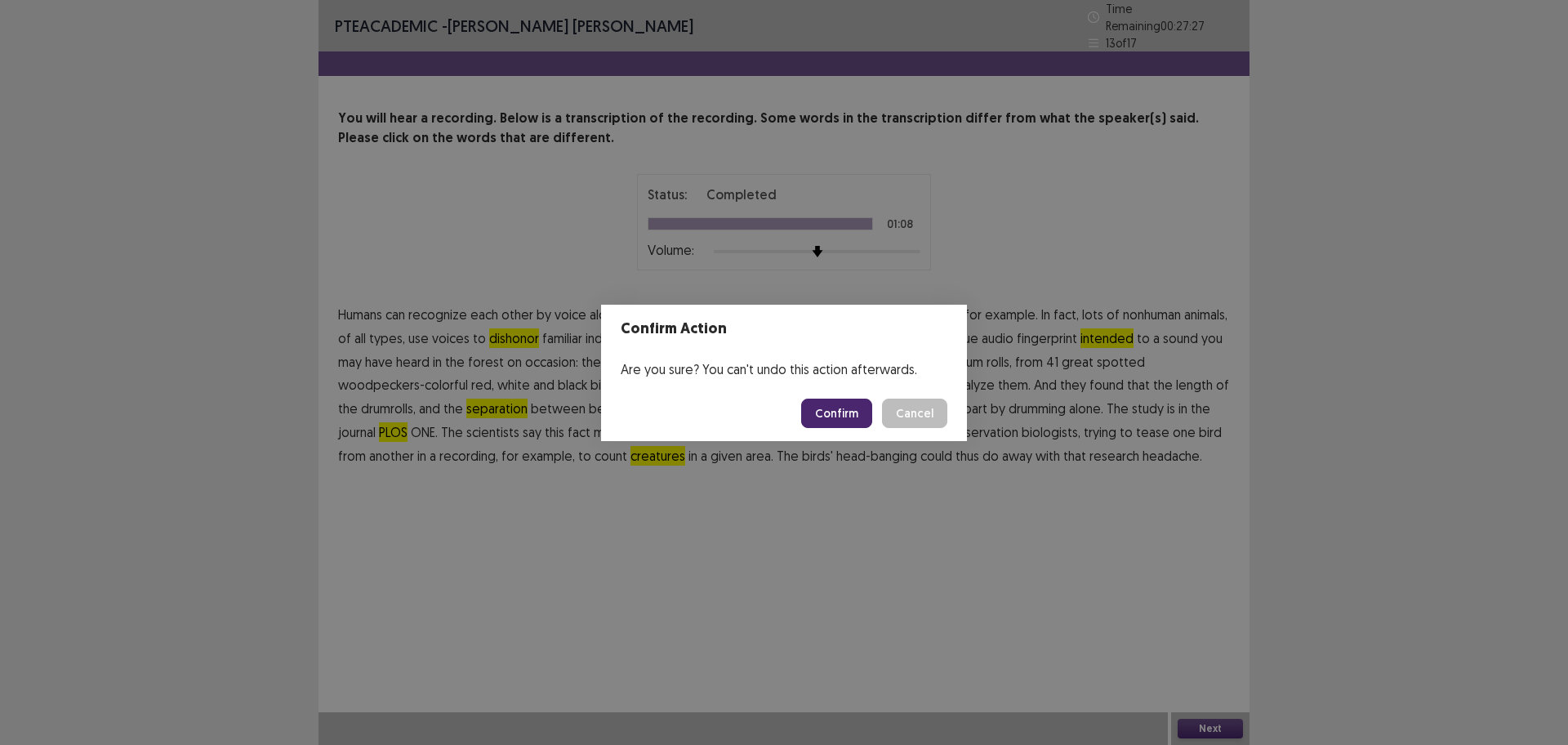
click at [853, 416] on button "Confirm" at bounding box center [837, 414] width 71 height 29
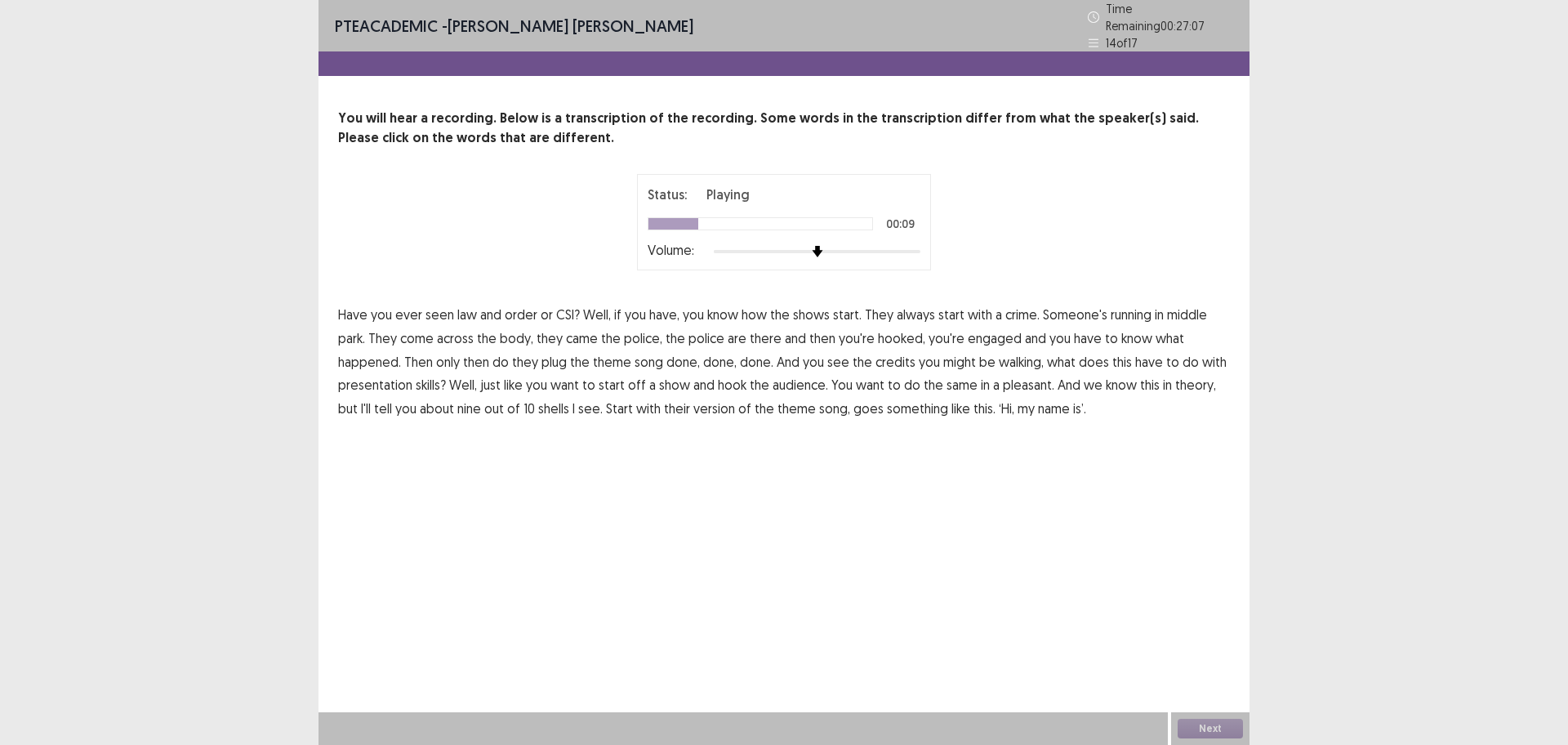
click at [1190, 311] on span "middle" at bounding box center [1187, 315] width 40 height 20
click at [554, 356] on span "plug" at bounding box center [554, 362] width 25 height 20
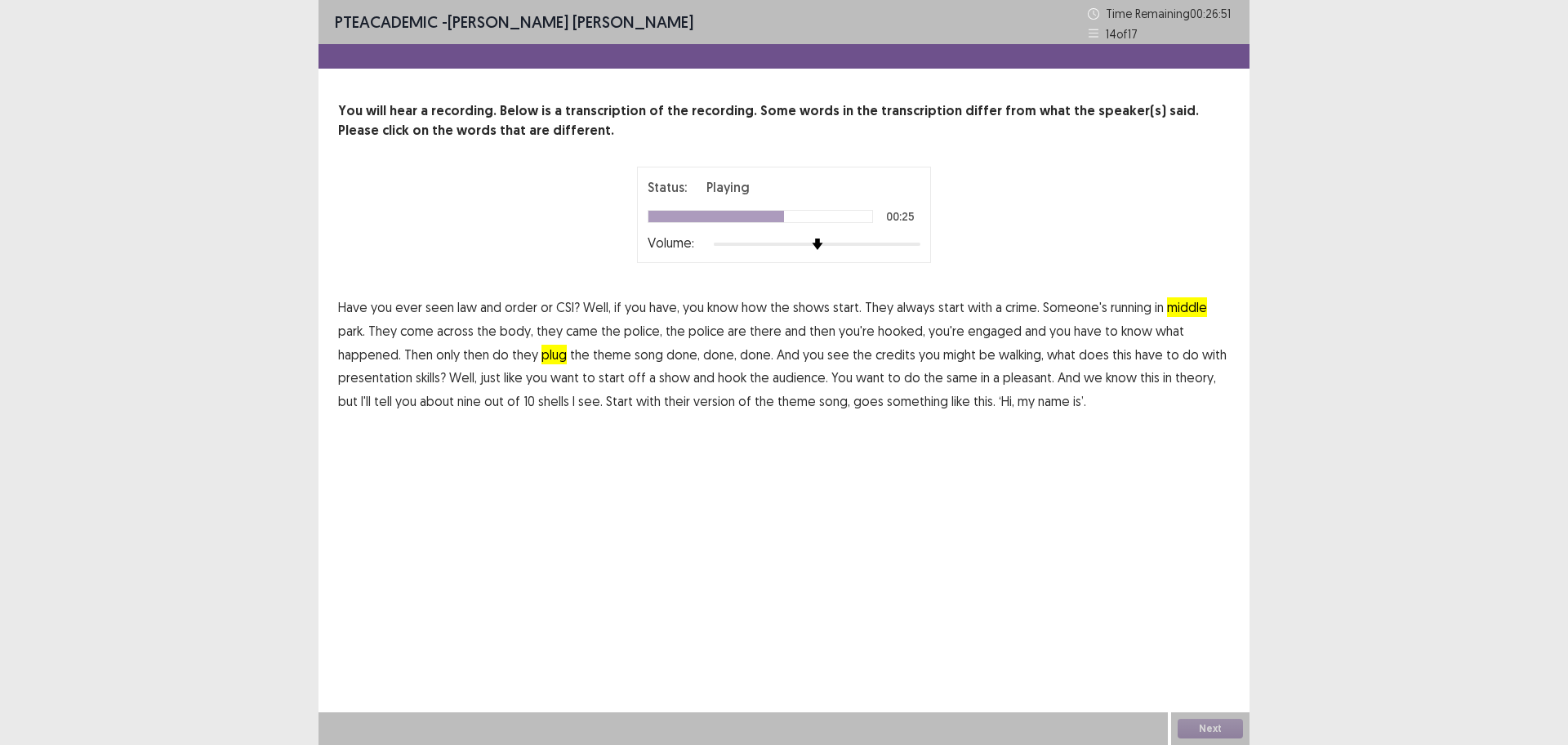
click at [1009, 357] on span "walking," at bounding box center [1022, 355] width 45 height 20
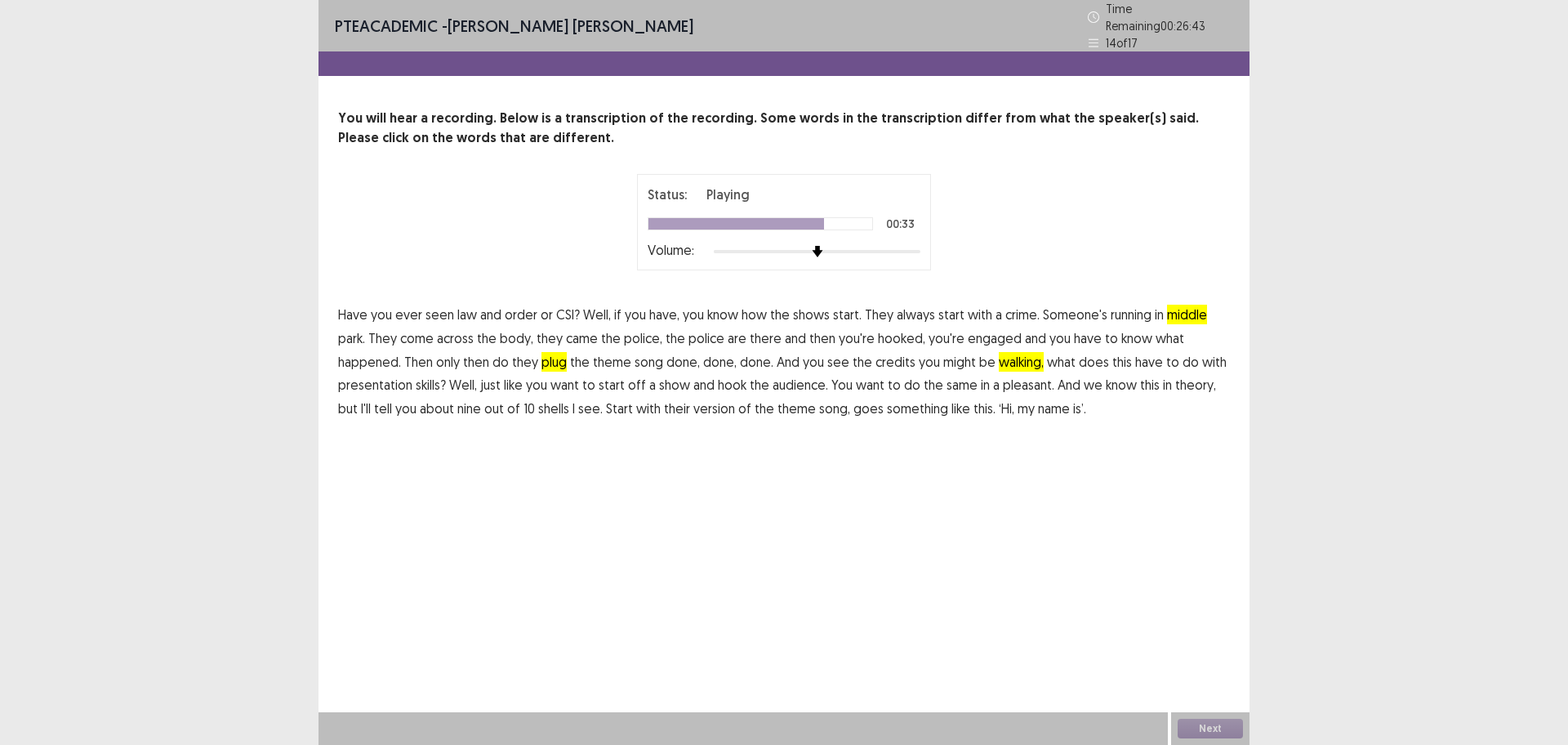
click at [1017, 382] on span "pleasant." at bounding box center [1028, 385] width 52 height 20
click at [1192, 595] on button "Next" at bounding box center [1210, 728] width 65 height 20
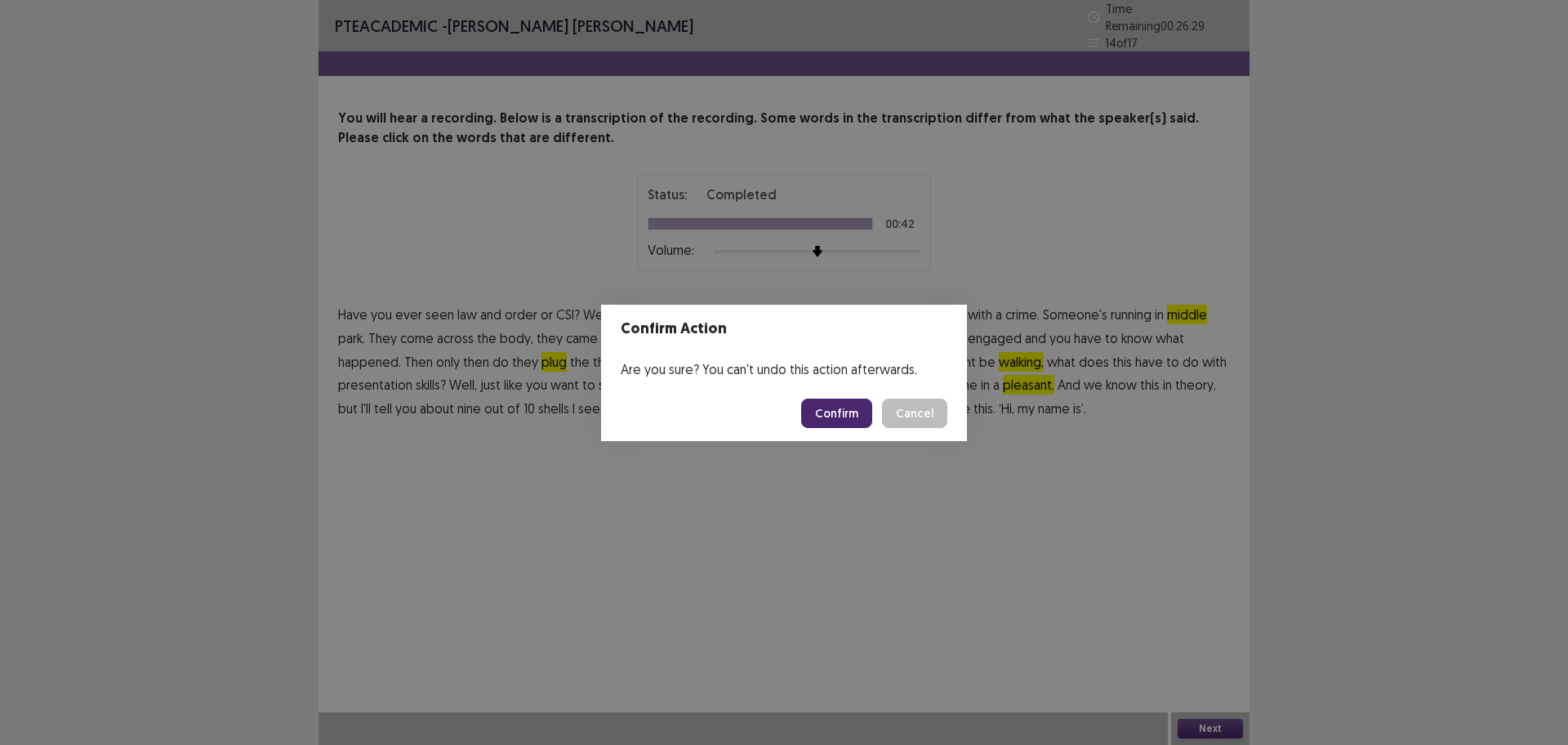
click at [832, 410] on button "Confirm" at bounding box center [837, 414] width 71 height 29
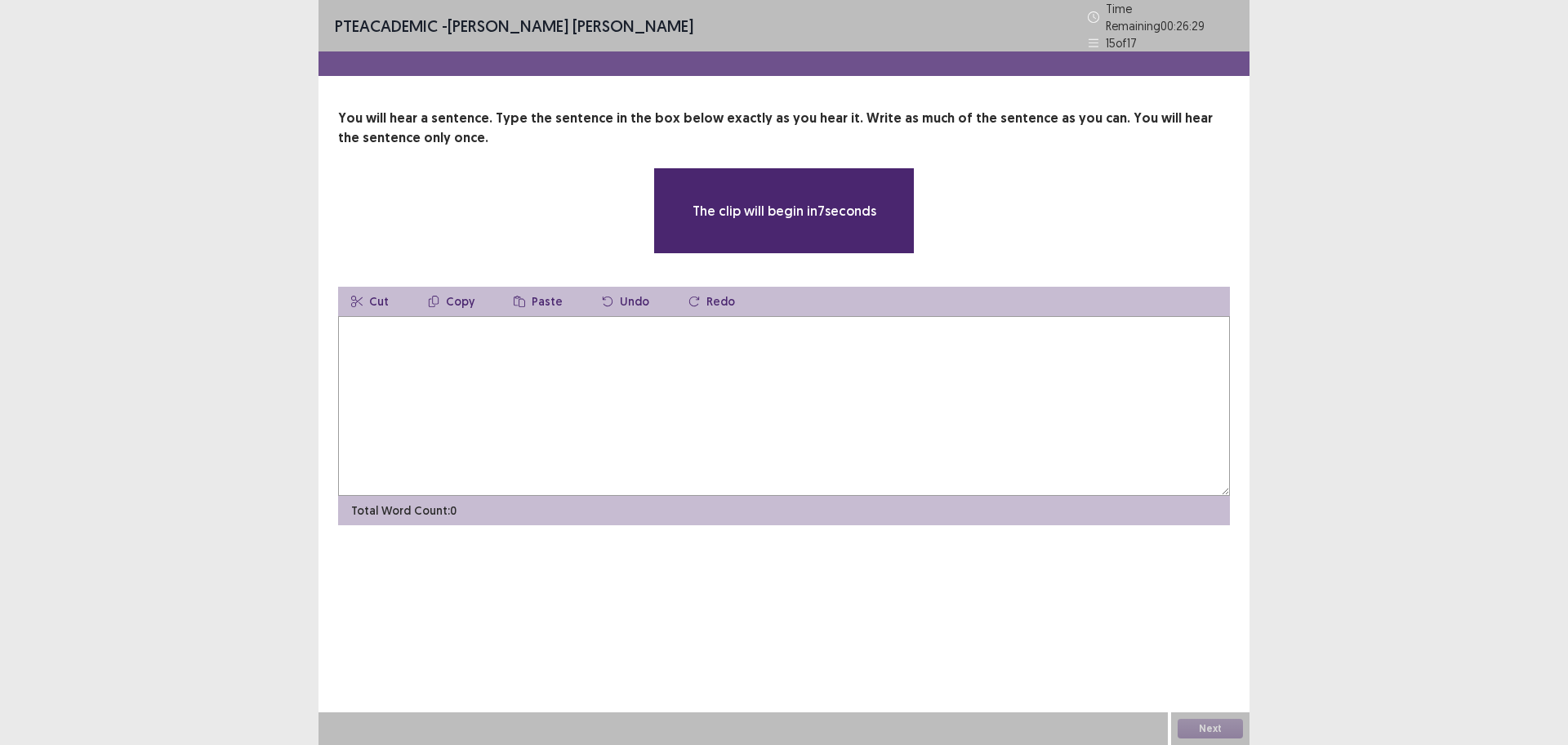
click at [593, 437] on textarea at bounding box center [784, 406] width 893 height 180
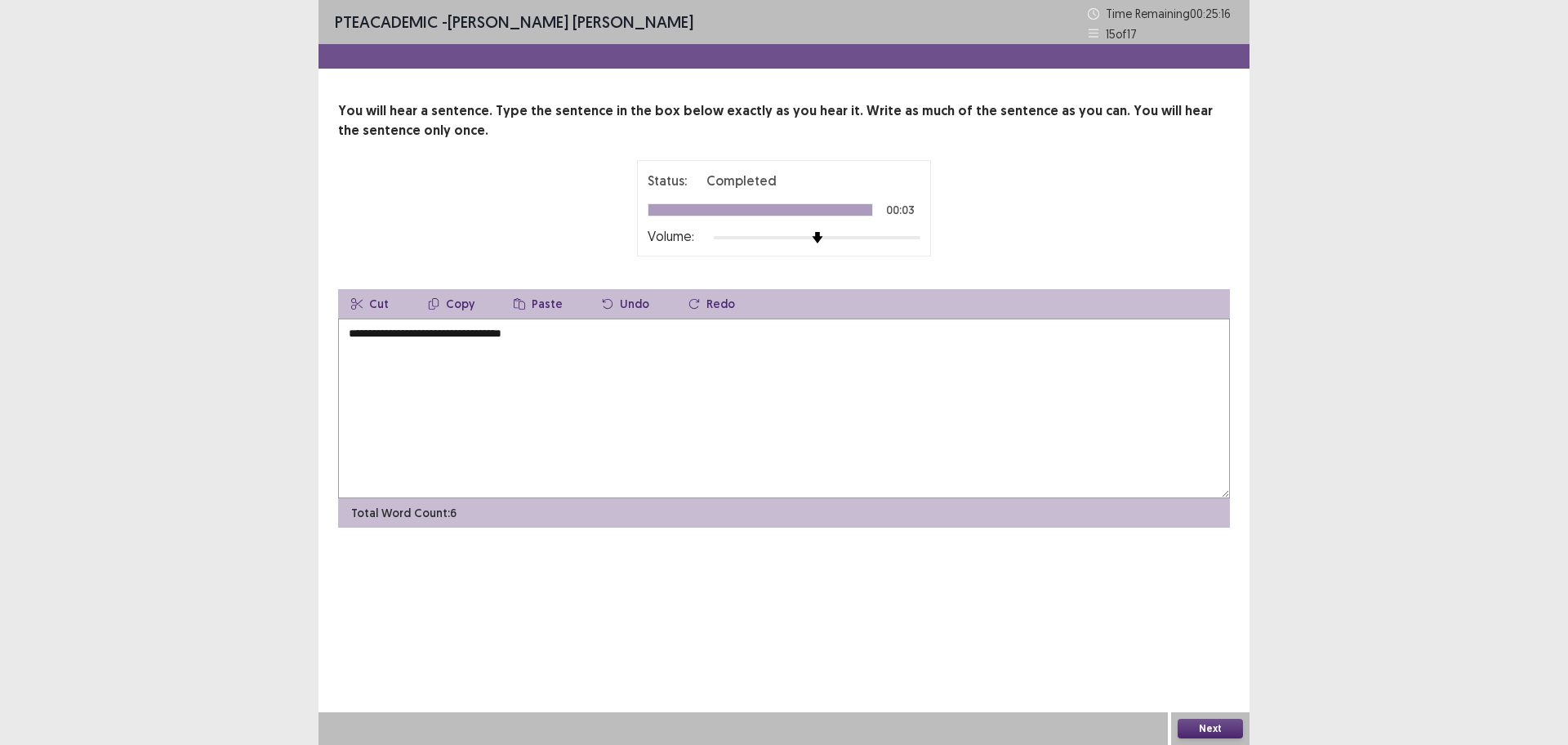
type textarea "**********"
click at [1224, 595] on button "Next" at bounding box center [1210, 728] width 65 height 20
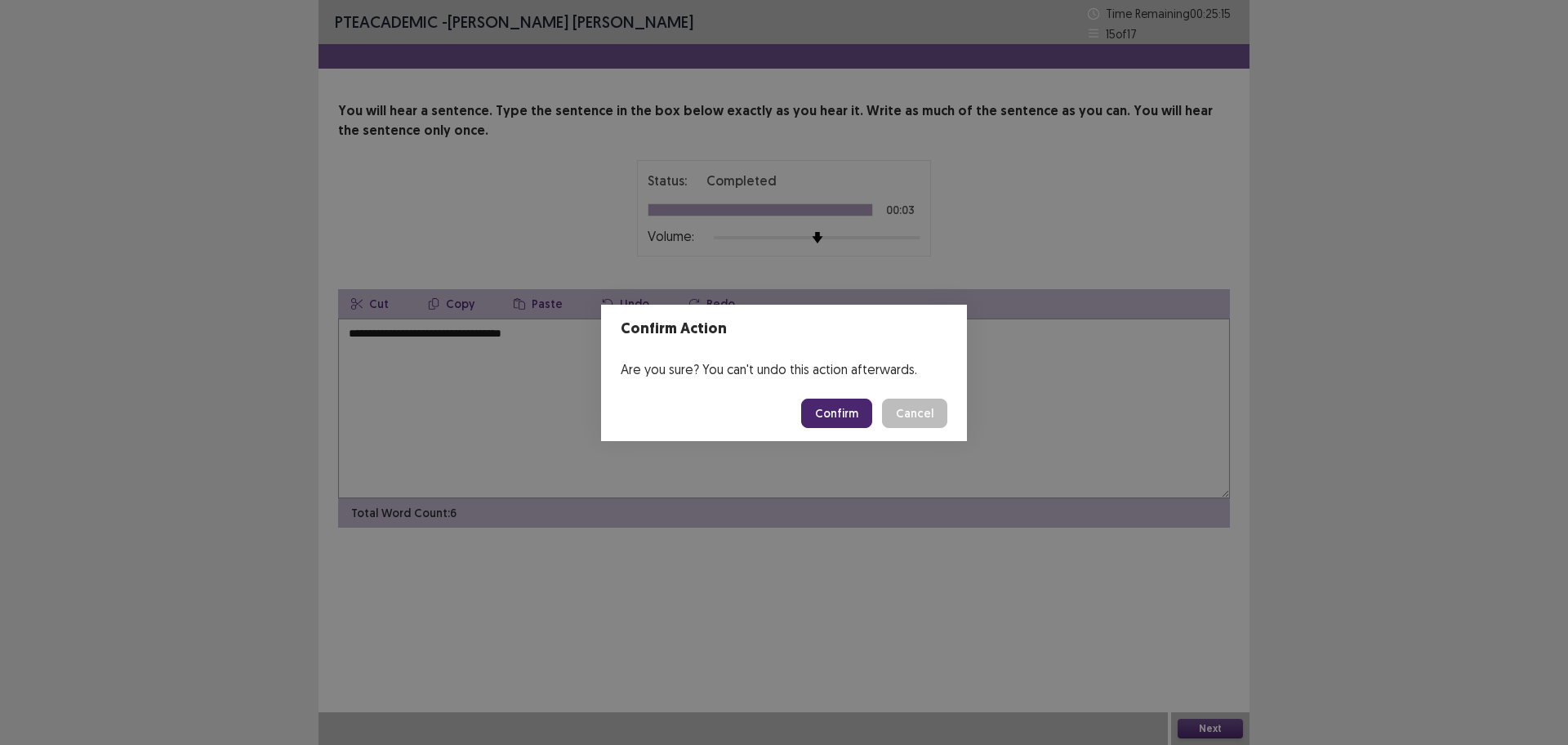
click at [855, 425] on button "Confirm" at bounding box center [837, 414] width 71 height 29
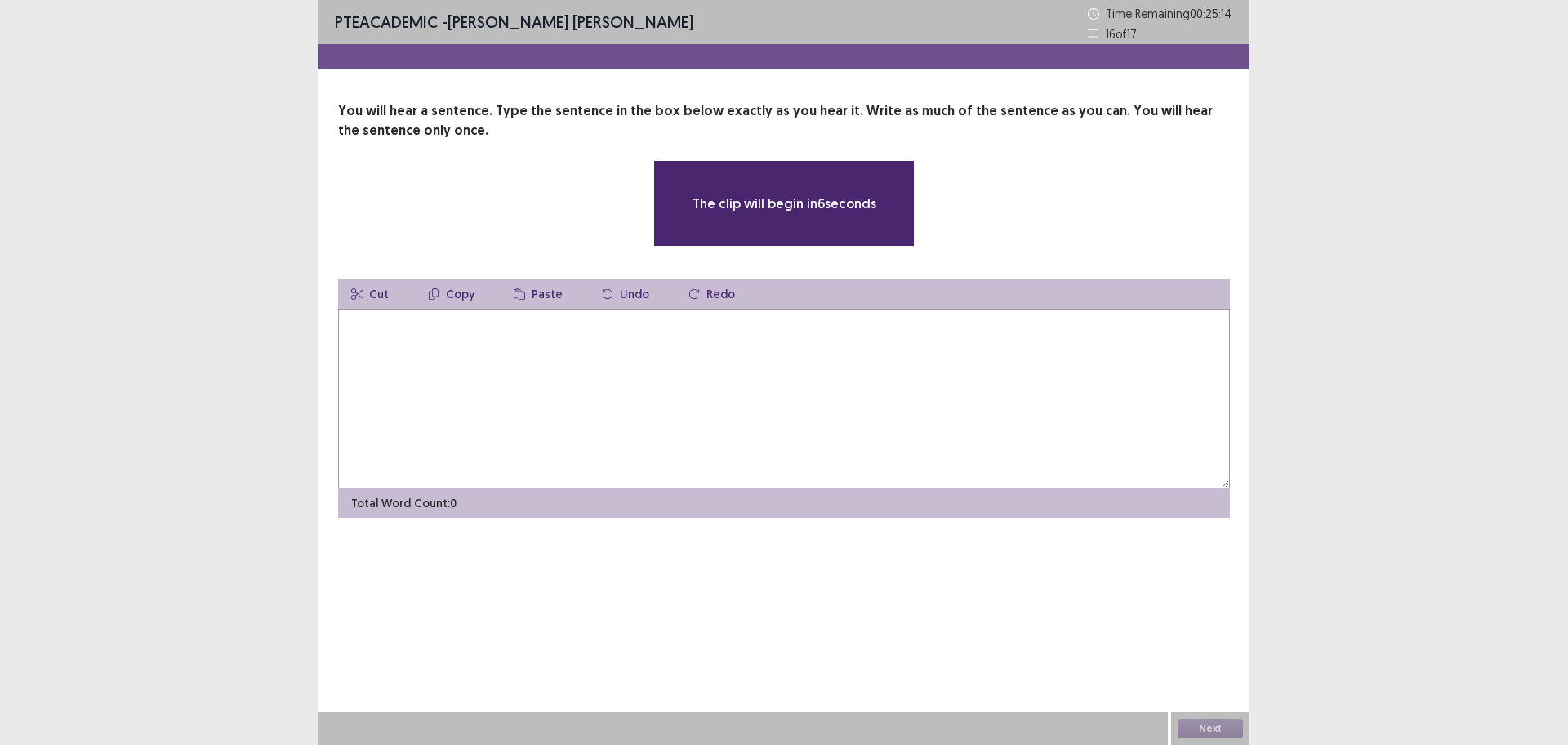
click at [855, 425] on textarea at bounding box center [784, 399] width 893 height 180
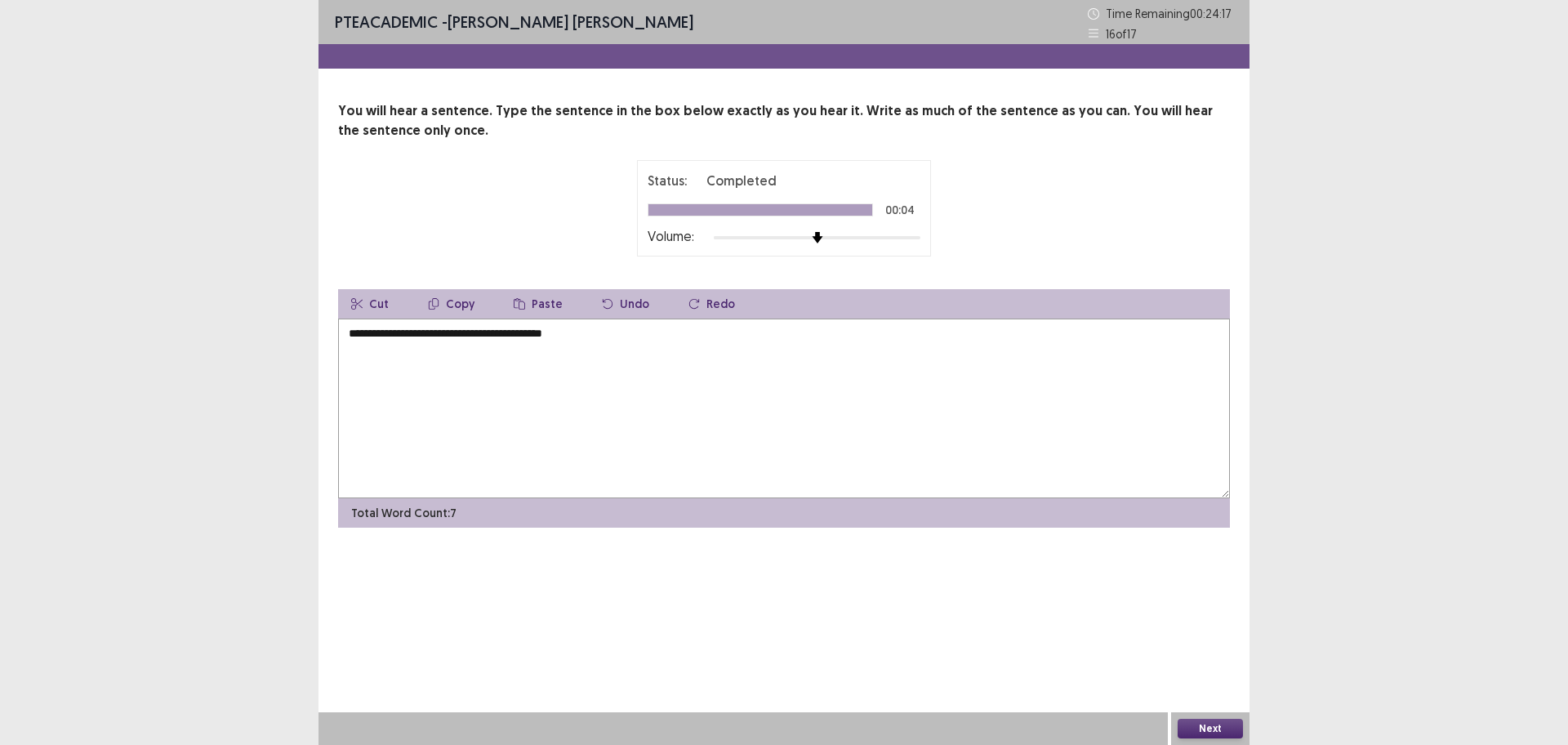
type textarea "**********"
click at [1213, 595] on button "Next" at bounding box center [1210, 728] width 65 height 20
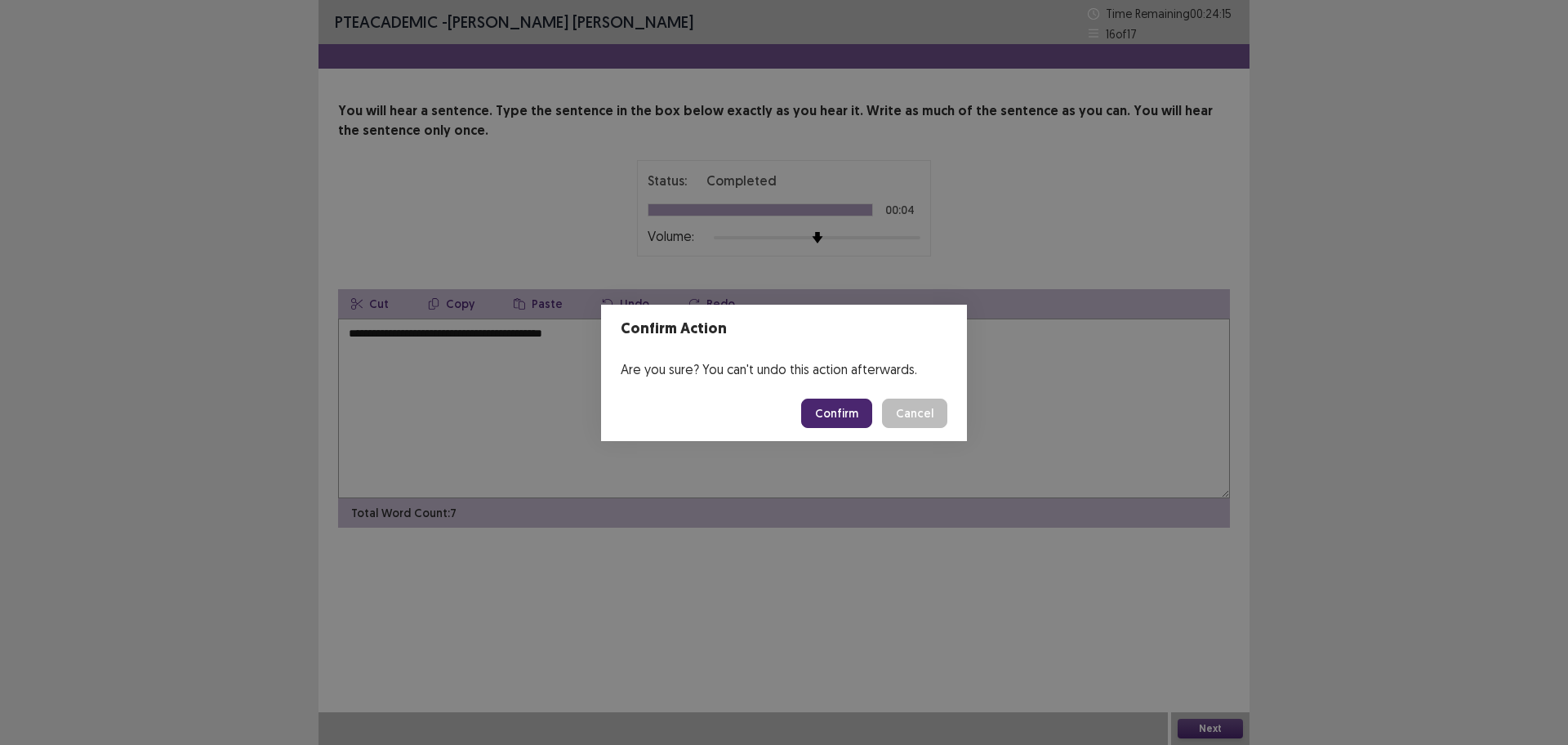
click at [857, 415] on button "Confirm" at bounding box center [837, 414] width 71 height 29
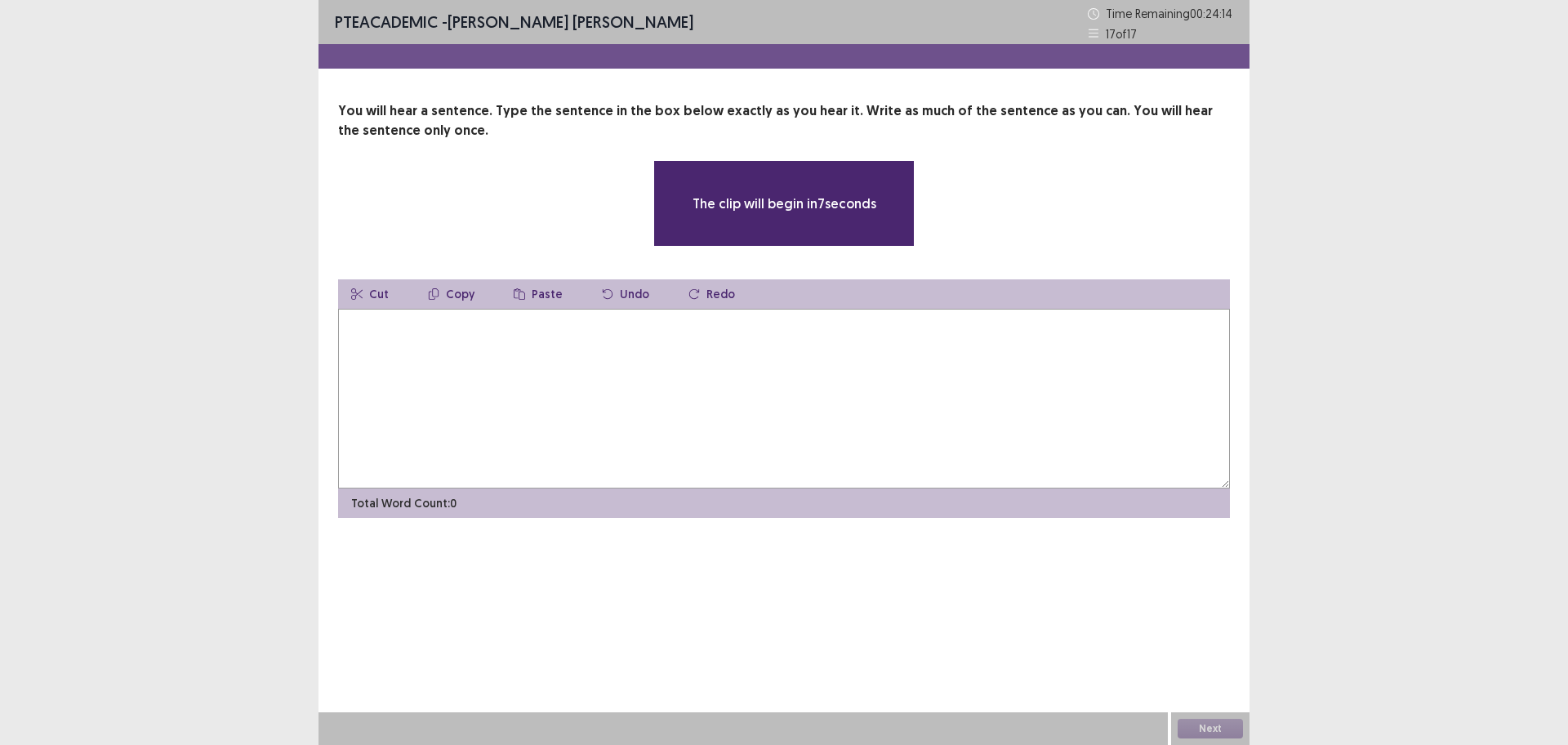
click at [857, 415] on textarea at bounding box center [784, 399] width 893 height 180
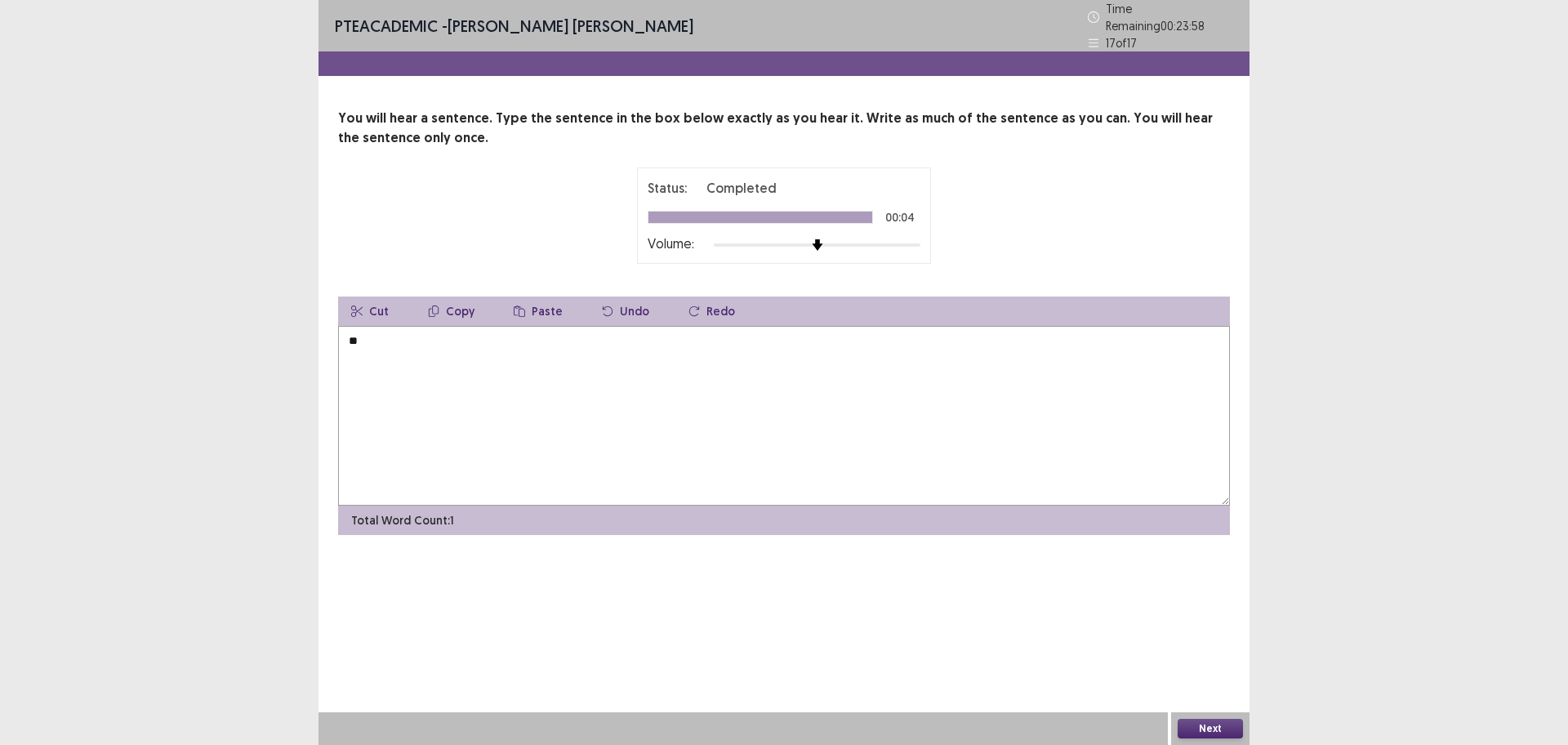
type textarea "*"
type textarea "**********"
click at [1205, 595] on button "Next" at bounding box center [1210, 728] width 65 height 20
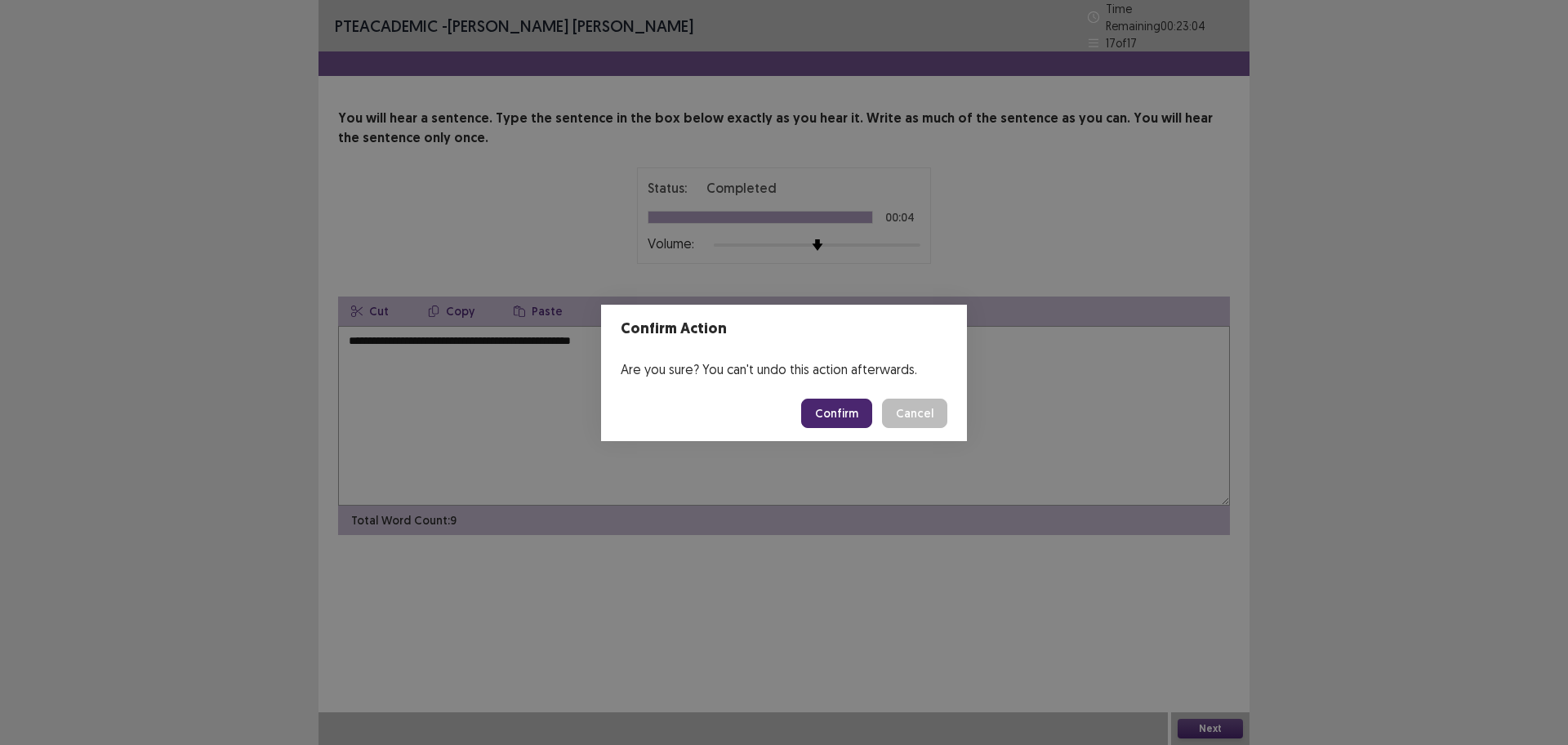
click at [824, 424] on button "Confirm" at bounding box center [837, 414] width 71 height 29
